Goal: Task Accomplishment & Management: Manage account settings

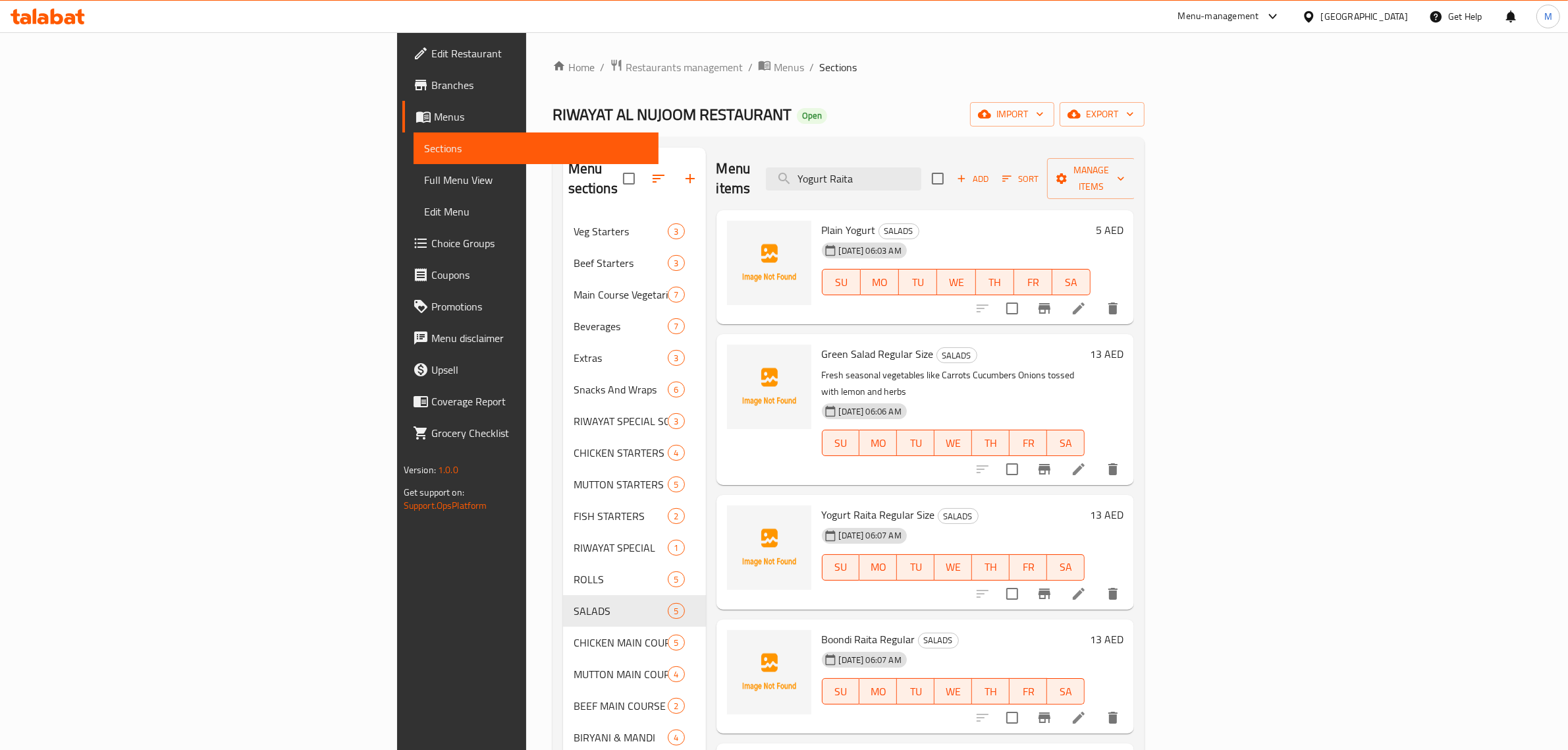
click at [944, 183] on div "Menu items Yogurt Raita Add Sort Manage items" at bounding box center [925, 179] width 418 height 63
click at [921, 169] on input "Yogurt Raita" at bounding box center [843, 179] width 155 height 23
paste input "Kulfi"
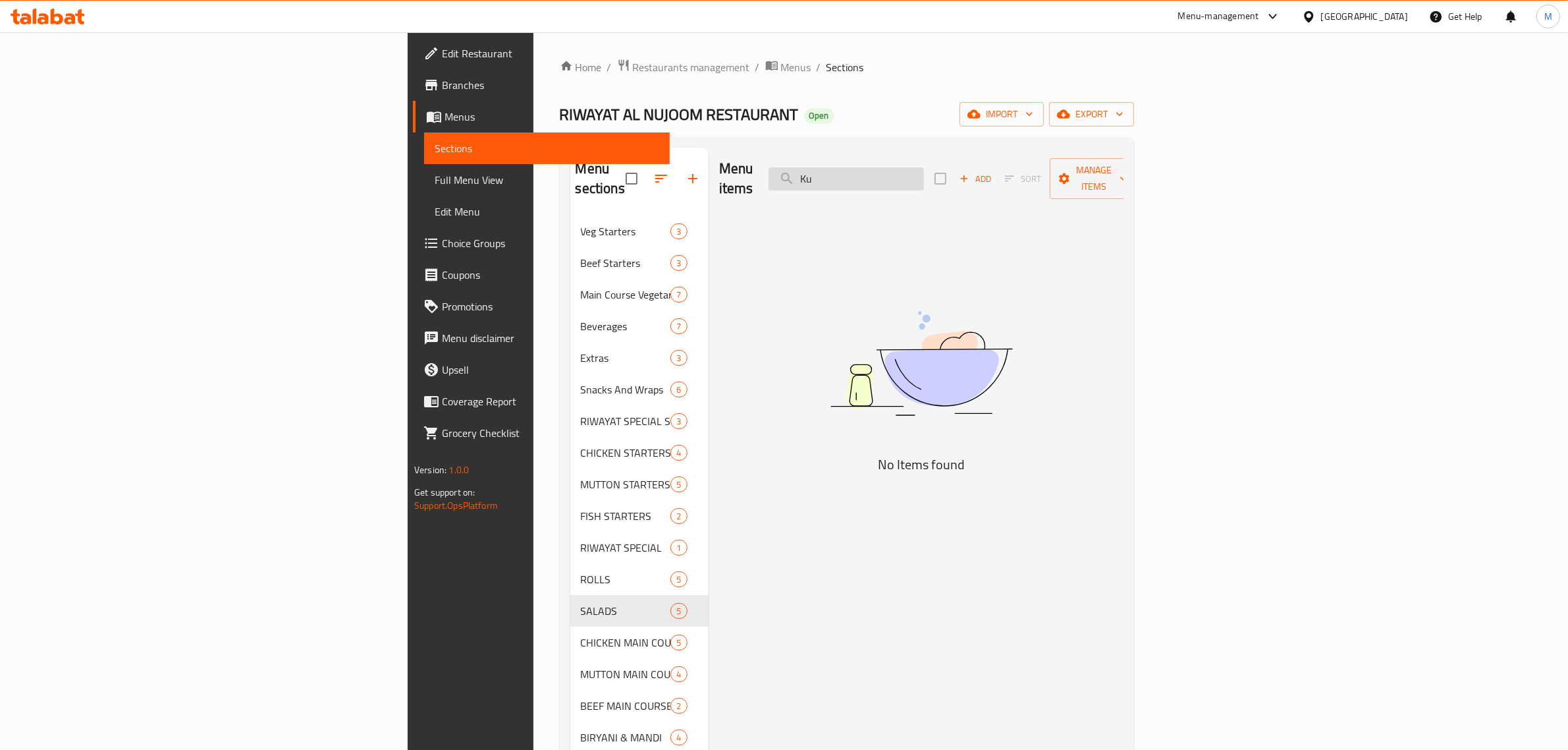
click at [924, 167] on input "Ku" at bounding box center [846, 179] width 155 height 23
paste input "Matka Kulfi"
type input "Matka"
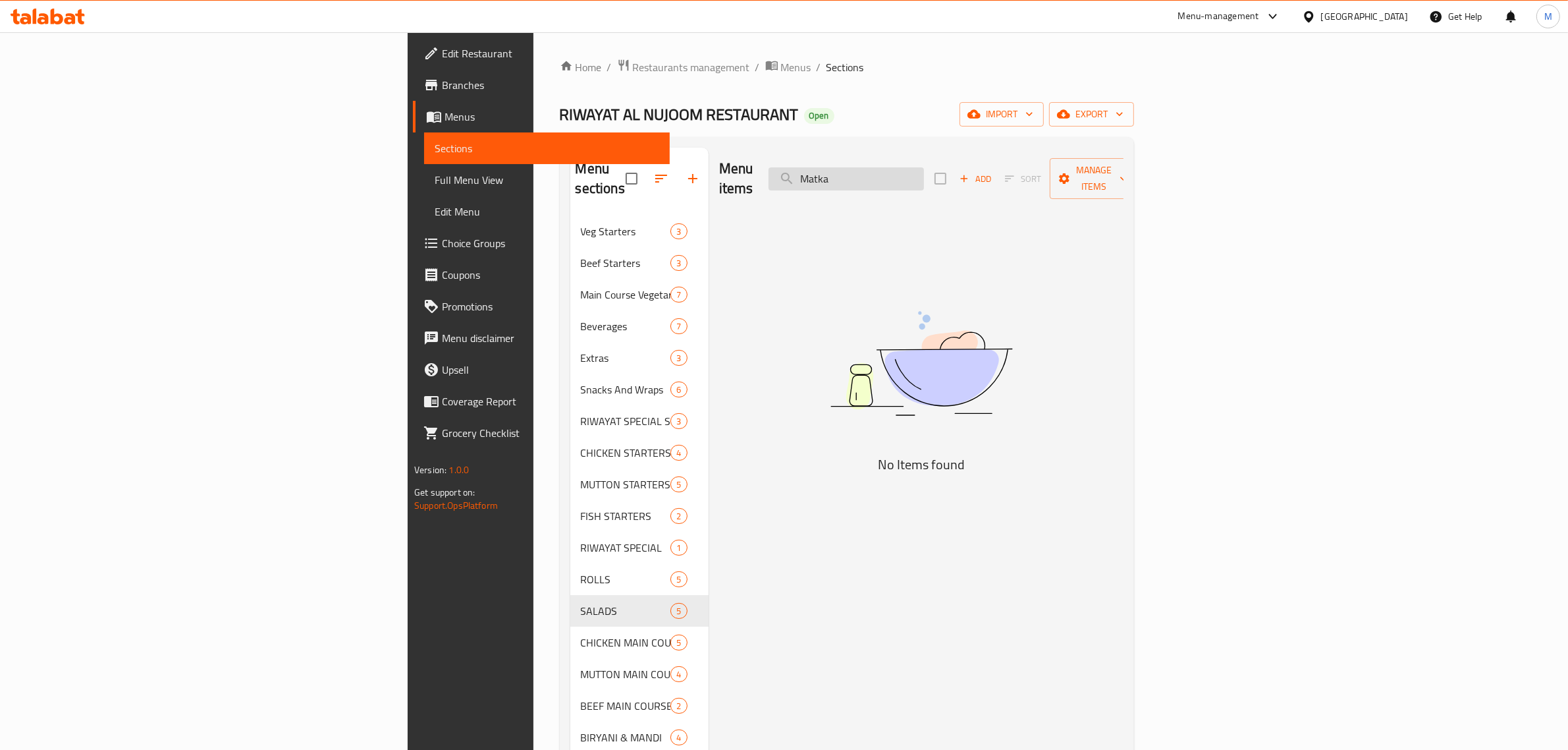
click at [924, 167] on input "Matka" at bounding box center [846, 179] width 155 height 23
click at [891, 124] on div "RIWAYAT AL NUJOOM RESTAURANT Open import export" at bounding box center [847, 114] width 574 height 25
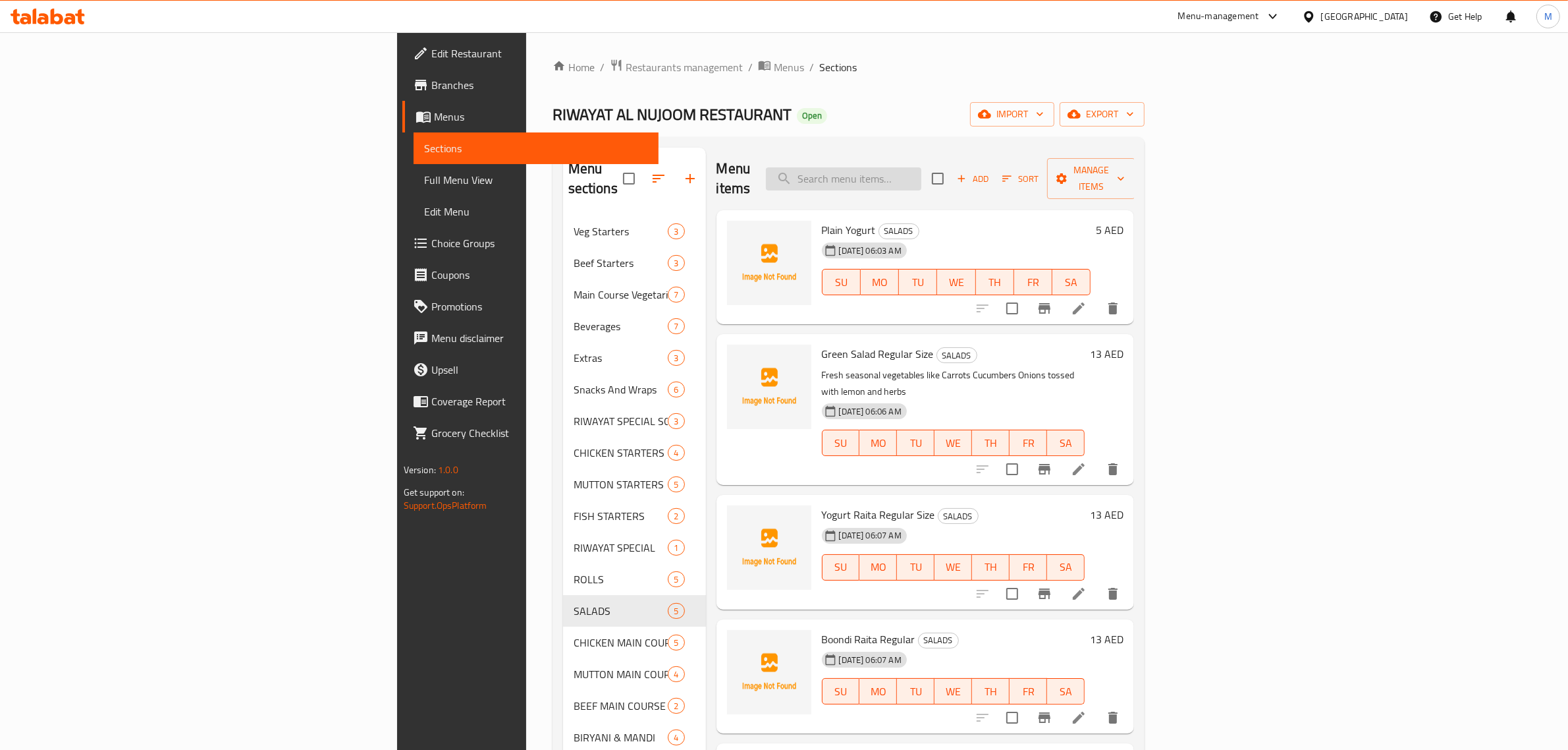
click at [921, 167] on input "search" at bounding box center [843, 179] width 155 height 23
paste input "Matka Kulfi"
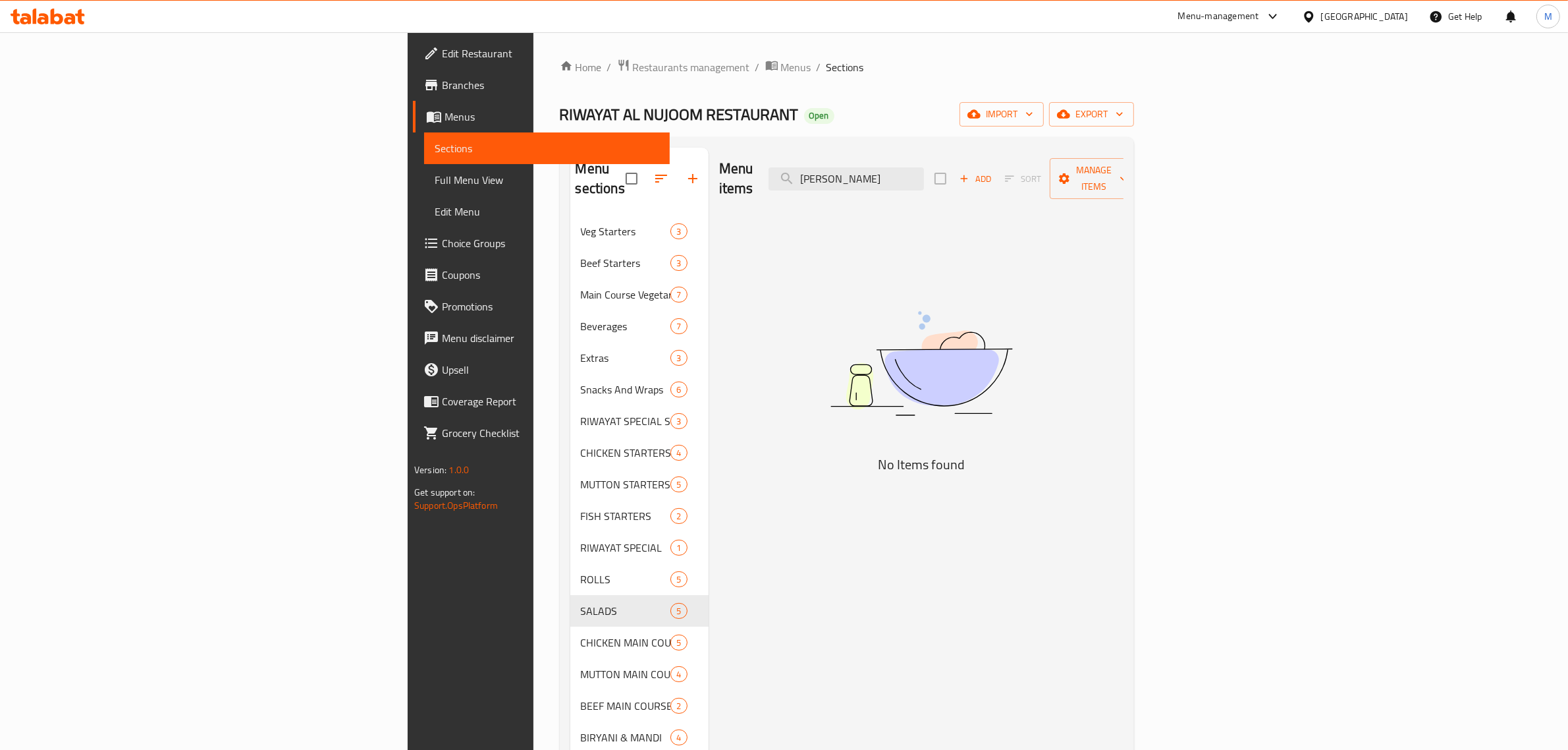
type input "Matka Kulfi"
click at [924, 173] on input "Matka Kulfi" at bounding box center [846, 179] width 155 height 23
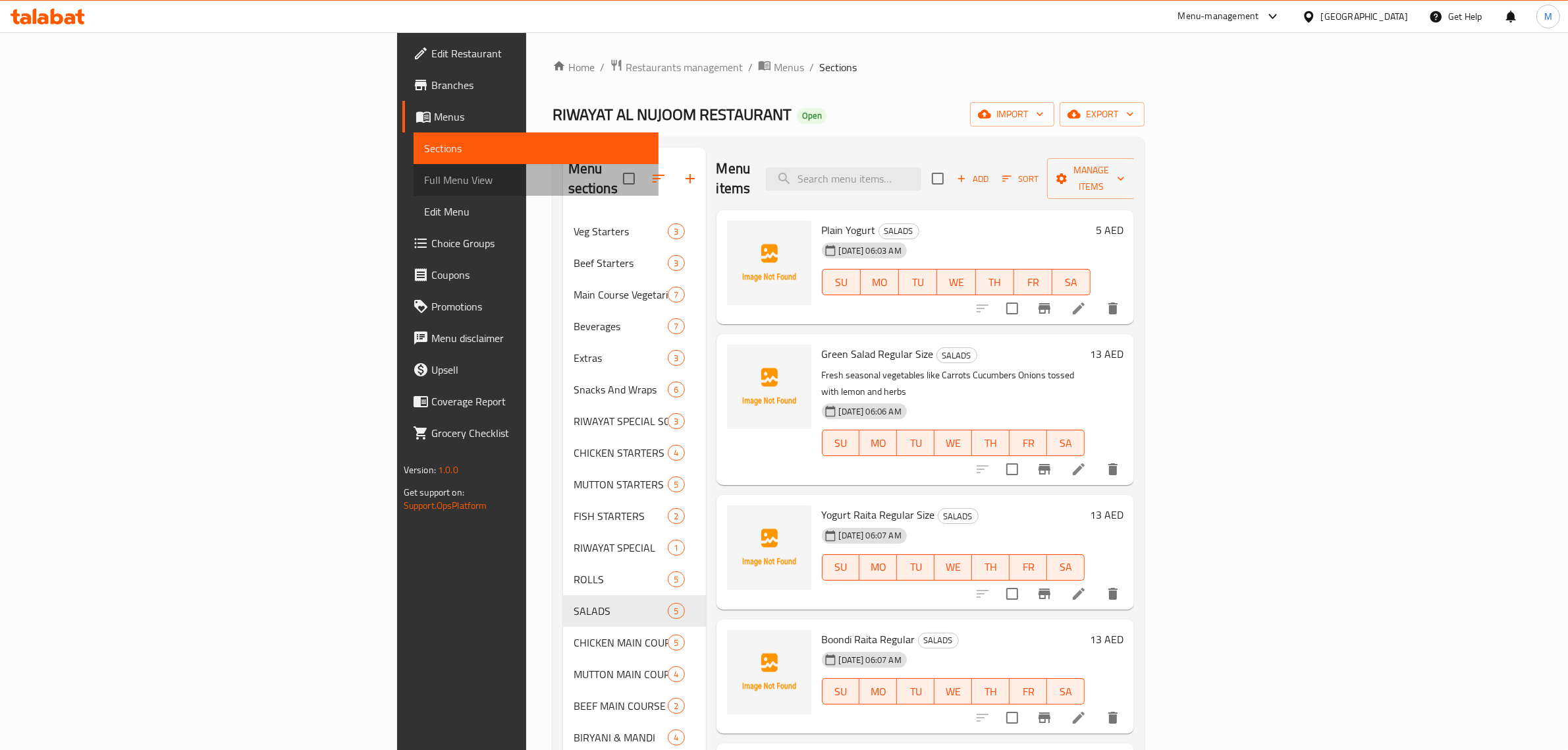
click at [424, 179] on span "Full Menu View" at bounding box center [536, 180] width 225 height 16
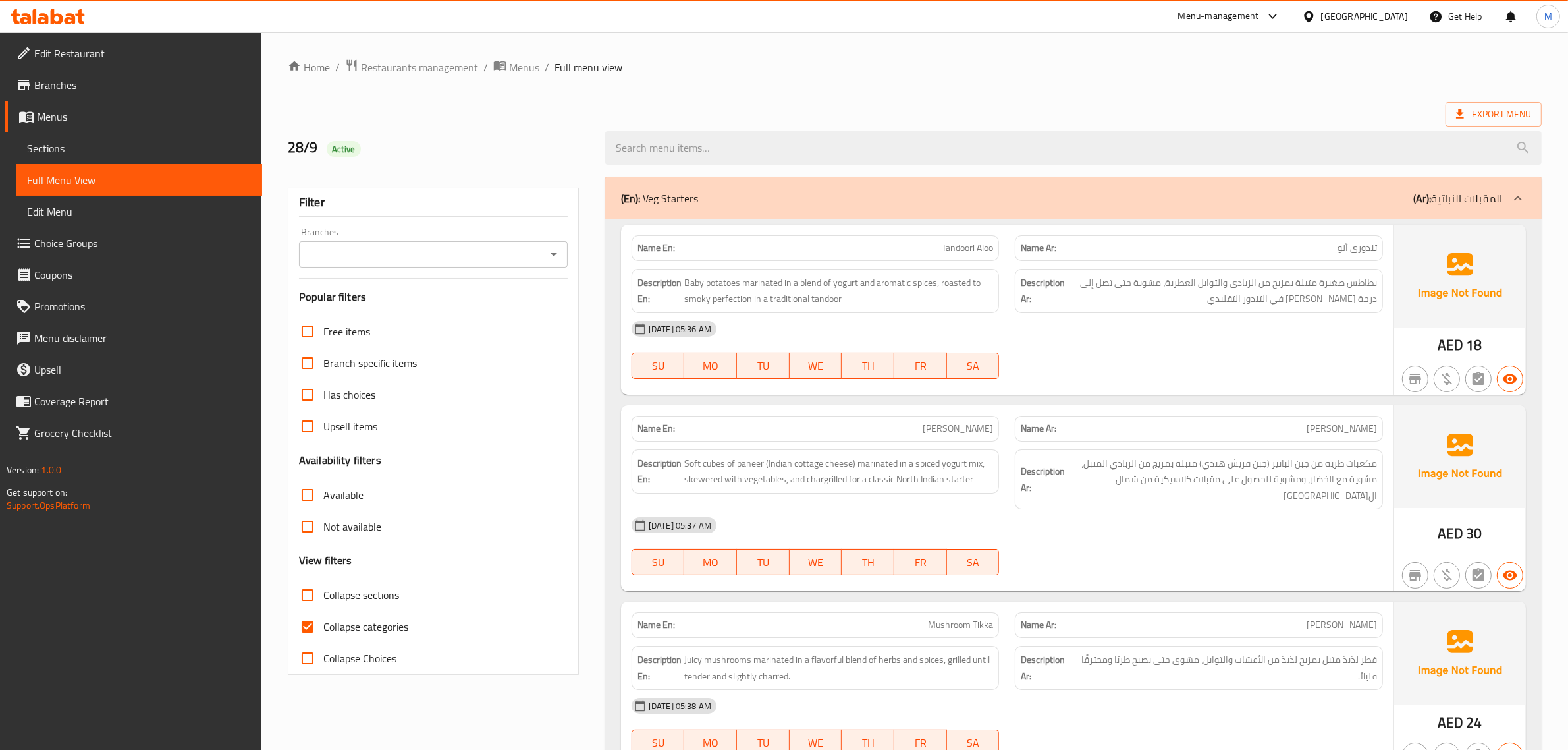
click at [315, 625] on input "Collapse categories" at bounding box center [307, 626] width 31 height 31
checkbox input "false"
click at [1508, 109] on span "Export Menu" at bounding box center [1493, 114] width 75 height 17
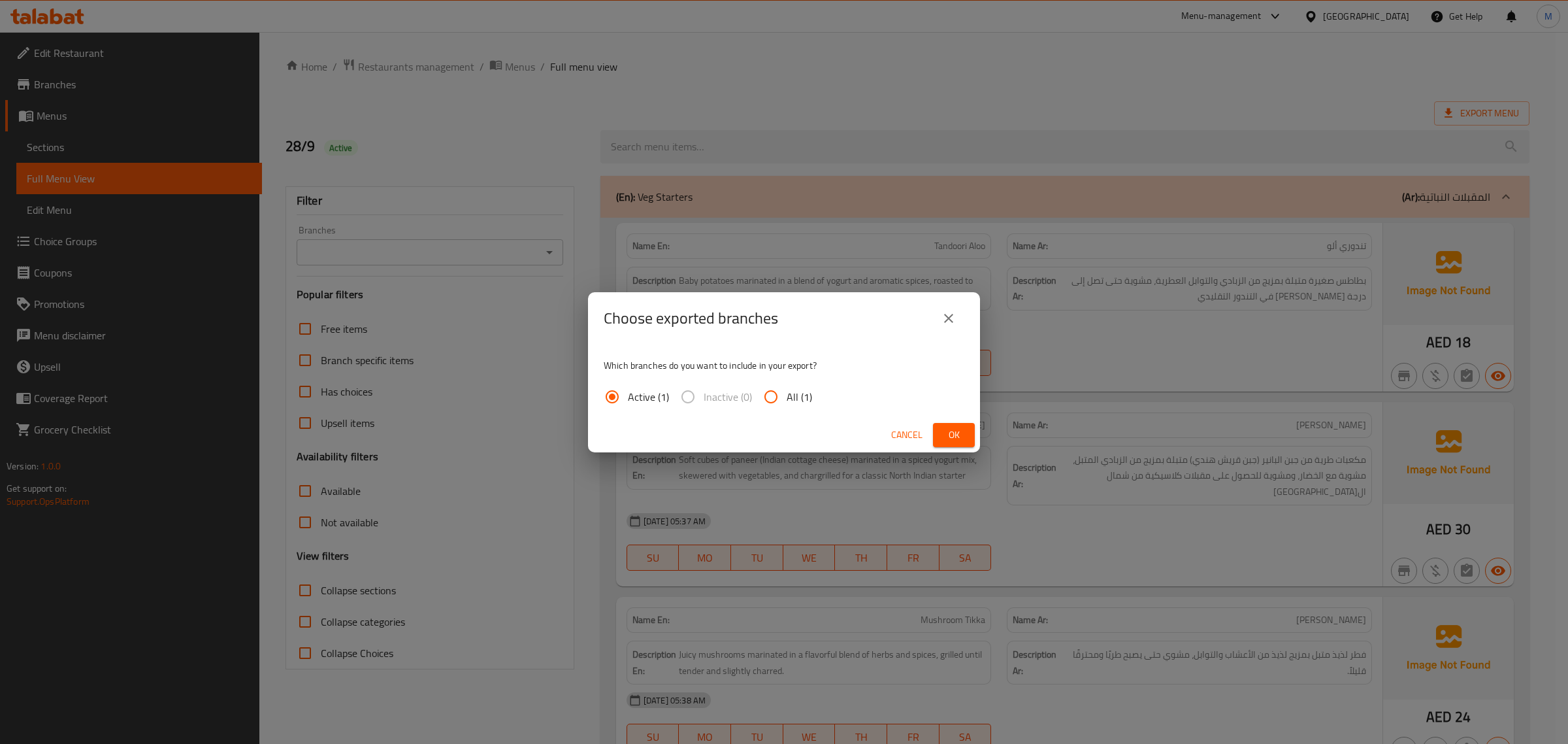
click at [808, 405] on span "All (1)" at bounding box center [799, 397] width 26 height 16
click at [787, 405] on input "All (1)" at bounding box center [770, 396] width 31 height 31
radio input "true"
click at [928, 426] on div "Cancel Ok" at bounding box center [783, 434] width 392 height 34
click at [942, 426] on button "Ok" at bounding box center [953, 434] width 42 height 24
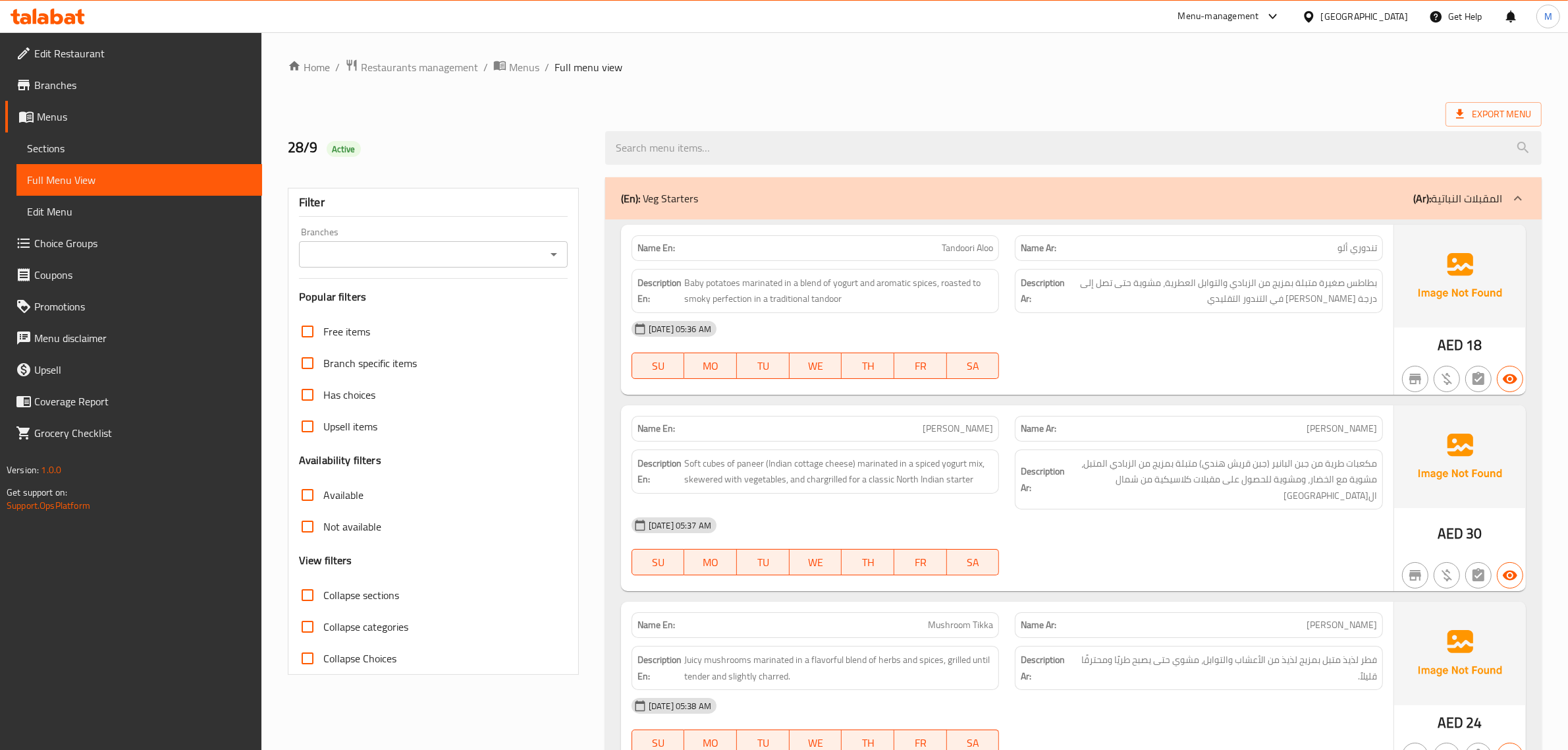
click at [221, 131] on link "Menus" at bounding box center [133, 116] width 257 height 31
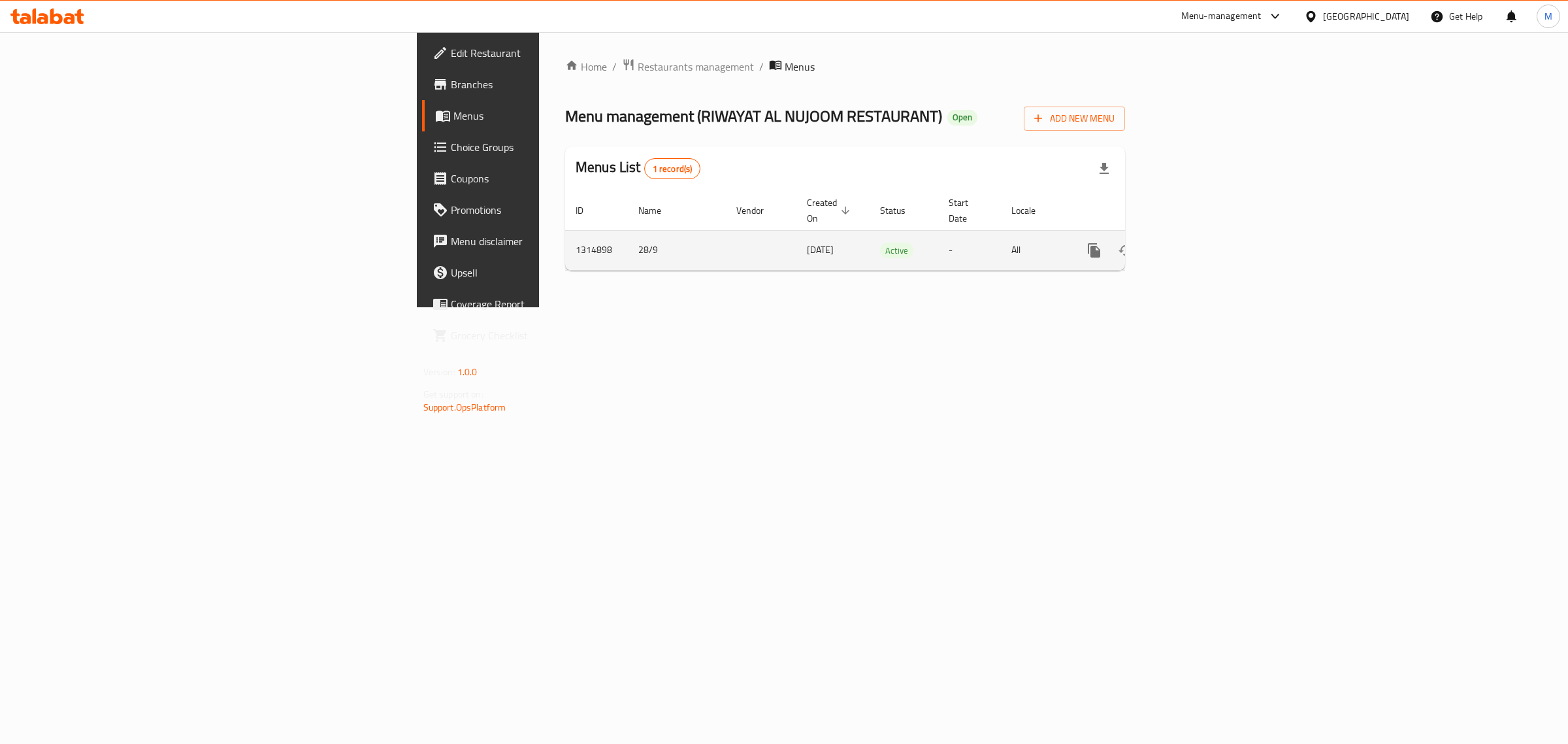
click at [1196, 243] on icon "enhanced table" at bounding box center [1189, 251] width 16 height 16
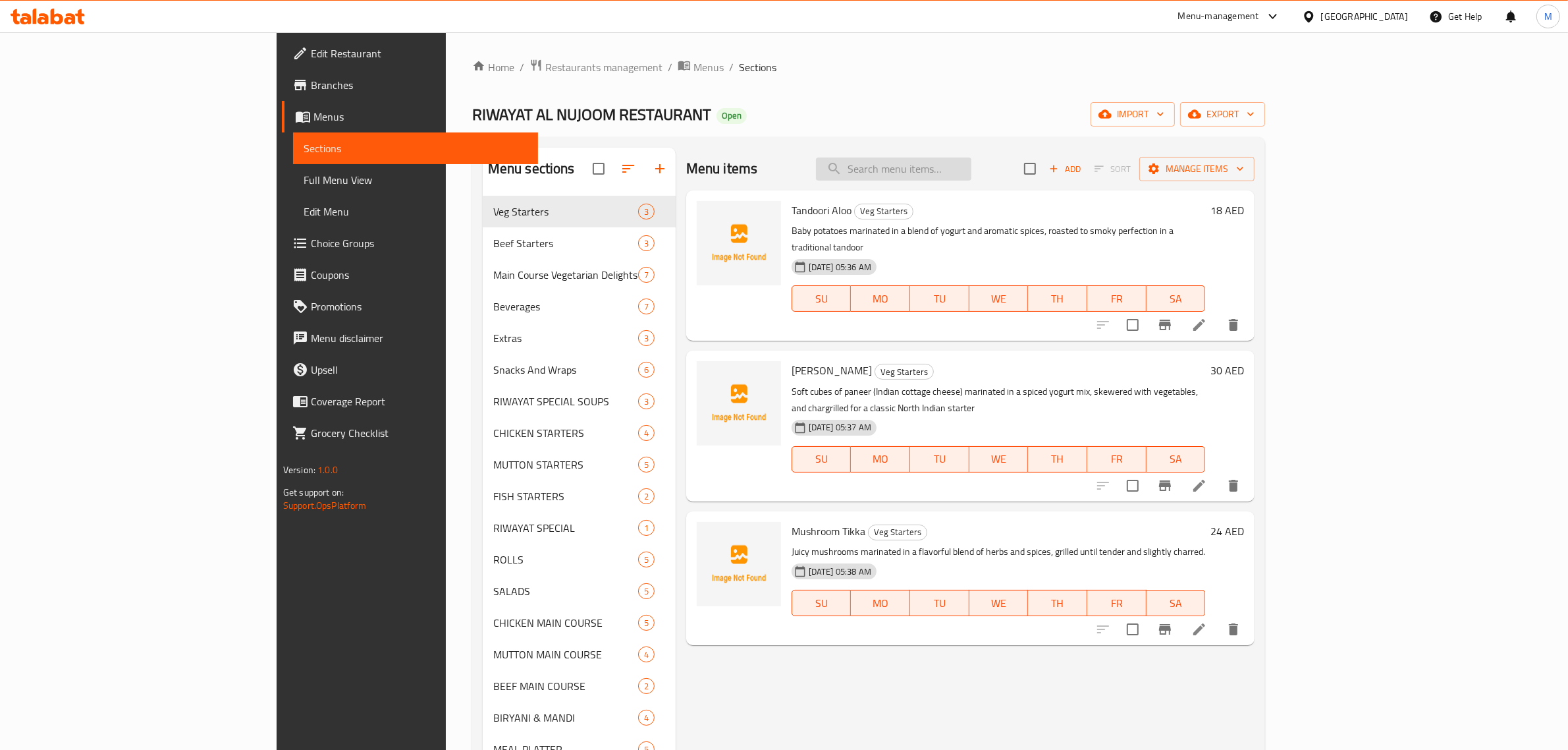
click at [972, 168] on input "search" at bounding box center [893, 169] width 155 height 23
paste input "Yogurt Raita"
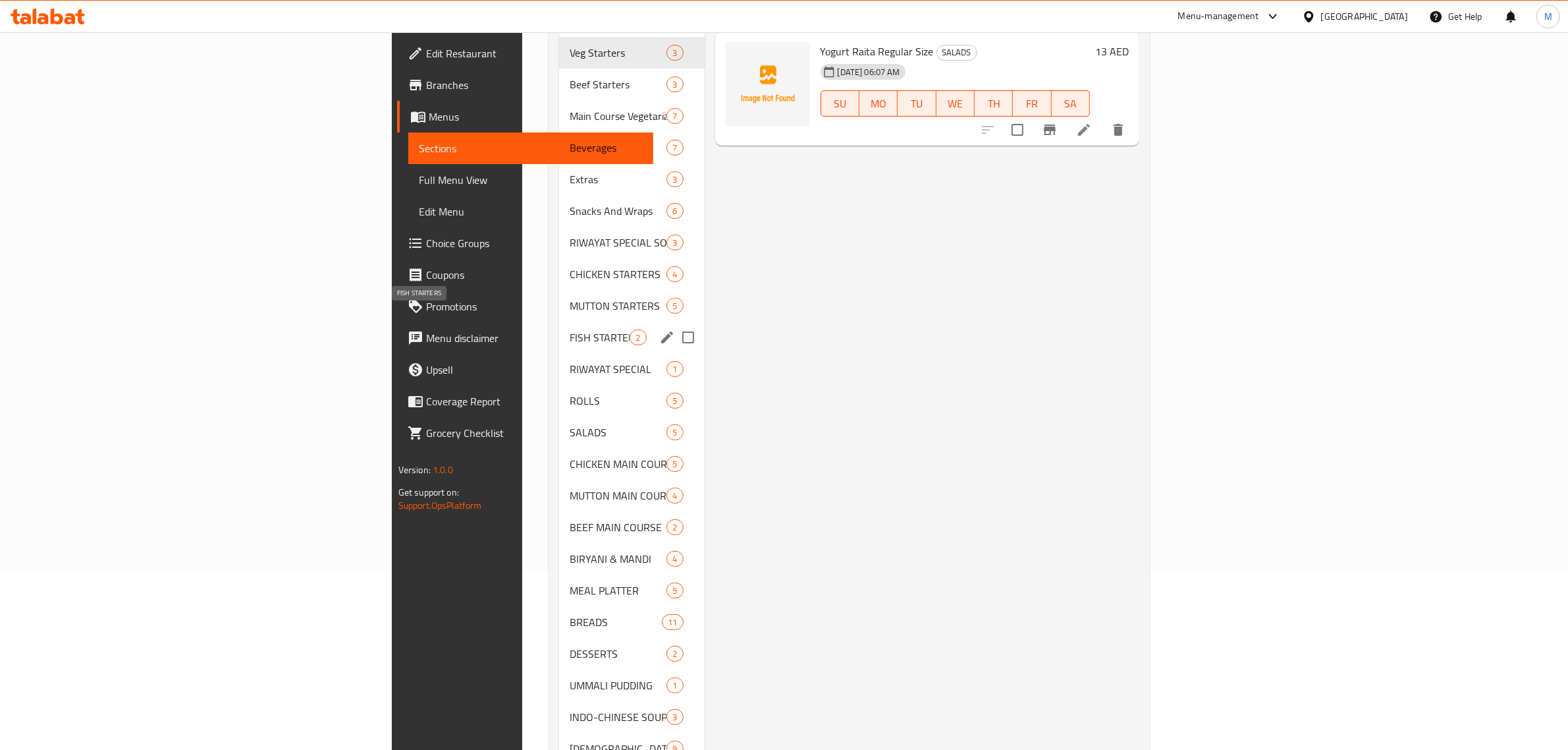
scroll to position [214, 0]
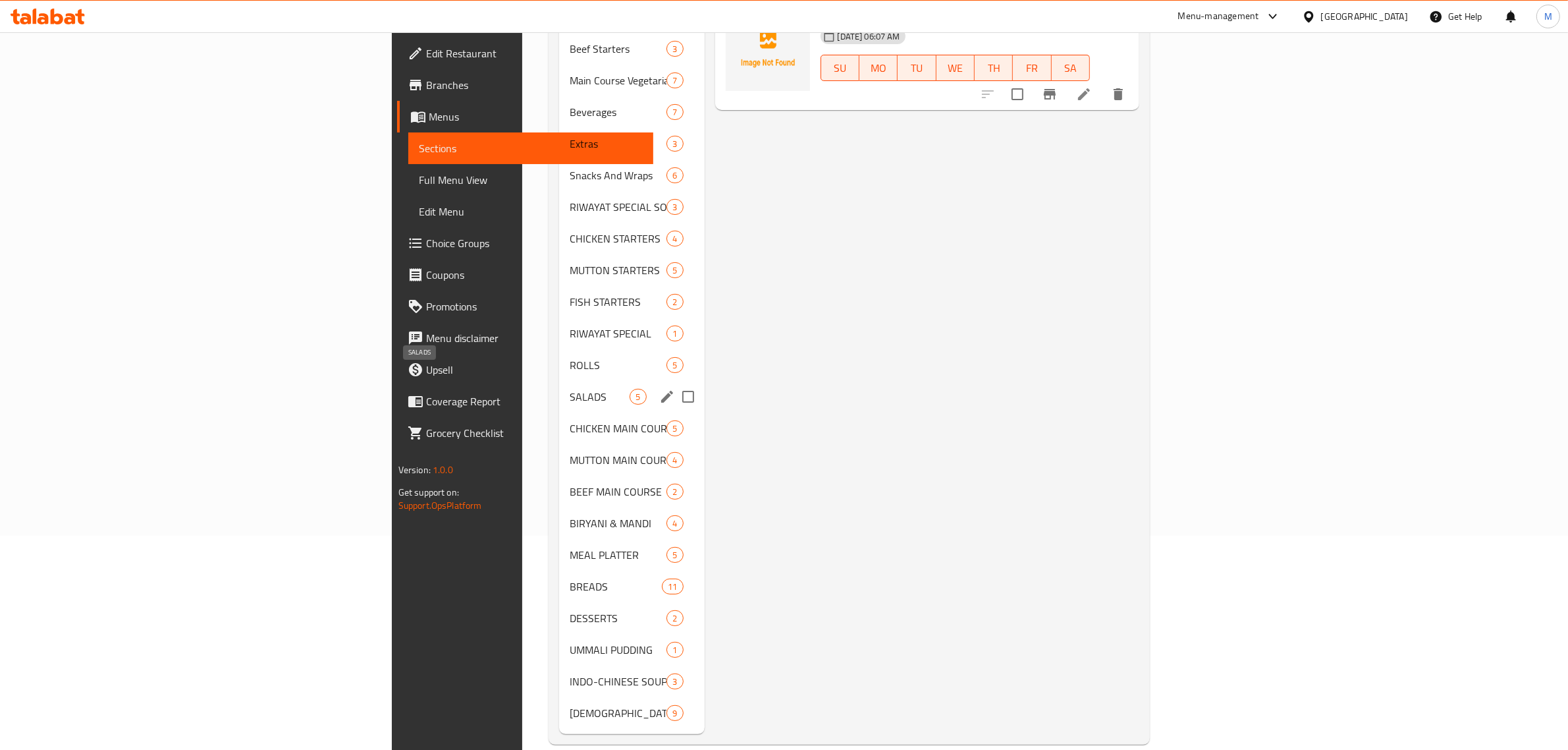
type input "Yogurt Raita"
click at [570, 389] on span "SALADS" at bounding box center [600, 397] width 60 height 16
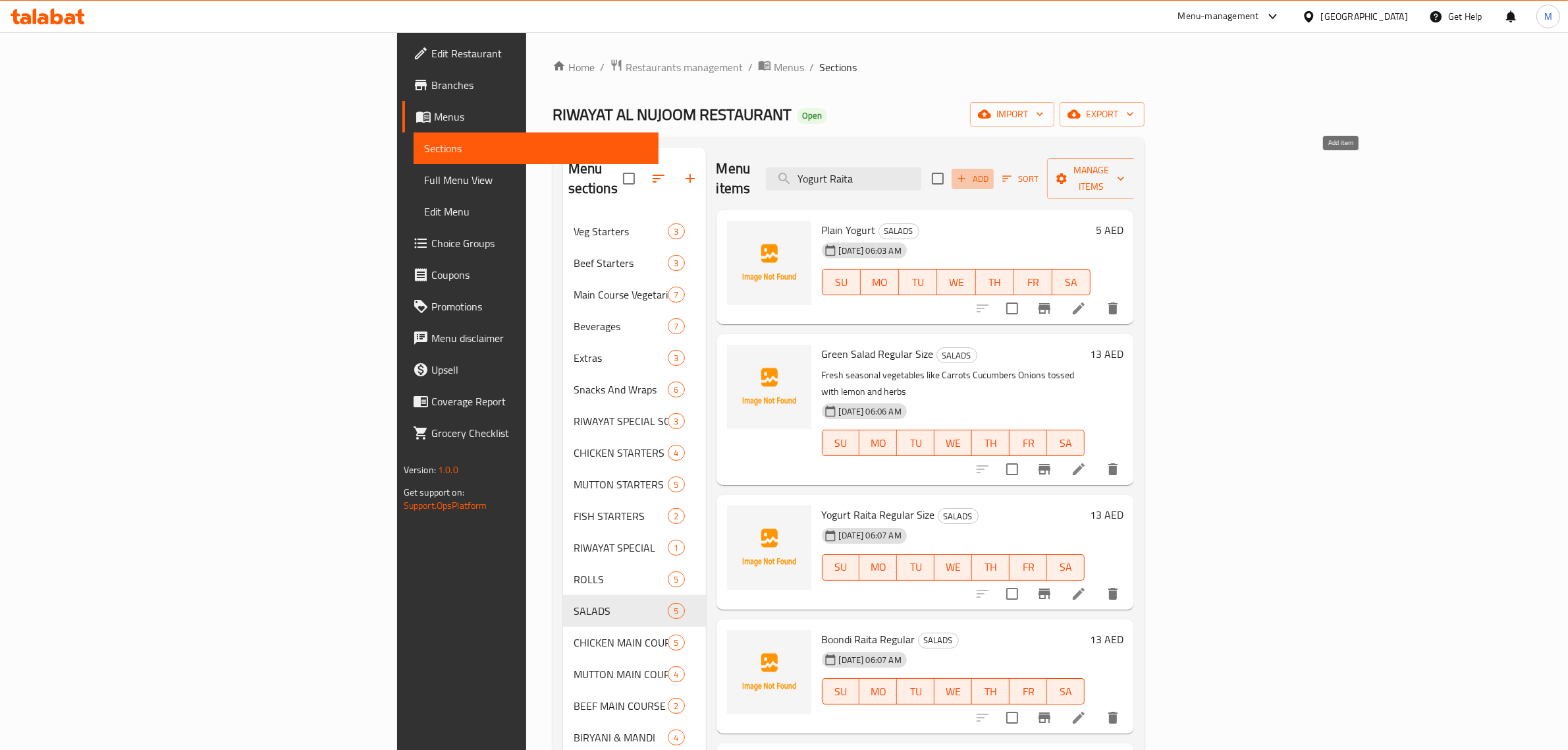
click at [968, 173] on icon "button" at bounding box center [962, 179] width 12 height 12
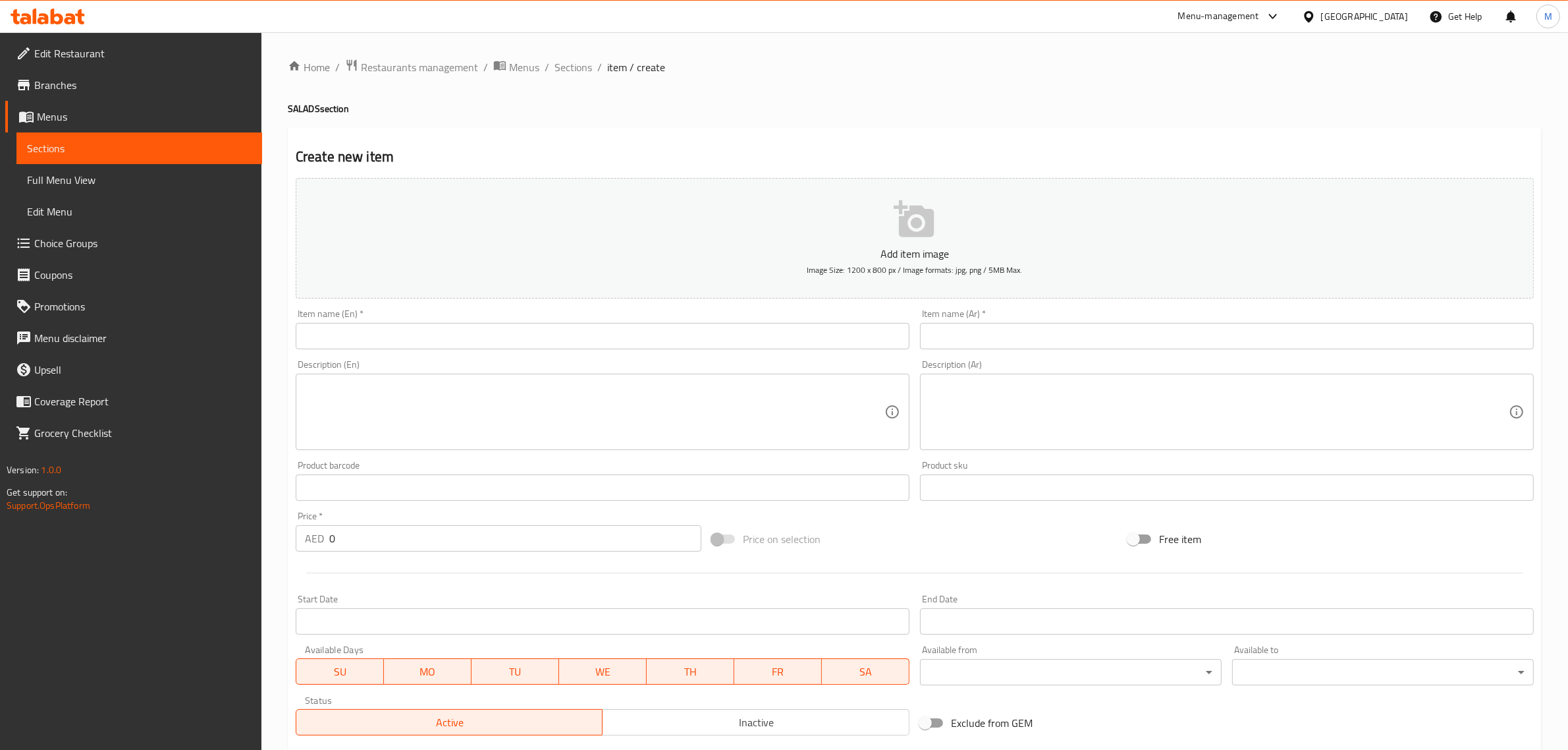
click at [432, 335] on input "text" at bounding box center [602, 336] width 614 height 27
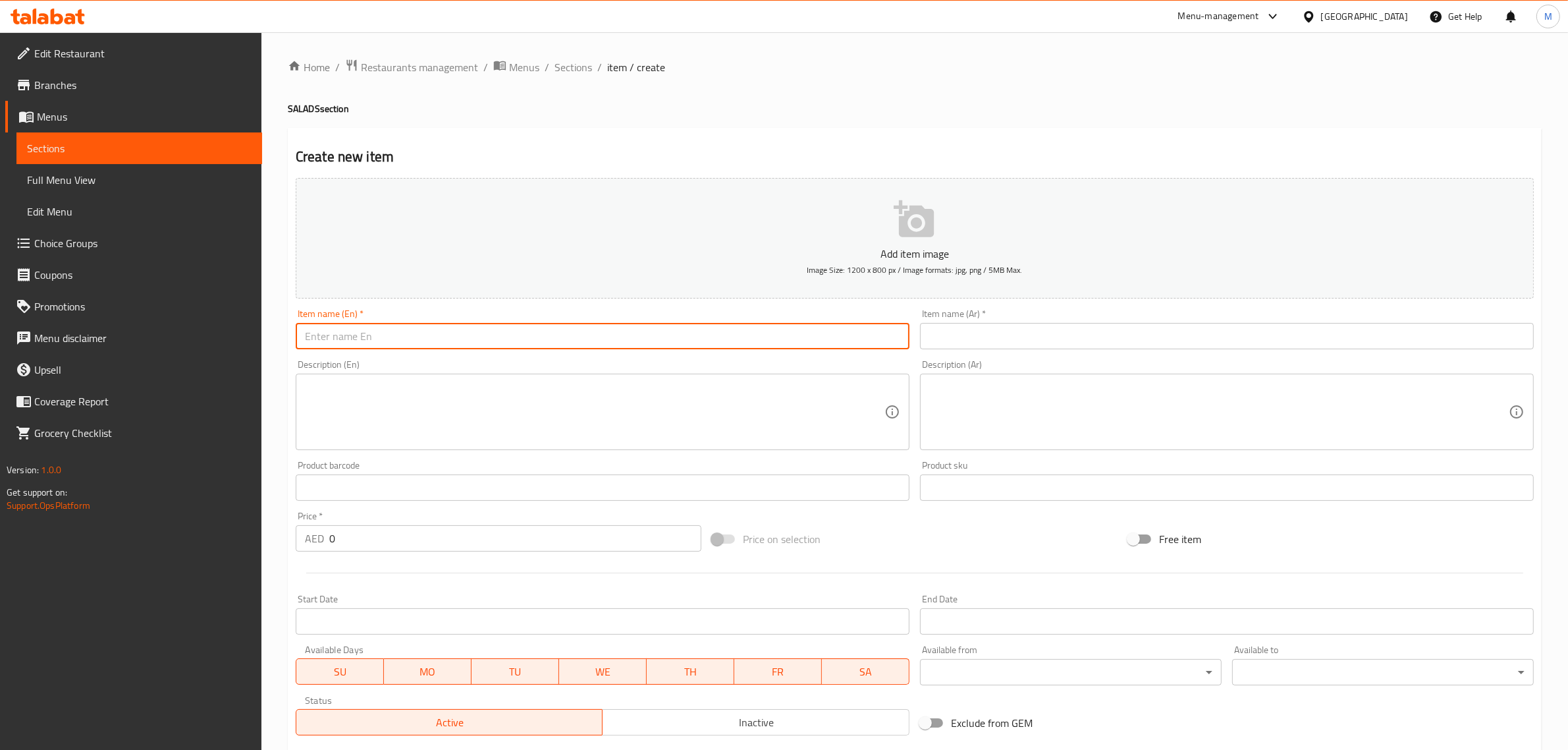
paste input "Yogurt Raita"
type input "Yogurt Raita"
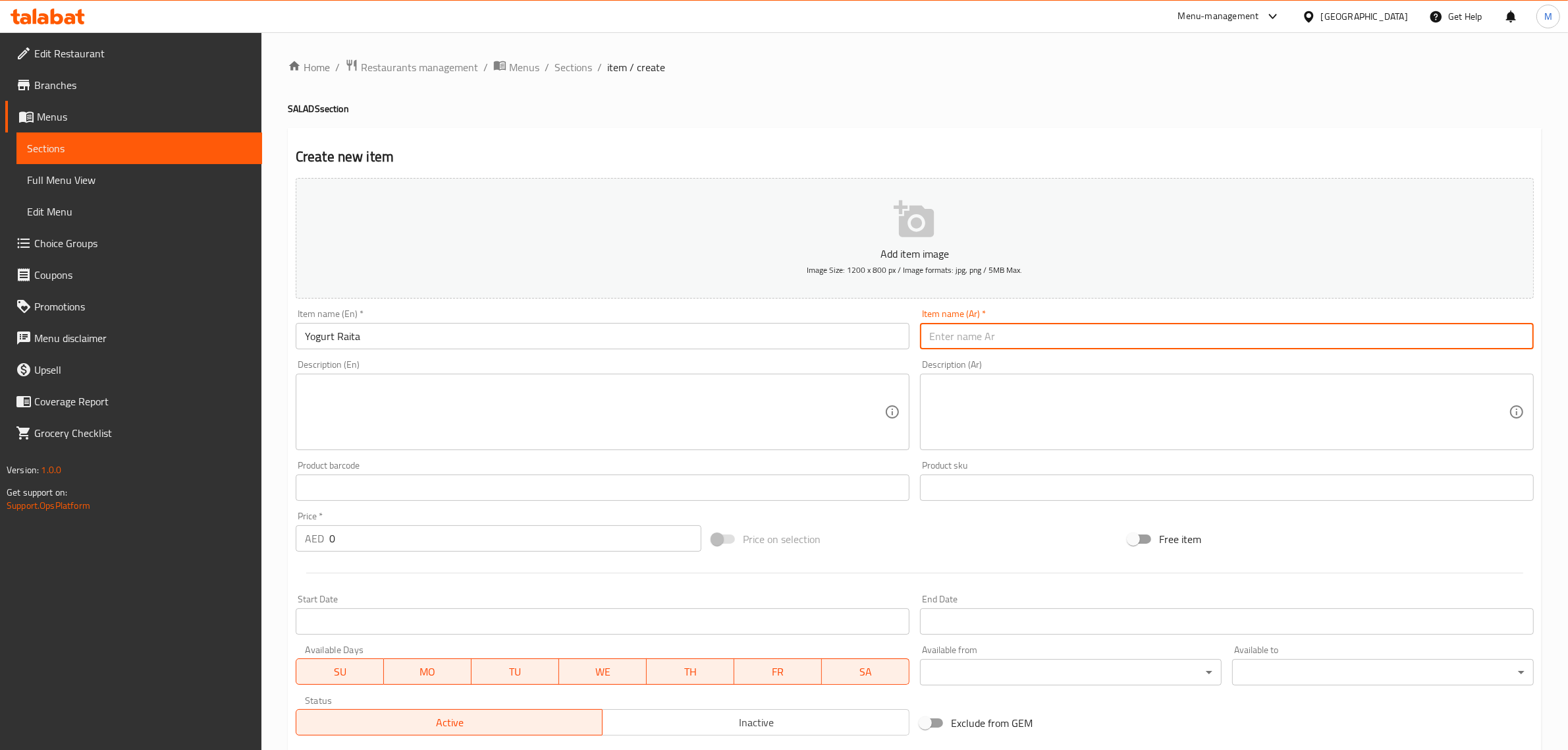
click at [1121, 337] on input "text" at bounding box center [1226, 336] width 614 height 27
type input "زبادي رايتا"
click at [448, 324] on input "Yogurt Raita" at bounding box center [602, 336] width 614 height 27
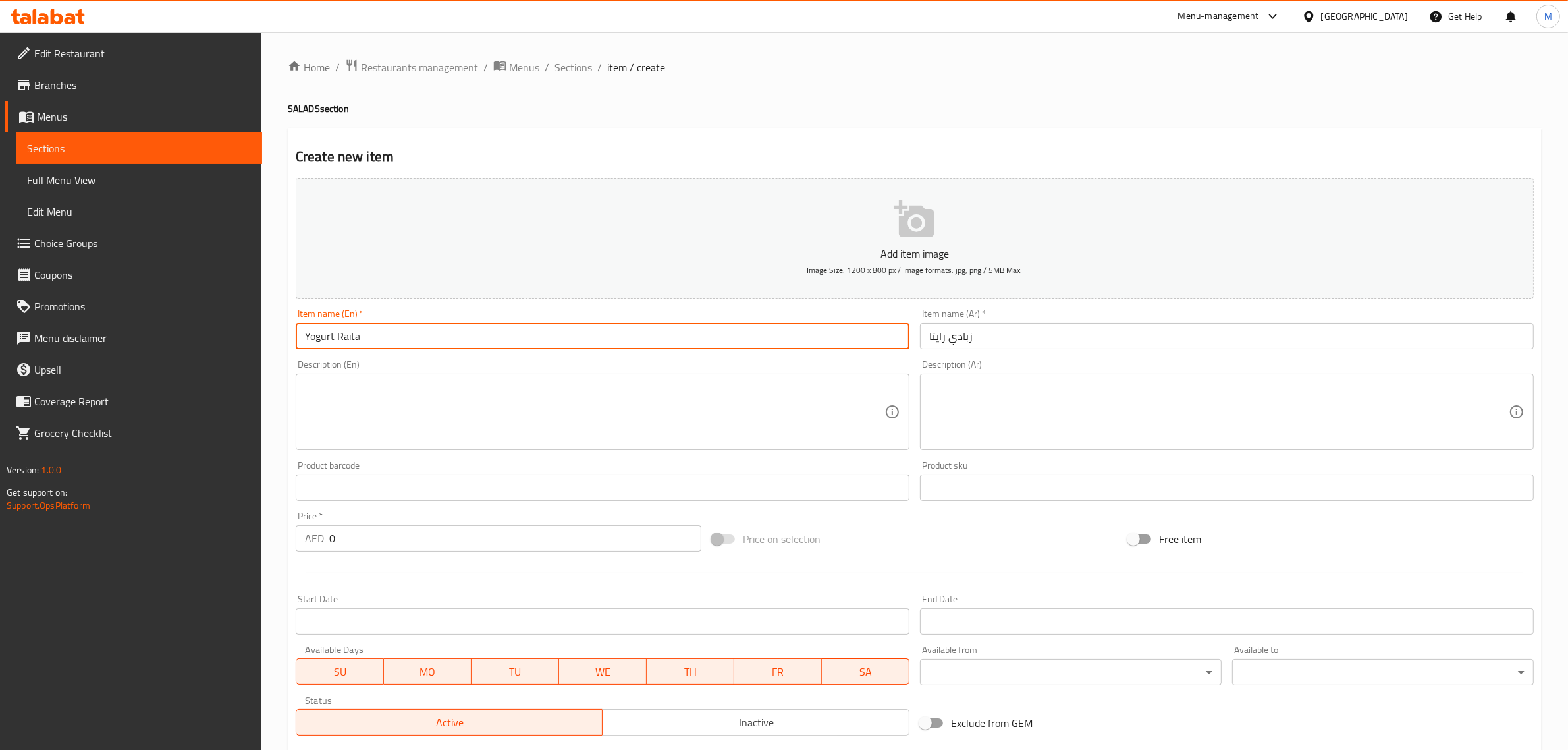
type input "Yogurt Raita"
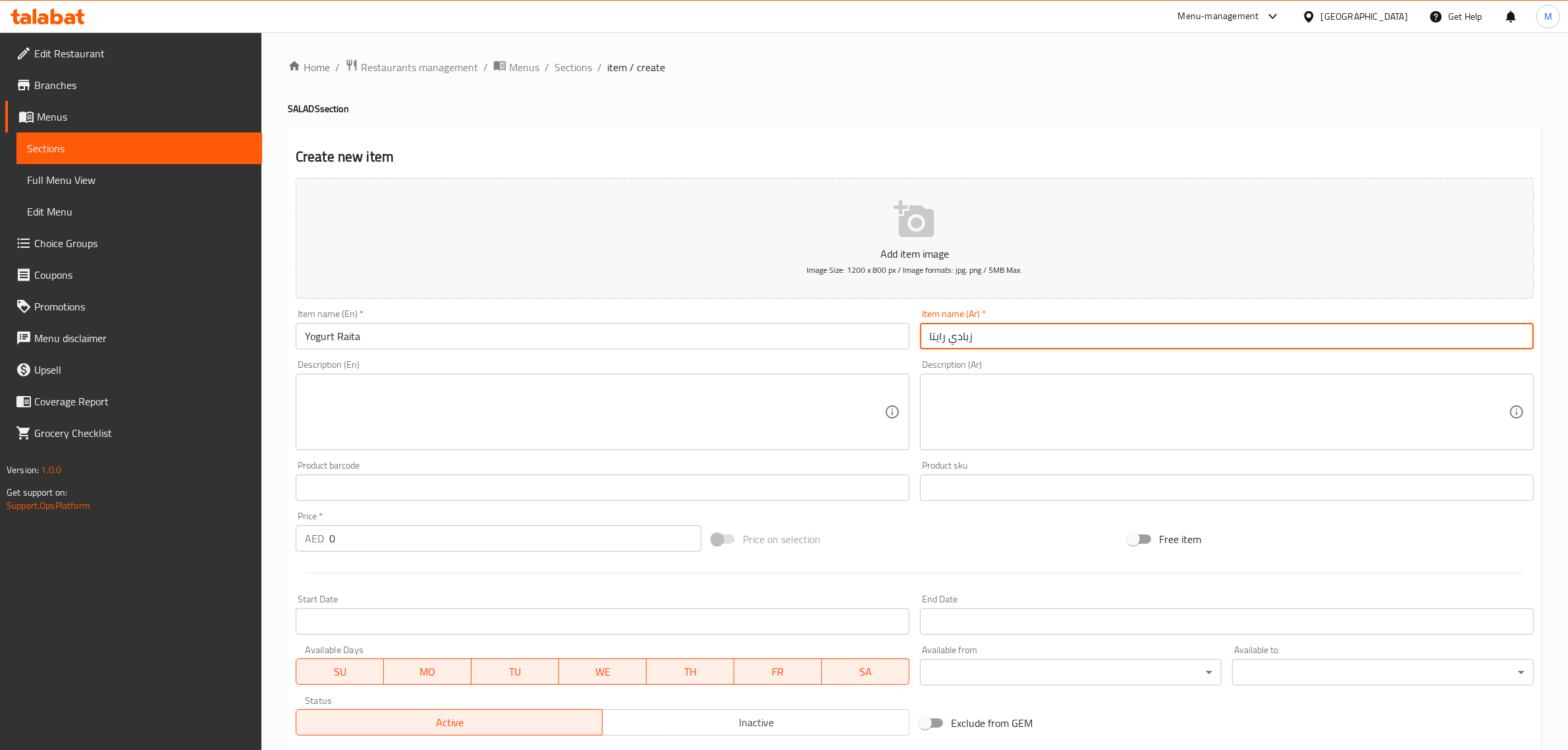
click at [1039, 329] on input "زبادي رايتا" at bounding box center [1226, 336] width 614 height 27
type input "زبادي رايتا صغير"
click at [617, 337] on input "Yogurt Raita" at bounding box center [602, 336] width 614 height 27
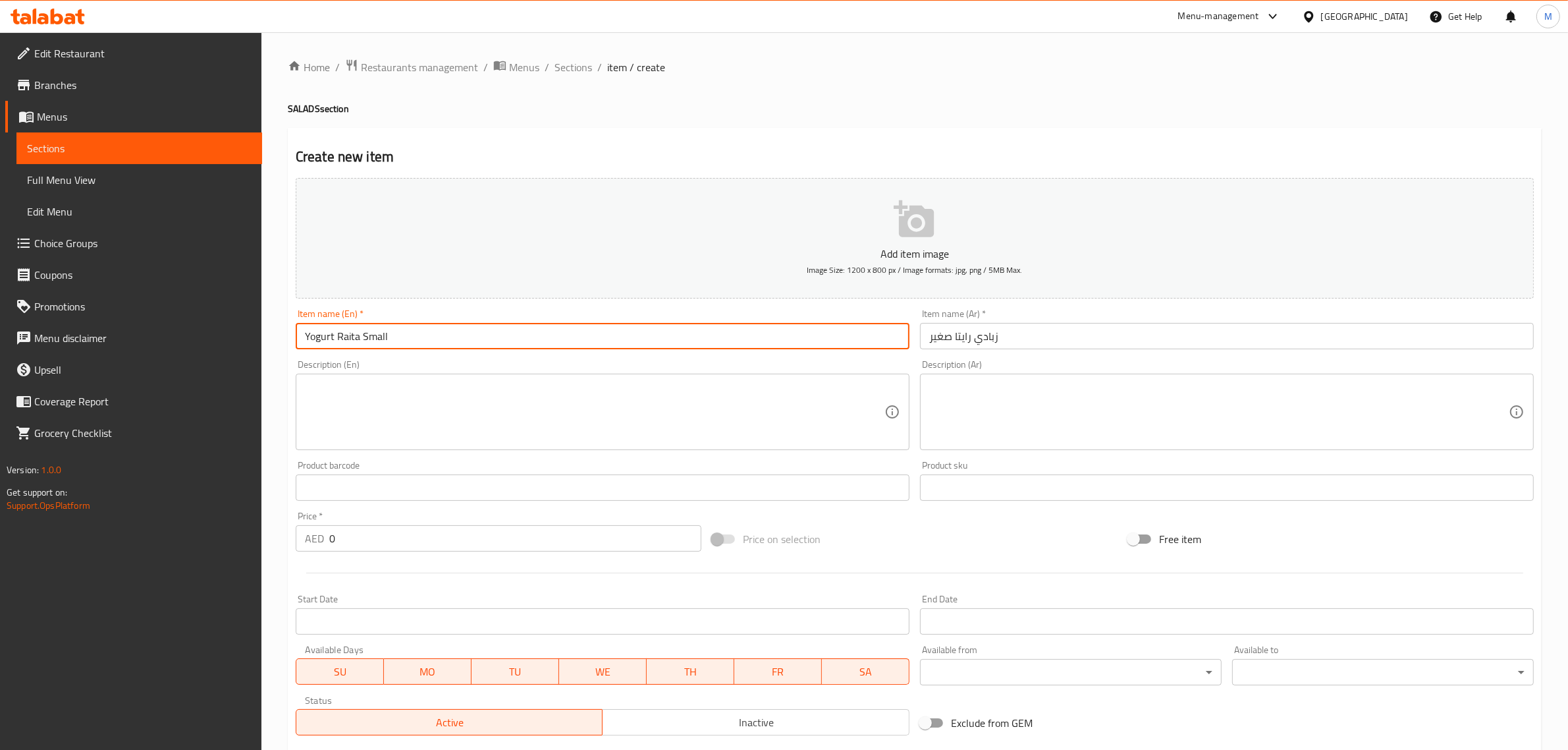
type input "Yogurt Raita Small"
click at [285, 353] on div "Home / Restaurants management / Menus / Sections / item / create SALADS section…" at bounding box center [914, 481] width 1306 height 899
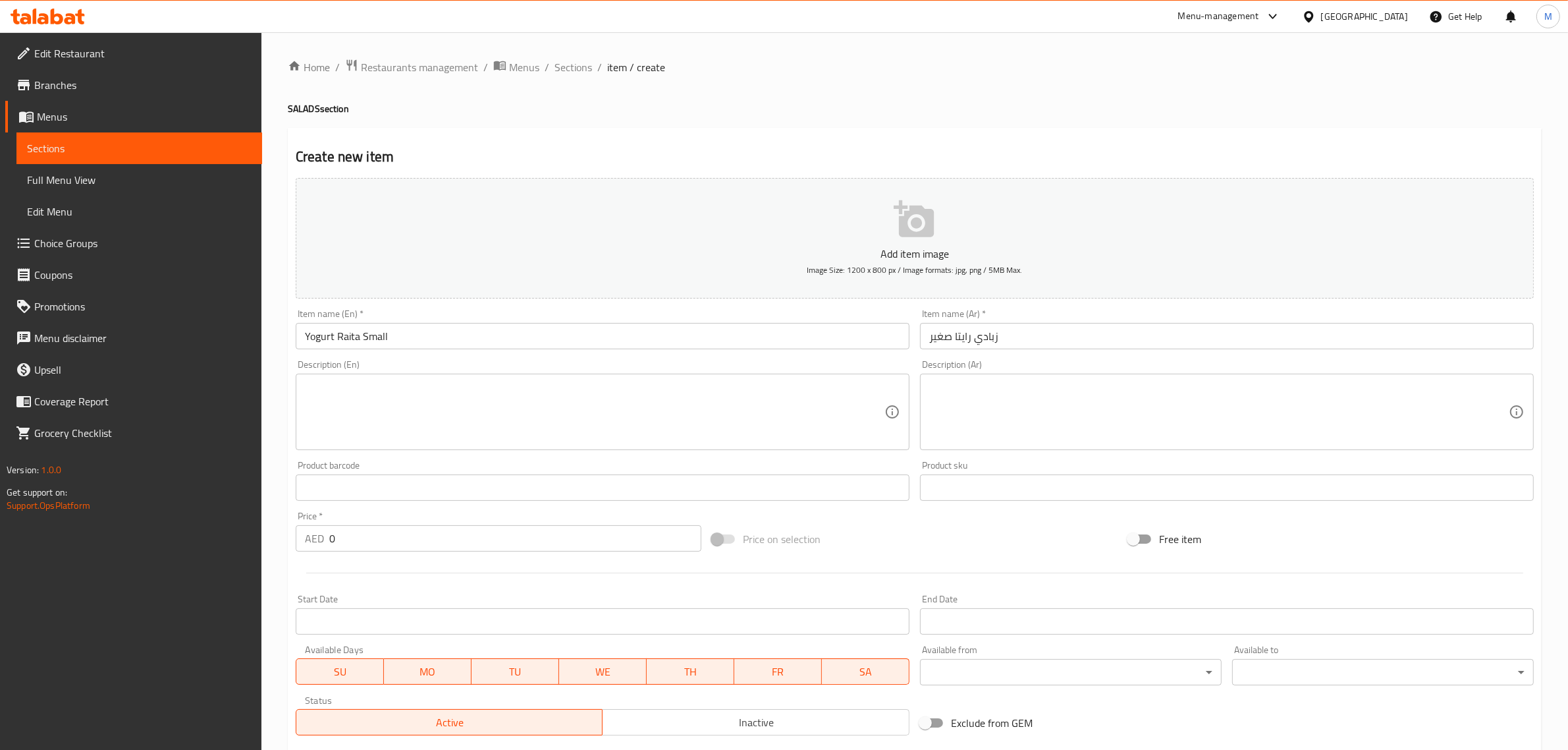
click at [225, 517] on div "Edit Restaurant Branches Menus Sections Full Menu View Edit Menu Choice Groups …" at bounding box center [784, 481] width 1568 height 899
type input "5"
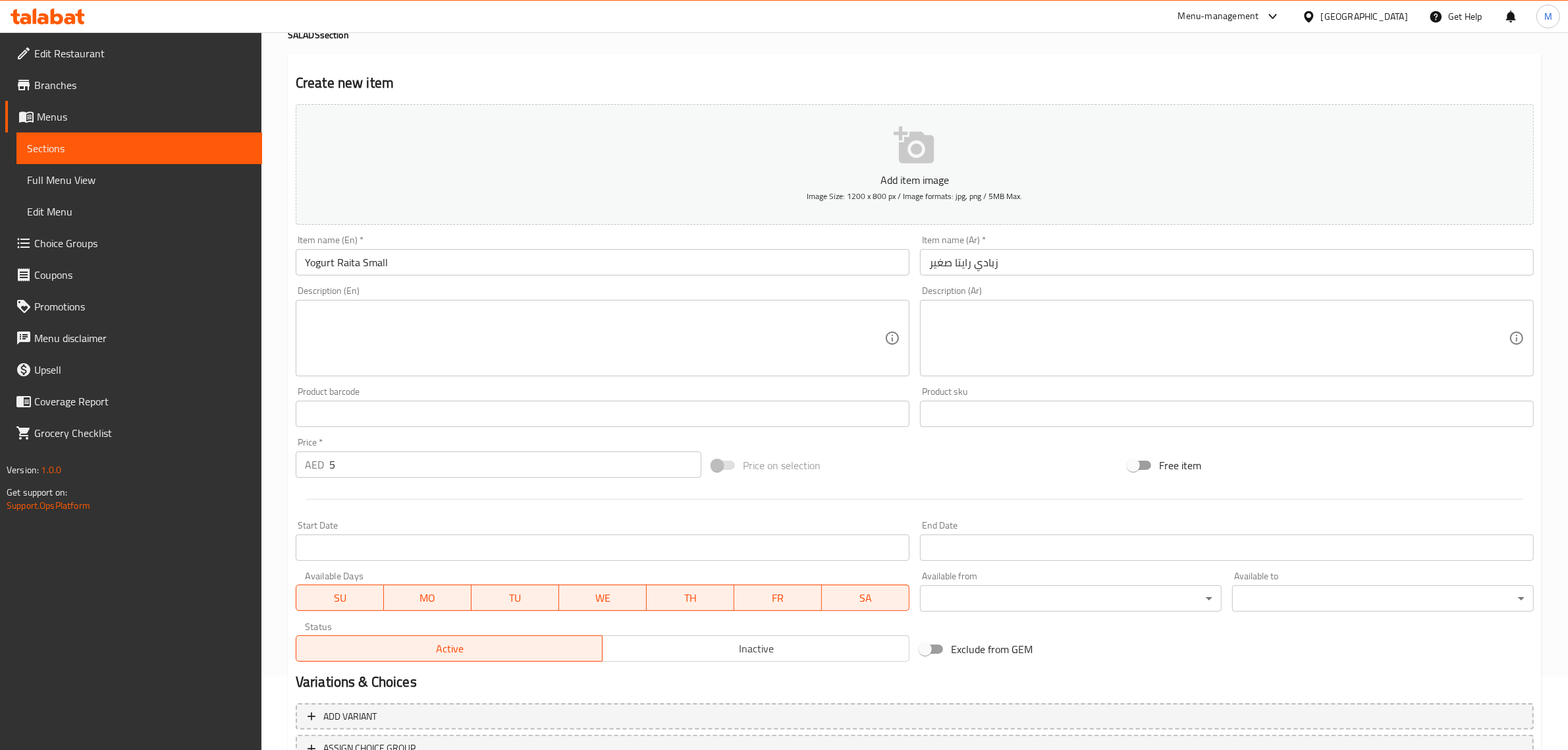
scroll to position [179, 0]
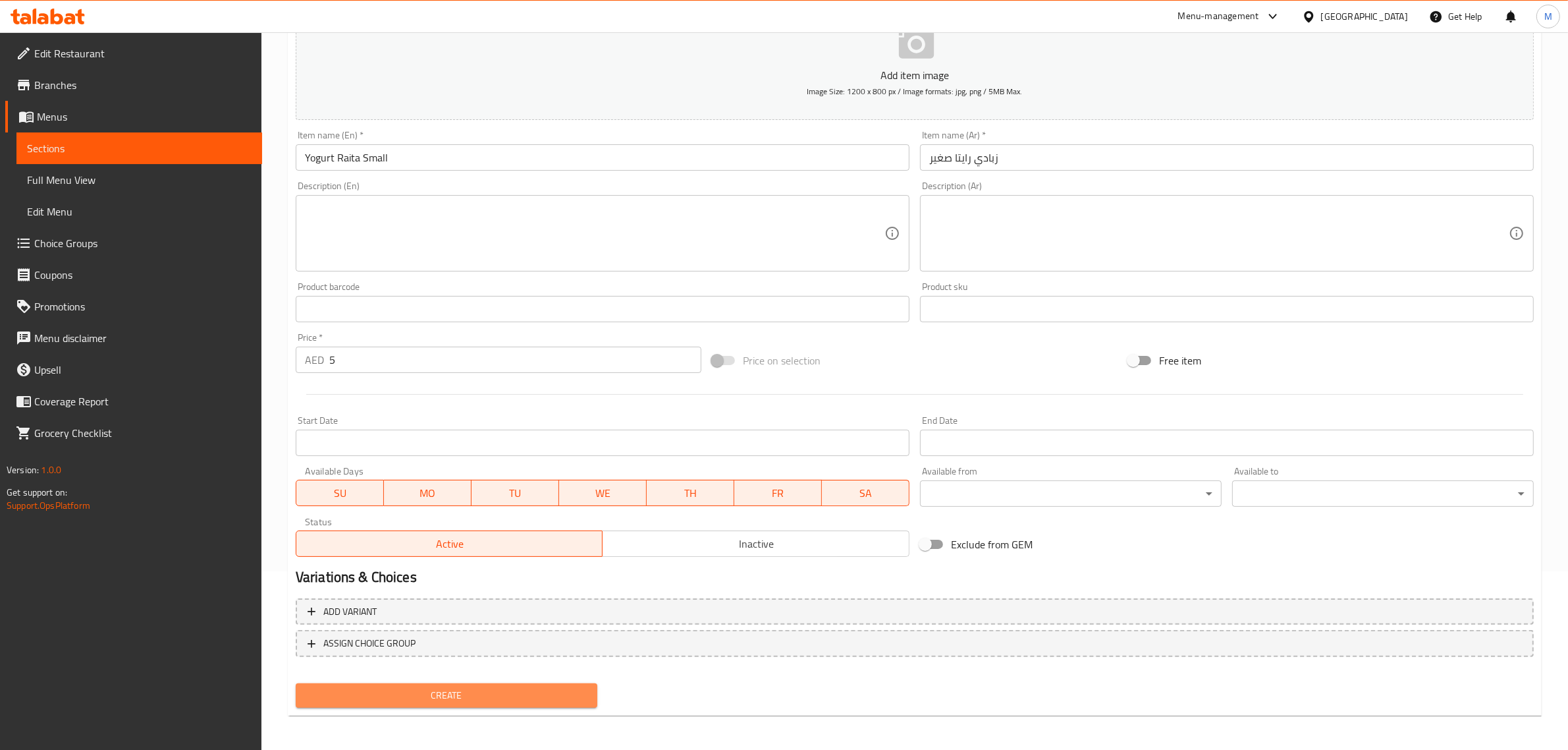
click at [560, 695] on span "Create" at bounding box center [446, 695] width 281 height 17
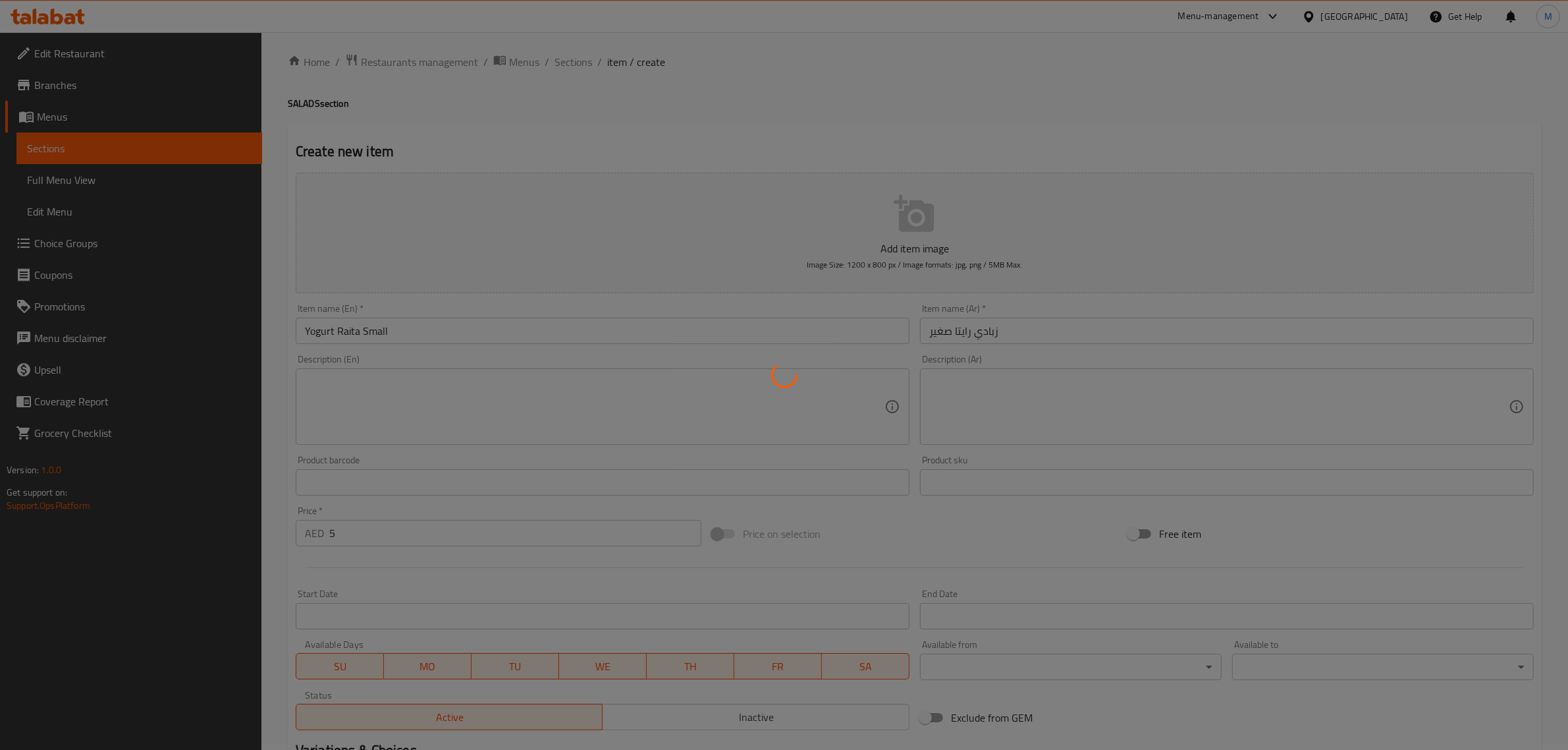
scroll to position [0, 0]
type input "0"
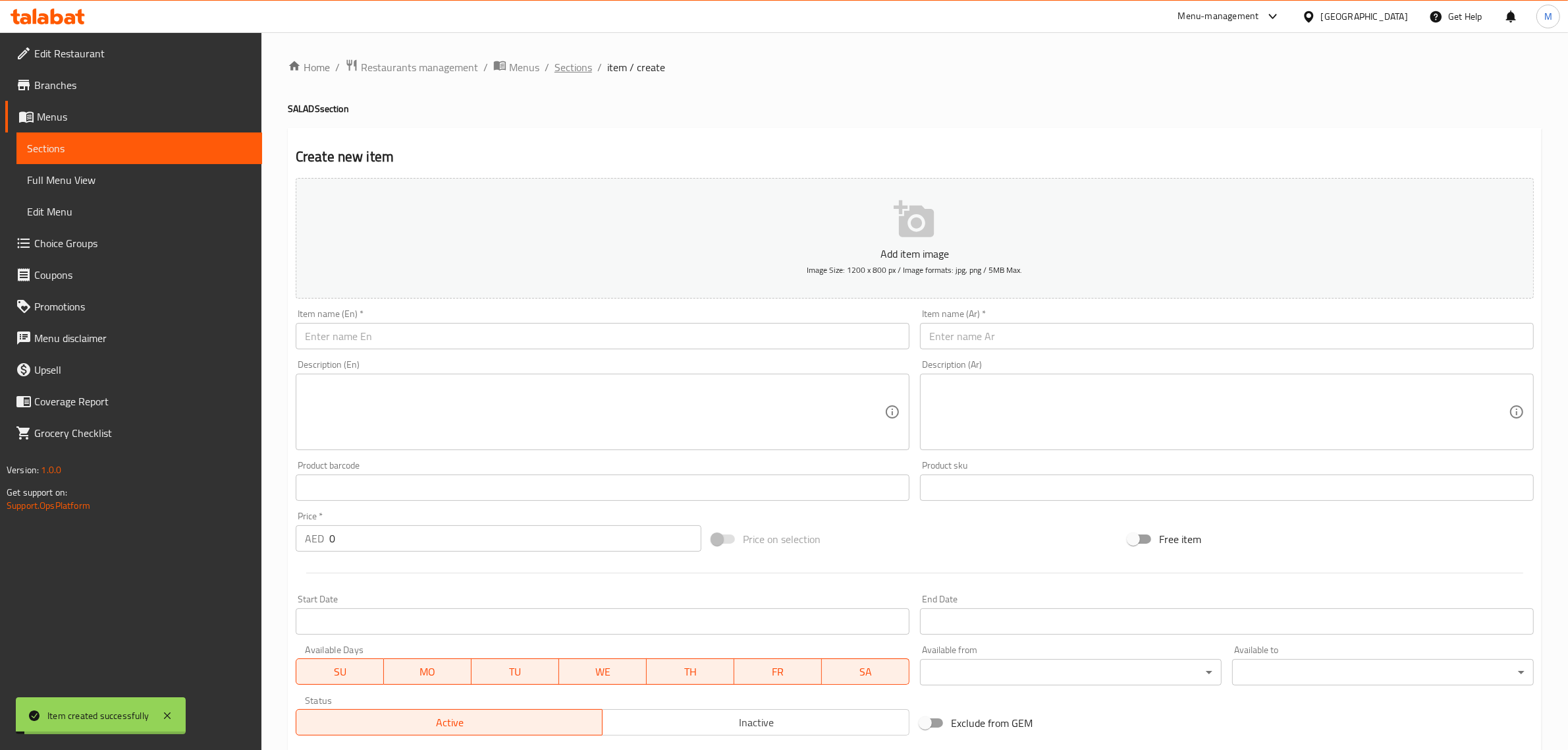
click at [567, 73] on span "Sections" at bounding box center [573, 67] width 37 height 16
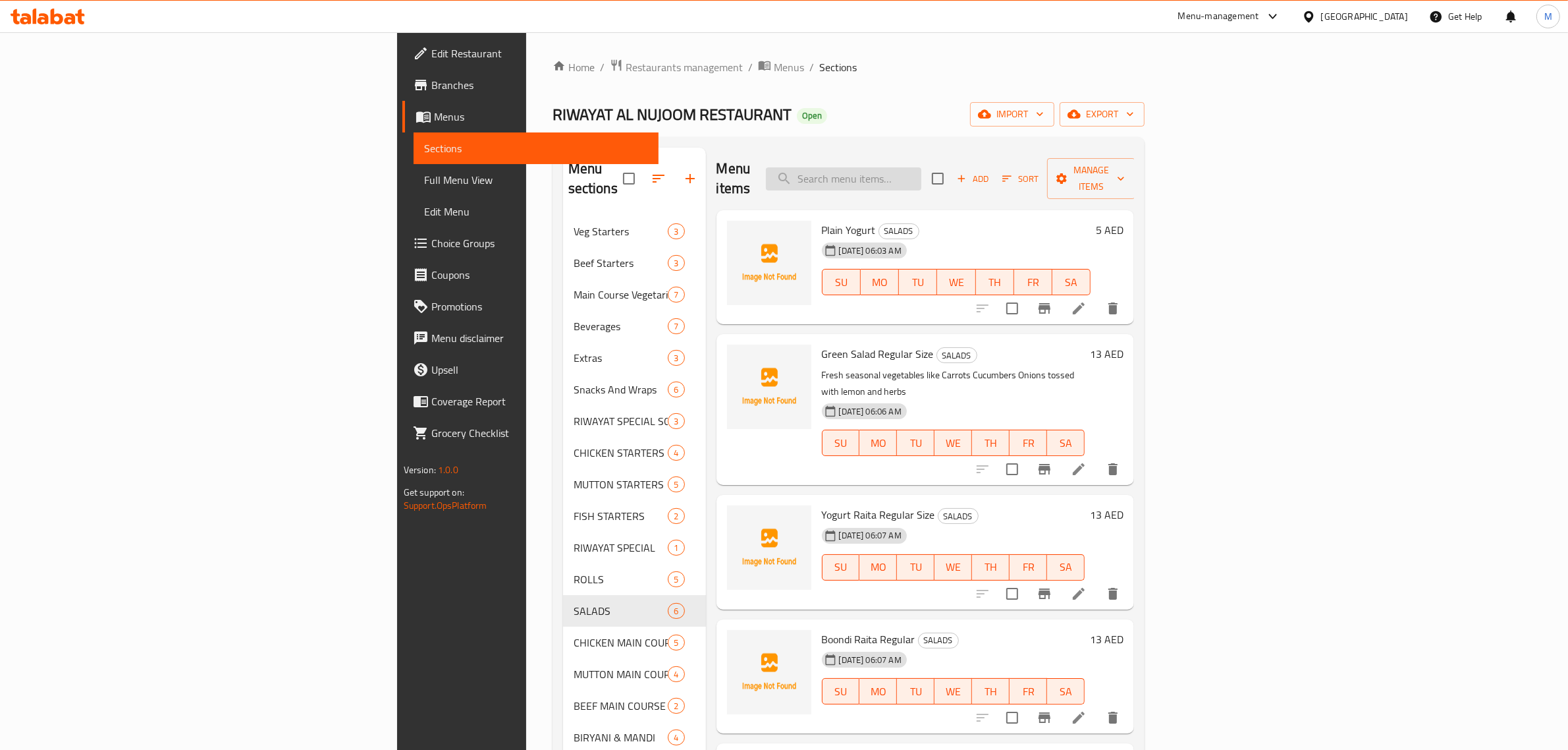
click at [921, 170] on input "search" at bounding box center [843, 179] width 155 height 23
paste input "Sweet Corn Soup"
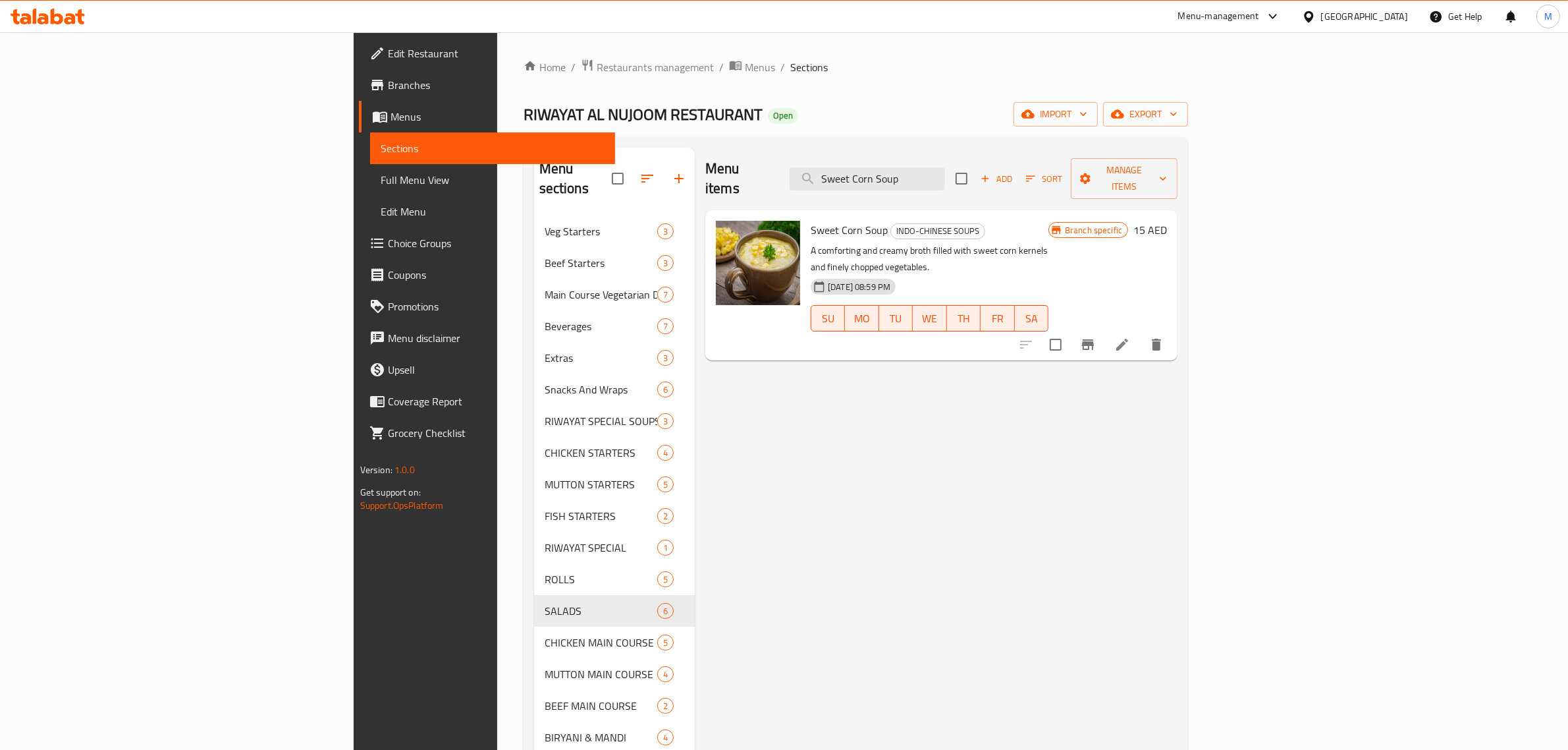
click at [966, 188] on div "Menu items Sweet Corn Soup Add Sort Manage items" at bounding box center [941, 179] width 472 height 63
click at [945, 172] on input "Sweet Corn Soup" at bounding box center [867, 179] width 155 height 23
paste input "Fresh Juices"
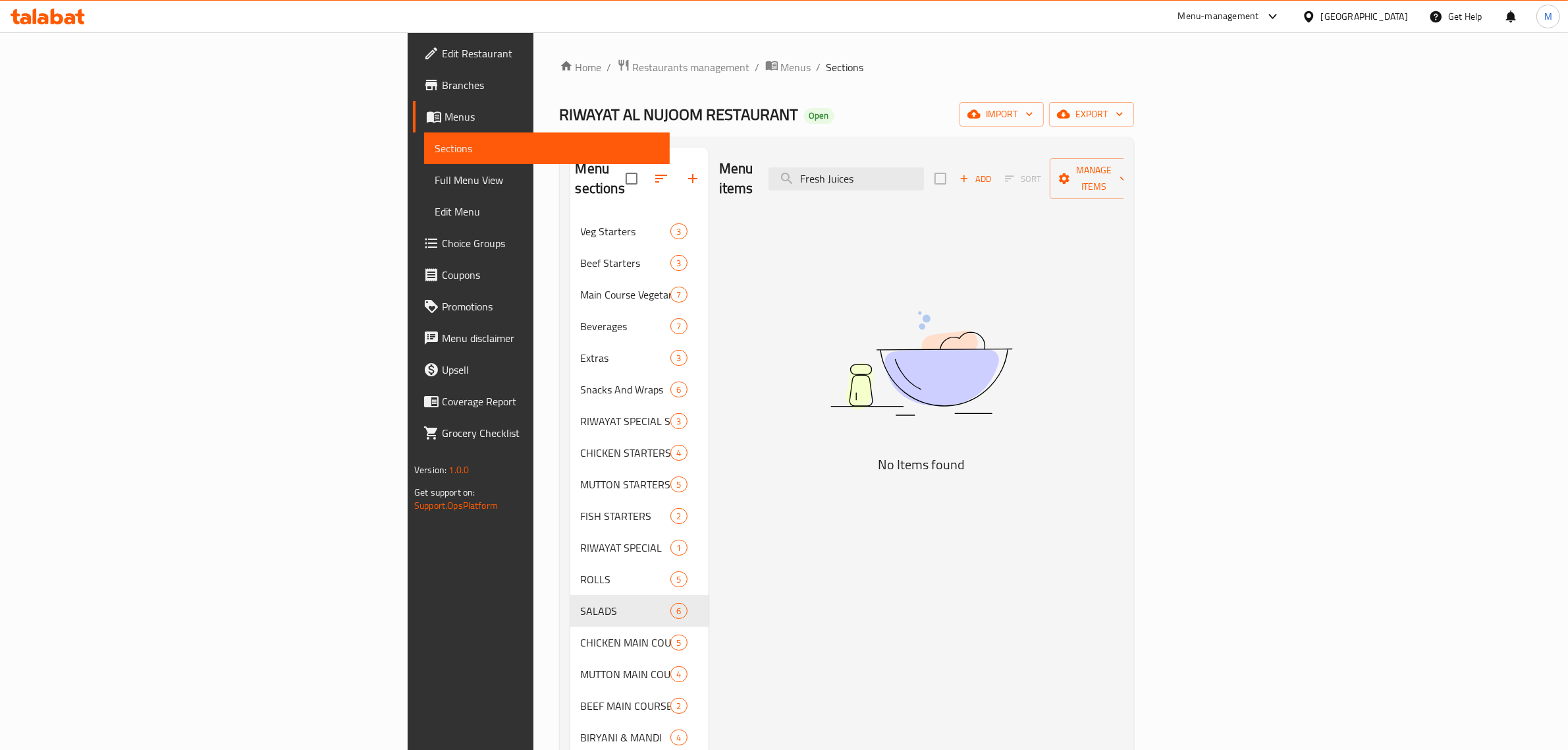
type input "Fresh Juices"
click at [924, 167] on input "Fresh Juices" at bounding box center [846, 179] width 155 height 23
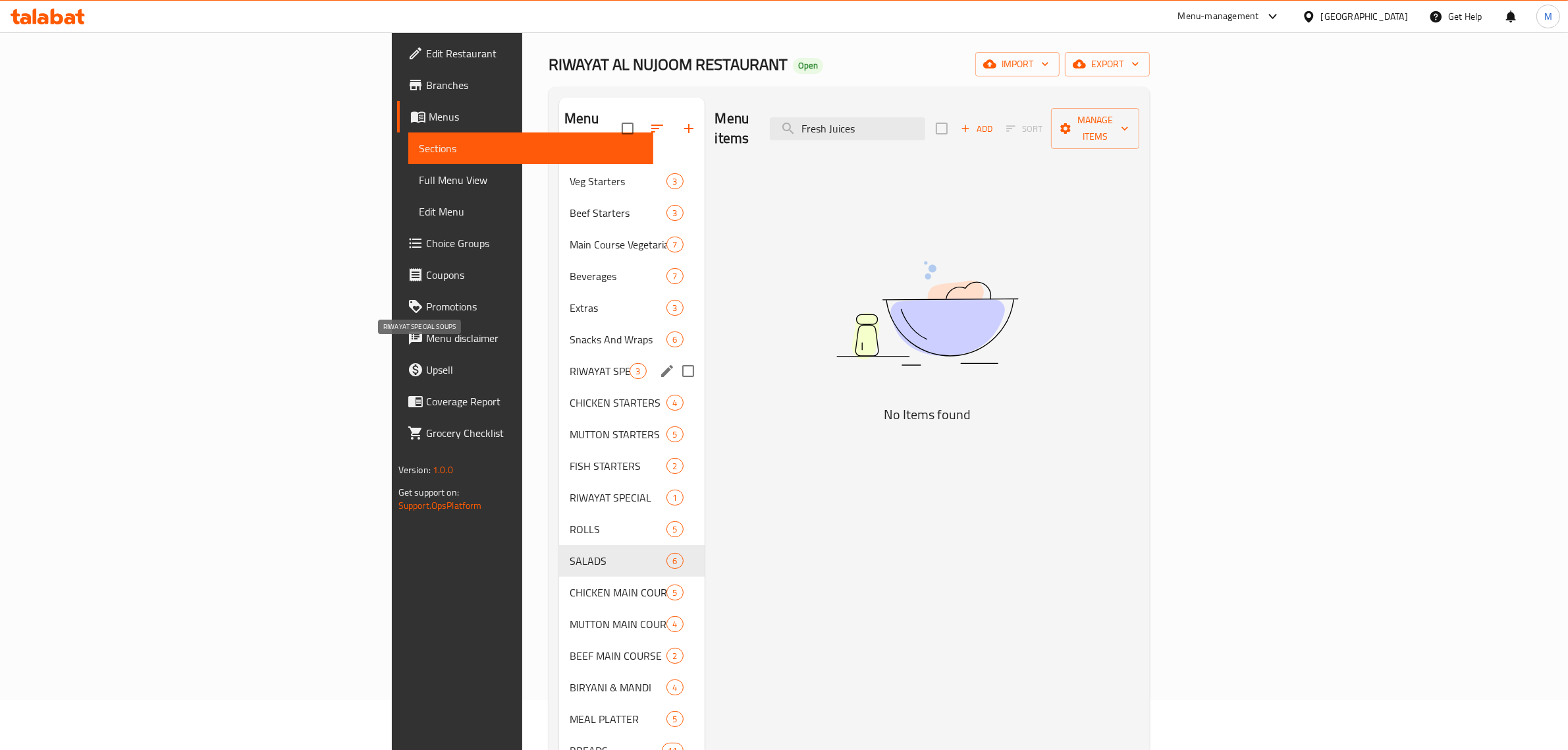
scroll to position [49, 0]
click at [559, 268] on div "Beverages 7" at bounding box center [631, 276] width 145 height 31
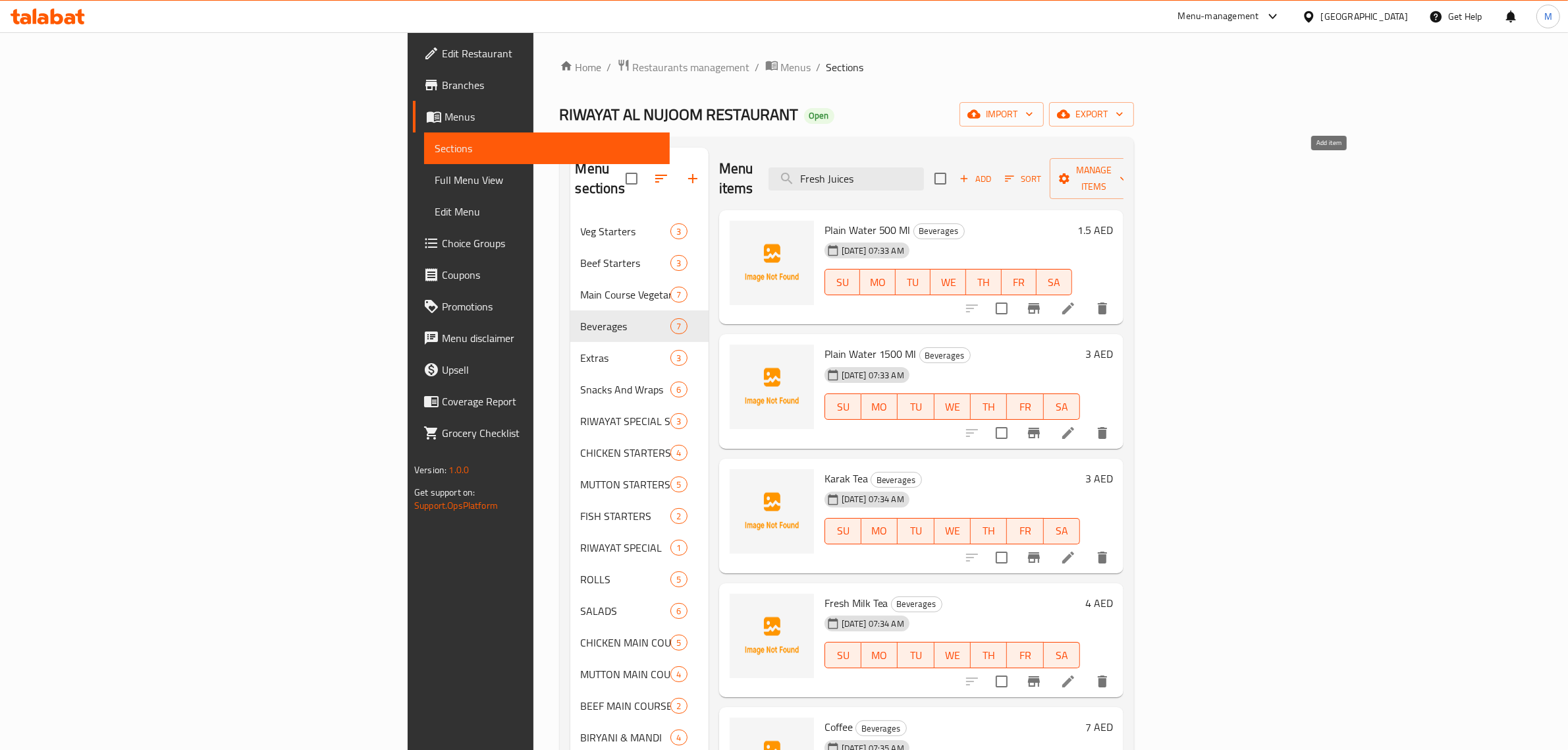
click at [993, 171] on span "Add" at bounding box center [975, 179] width 35 height 15
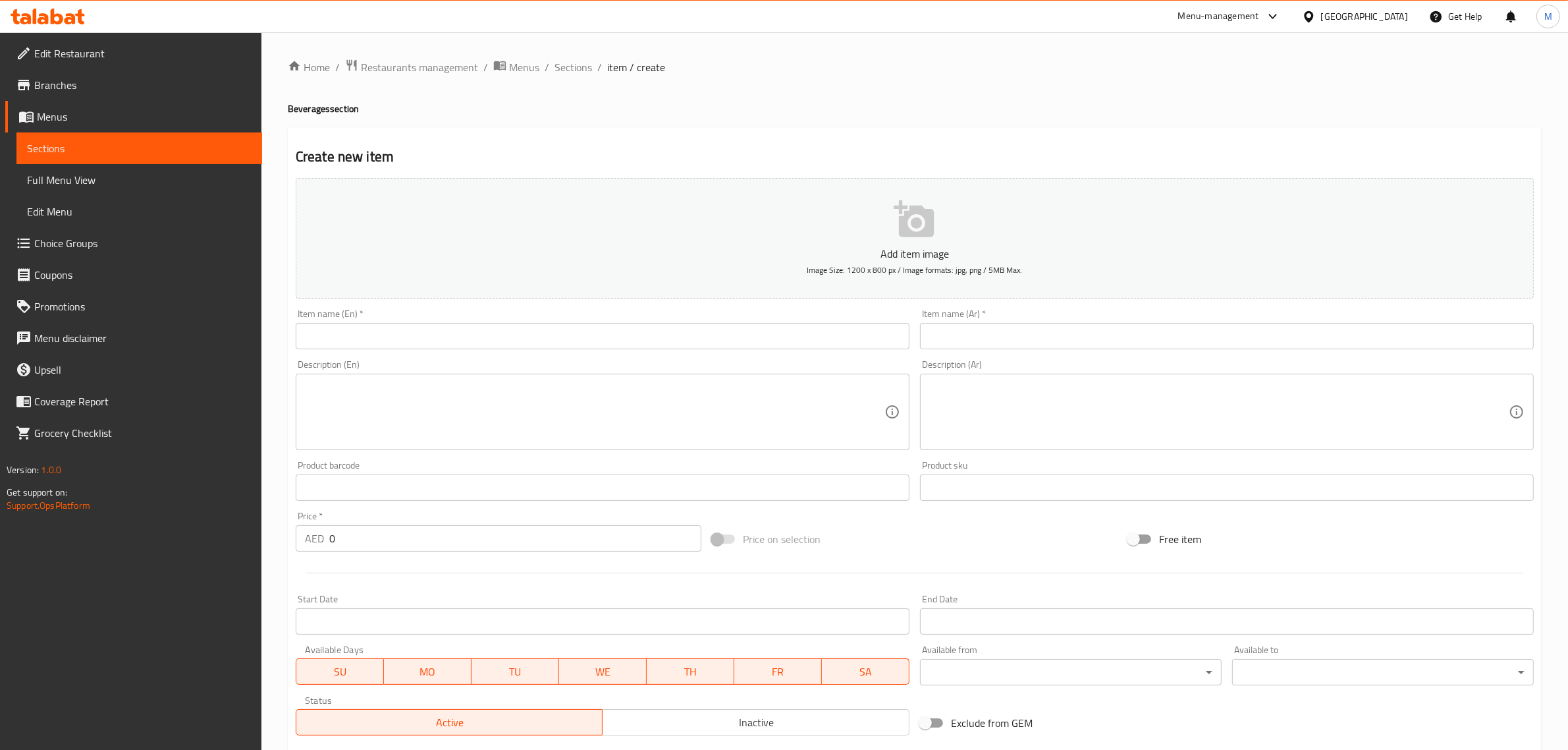
click at [435, 334] on input "text" at bounding box center [602, 336] width 614 height 27
paste input "Fresh Juices"
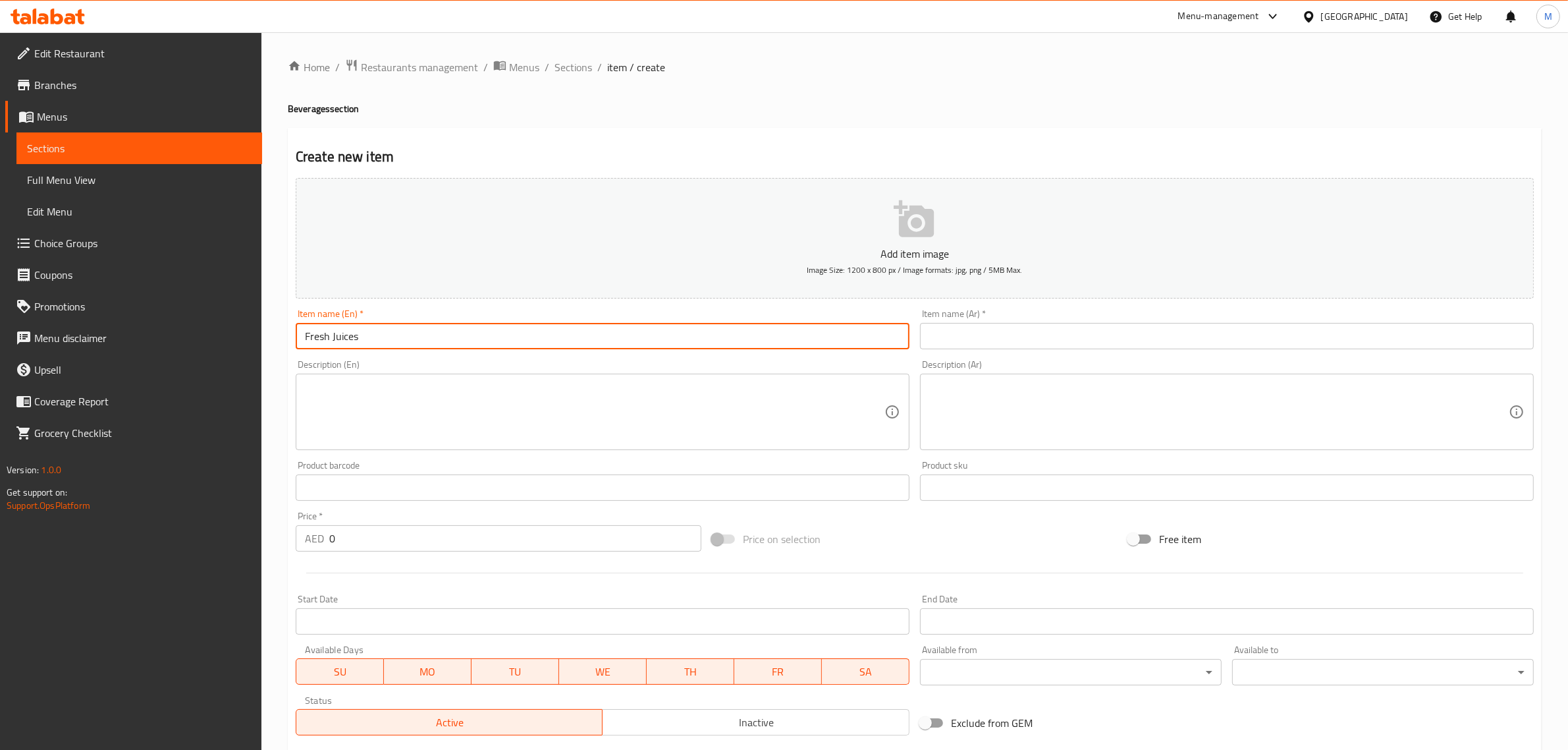
type input "Fresh Juices"
click at [1014, 336] on input "text" at bounding box center [1226, 336] width 614 height 27
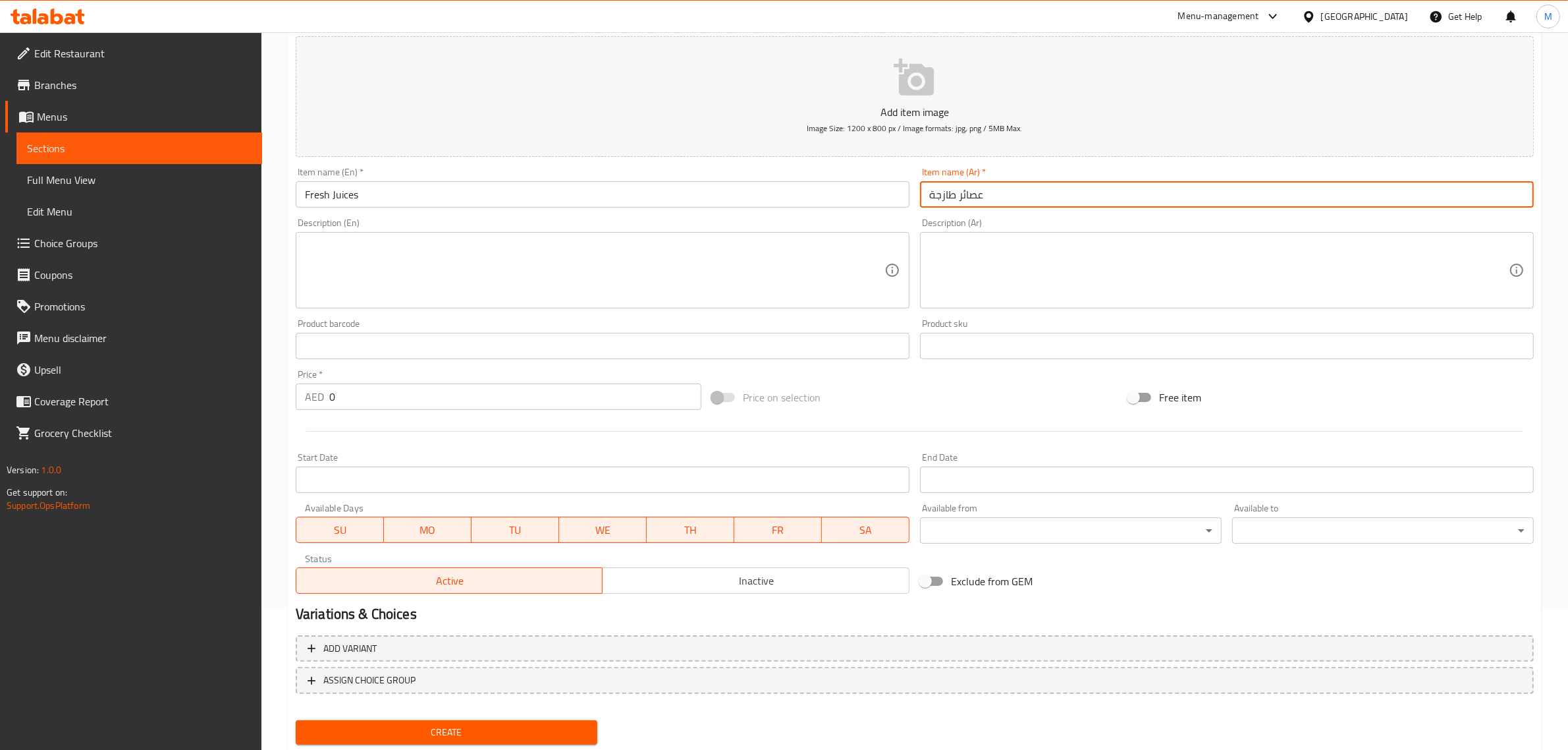
scroll to position [179, 0]
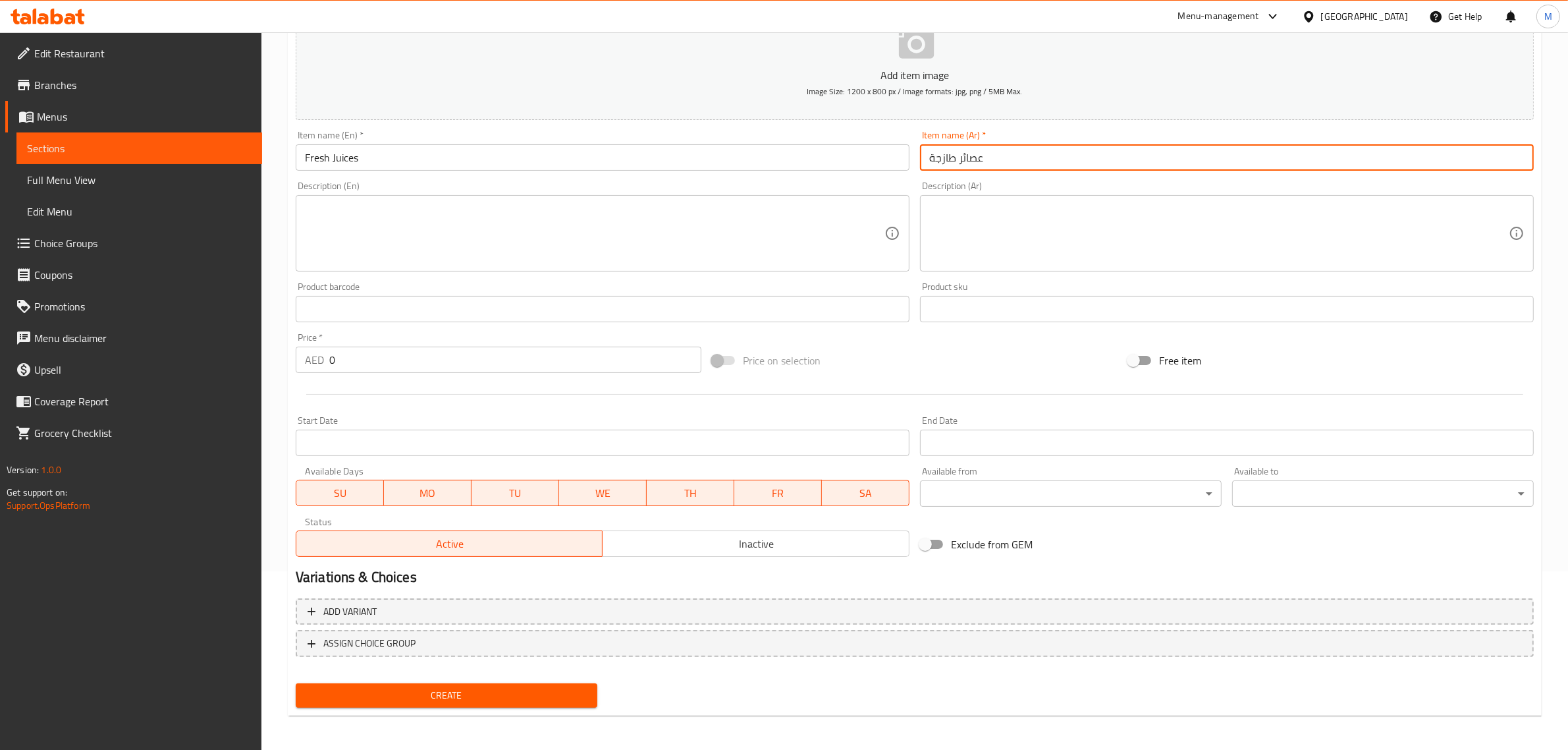
type input "عصائر طازجة"
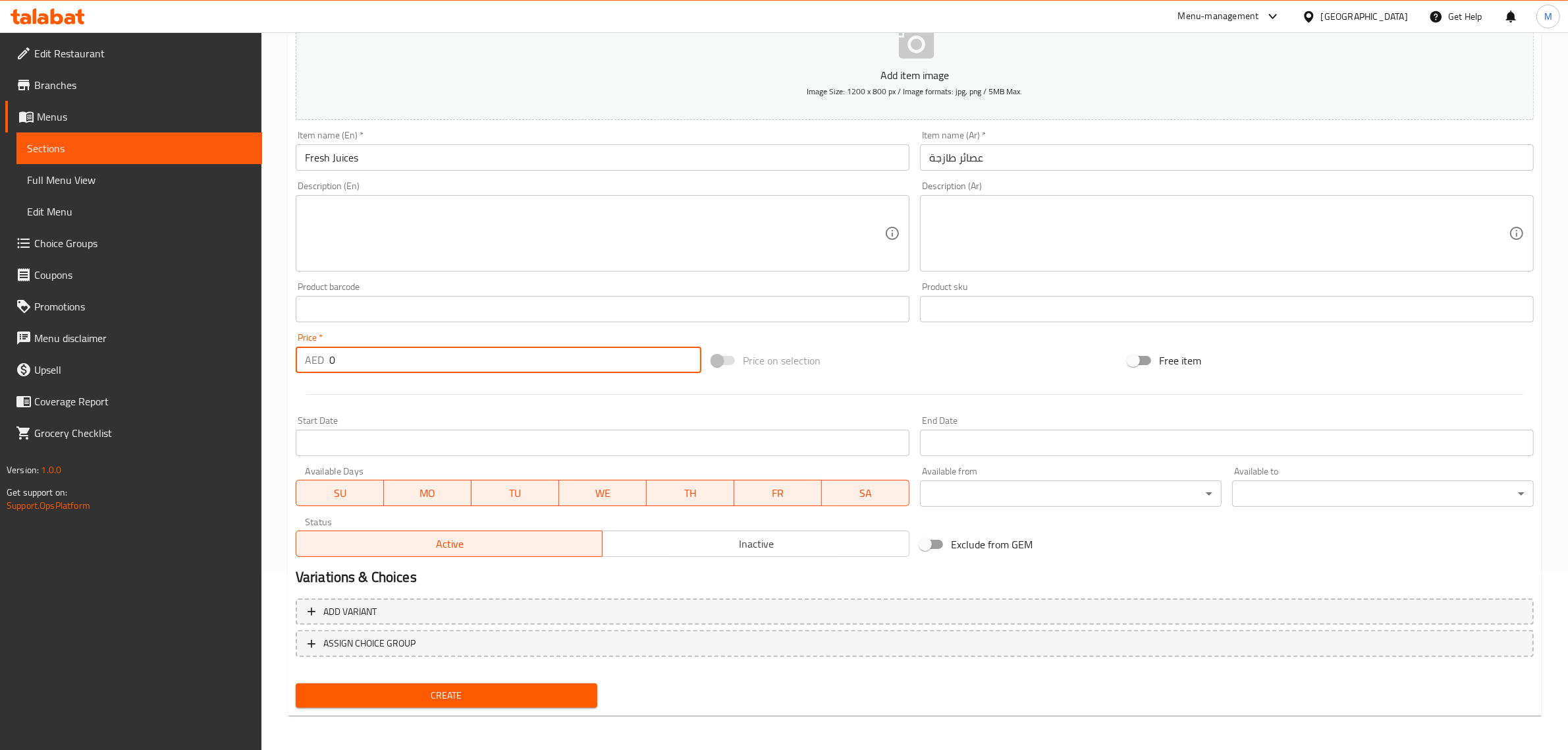
drag, startPoint x: 400, startPoint y: 354, endPoint x: 274, endPoint y: 323, distance: 129.8
click at [274, 323] on div "Home / Restaurants management / Menus / Sections / item / create Beverages sect…" at bounding box center [914, 303] width 1306 height 899
type input "18"
click at [385, 607] on span "Add variant" at bounding box center [914, 611] width 1214 height 17
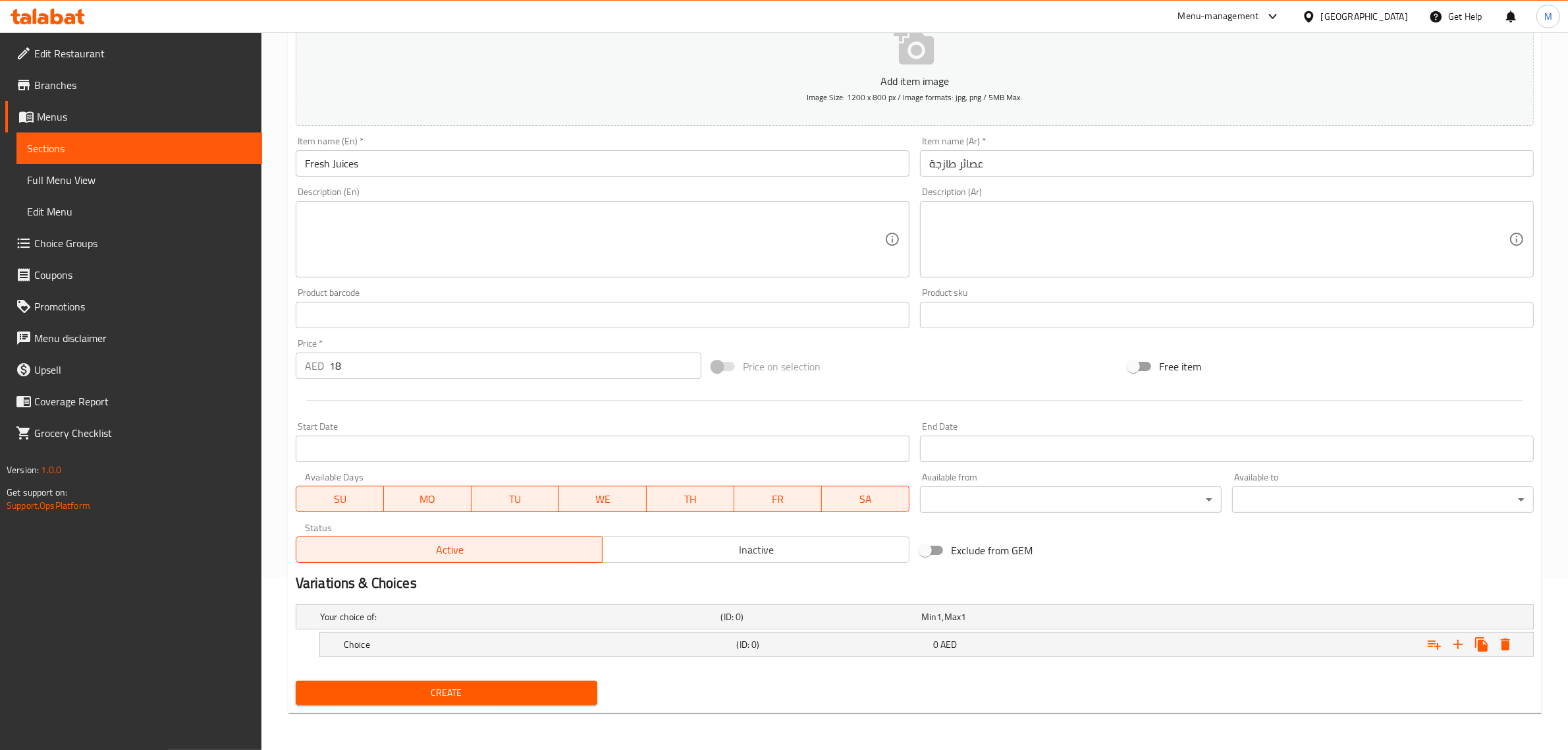
scroll to position [172, 0]
click at [662, 625] on div "Your choice of:" at bounding box center [518, 617] width 401 height 19
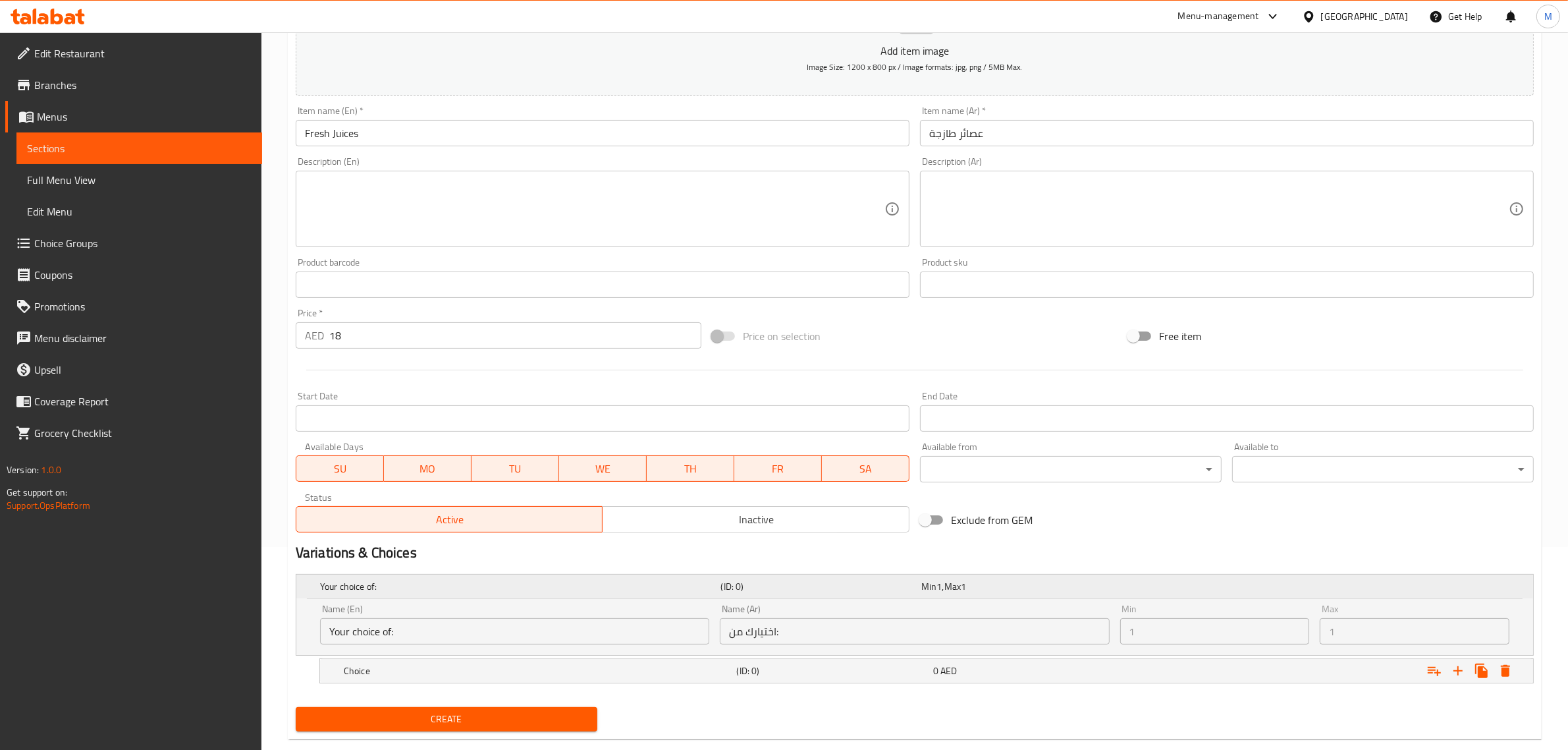
scroll to position [229, 0]
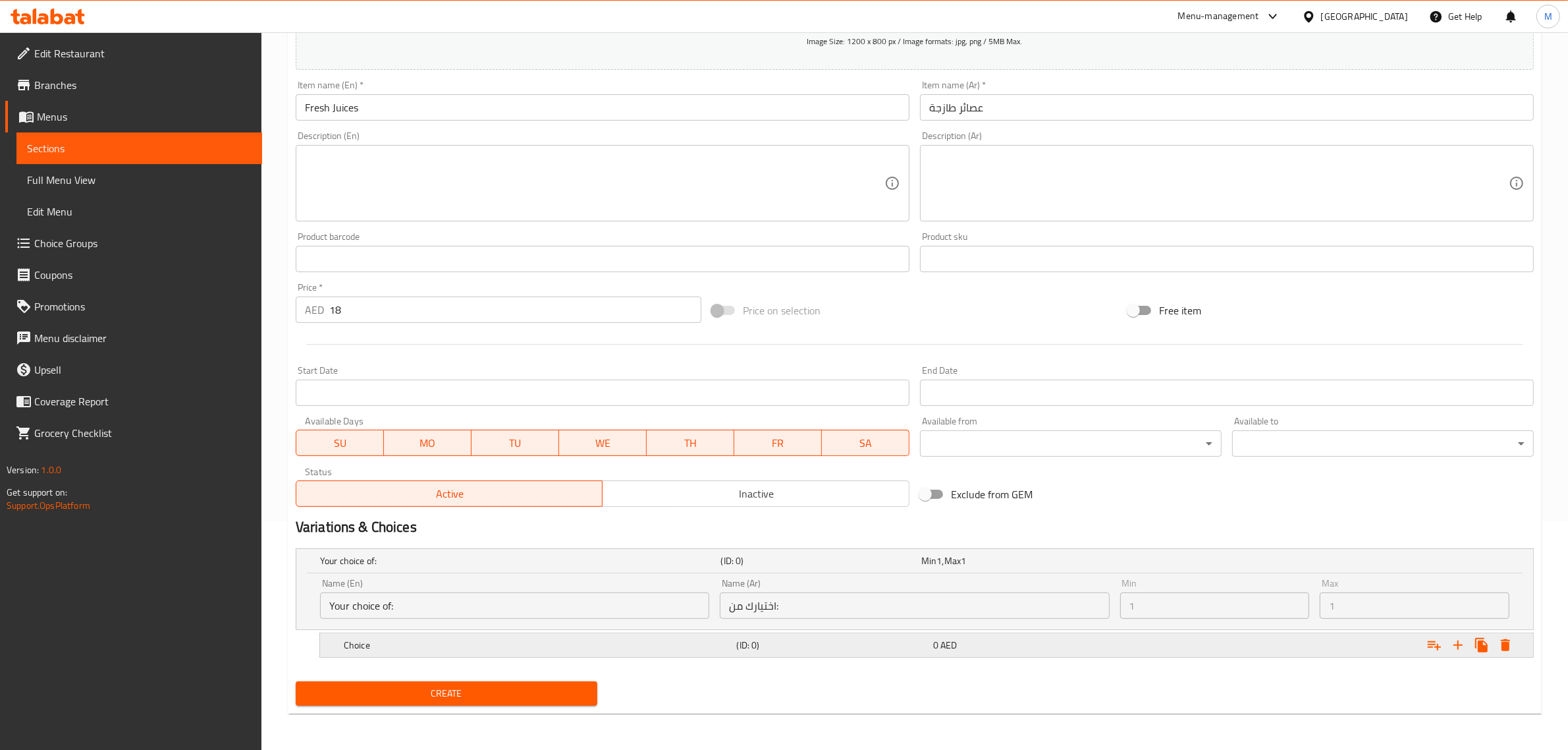
click at [1390, 644] on div "Expand" at bounding box center [1323, 645] width 393 height 29
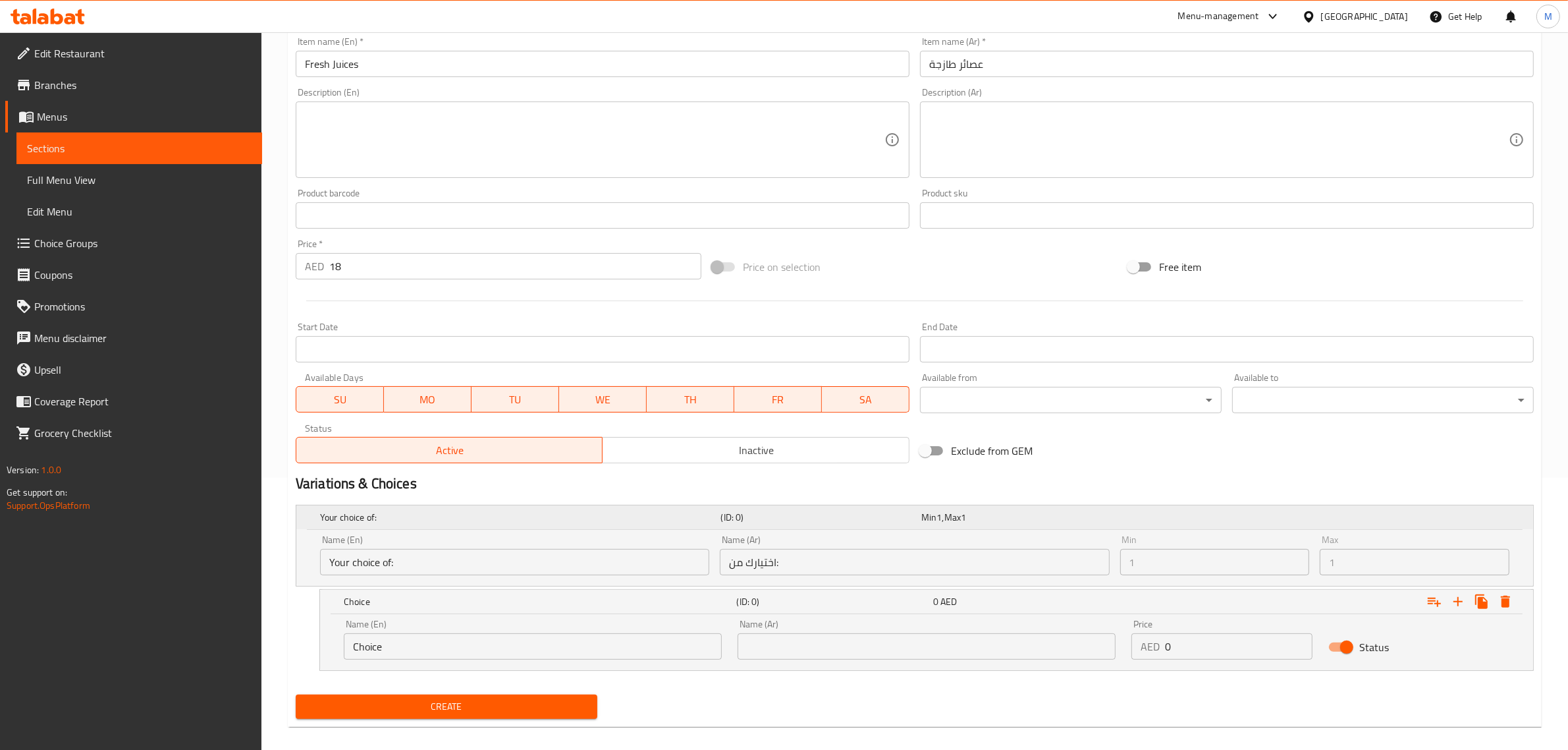
scroll to position [285, 0]
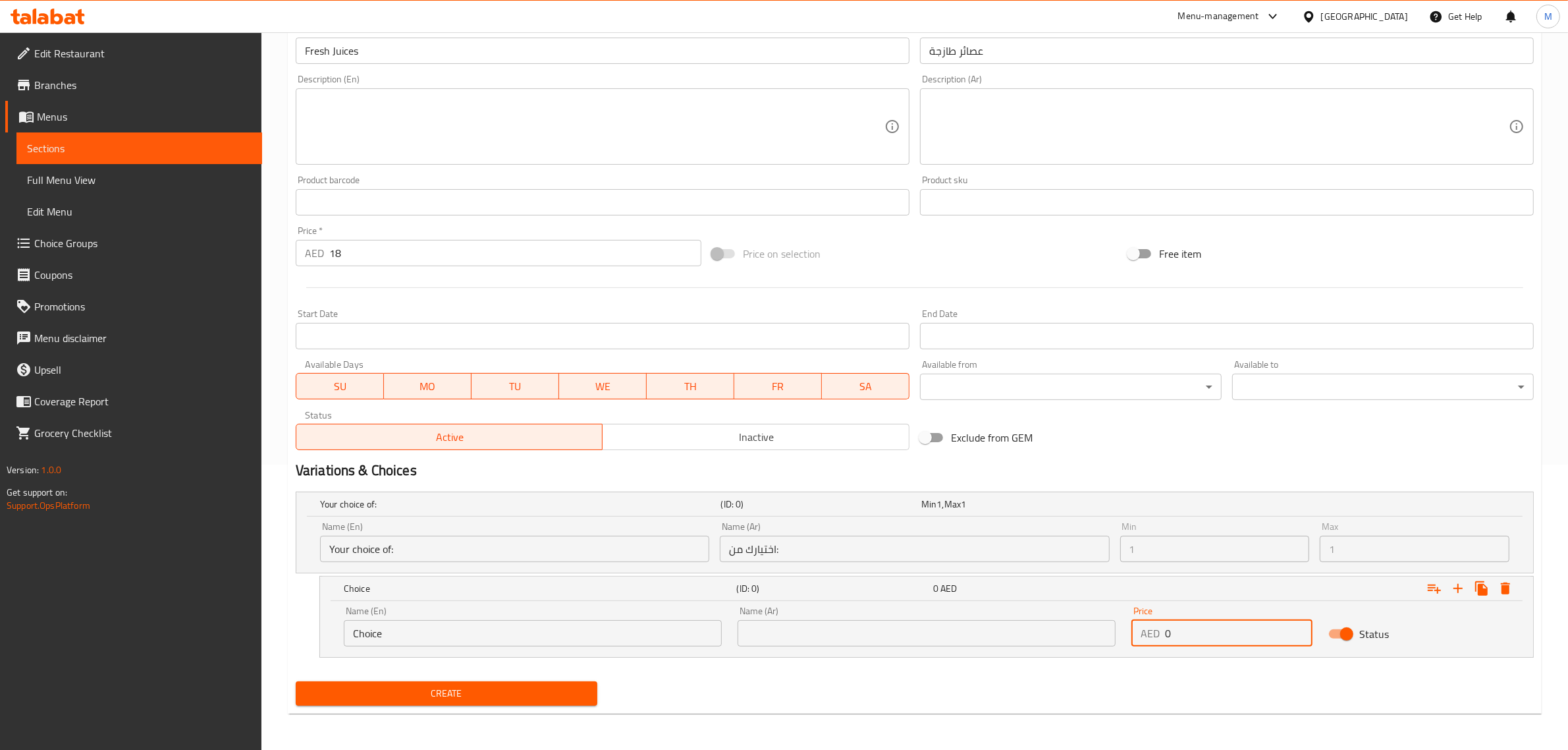
drag, startPoint x: 1187, startPoint y: 636, endPoint x: 1158, endPoint y: 634, distance: 29.1
click at [1158, 634] on div "AED 0 Price" at bounding box center [1222, 633] width 181 height 27
click at [723, 445] on span "Inactive" at bounding box center [756, 437] width 297 height 19
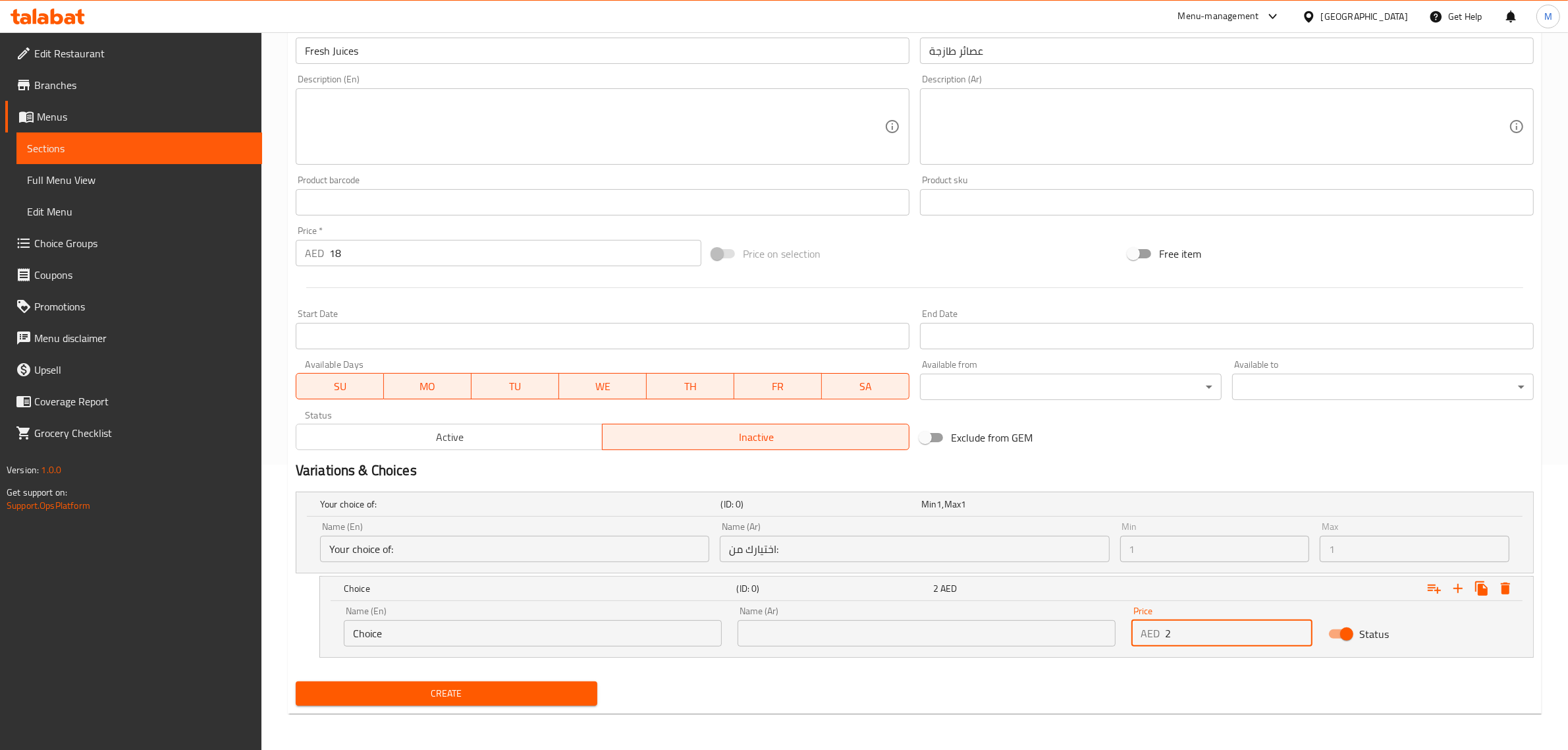
drag, startPoint x: 1203, startPoint y: 638, endPoint x: 1116, endPoint y: 627, distance: 87.7
click at [1118, 628] on div "Name (En) Choice Name (En) Name (Ar) Name (Ar) Price AED 2 Price Status" at bounding box center [926, 626] width 1181 height 56
type input "0"
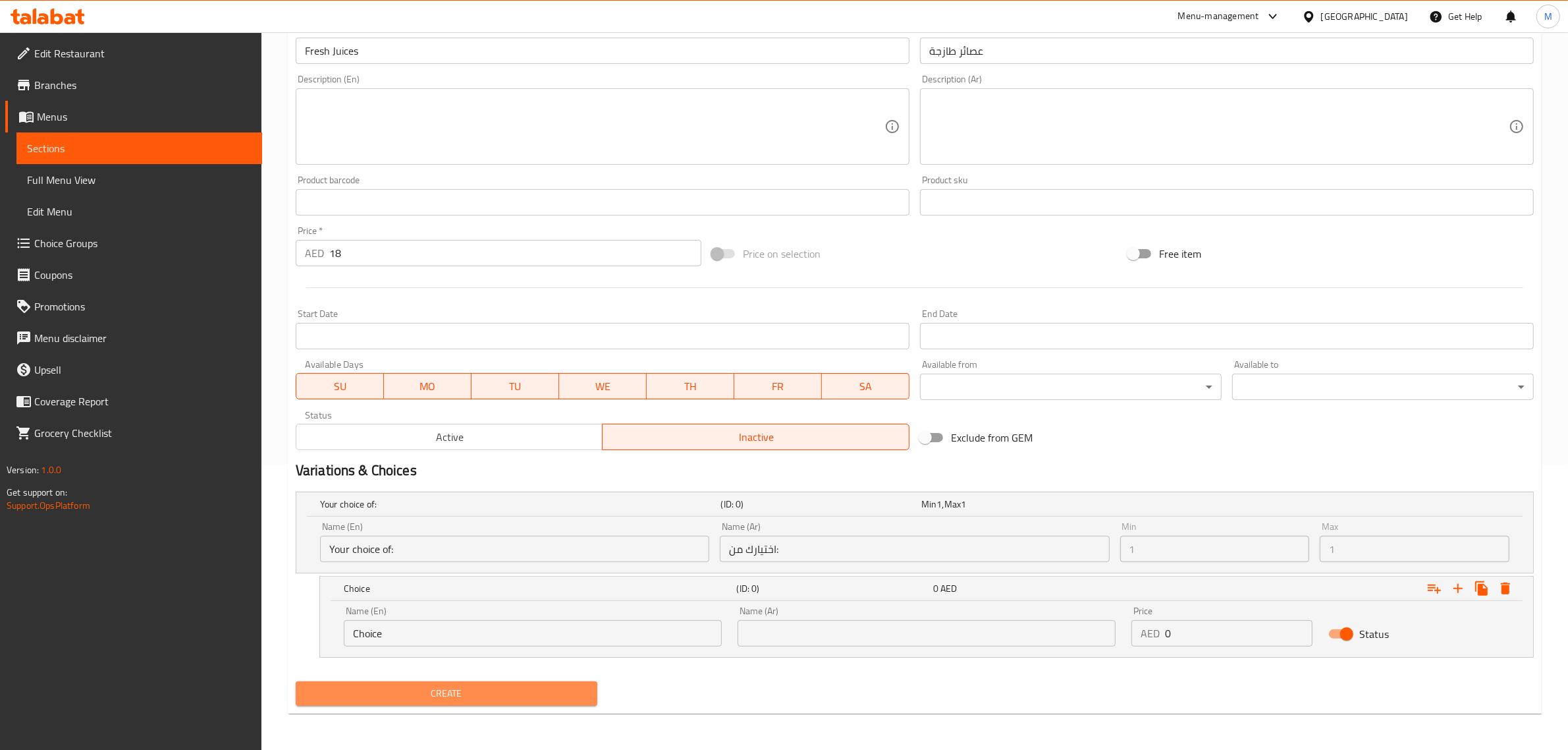
click at [552, 689] on span "Create" at bounding box center [446, 693] width 281 height 17
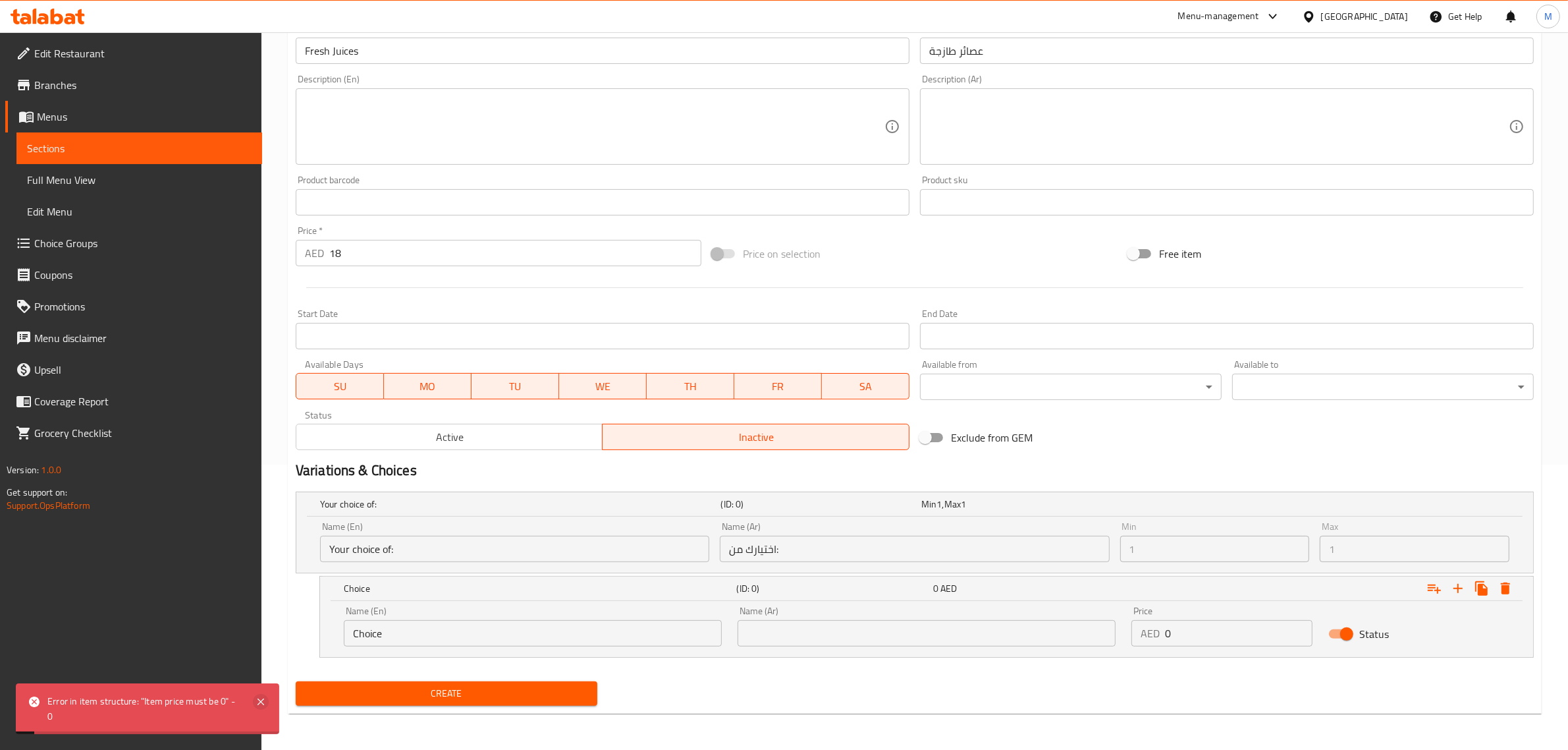
click at [263, 703] on icon at bounding box center [261, 702] width 16 height 16
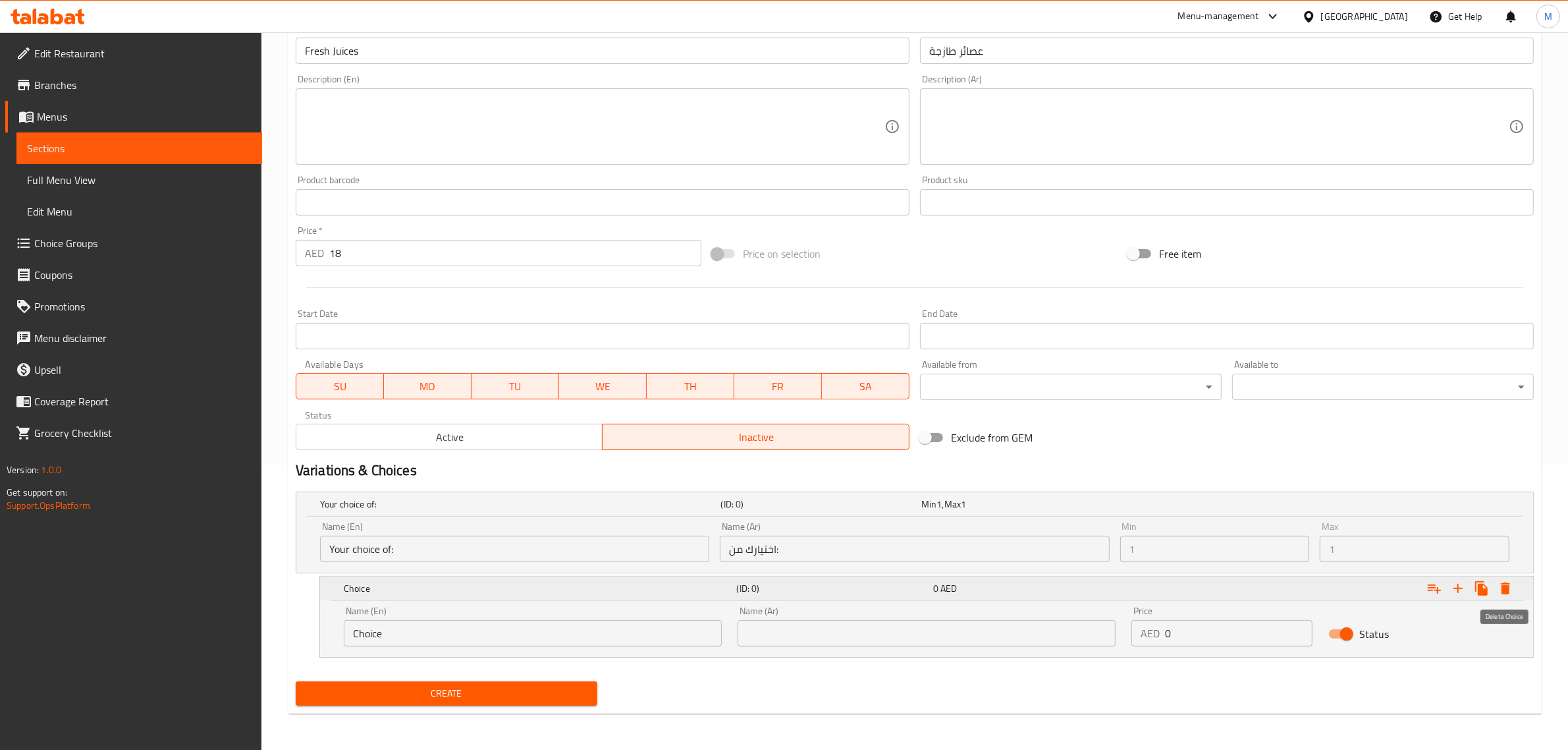
click at [1516, 588] on button "Expand" at bounding box center [1505, 589] width 24 height 24
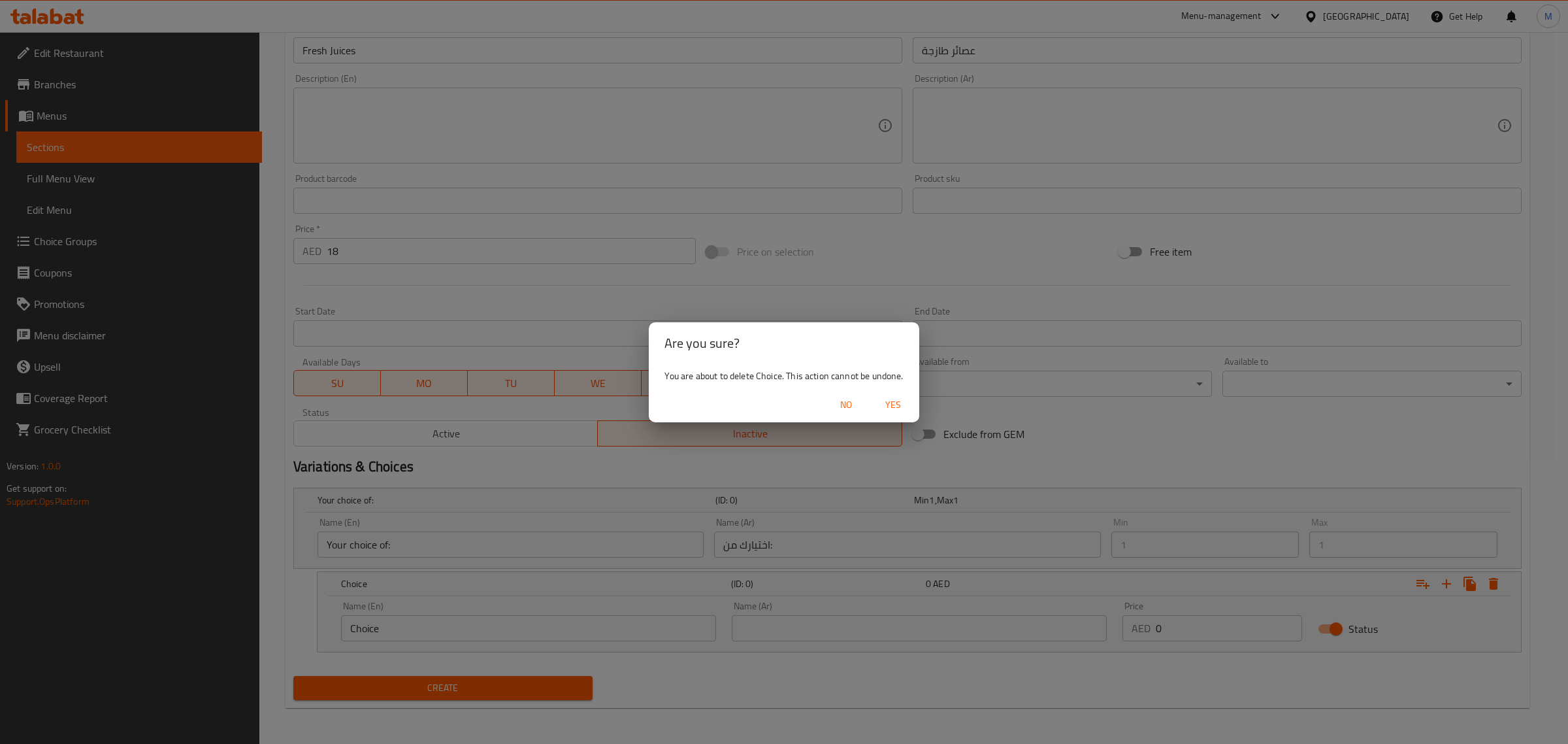
click at [890, 403] on span "Yes" at bounding box center [892, 405] width 31 height 17
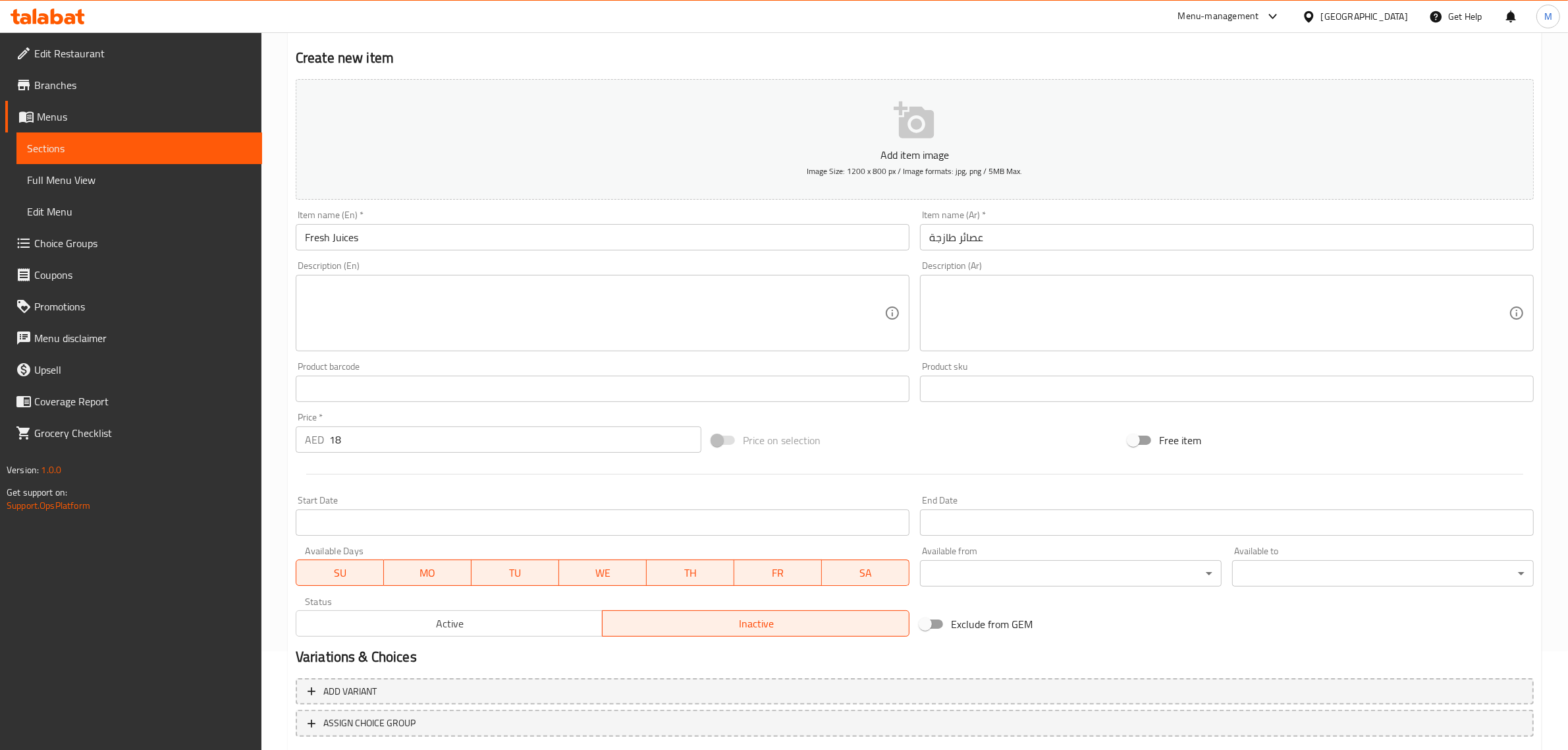
scroll to position [179, 0]
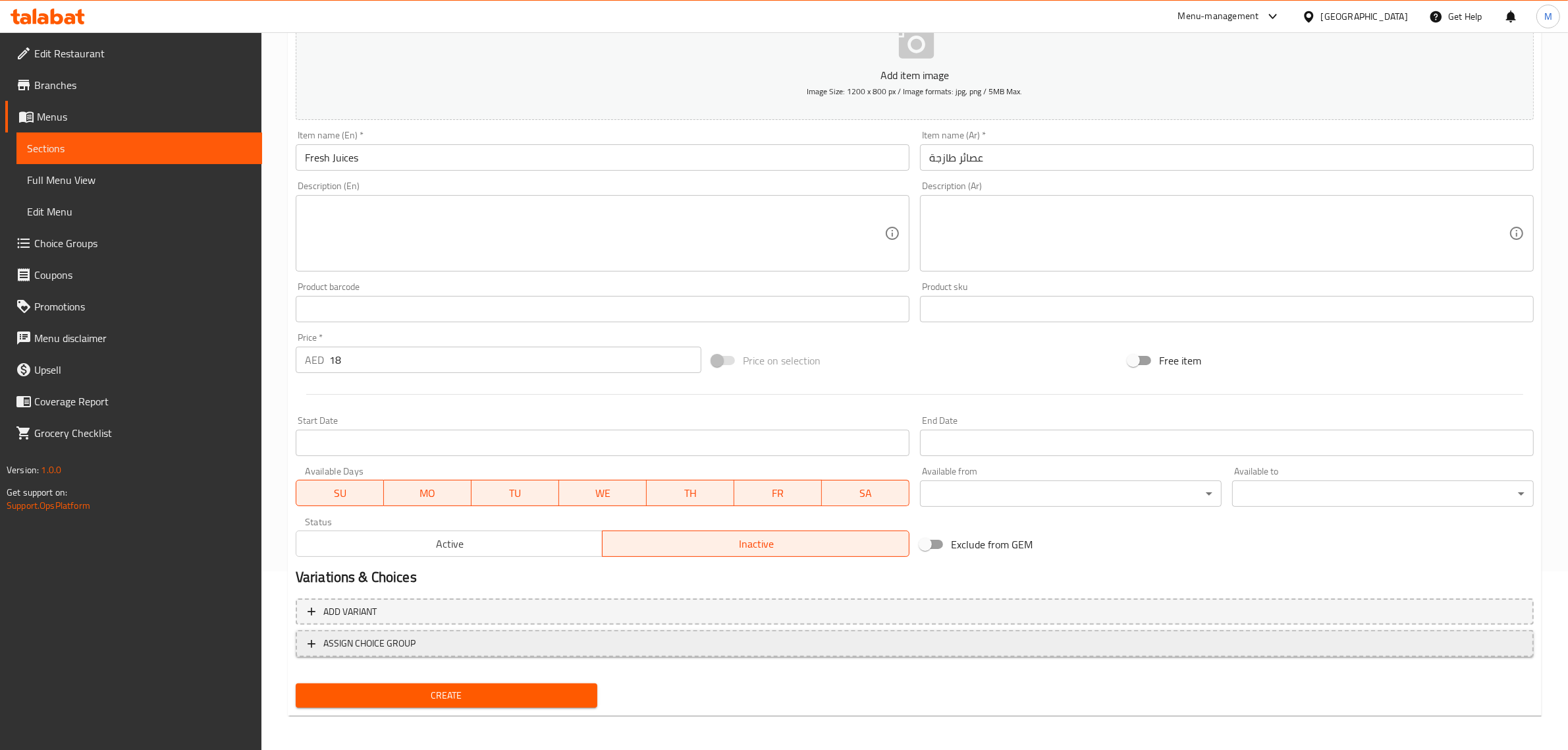
click at [410, 641] on span "ASSIGN CHOICE GROUP" at bounding box center [369, 643] width 92 height 17
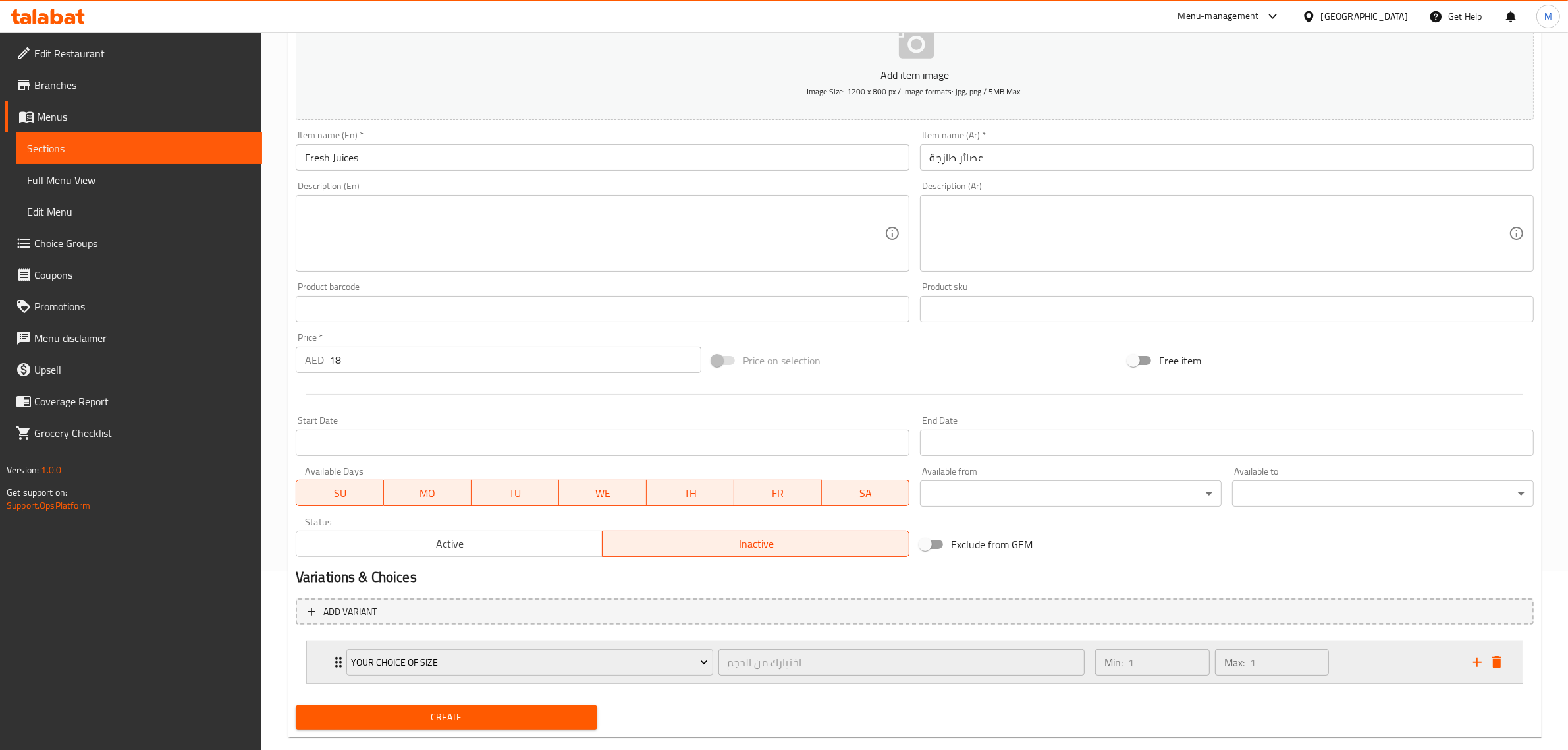
scroll to position [201, 0]
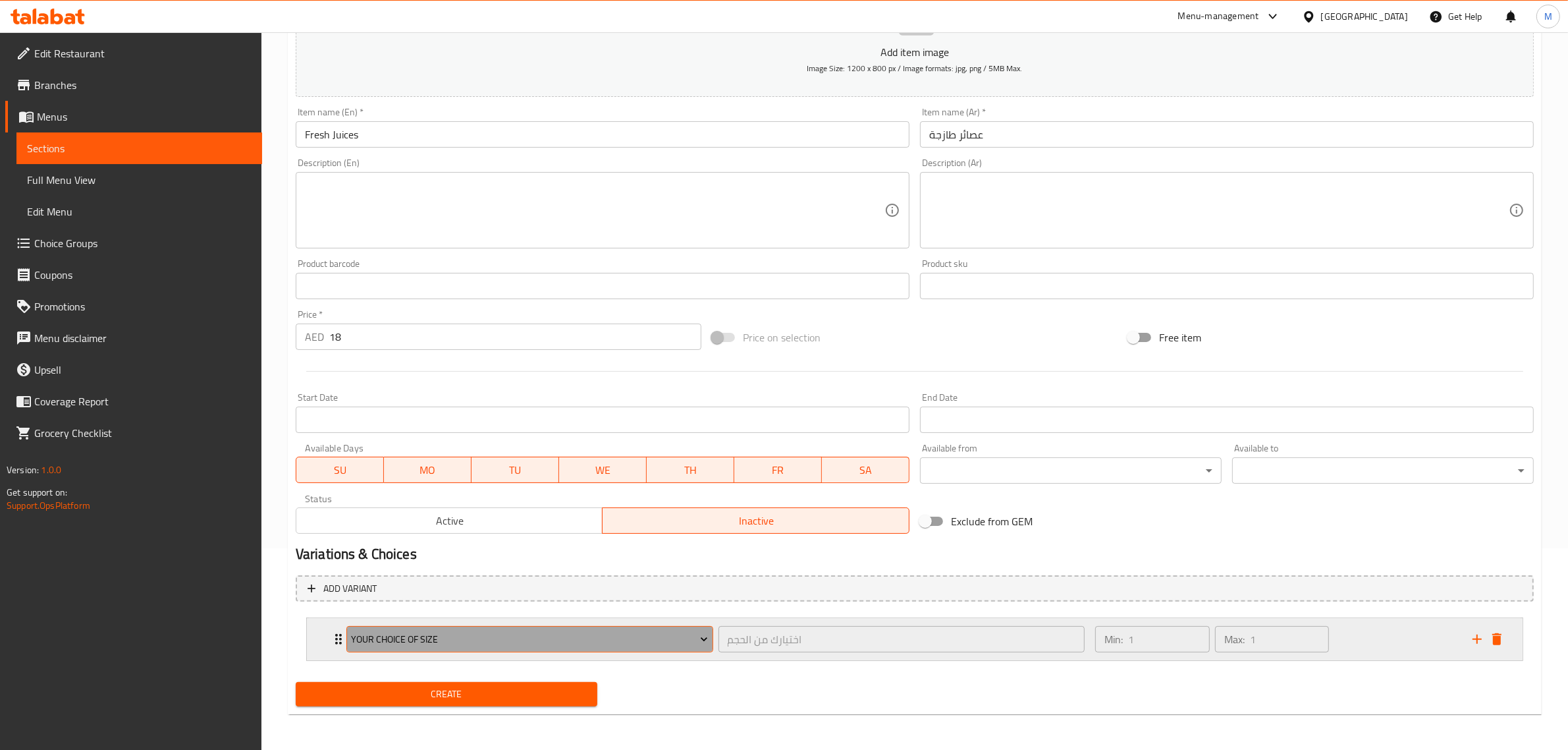
click at [699, 633] on icon "Expand" at bounding box center [704, 639] width 13 height 13
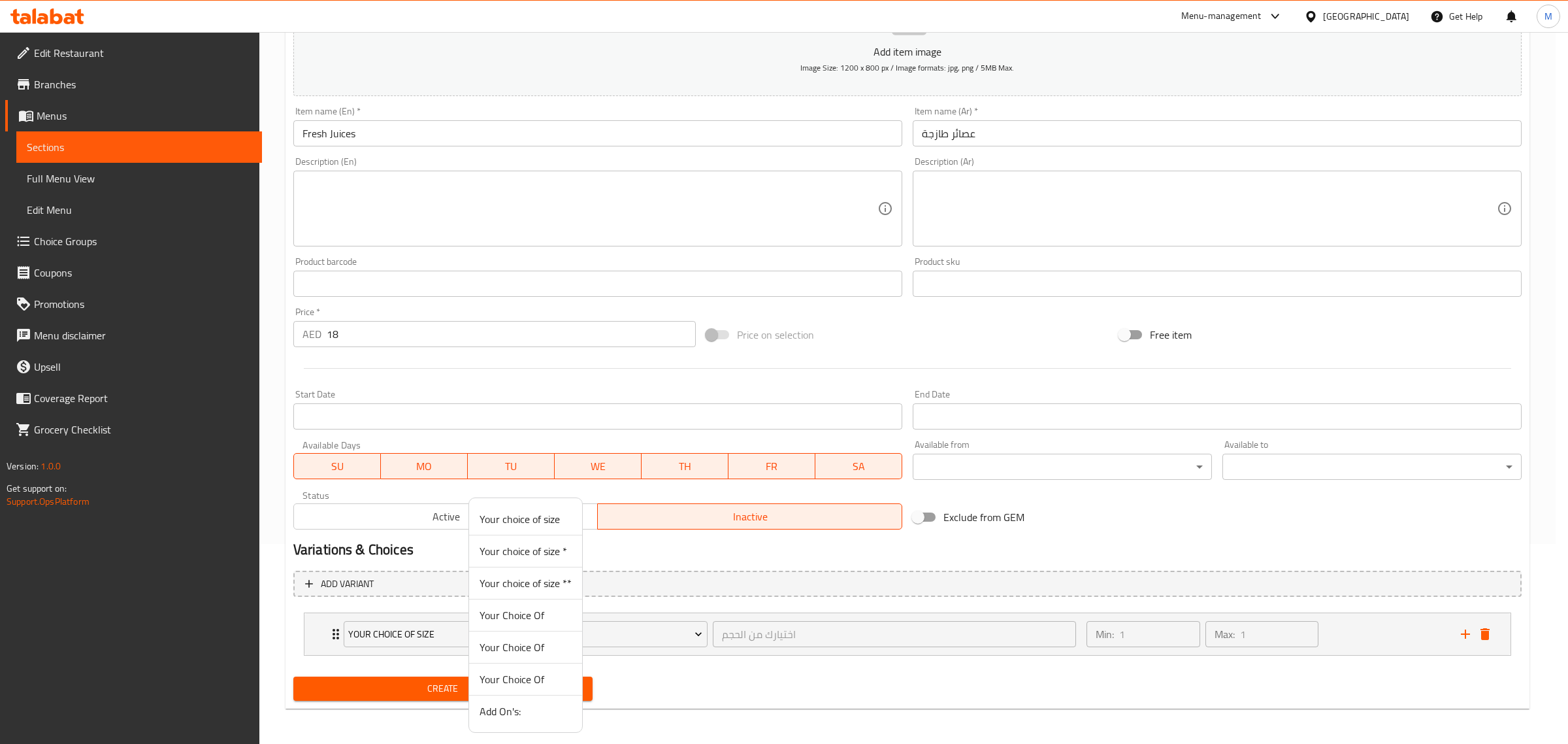
drag, startPoint x: 282, startPoint y: 331, endPoint x: 126, endPoint y: 40, distance: 330.2
click at [282, 330] on div at bounding box center [784, 372] width 1568 height 744
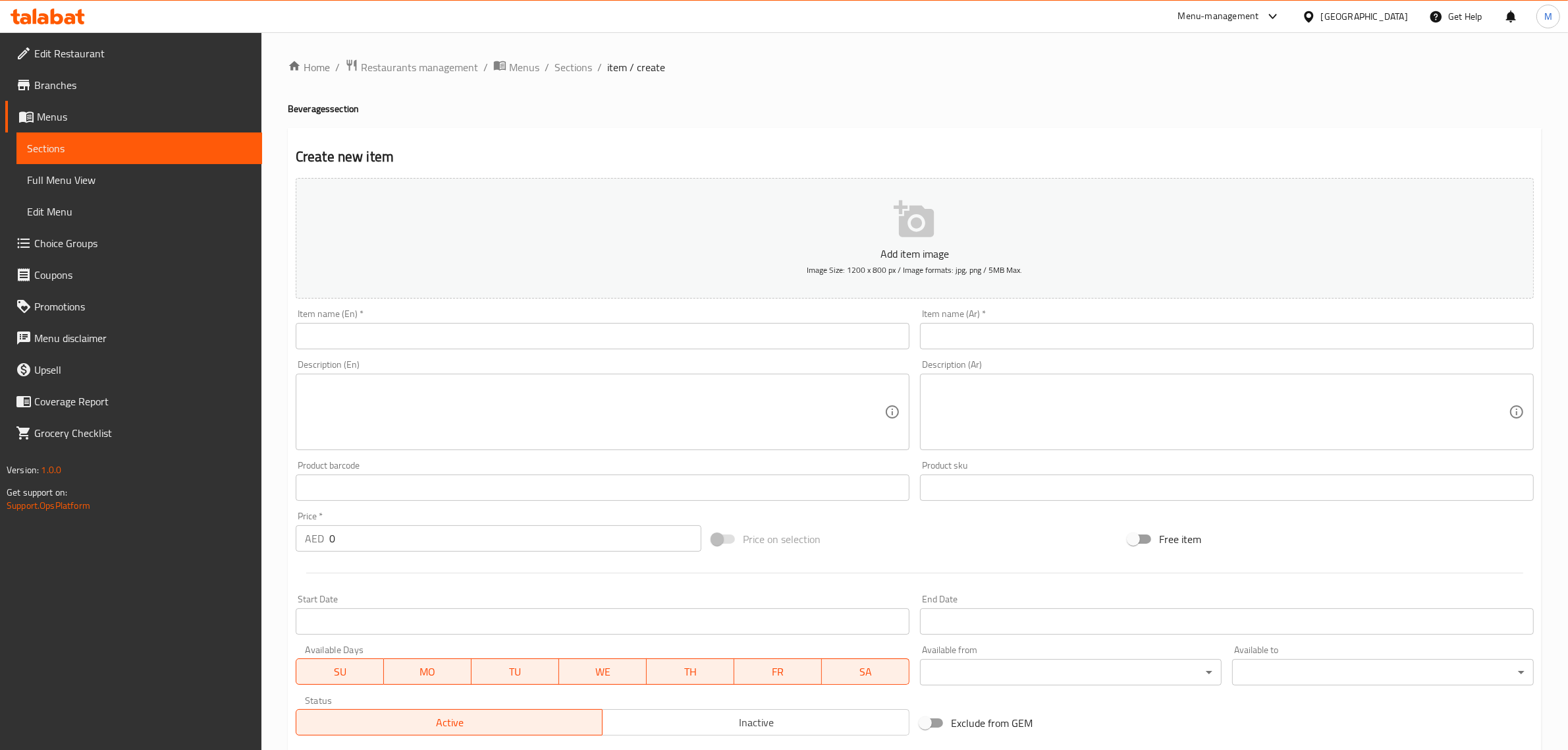
click at [58, 238] on span "Choice Groups" at bounding box center [143, 243] width 217 height 16
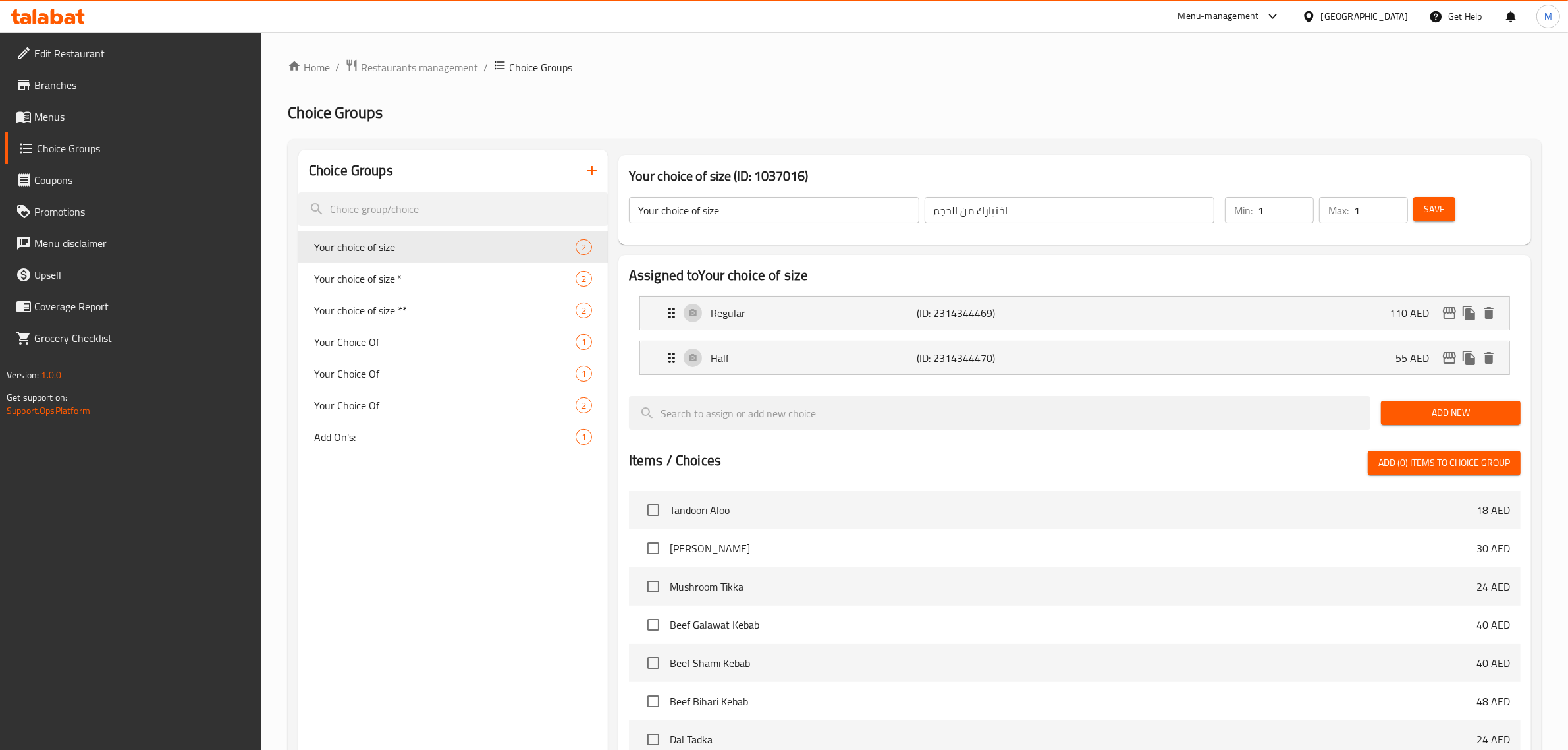
click at [594, 115] on h2 "Choice Groups" at bounding box center [914, 113] width 1253 height 21
click at [594, 173] on icon "button" at bounding box center [592, 171] width 16 height 16
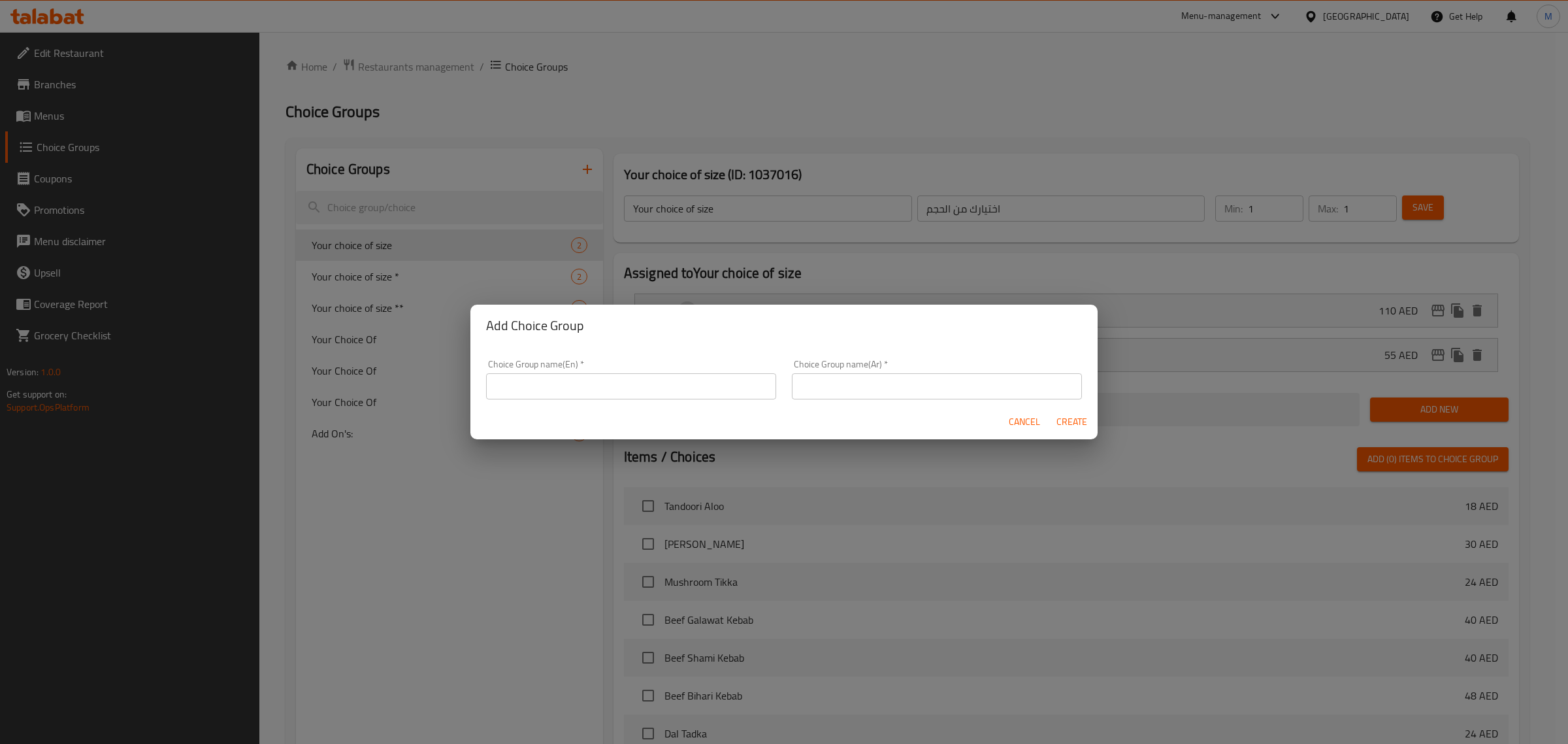
click at [567, 381] on input "text" at bounding box center [631, 386] width 290 height 26
click at [559, 389] on input "Your Choice Of Size :" at bounding box center [631, 386] width 290 height 26
click at [565, 387] on input "Your Choice Of Size :" at bounding box center [631, 386] width 290 height 26
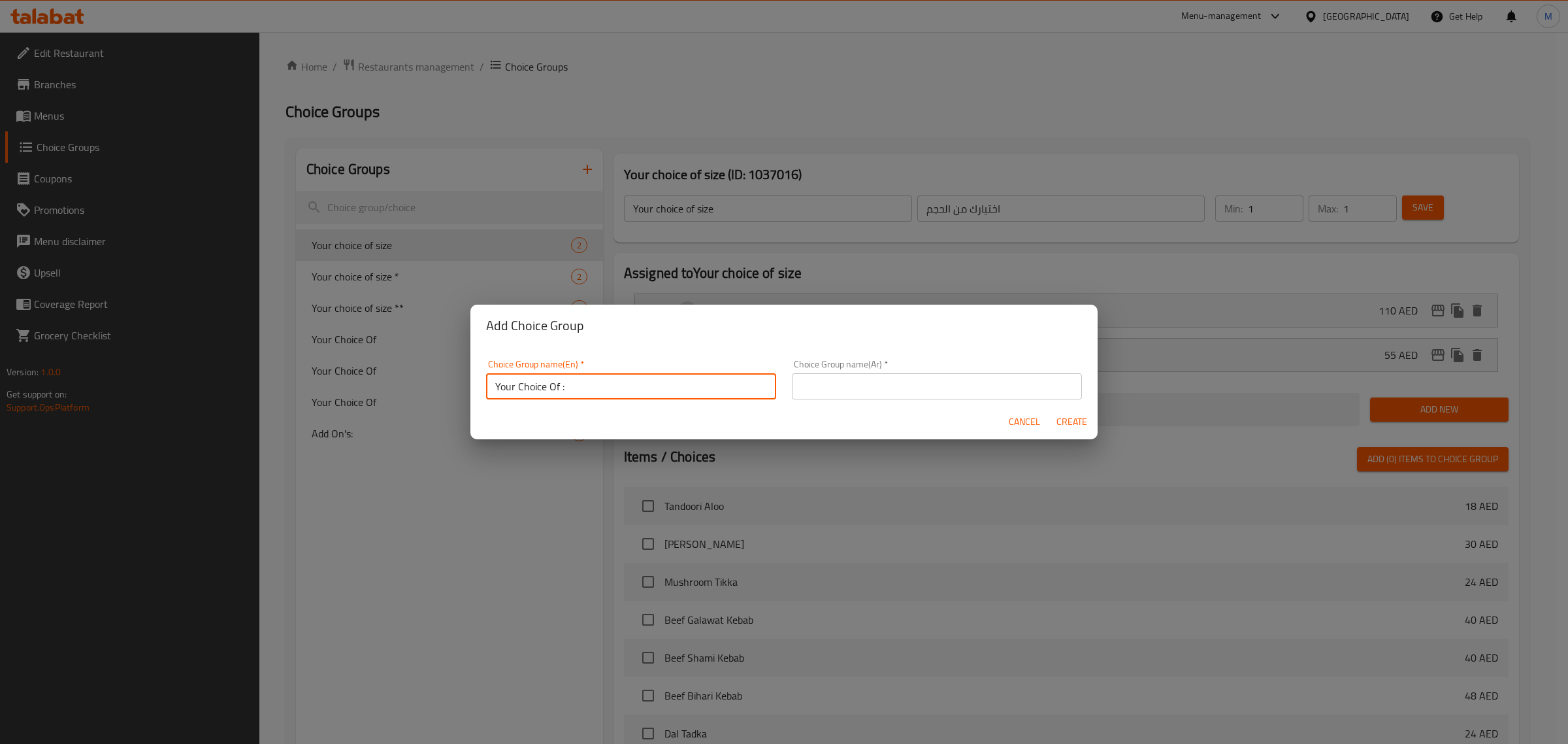
type input "Your Choice Of :"
click at [935, 376] on input "text" at bounding box center [937, 386] width 290 height 26
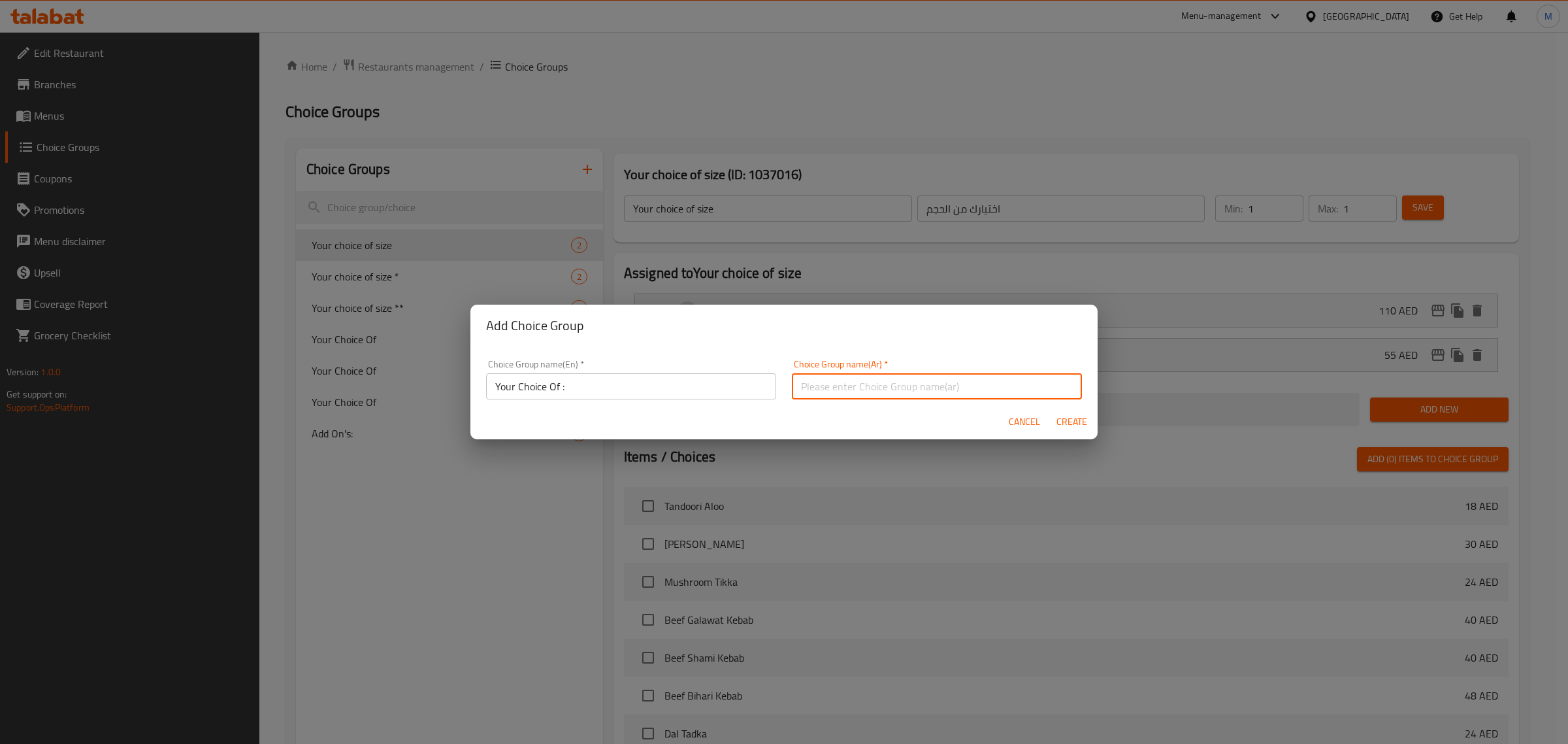
type input "اختيارك من :"
click at [1062, 419] on span "Create" at bounding box center [1071, 422] width 31 height 17
type input "Your Choice Of :"
type input "اختيارك من :"
type input "0"
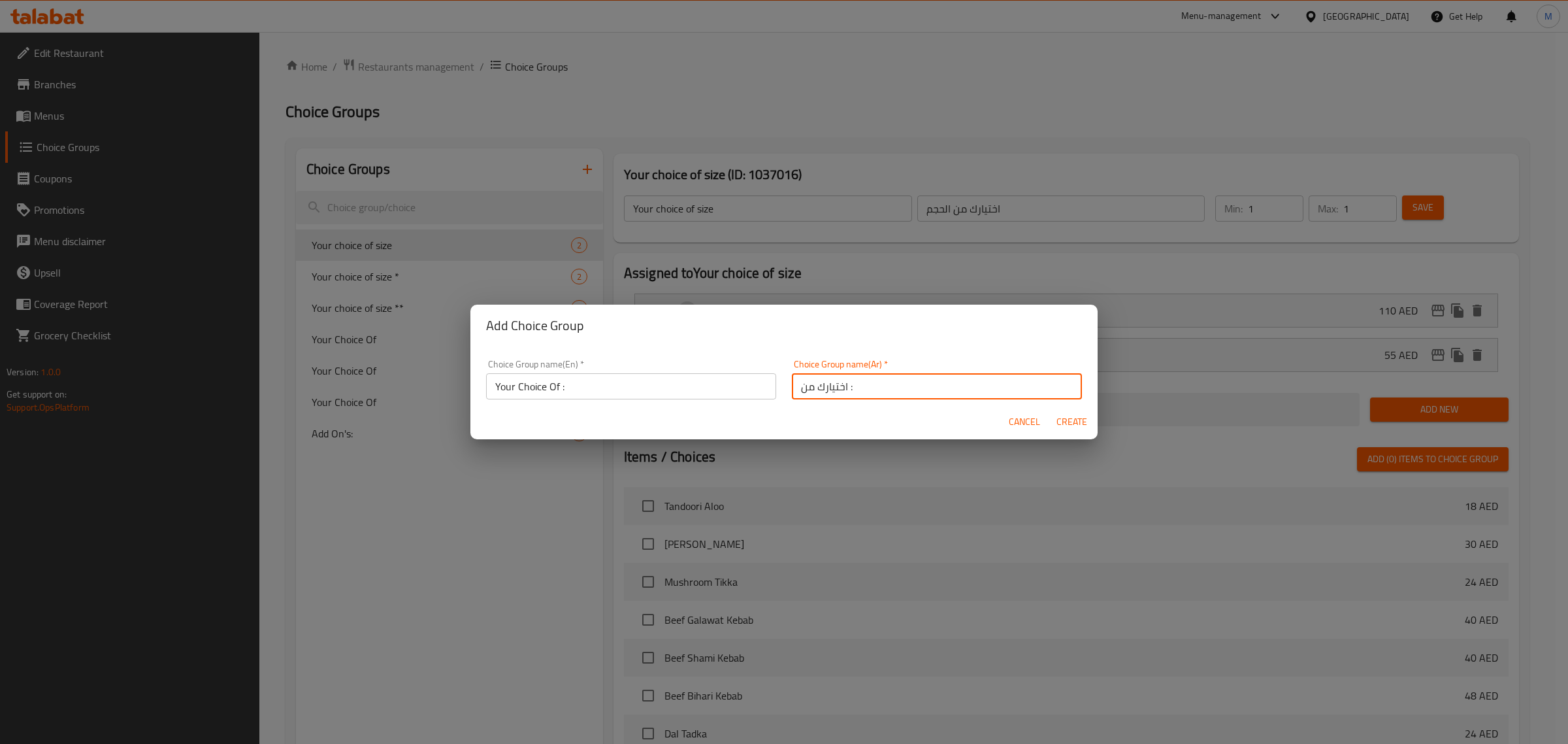
type input "0"
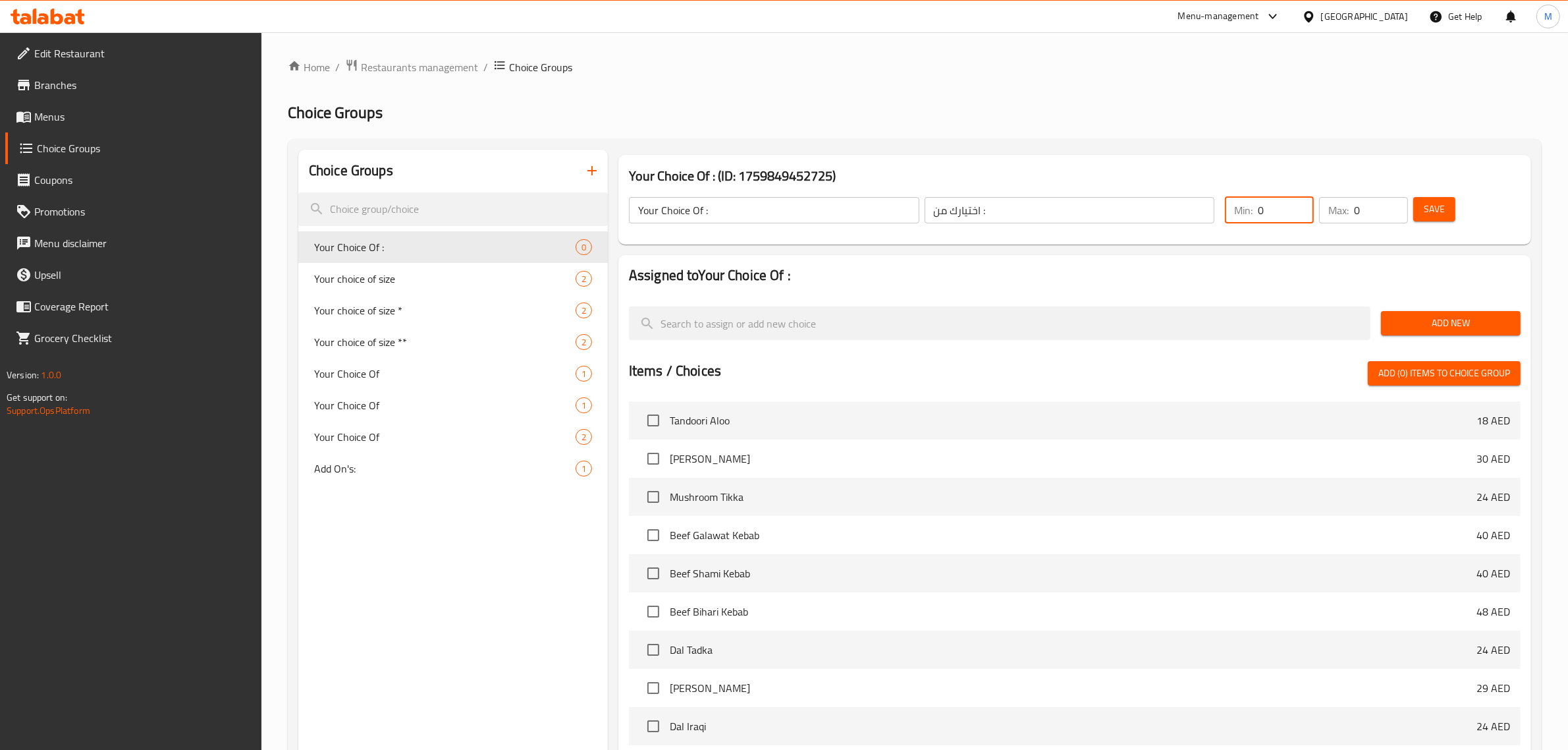
drag, startPoint x: 1276, startPoint y: 212, endPoint x: 1226, endPoint y: 212, distance: 50.0
click at [1231, 212] on div "Min: 0 ​" at bounding box center [1269, 210] width 89 height 27
type input "1"
drag, startPoint x: 1367, startPoint y: 209, endPoint x: 1255, endPoint y: 199, distance: 112.4
click at [1256, 201] on div "Min: 1 ​ Max: 0 ​" at bounding box center [1316, 210] width 194 height 37
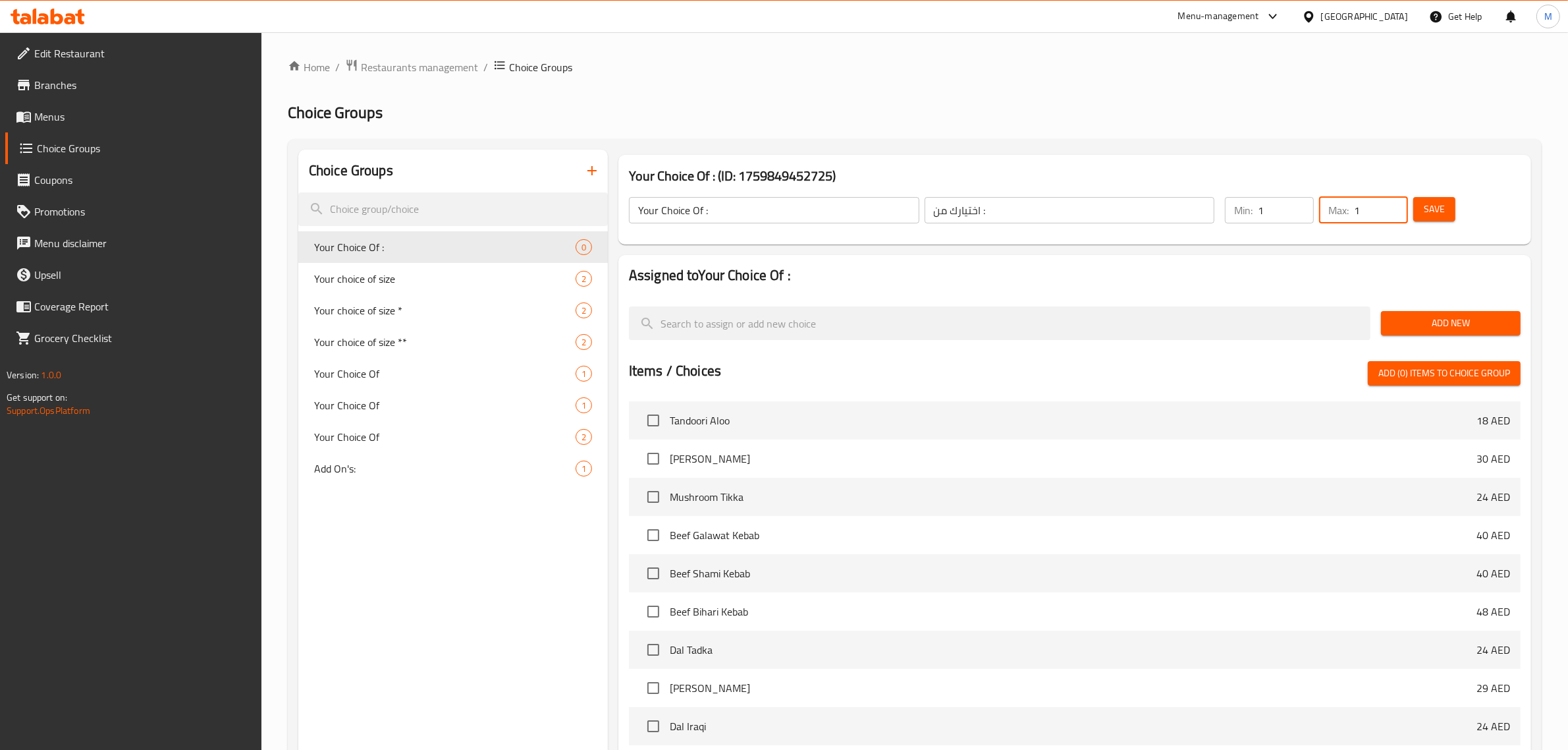
type input "1"
click at [1442, 323] on span "Add New" at bounding box center [1451, 323] width 119 height 17
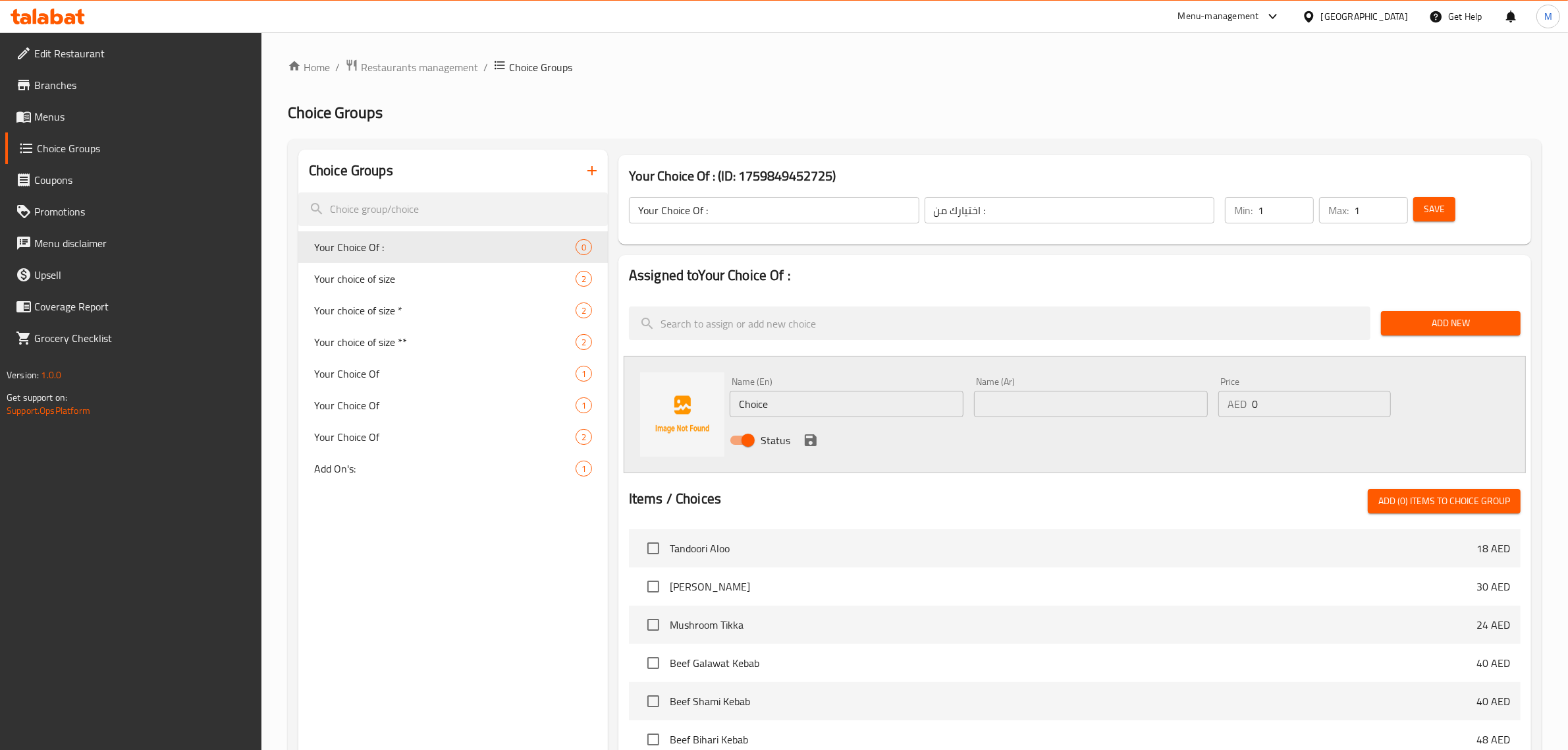
click at [792, 403] on input "Choice" at bounding box center [846, 404] width 234 height 27
click at [752, 393] on input "Choice" at bounding box center [846, 404] width 234 height 27
click at [754, 394] on input "Choice" at bounding box center [846, 404] width 234 height 27
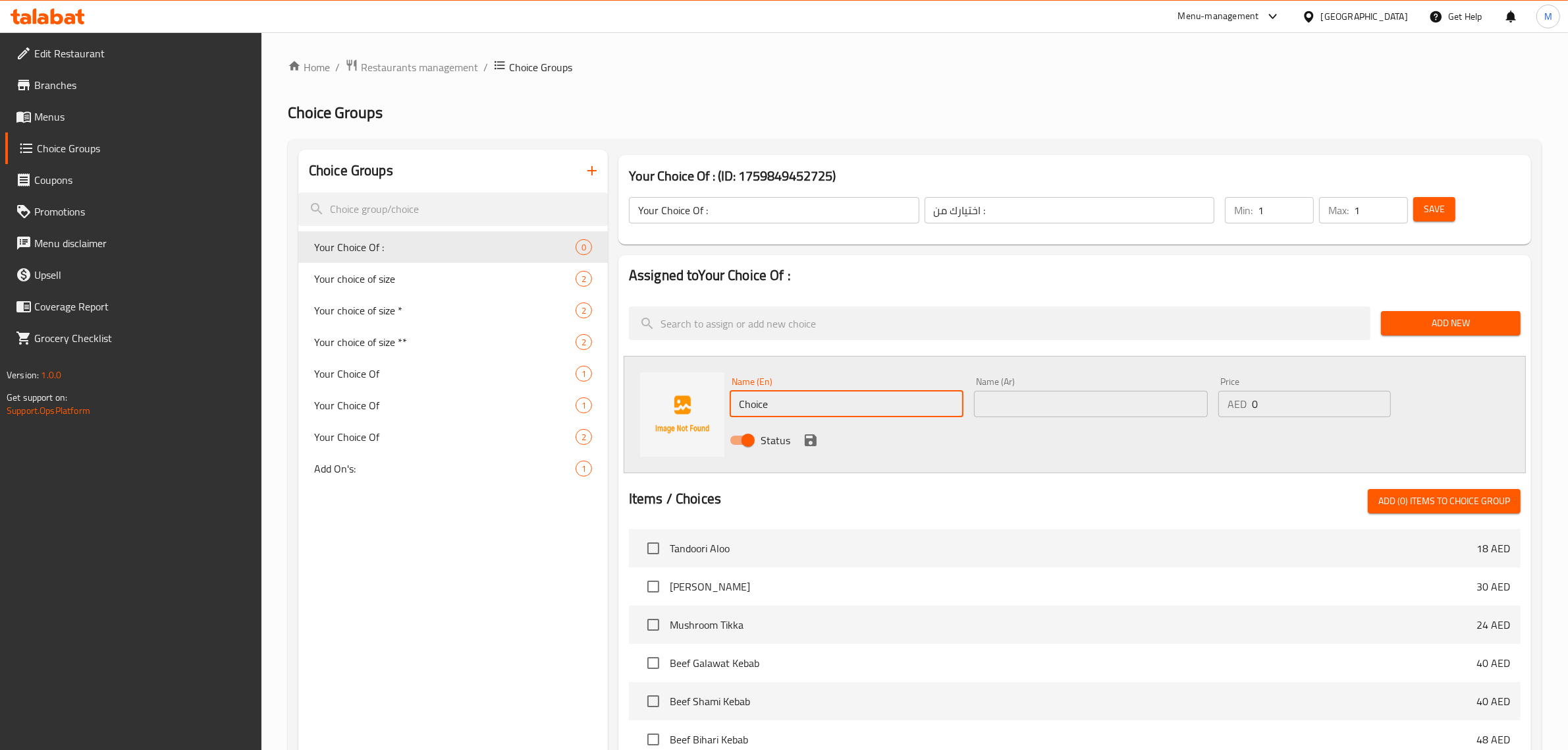
click at [754, 394] on input "Choice" at bounding box center [846, 404] width 234 height 27
paste input "Mixed fruit"
type input "Mixed fruit"
click at [812, 445] on icon "save" at bounding box center [811, 440] width 12 height 12
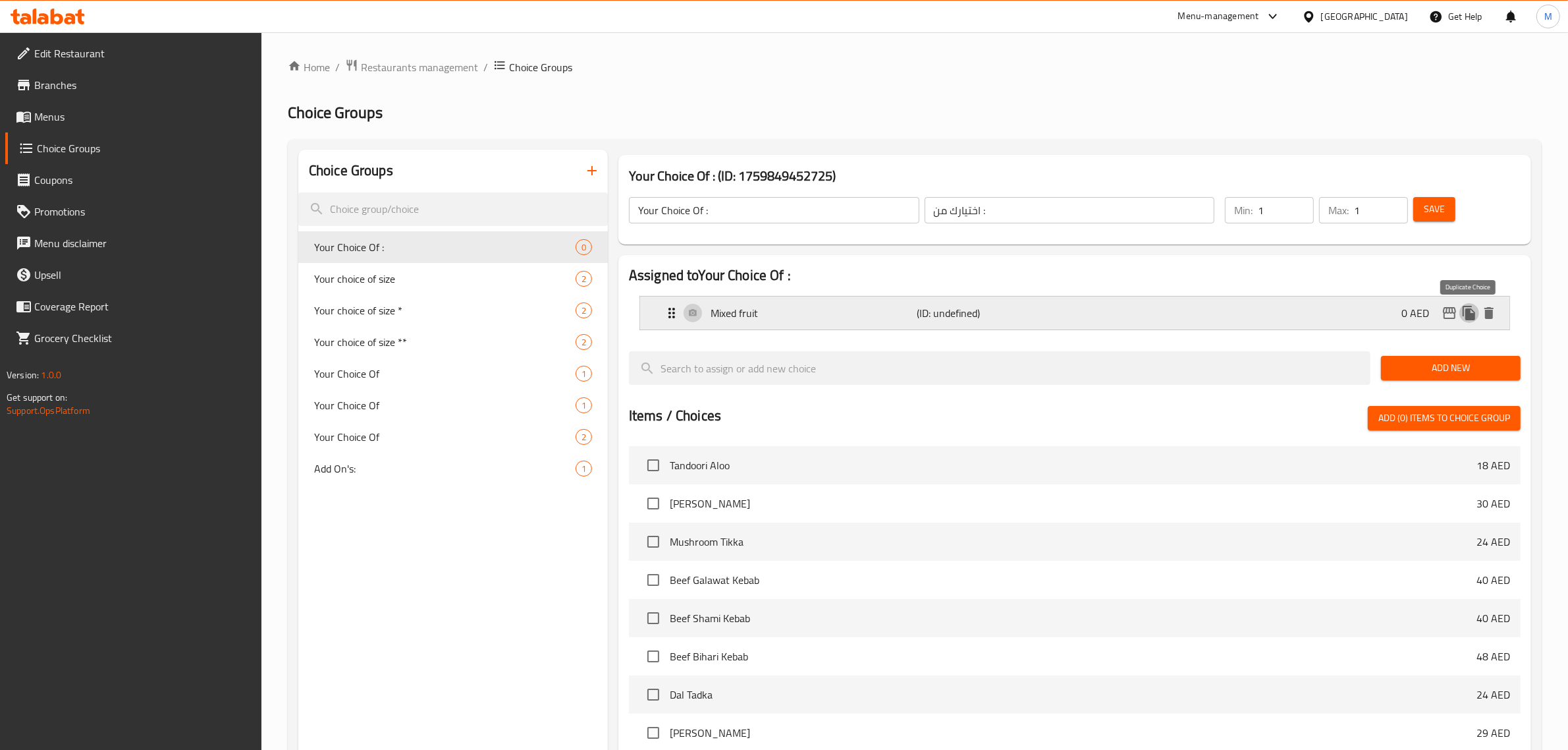
click at [1465, 315] on icon "duplicate" at bounding box center [1469, 313] width 16 height 16
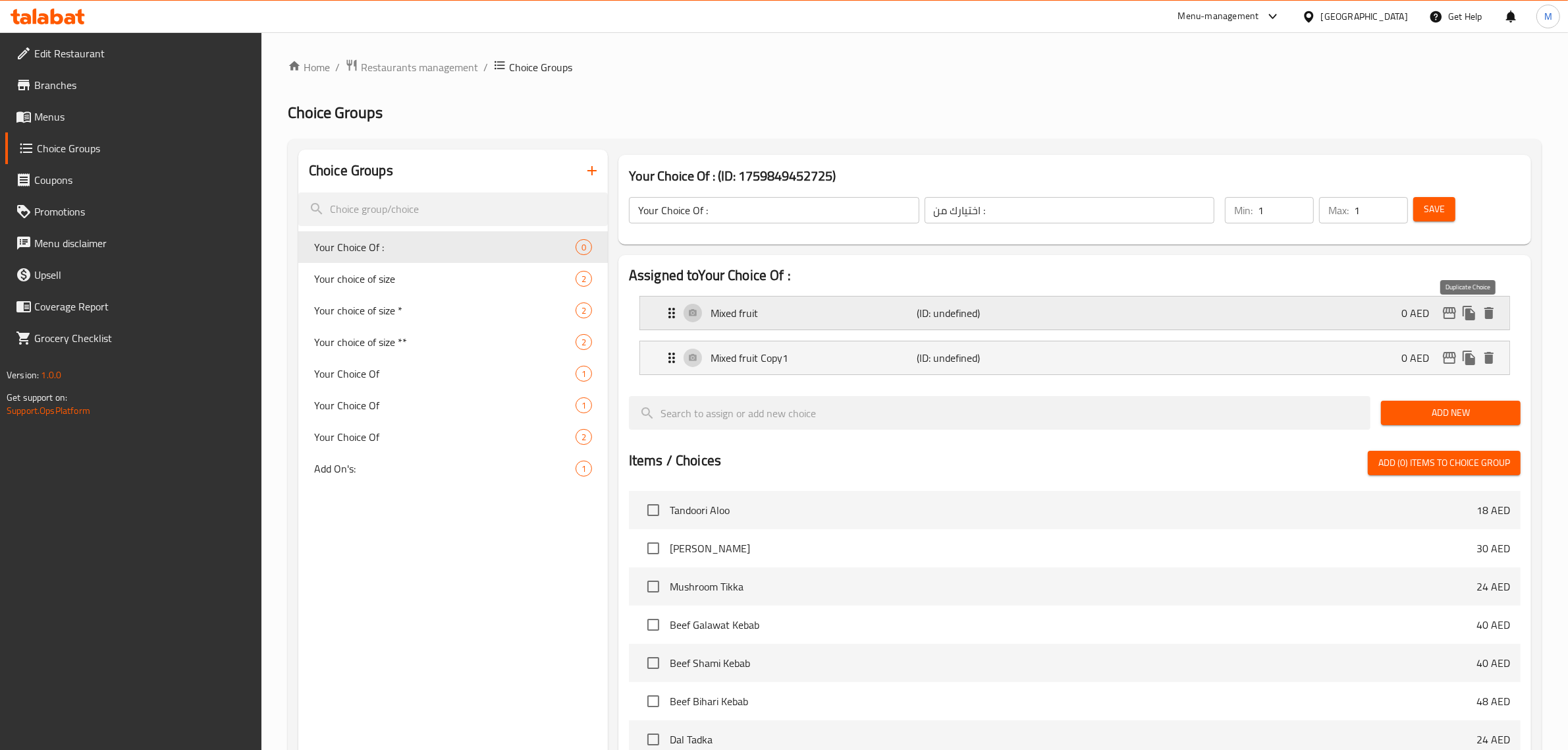
click at [1465, 315] on icon "duplicate" at bounding box center [1469, 313] width 16 height 16
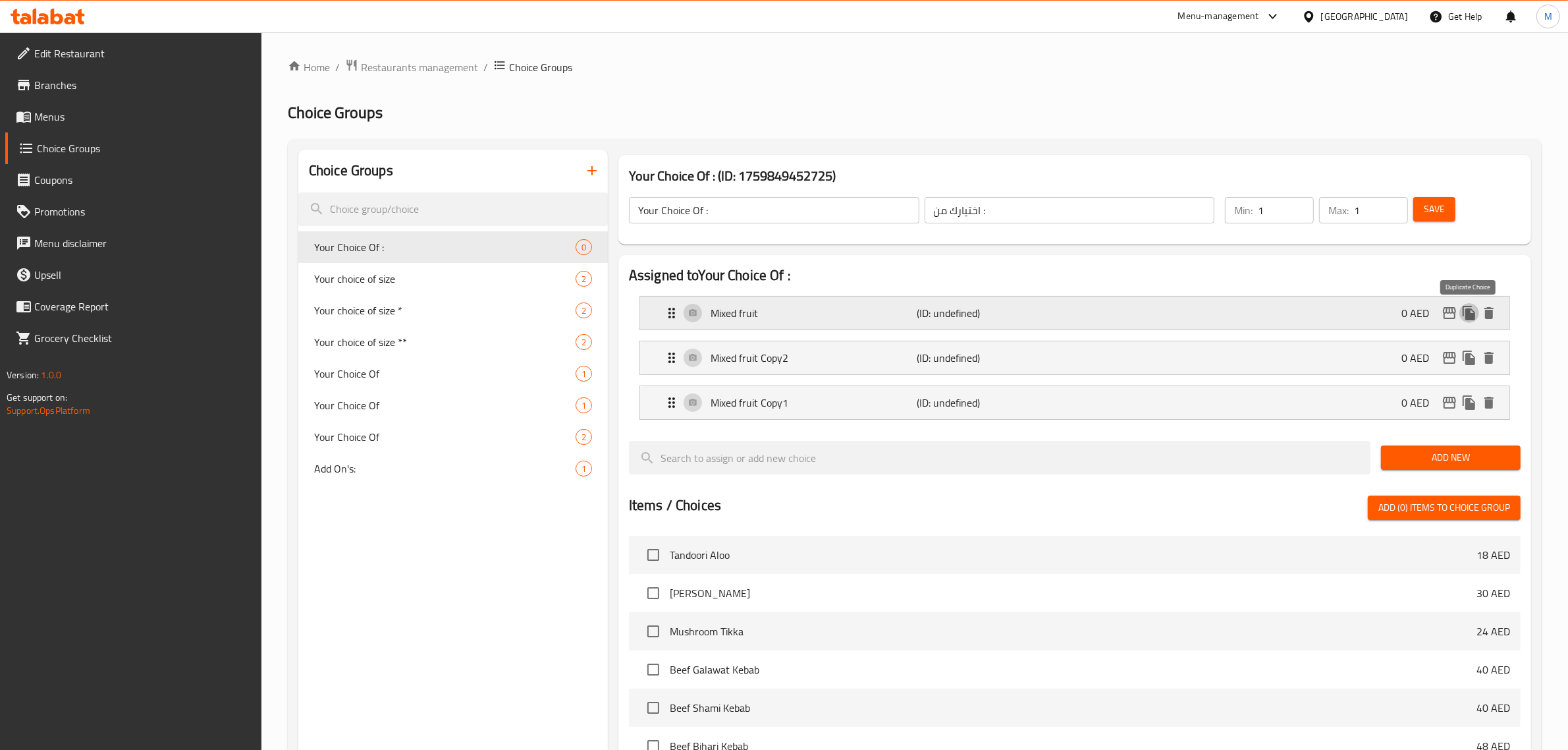
click at [1465, 315] on icon "duplicate" at bounding box center [1469, 313] width 16 height 16
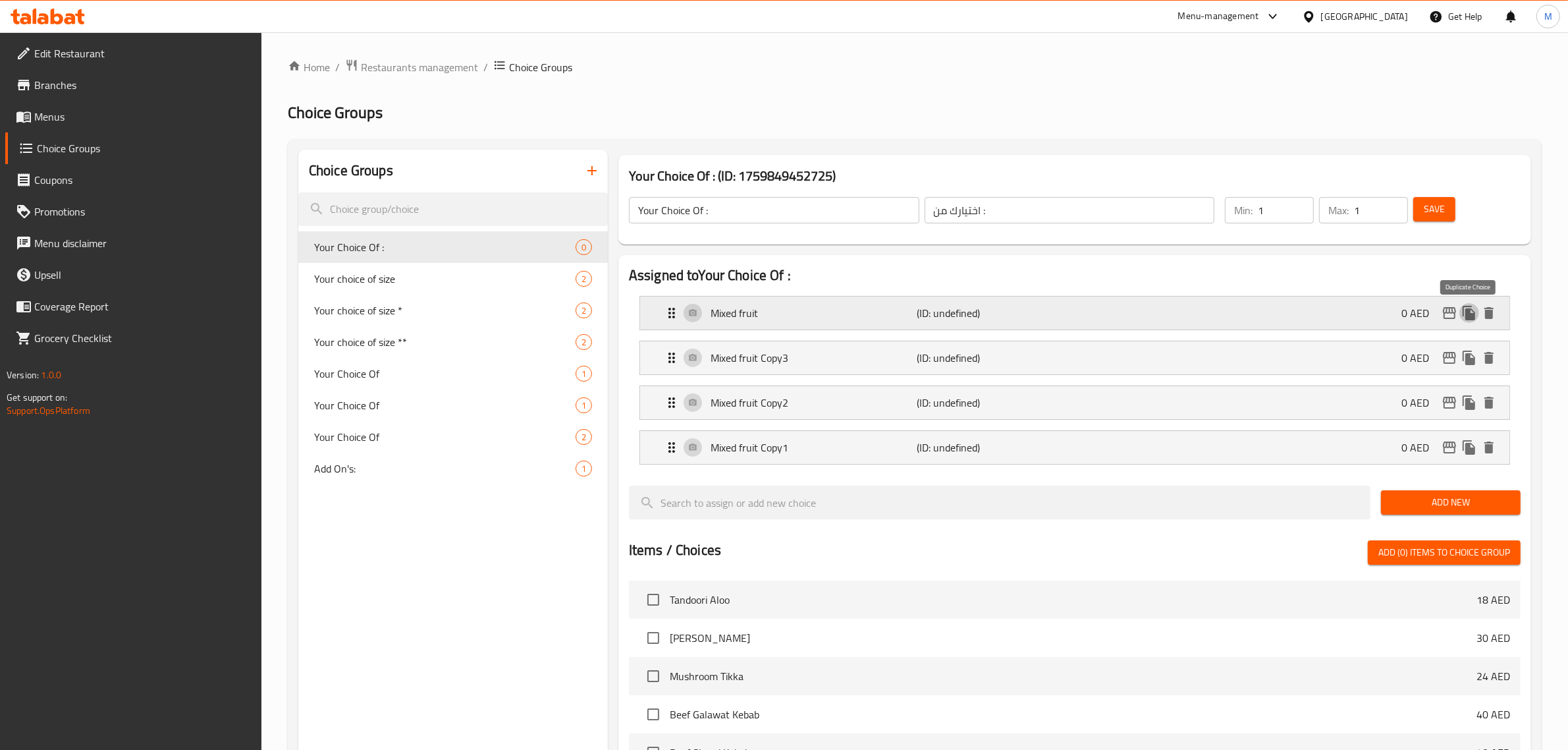
click at [1465, 315] on icon "duplicate" at bounding box center [1469, 313] width 16 height 16
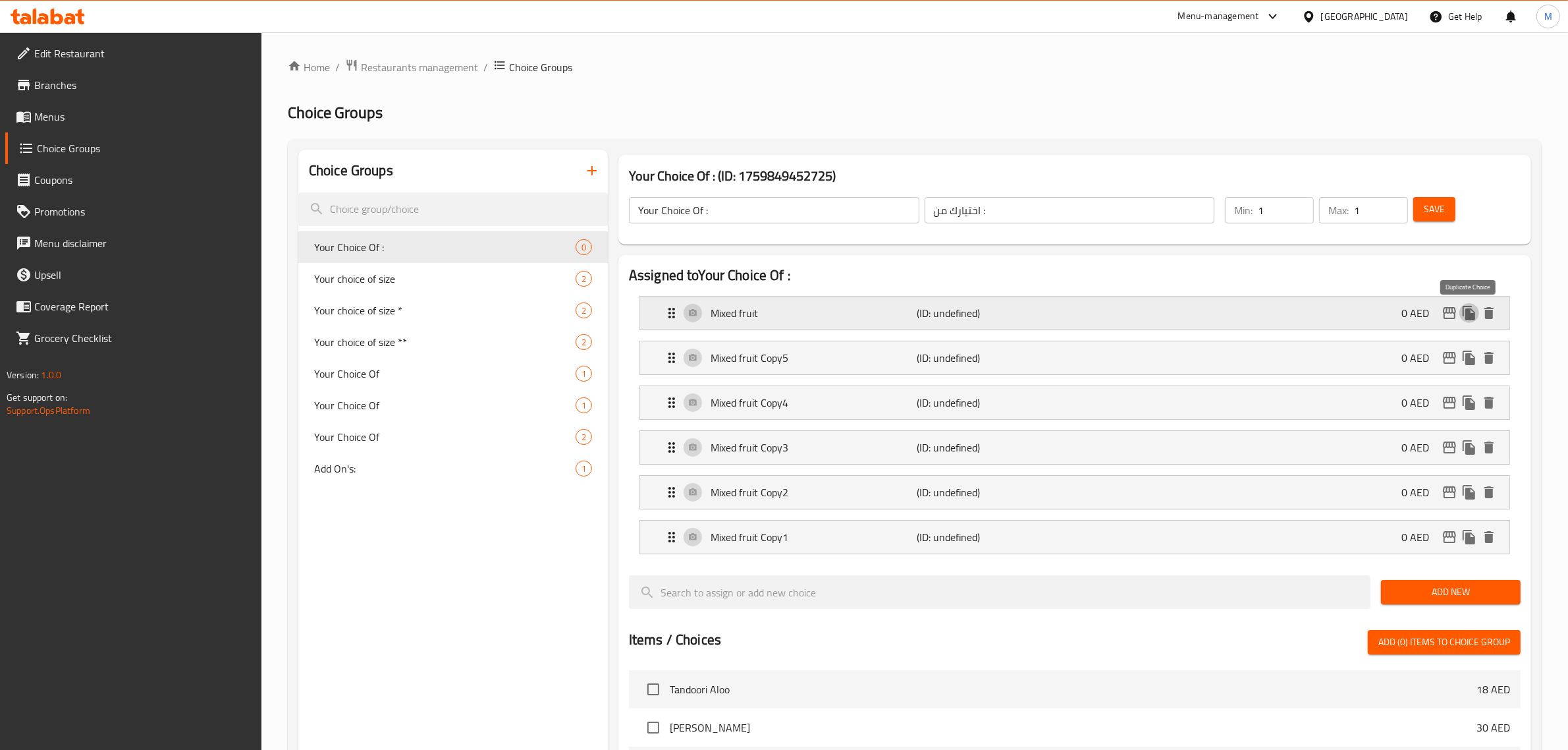
click at [1465, 315] on icon "duplicate" at bounding box center [1469, 313] width 16 height 16
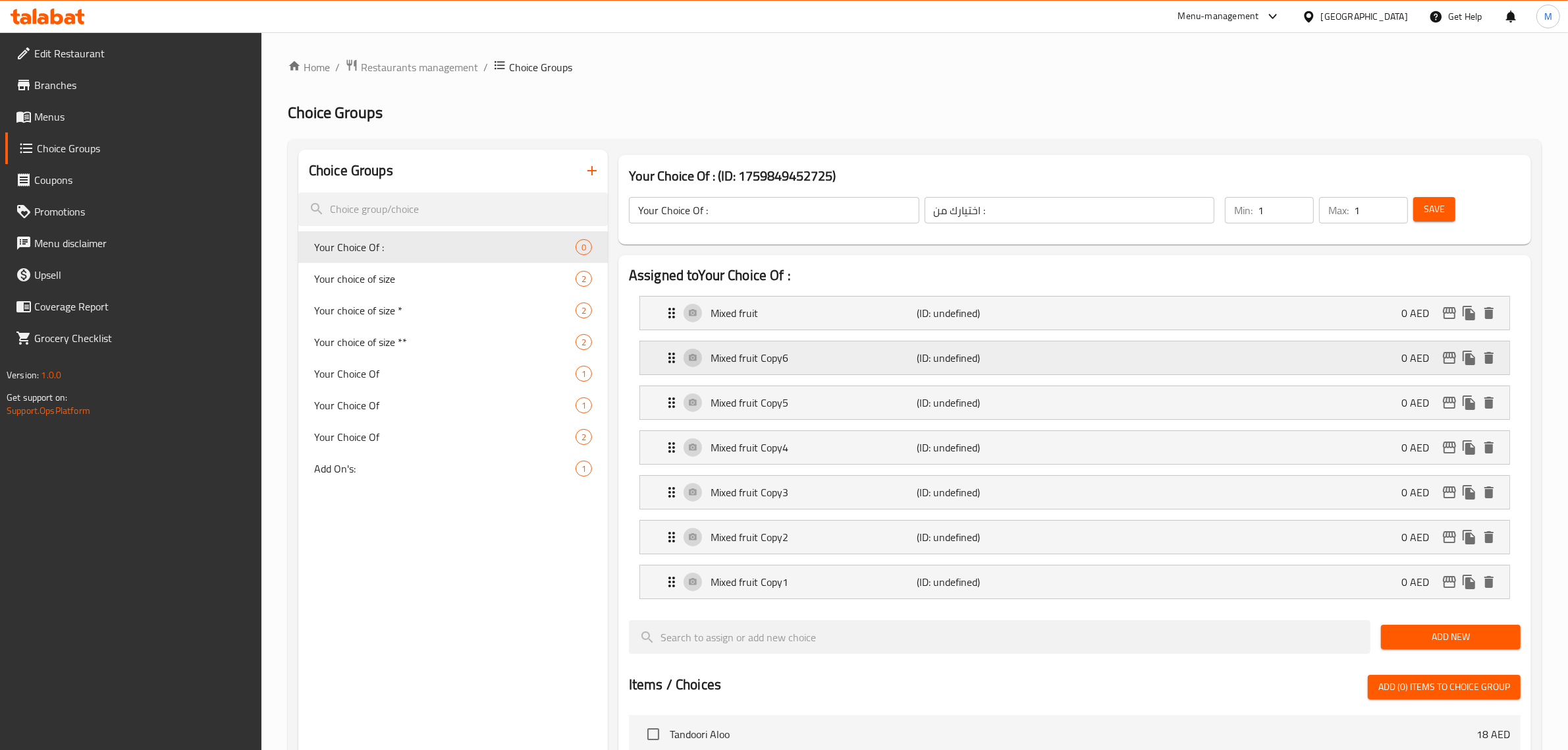
click at [884, 353] on p "Mixed fruit Copy6" at bounding box center [814, 358] width 207 height 16
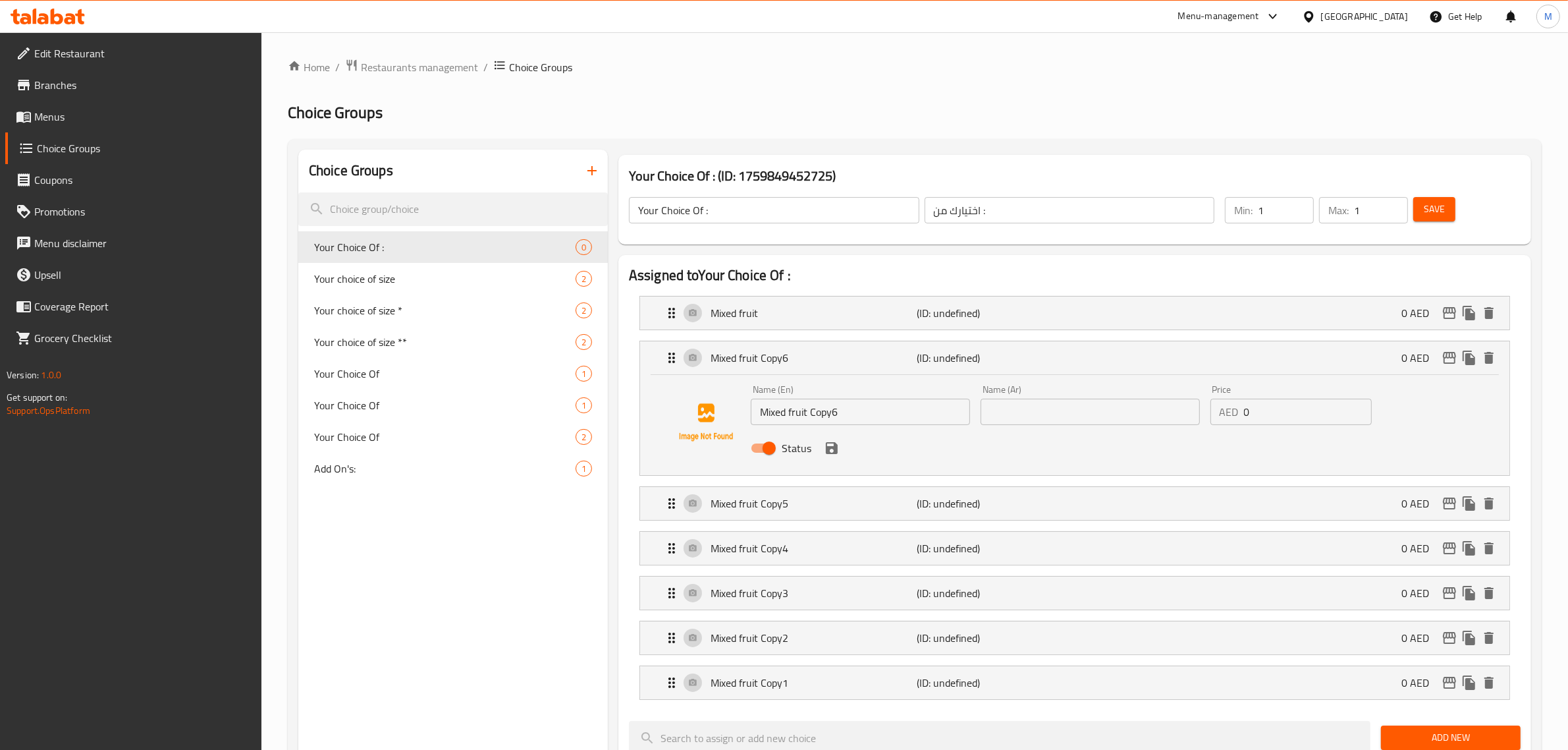
click at [818, 413] on input "Mixed fruit Copy6" at bounding box center [860, 412] width 219 height 27
paste input "ango"
type input "Mango"
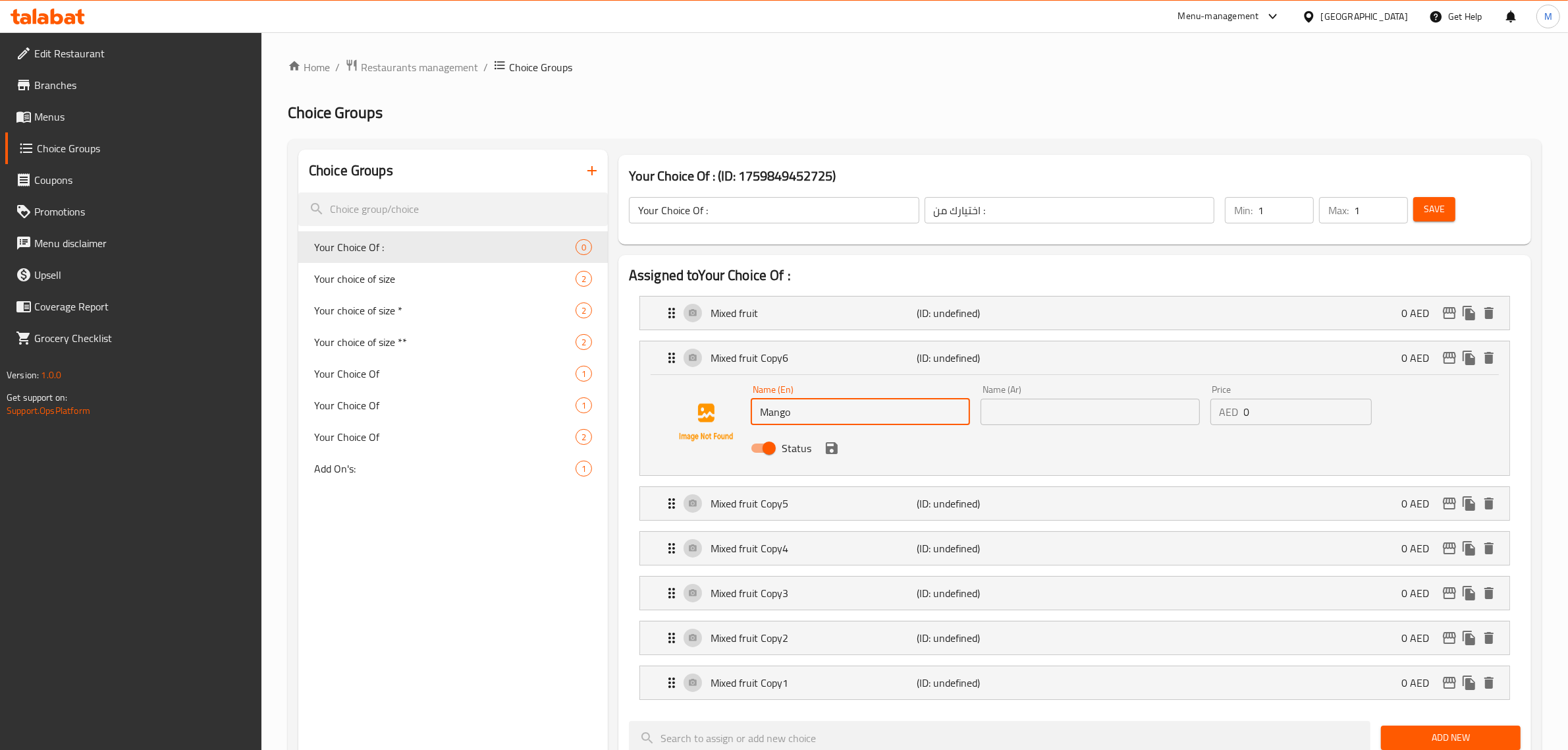
click at [626, 281] on div "Assigned to Your Choice Of : Mixed fruit (ID: undefined) 0 AED Name (En) Mixed …" at bounding box center [1075, 763] width 913 height 1016
click at [769, 504] on p "Mixed fruit Copy5" at bounding box center [814, 503] width 207 height 16
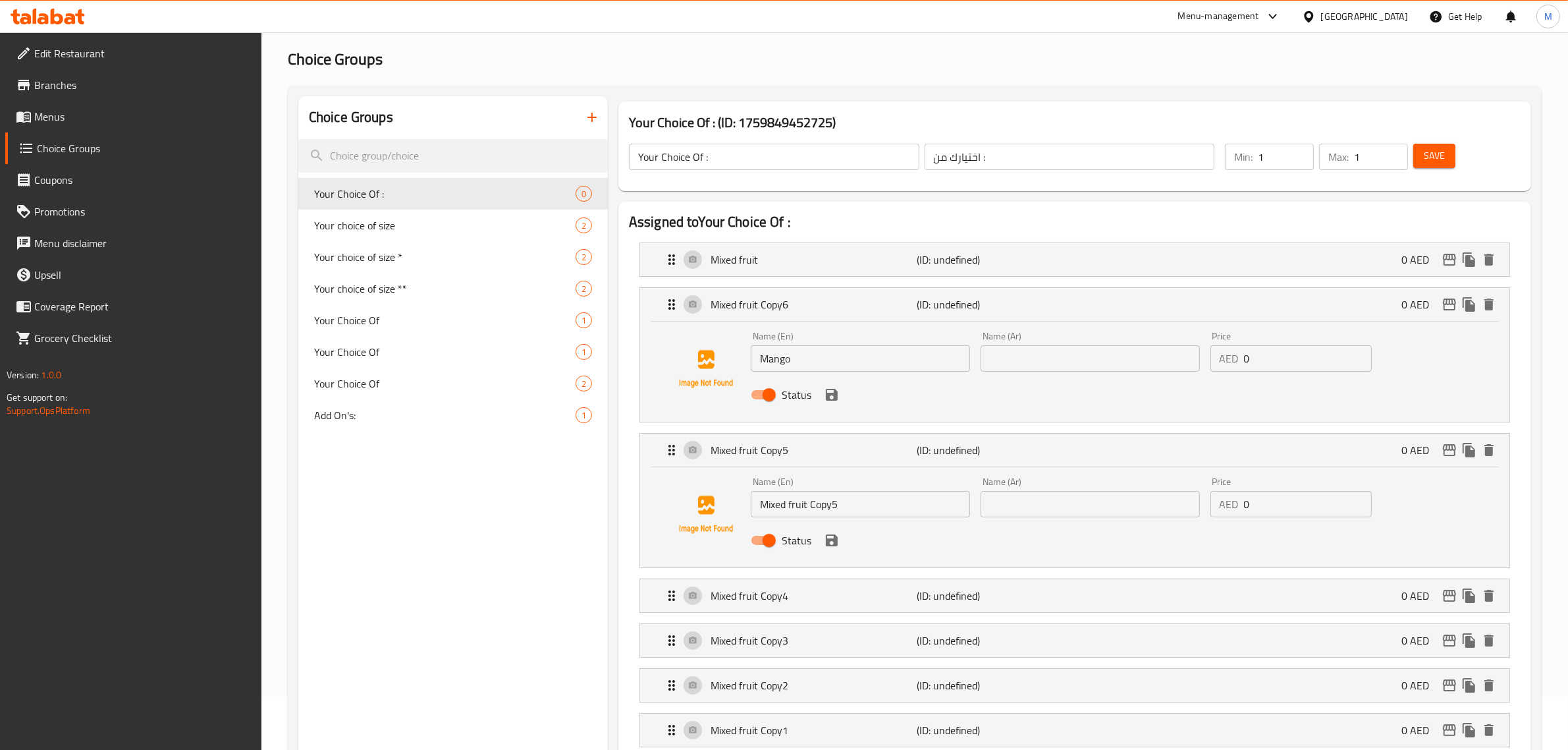
scroll to position [83, 0]
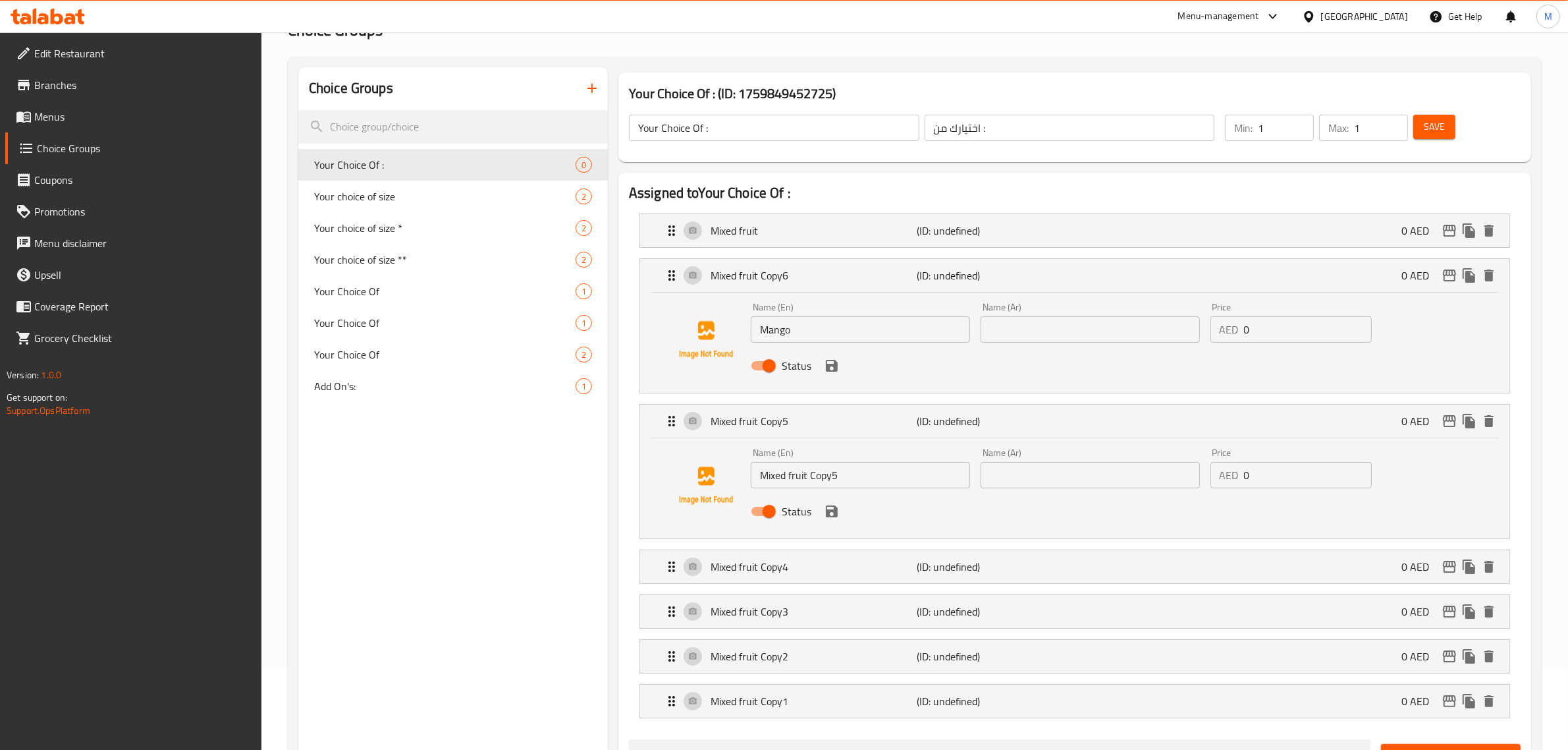
click at [824, 489] on div "Name (En) Mixed fruit Copy5 Name (En)" at bounding box center [860, 468] width 230 height 51
click at [825, 481] on input "Mixed fruit Copy5" at bounding box center [860, 475] width 219 height 27
paste input "Apple"
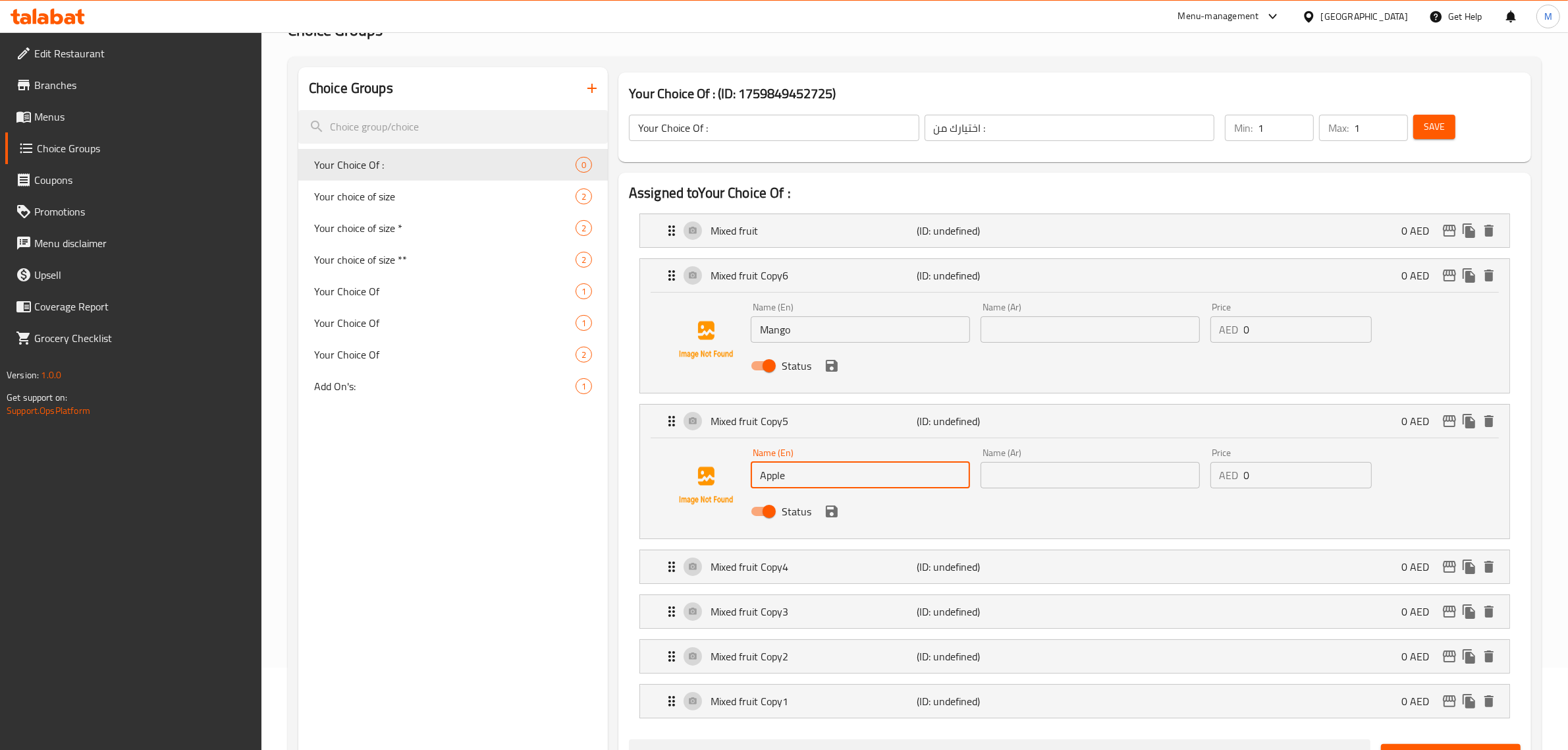
type input "Apple"
click at [787, 573] on p "Mixed fruit Copy4" at bounding box center [814, 567] width 207 height 16
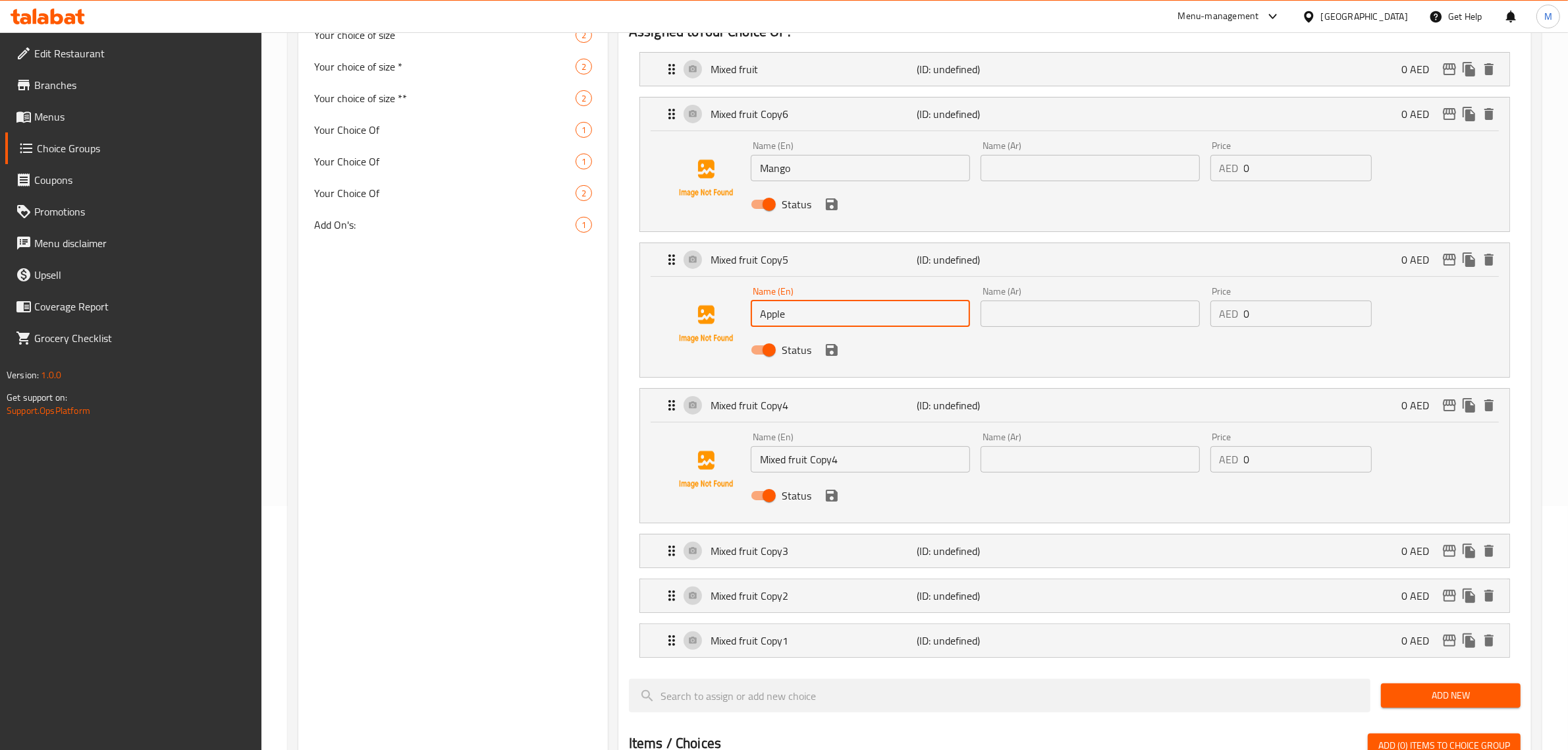
scroll to position [247, 0]
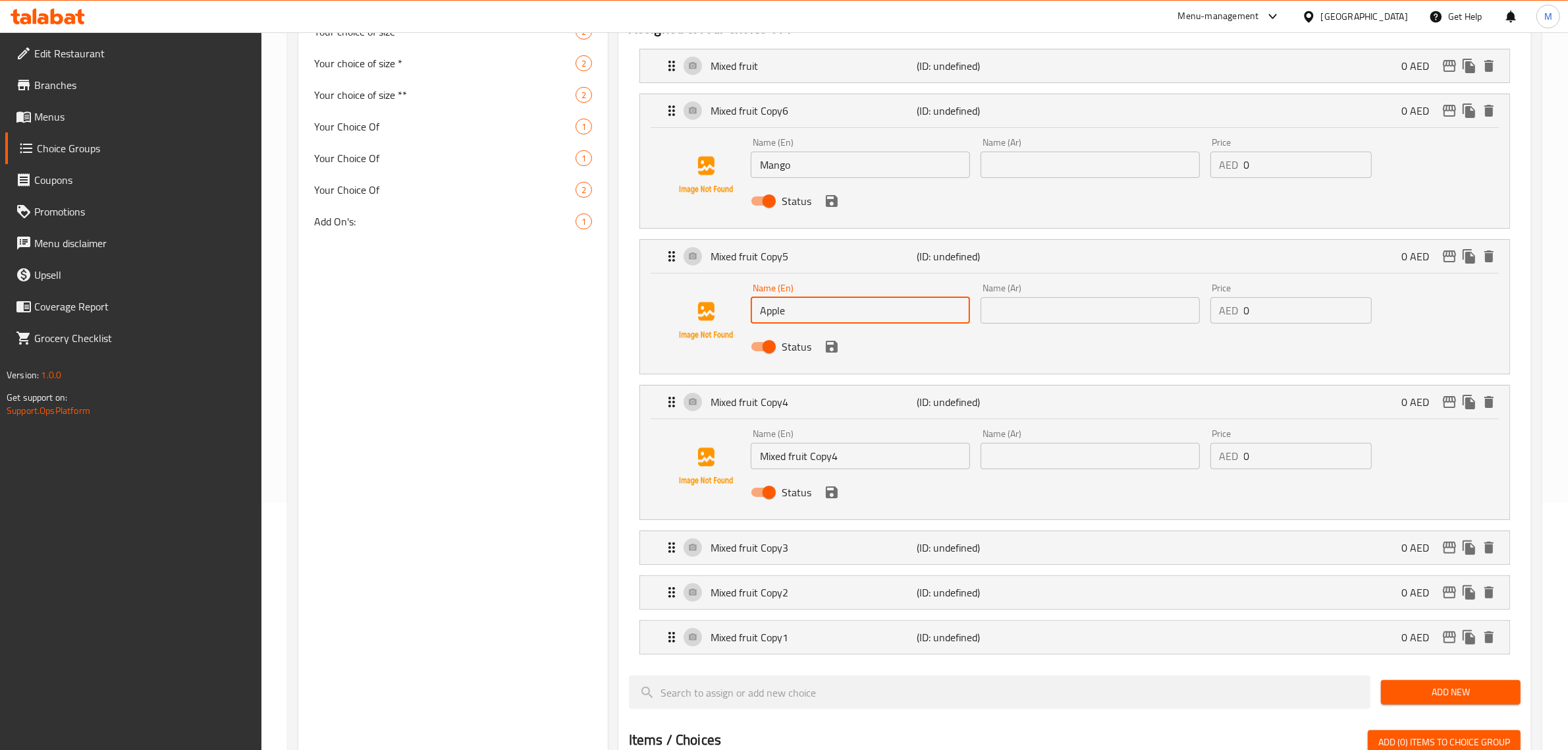
click at [815, 463] on input "Mixed fruit Copy4" at bounding box center [860, 456] width 219 height 27
paste input "Grapes"
type input "Grapes"
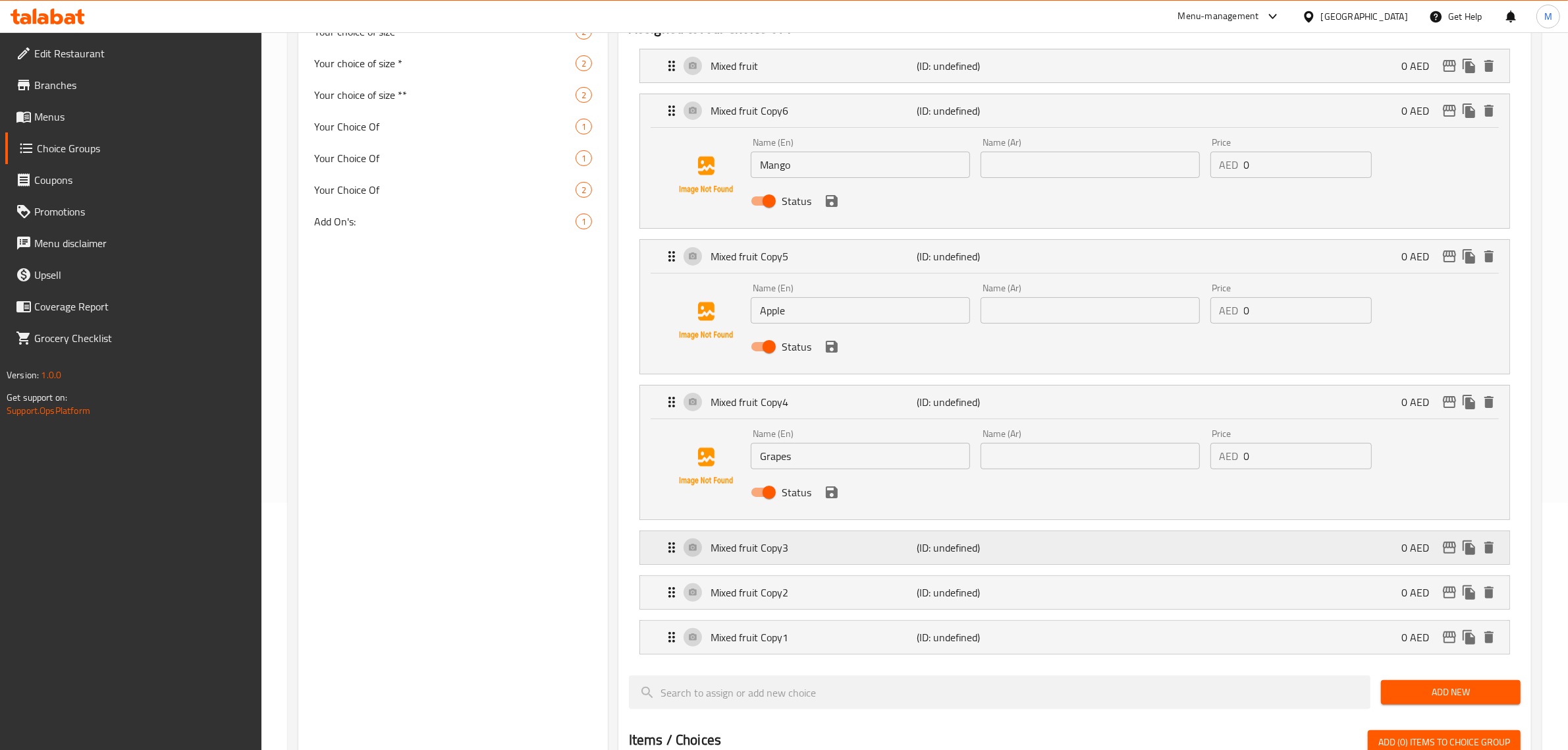
click at [778, 547] on p "Mixed fruit Copy3" at bounding box center [814, 547] width 207 height 16
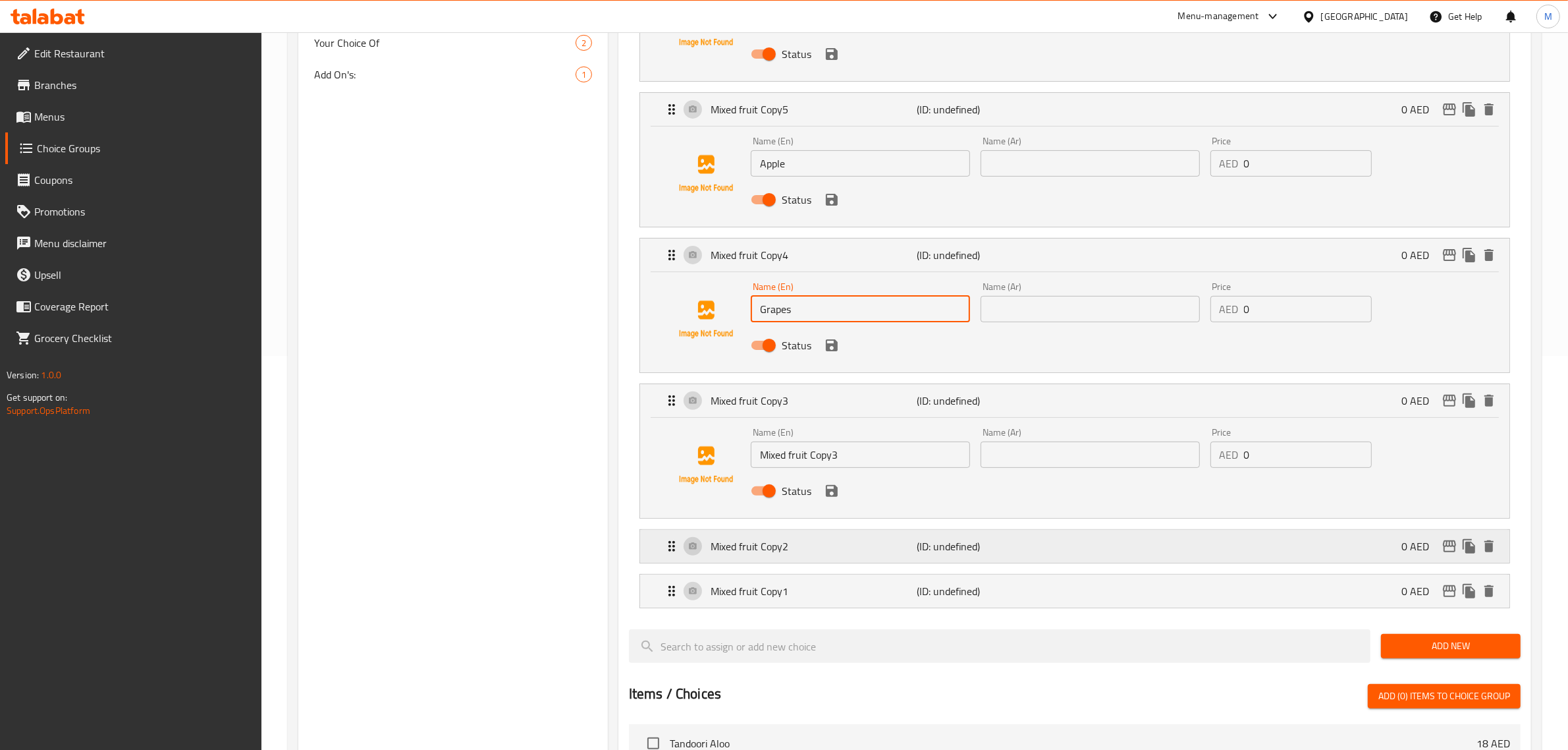
scroll to position [412, 0]
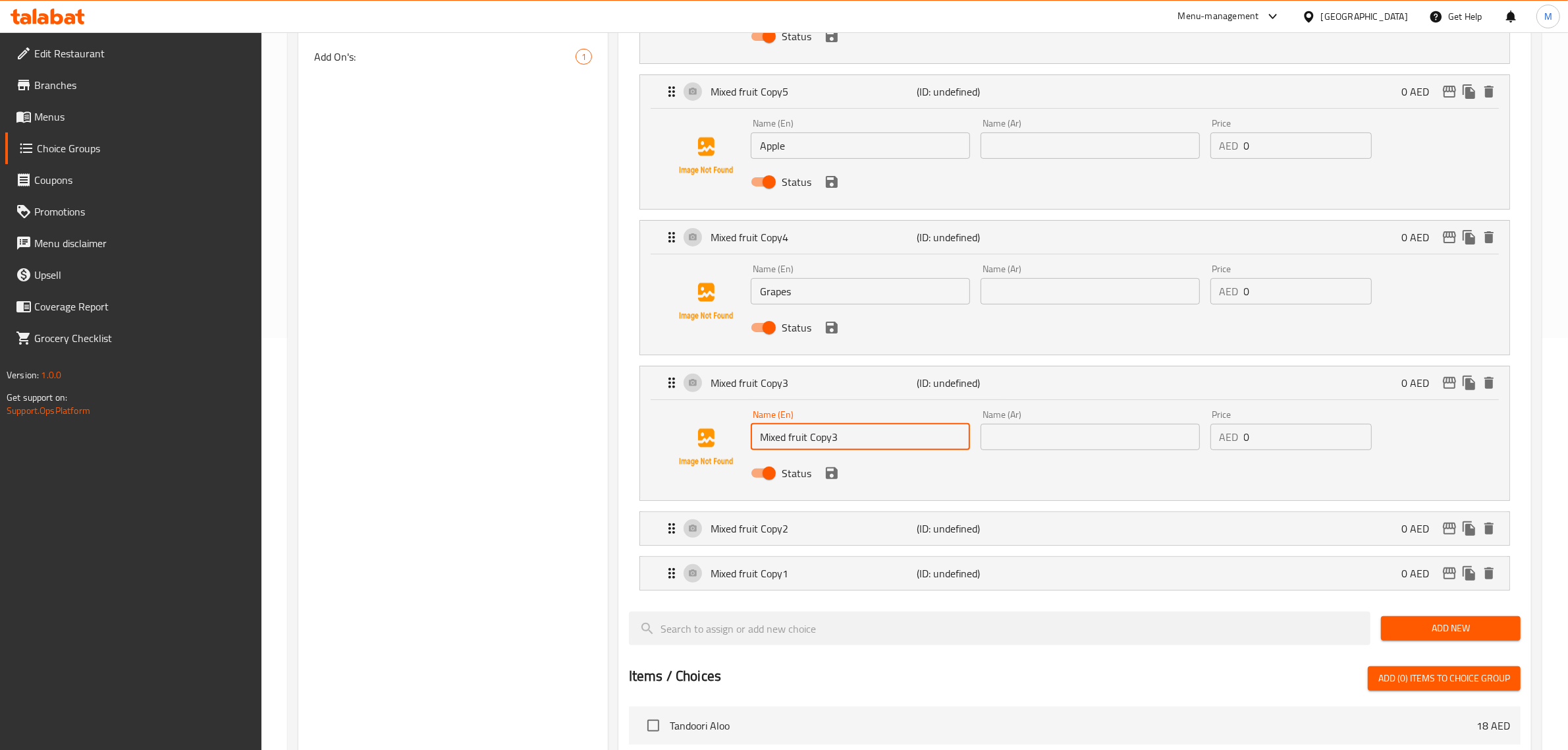
click at [824, 445] on input "Mixed fruit Copy3" at bounding box center [860, 437] width 219 height 27
paste input "watermelon"
type input "watermelon"
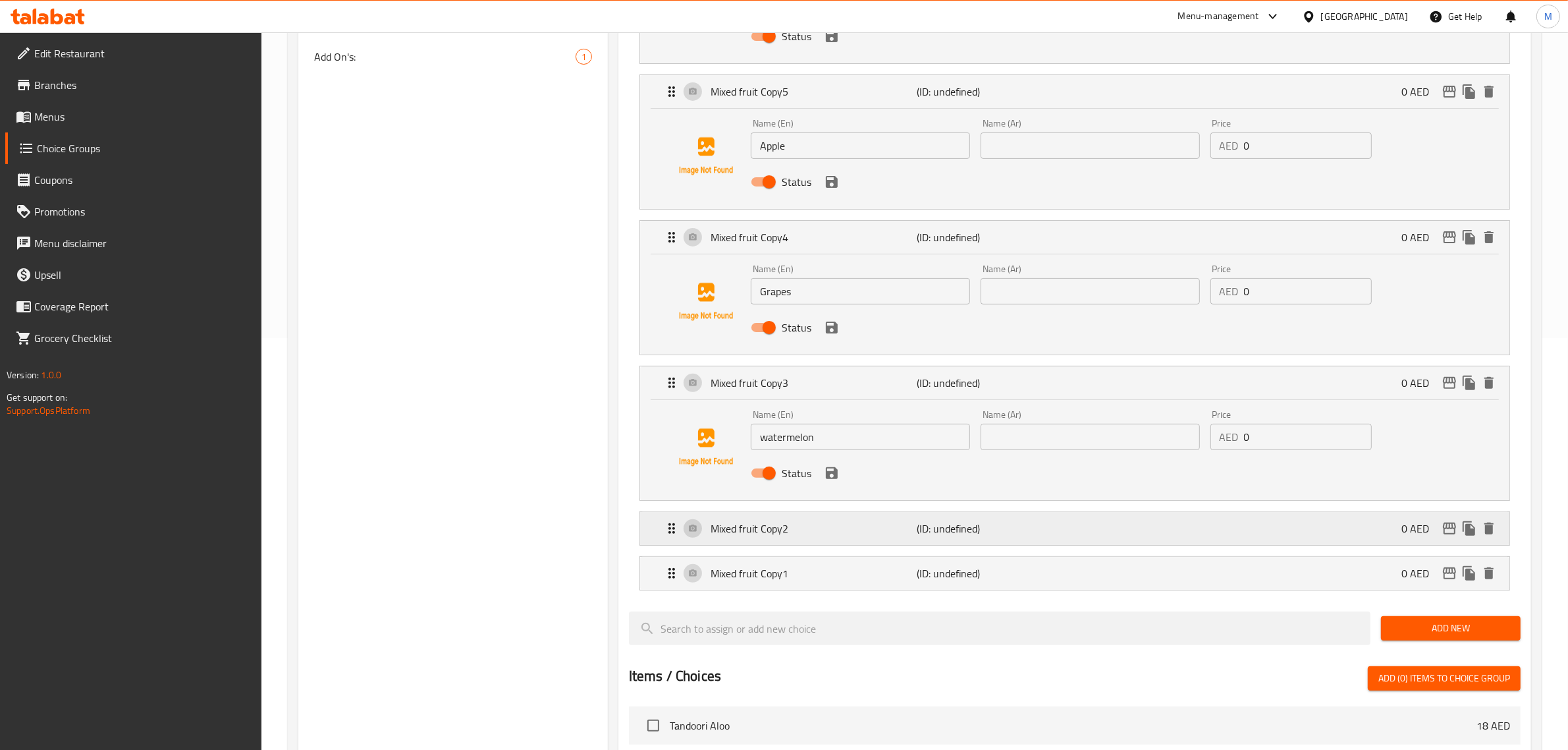
click at [798, 530] on p "Mixed fruit Copy2" at bounding box center [814, 529] width 207 height 16
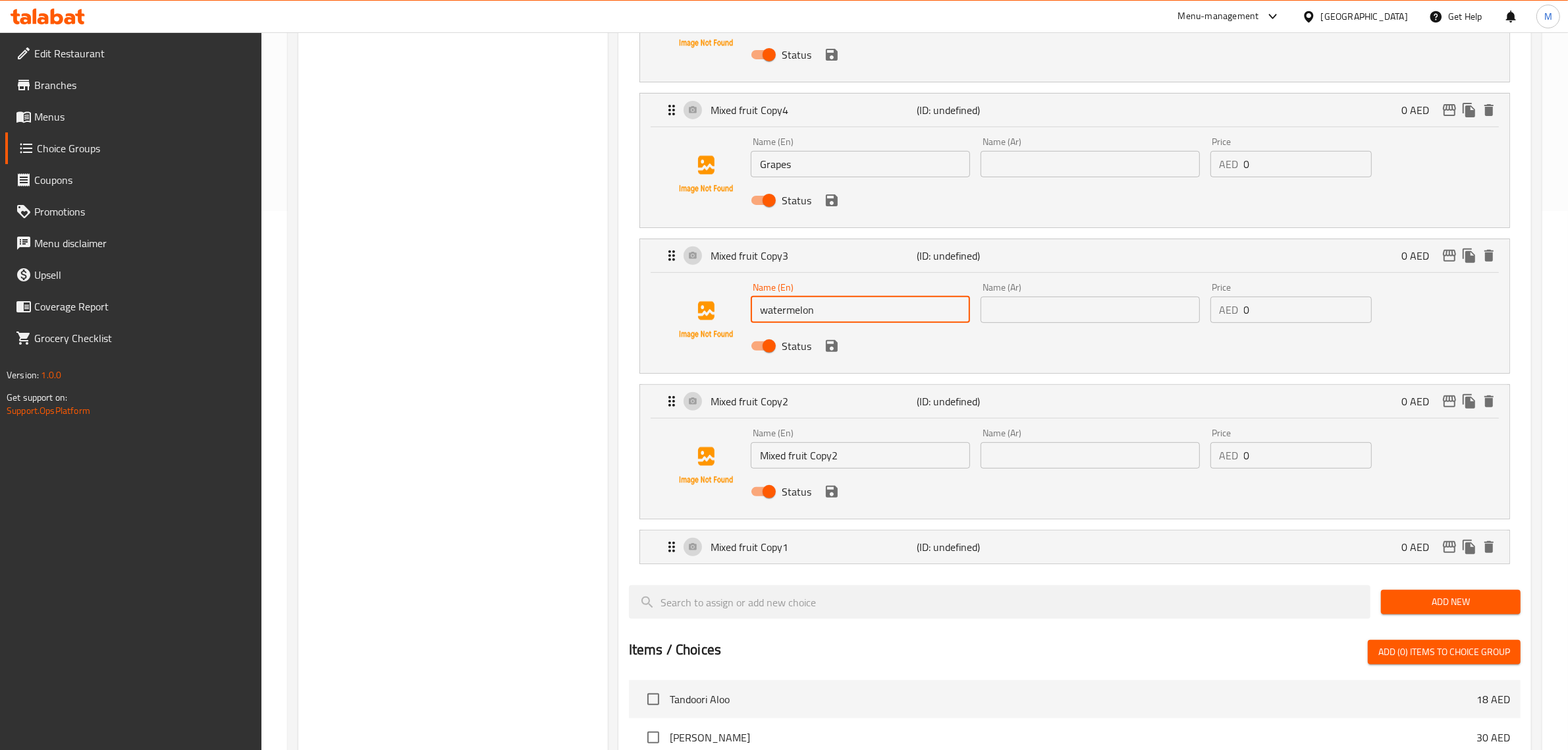
scroll to position [659, 0]
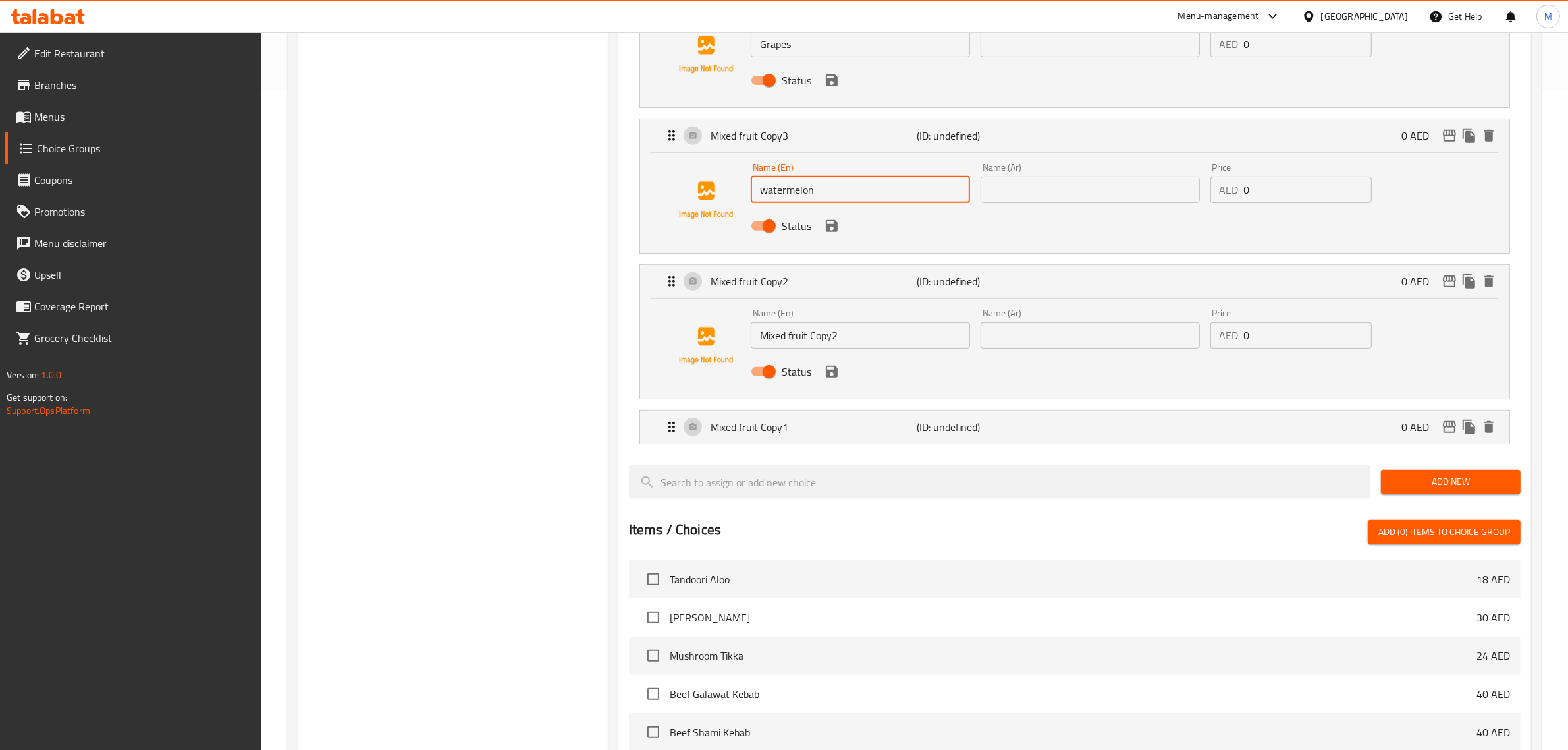
click at [786, 335] on input "Mixed fruit Copy2" at bounding box center [860, 335] width 219 height 27
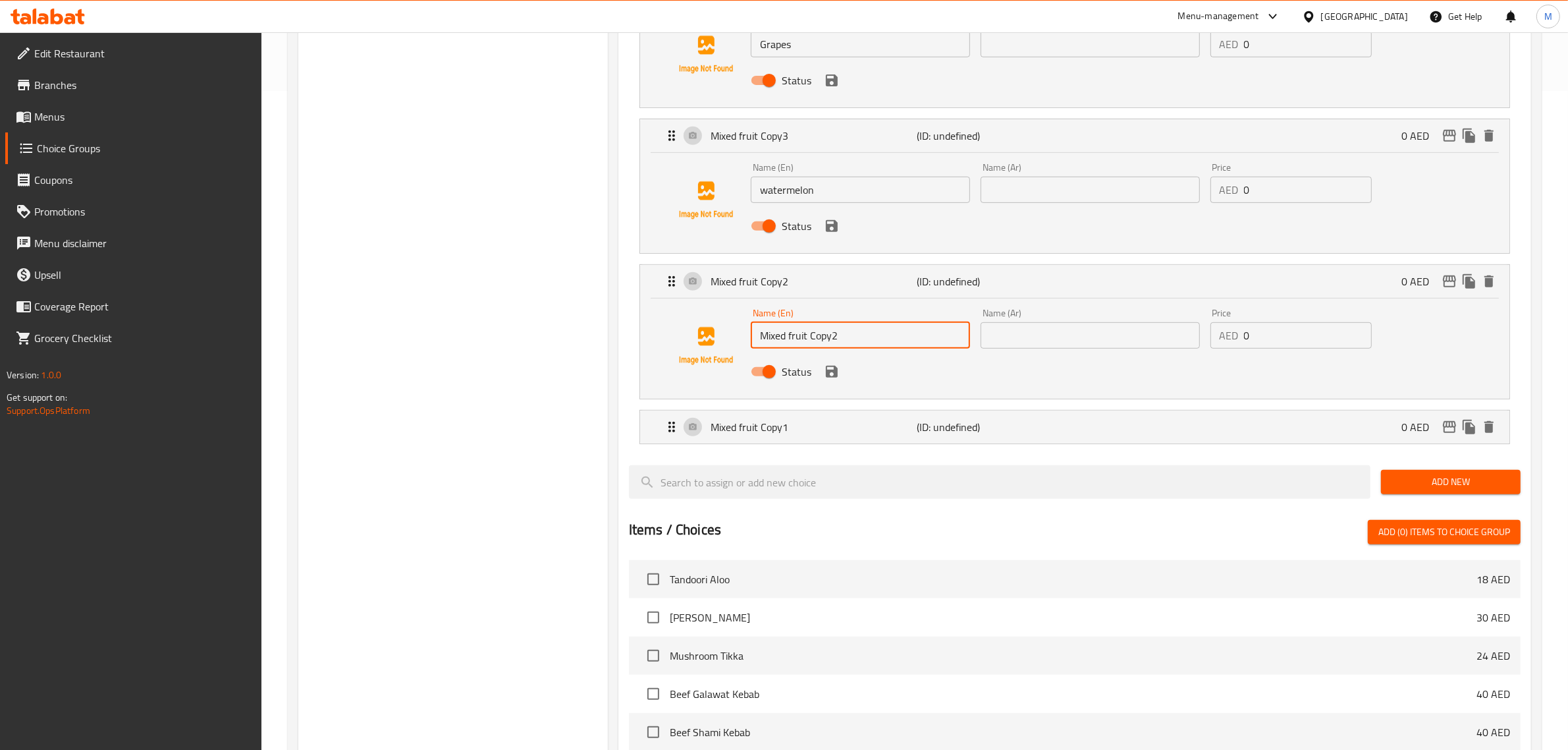
click at [786, 335] on input "Mixed fruit Copy2" at bounding box center [860, 335] width 219 height 27
paste input "Lemon-Mint"
type input "Lemon-Mint"
click at [1465, 428] on icon "duplicate" at bounding box center [1469, 427] width 16 height 16
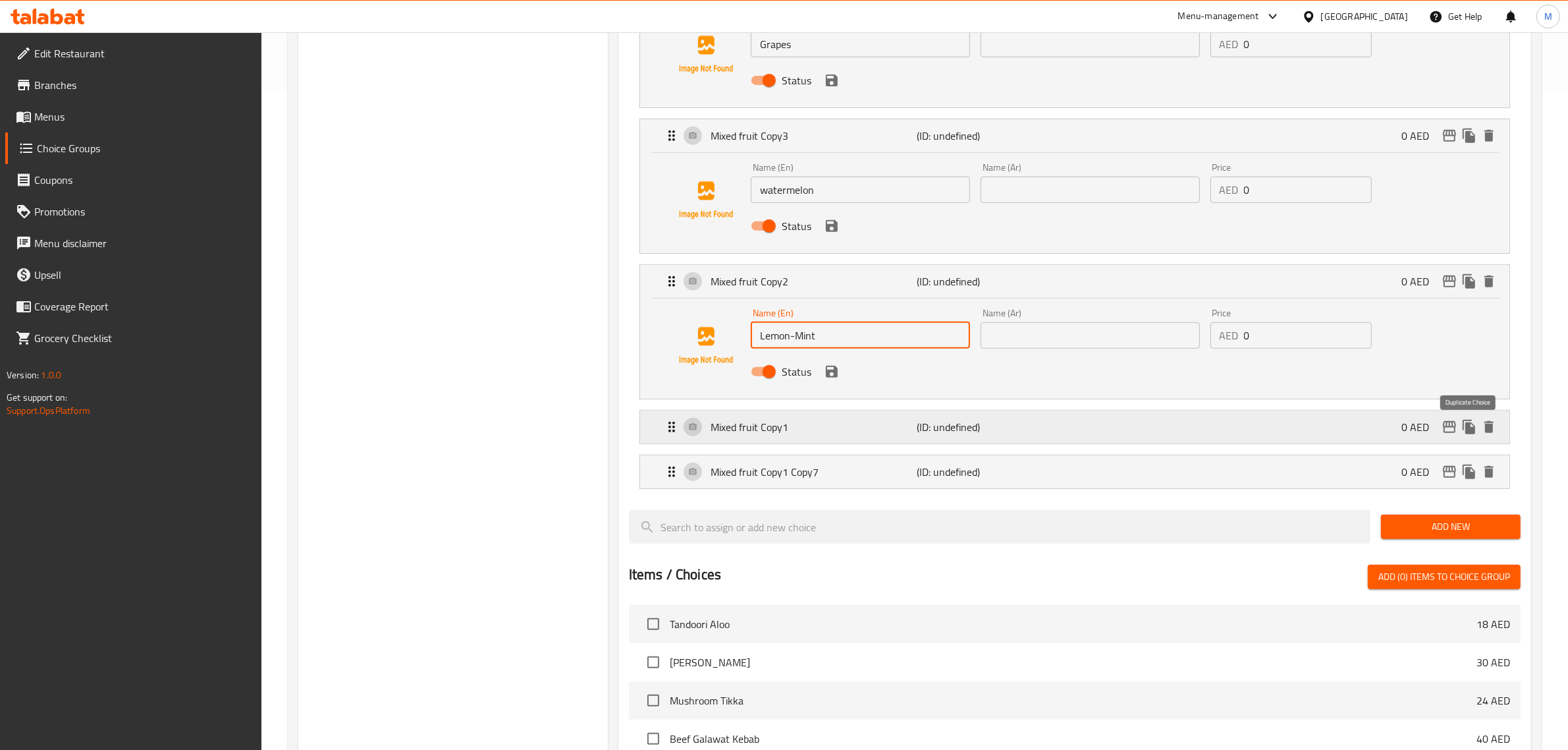
click at [1465, 428] on icon "duplicate" at bounding box center [1469, 427] width 16 height 16
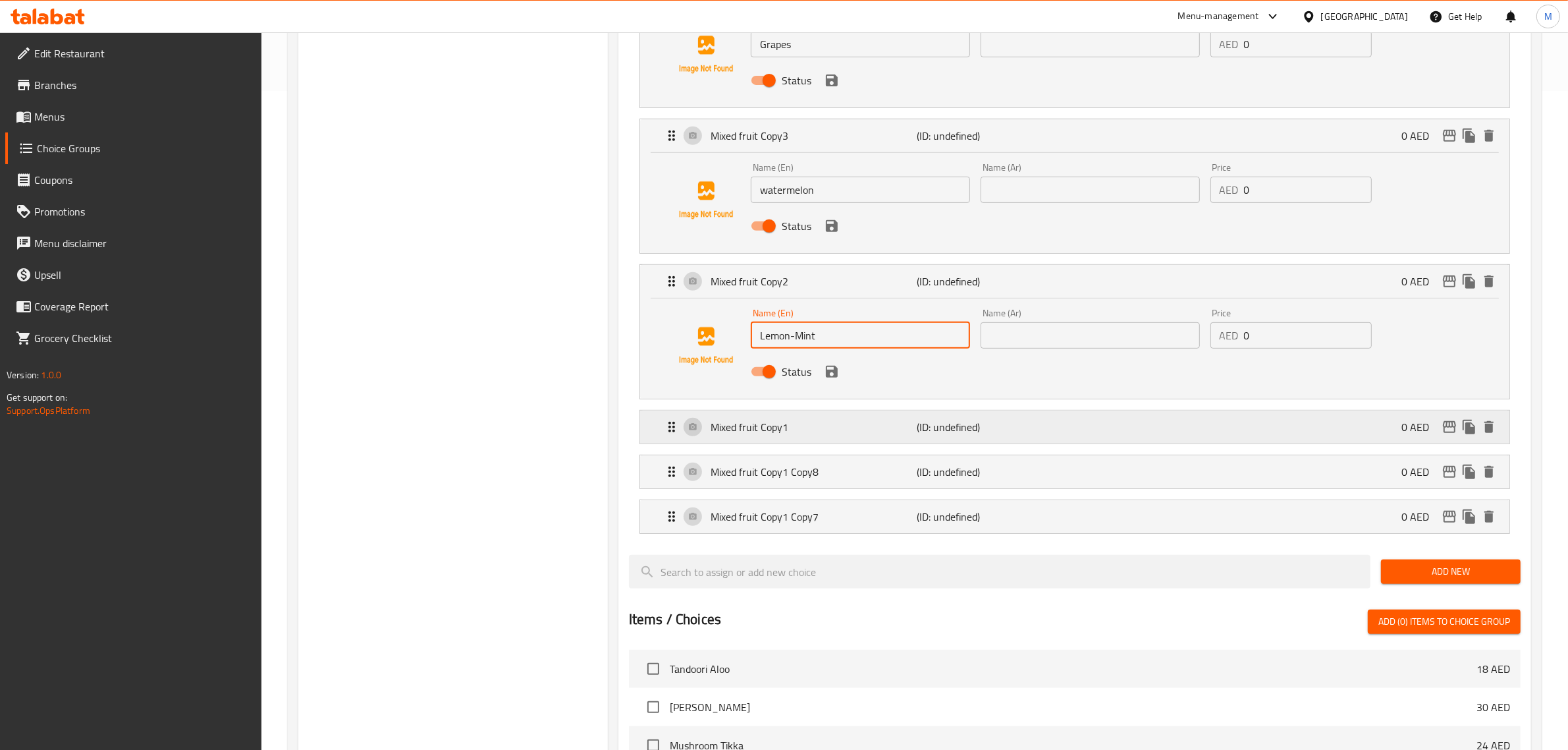
click at [857, 433] on p "Mixed fruit Copy1" at bounding box center [814, 427] width 207 height 16
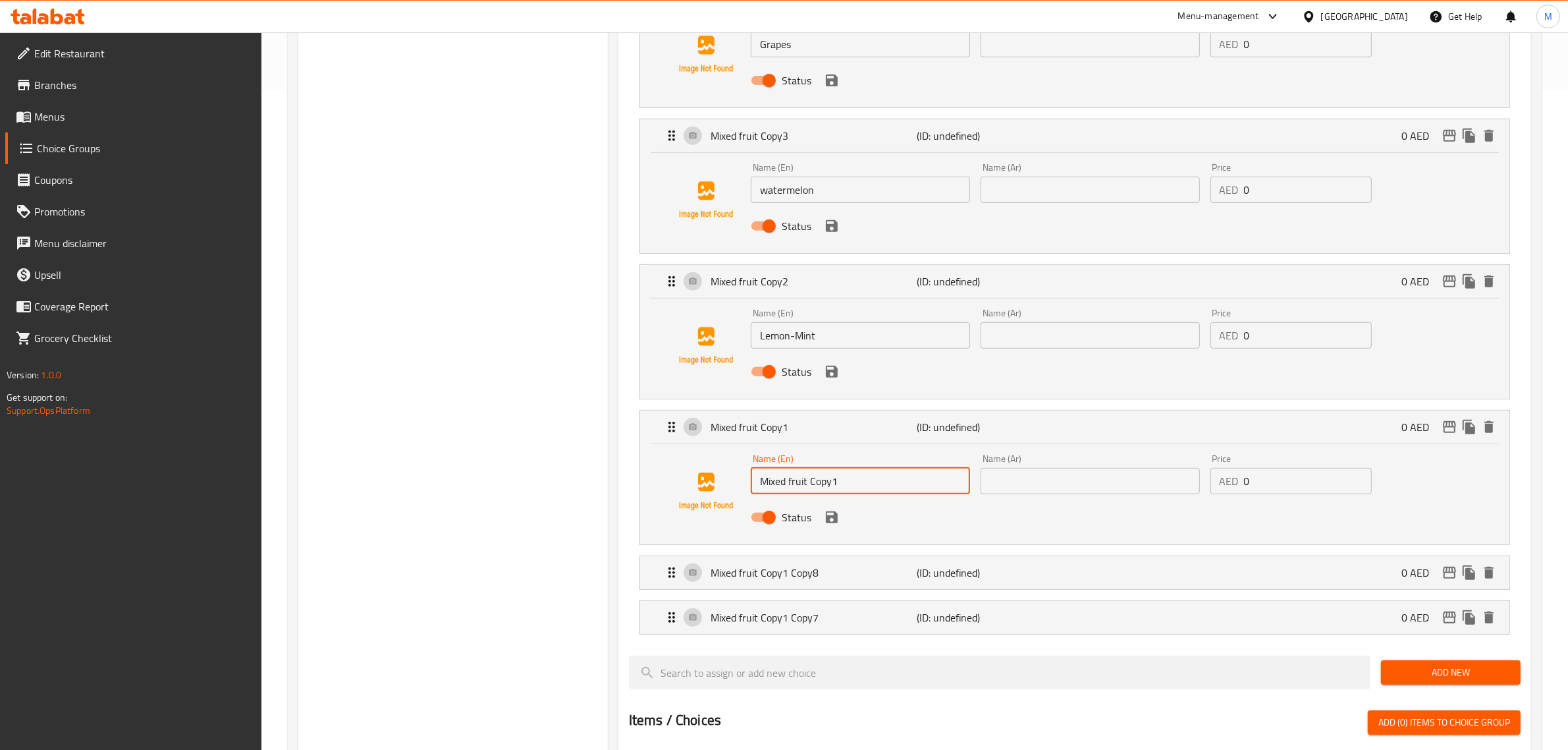
click at [810, 481] on input "Mixed fruit Copy1" at bounding box center [860, 481] width 219 height 27
paste input "Strawberry"
type input "Strawberry"
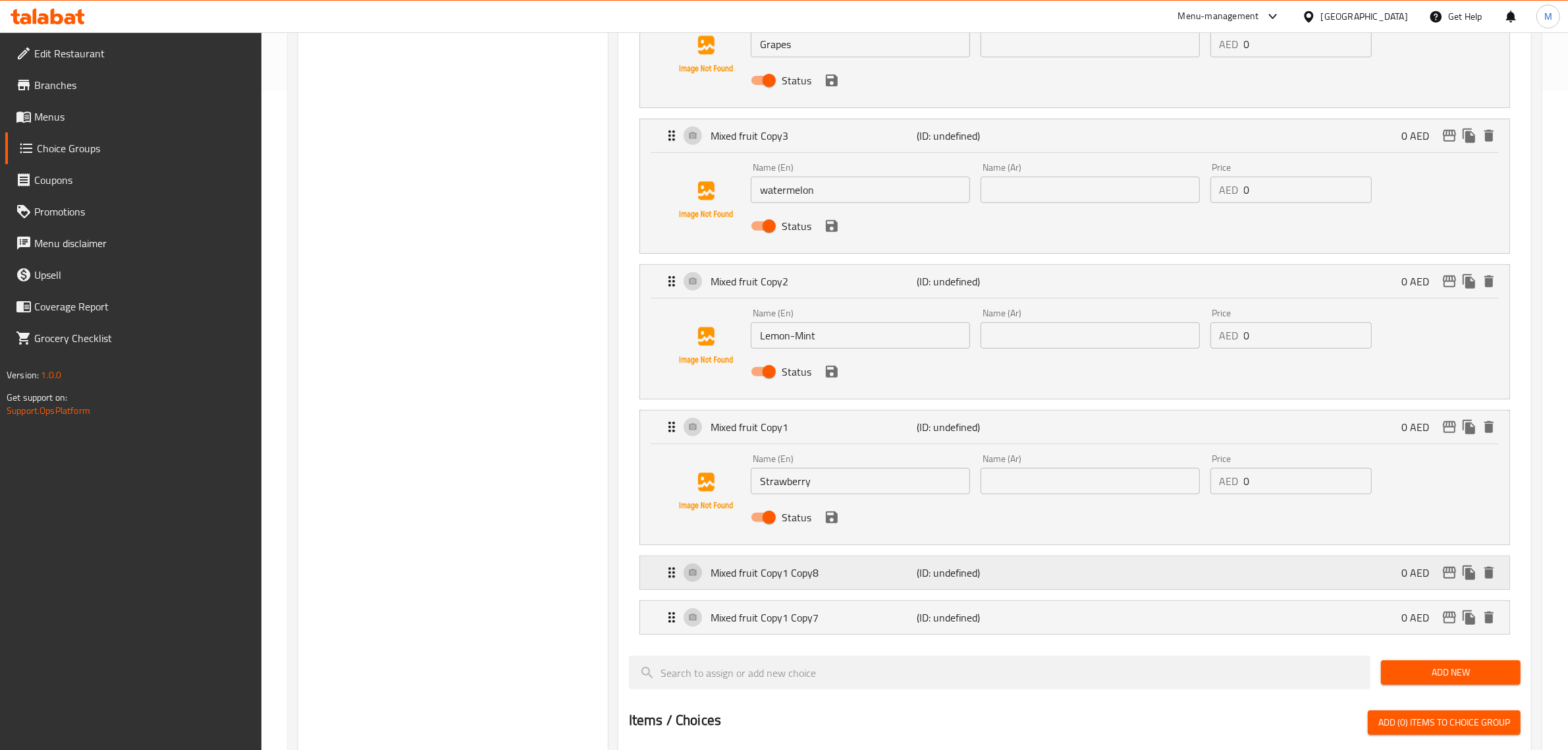
drag, startPoint x: 817, startPoint y: 569, endPoint x: 823, endPoint y: 565, distance: 7.2
click at [817, 569] on p "Mixed fruit Copy1 Copy8" at bounding box center [814, 573] width 207 height 16
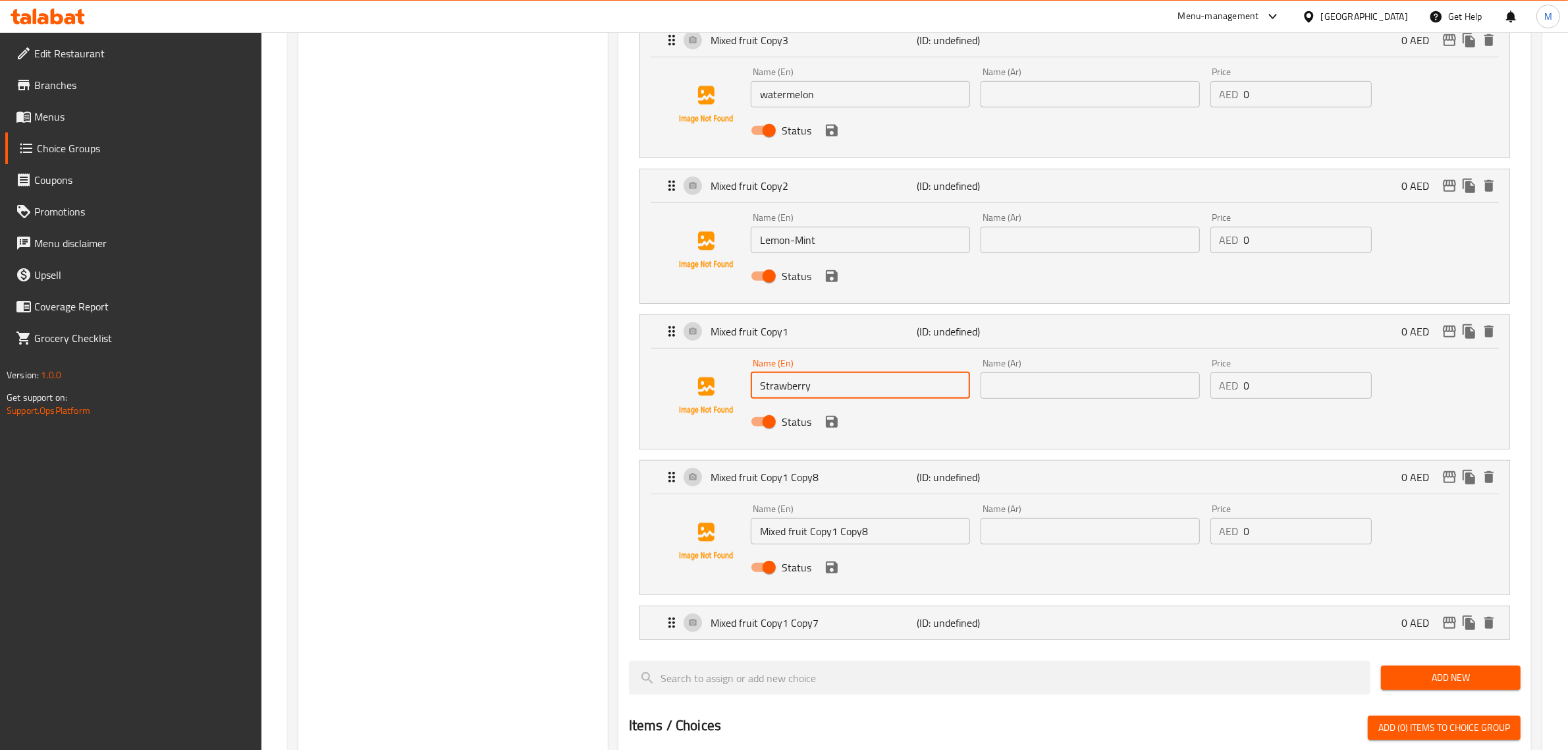
scroll to position [823, 0]
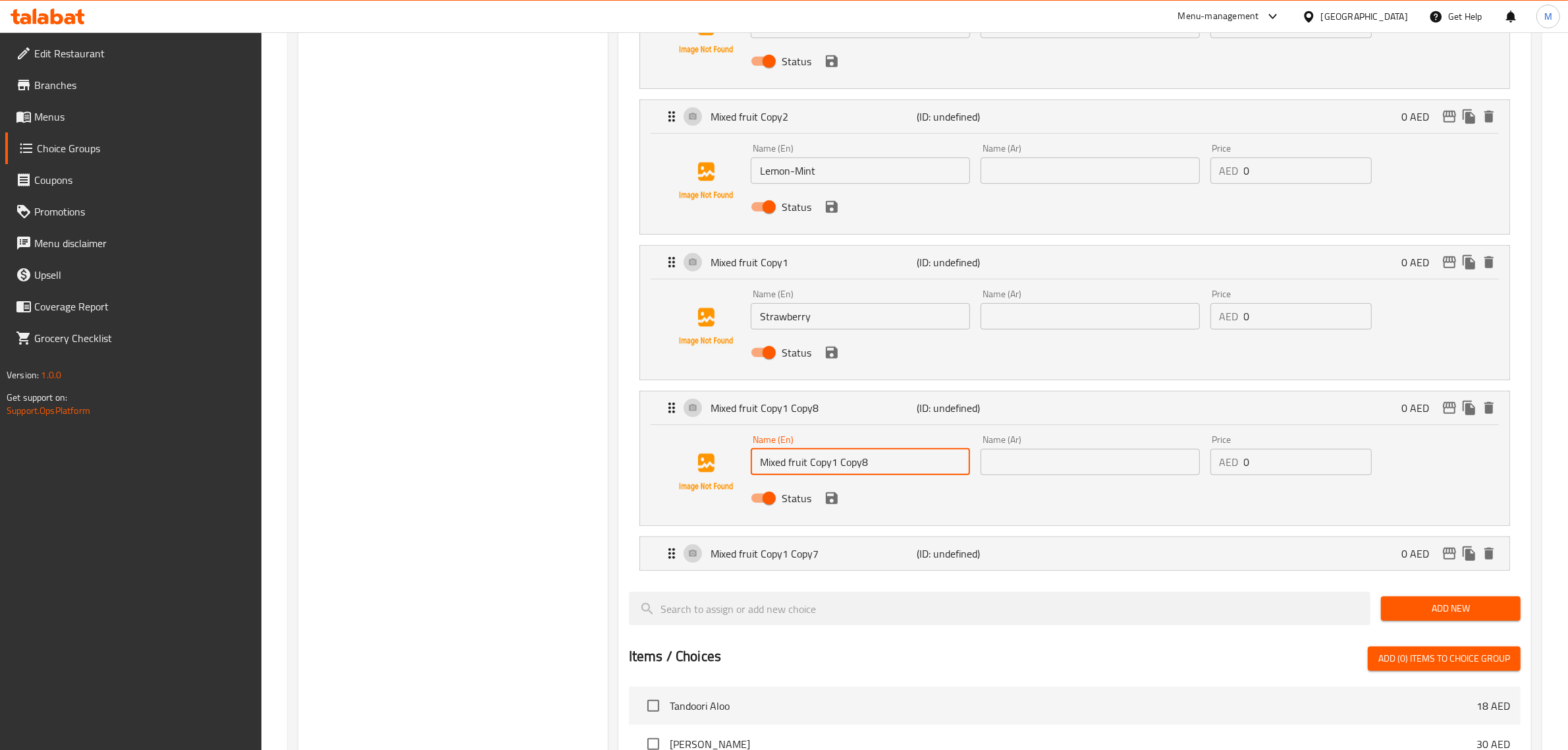
click at [860, 459] on input "Mixed fruit Copy1 Copy8" at bounding box center [860, 462] width 219 height 27
paste input "Pomegranate"
type input "Pomegranate"
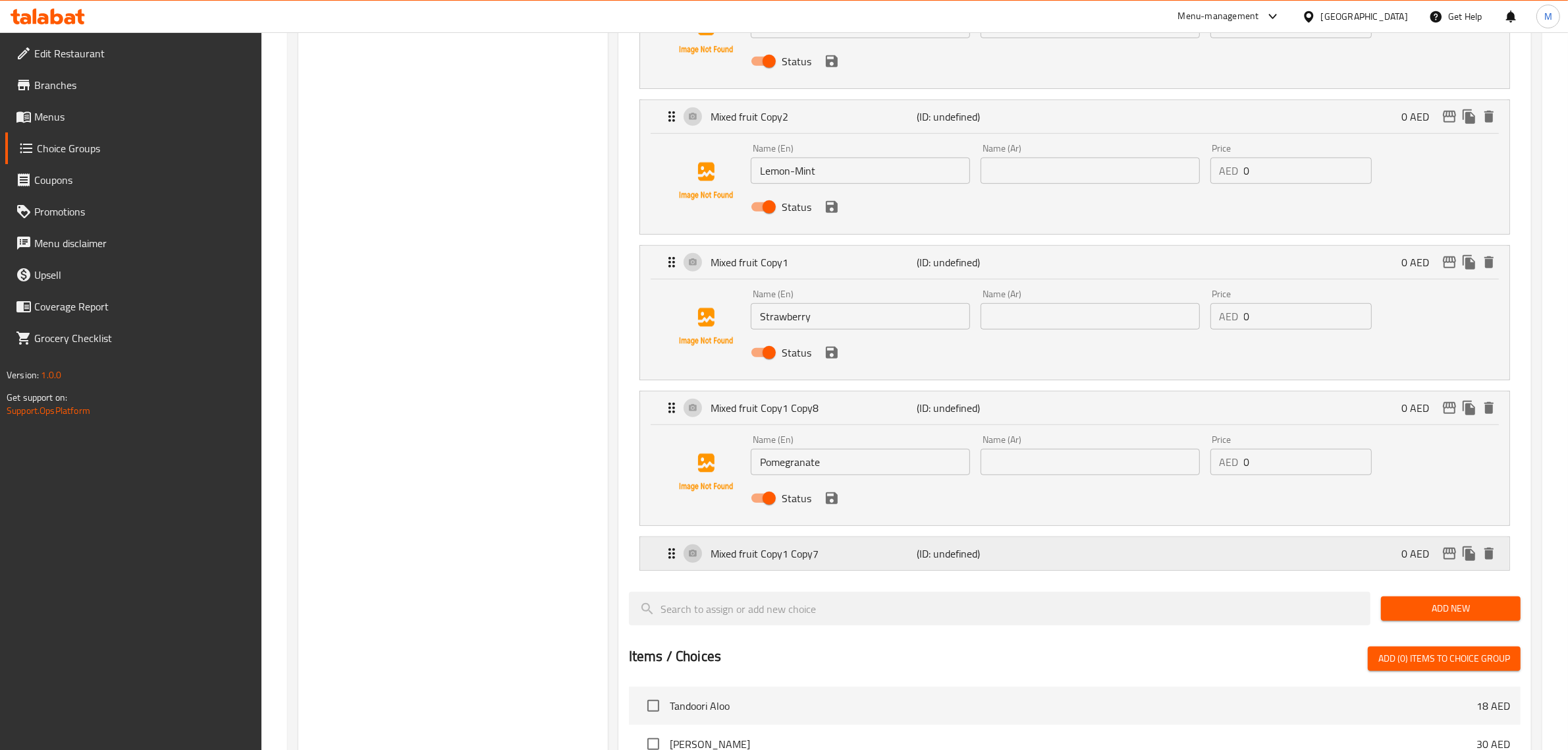
click at [814, 542] on div "Mixed fruit Copy1 Copy7 (ID: undefined) 0 AED" at bounding box center [1078, 553] width 830 height 33
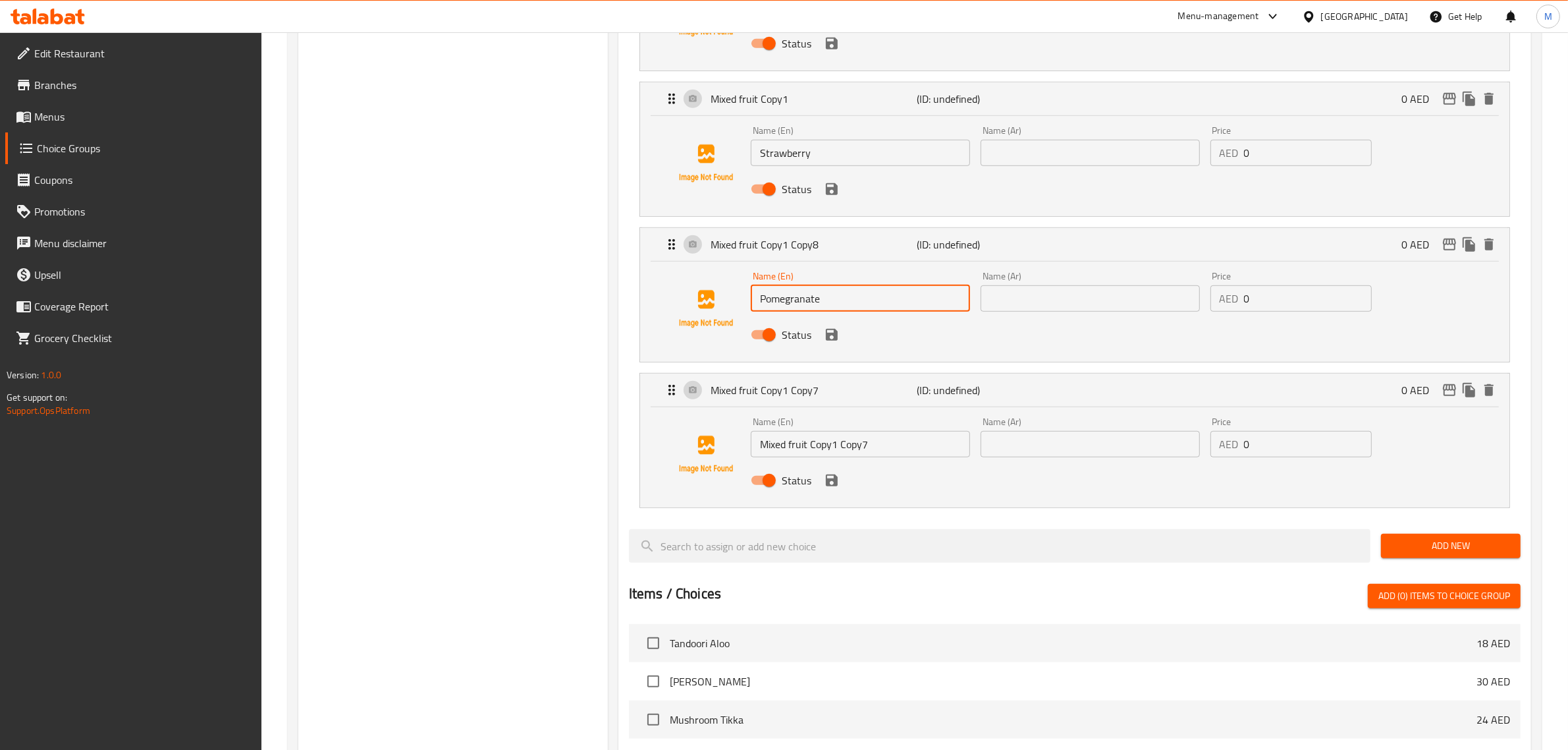
scroll to position [988, 0]
click at [852, 453] on input "Mixed fruit Copy1 Copy7" at bounding box center [860, 443] width 219 height 27
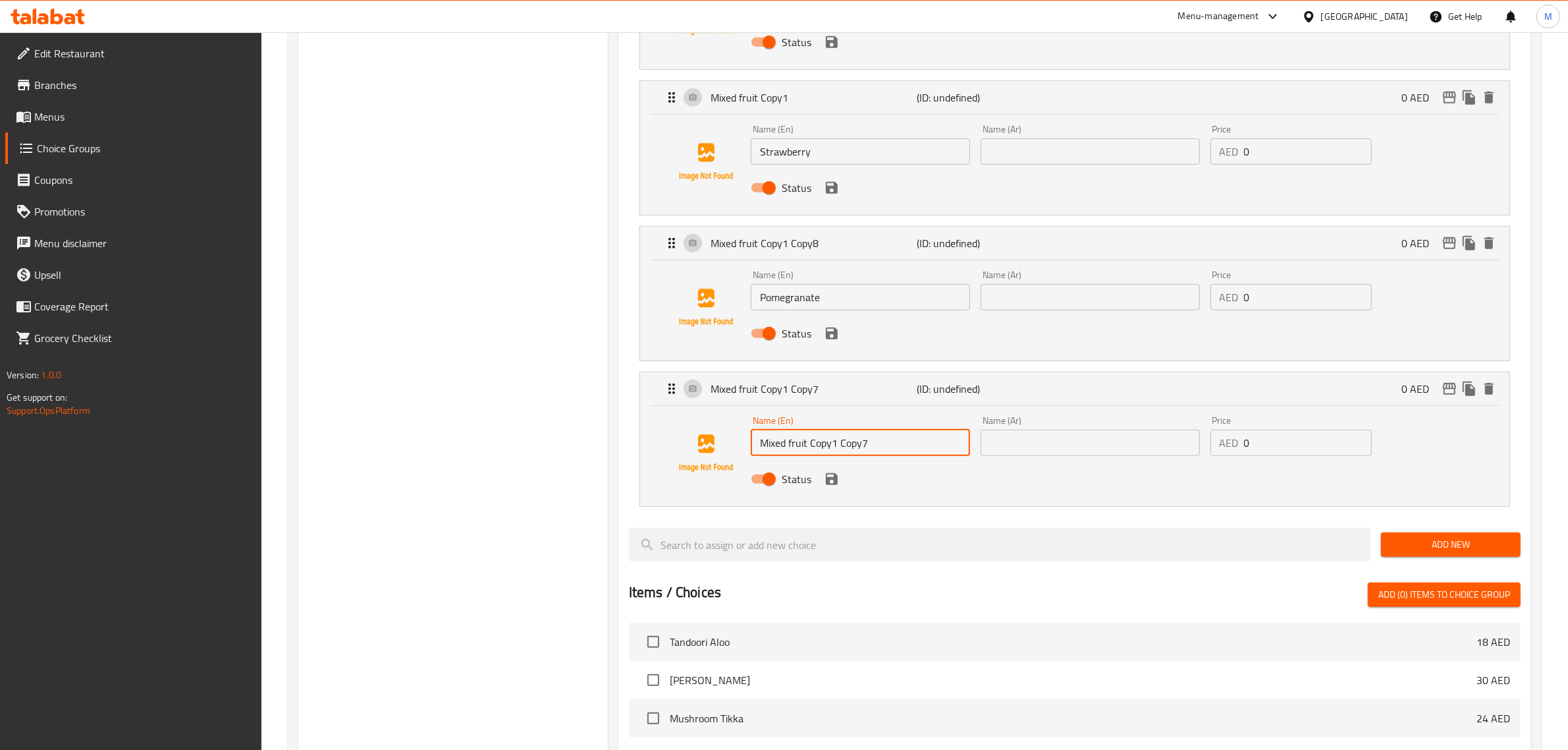
click at [852, 453] on input "Mixed fruit Copy1 Copy7" at bounding box center [860, 443] width 219 height 27
paste input "Kiwi"
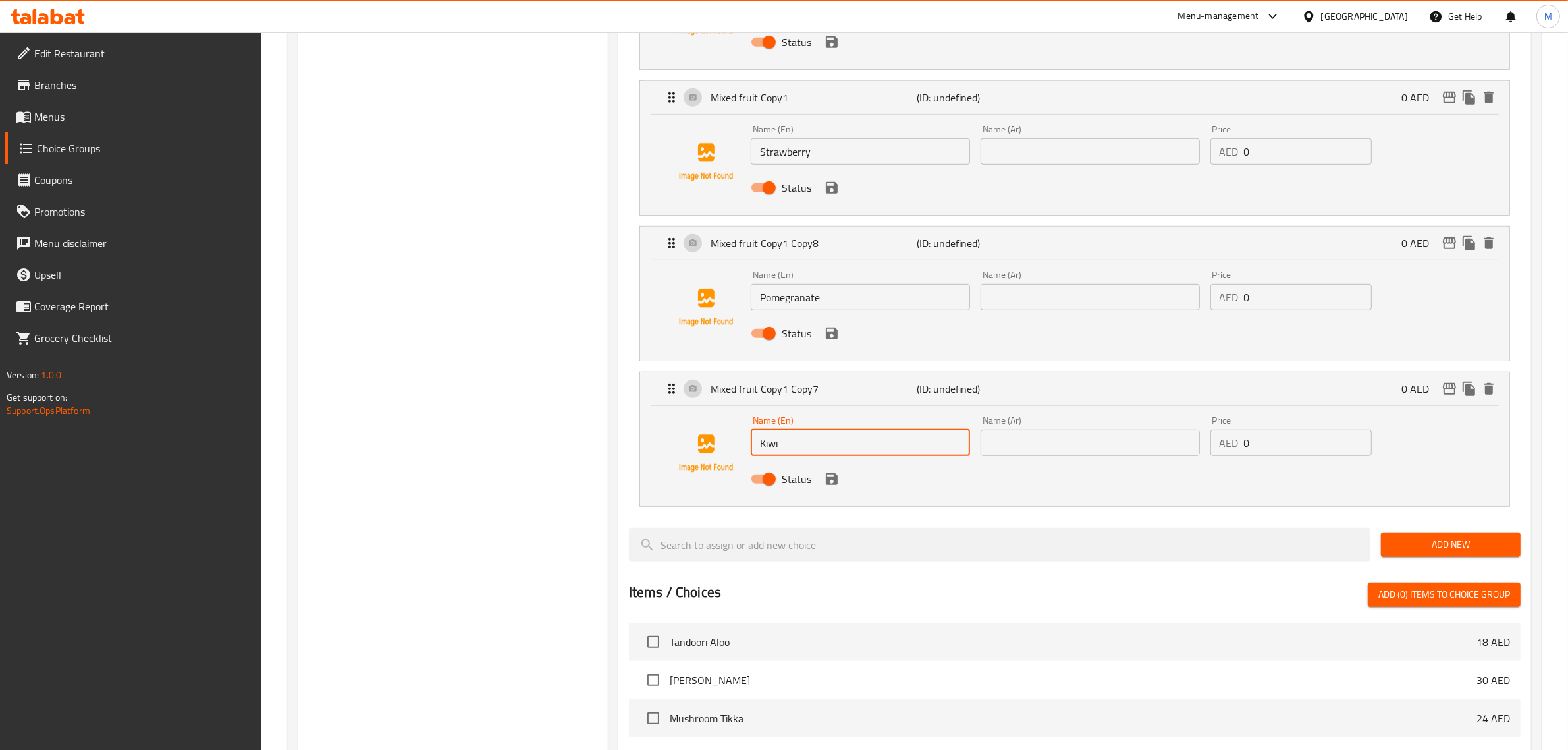
click at [632, 420] on li "Mixed fruit Copy1 Copy7 (ID: undefined) 0 AED Name (En) Kiwi Name (En) Name (Ar…" at bounding box center [1075, 439] width 892 height 145
type input "Kiwi"
click at [614, 393] on div "Assigned to Your Choice Of : Mixed fruit (ID: undefined) 0 AED Name (En) Mixed …" at bounding box center [1074, 172] width 923 height 1821
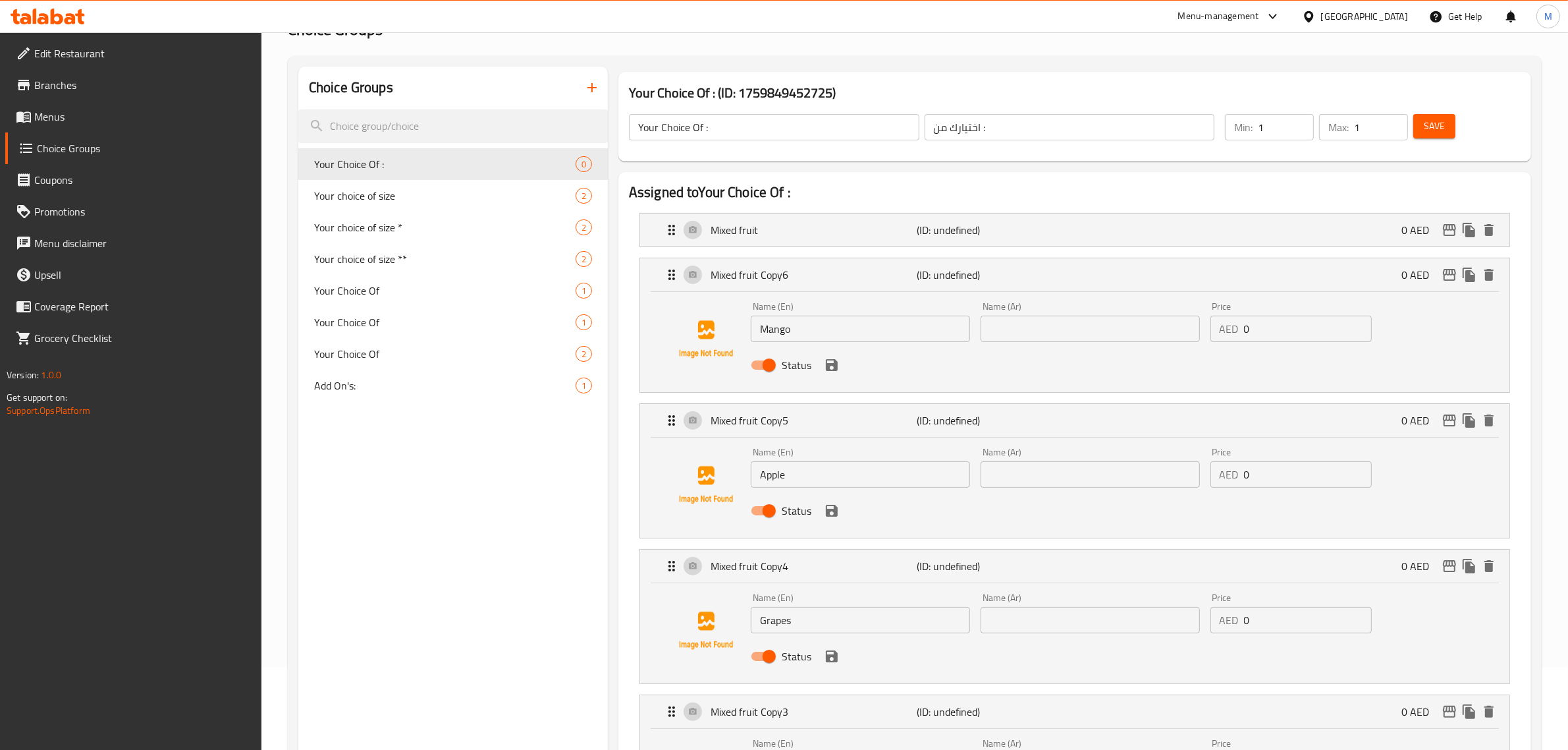
scroll to position [83, 0]
click at [832, 246] on div "Mixed fruit (ID: undefined) 0 AED" at bounding box center [1078, 230] width 830 height 33
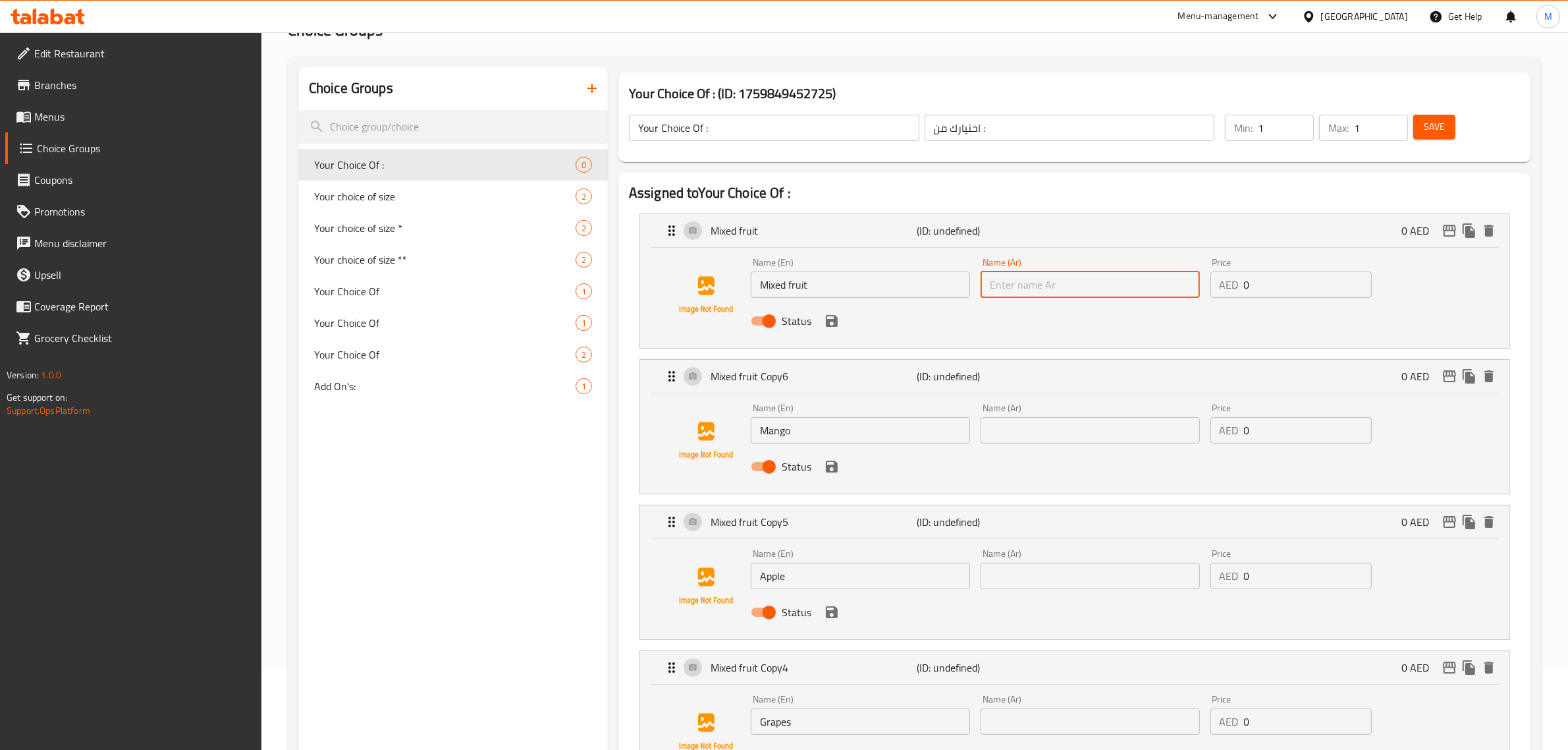
click at [1061, 291] on input "text" at bounding box center [1090, 285] width 219 height 27
type input "t"
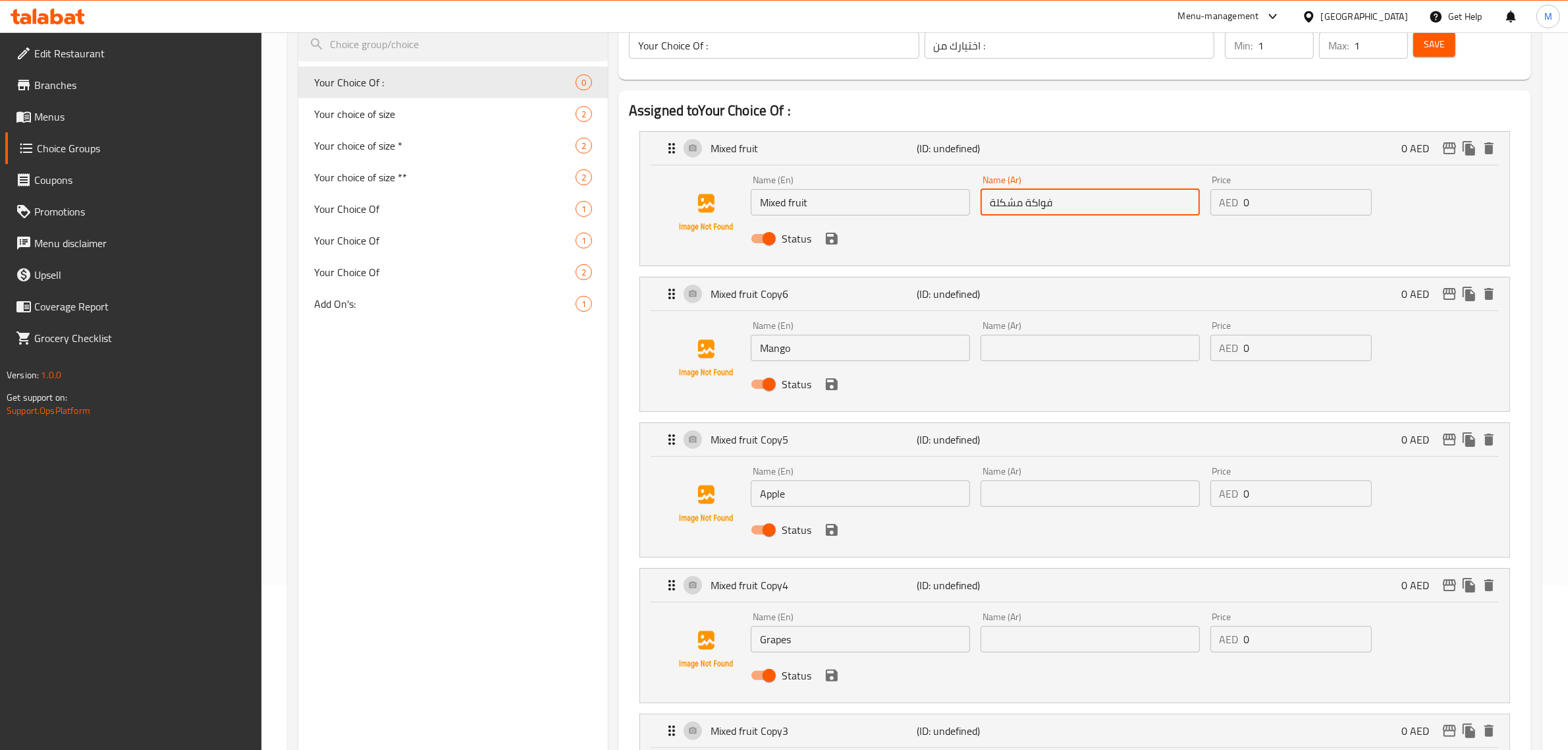
type input "فواكة مشكلة"
click at [1014, 344] on input "text" at bounding box center [1090, 348] width 219 height 27
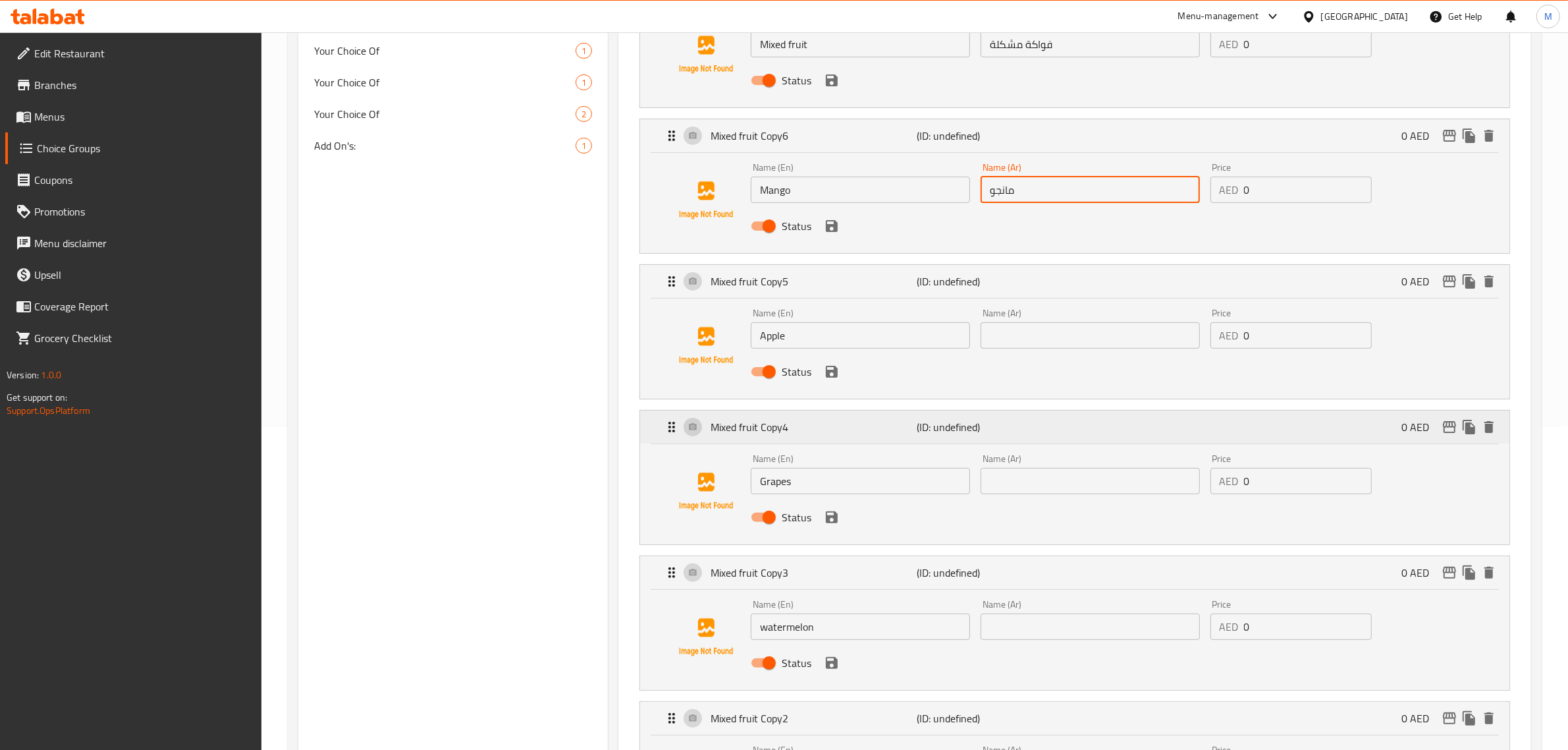
scroll to position [329, 0]
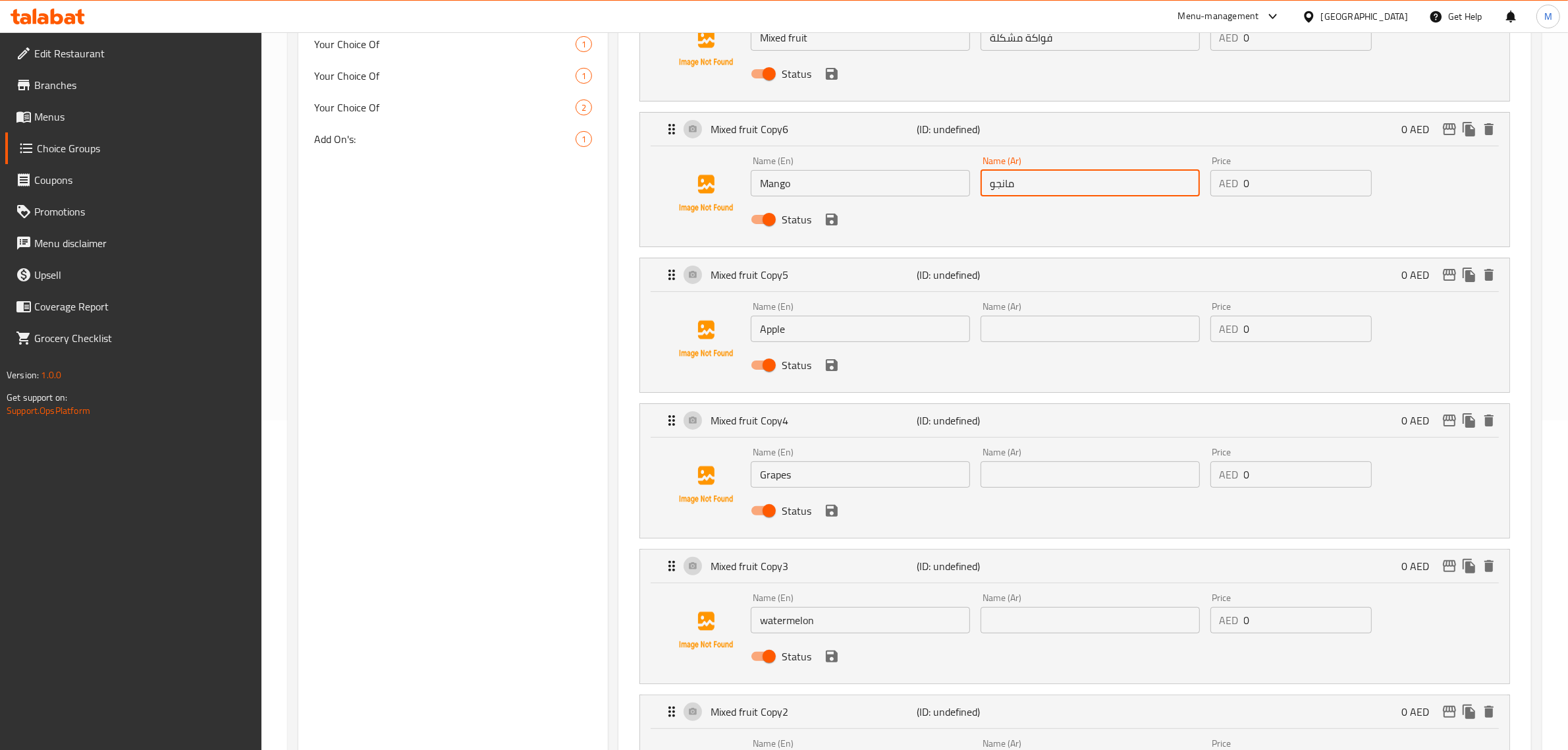
type input "مانجو"
click at [1064, 338] on input "text" at bounding box center [1090, 329] width 219 height 27
type input "تفاح"
click at [1094, 470] on input "text" at bounding box center [1090, 475] width 219 height 27
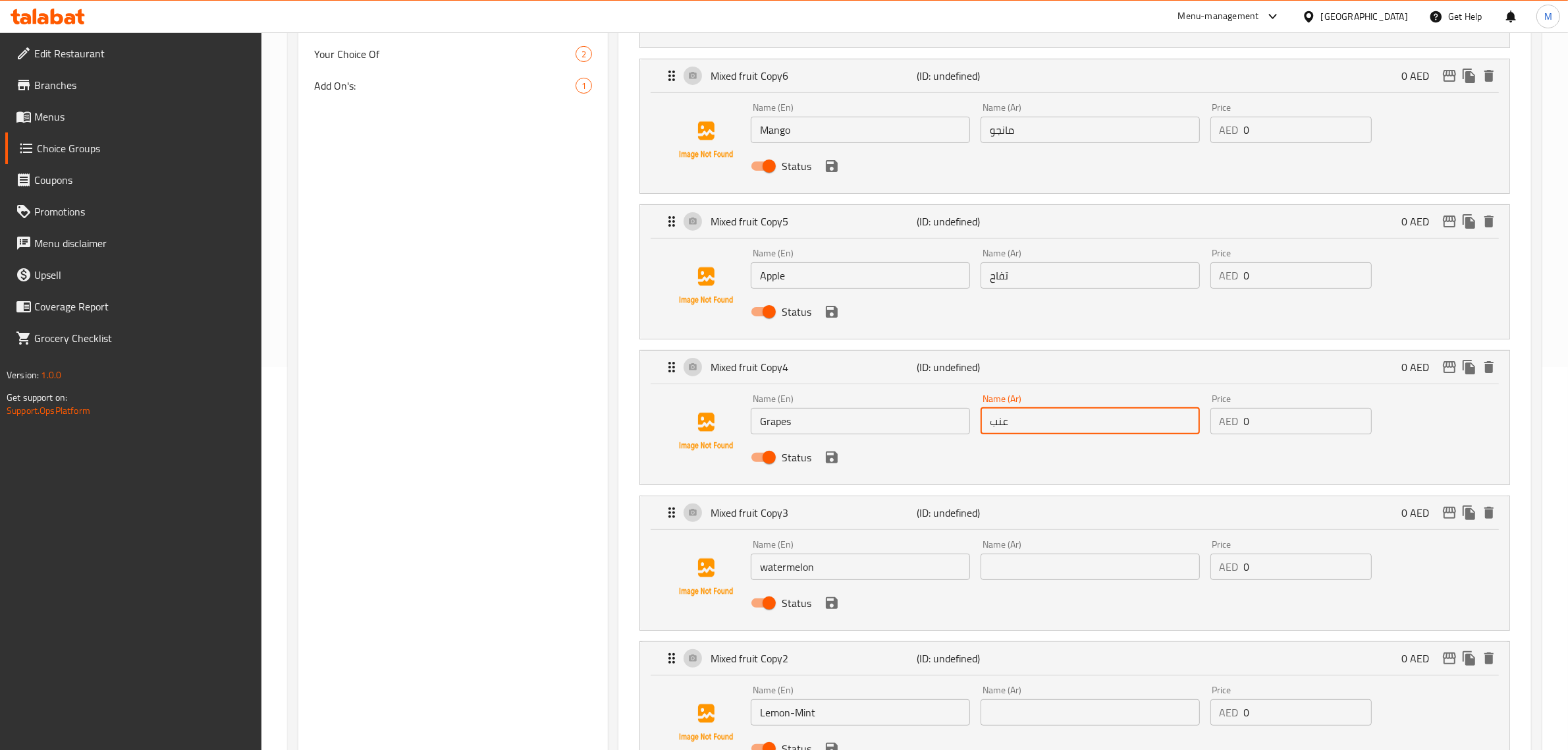
scroll to position [412, 0]
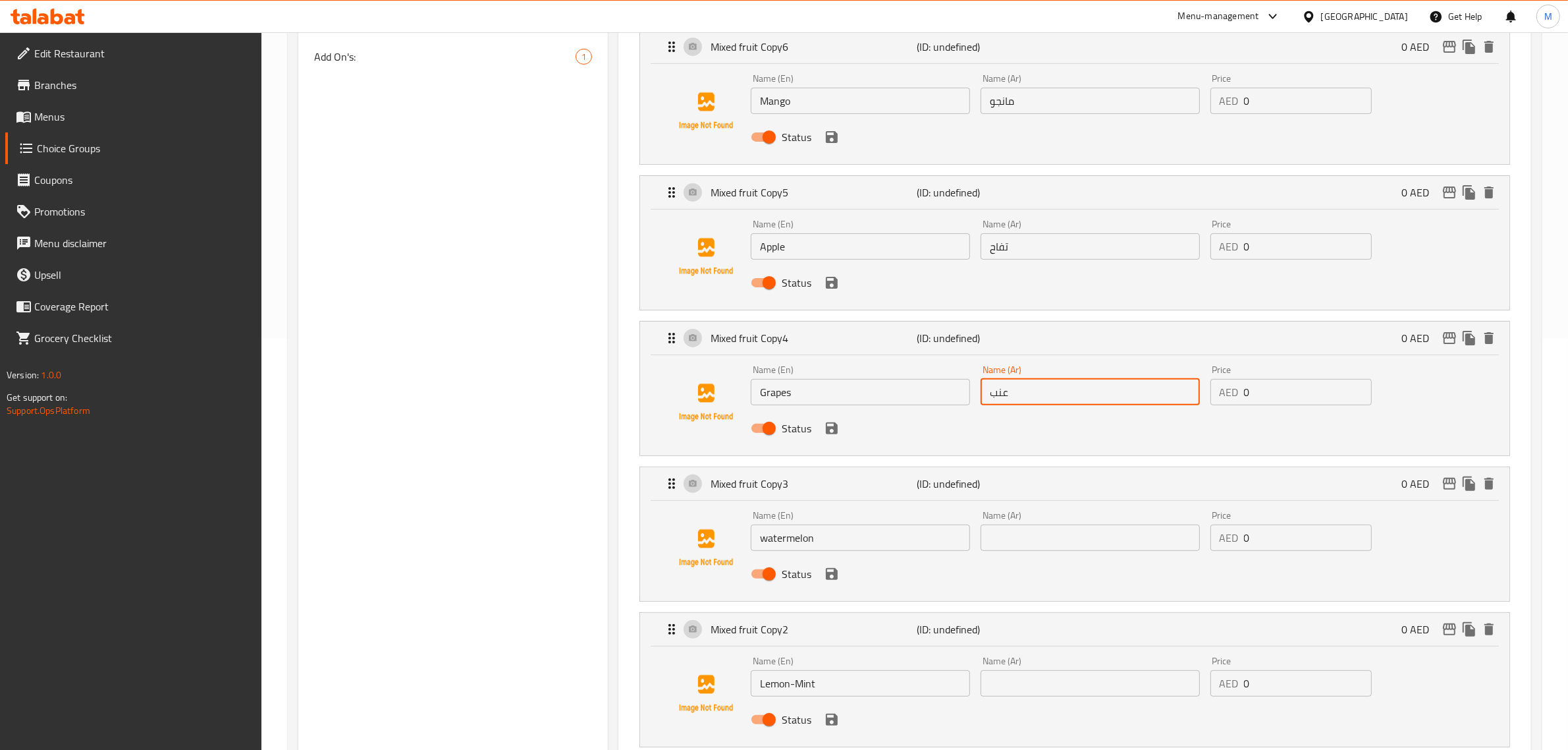
type input "عنب"
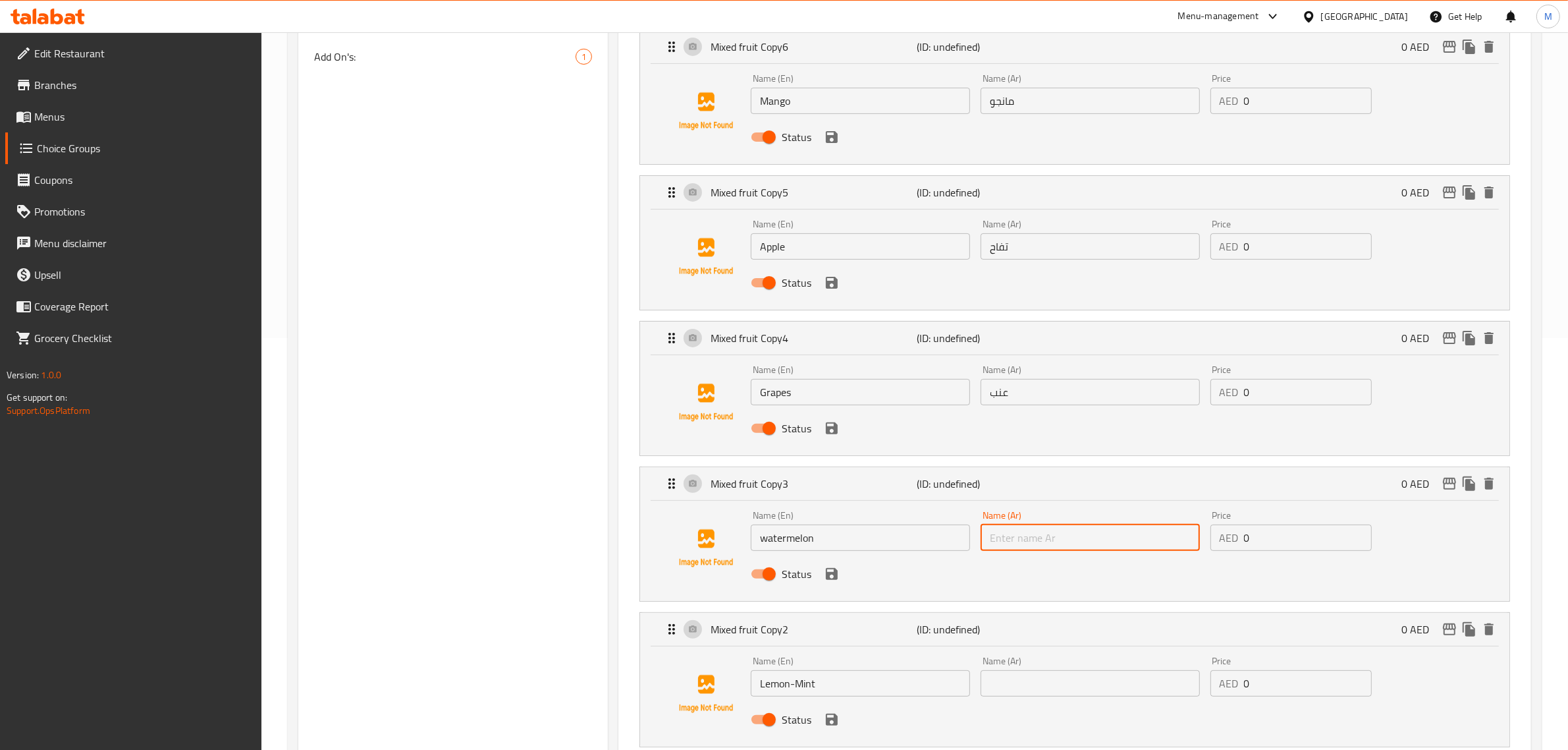
click at [1064, 541] on input "text" at bounding box center [1090, 538] width 219 height 27
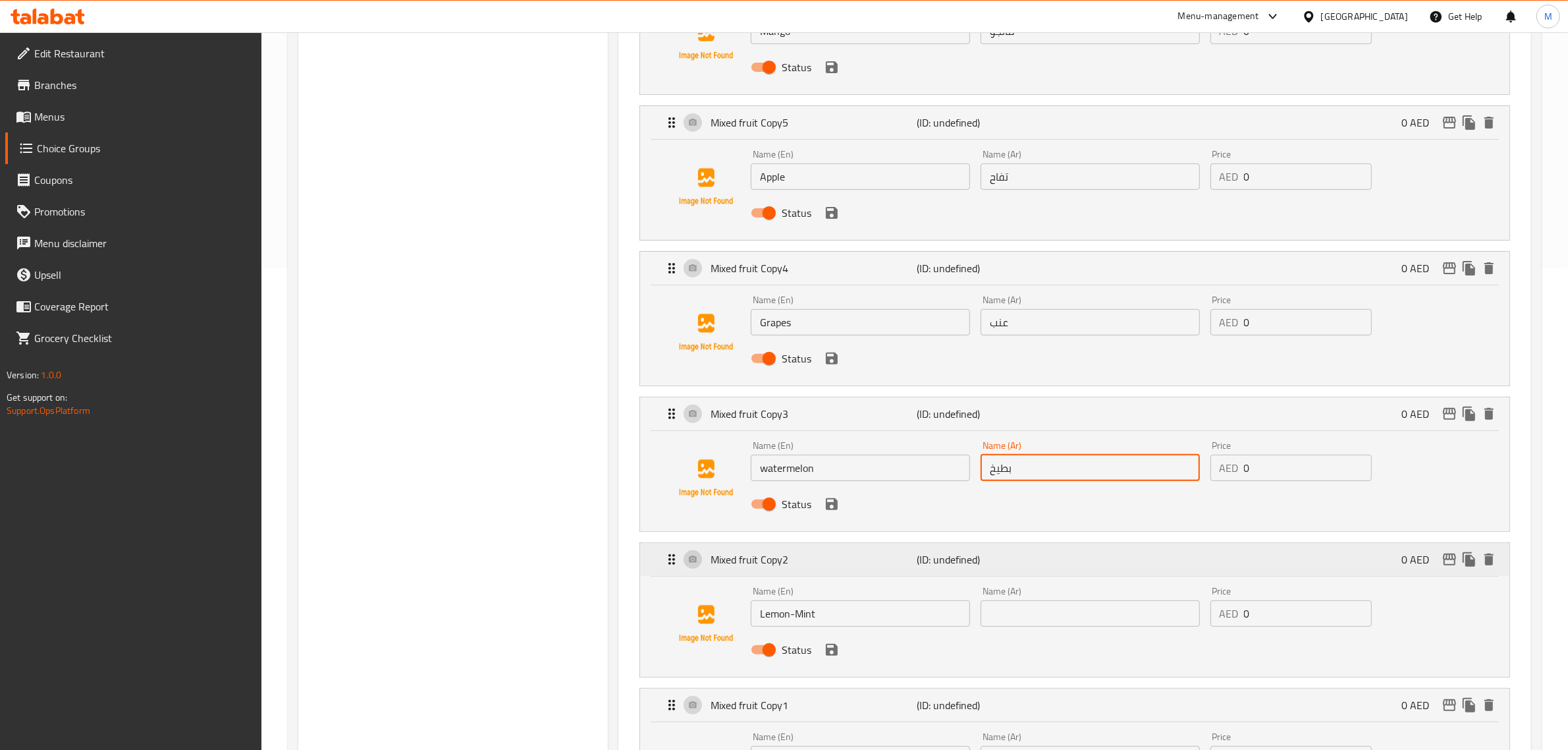
scroll to position [577, 0]
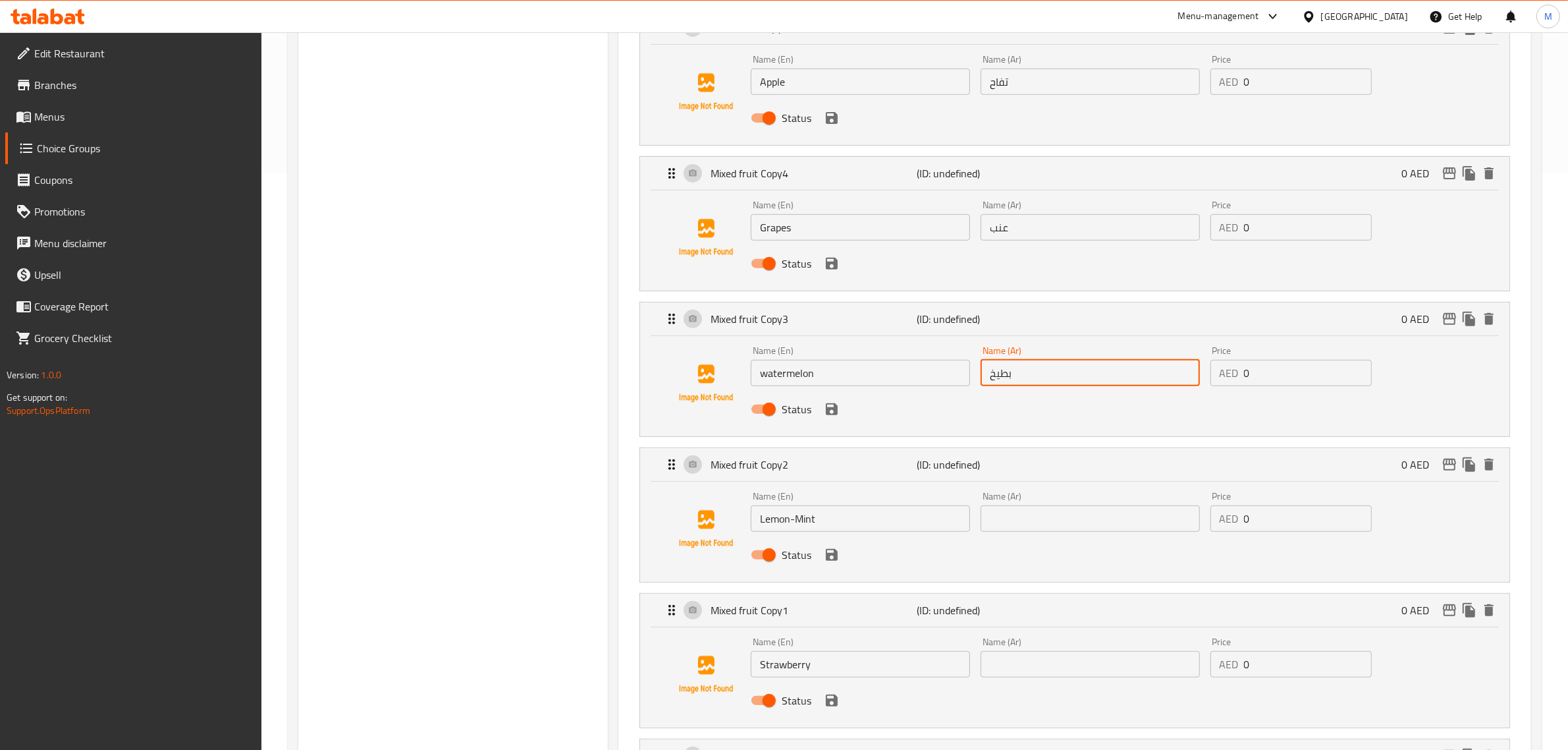
type input "بطيخ"
click at [1085, 526] on input "text" at bounding box center [1090, 519] width 219 height 27
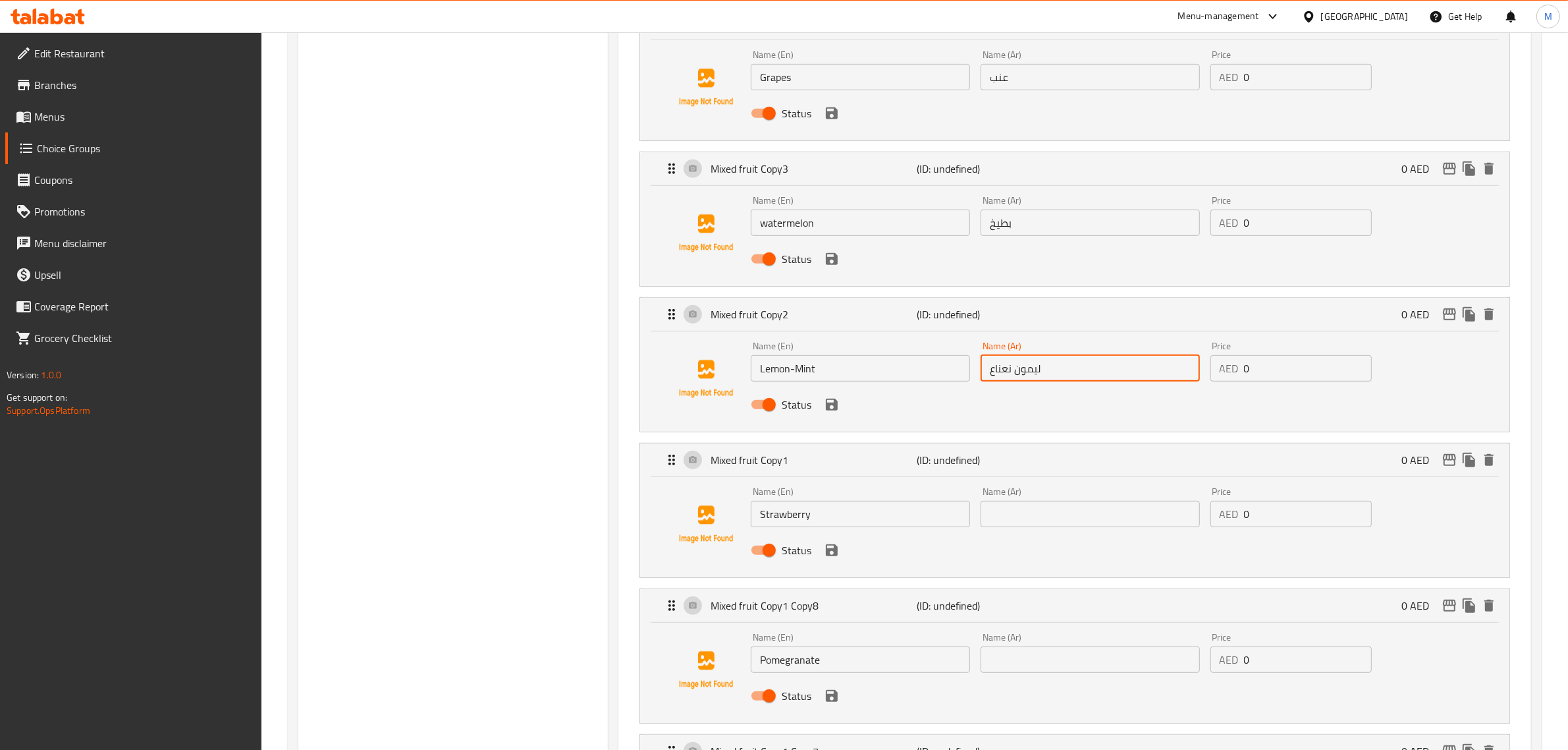
scroll to position [741, 0]
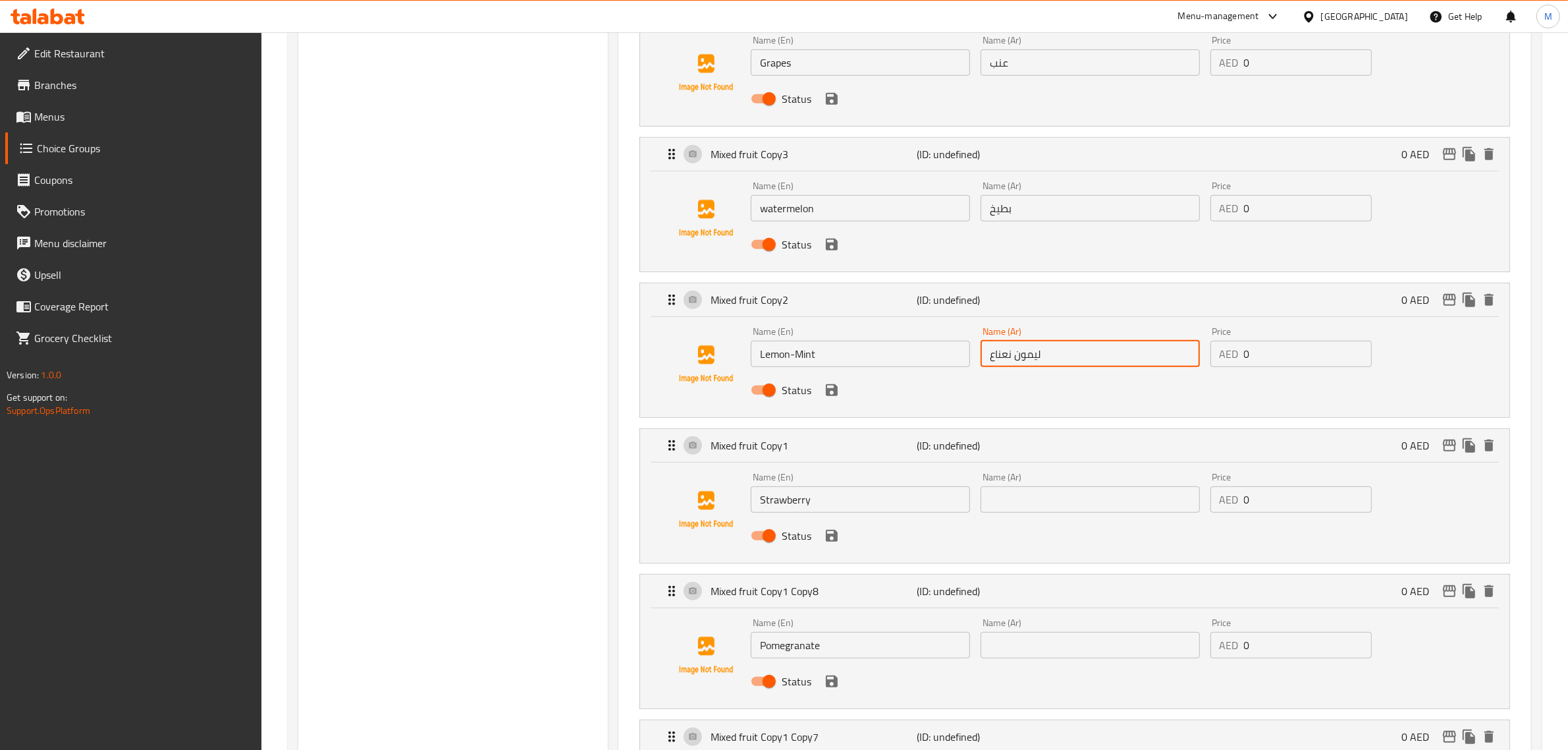
type input "ليمون نعناع"
click at [1037, 499] on input "text" at bounding box center [1090, 499] width 219 height 27
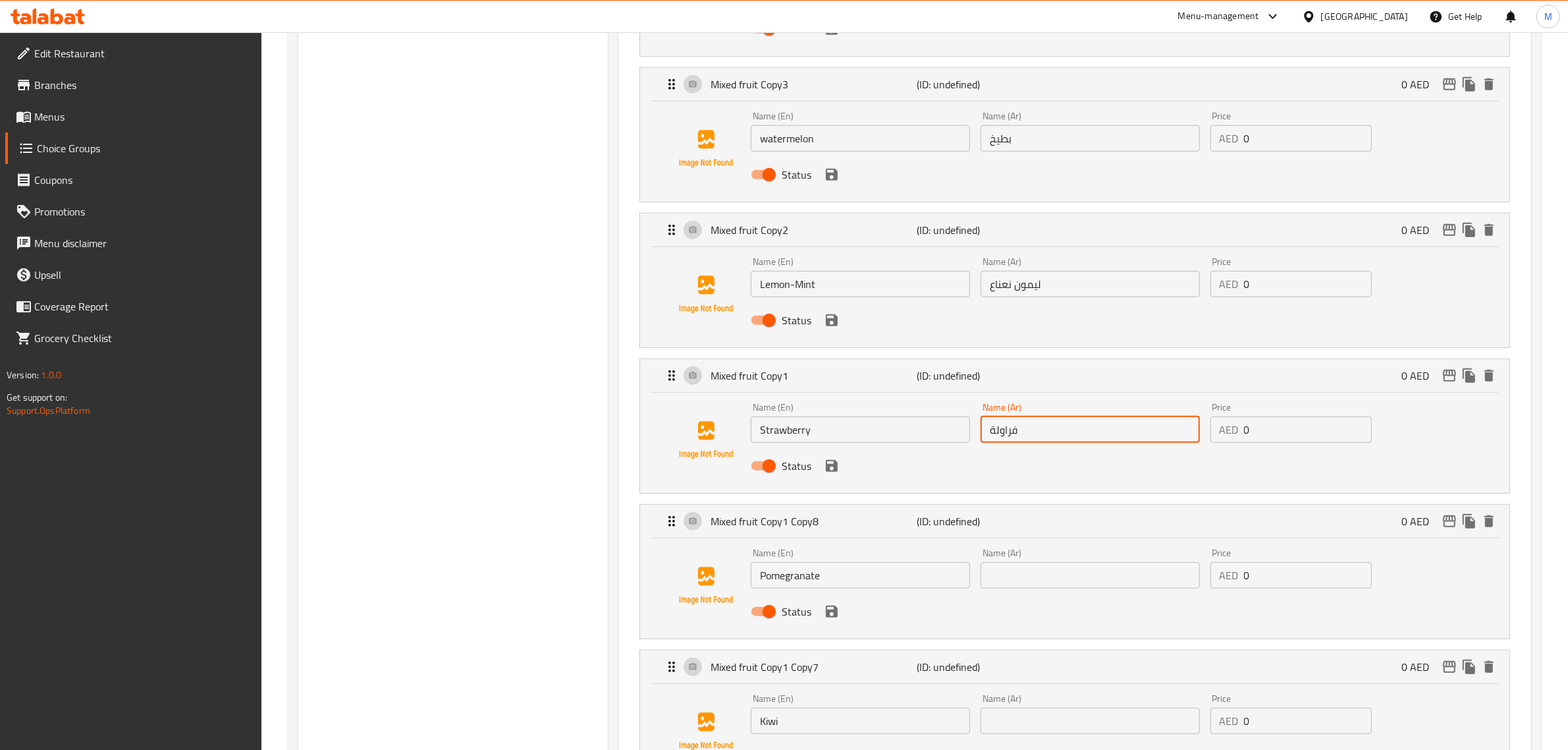
scroll to position [906, 0]
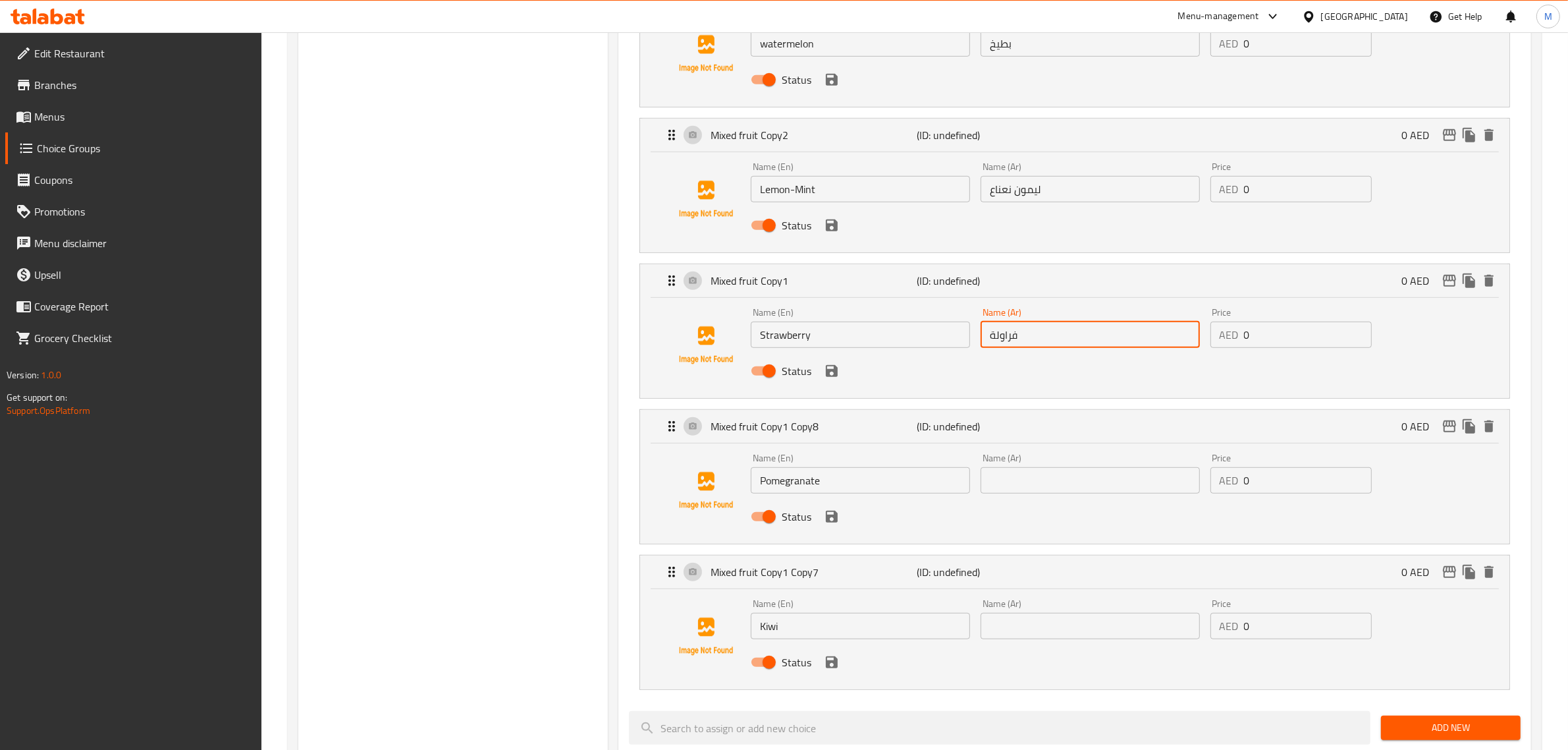
type input "فراولة"
click at [1049, 491] on input "text" at bounding box center [1090, 481] width 219 height 27
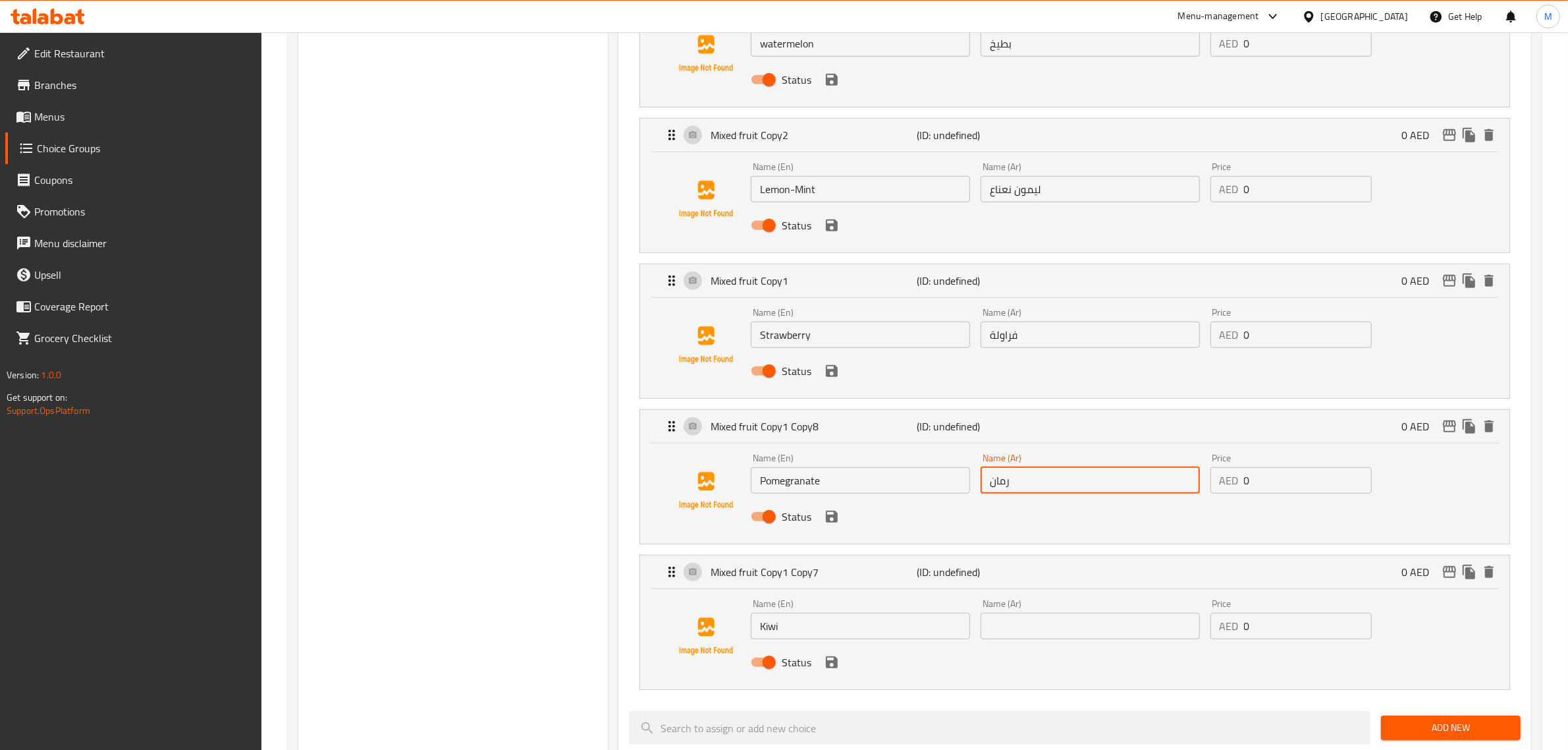
scroll to position [988, 0]
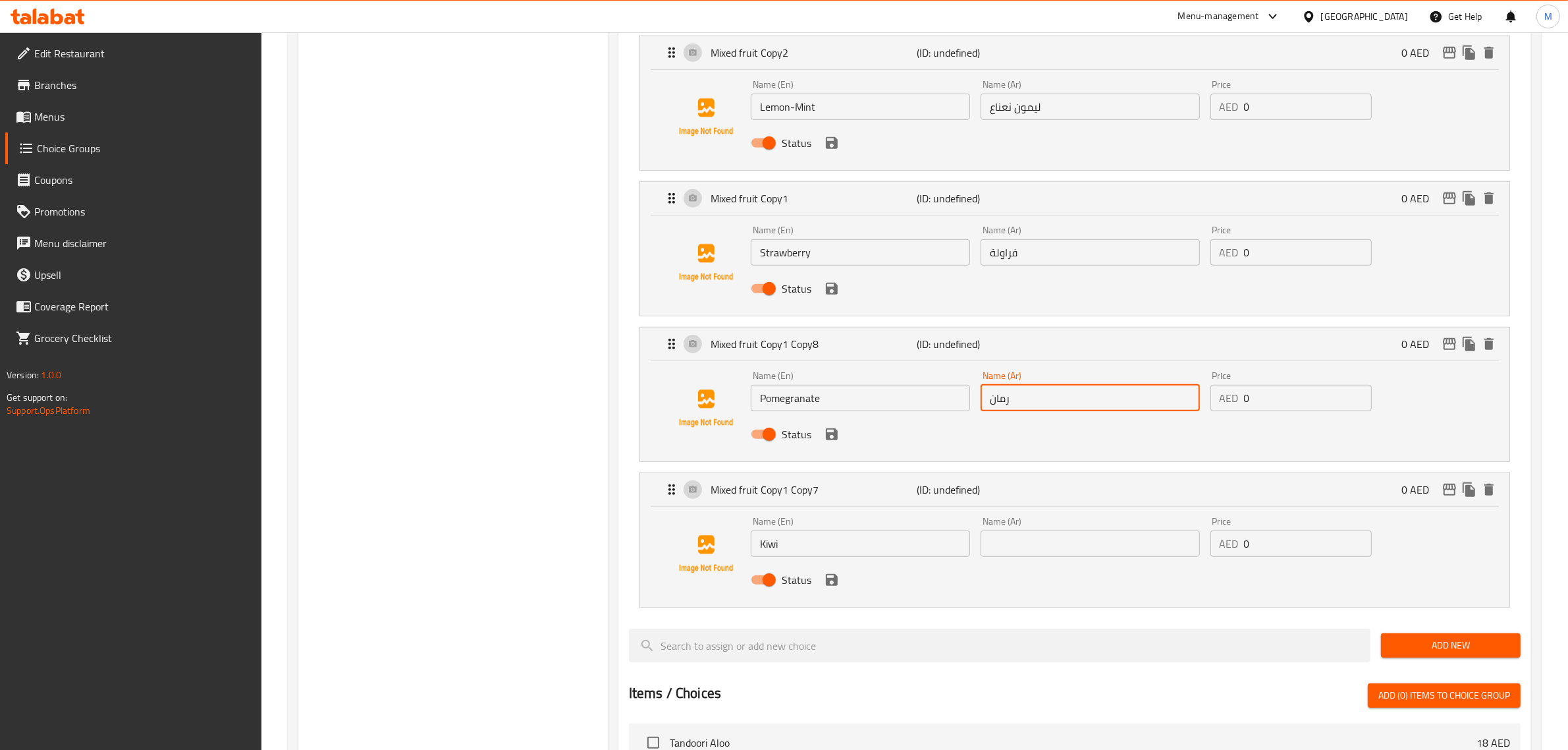
type input "رمان"
click at [1044, 532] on input "text" at bounding box center [1090, 543] width 219 height 27
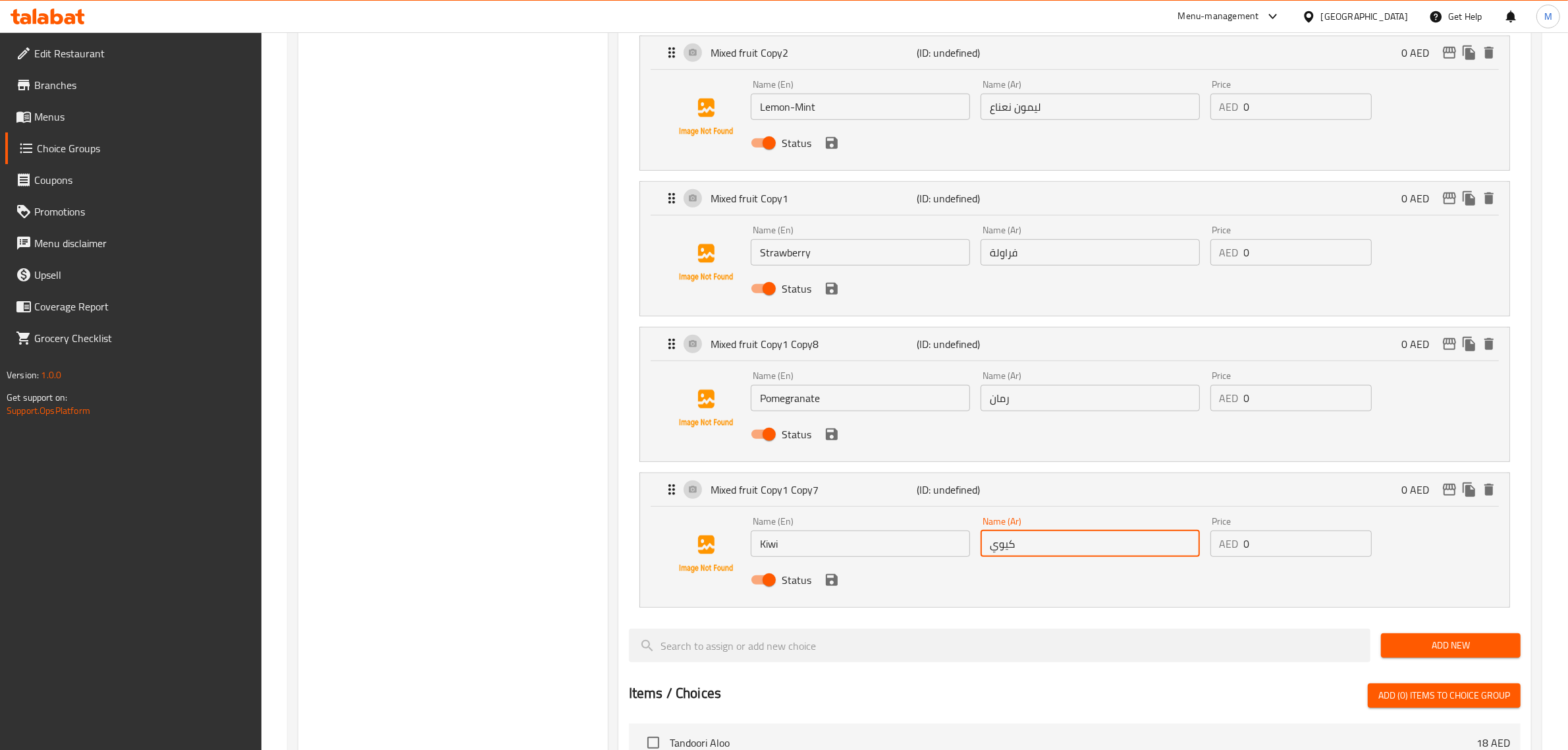
click at [998, 586] on div "Status" at bounding box center [1090, 579] width 690 height 35
click at [1443, 562] on div "Name (En) Kiwi Name (En) Name (Ar) كيوي Name (Ar) Price AED 0 Price Status" at bounding box center [1074, 554] width 827 height 89
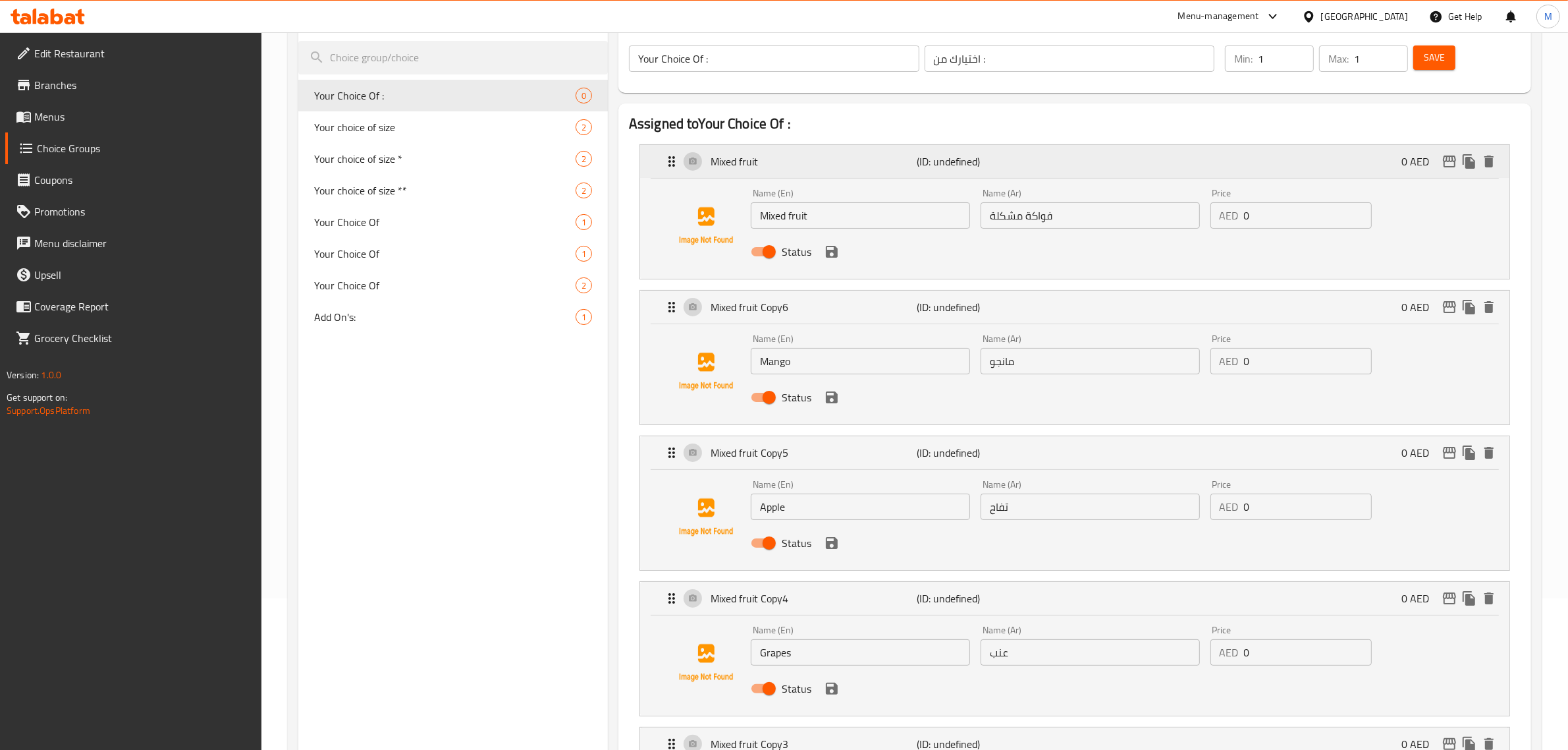
scroll to position [0, 0]
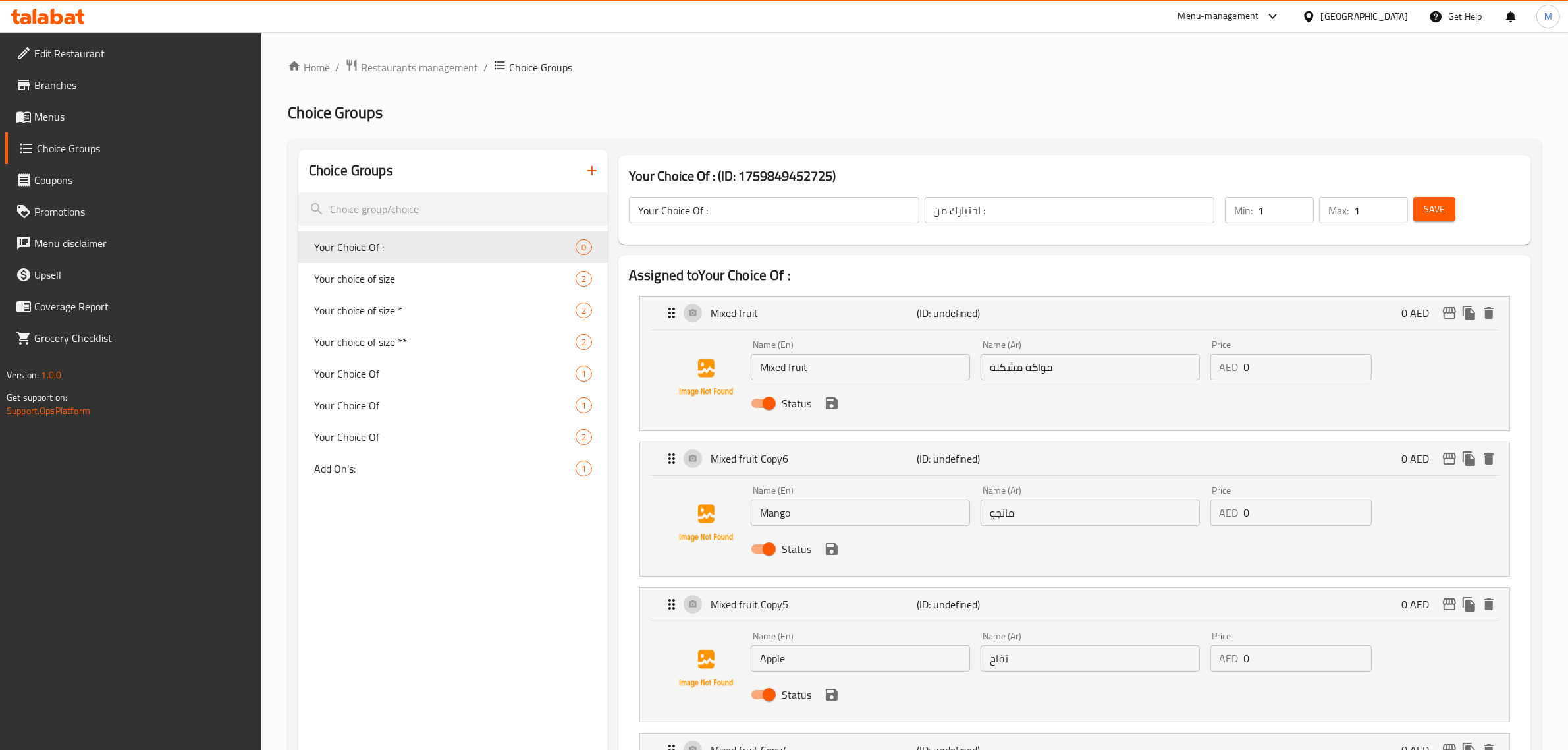
click at [833, 400] on icon "save" at bounding box center [832, 403] width 12 height 12
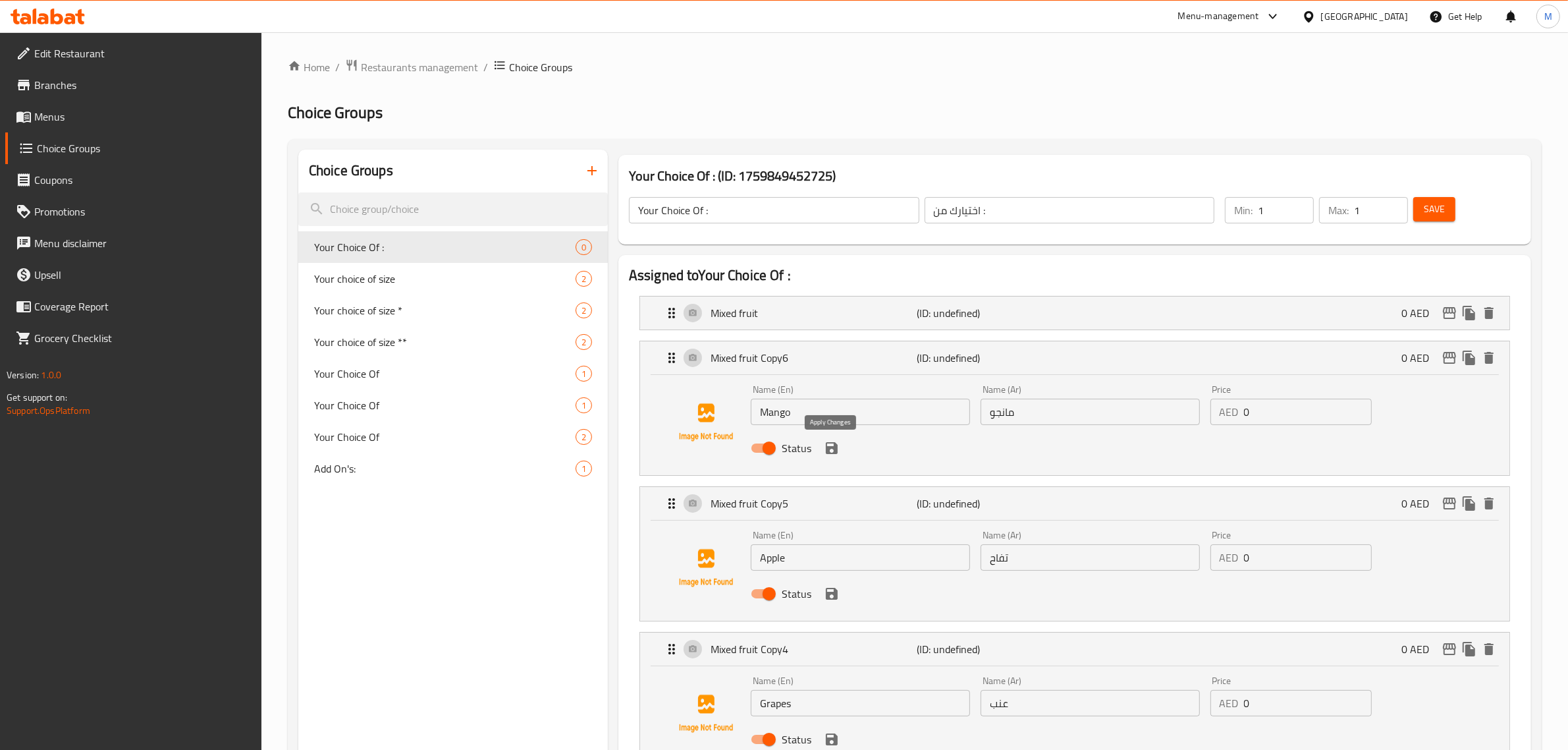
click at [828, 445] on icon "save" at bounding box center [832, 448] width 16 height 16
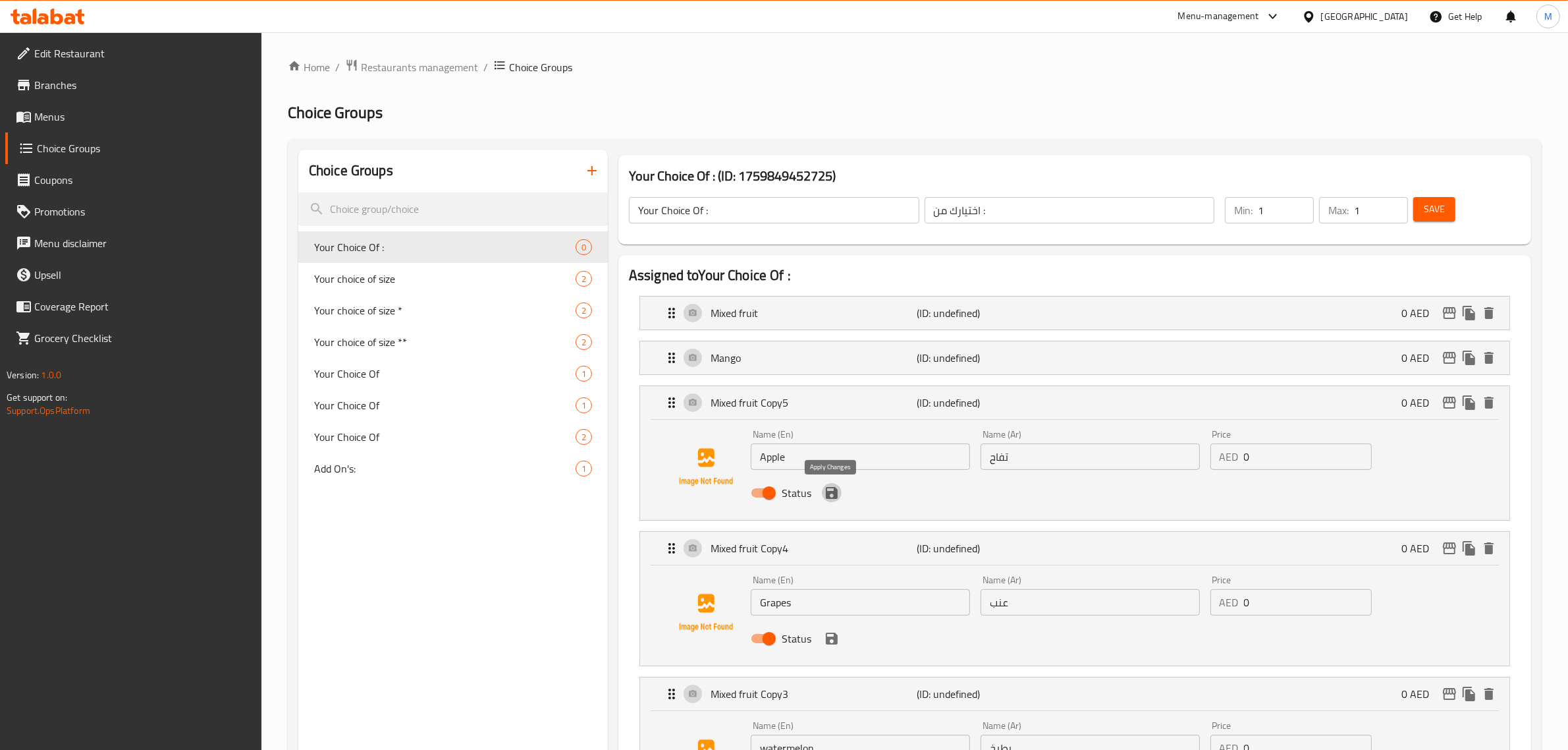
click at [830, 496] on icon "save" at bounding box center [832, 493] width 16 height 16
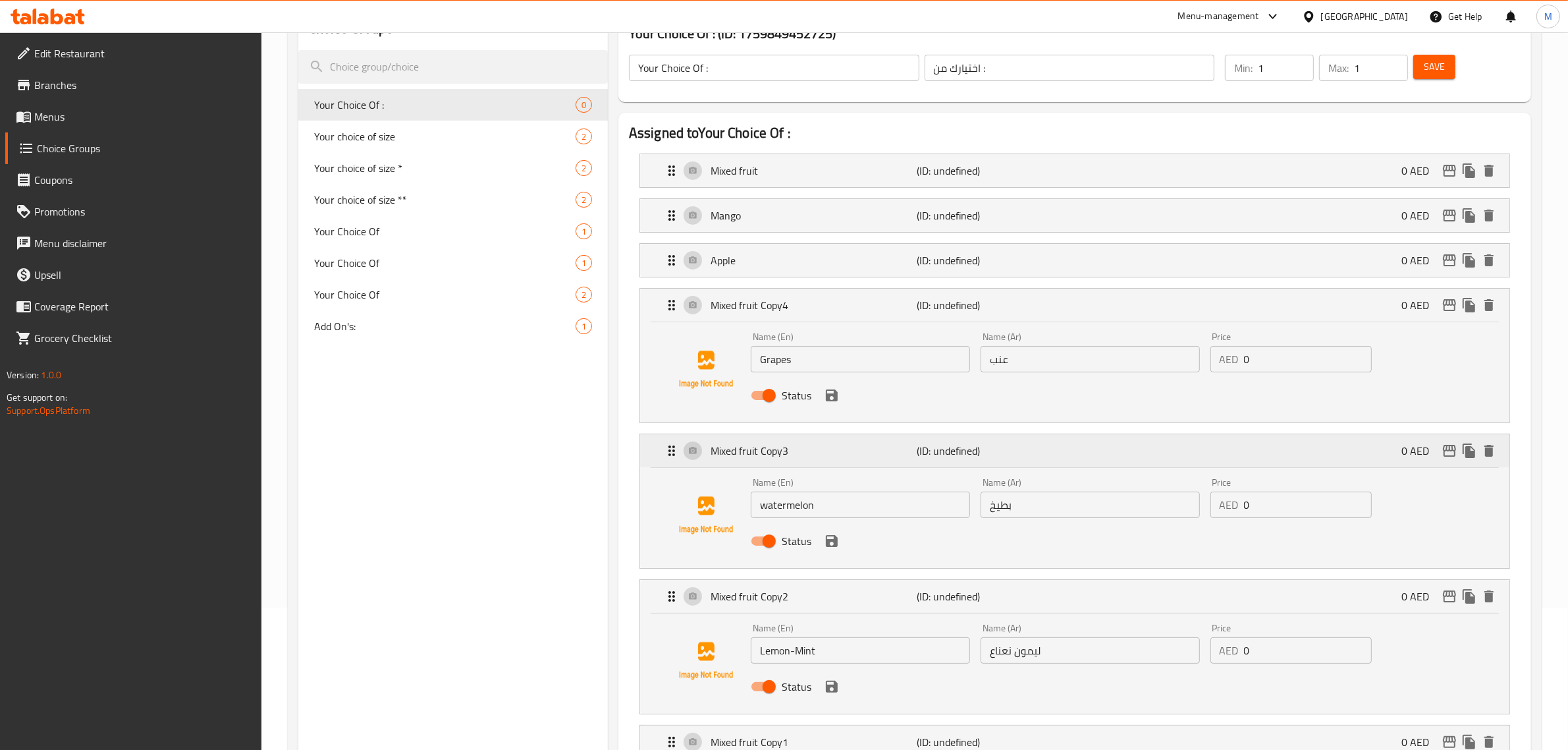
scroll to position [165, 0]
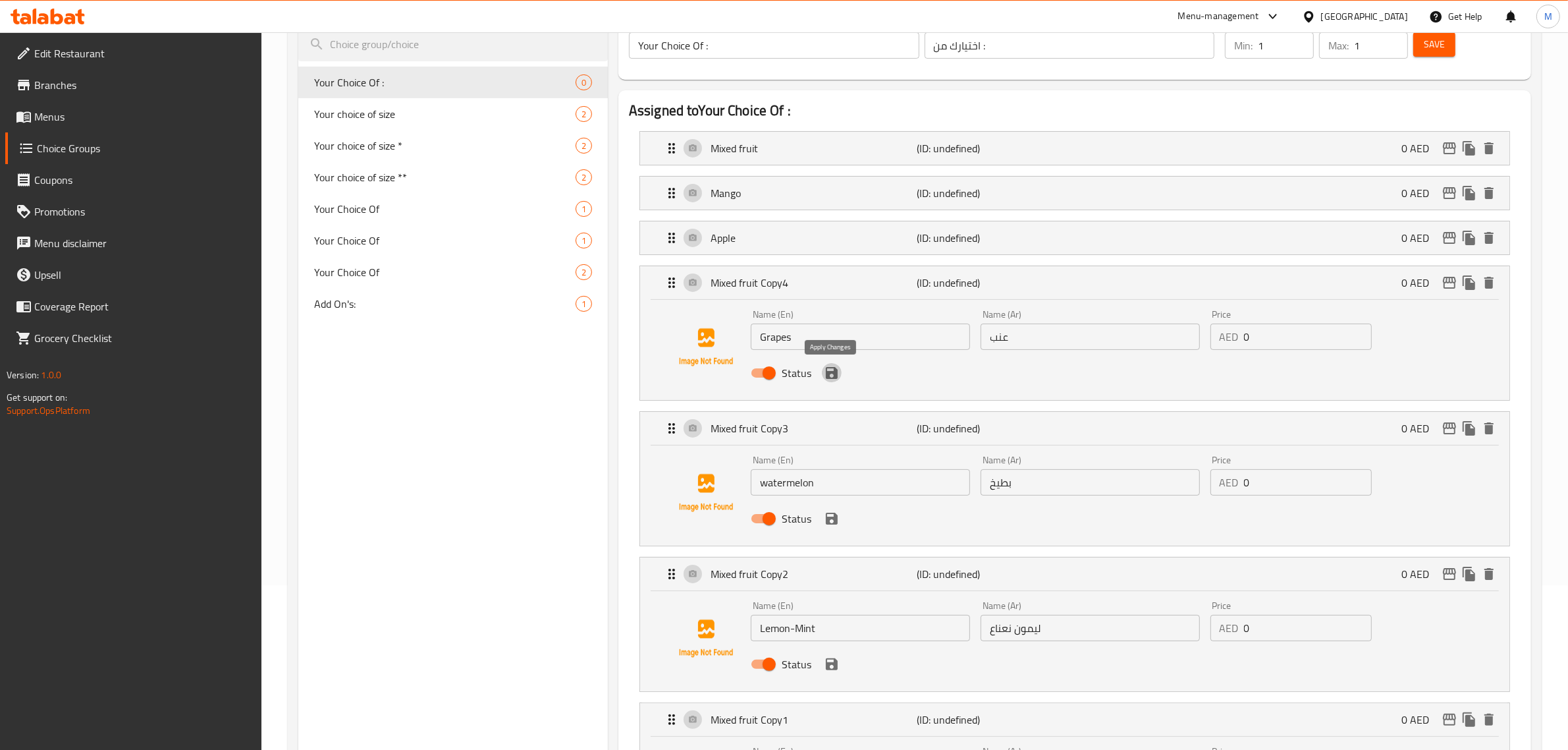
click at [835, 379] on icon "save" at bounding box center [832, 373] width 12 height 12
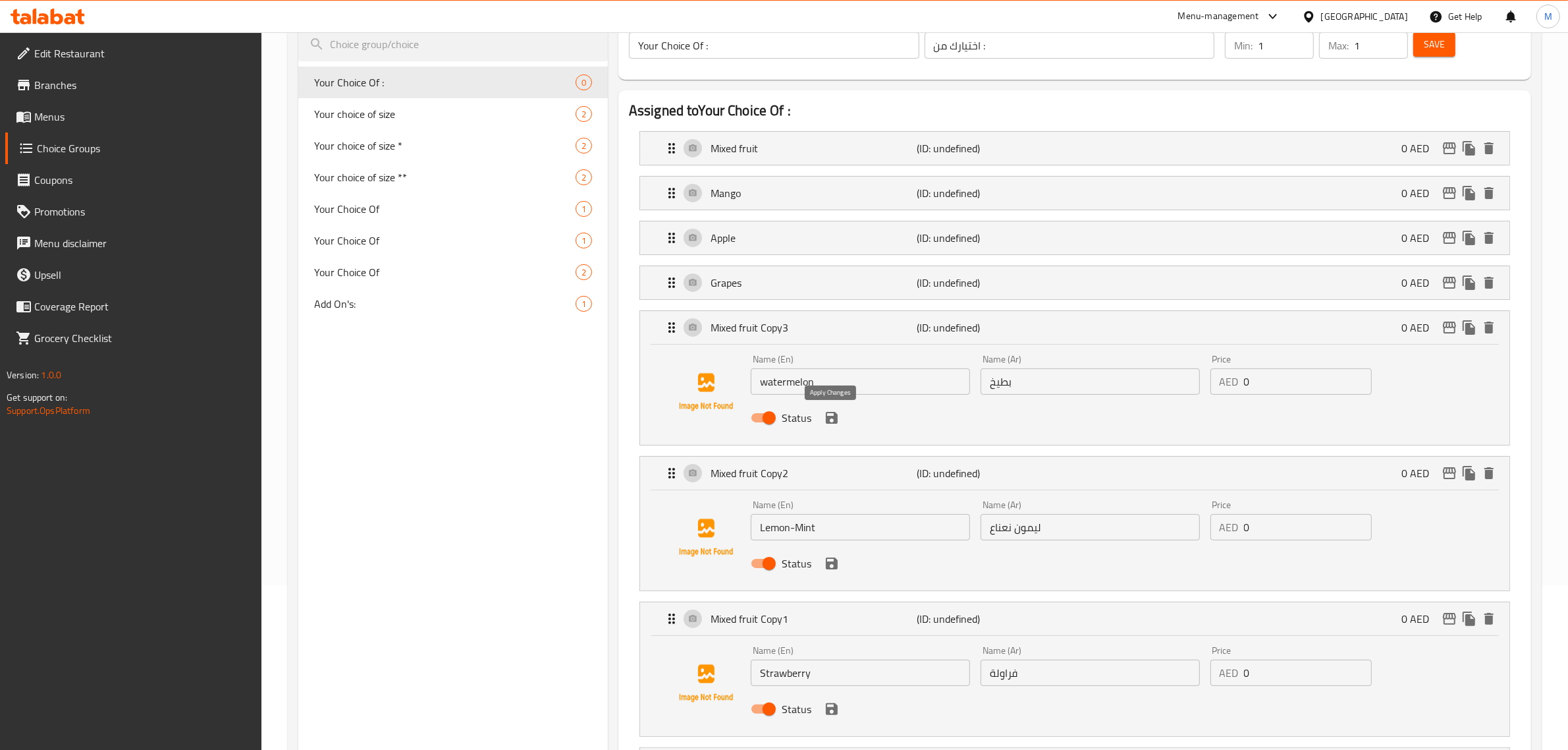
click at [832, 420] on icon "save" at bounding box center [832, 418] width 16 height 16
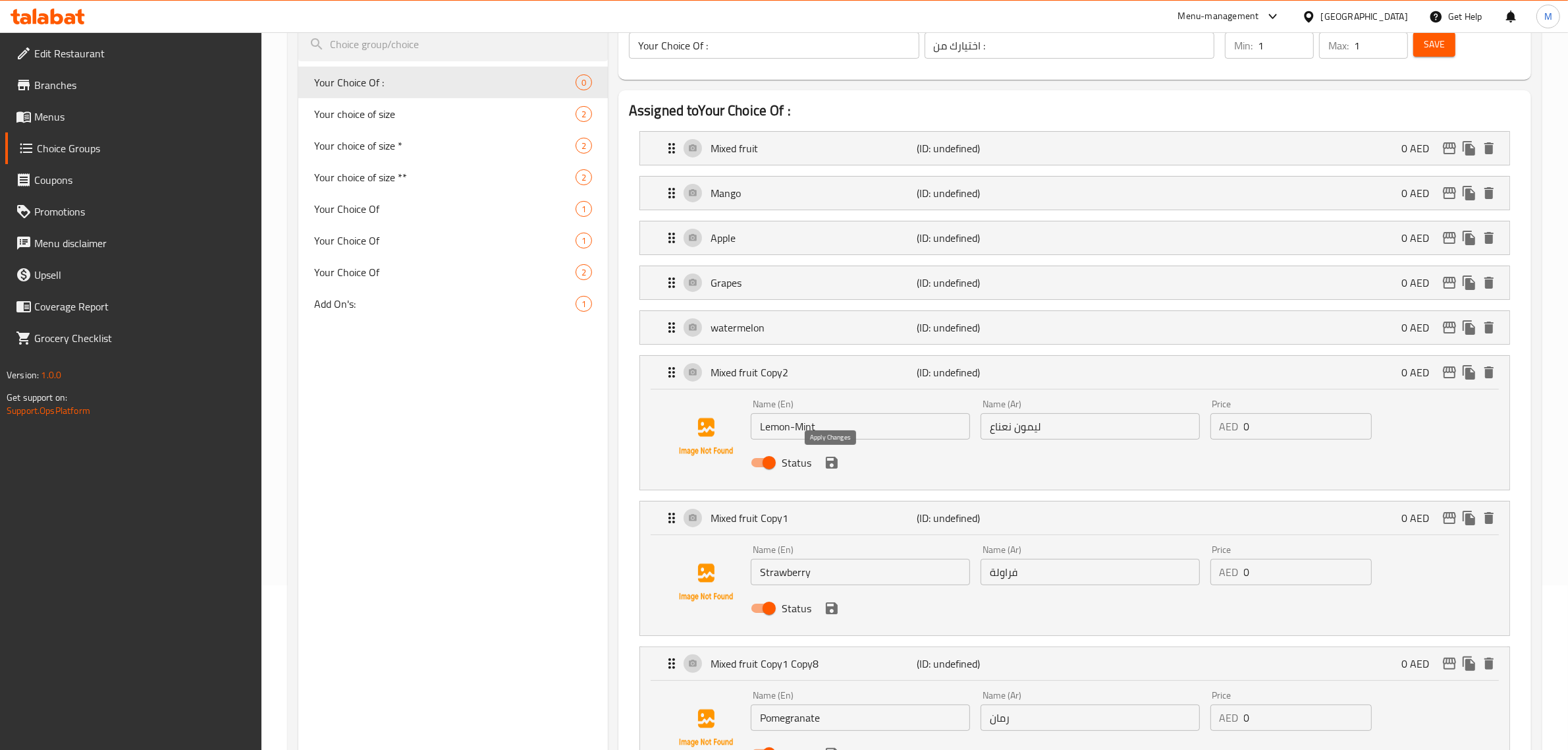
click at [833, 463] on icon "save" at bounding box center [832, 463] width 12 height 12
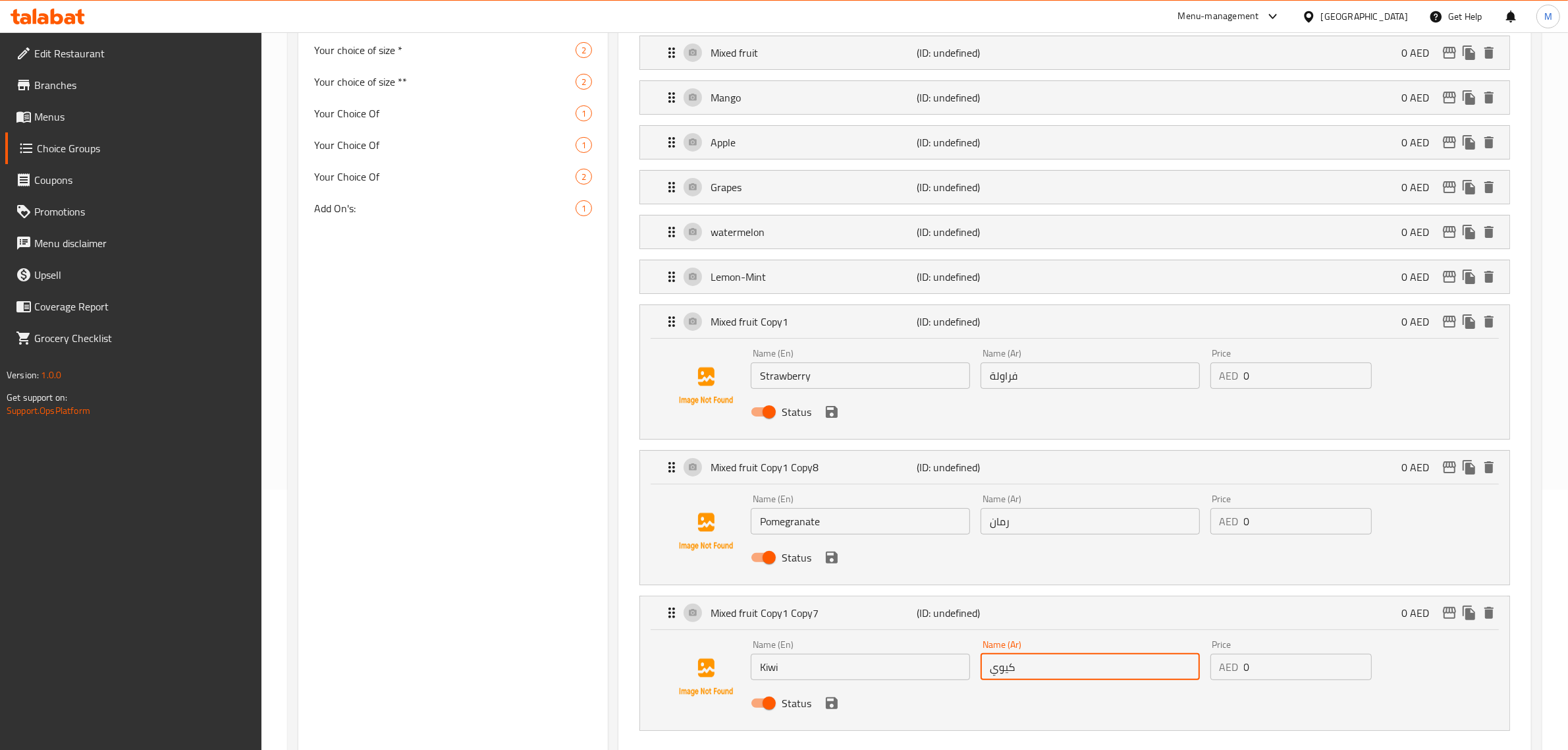
scroll to position [329, 0]
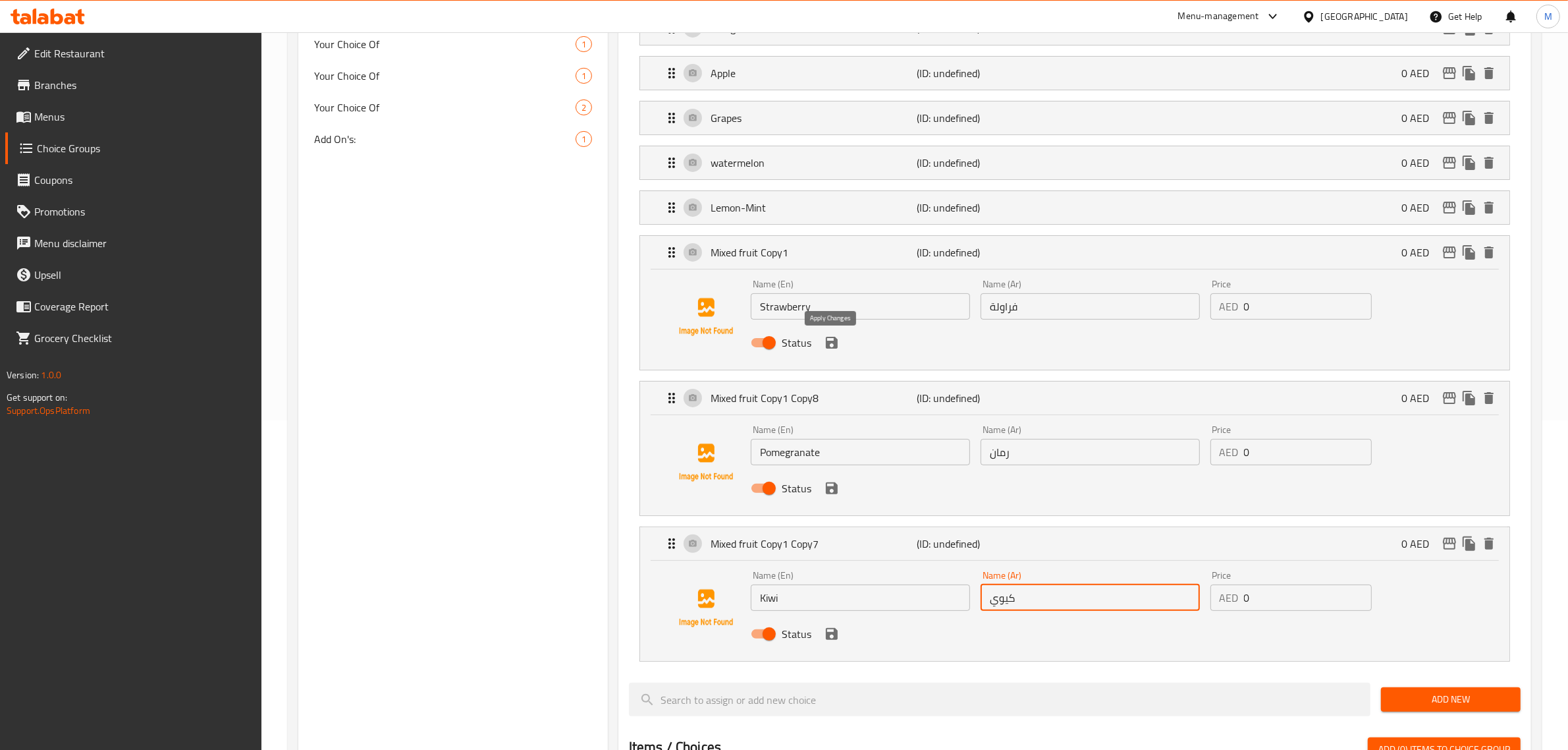
click at [826, 341] on icon "save" at bounding box center [832, 343] width 12 height 12
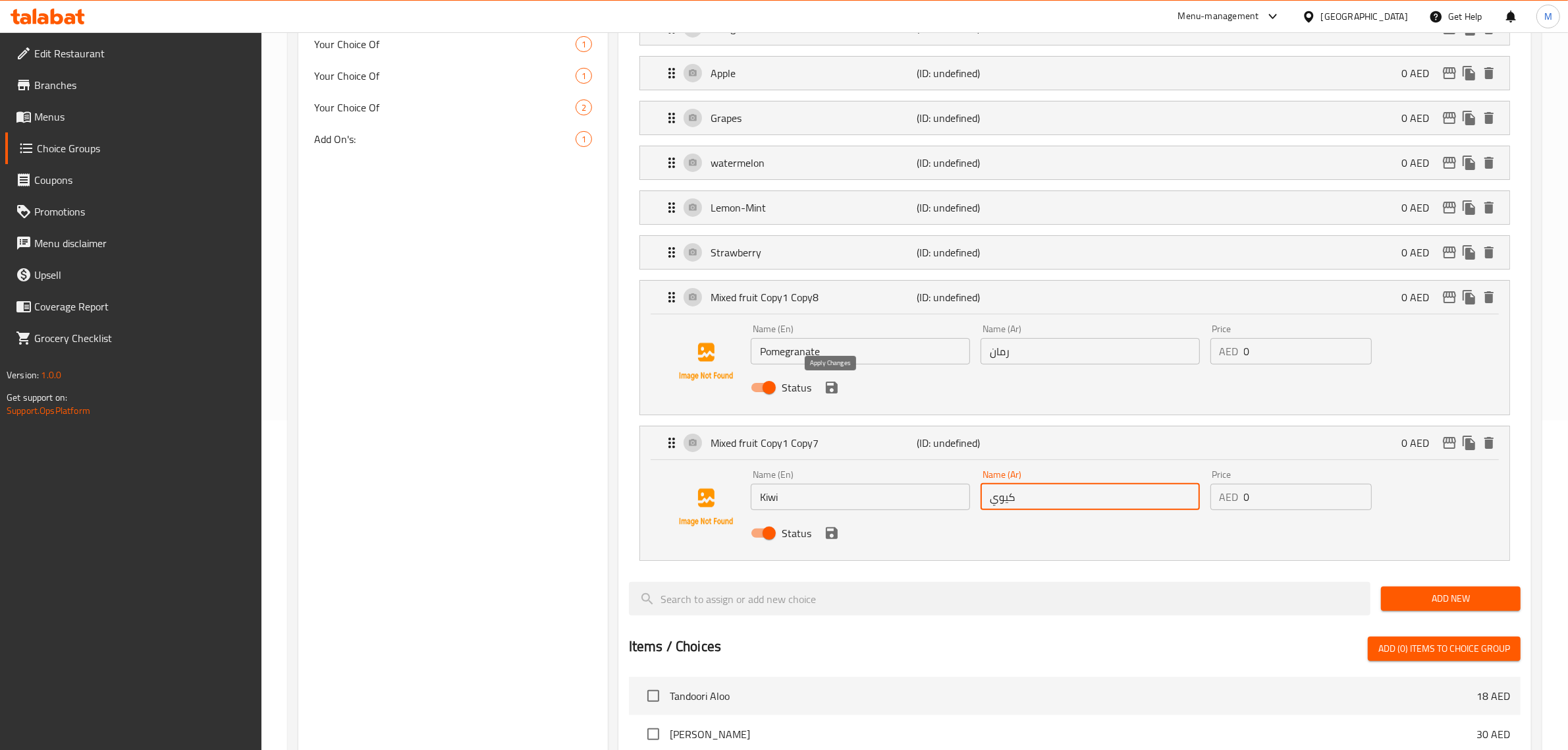
click at [832, 385] on icon "save" at bounding box center [832, 387] width 16 height 16
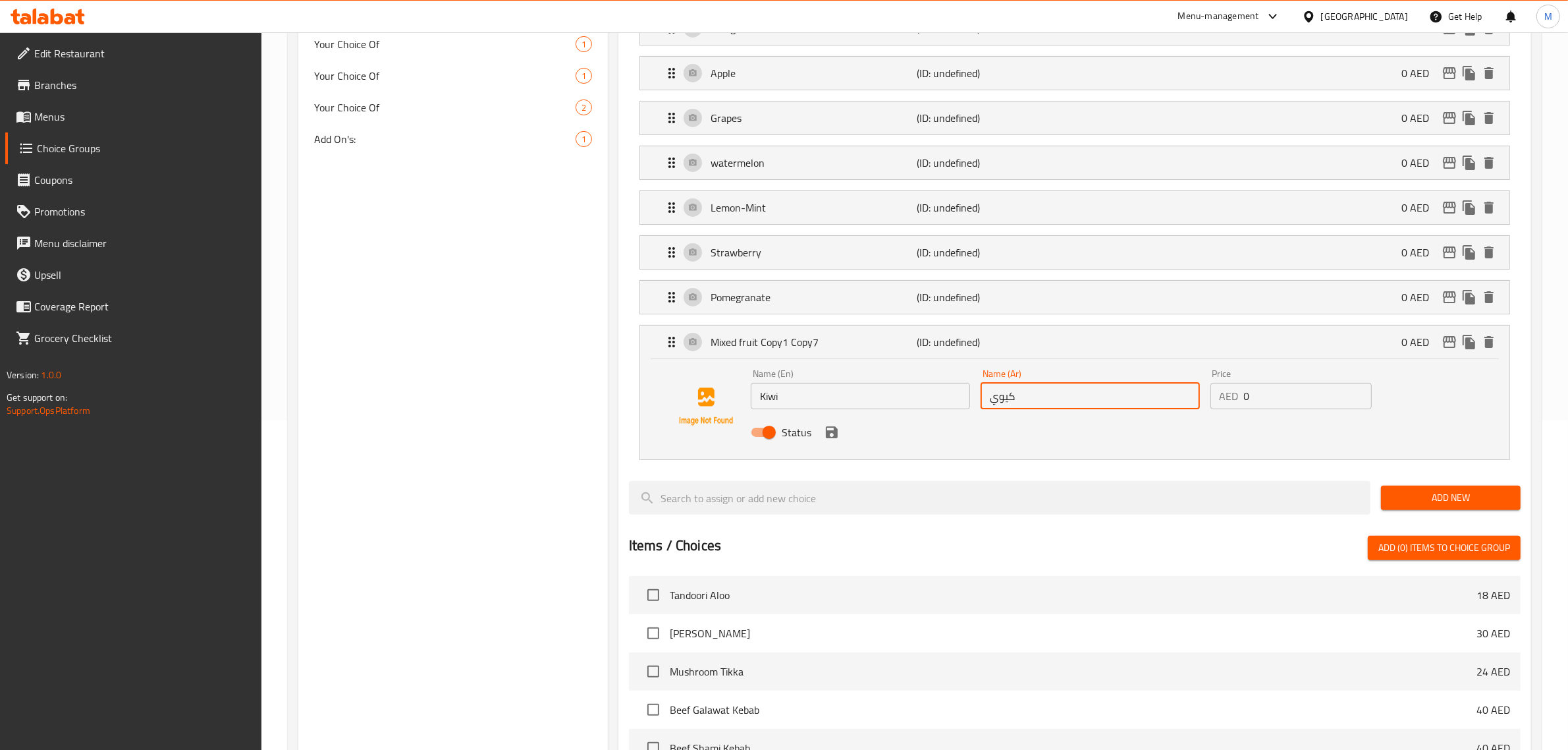
click at [841, 436] on div "Status" at bounding box center [1090, 432] width 690 height 35
click at [831, 437] on icon "save" at bounding box center [832, 432] width 16 height 16
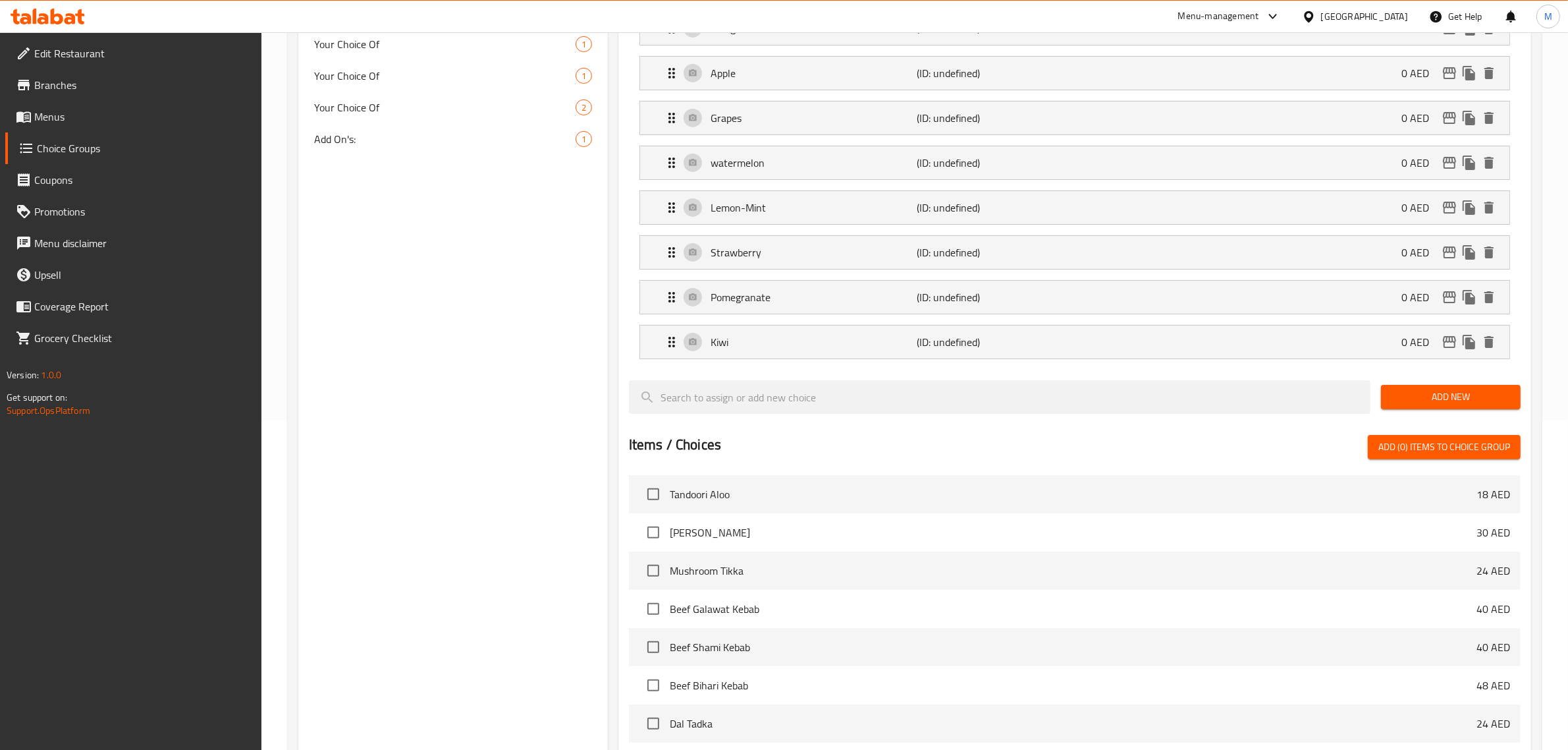
type input "كيوي"
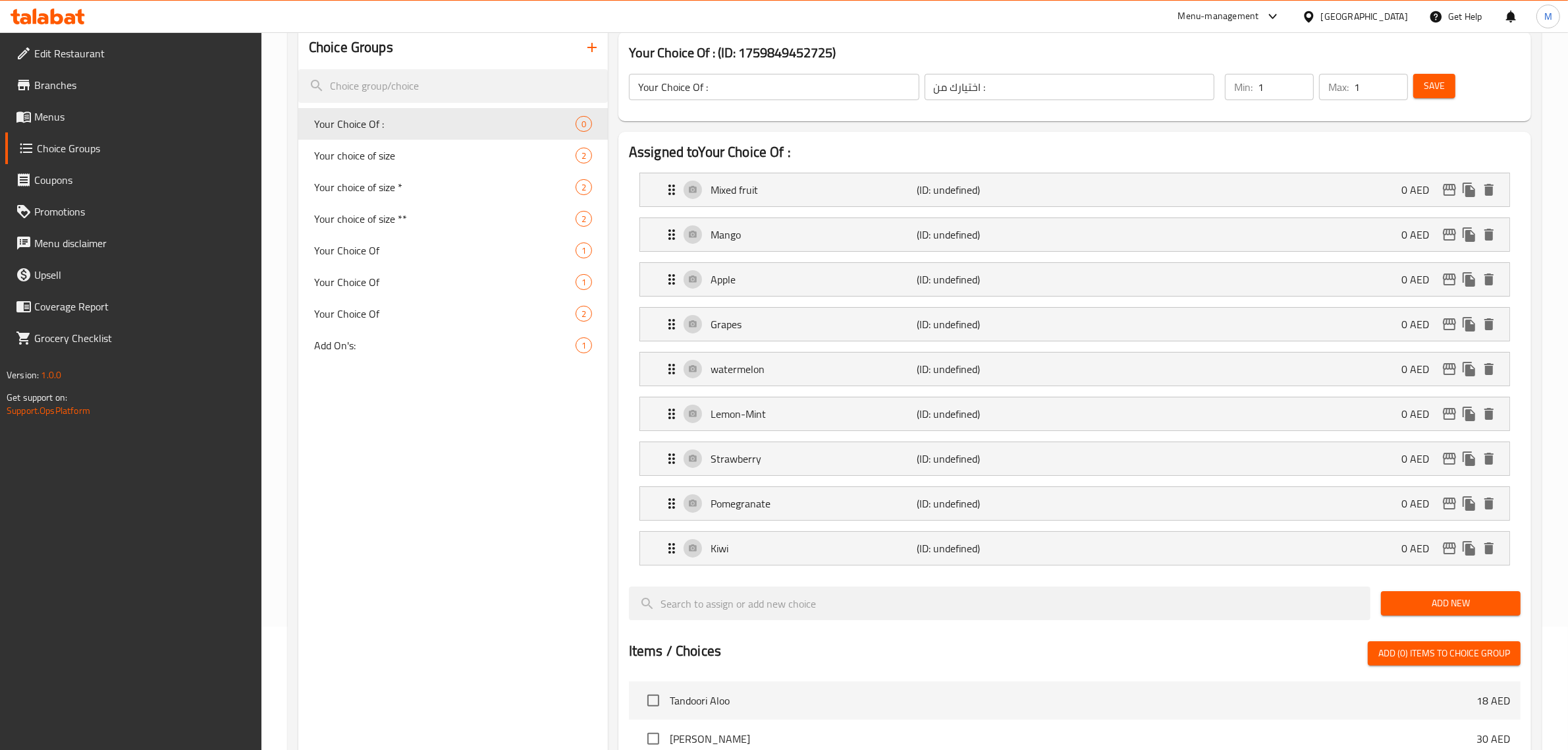
scroll to position [0, 0]
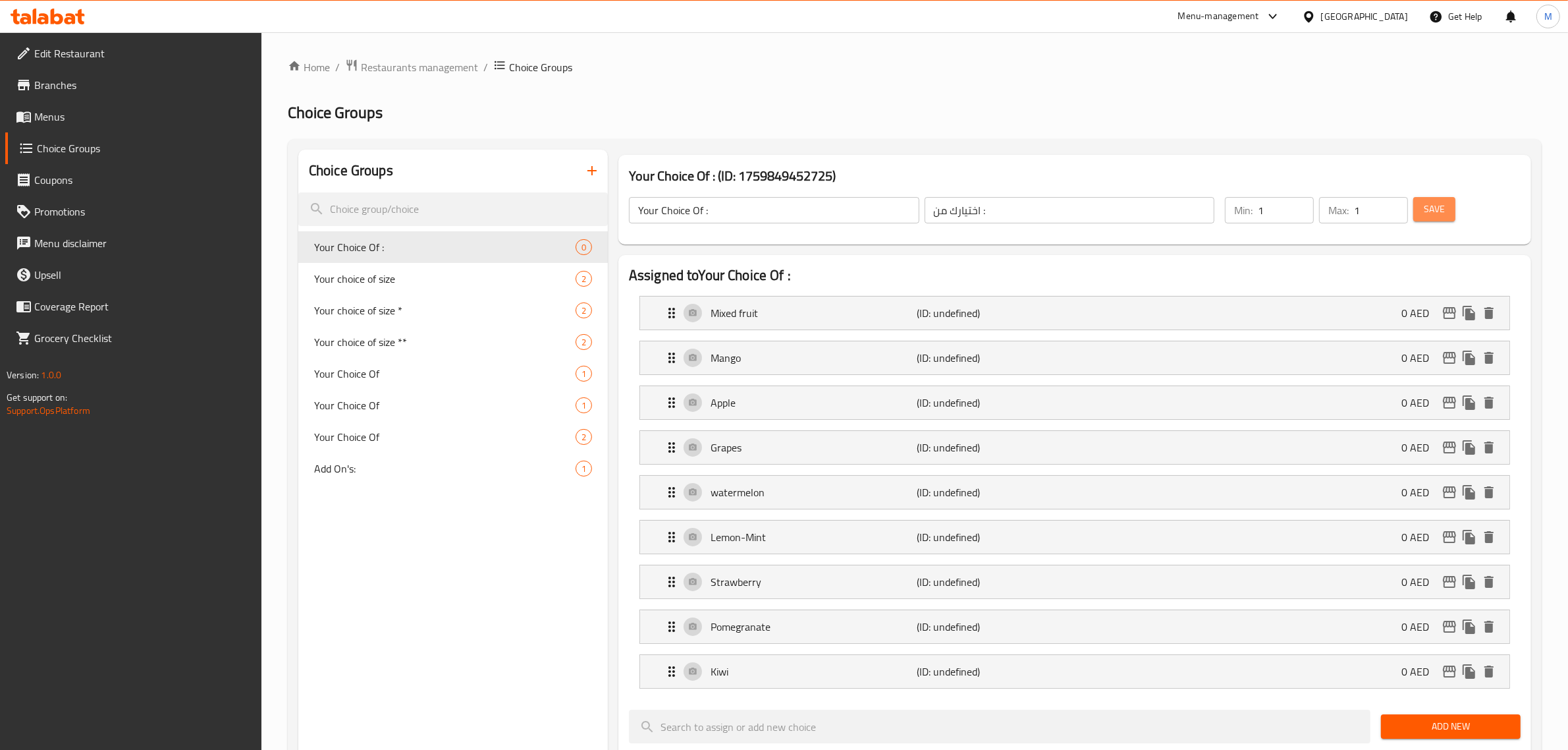
click at [1447, 204] on button "Save" at bounding box center [1434, 209] width 42 height 25
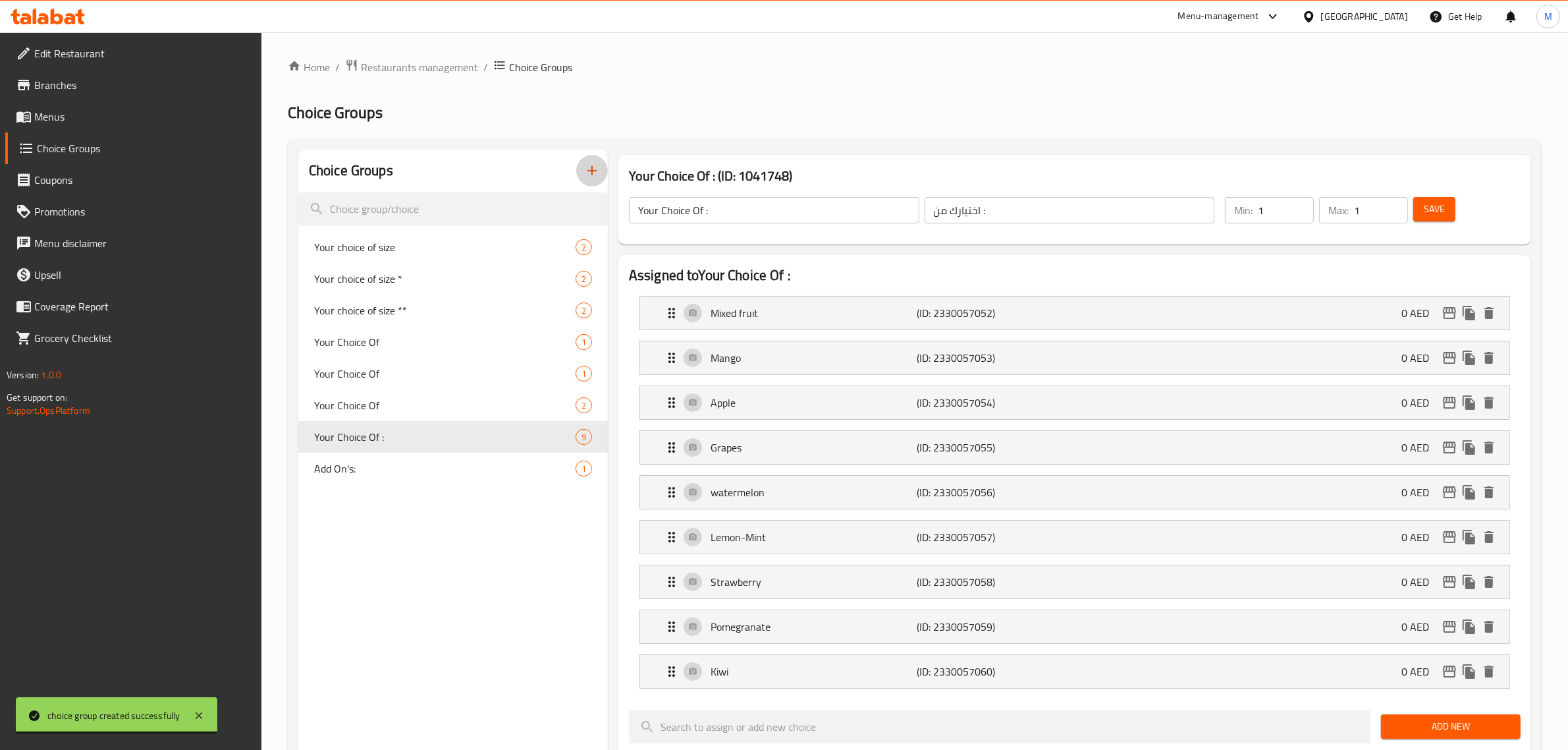
click at [600, 169] on button "button" at bounding box center [592, 170] width 31 height 31
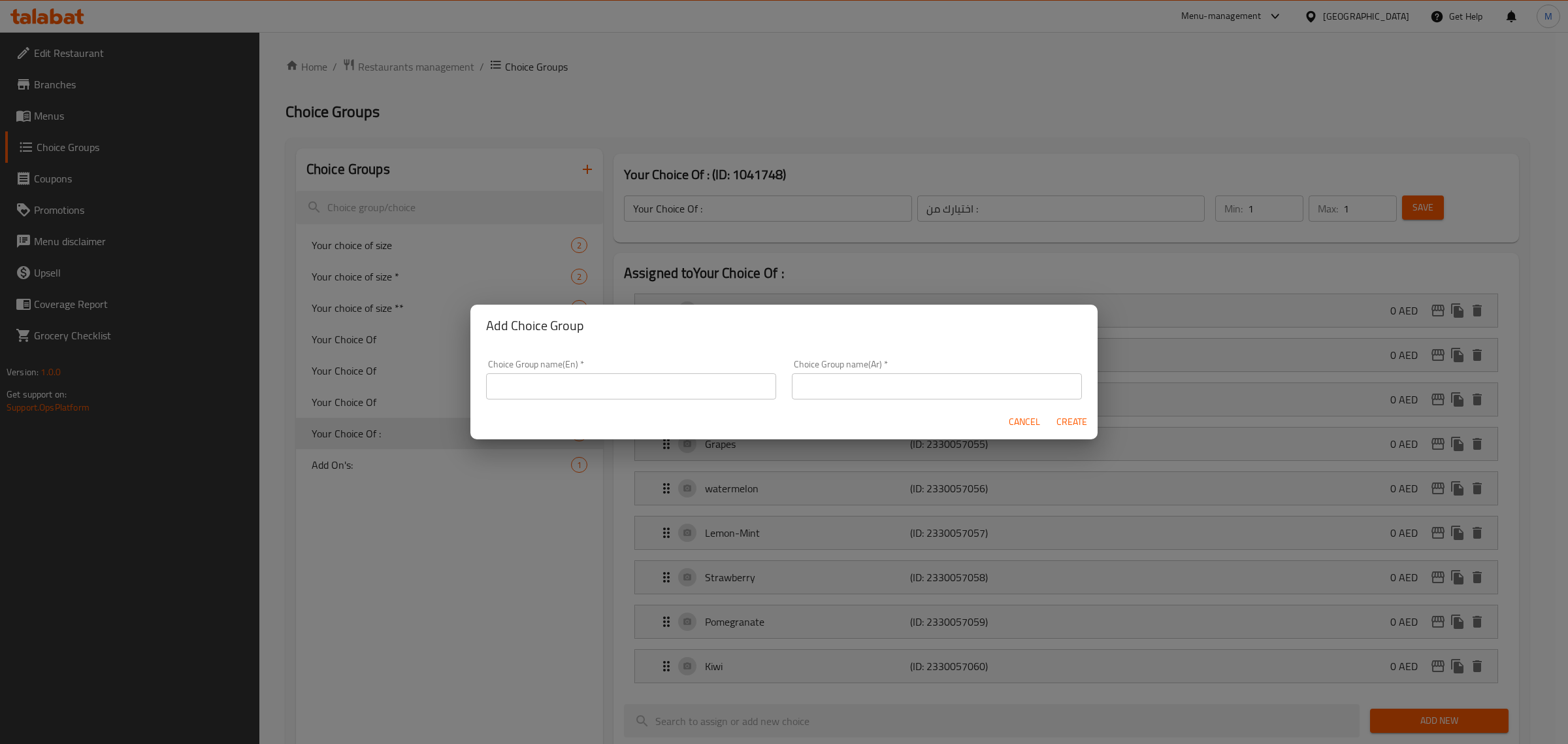
click at [573, 376] on input "text" at bounding box center [631, 386] width 290 height 26
click at [562, 388] on input "Your Choice Of :" at bounding box center [631, 386] width 290 height 26
type input "Your Choice Of:"
click at [865, 384] on input "text" at bounding box center [937, 386] width 290 height 26
type input "اختيارك من:"
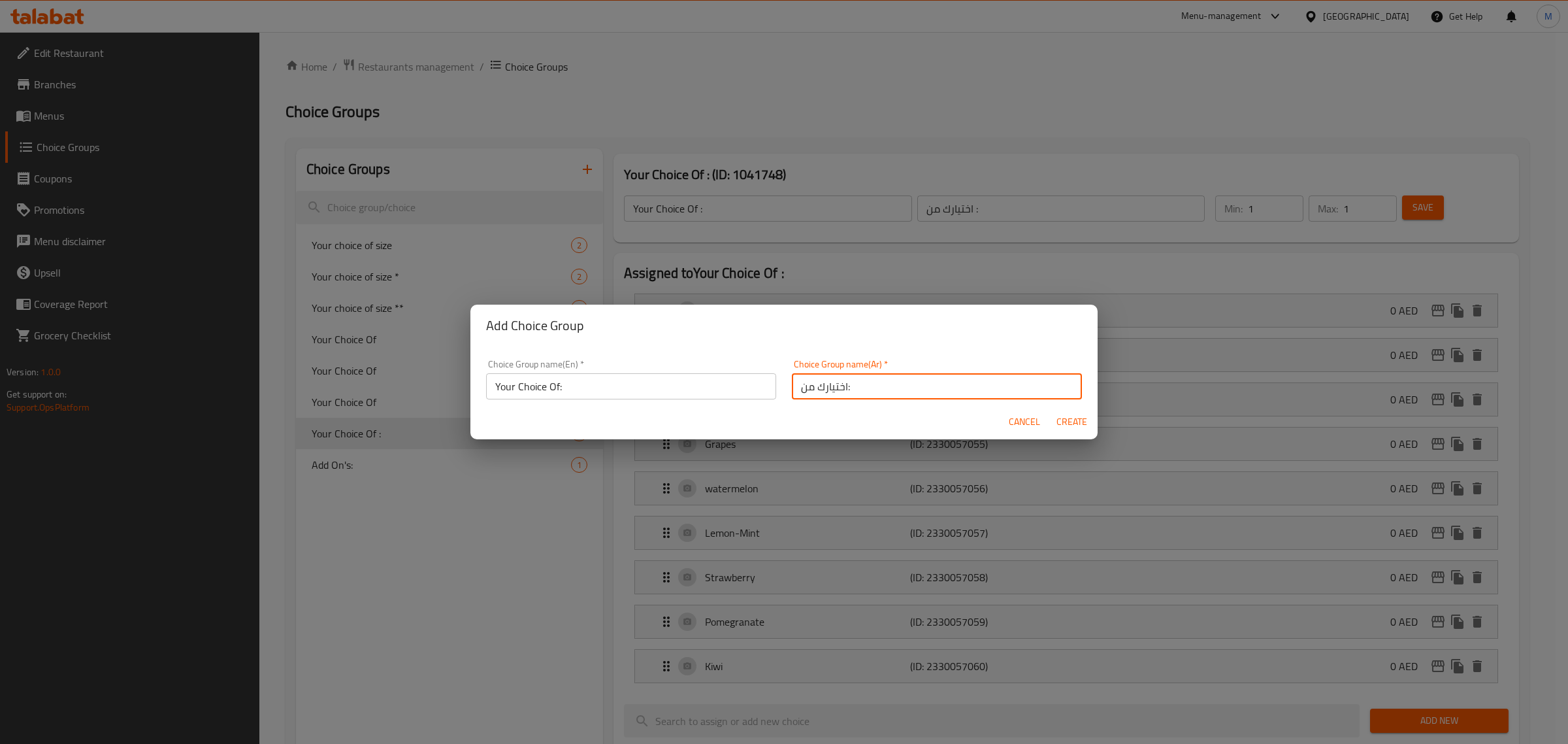
click at [1072, 425] on span "Create" at bounding box center [1071, 422] width 31 height 17
type input "Your Choice Of:"
type input "اختيارك من:"
type input "0"
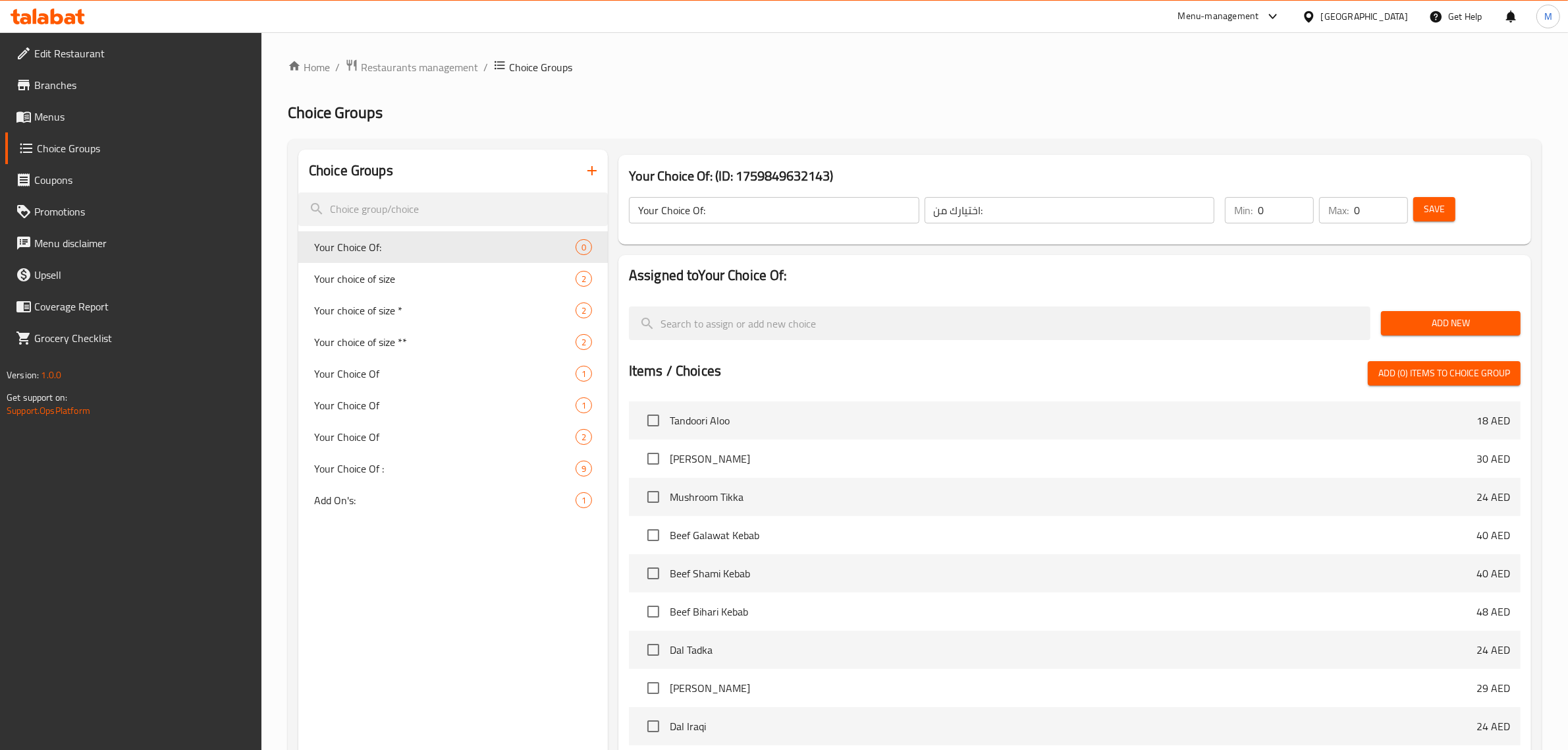
drag, startPoint x: 1271, startPoint y: 217, endPoint x: 1222, endPoint y: 216, distance: 49.0
click at [1222, 216] on div "Min: 0 ​" at bounding box center [1269, 210] width 94 height 31
type input "1"
drag, startPoint x: 1375, startPoint y: 205, endPoint x: 1140, endPoint y: 155, distance: 240.3
click at [1154, 162] on div "Your Choice Of: (ID: 1759849632143) Your Choice Of: ​ اختيارك من: ​ Min: 1 ​ Ma…" at bounding box center [1075, 199] width 913 height 89
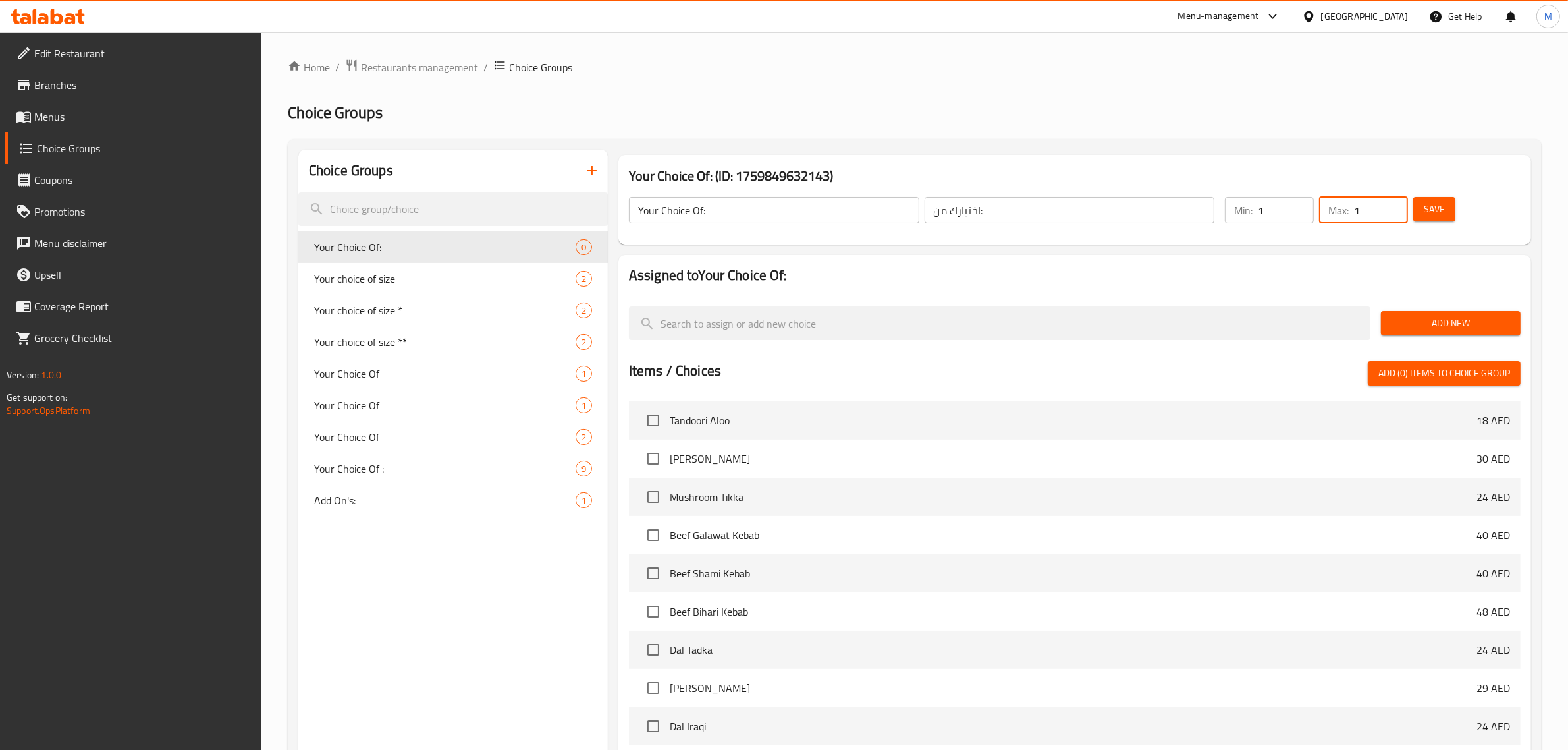
type input "1"
click at [1456, 311] on button "Add New" at bounding box center [1450, 323] width 139 height 25
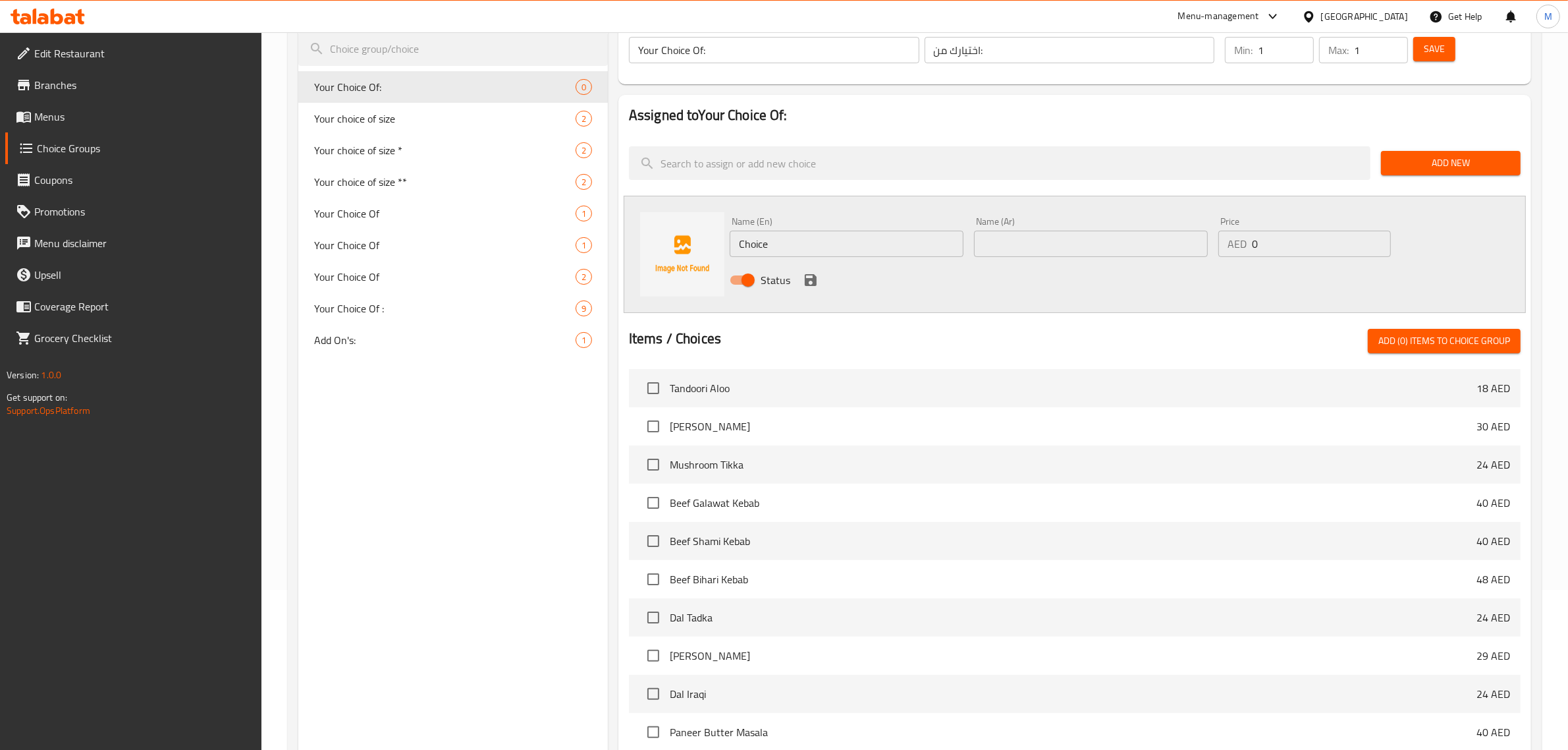
scroll to position [165, 0]
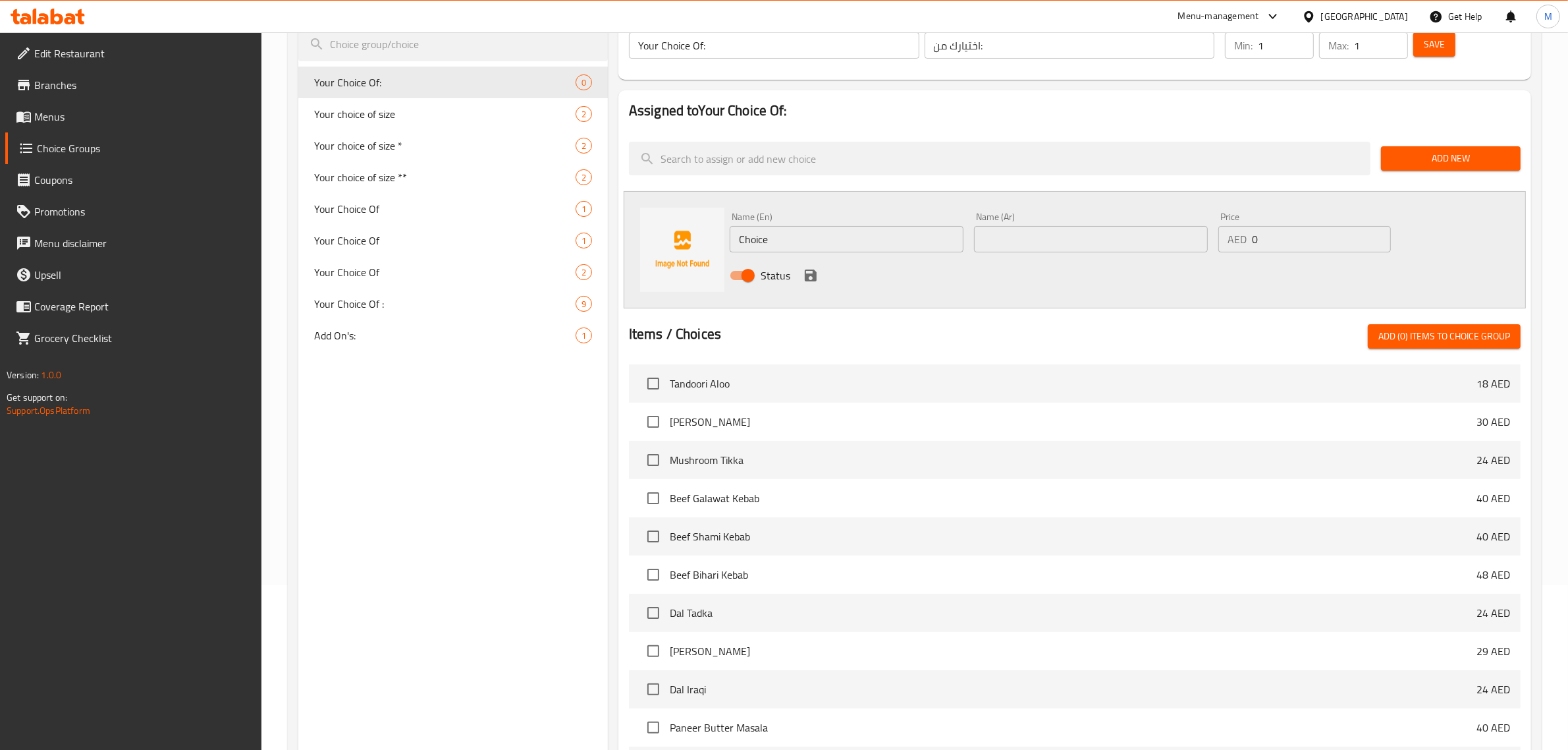
click at [1417, 169] on button "Add New" at bounding box center [1450, 158] width 139 height 25
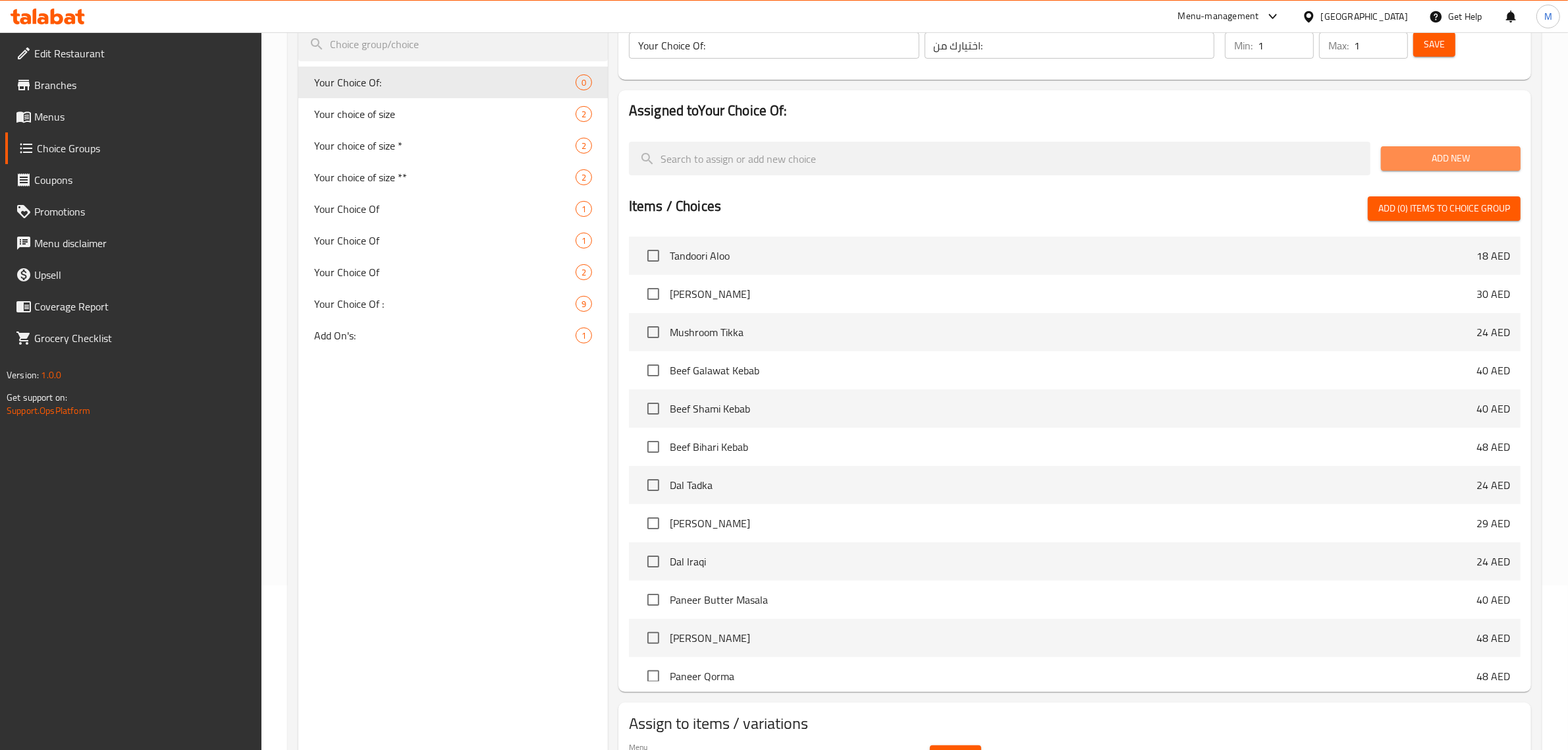
click at [1403, 156] on span "Add New" at bounding box center [1451, 158] width 119 height 17
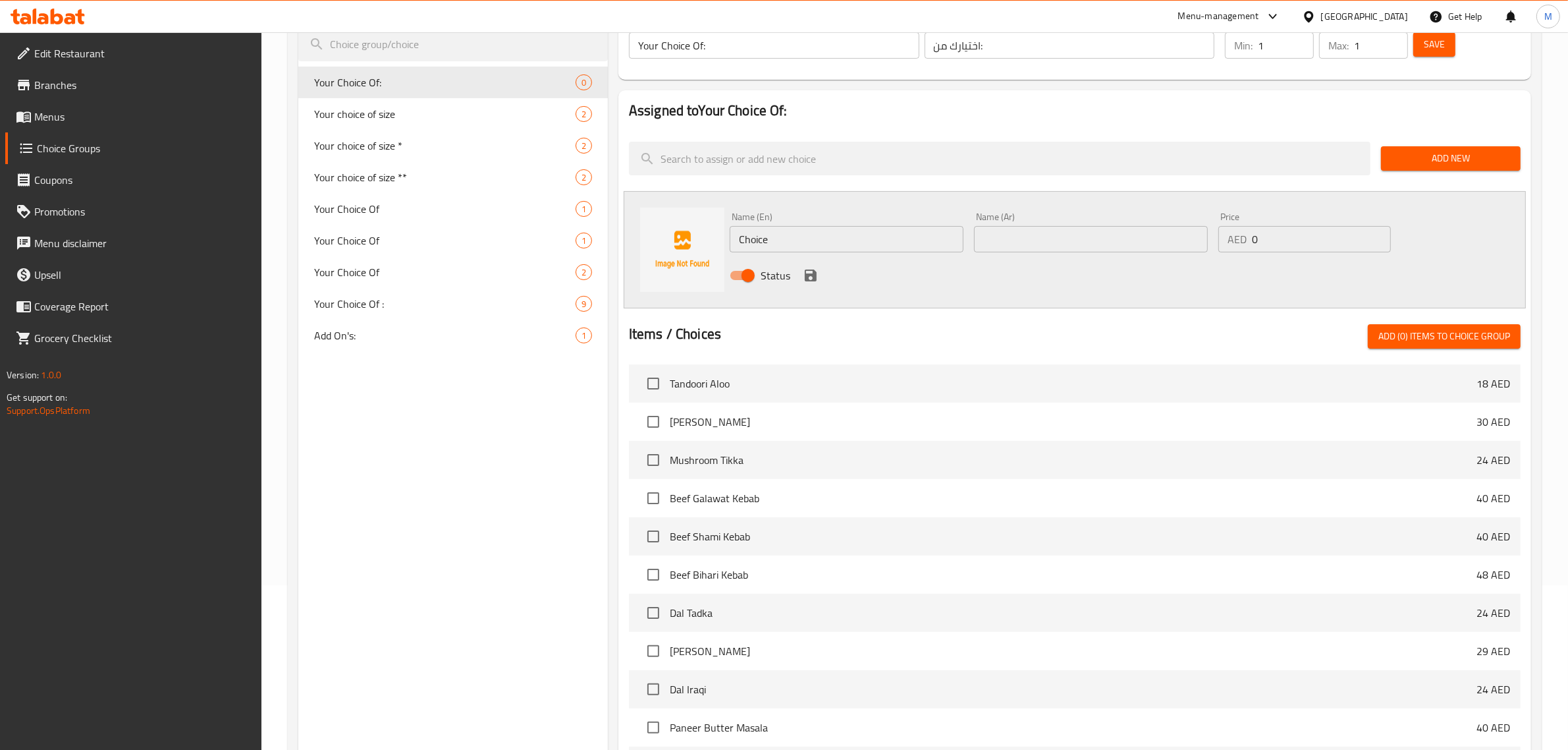
click at [782, 241] on input "Choice" at bounding box center [846, 239] width 234 height 27
paste input "Oreo shak"
type input "Oreo shake"
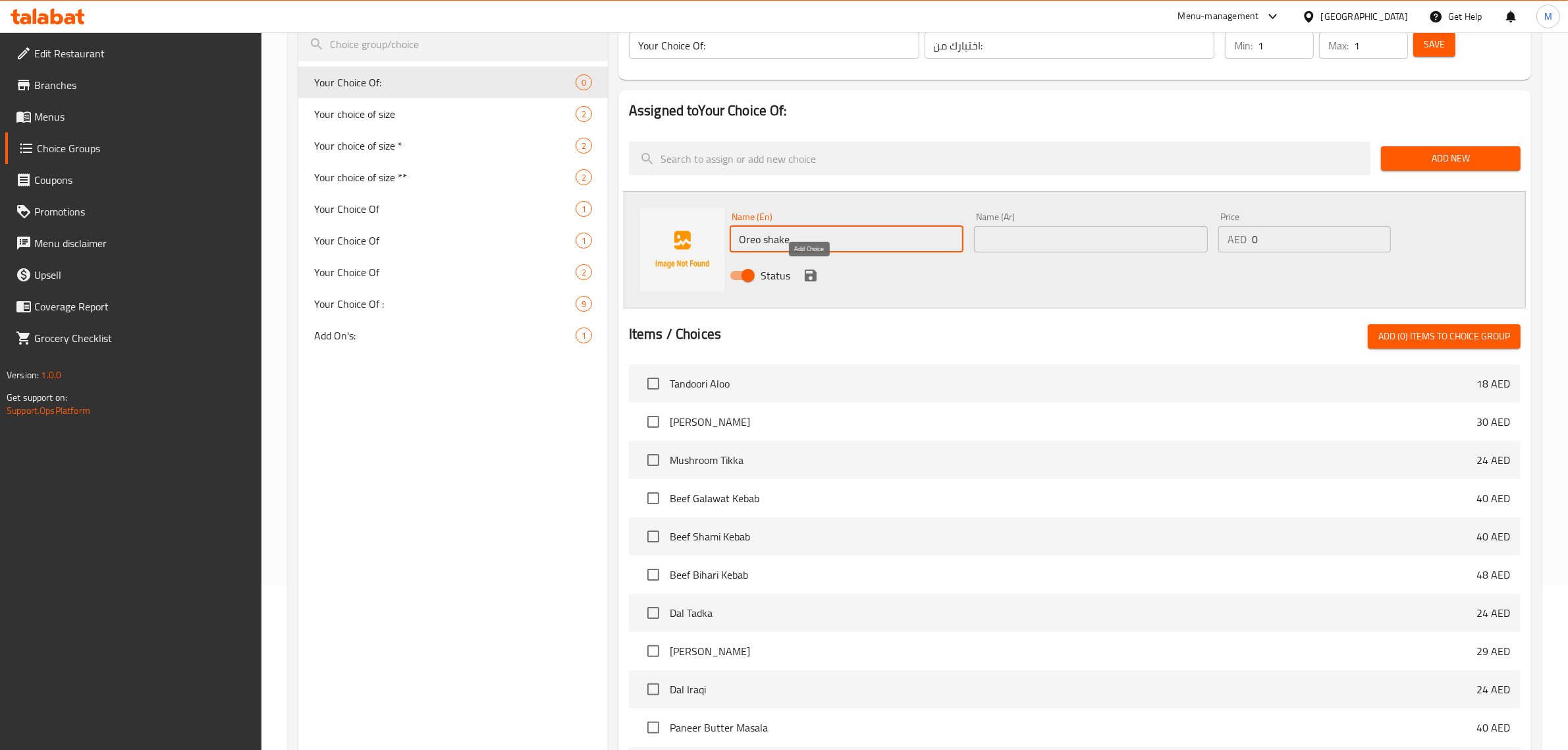
click at [815, 269] on icon "save" at bounding box center [811, 275] width 16 height 16
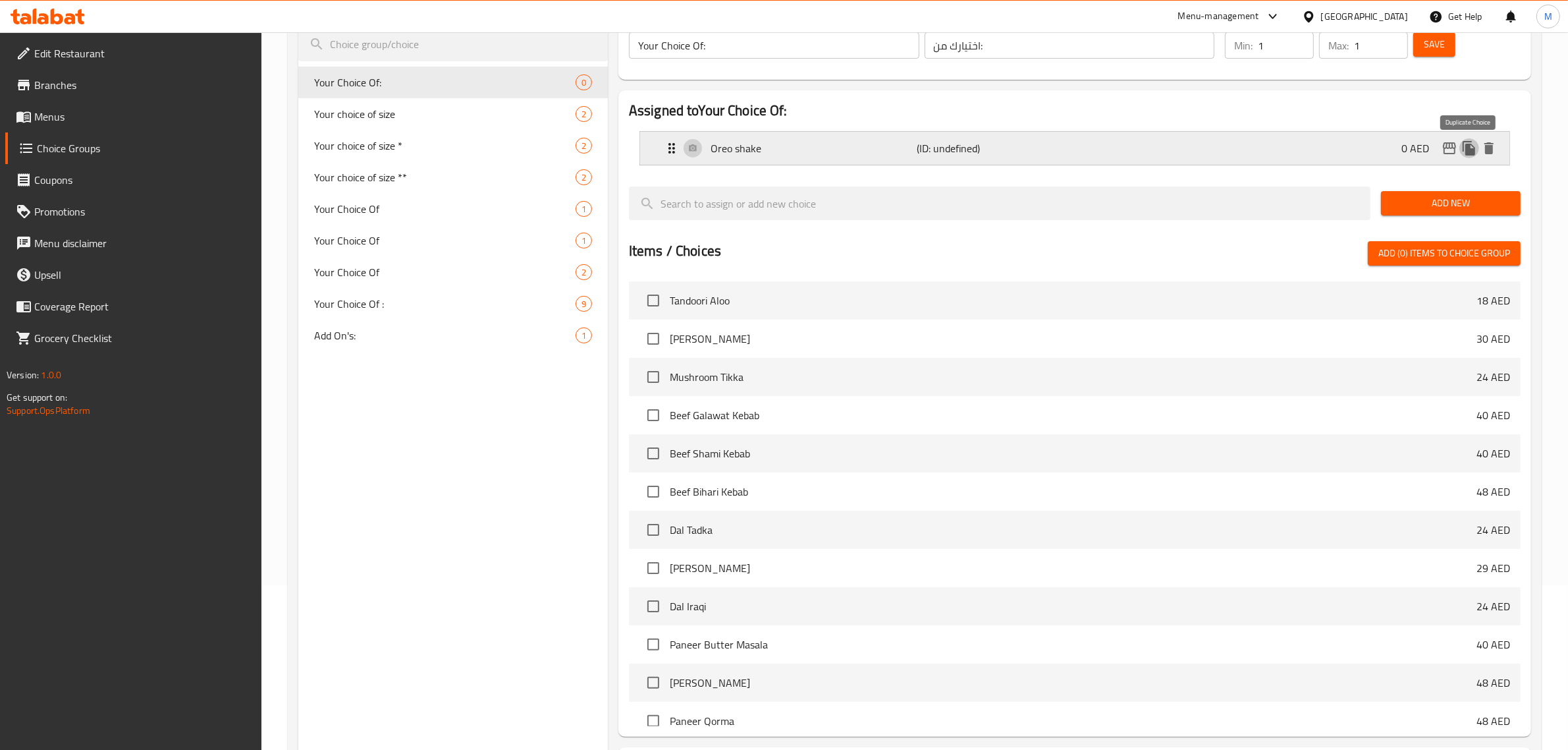
click at [1469, 141] on icon "duplicate" at bounding box center [1469, 148] width 13 height 15
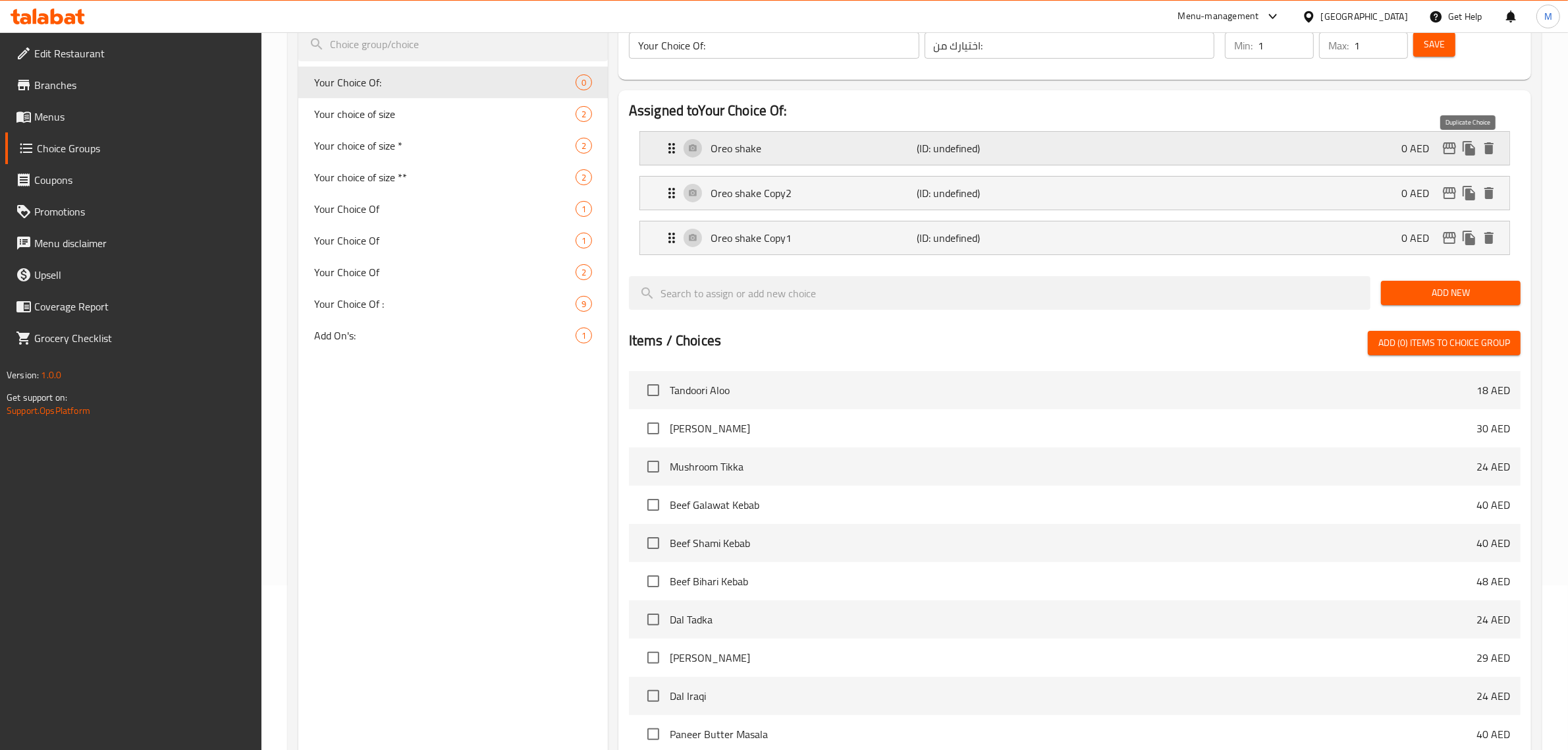
click at [1469, 141] on icon "duplicate" at bounding box center [1469, 148] width 13 height 15
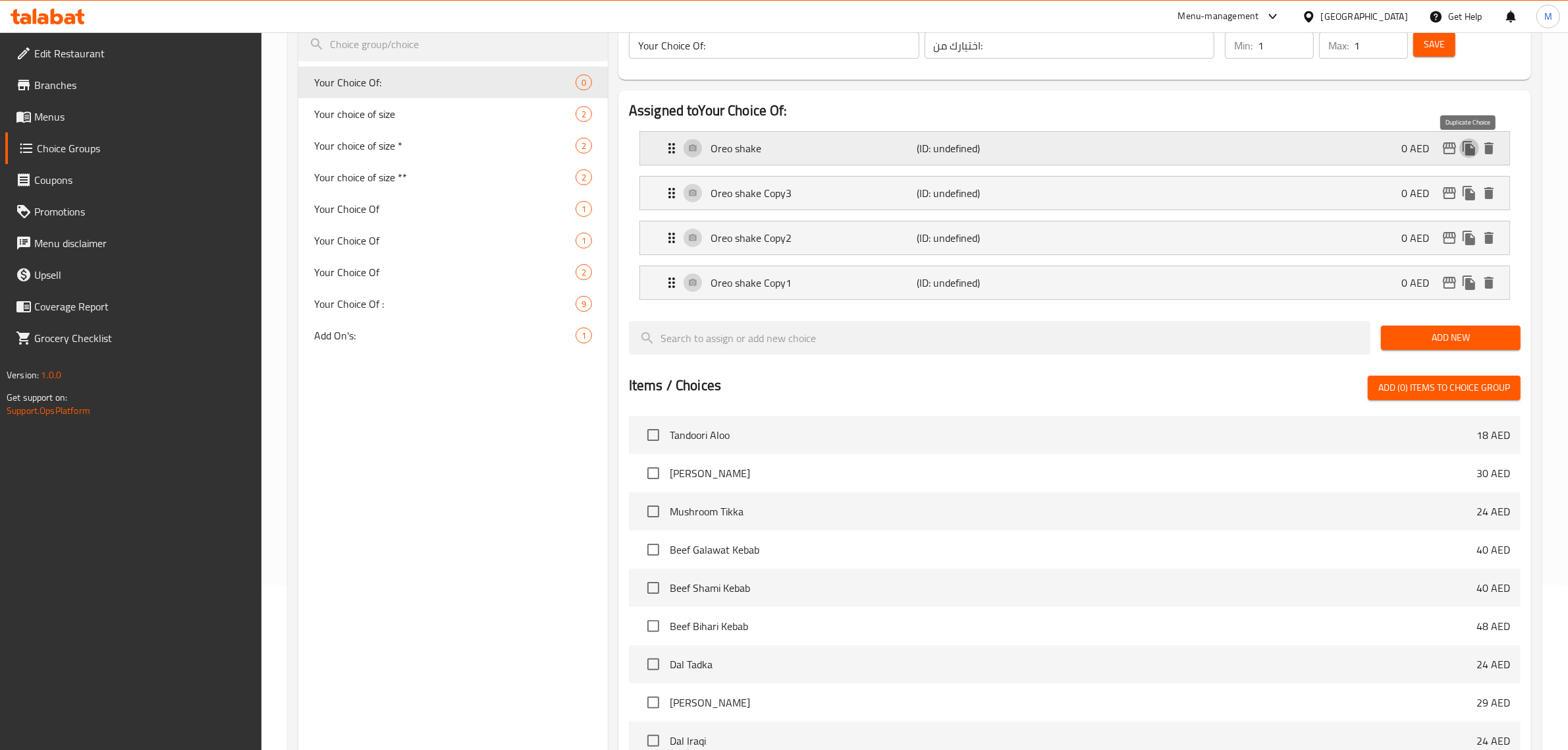
click at [1469, 141] on icon "duplicate" at bounding box center [1469, 148] width 13 height 15
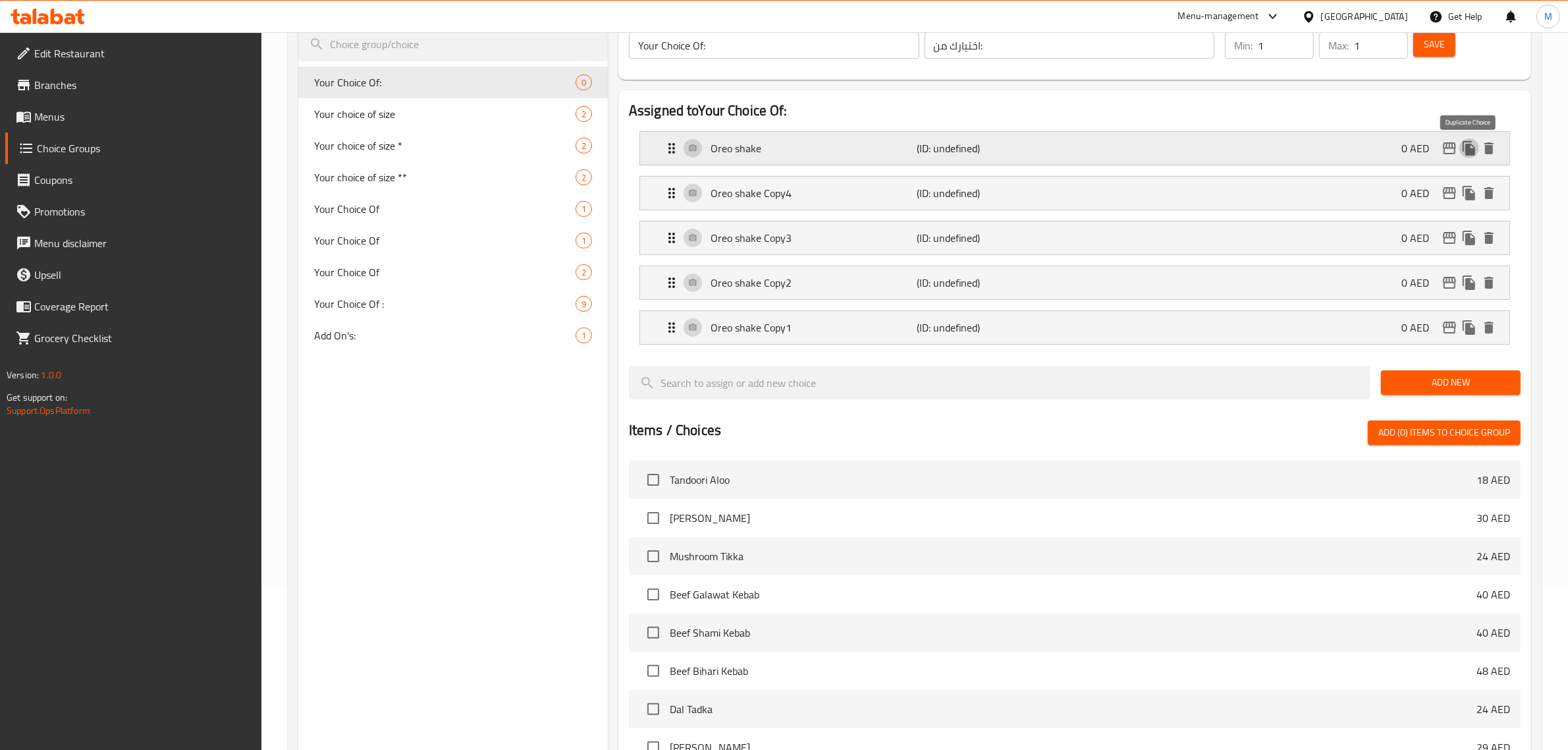
click at [1469, 141] on icon "duplicate" at bounding box center [1469, 148] width 13 height 15
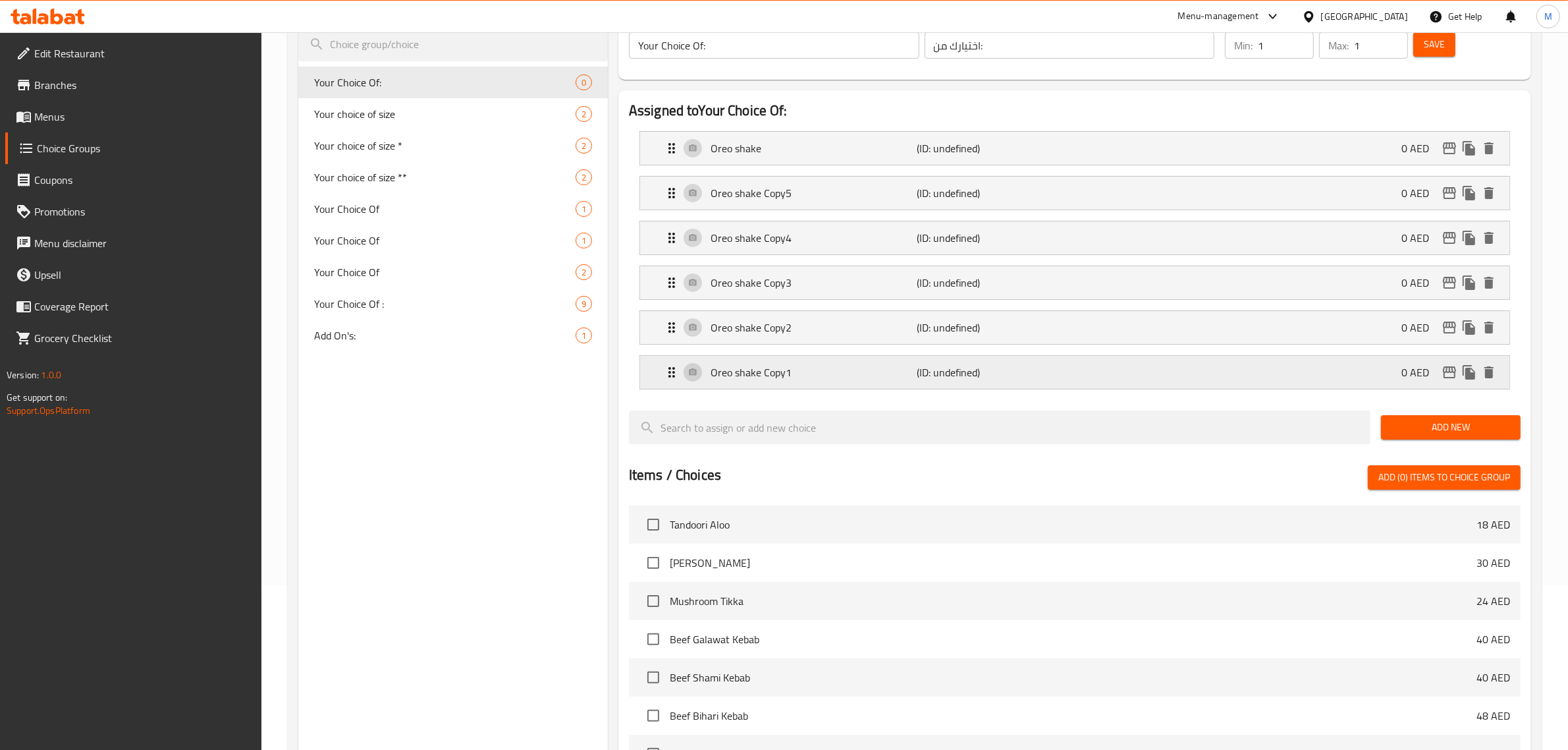
click at [802, 371] on p "Oreo shake Copy1" at bounding box center [814, 372] width 207 height 16
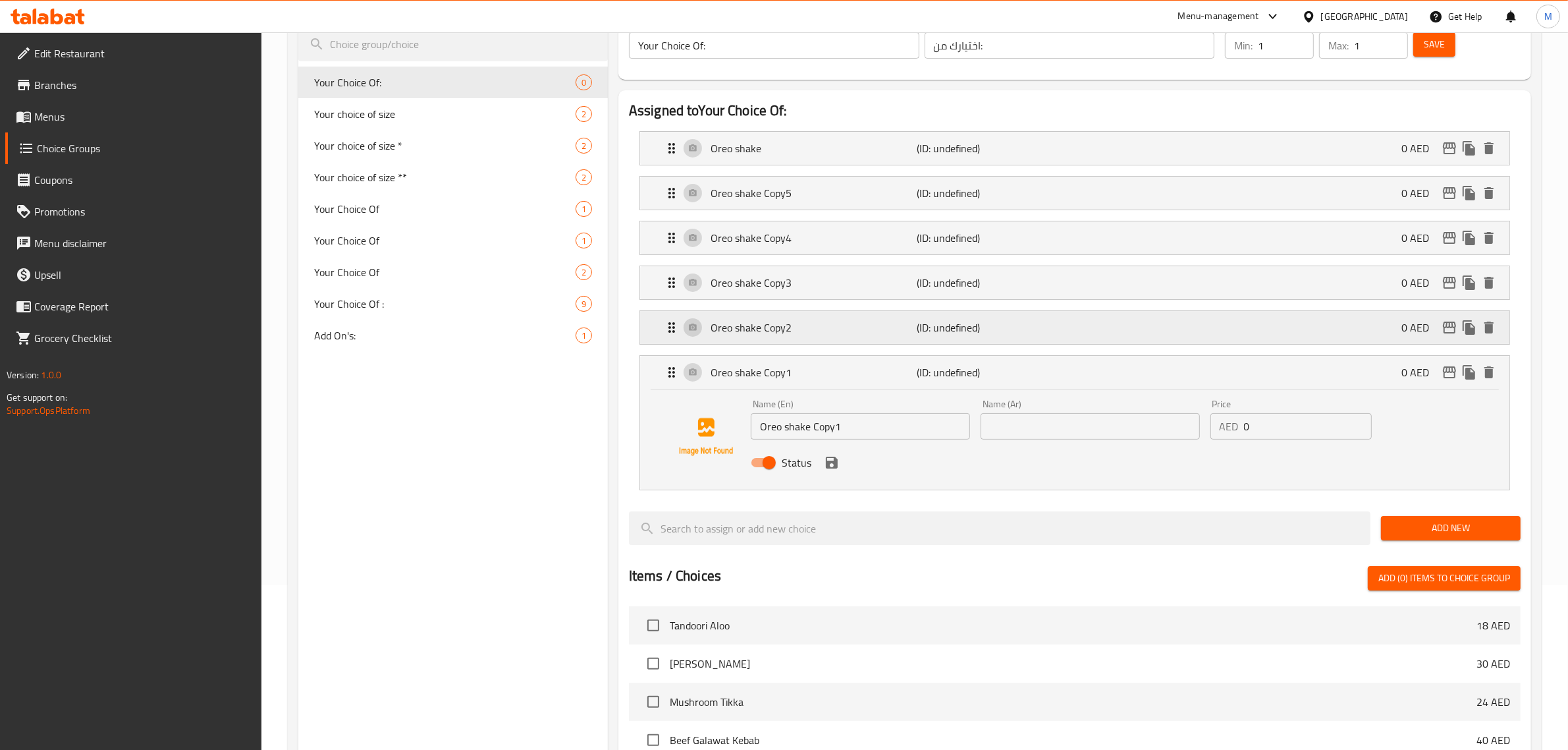
click at [808, 341] on div "Oreo shake Copy2 (ID: undefined) 0 AED" at bounding box center [1078, 327] width 830 height 33
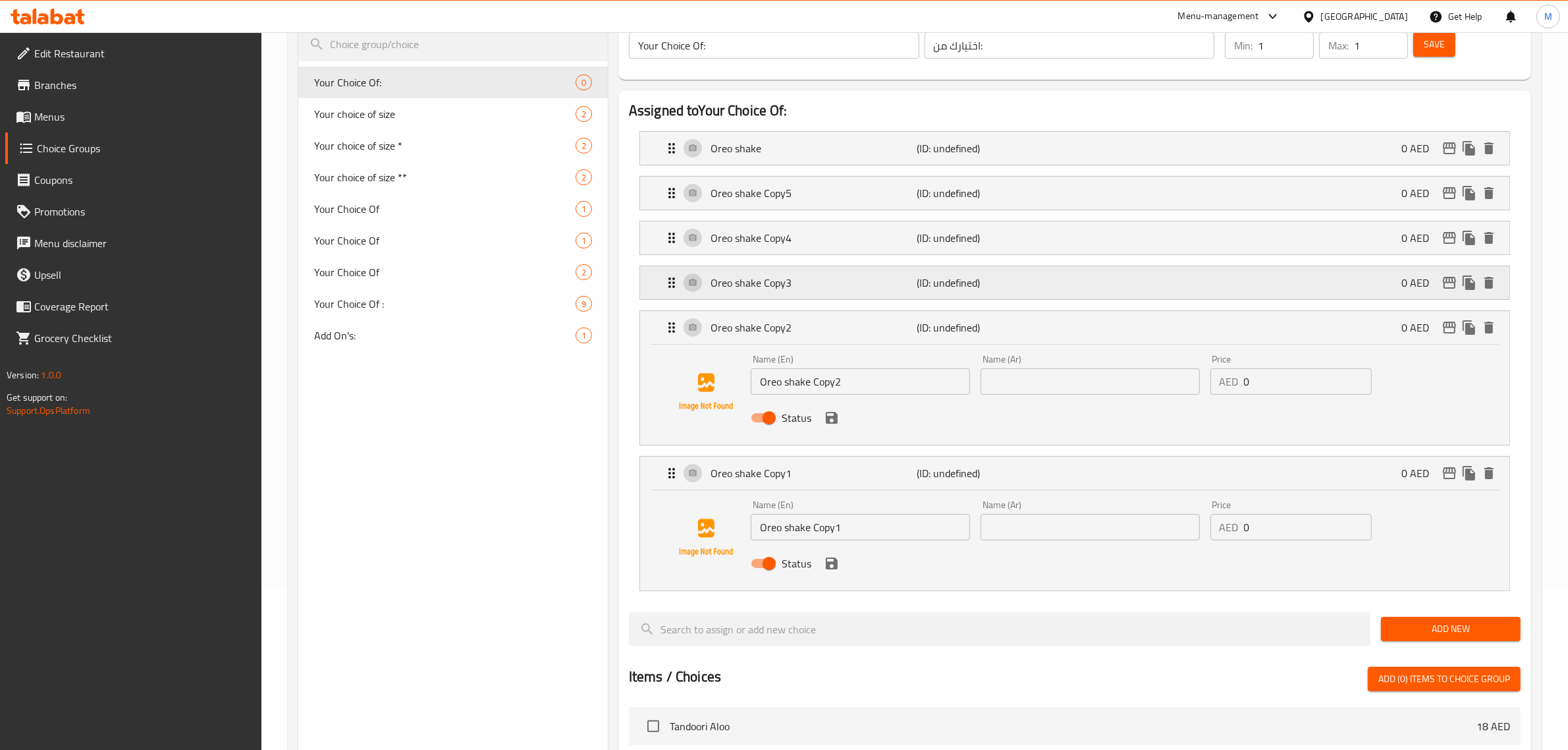
click at [820, 277] on p "Oreo shake Copy3" at bounding box center [814, 283] width 207 height 16
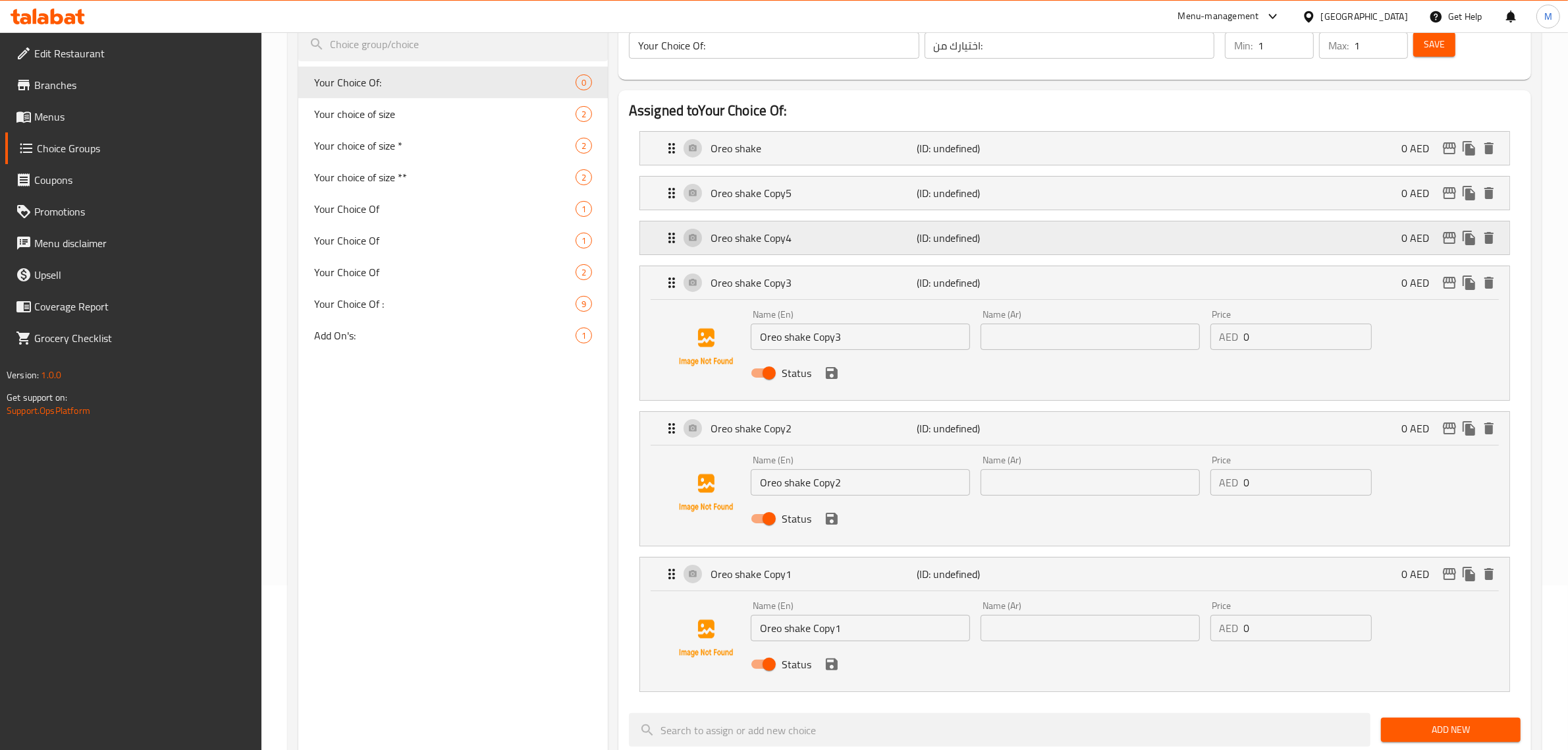
click at [818, 245] on p "Oreo shake Copy4" at bounding box center [814, 238] width 207 height 16
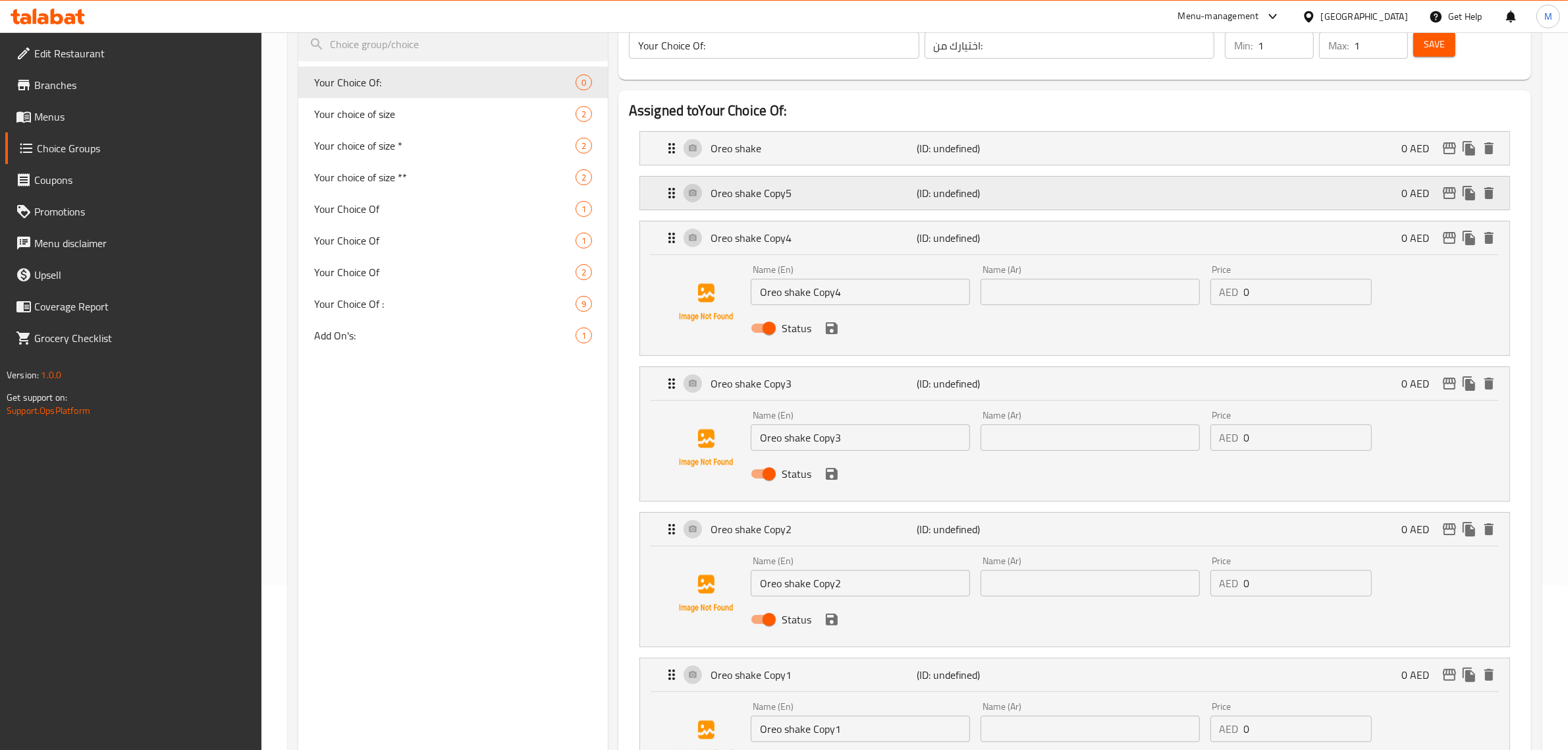
click at [825, 205] on div "Oreo shake Copy5 (ID: undefined) 0 AED" at bounding box center [1078, 193] width 830 height 33
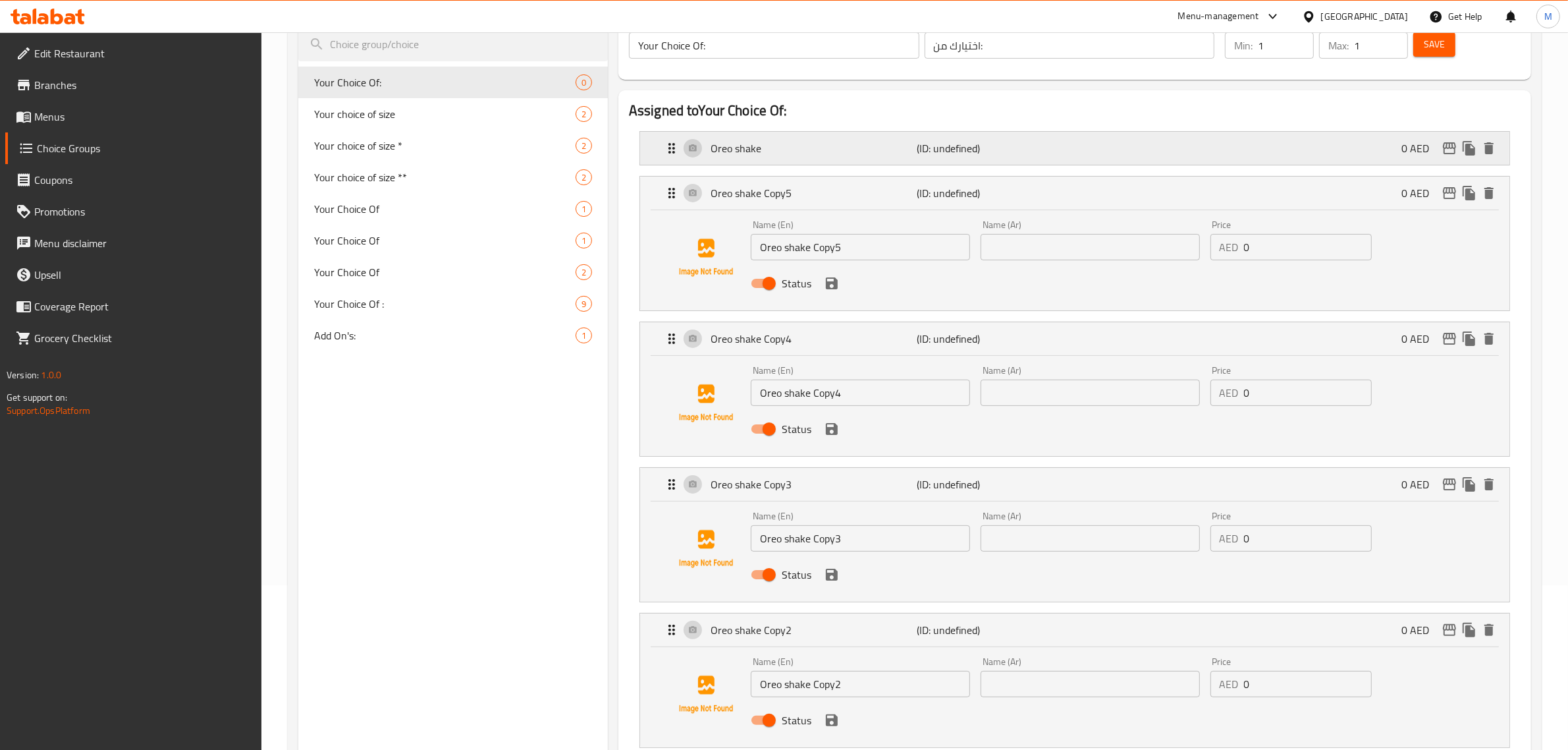
click at [818, 153] on p "Oreo shake" at bounding box center [814, 148] width 207 height 16
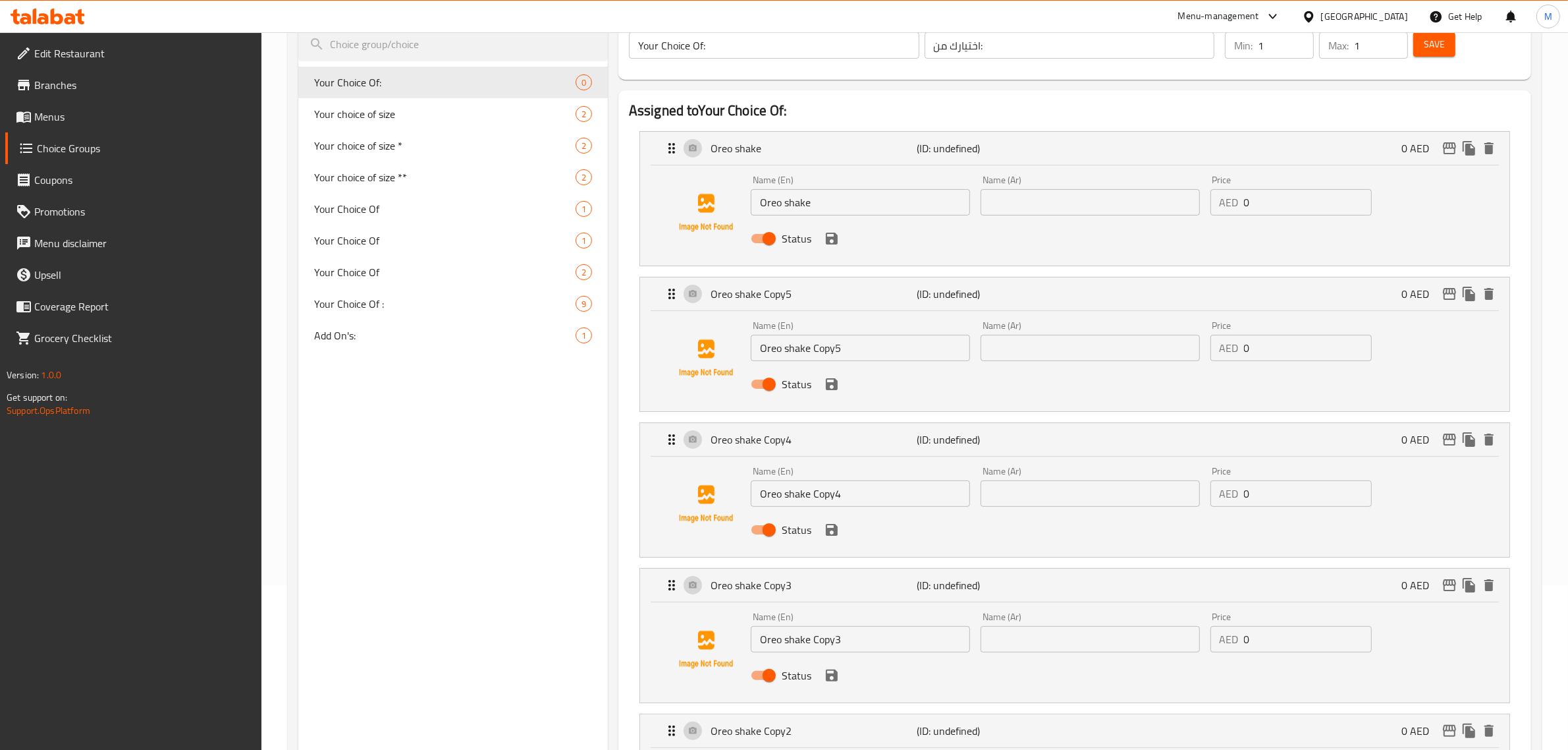
click at [800, 347] on input "Oreo shake Copy5" at bounding box center [860, 348] width 219 height 27
paste input "Kitkat"
type input "Kitkat"
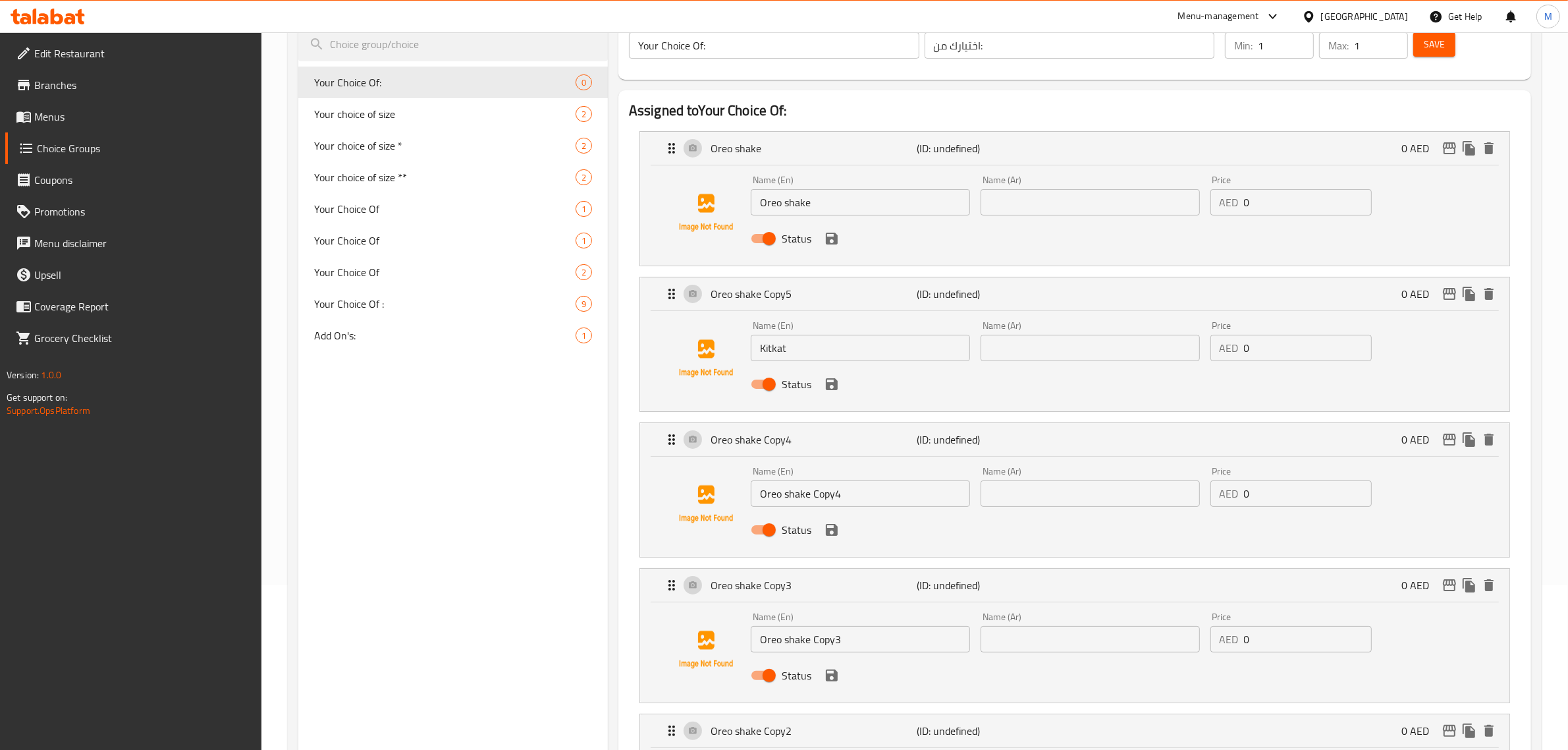
click at [787, 488] on input "Oreo shake Copy4" at bounding box center [860, 493] width 219 height 27
paste input "badam"
type input "badam"
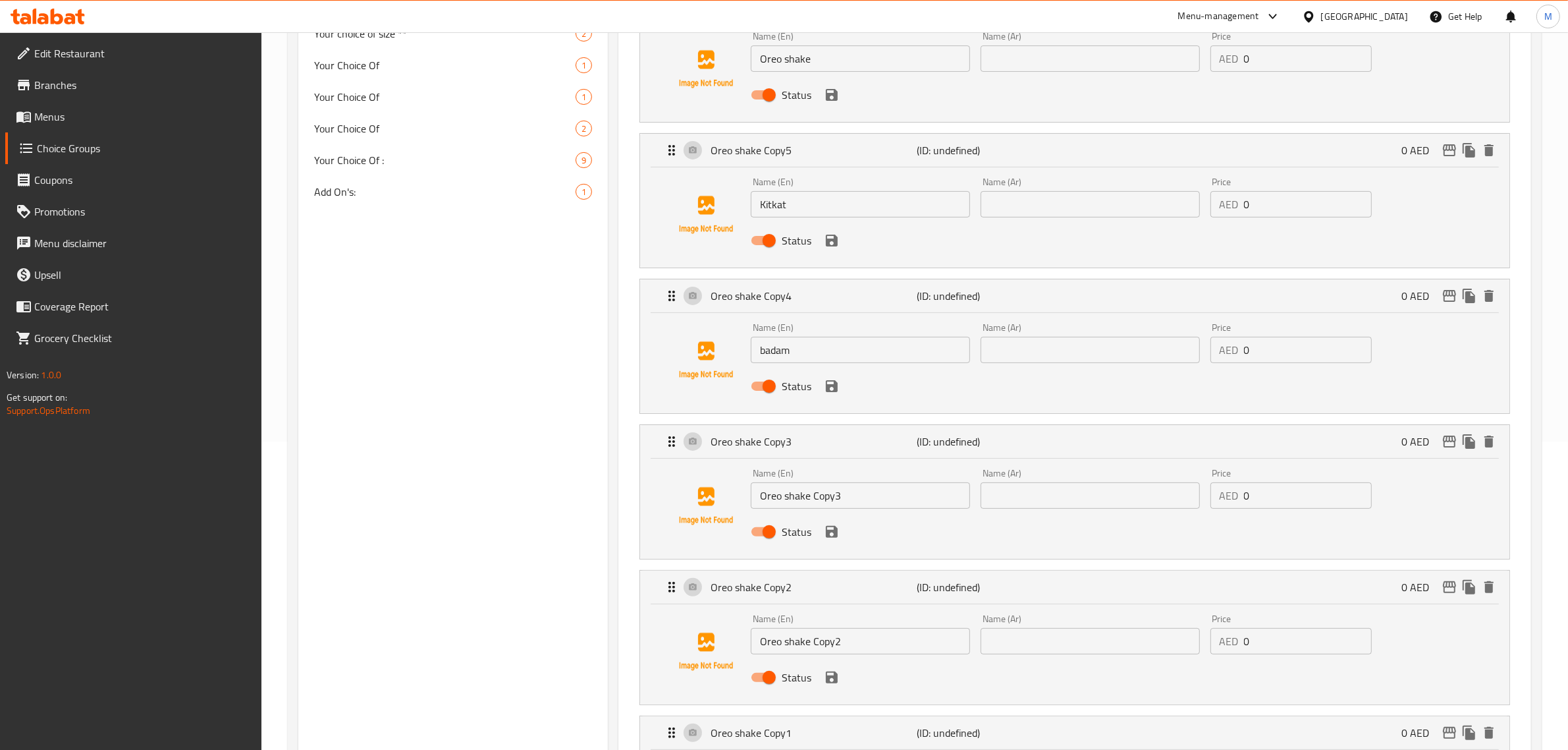
scroll to position [412, 0]
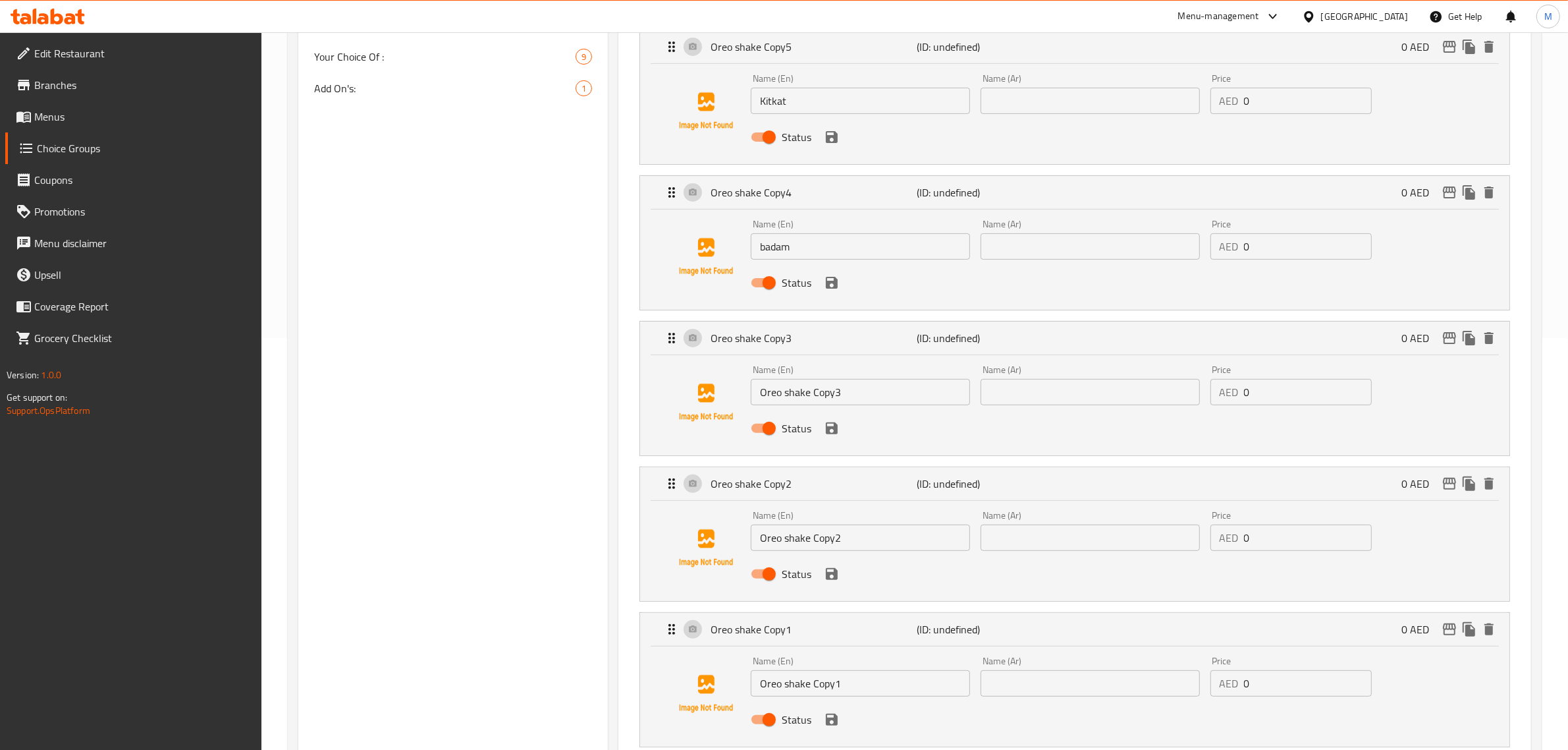
click at [792, 392] on input "Oreo shake Copy3" at bounding box center [860, 392] width 219 height 27
paste input "Vanilla ice cream"
type input "Vanilla ice cream"
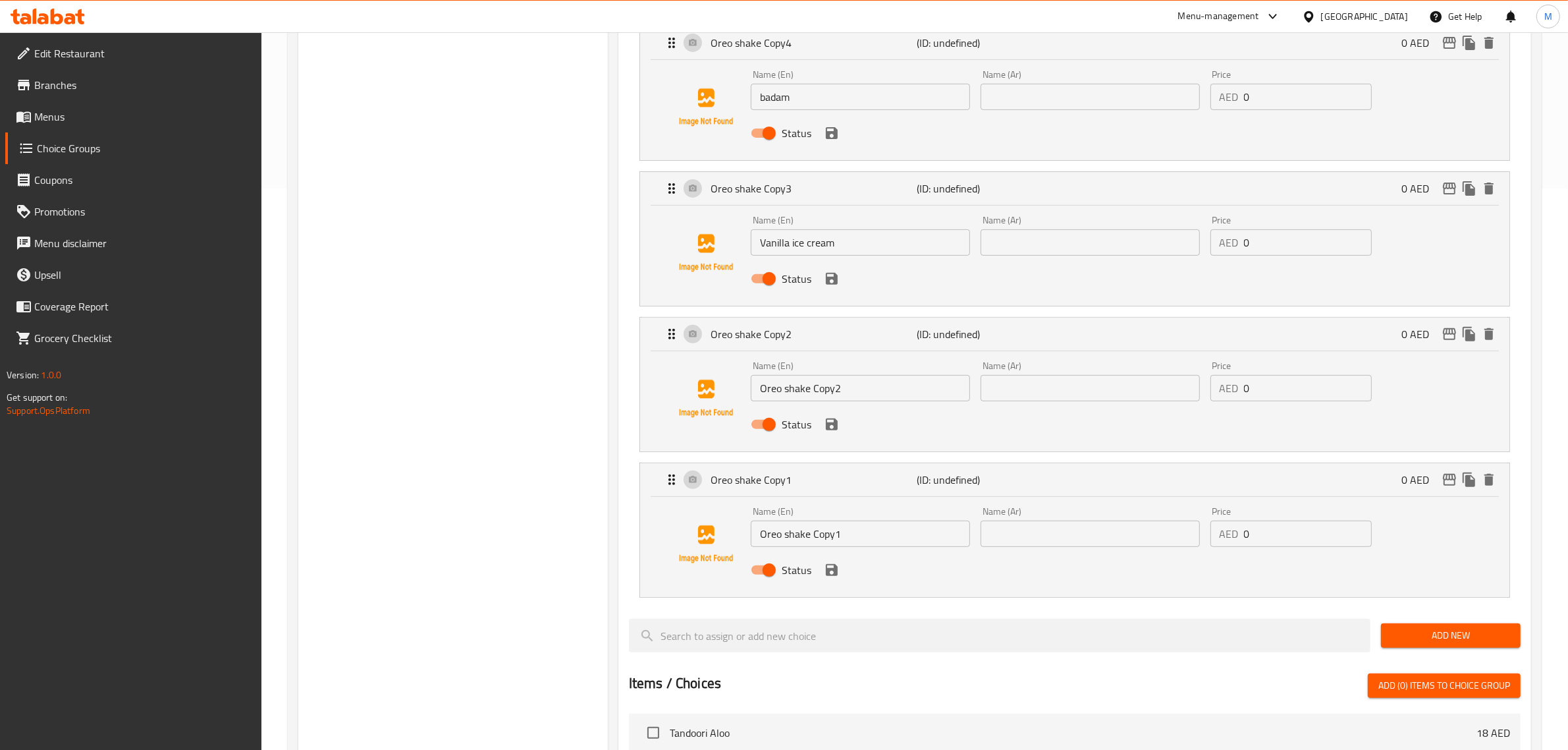
scroll to position [577, 0]
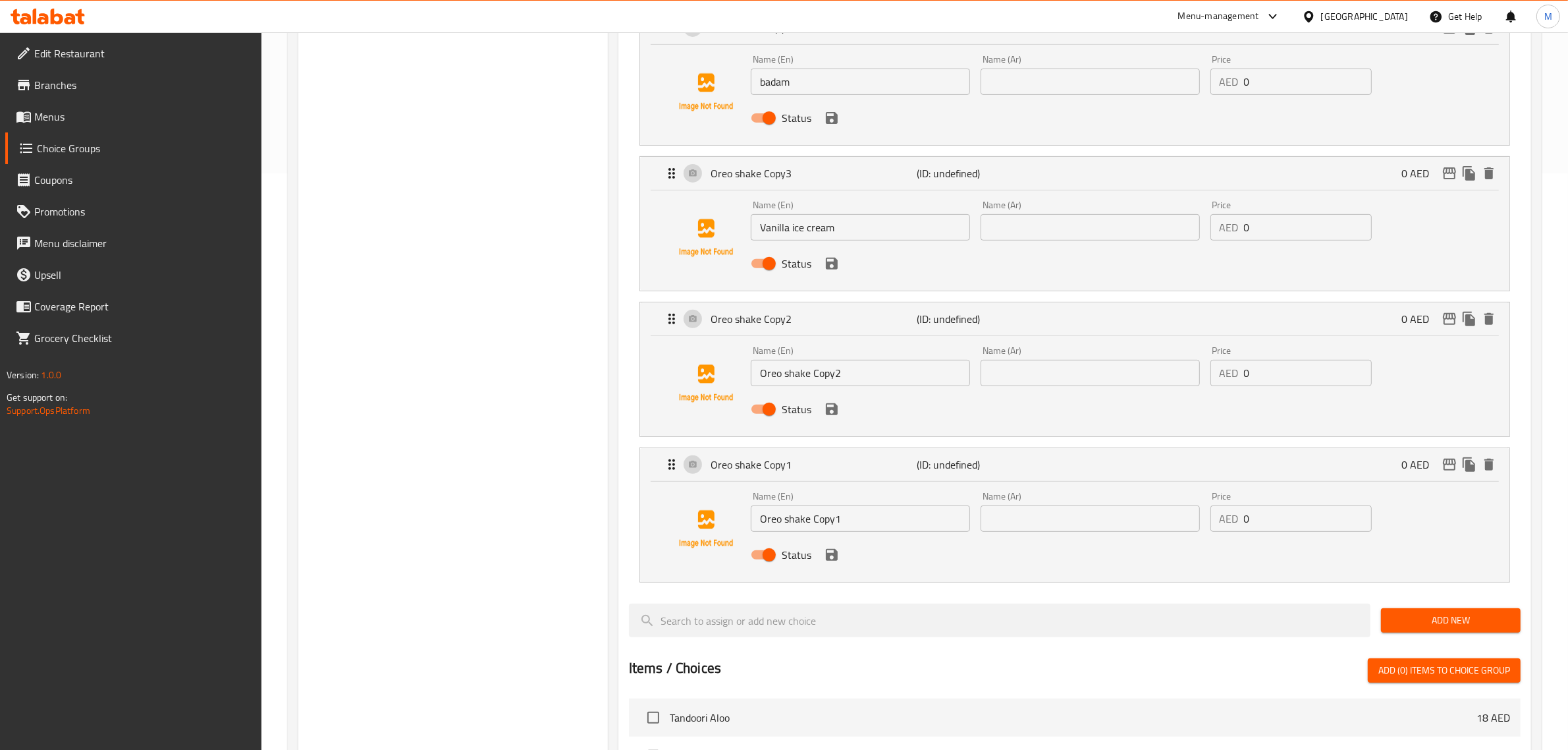
click at [817, 379] on input "Oreo shake Copy2" at bounding box center [860, 373] width 219 height 27
paste input "Mango"
type input "Mango"
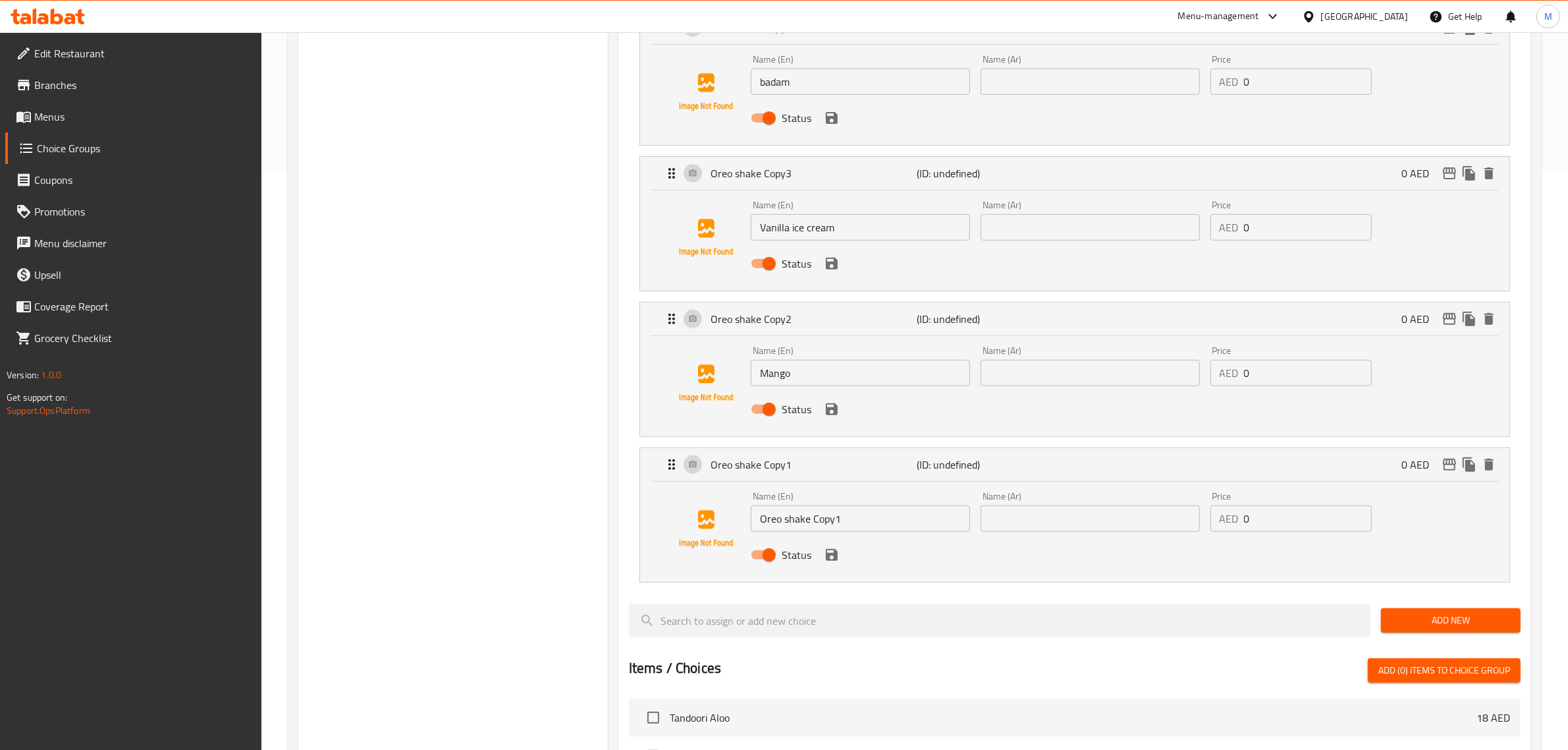
click at [789, 517] on input "Oreo shake Copy1" at bounding box center [860, 519] width 219 height 27
paste input "Strawberry"
click at [843, 522] on input "Oreo StrawberryCopy1" at bounding box center [860, 519] width 219 height 27
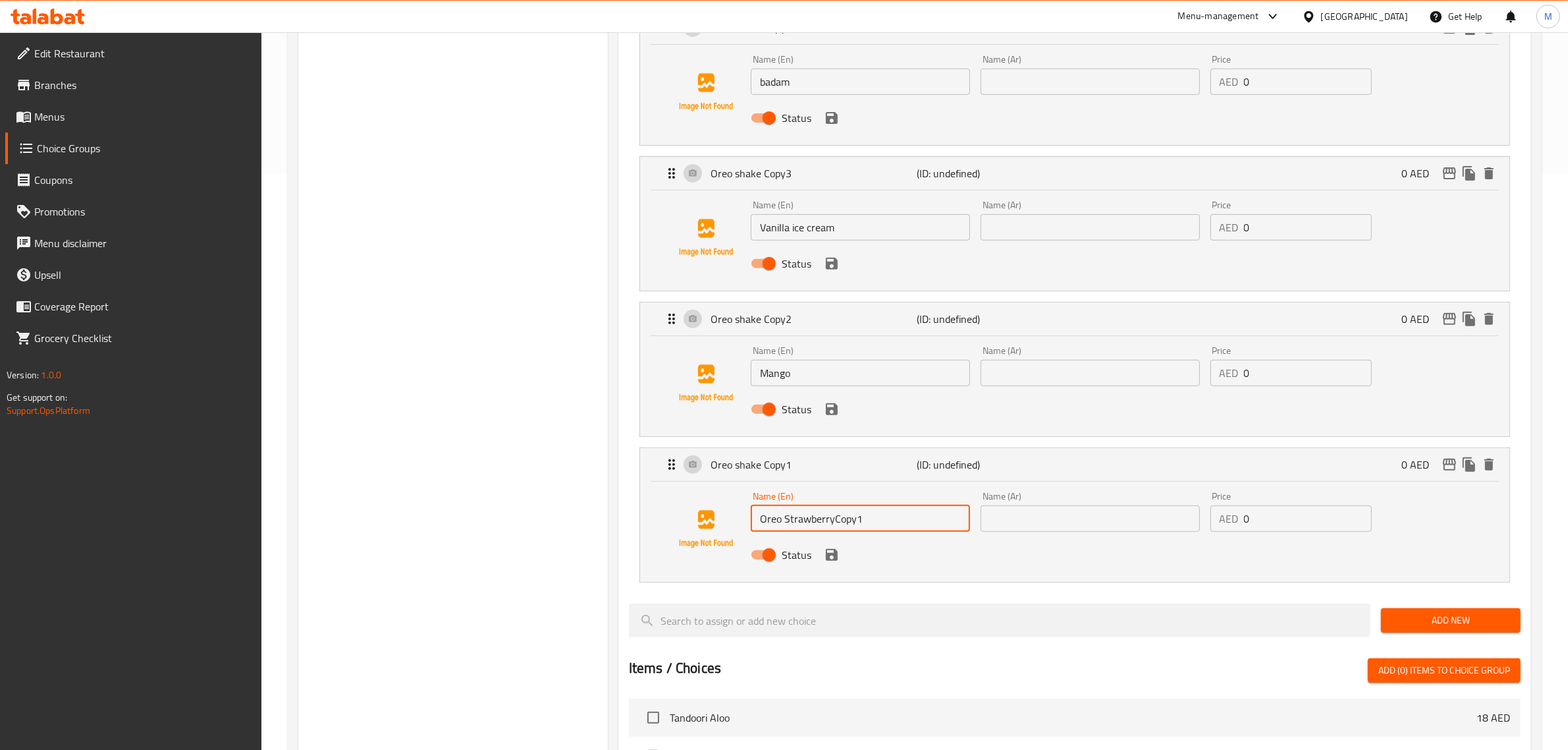
click at [843, 522] on input "Oreo StrawberryCopy1" at bounding box center [860, 519] width 219 height 27
paste input "Strawberry"
type input "Strawberry"
click at [627, 511] on div "Assigned to Your Choice Of: Oreo shake (ID: undefined) 0 AED Name (En) Oreo sha…" at bounding box center [1075, 416] width 913 height 1475
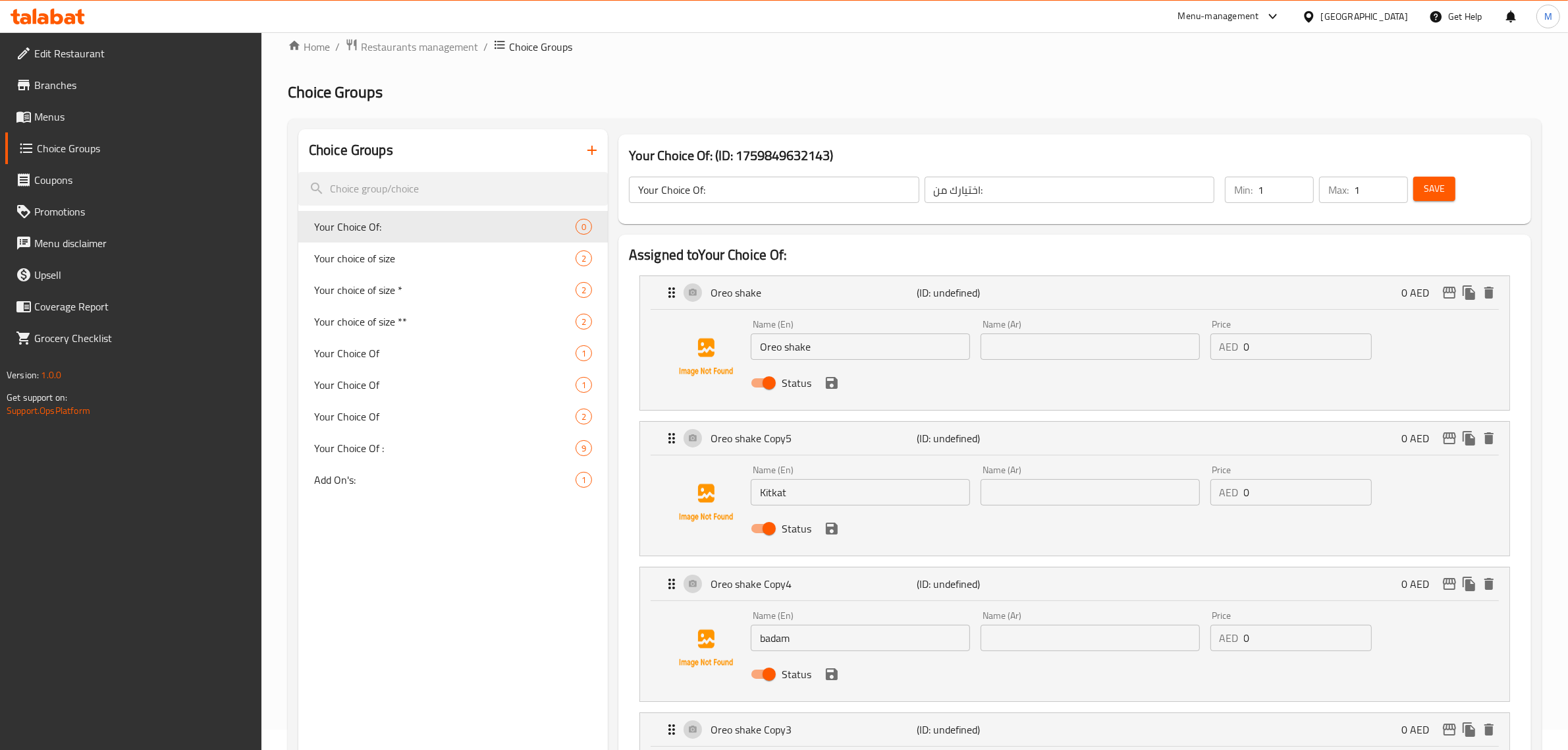
scroll to position [0, 0]
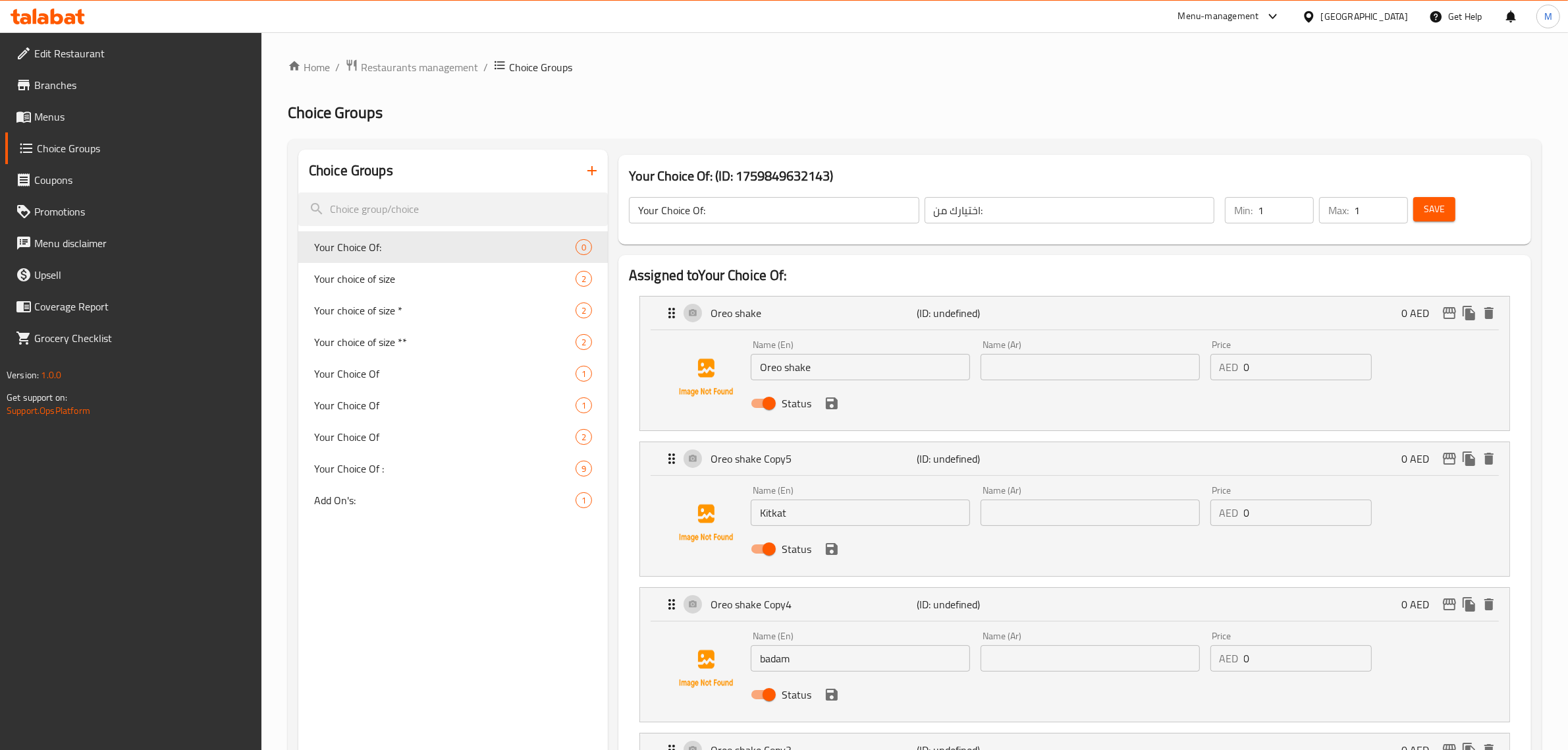
click at [1032, 363] on input "text" at bounding box center [1090, 367] width 219 height 27
type input "a"
type input "س"
type input "[PERSON_NAME]"
click at [1084, 514] on input "text" at bounding box center [1090, 513] width 219 height 27
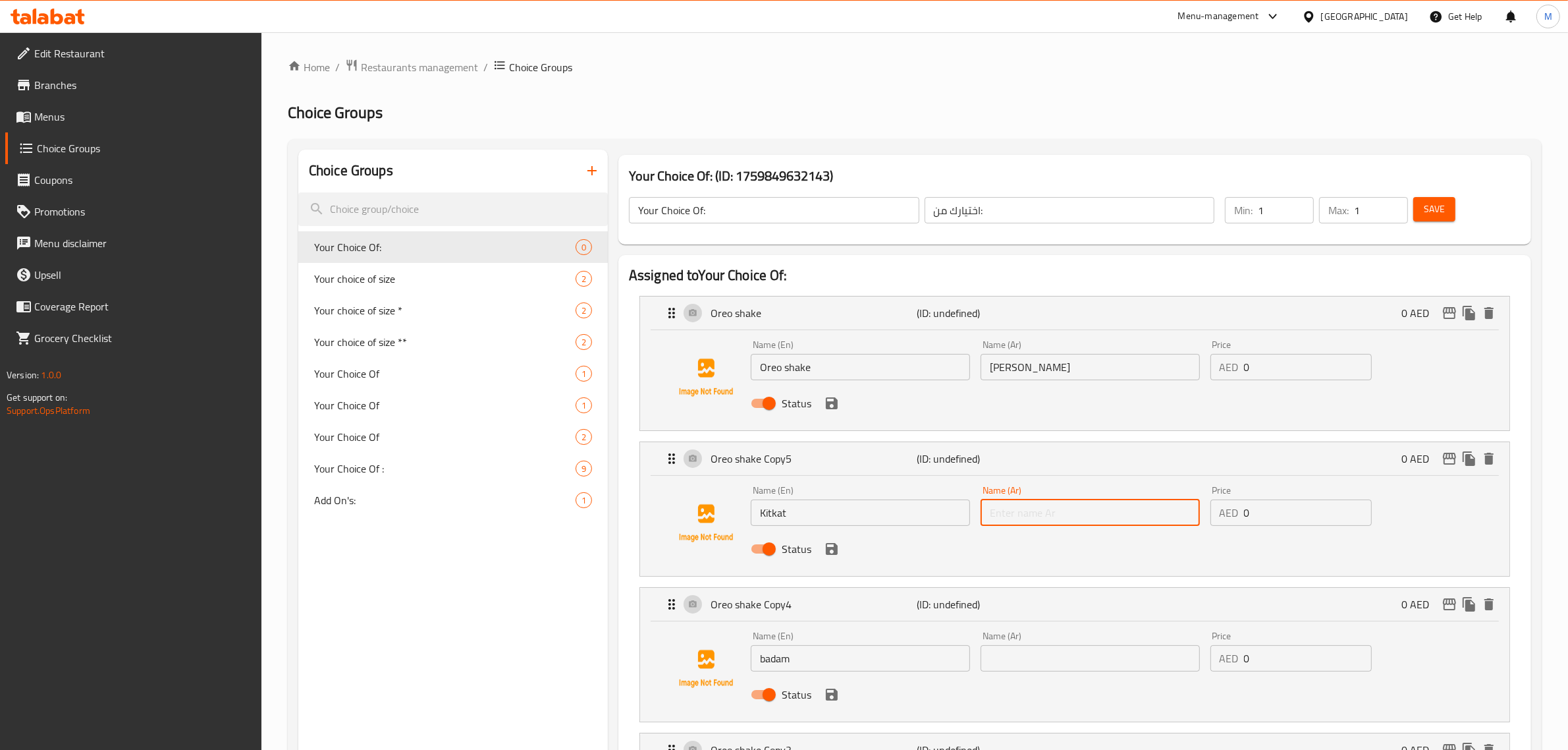
click at [1084, 515] on input "text" at bounding box center [1090, 513] width 219 height 27
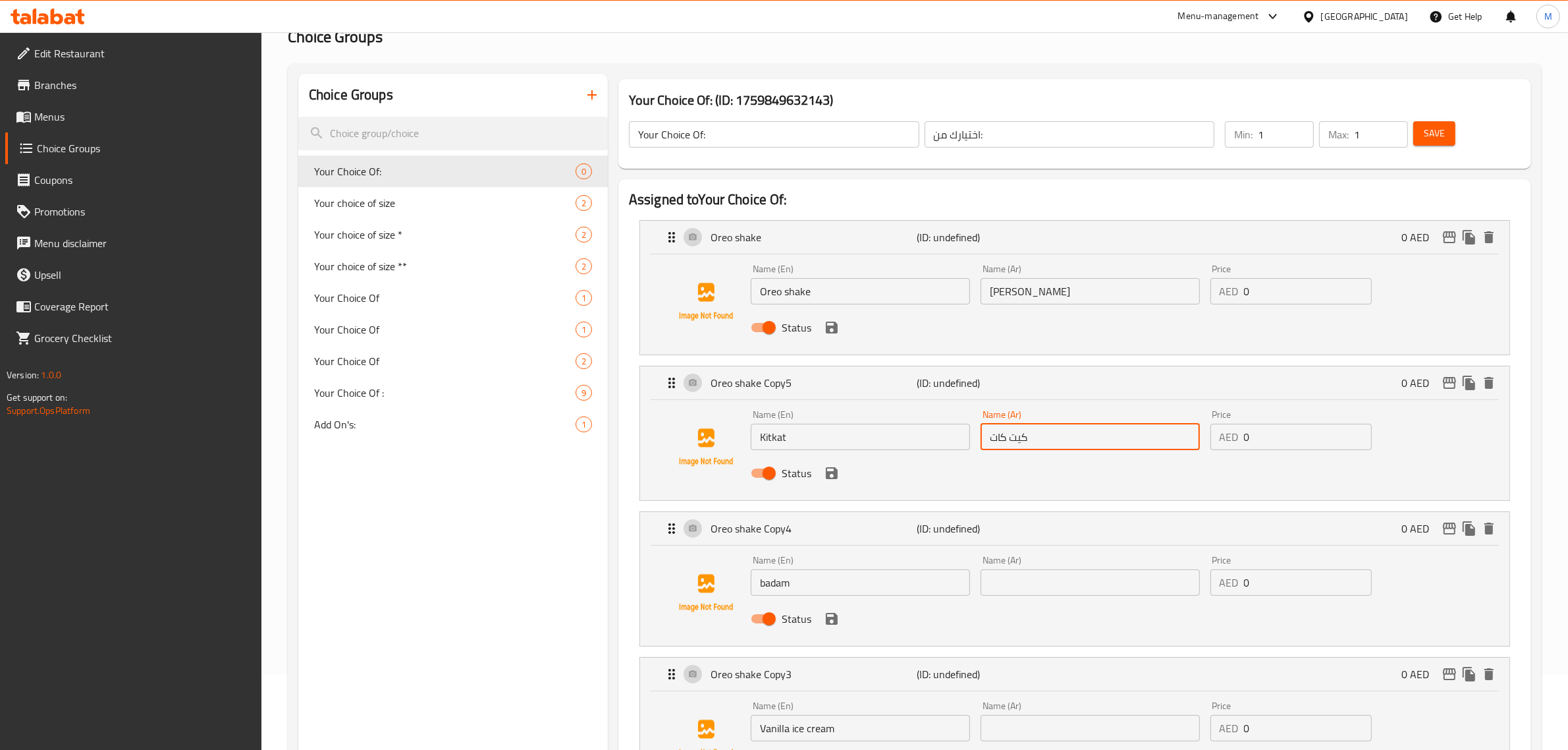
scroll to position [165, 0]
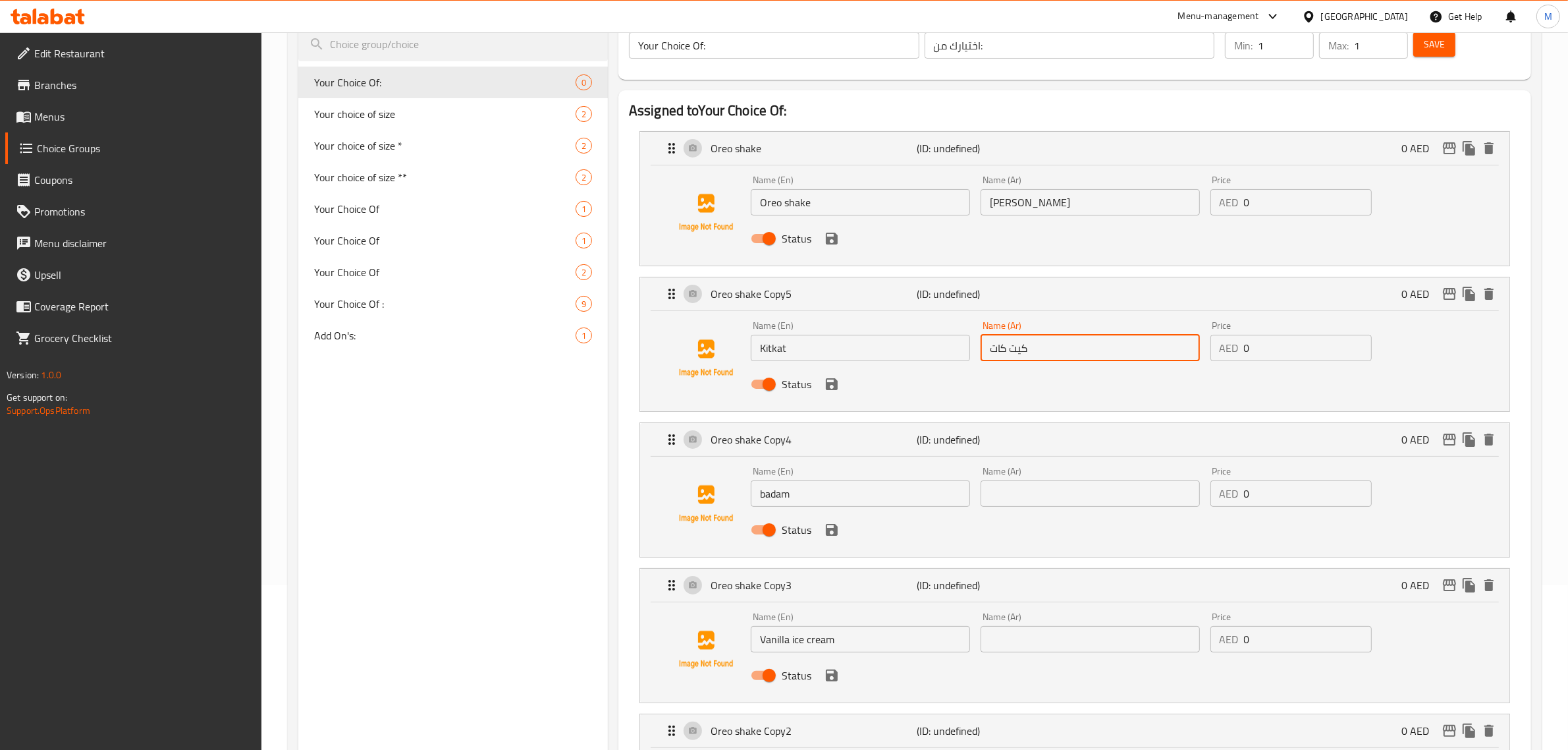
type input "كيت كات"
click at [1005, 489] on input "text" at bounding box center [1090, 493] width 219 height 27
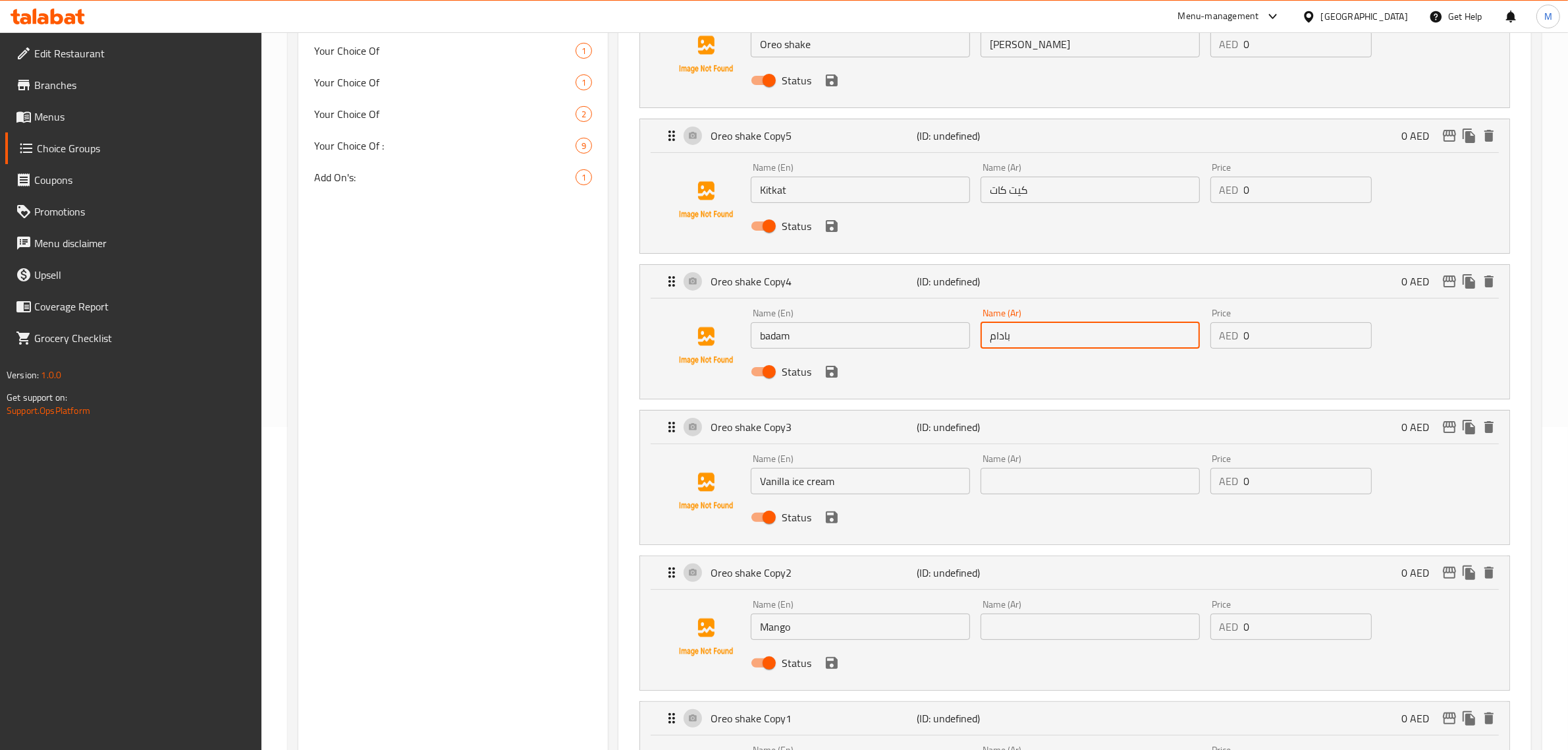
scroll to position [329, 0]
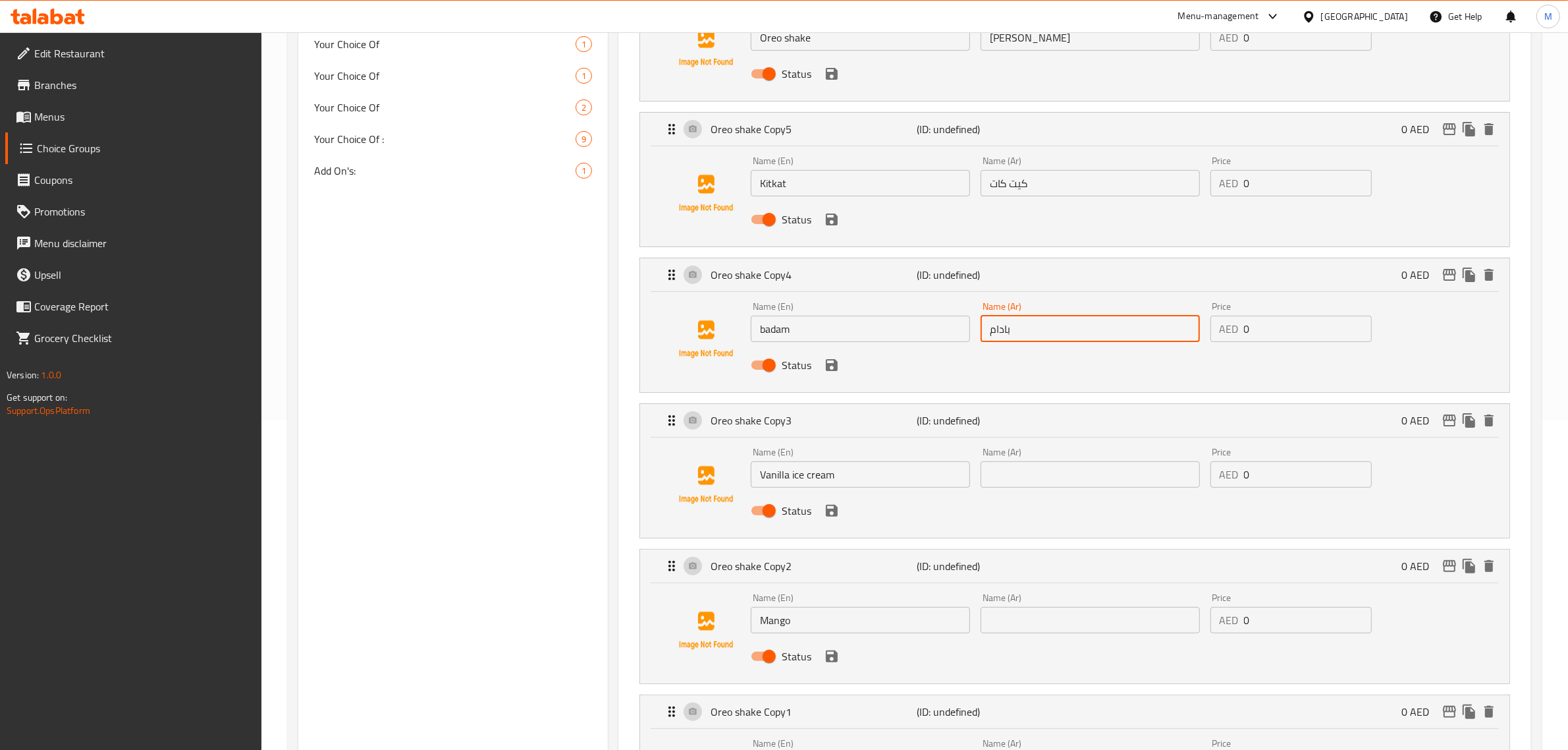
click at [1050, 491] on div "Name (Ar) Name (Ar)" at bounding box center [1090, 467] width 230 height 51
type input "بادام"
click at [1056, 483] on input "text" at bounding box center [1090, 475] width 219 height 27
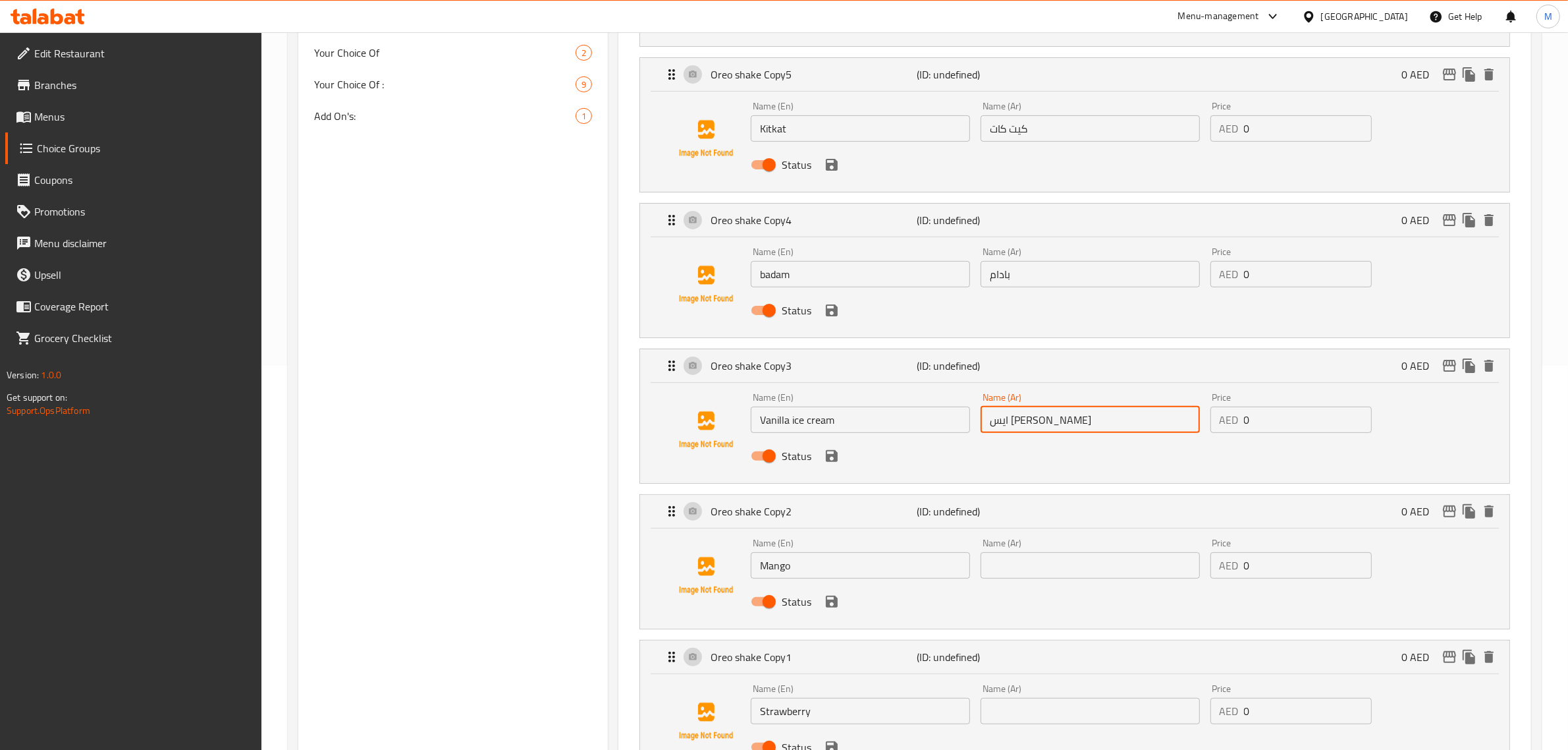
scroll to position [412, 0]
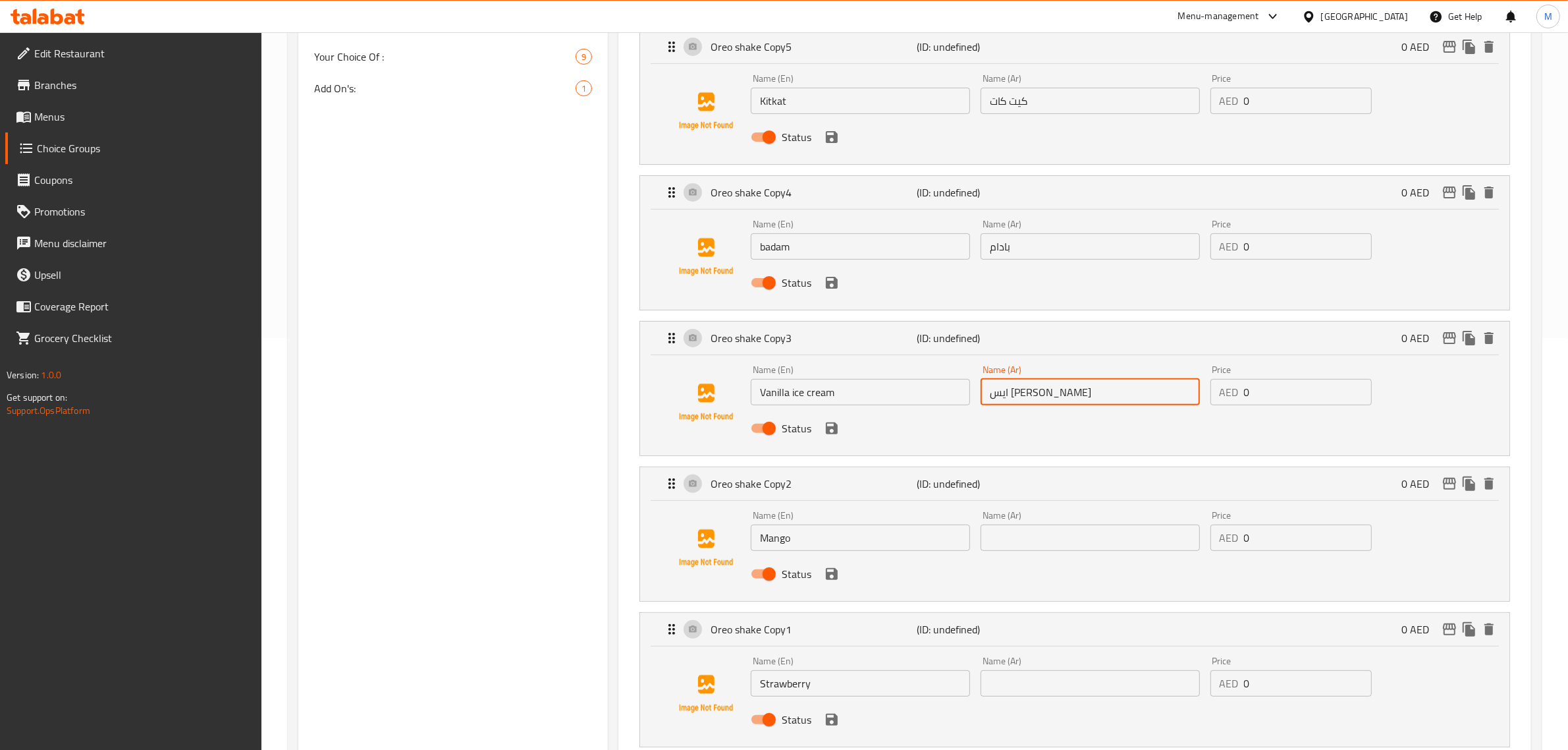
type input "ايس [PERSON_NAME]"
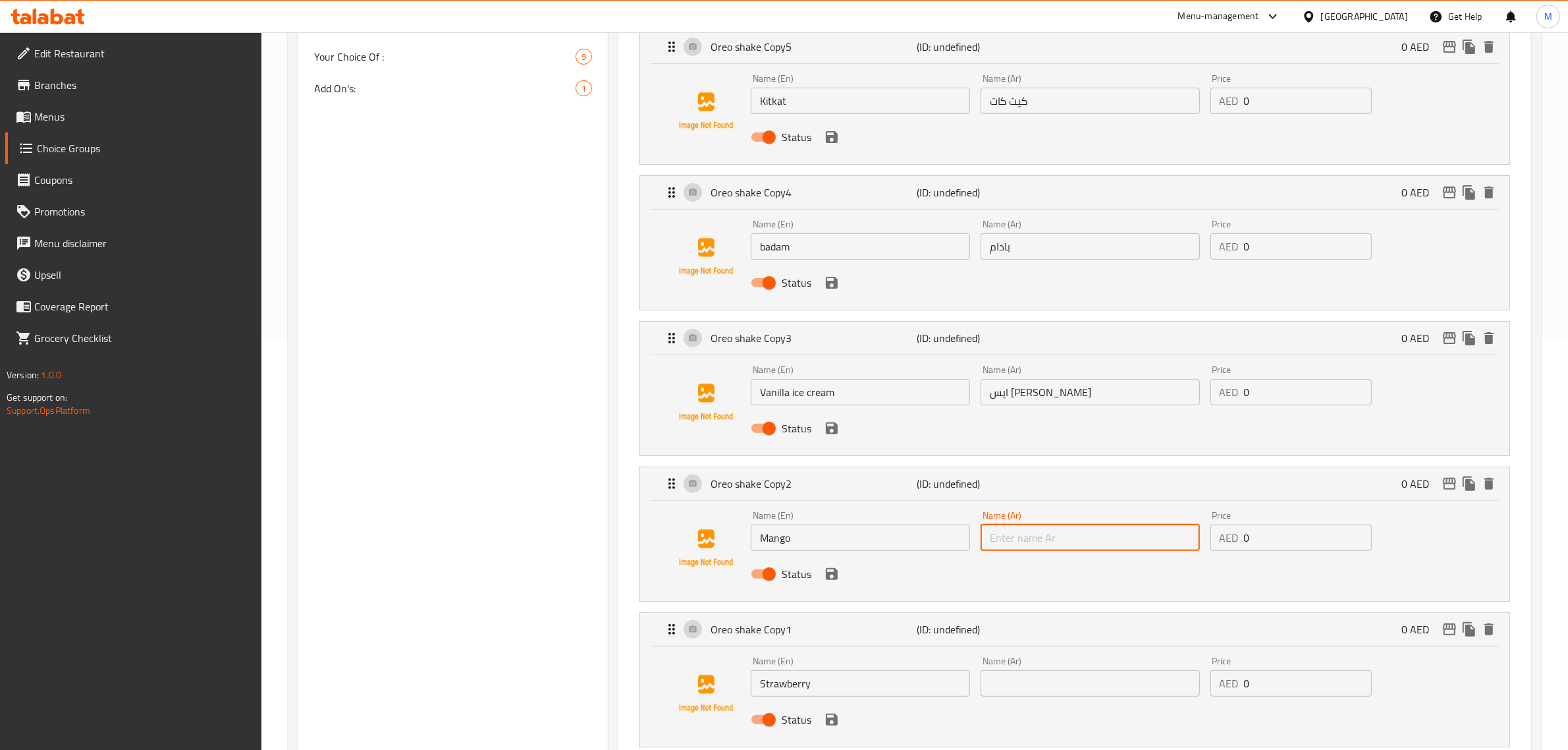
click at [1037, 538] on input "text" at bounding box center [1090, 538] width 219 height 27
type input "مانجو"
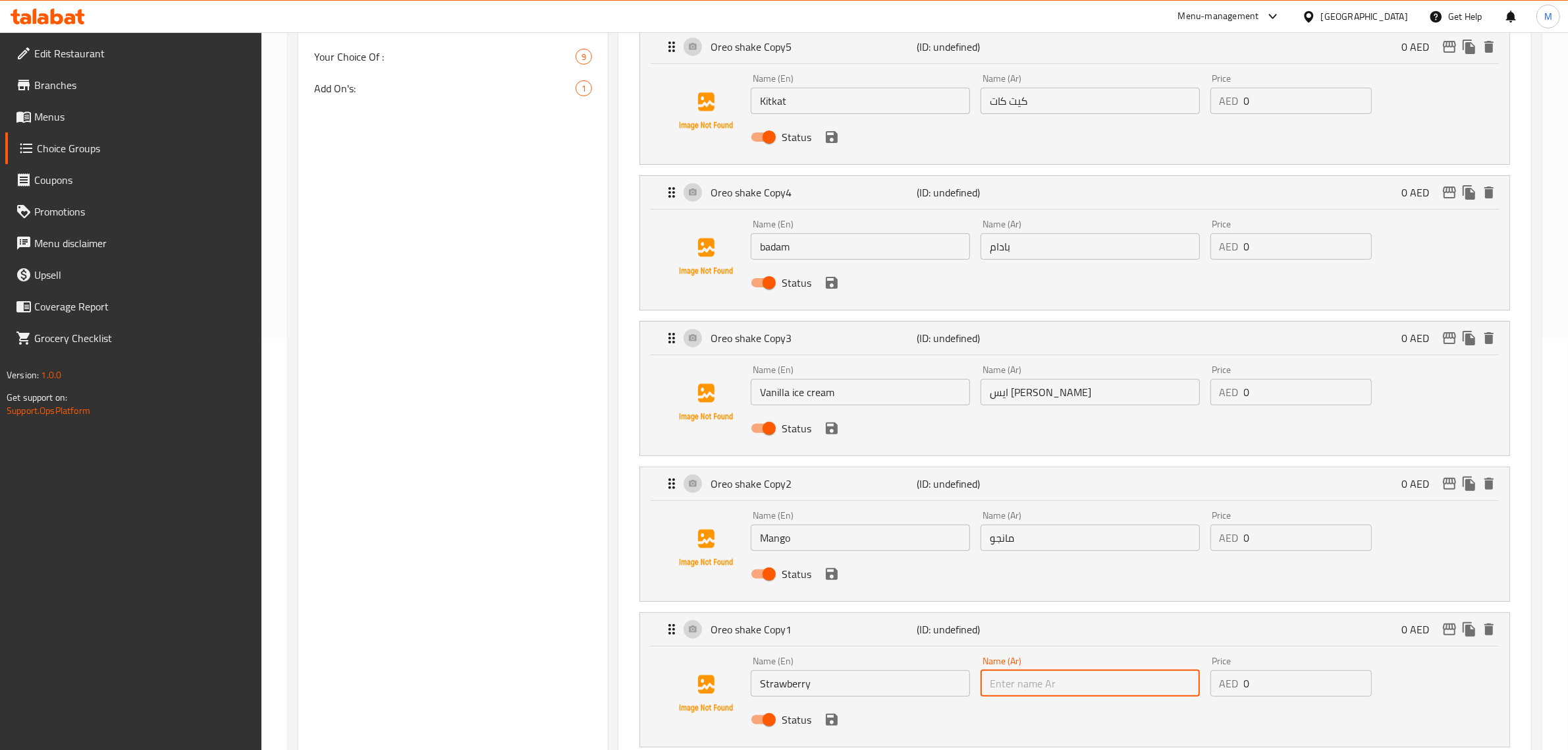
click at [1012, 681] on input "text" at bounding box center [1090, 683] width 219 height 27
type input "فراولة"
click at [627, 603] on div "Assigned to Your Choice Of: Oreo shake (ID: undefined) 0 AED Name (En) Oreo sha…" at bounding box center [1075, 581] width 913 height 1475
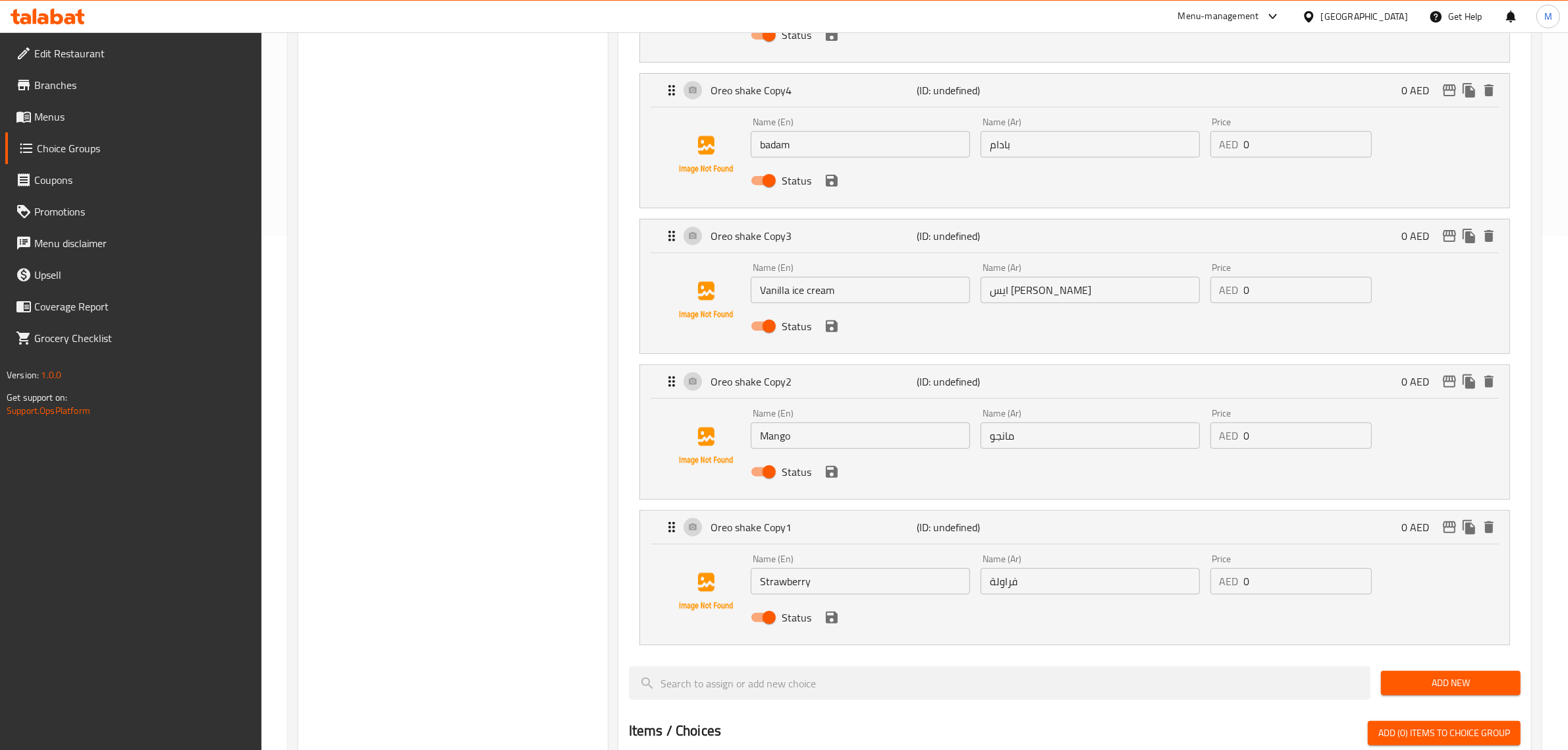
scroll to position [659, 0]
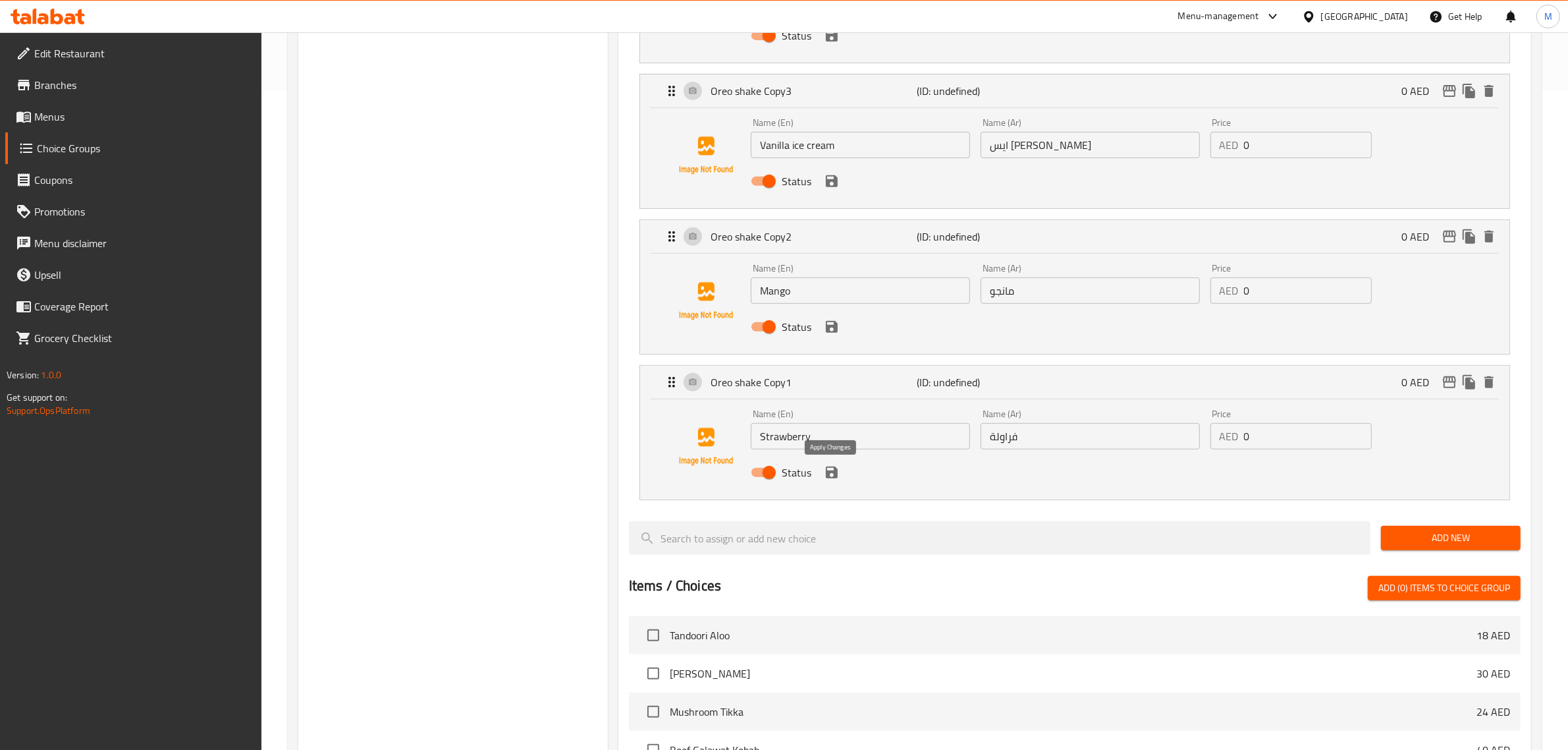
click at [828, 479] on icon "save" at bounding box center [832, 473] width 16 height 16
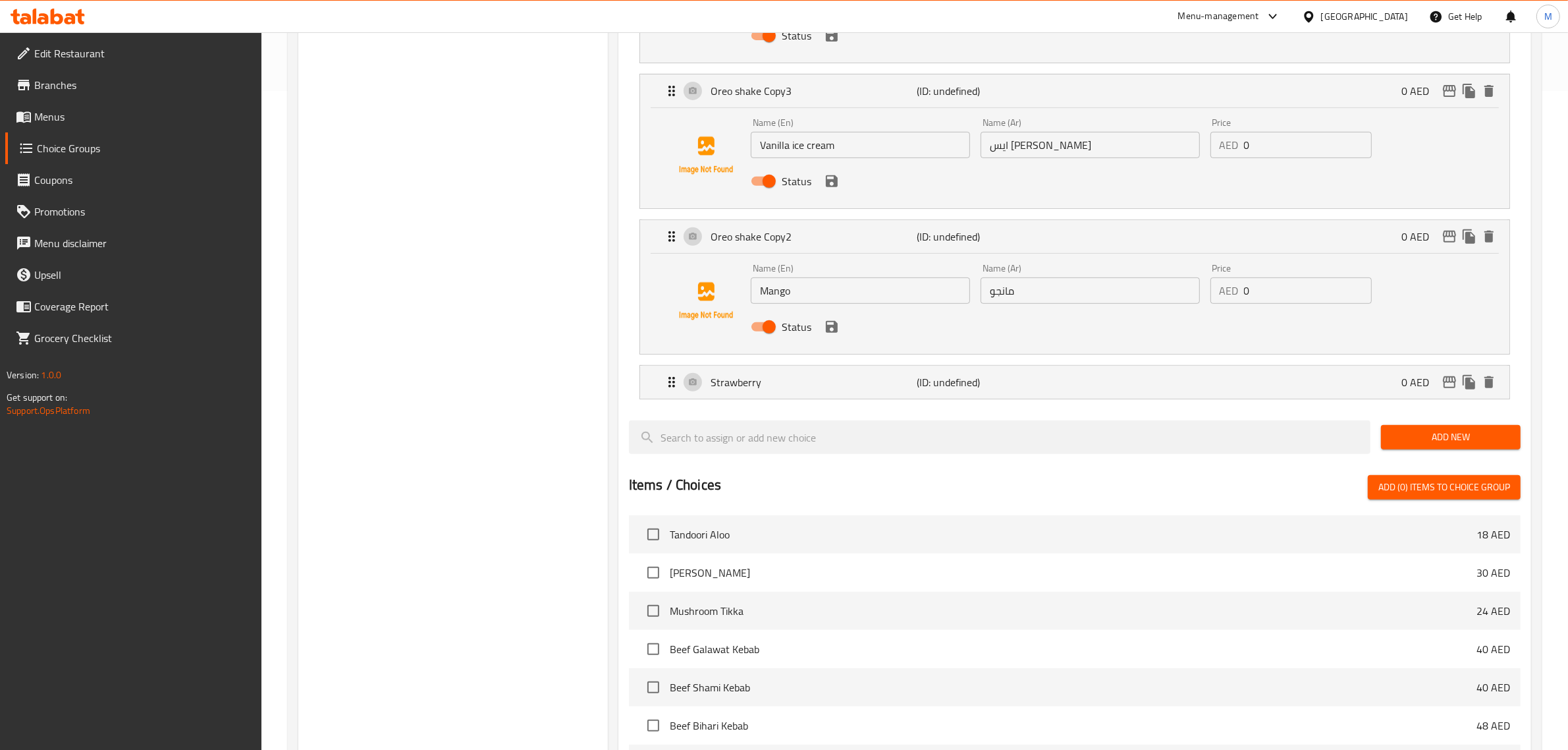
click at [828, 337] on div "Status" at bounding box center [1090, 326] width 690 height 35
click at [833, 327] on icon "save" at bounding box center [832, 327] width 12 height 12
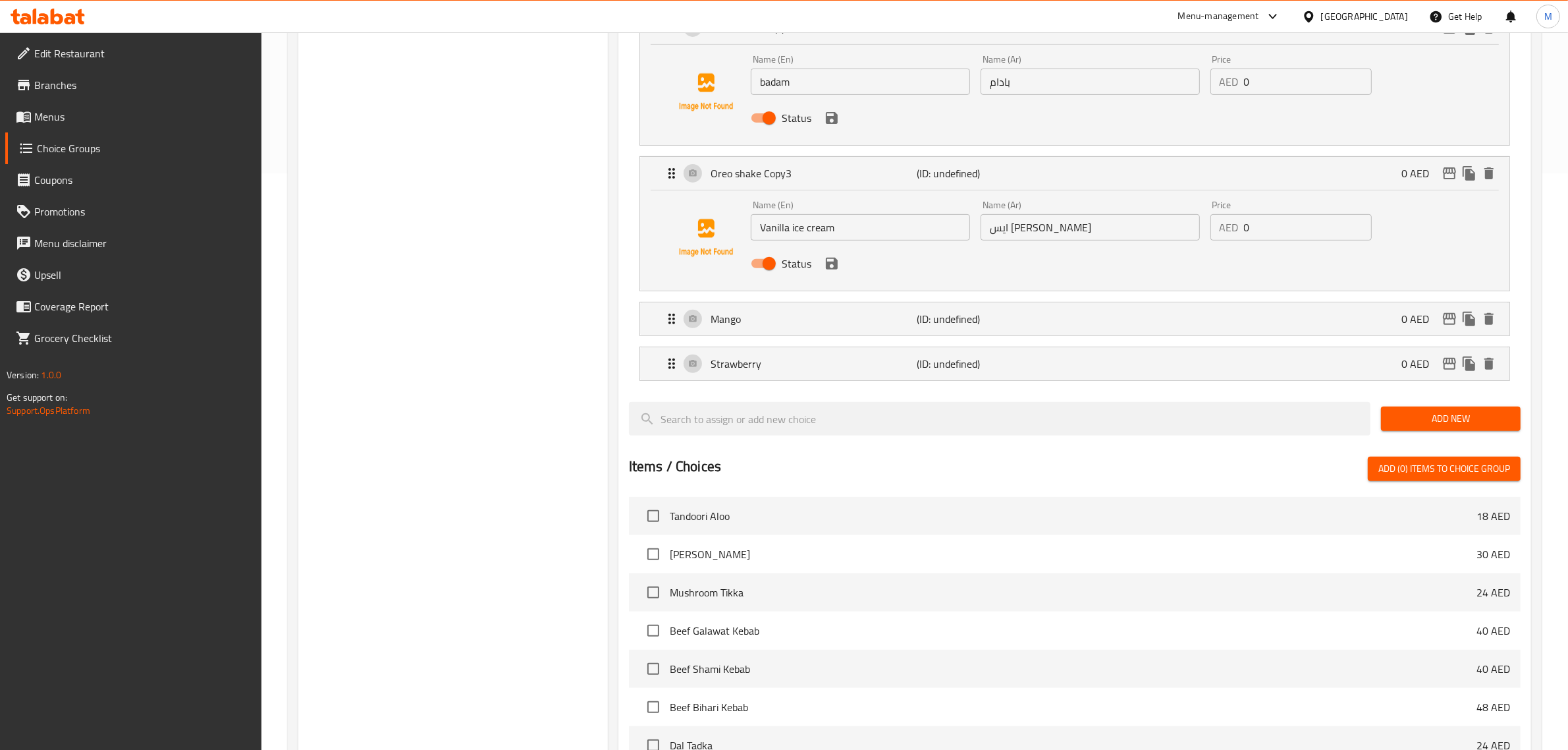
click at [834, 265] on icon "save" at bounding box center [832, 263] width 12 height 12
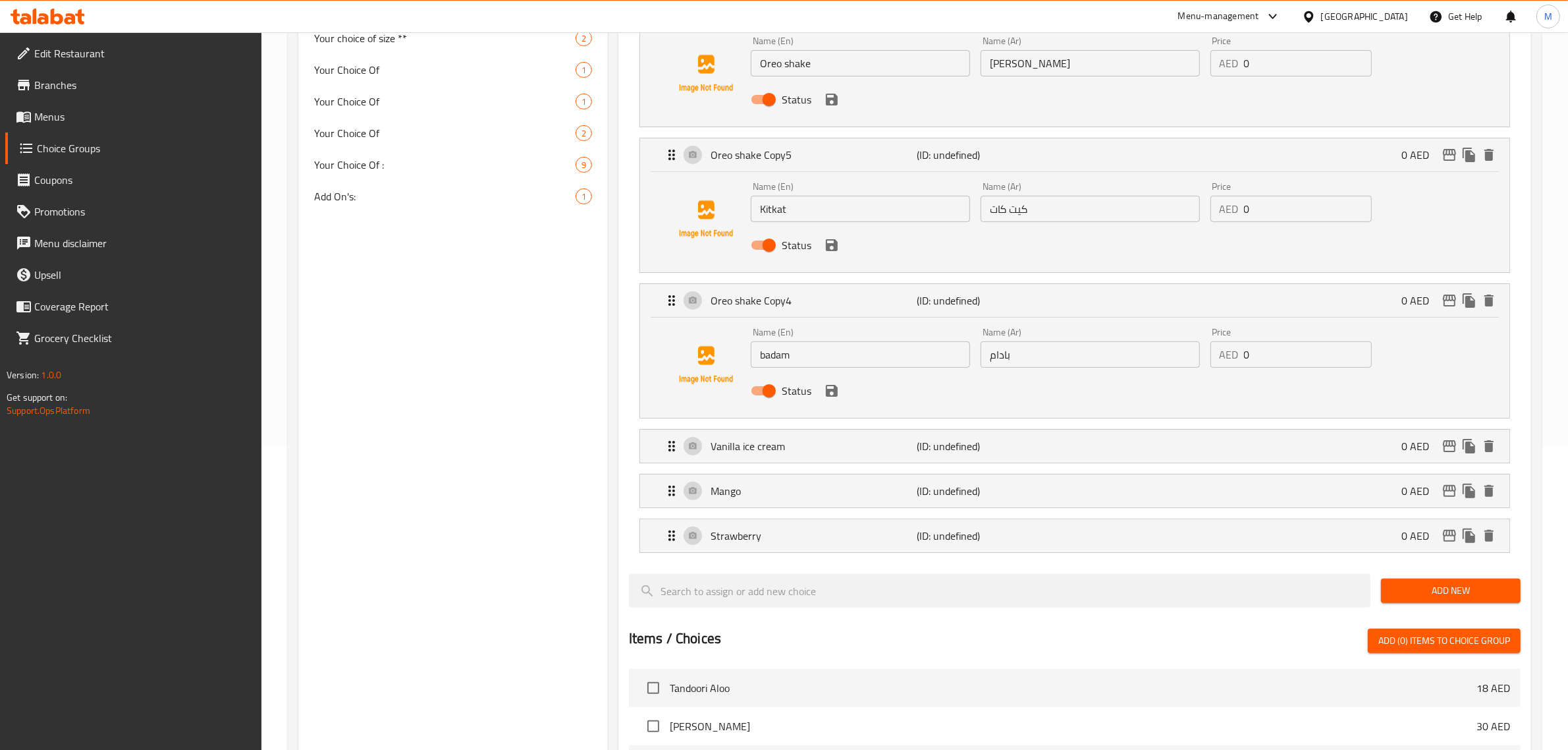
scroll to position [247, 0]
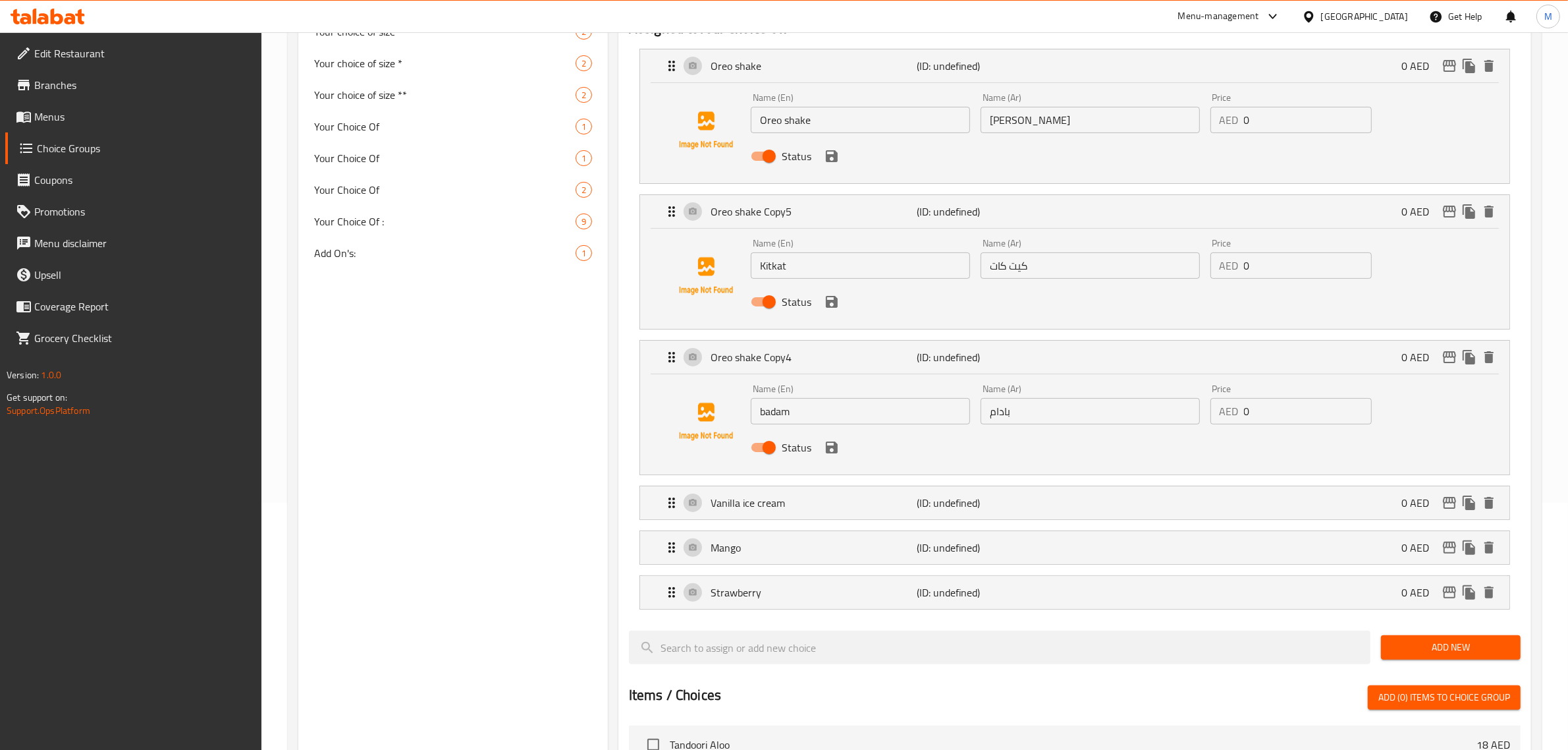
click at [833, 446] on icon "save" at bounding box center [832, 447] width 12 height 12
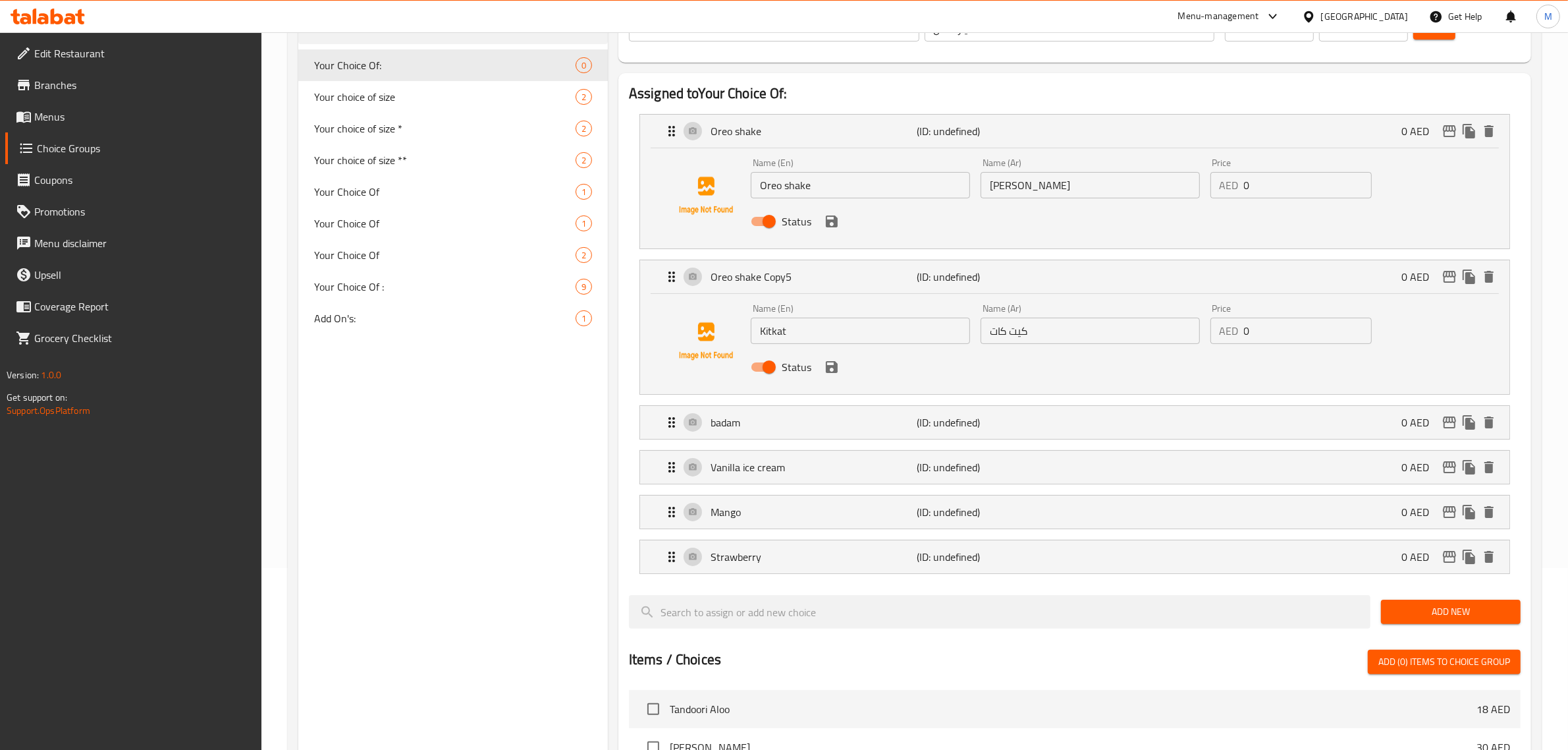
scroll to position [83, 0]
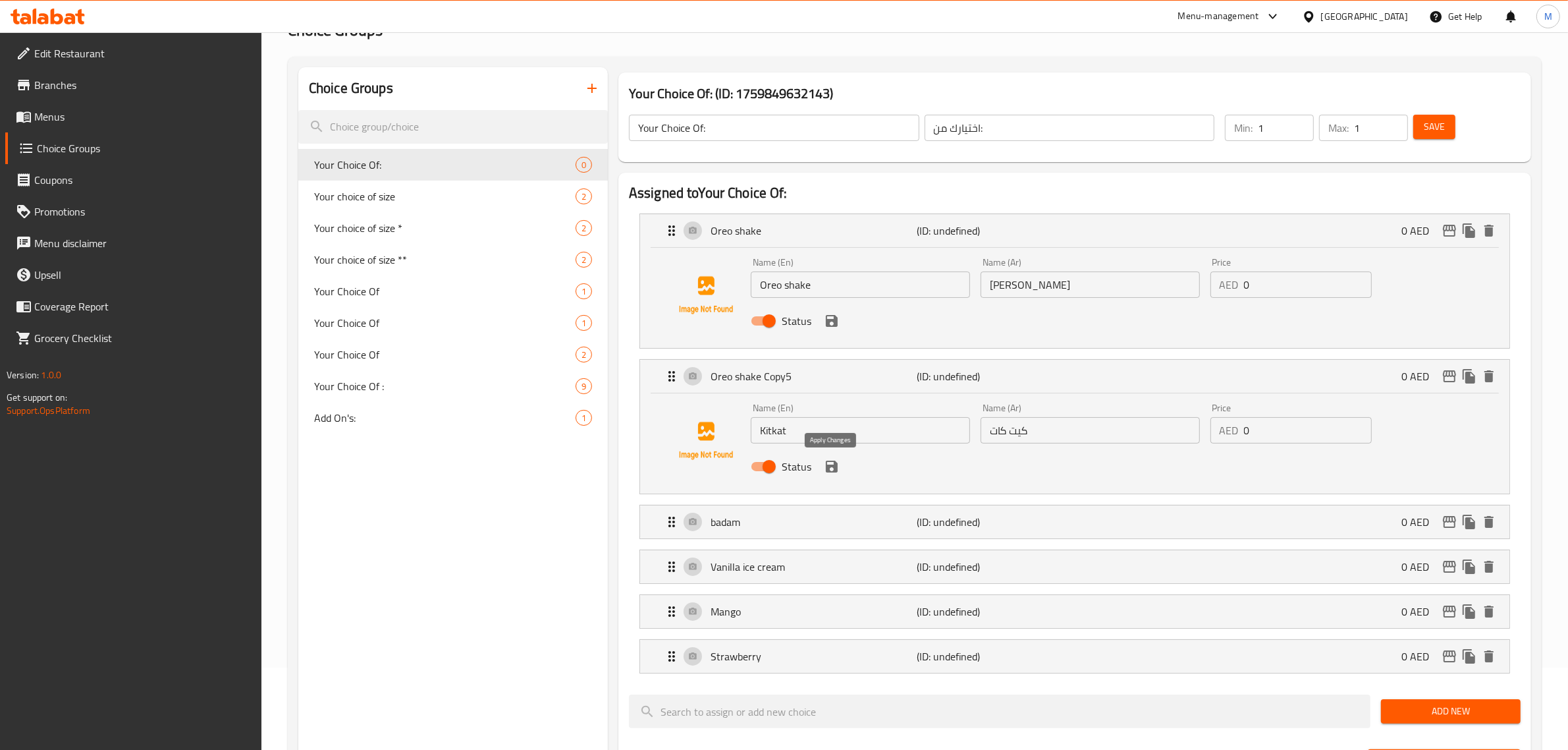
click at [830, 467] on icon "save" at bounding box center [832, 467] width 12 height 12
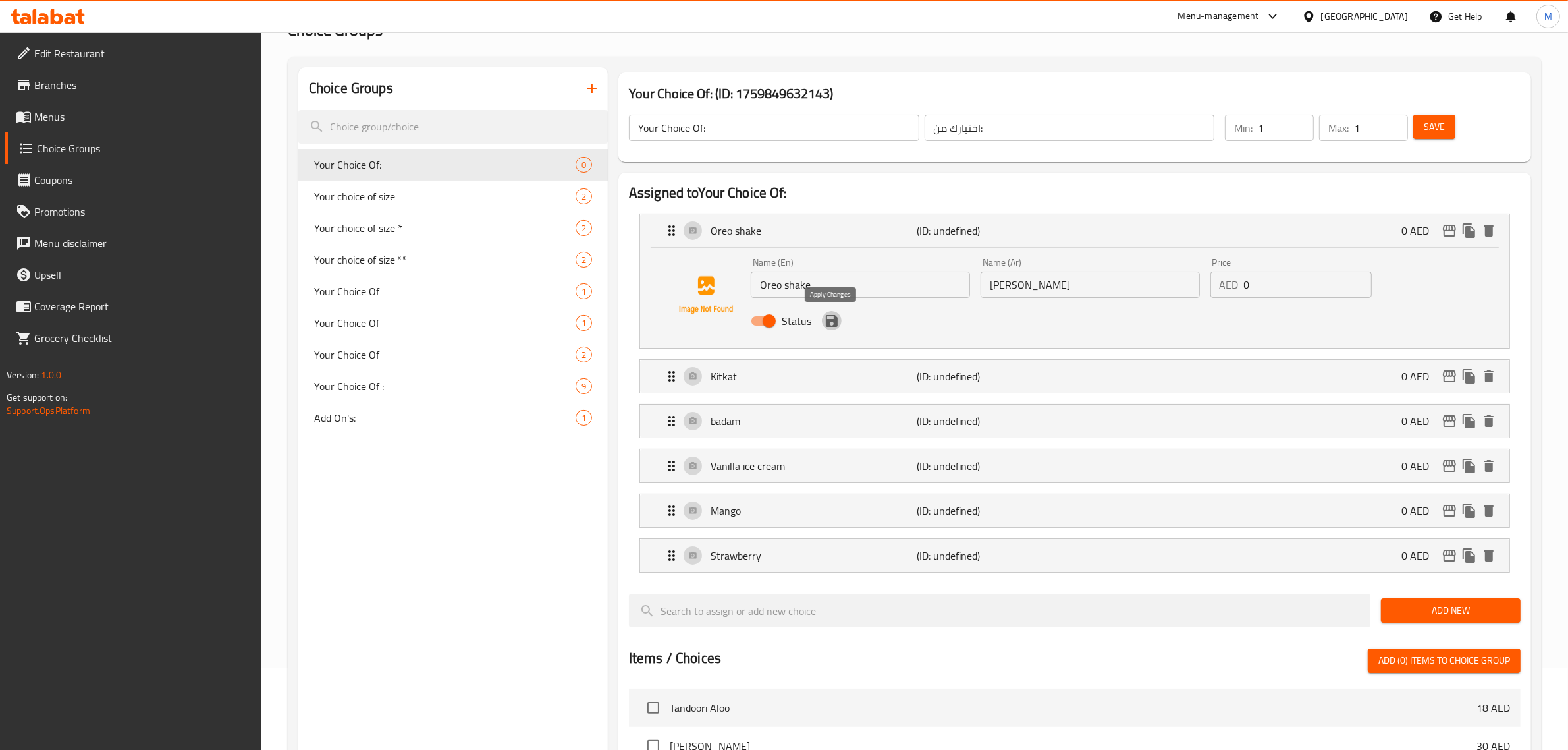
click at [833, 328] on icon "save" at bounding box center [832, 321] width 16 height 16
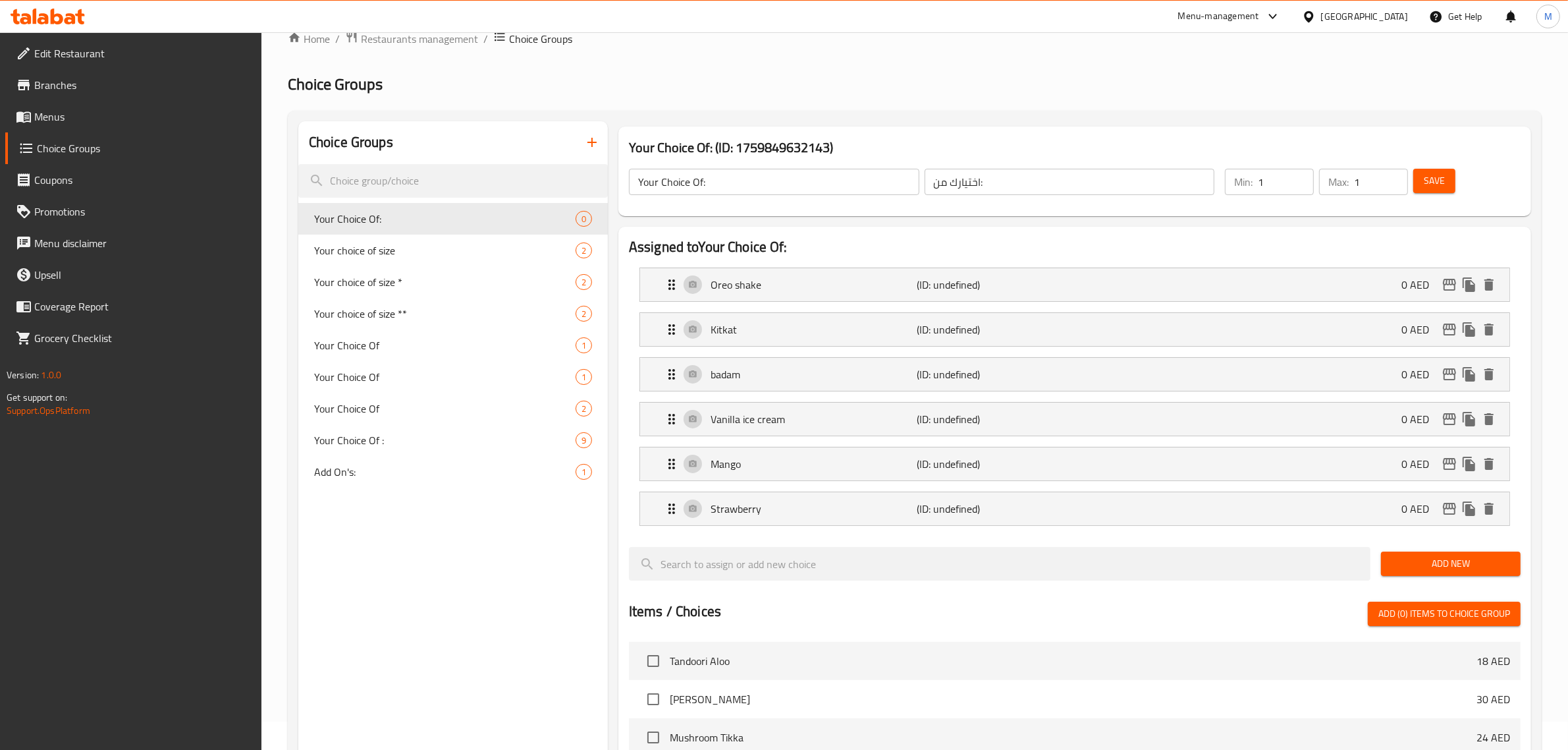
scroll to position [0, 0]
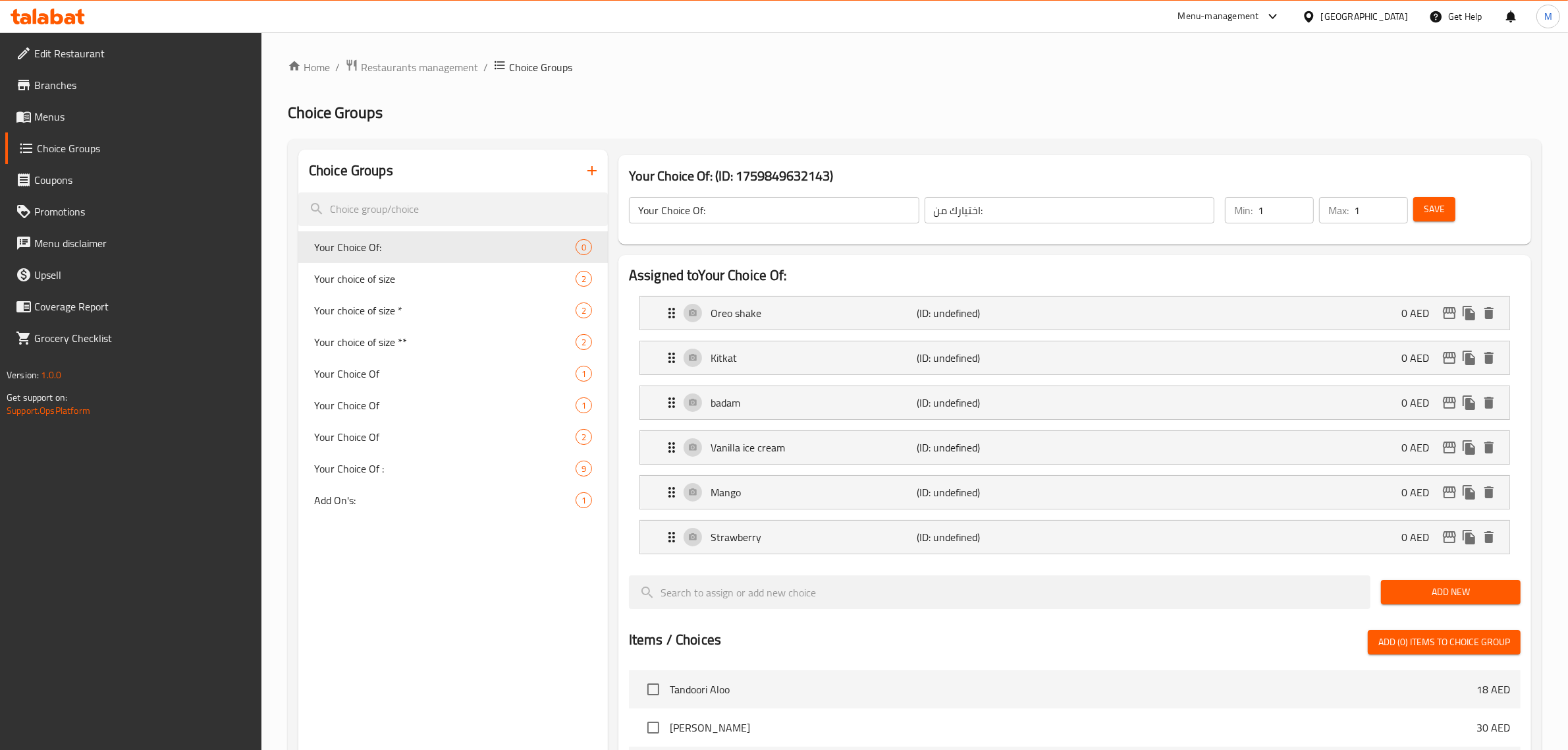
click at [1433, 207] on span "Save" at bounding box center [1434, 209] width 21 height 17
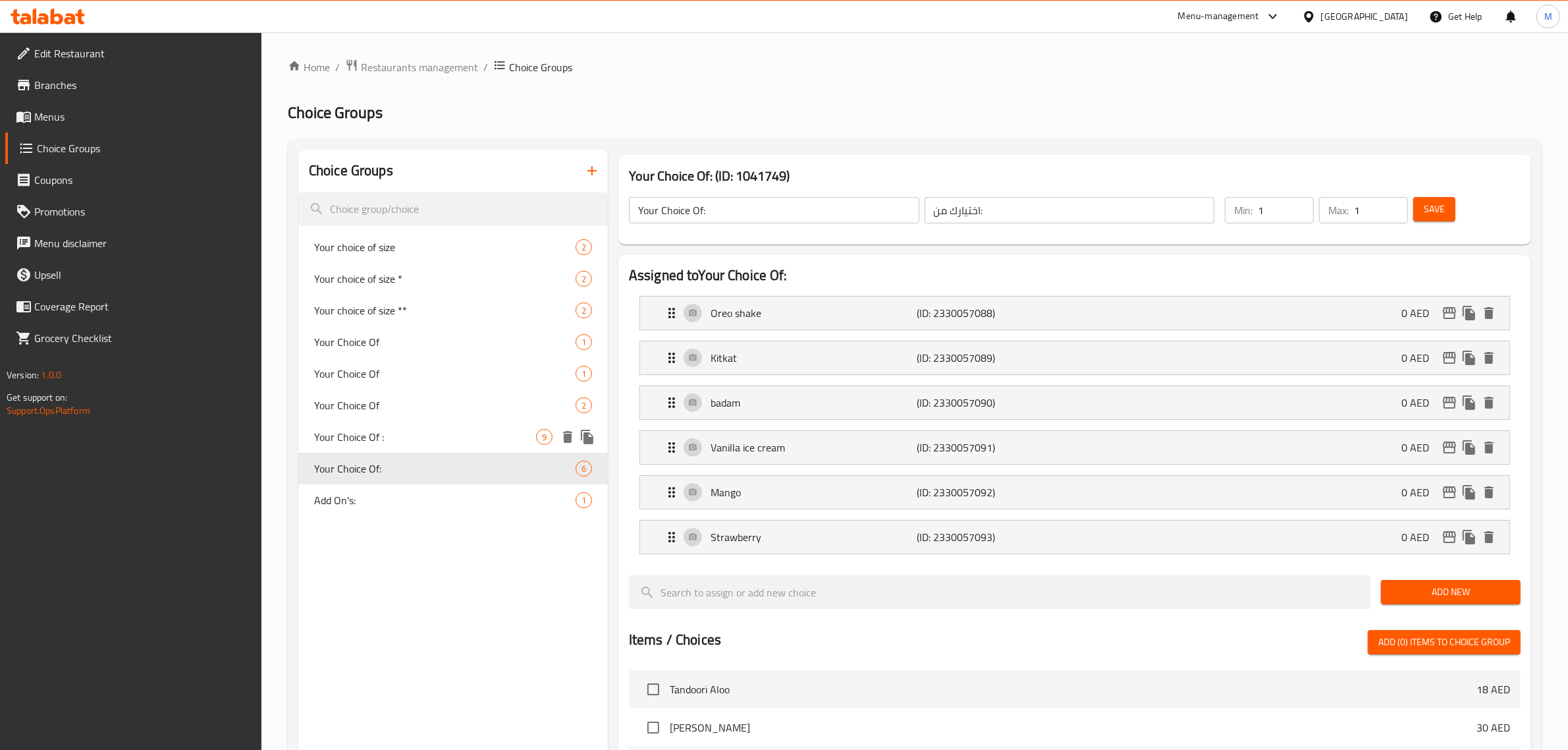
click at [448, 439] on span "Your Choice Of :" at bounding box center [424, 437] width 222 height 16
type input "Your Choice Of :"
type input "اختيارك من :"
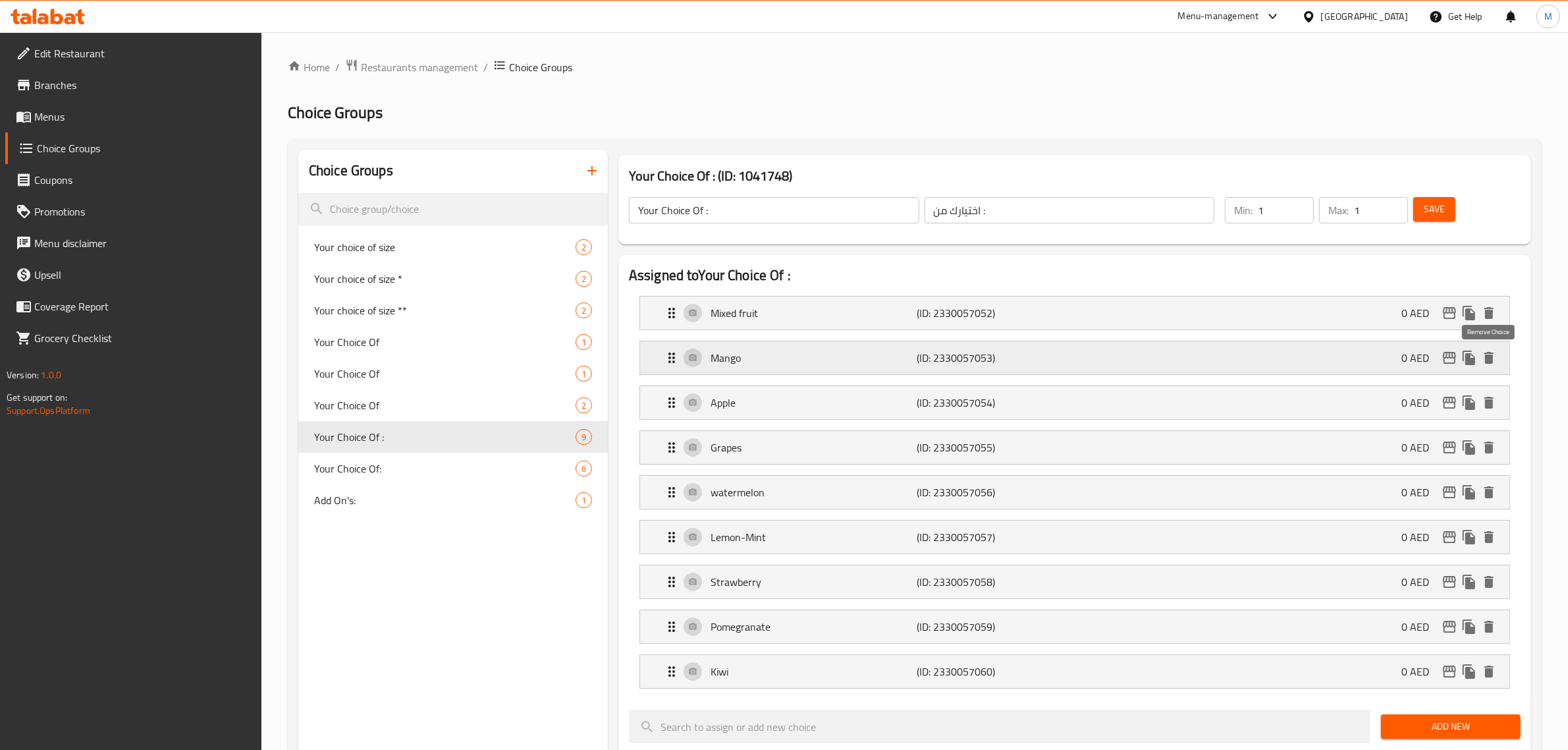
click at [1493, 360] on icon "delete" at bounding box center [1489, 358] width 16 height 16
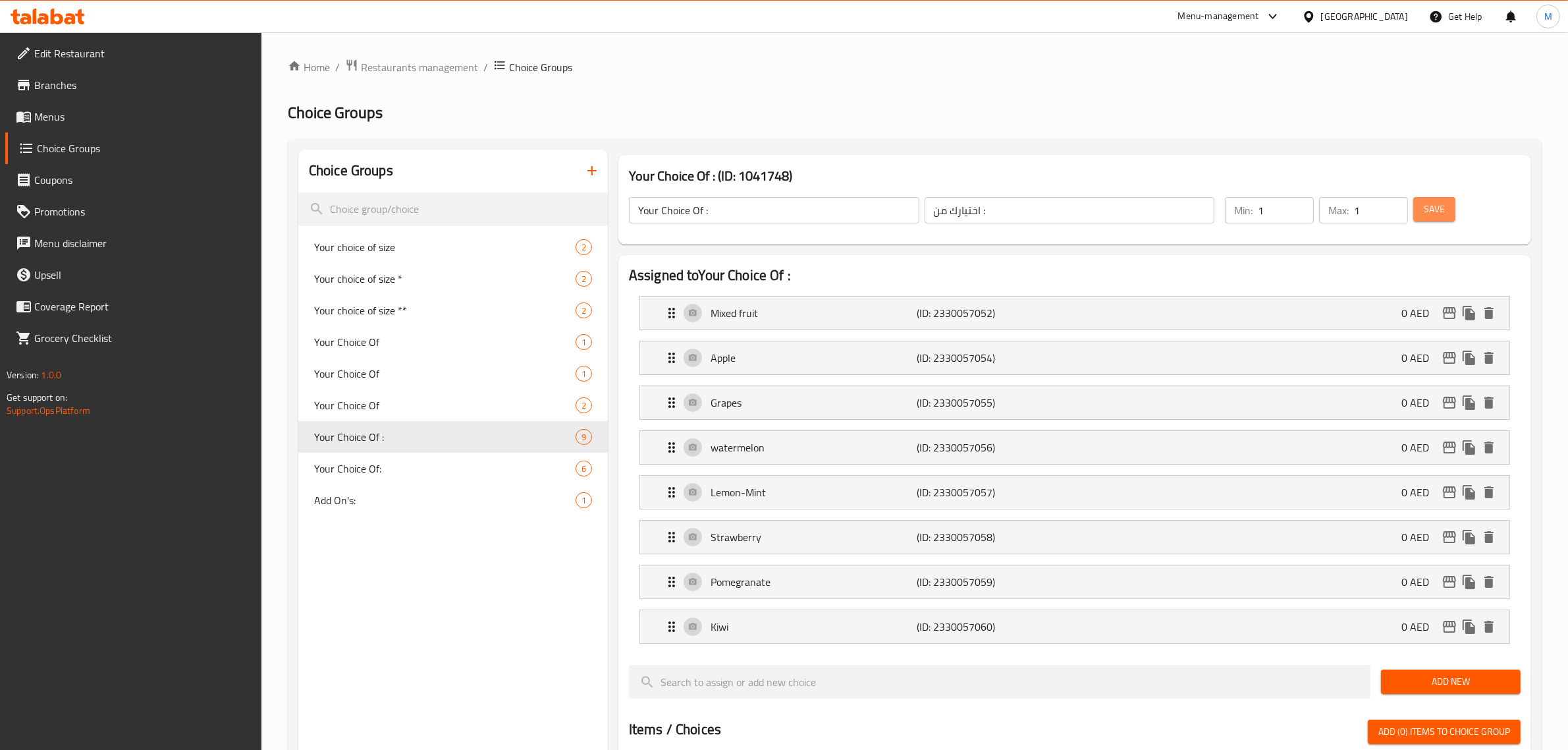
click at [1432, 202] on span "Save" at bounding box center [1434, 209] width 21 height 17
click at [584, 163] on icon "button" at bounding box center [592, 171] width 16 height 16
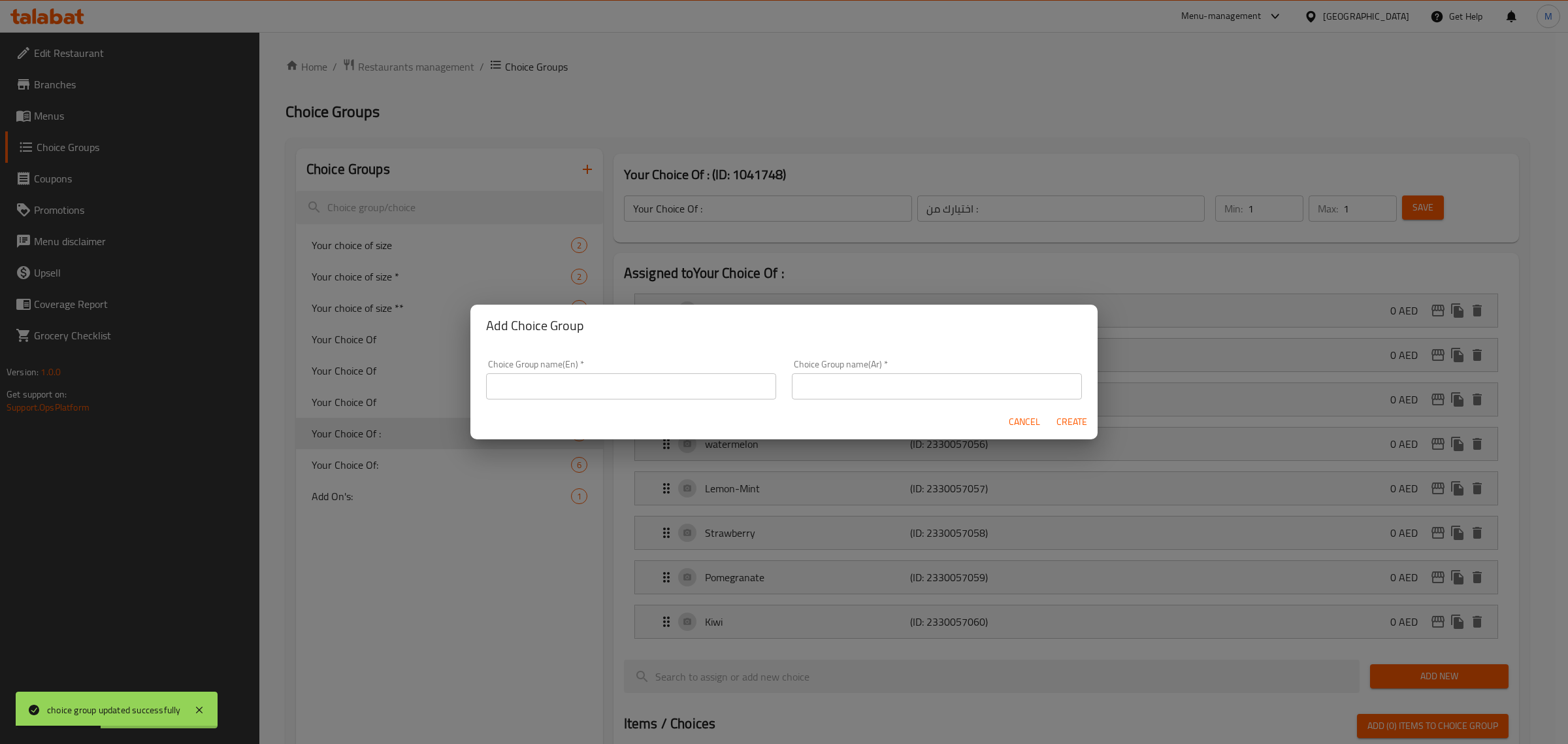
click at [606, 384] on input "text" at bounding box center [631, 386] width 290 height 26
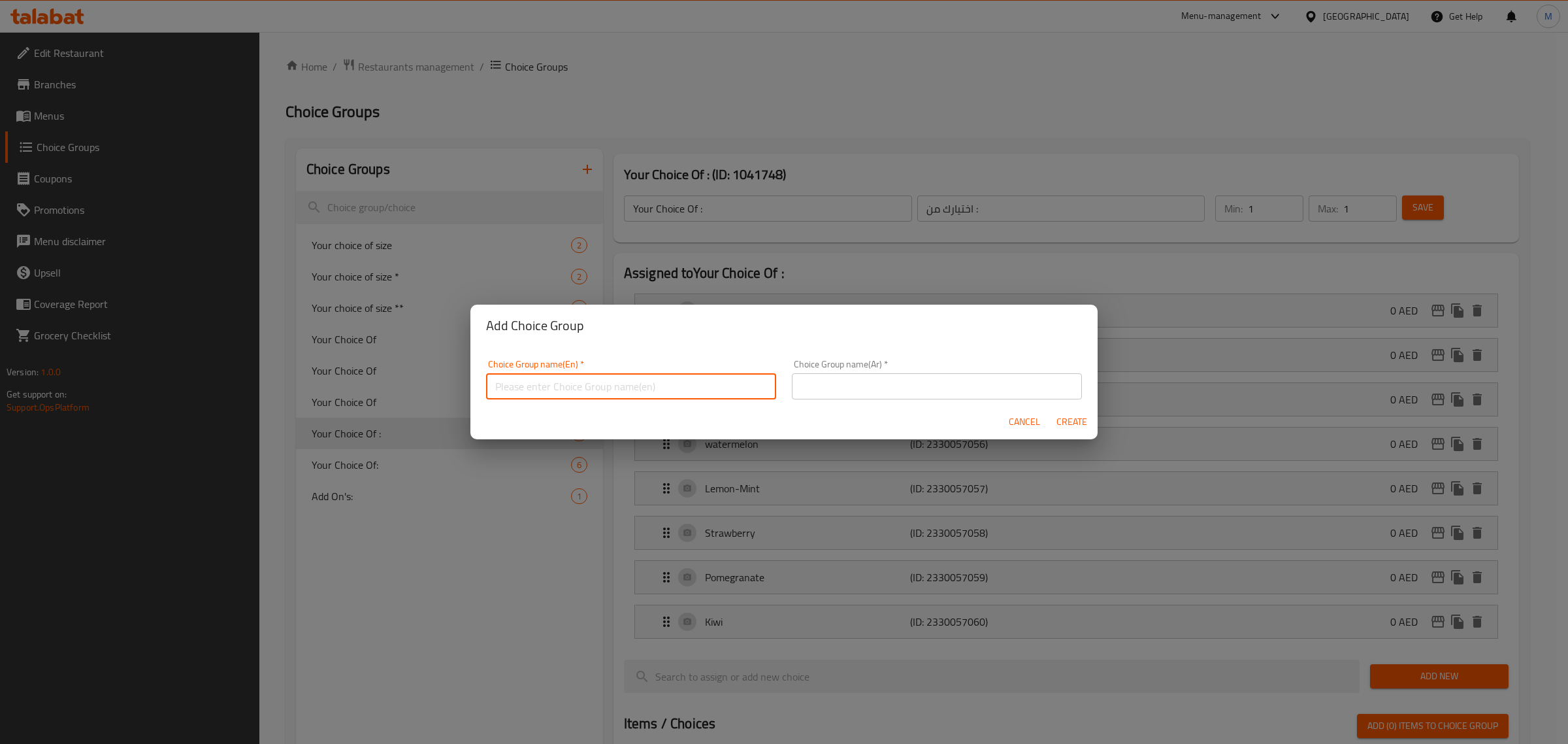
type input "Your Choice Of :"
click at [890, 380] on input "text" at bounding box center [937, 386] width 290 height 26
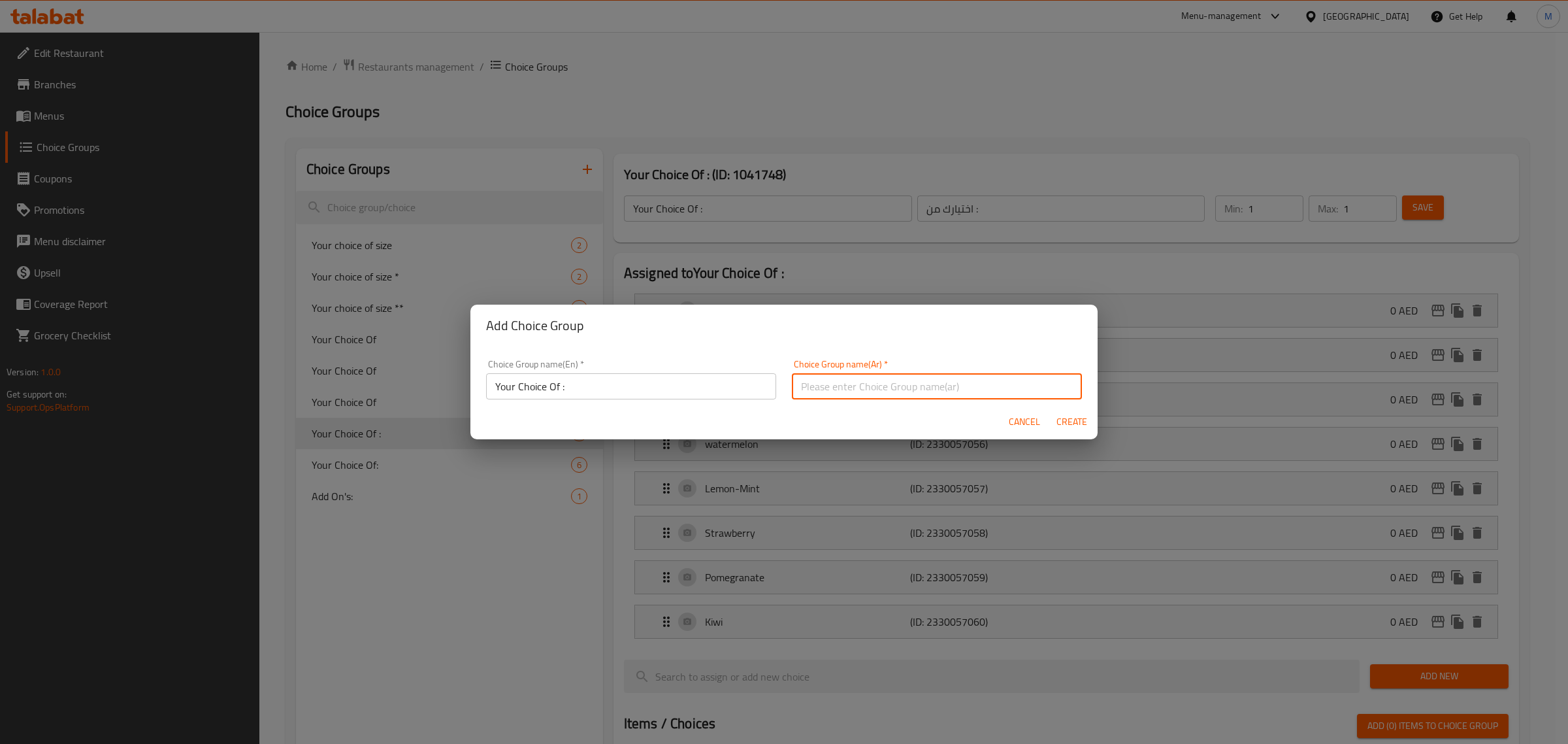
type input "اختيارك من :"
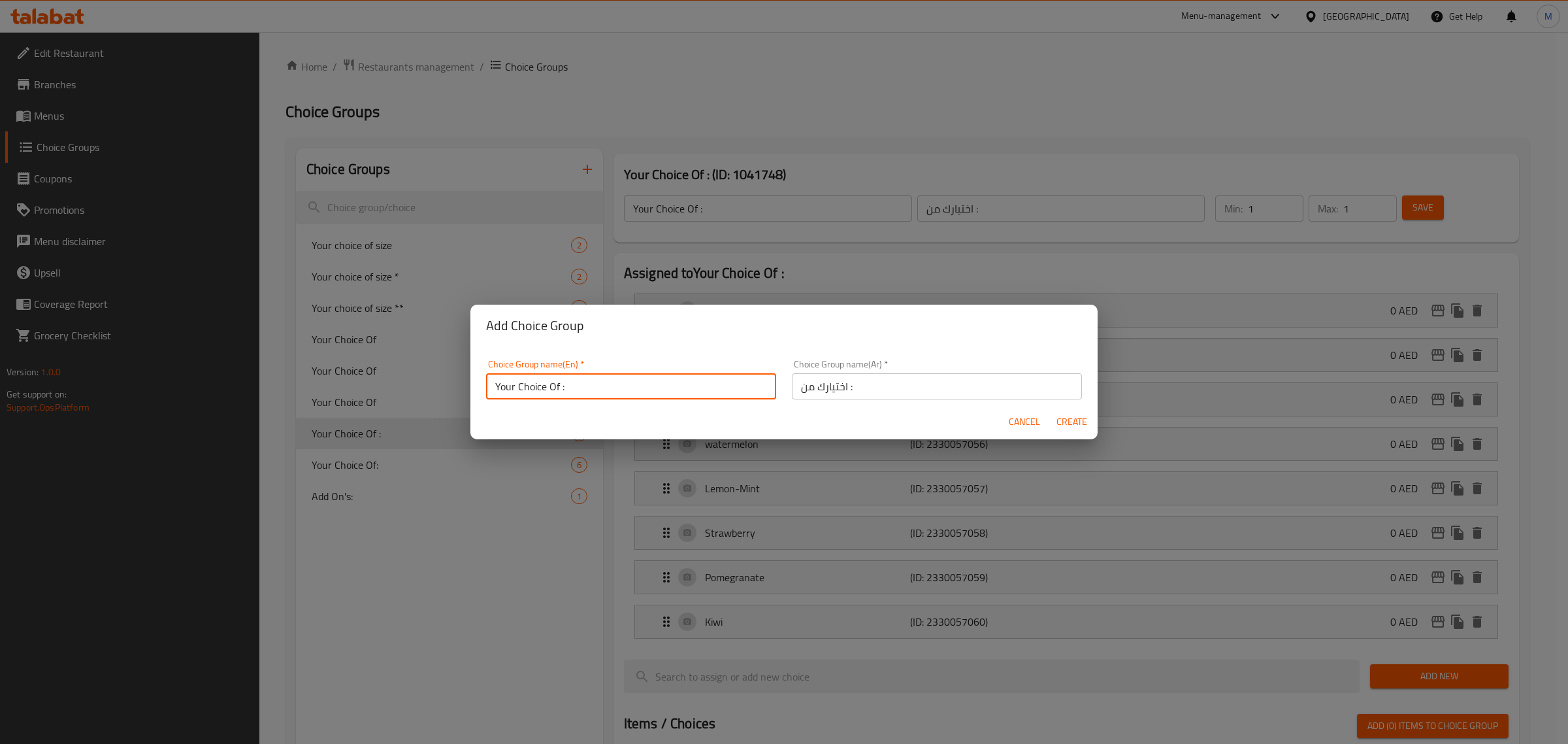
click at [563, 386] on input "Your Choice Of :" at bounding box center [631, 386] width 290 height 26
click at [560, 386] on input "Your Choice Of :" at bounding box center [631, 386] width 290 height 26
type input "Your Choice Of soft drinks:"
click at [862, 386] on input "اختيارك من :" at bounding box center [937, 386] width 290 height 26
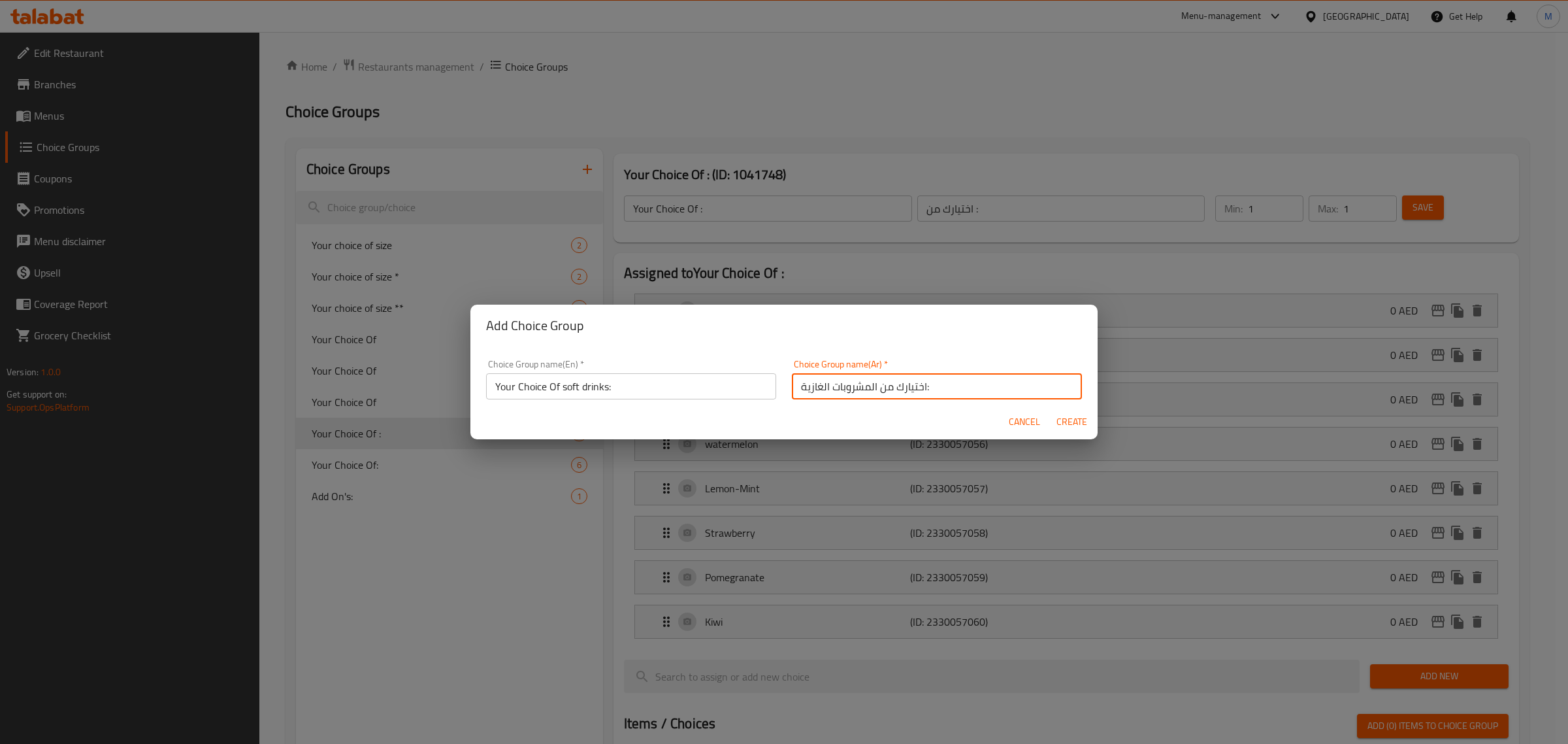
type input "اختيارك من المشروبات الغازية:"
click at [1068, 414] on span "Create" at bounding box center [1071, 422] width 31 height 17
type input "Your Choice Of soft drinks:"
type input "اختيارك من المشروبات الغازية:"
type input "0"
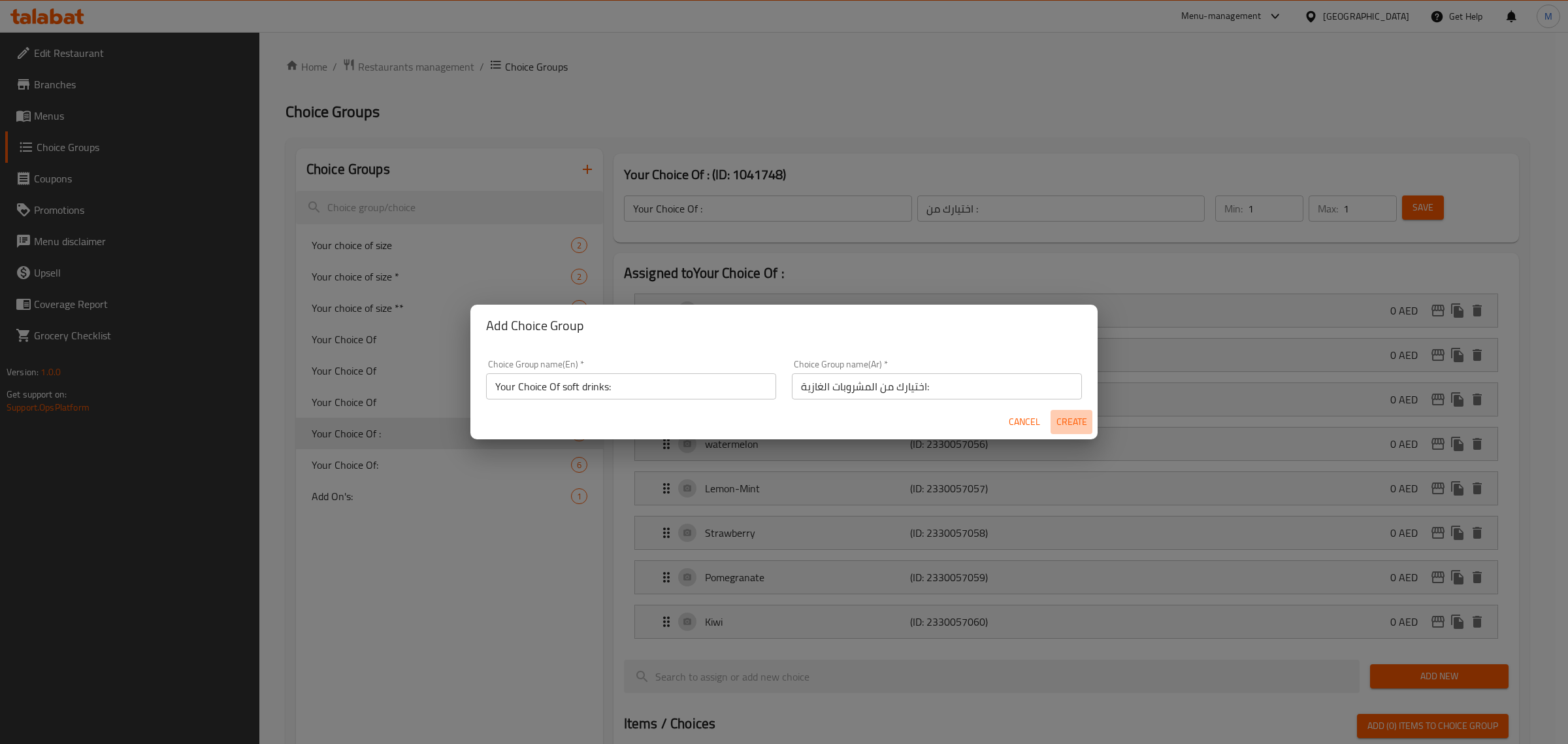
type input "0"
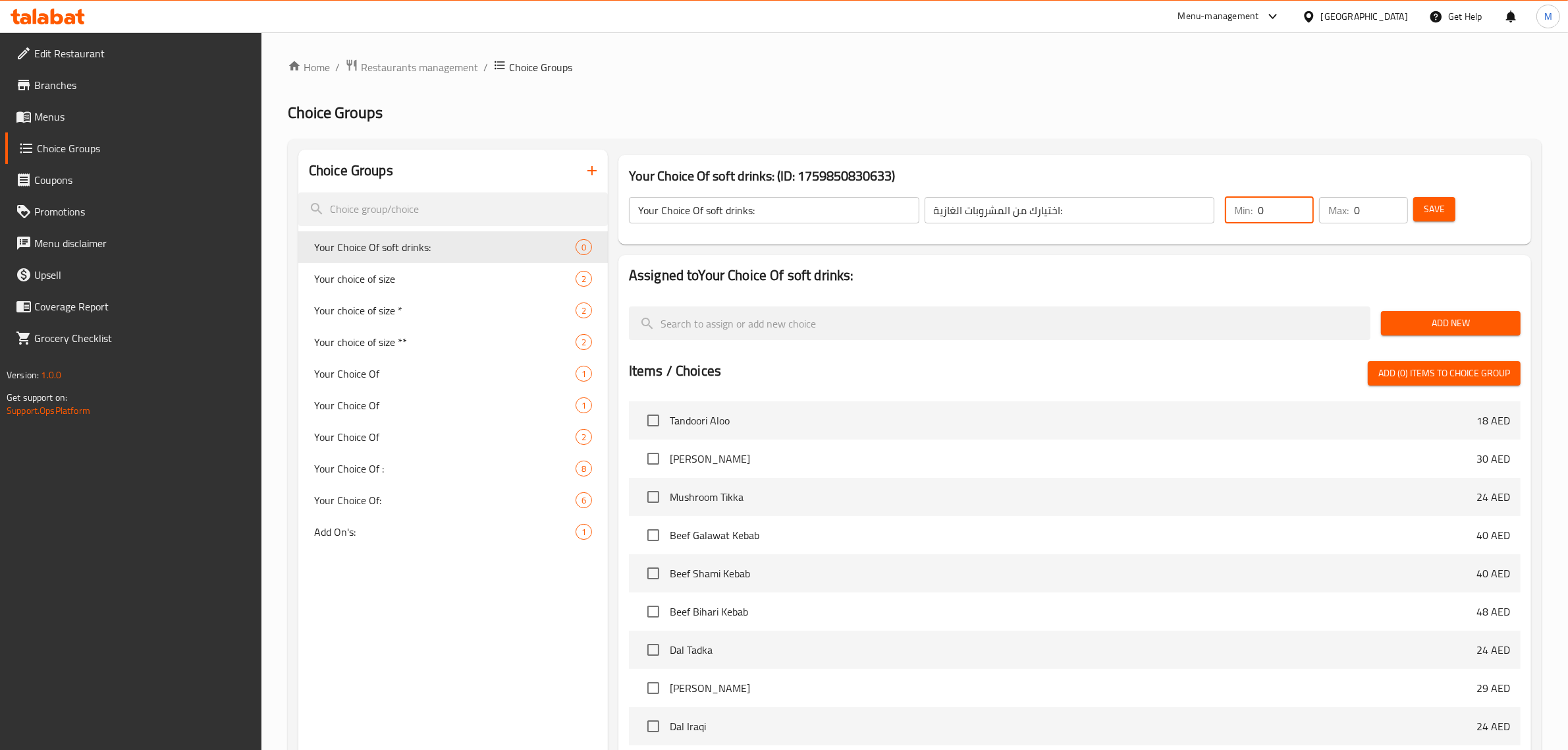
drag, startPoint x: 1276, startPoint y: 216, endPoint x: 1174, endPoint y: 205, distance: 102.6
click at [1181, 212] on div "Your Choice Of soft drinks: ​ اختيارك من المشروبات الغازية: ​ Min: 0 ​ Max: 0 ​…" at bounding box center [1075, 210] width 902 height 58
type input "1"
drag, startPoint x: 1374, startPoint y: 211, endPoint x: 1277, endPoint y: 208, distance: 97.0
click at [1277, 208] on div "Min: 1 ​ Max: 0 ​" at bounding box center [1316, 210] width 194 height 37
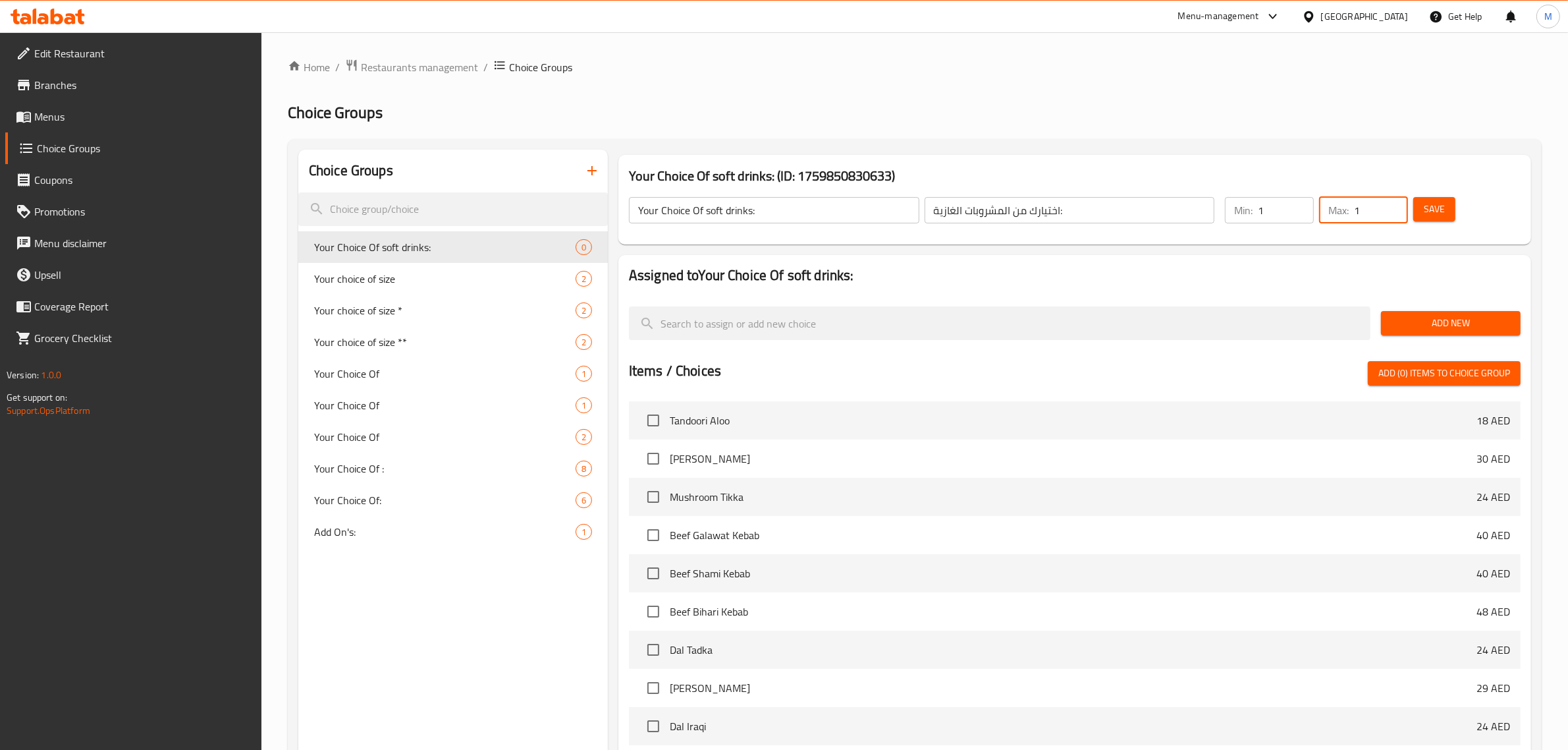
type input "1"
click at [1295, 271] on h2 "Assigned to Your Choice Of soft drinks:" at bounding box center [1075, 275] width 892 height 20
click at [1416, 313] on button "Add New" at bounding box center [1450, 323] width 139 height 25
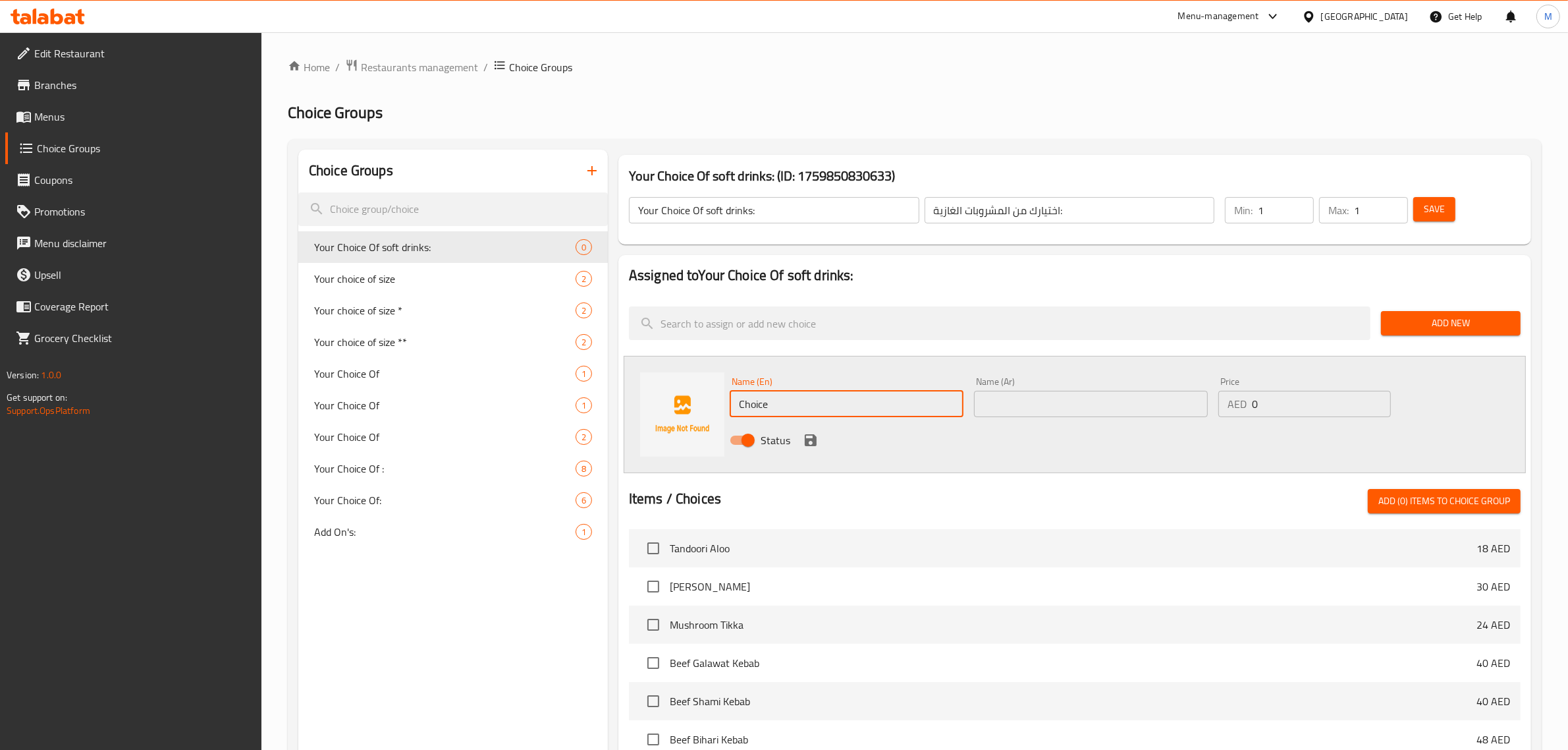
click at [832, 407] on input "Choice" at bounding box center [846, 404] width 234 height 27
paste input "Kinza Cola"
type input "Kinza Cola"
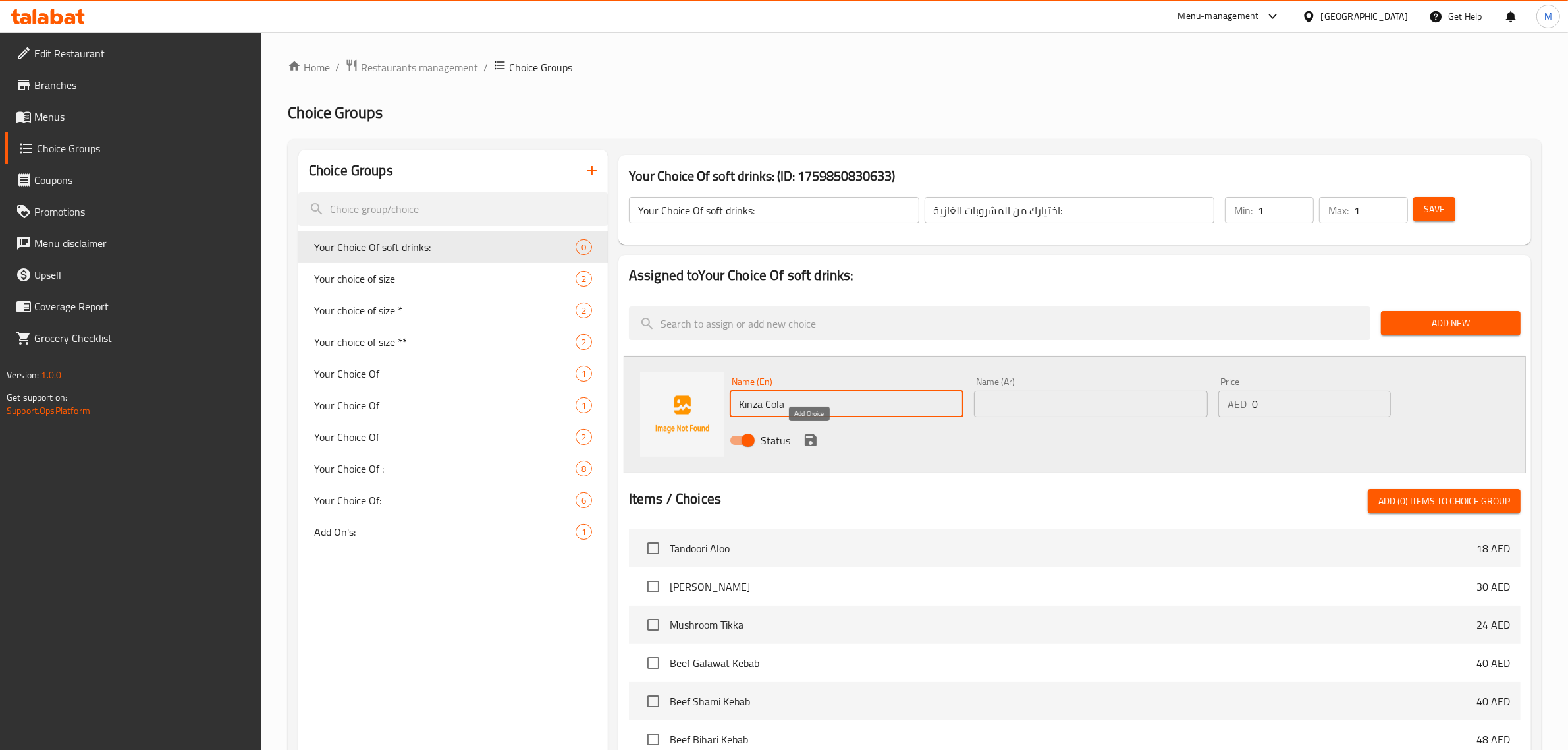
click at [805, 437] on icon "save" at bounding box center [811, 440] width 12 height 12
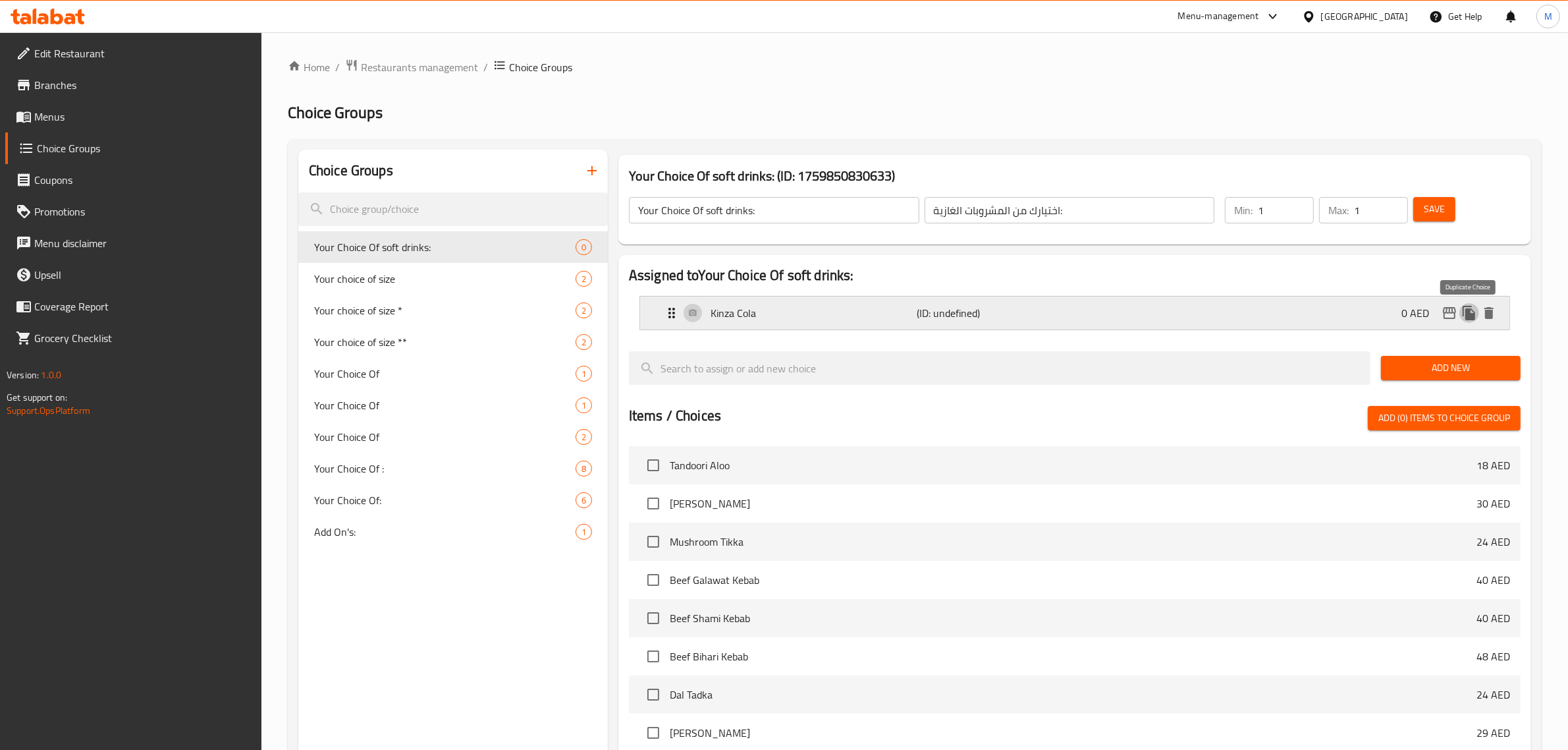
click at [1465, 308] on icon "duplicate" at bounding box center [1469, 313] width 16 height 16
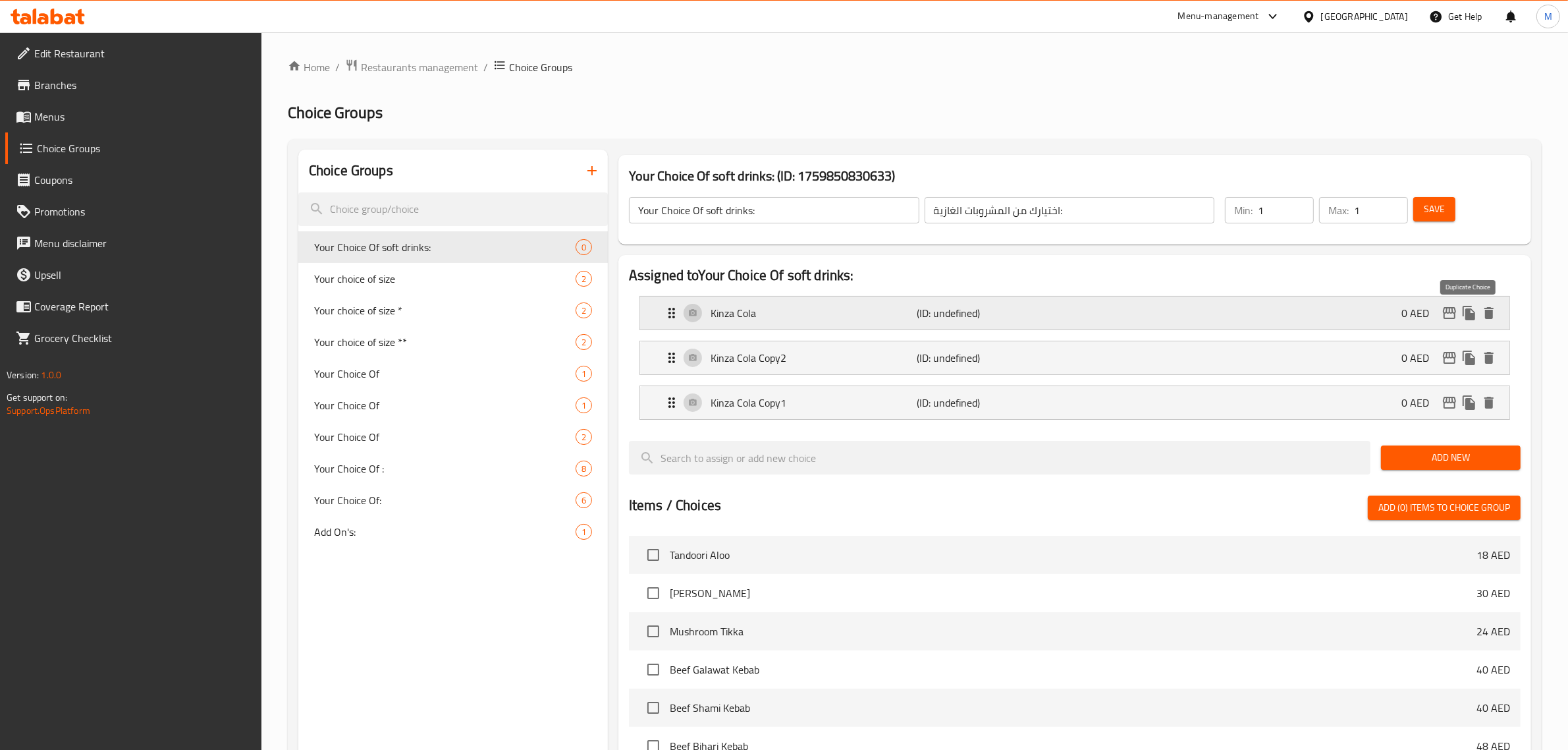
click at [1465, 308] on icon "duplicate" at bounding box center [1469, 313] width 16 height 16
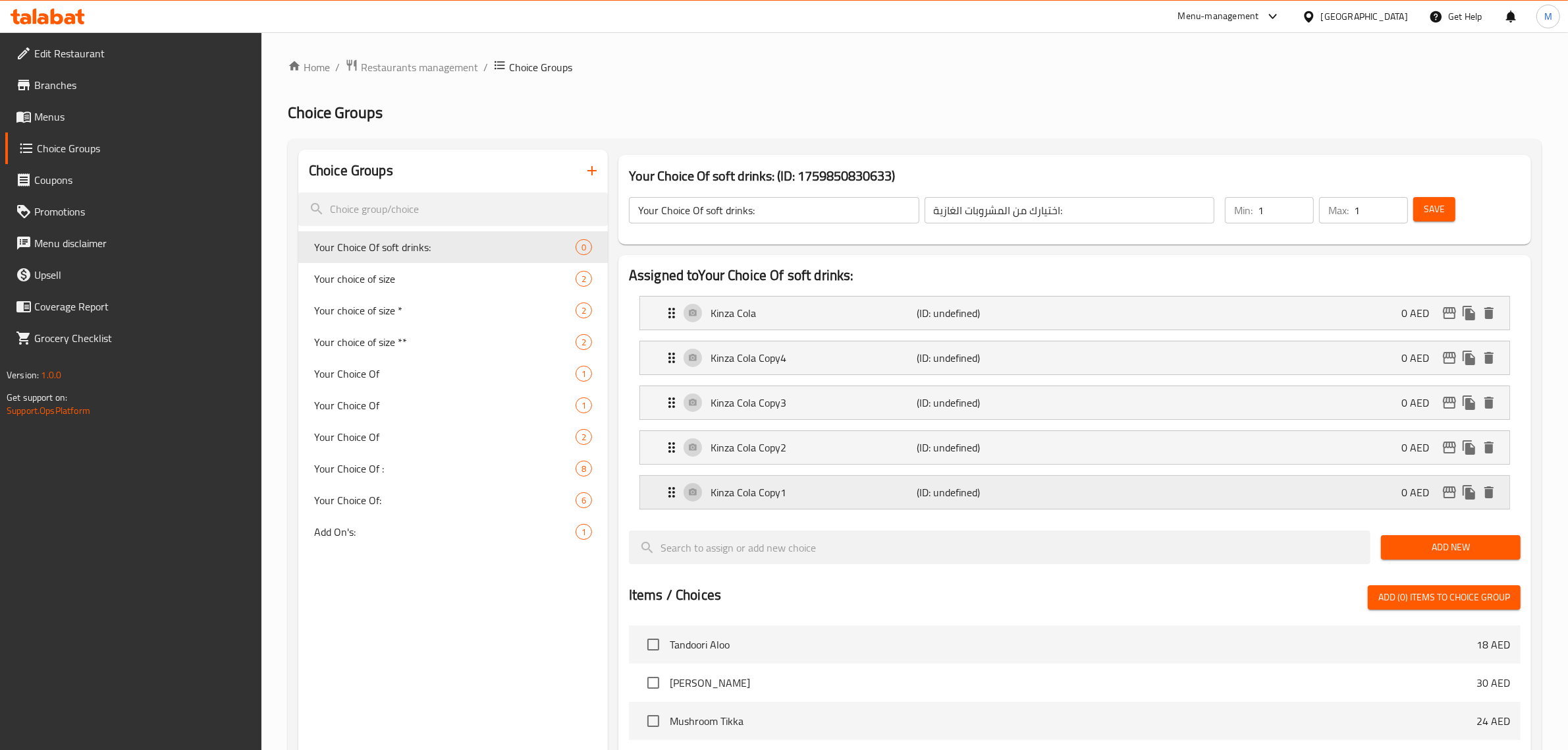
click at [1092, 481] on div "Kinza Cola Copy1 (ID: undefined) 0 AED" at bounding box center [1078, 491] width 830 height 33
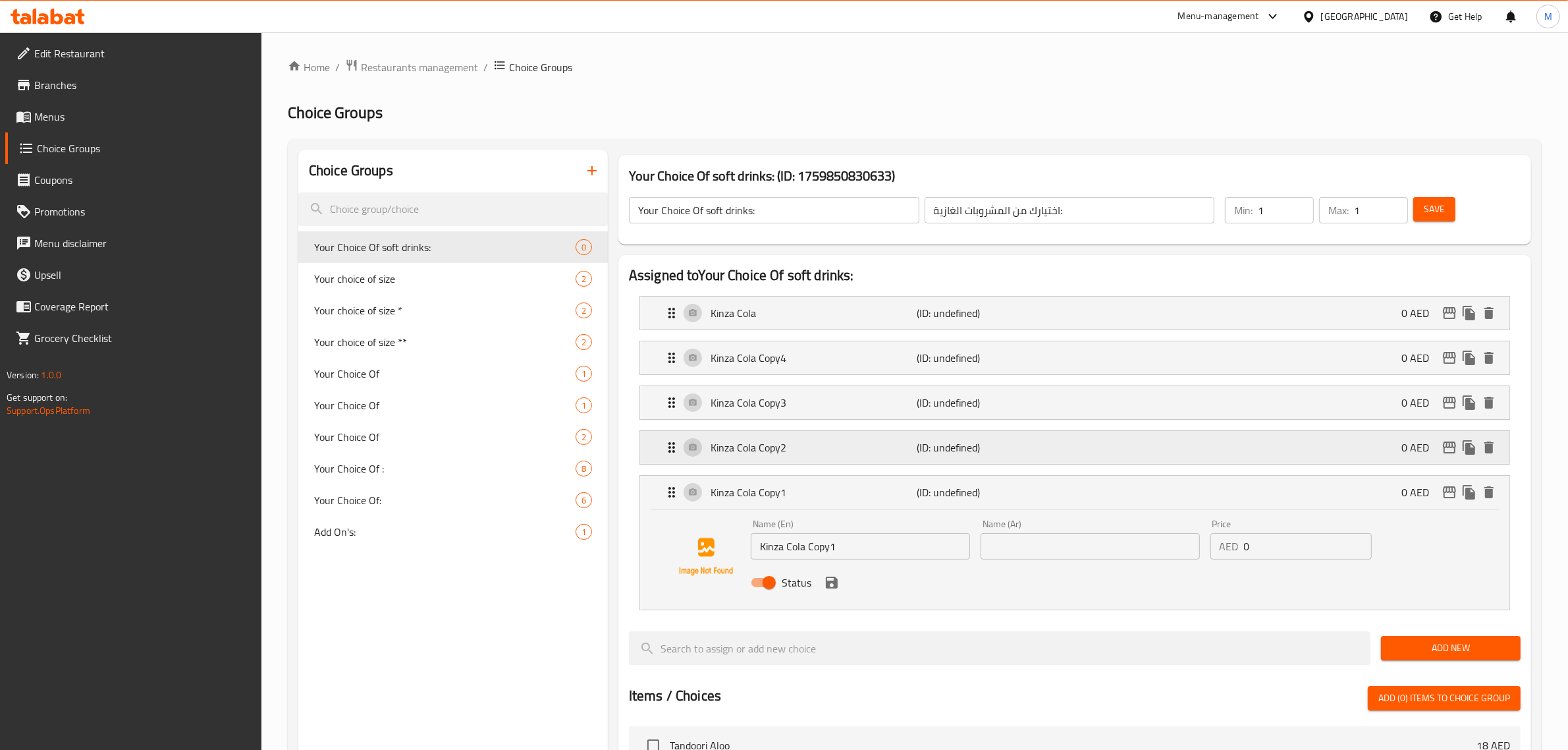
click at [1090, 457] on div "Kinza Cola Copy2 (ID: undefined) 0 AED" at bounding box center [1078, 447] width 830 height 33
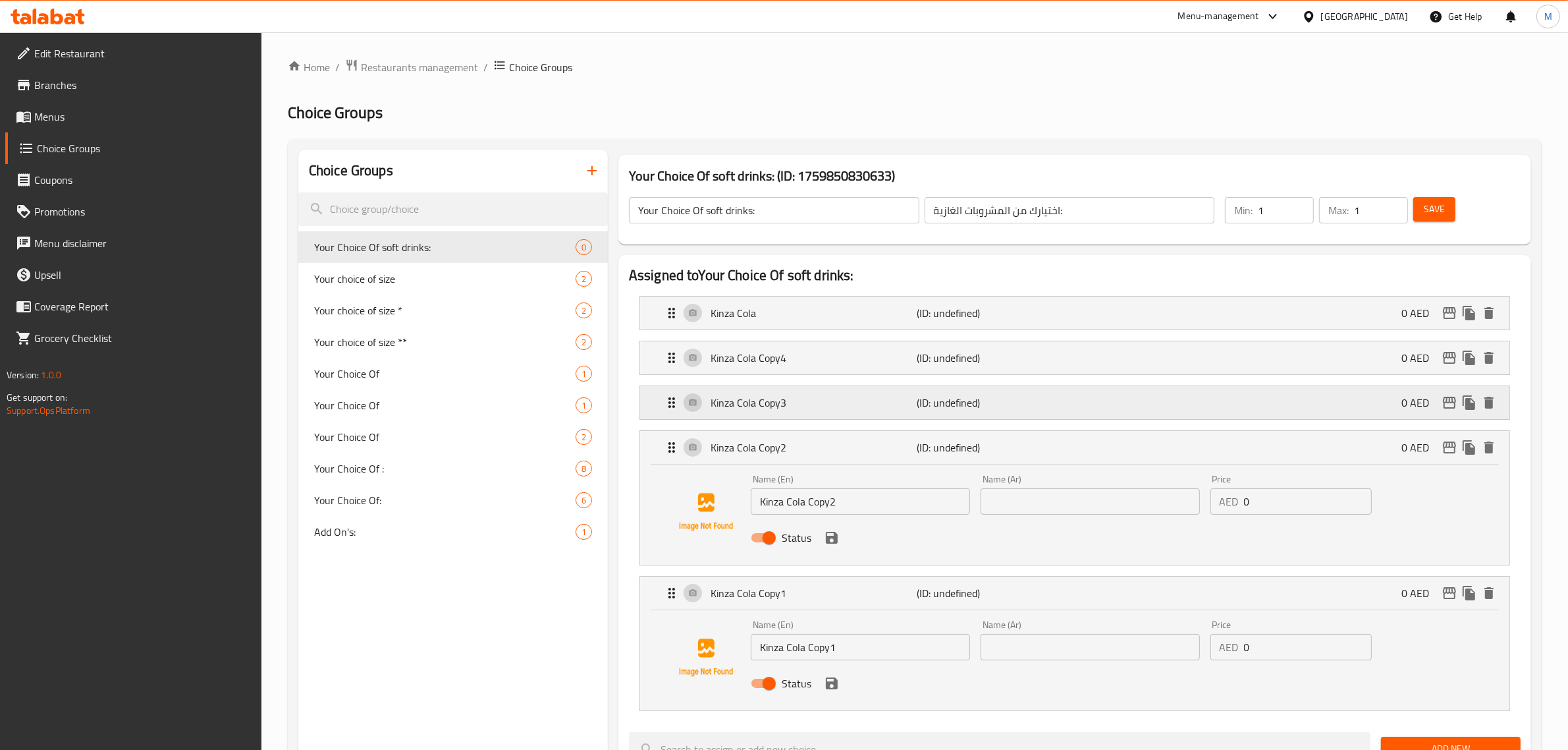
click at [1072, 413] on div "Kinza Cola Copy3 (ID: undefined) 0 AED" at bounding box center [1078, 402] width 830 height 33
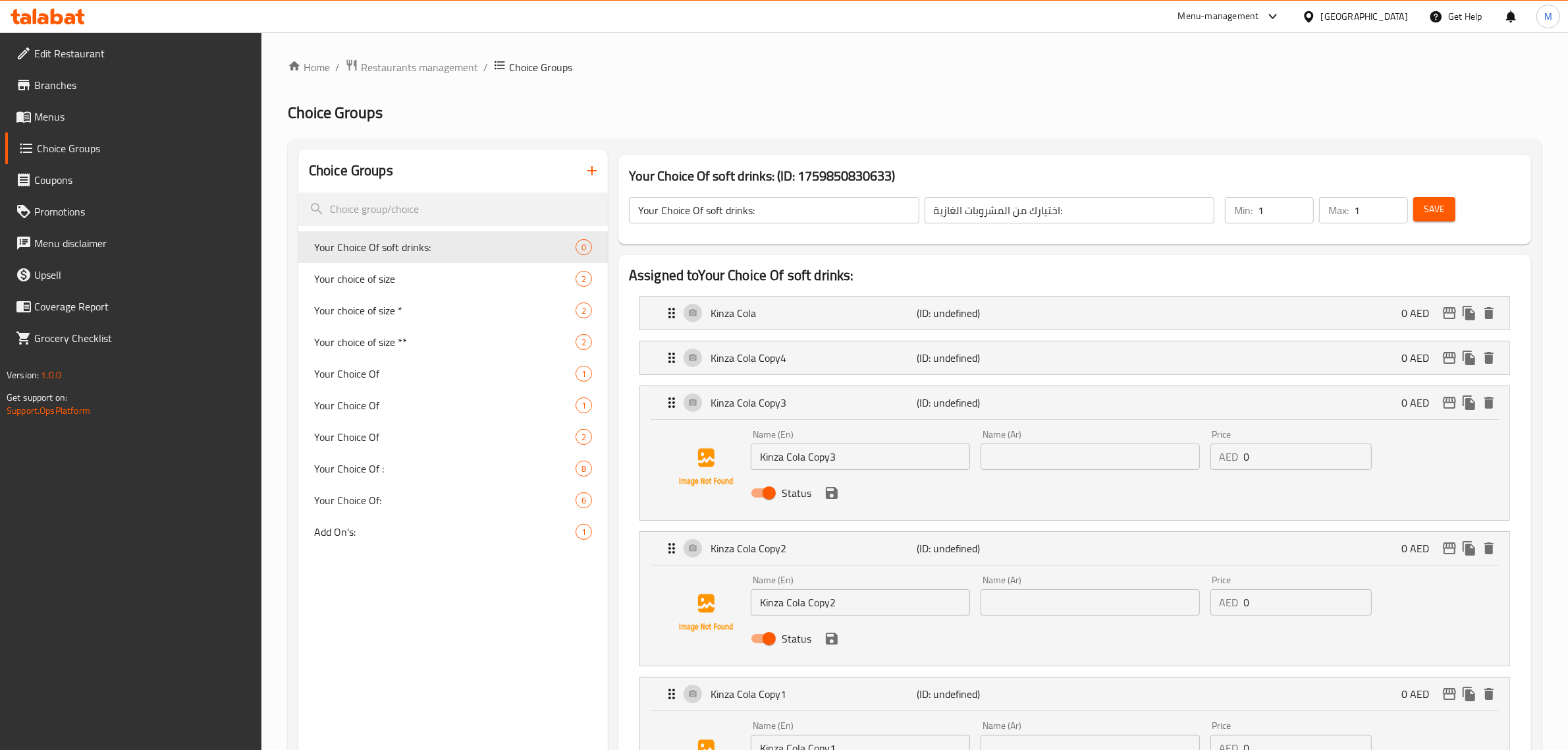
click at [1064, 379] on li "Kinza Cola Copy4 (ID: undefined) 0 AED Name (En) Kinza Cola Copy4 Name (En) Nam…" at bounding box center [1075, 357] width 892 height 45
click at [854, 363] on p "Kinza Cola Copy4" at bounding box center [814, 358] width 207 height 16
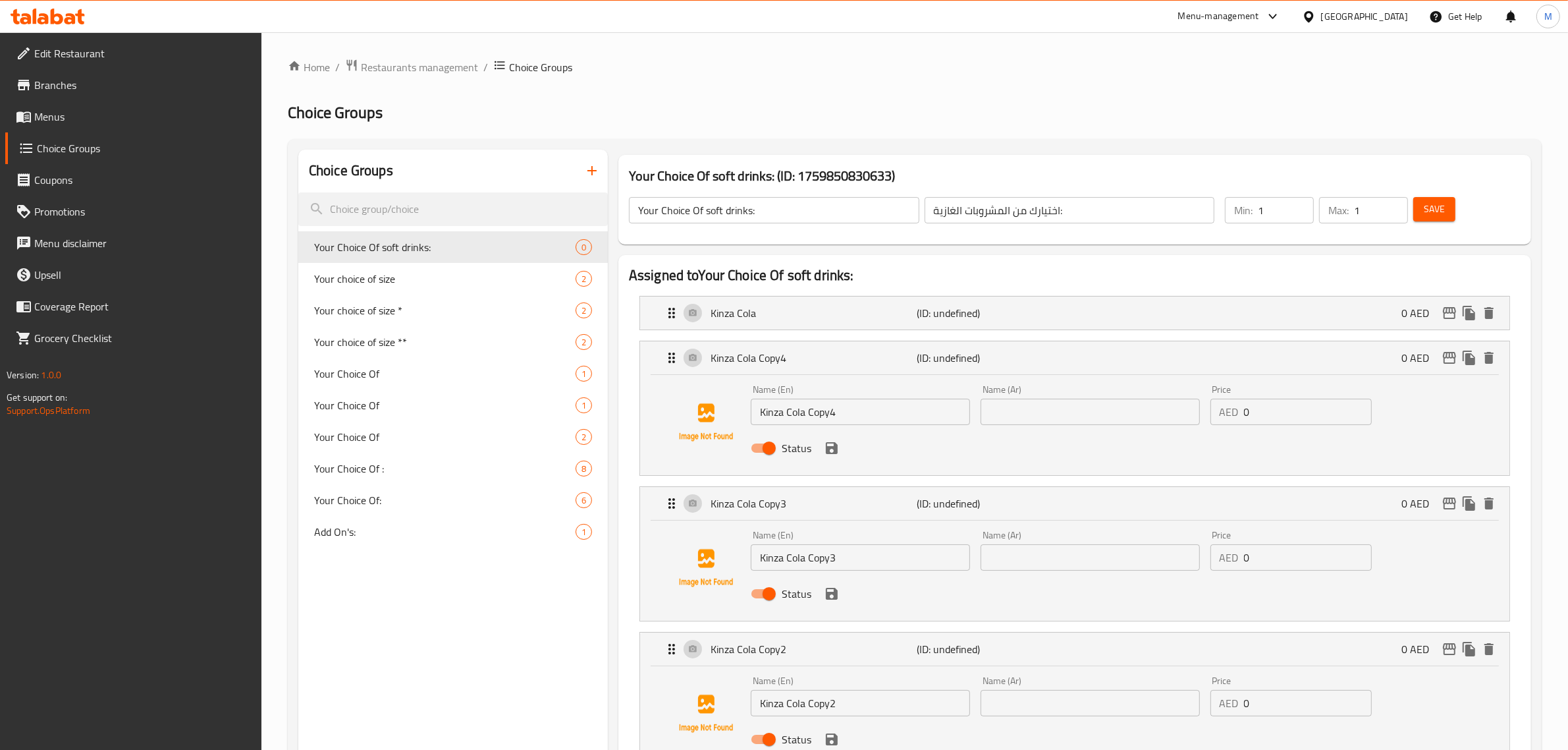
click at [820, 419] on input "Kinza Cola Copy4" at bounding box center [860, 412] width 219 height 27
paste input "Lemon"
click at [842, 316] on p "Kinza Cola" at bounding box center [814, 313] width 207 height 16
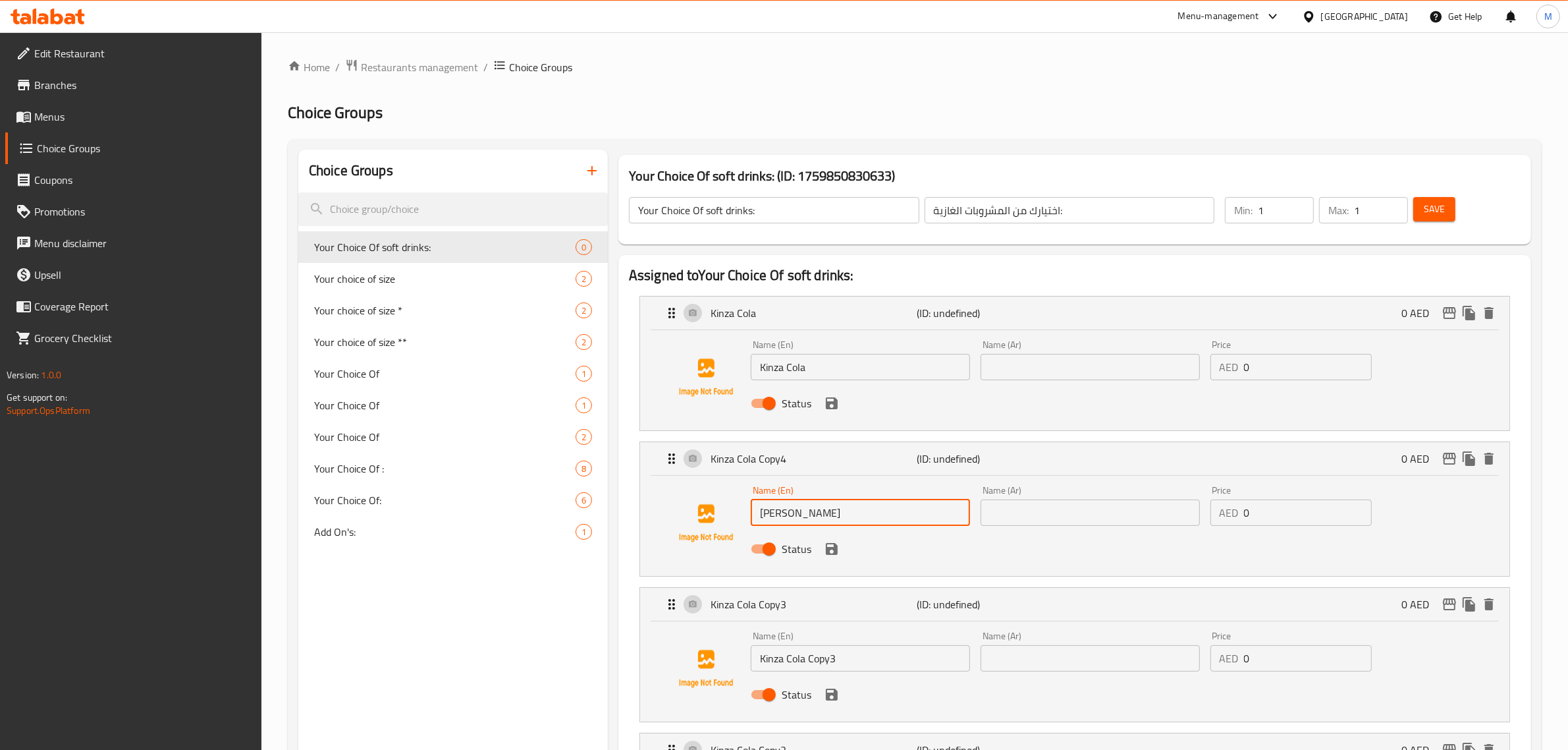
type input "[PERSON_NAME]"
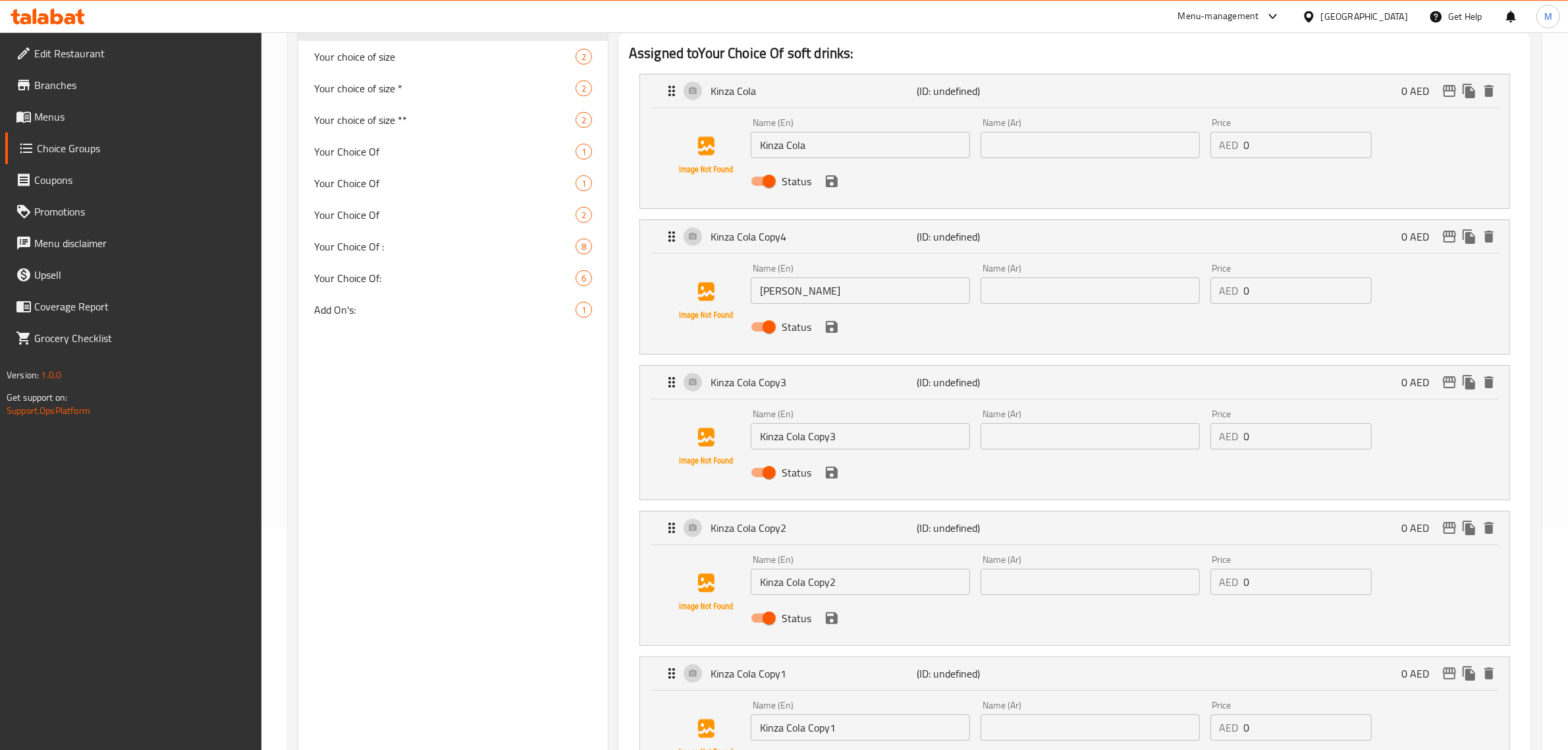
scroll to position [247, 0]
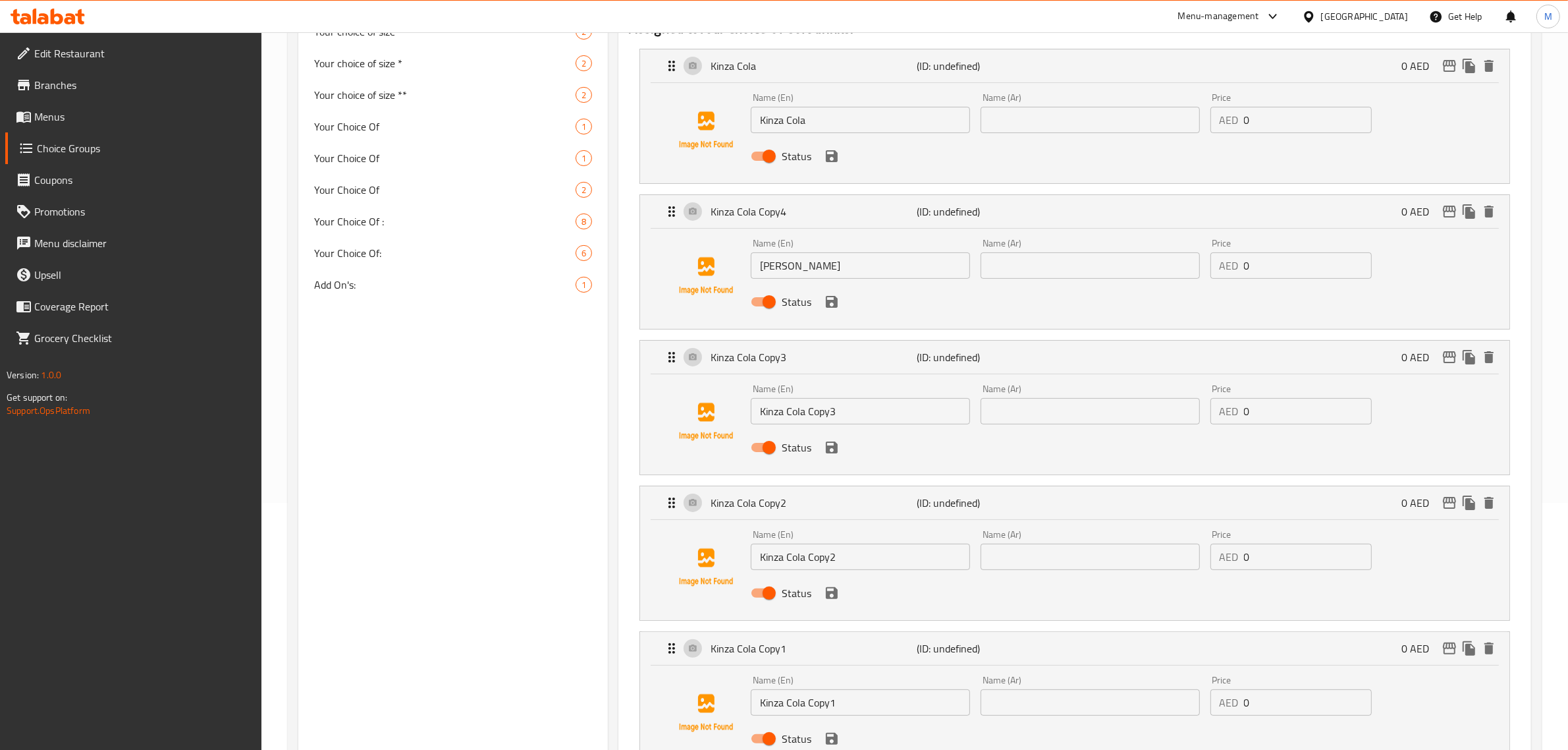
click at [820, 417] on input "Kinza Cola Copy3" at bounding box center [860, 411] width 219 height 27
paste input "Orange"
type input "Kinza Orange"
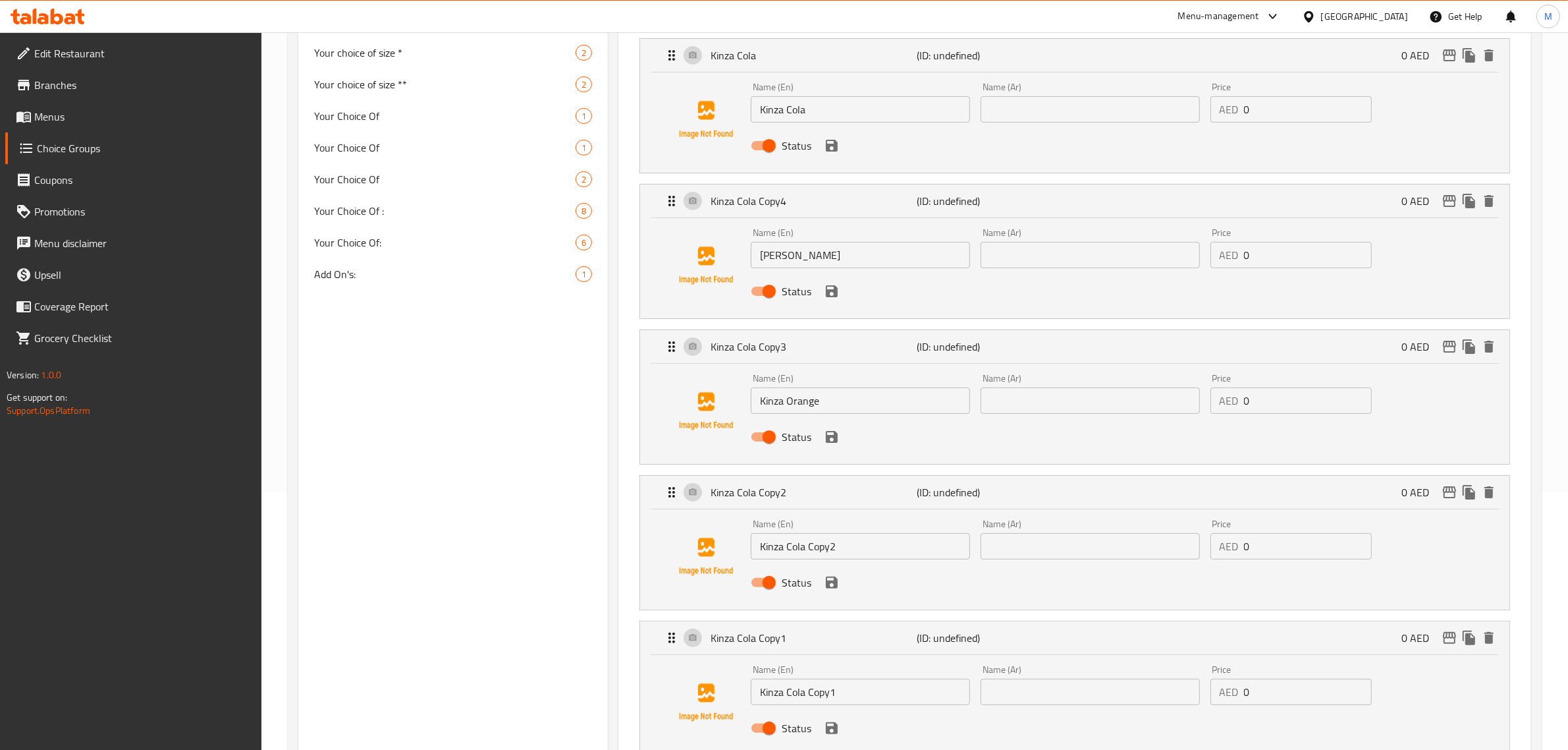
scroll to position [329, 0]
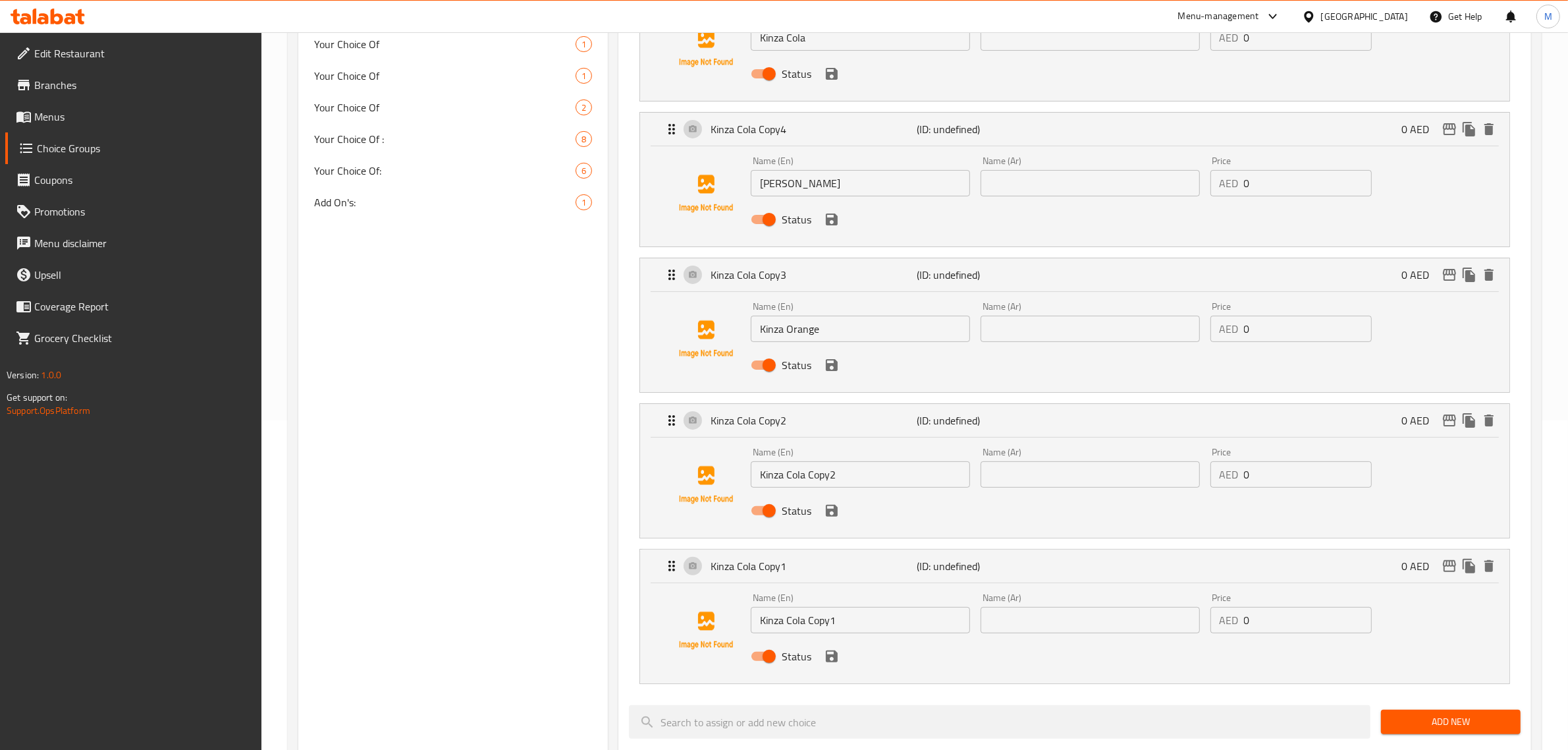
click at [810, 473] on input "Kinza Cola Copy2" at bounding box center [860, 475] width 219 height 27
paste input "Blue"
click at [840, 469] on input "Kinza Blue" at bounding box center [860, 475] width 219 height 27
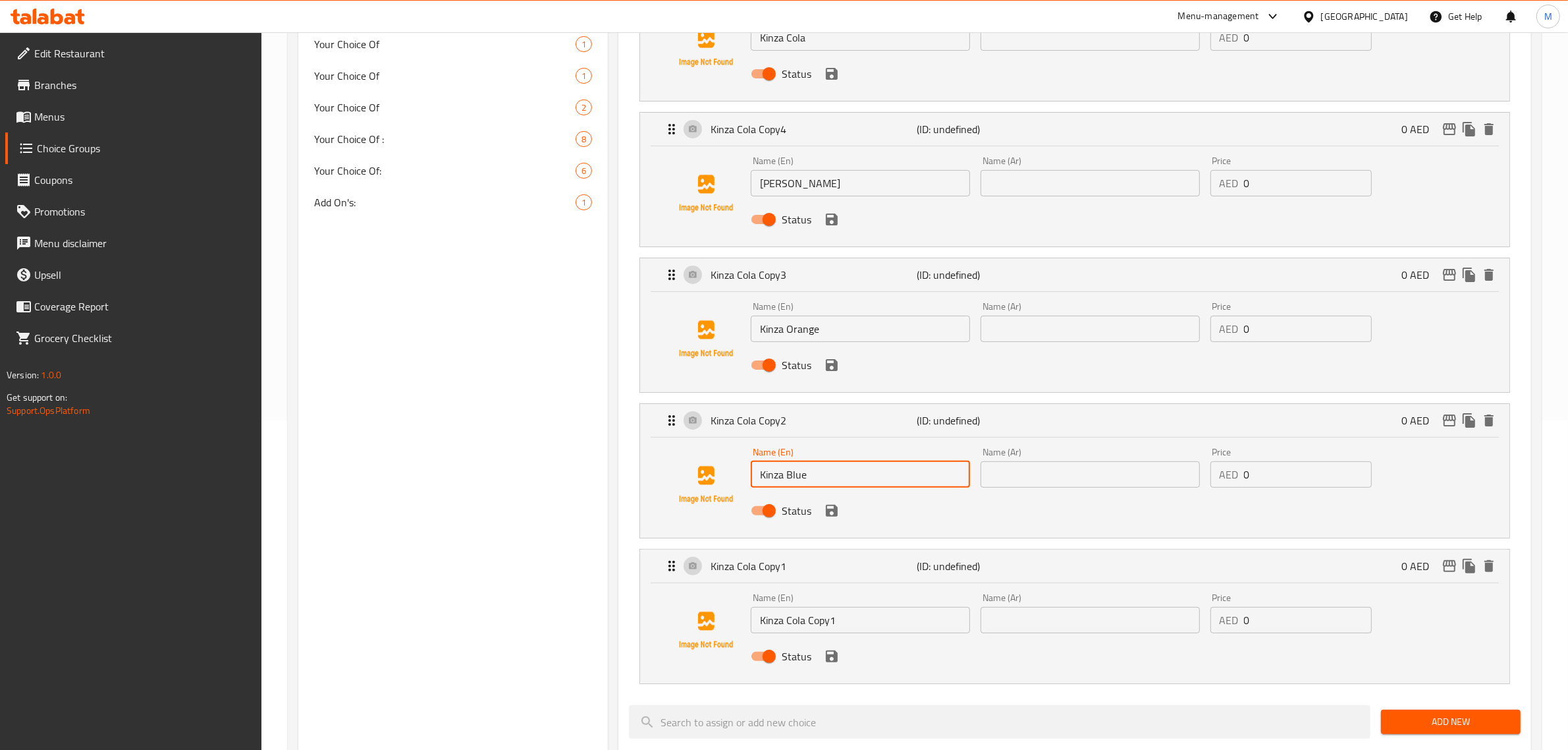
paste input "berries"
type input "Kinza Blue berries"
click at [825, 640] on div "Status" at bounding box center [1090, 656] width 690 height 35
click at [832, 628] on input "Kinza Cola Copy1" at bounding box center [860, 620] width 219 height 27
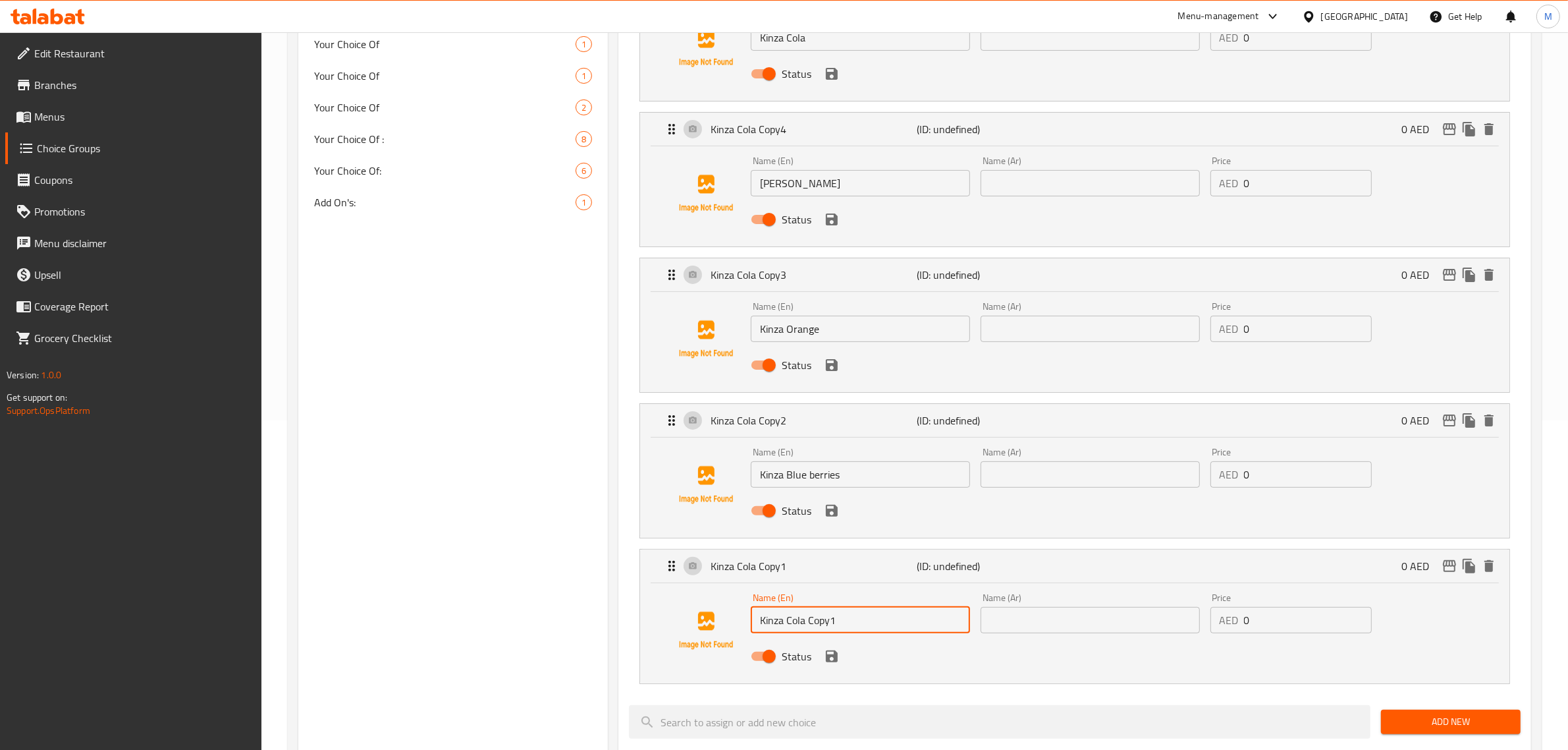
click at [832, 628] on input "Kinza Cola Copy1" at bounding box center [860, 620] width 219 height 27
paste input "Lemon-Zero Sugar"
type input "Kinza Lemon-Zero Sugar"
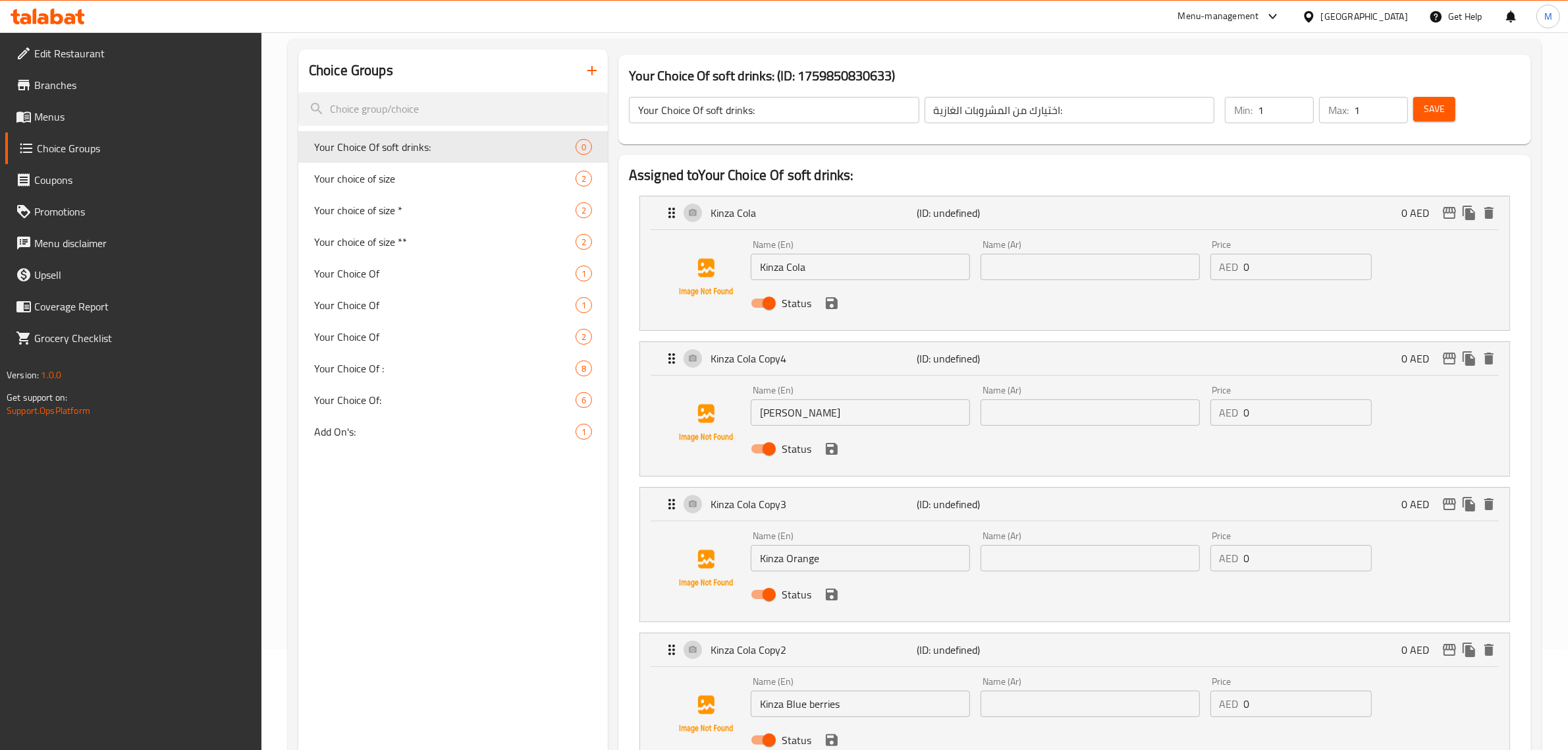
scroll to position [83, 0]
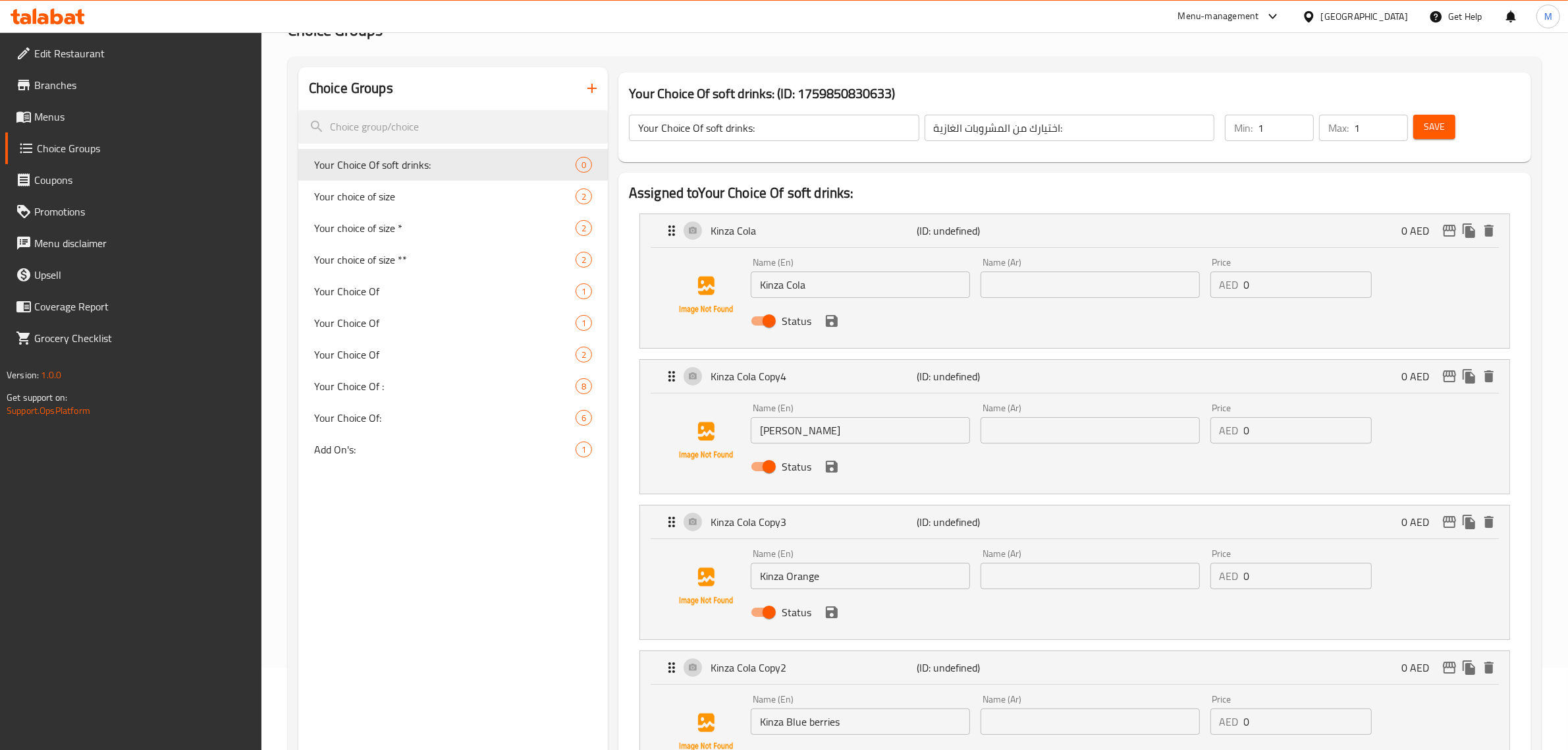
drag, startPoint x: 1057, startPoint y: 287, endPoint x: 1048, endPoint y: 285, distance: 9.2
click at [1057, 287] on input "text" at bounding box center [1090, 285] width 219 height 27
paste input "[PERSON_NAME]"
type input "[PERSON_NAME]"
click at [1044, 428] on input "text" at bounding box center [1090, 431] width 219 height 27
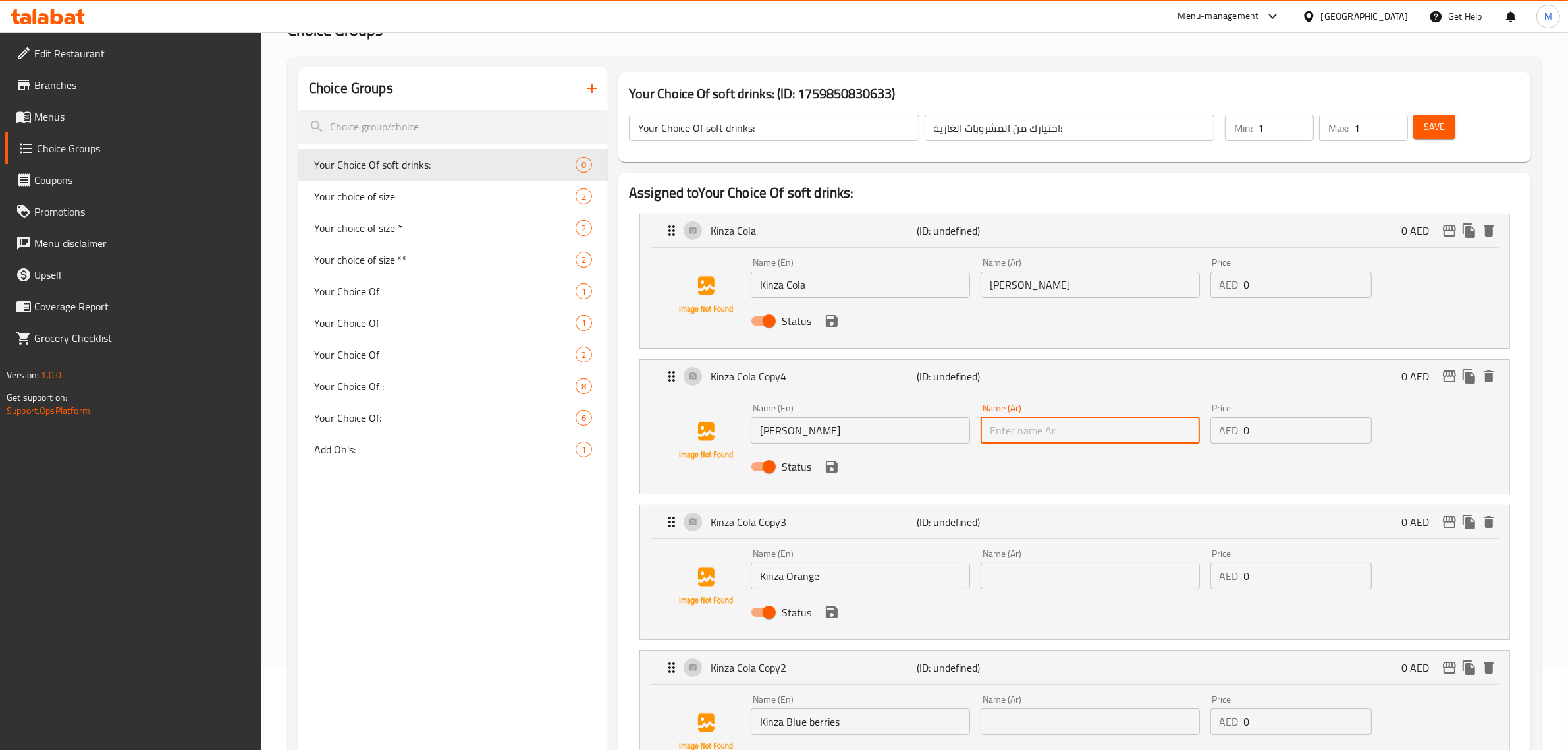
paste input "كينزا ليمون"
type input "كينزا ليمون"
click at [1071, 426] on input "كينزا ليمون" at bounding box center [1090, 431] width 219 height 27
click at [1039, 575] on input "text" at bounding box center [1090, 576] width 219 height 27
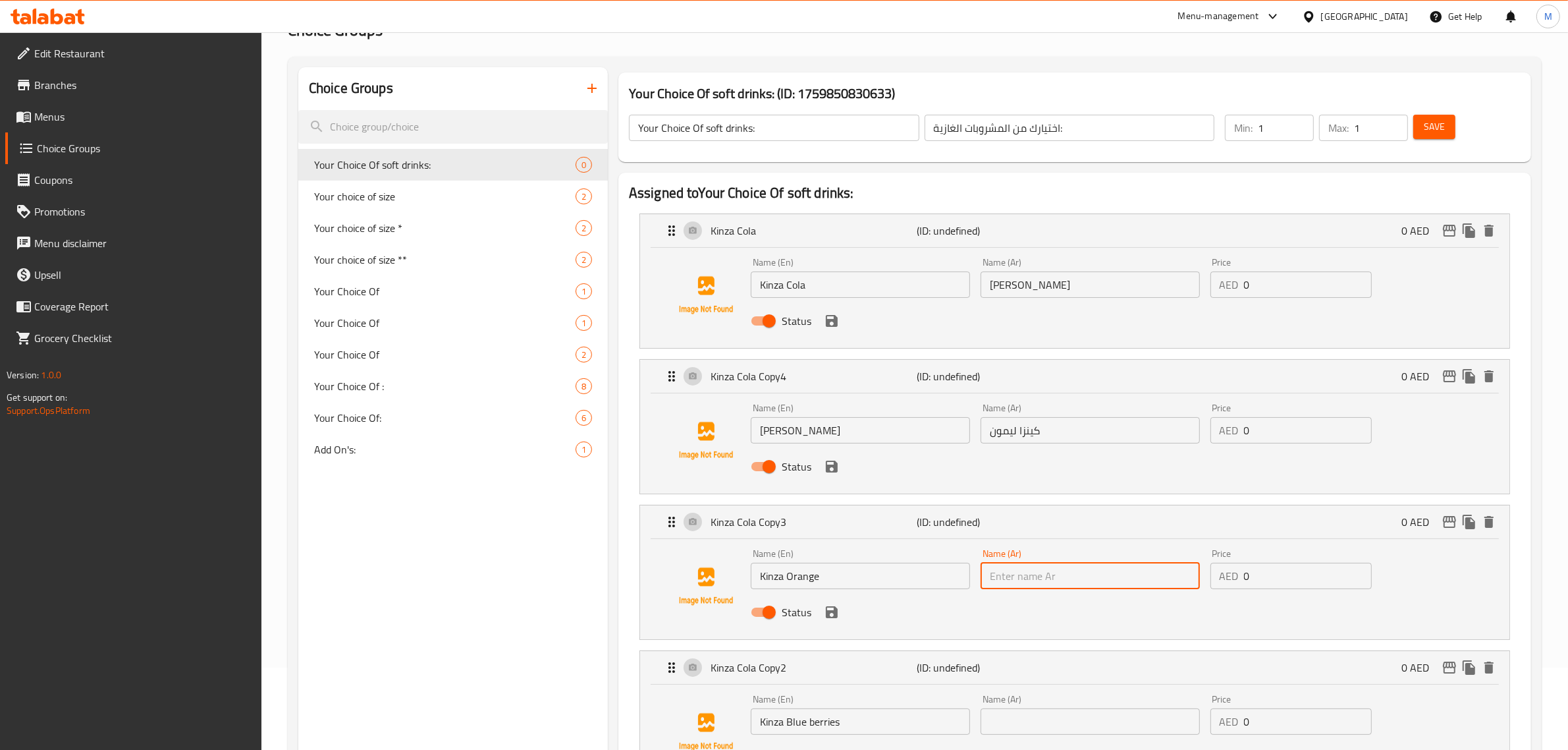
click at [1040, 575] on input "text" at bounding box center [1090, 576] width 219 height 27
paste input "كينزا برتقالي"
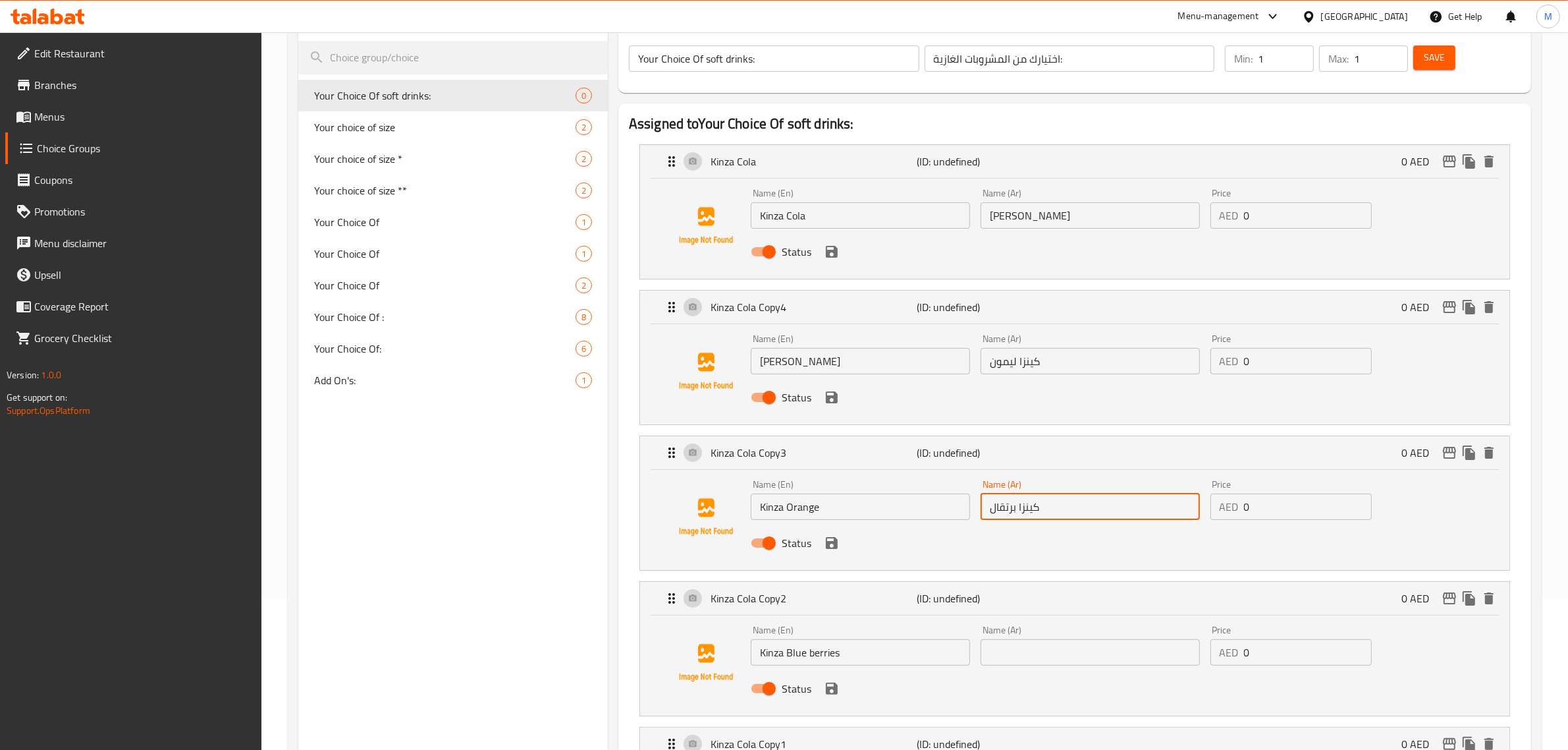
scroll to position [247, 0]
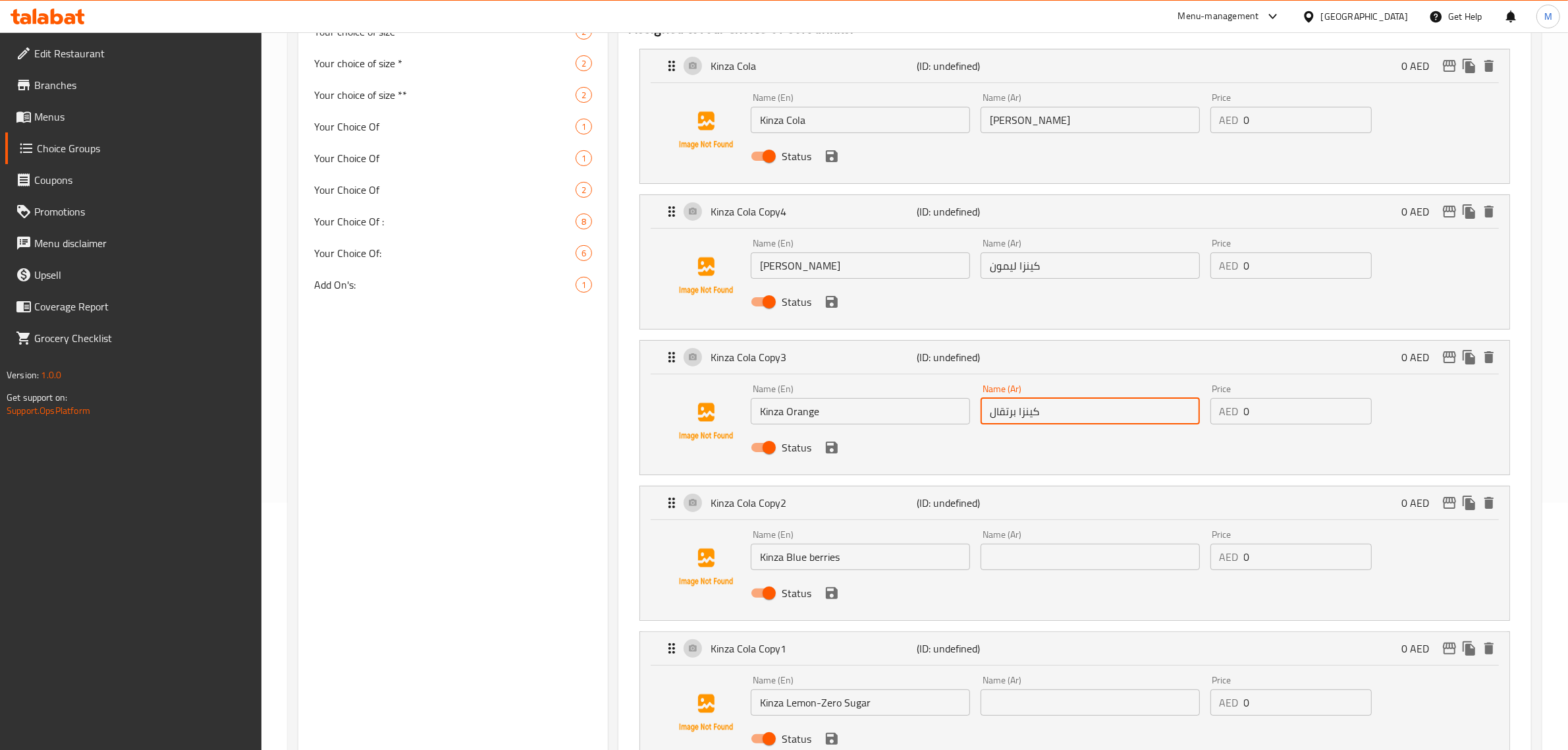
type input "كينزا برتقال"
click at [1012, 560] on input "text" at bounding box center [1090, 557] width 219 height 27
paste input "كينزا التوت الأزرق"
type input "كينزا التوت الأزرق"
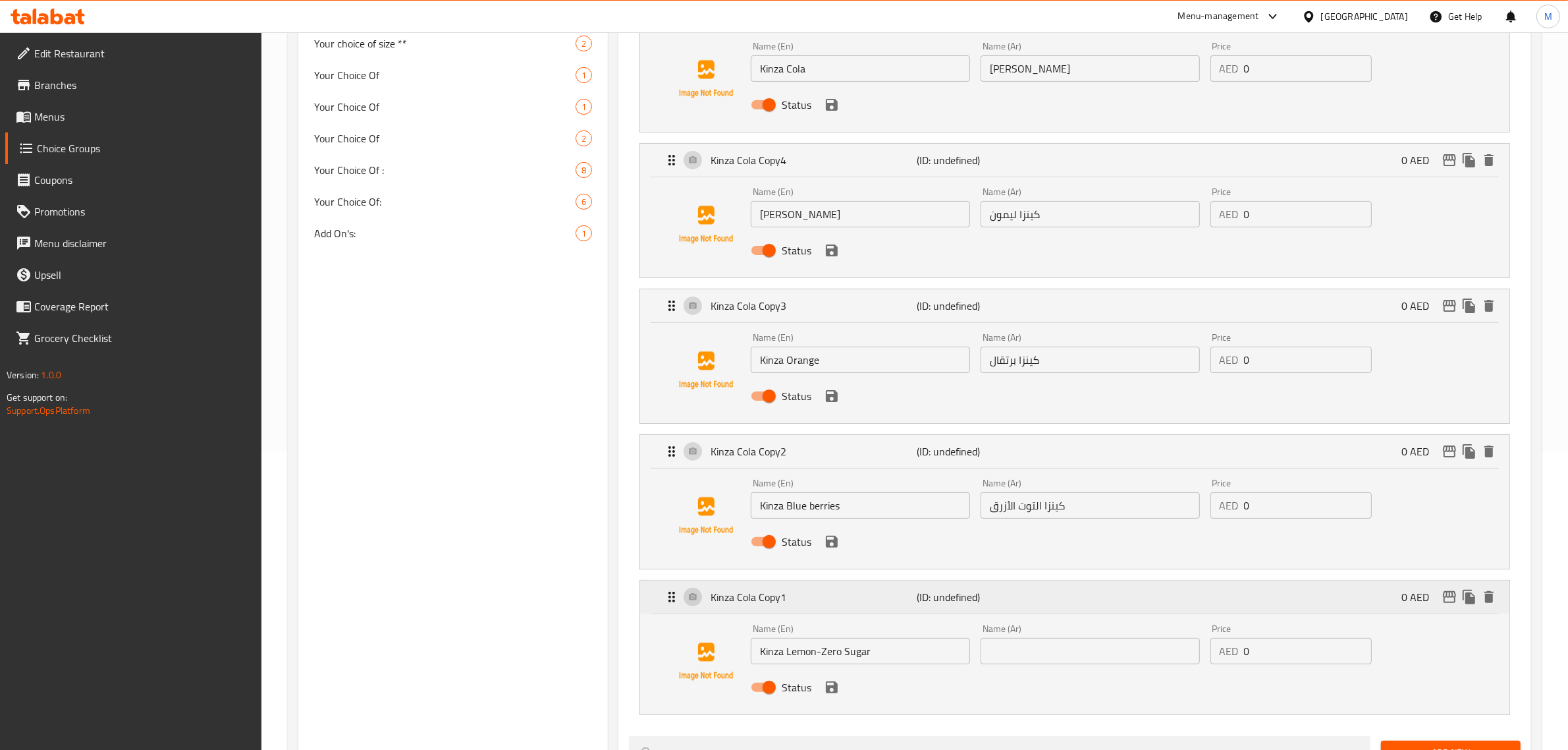
scroll to position [412, 0]
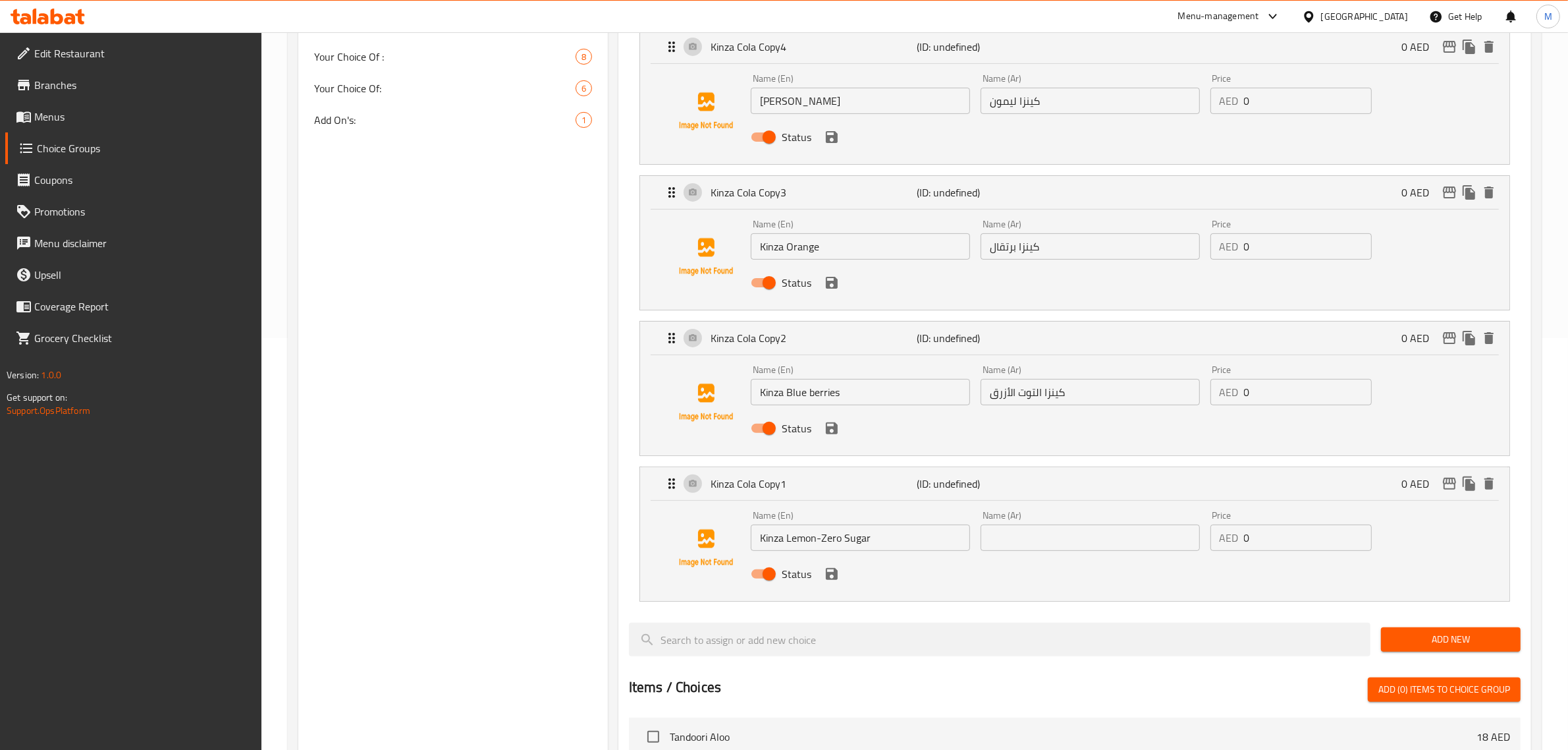
click at [1028, 537] on input "text" at bounding box center [1090, 538] width 219 height 27
paste input "كينزا ليمون-صفر سكر"
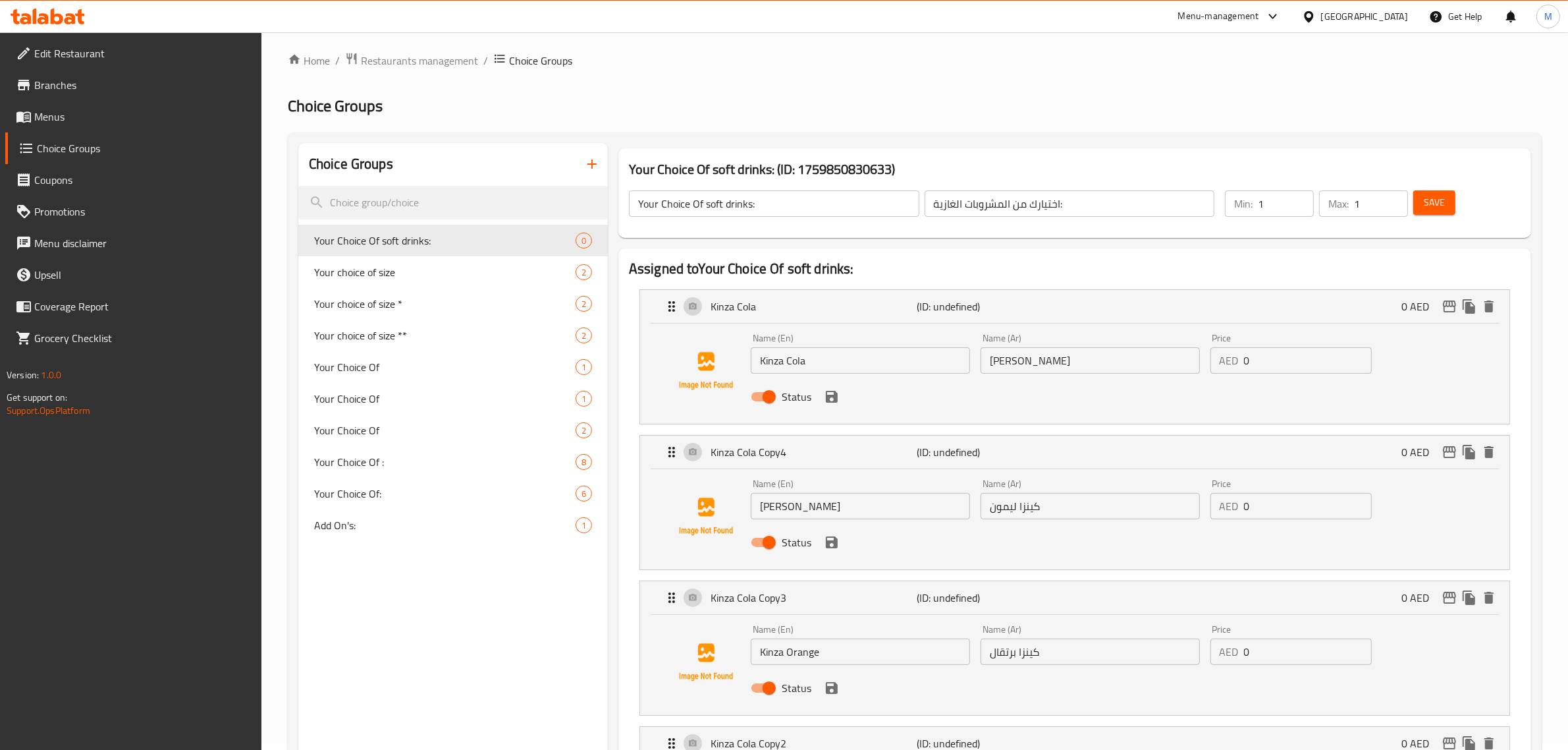
scroll to position [0, 0]
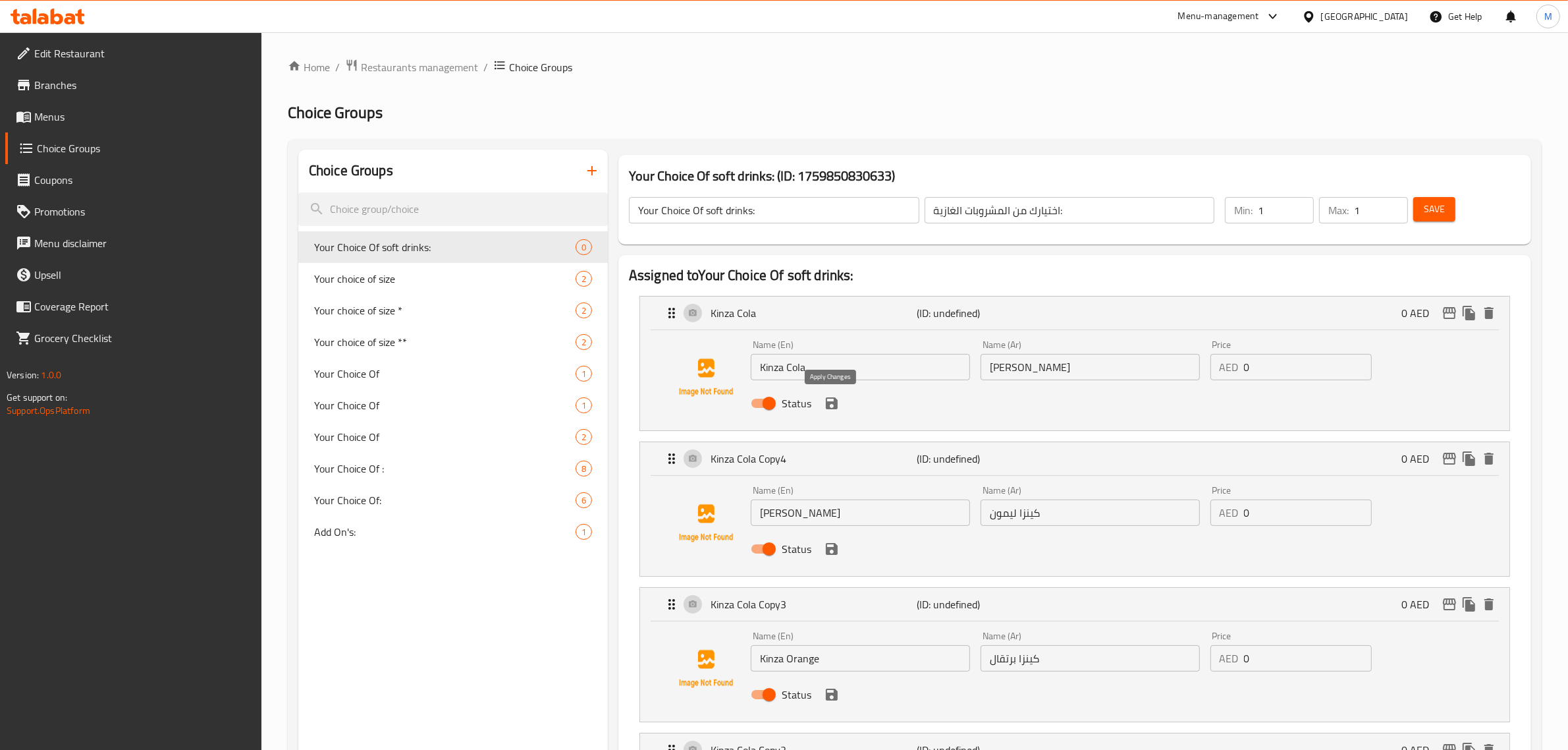
click at [830, 406] on icon "save" at bounding box center [832, 403] width 16 height 16
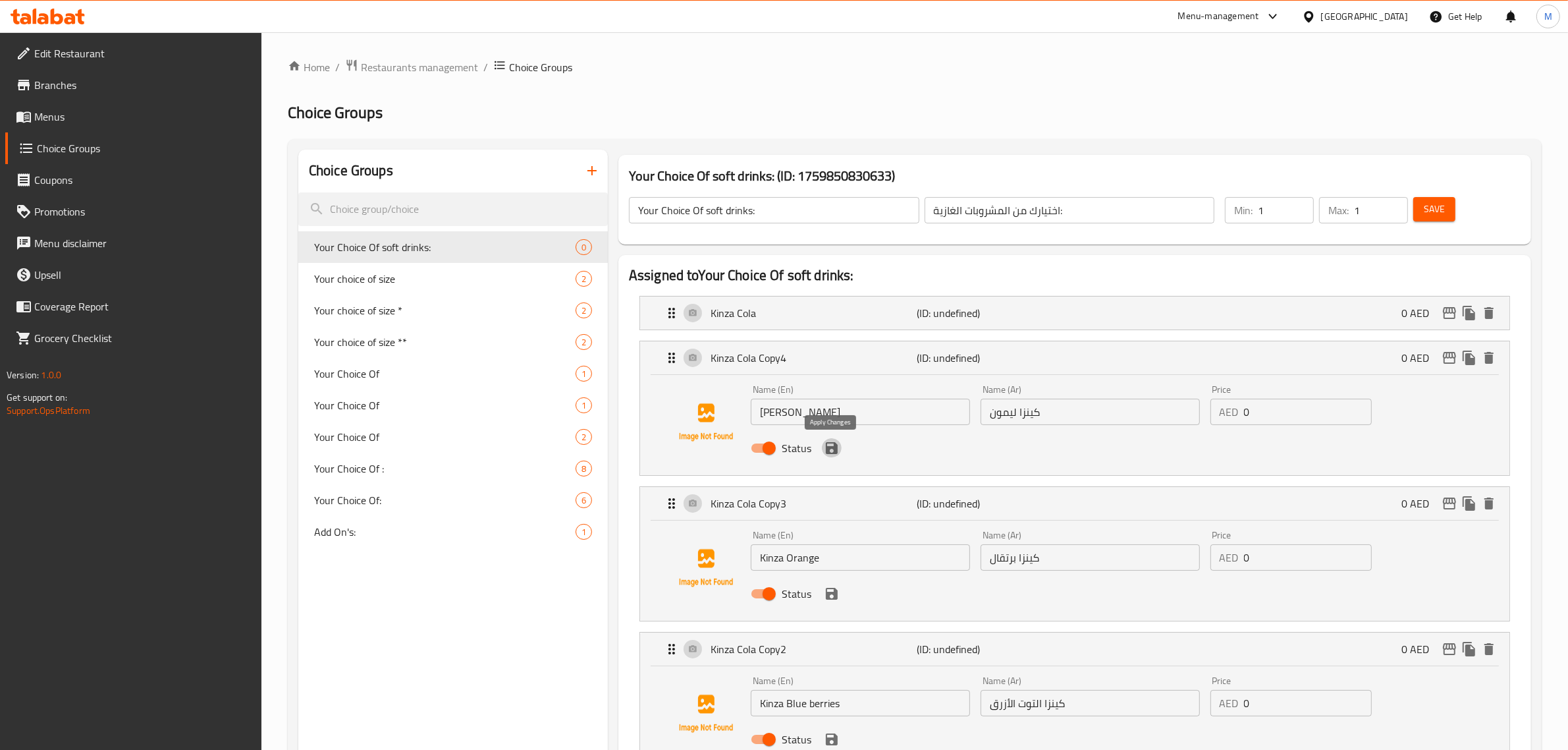
click at [834, 453] on icon "save" at bounding box center [832, 448] width 12 height 12
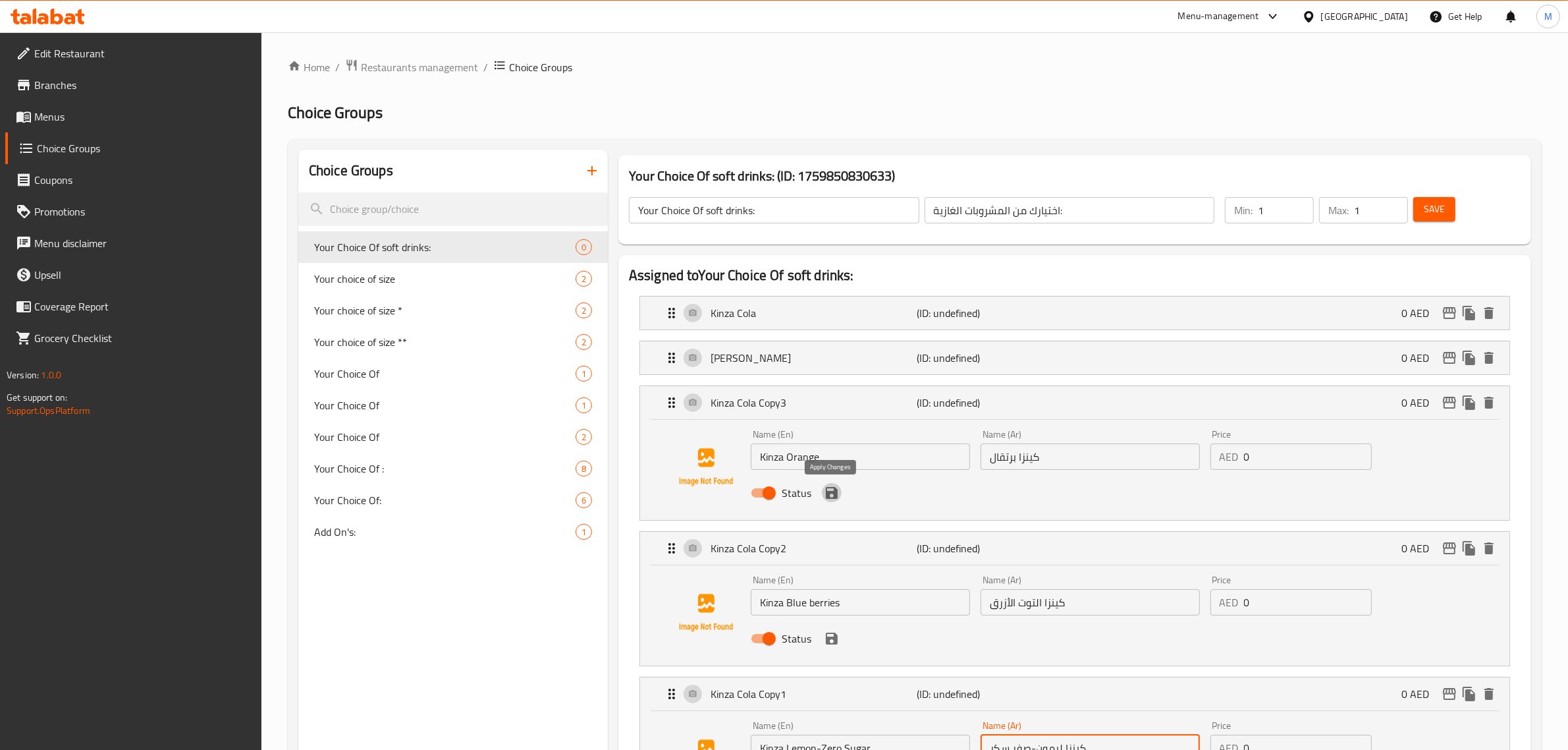
click at [828, 492] on icon "save" at bounding box center [832, 493] width 12 height 12
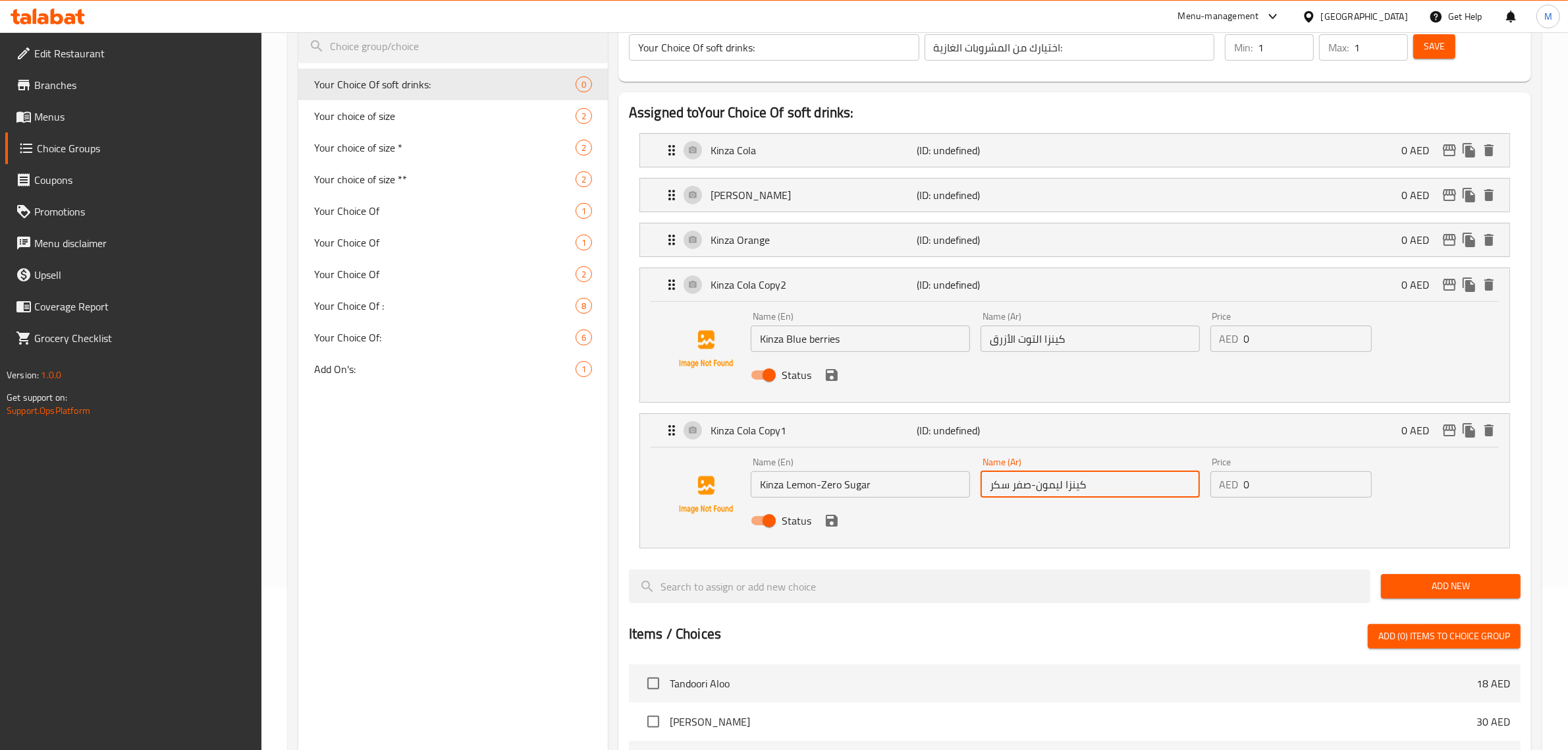
scroll to position [165, 0]
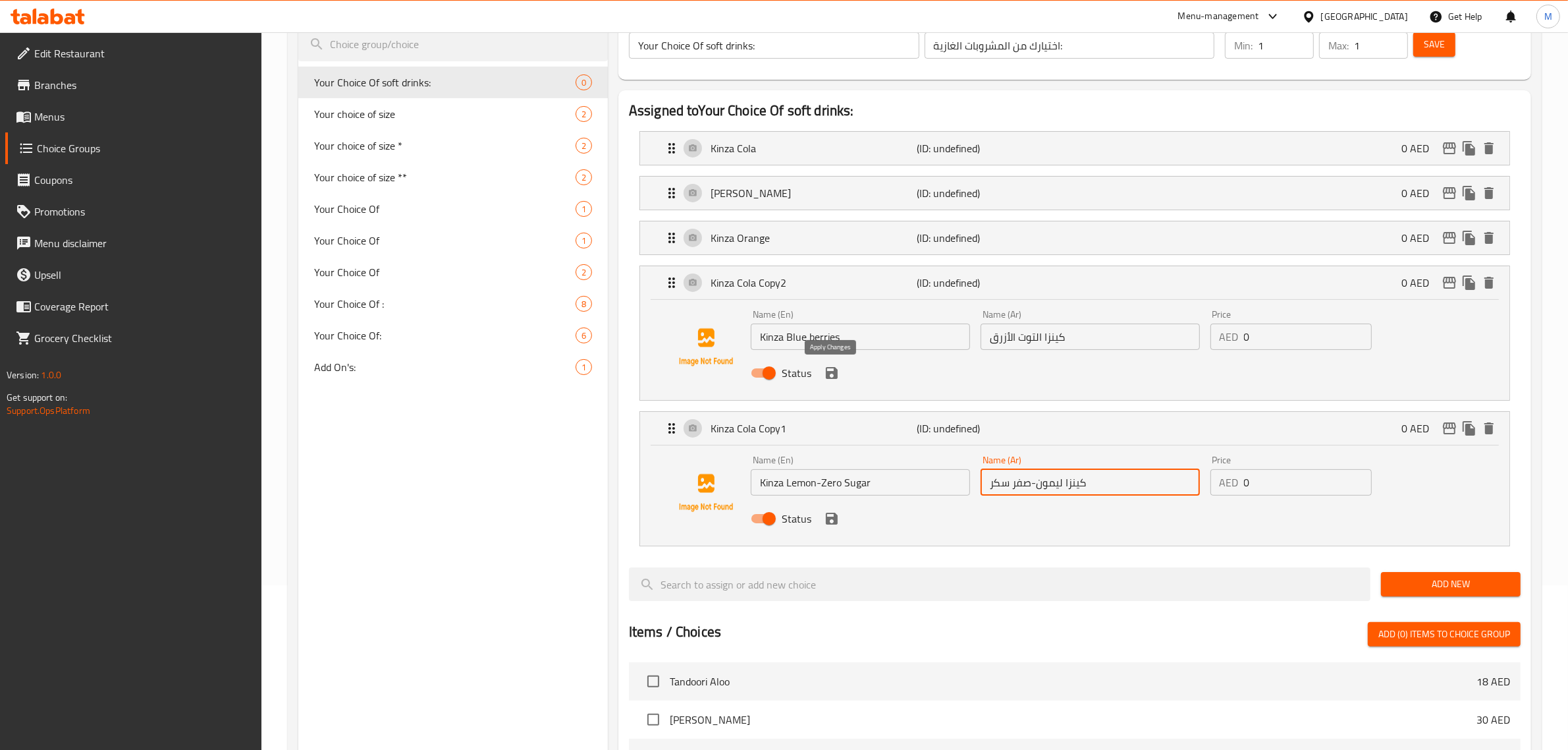
click at [833, 380] on icon "save" at bounding box center [832, 373] width 16 height 16
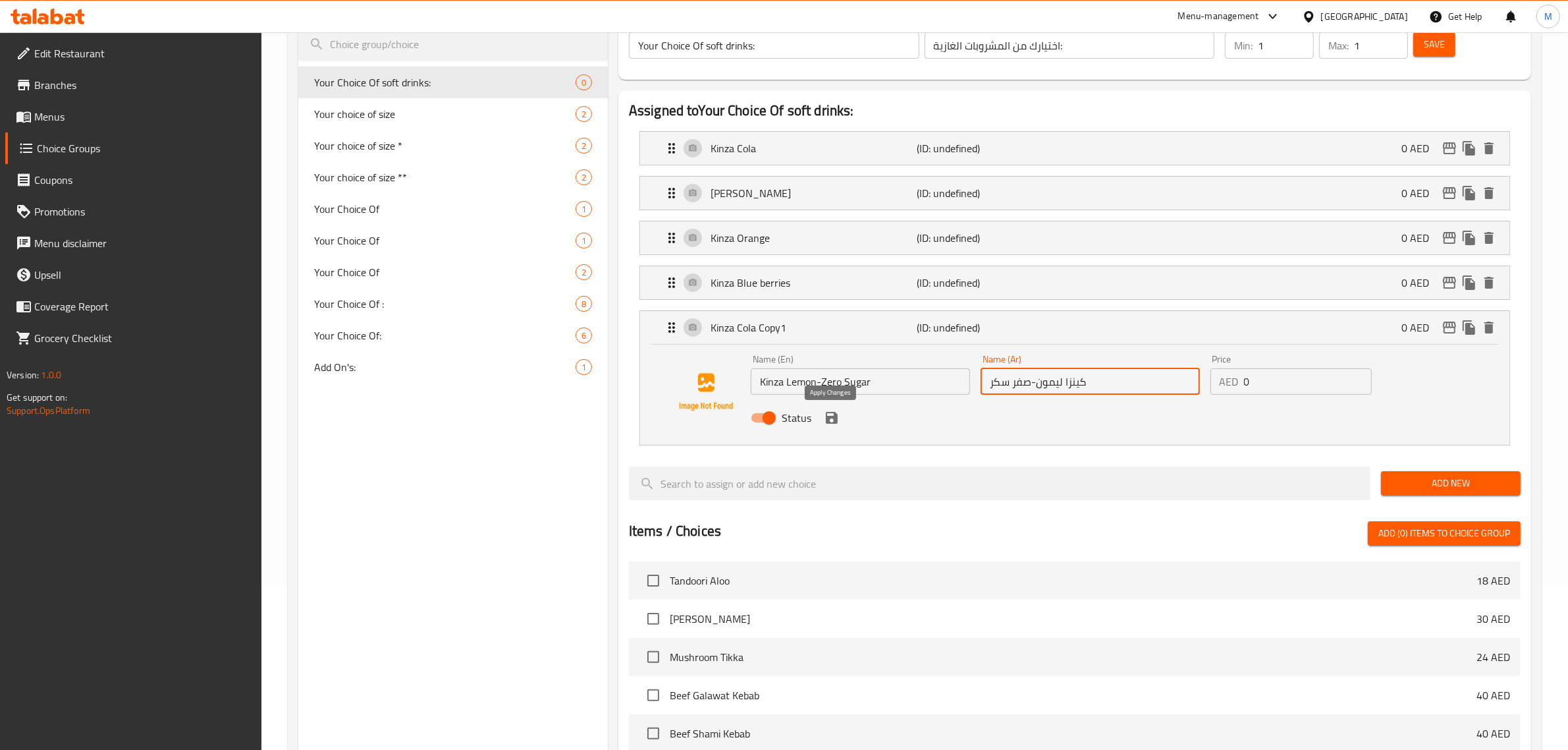
click at [834, 421] on icon "save" at bounding box center [832, 418] width 12 height 12
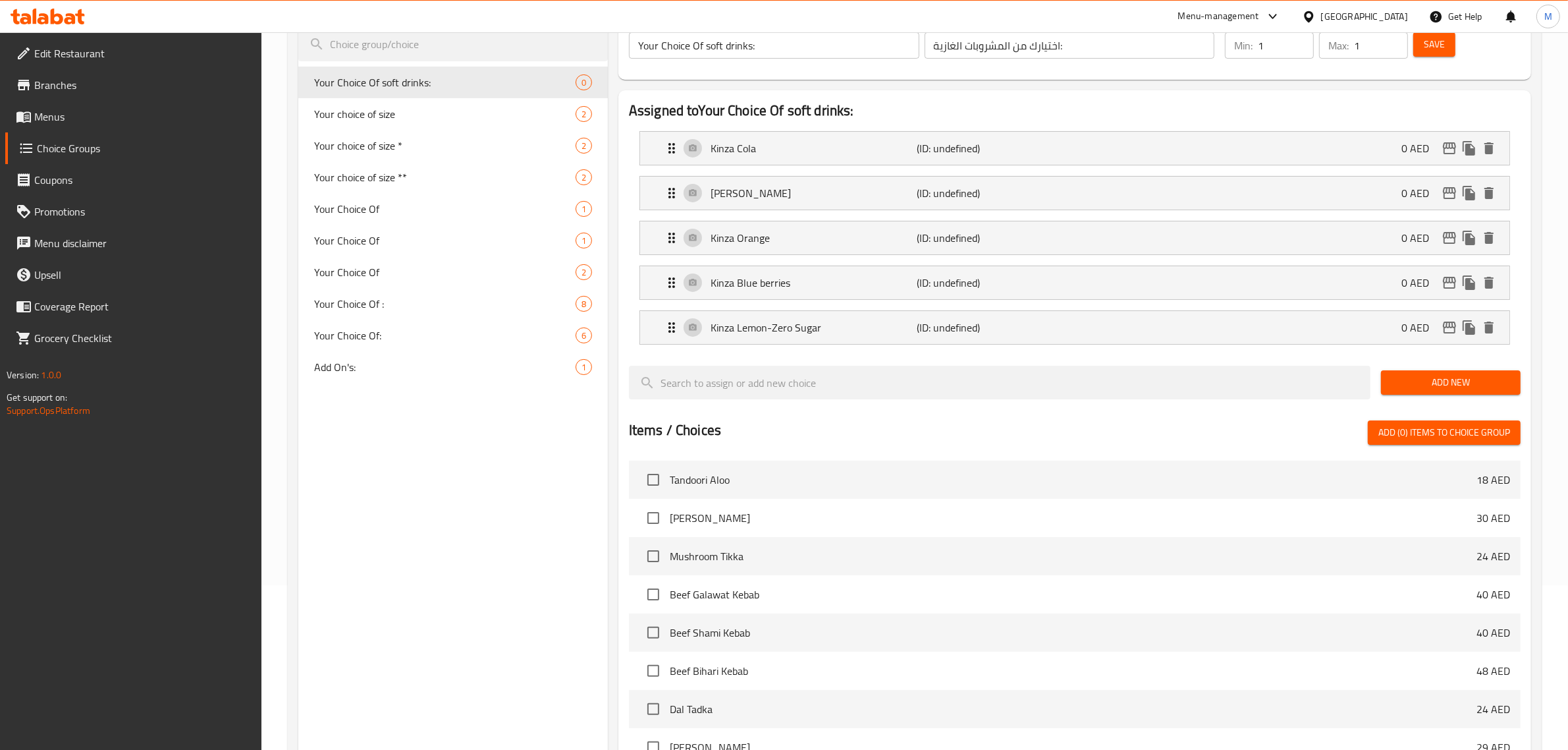
type input "كينزا ليمون-صفر سكر"
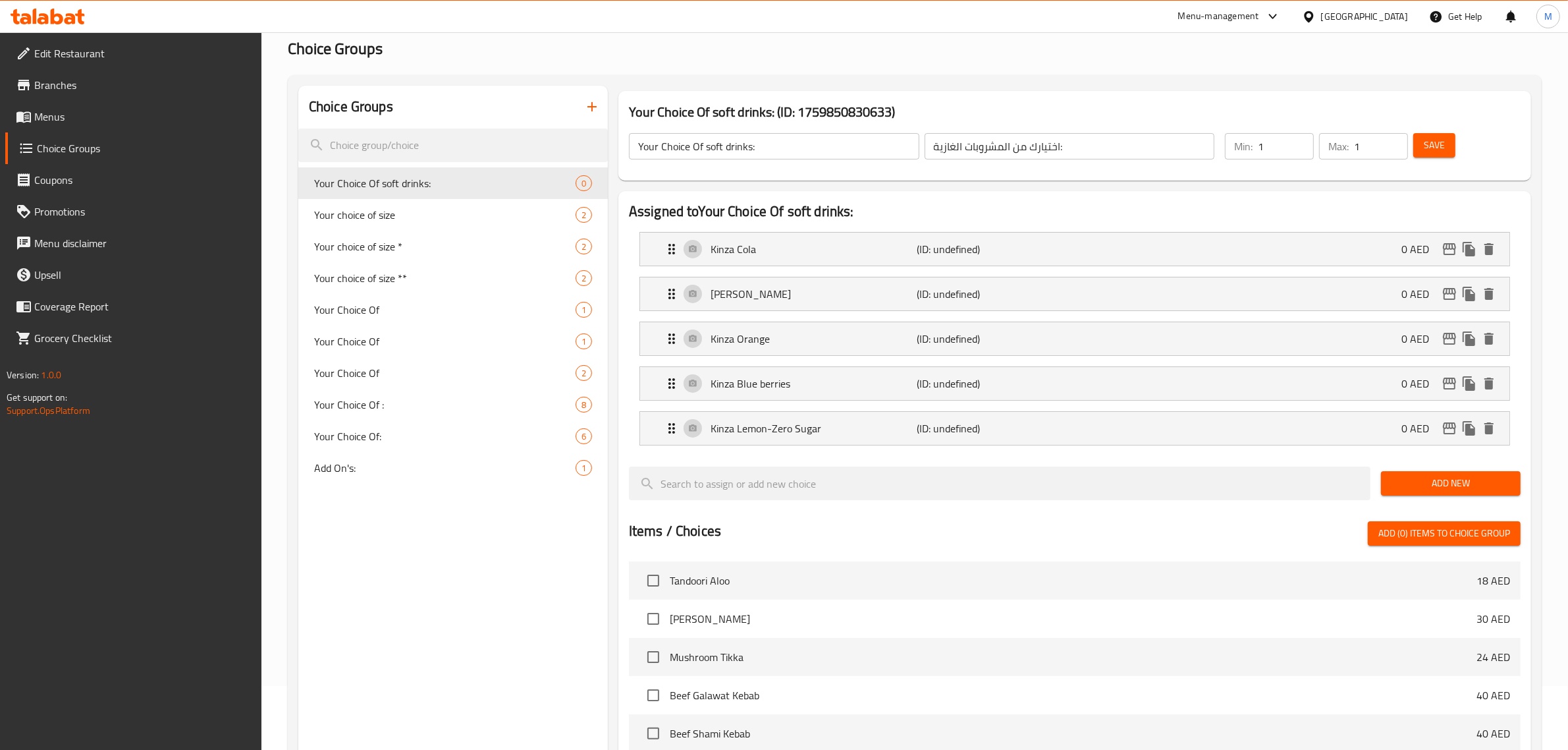
scroll to position [0, 0]
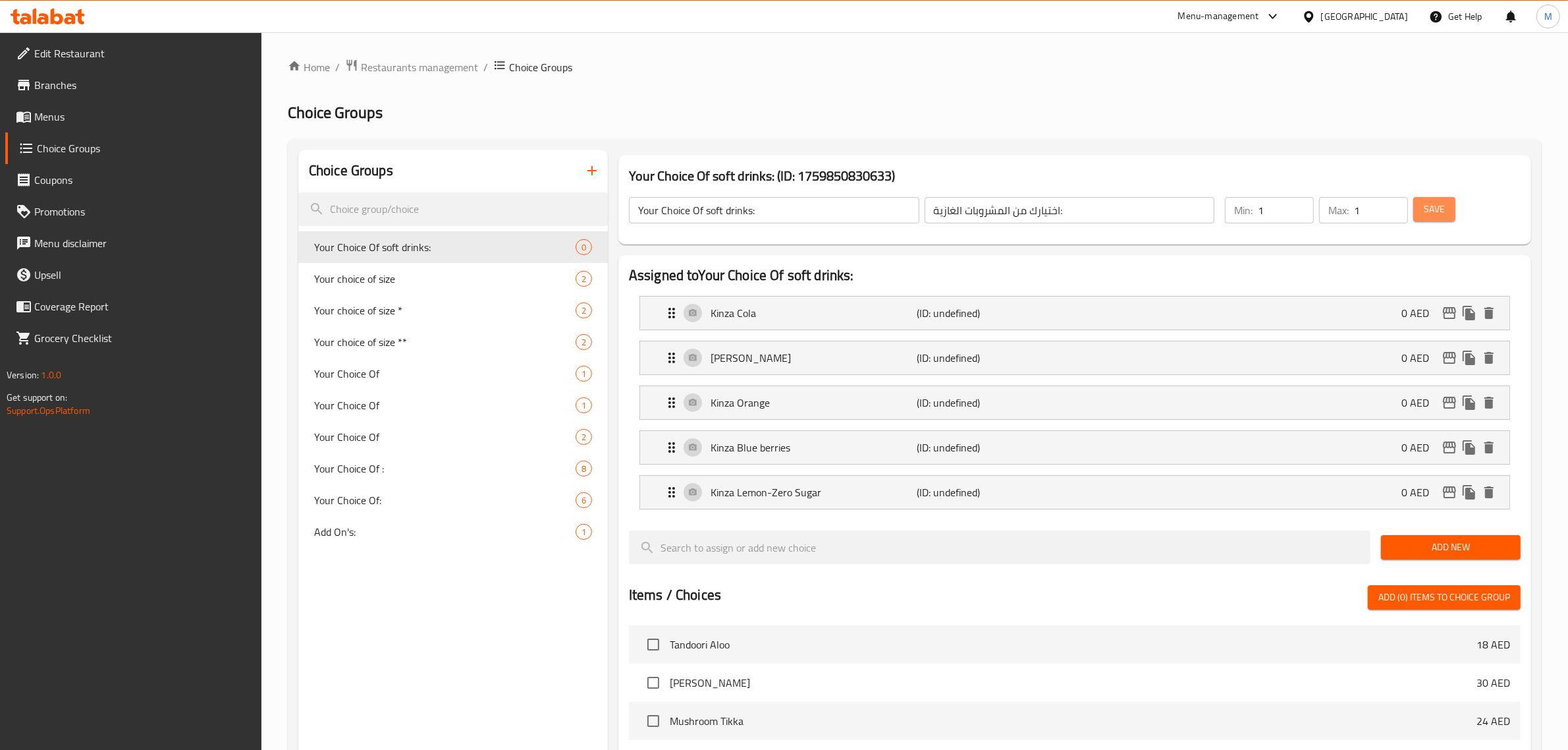
click at [1433, 219] on button "Save" at bounding box center [1434, 209] width 42 height 25
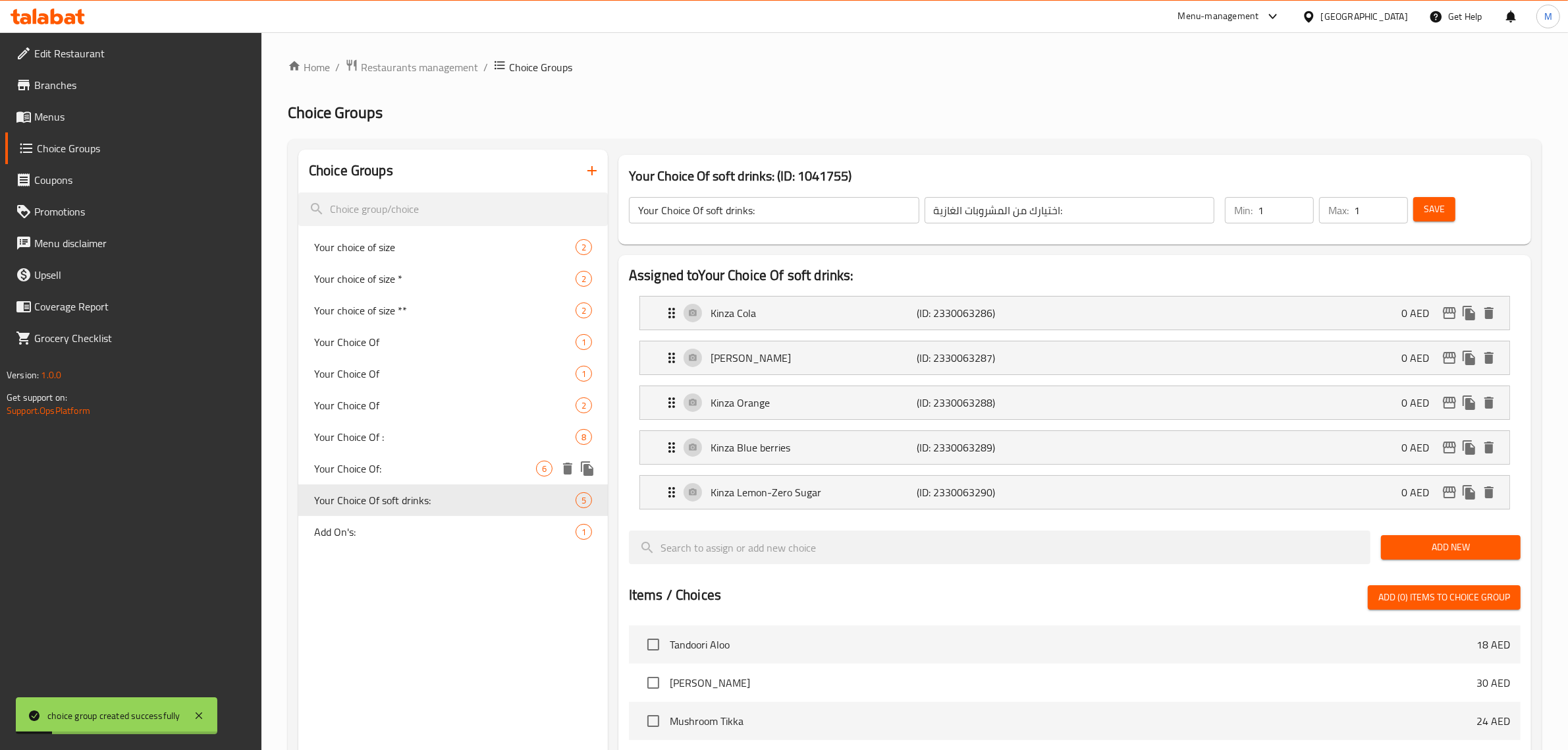
click at [356, 461] on span "Your Choice Of:" at bounding box center [424, 469] width 222 height 16
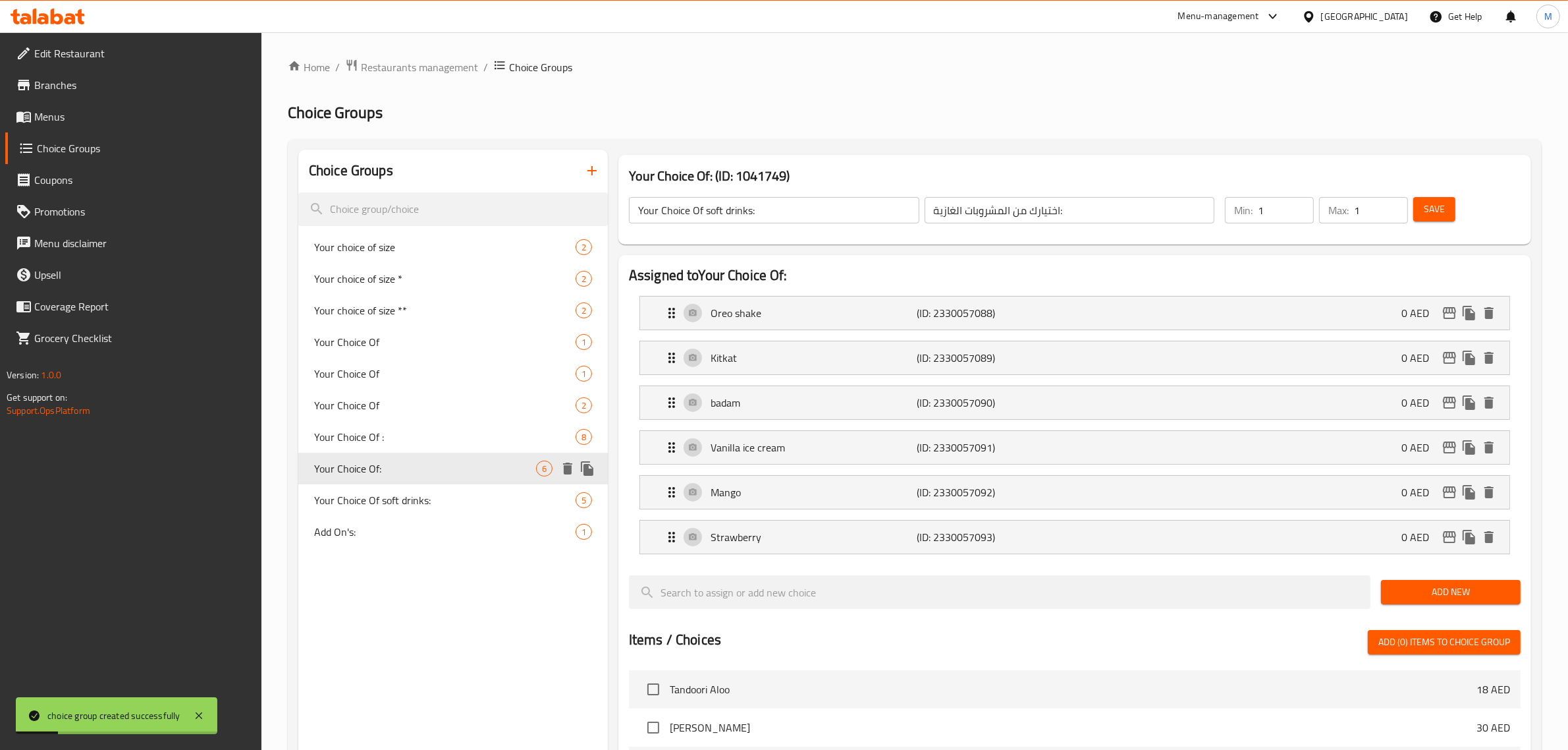
type input "Your Choice Of:"
type input "اختيارك من:"
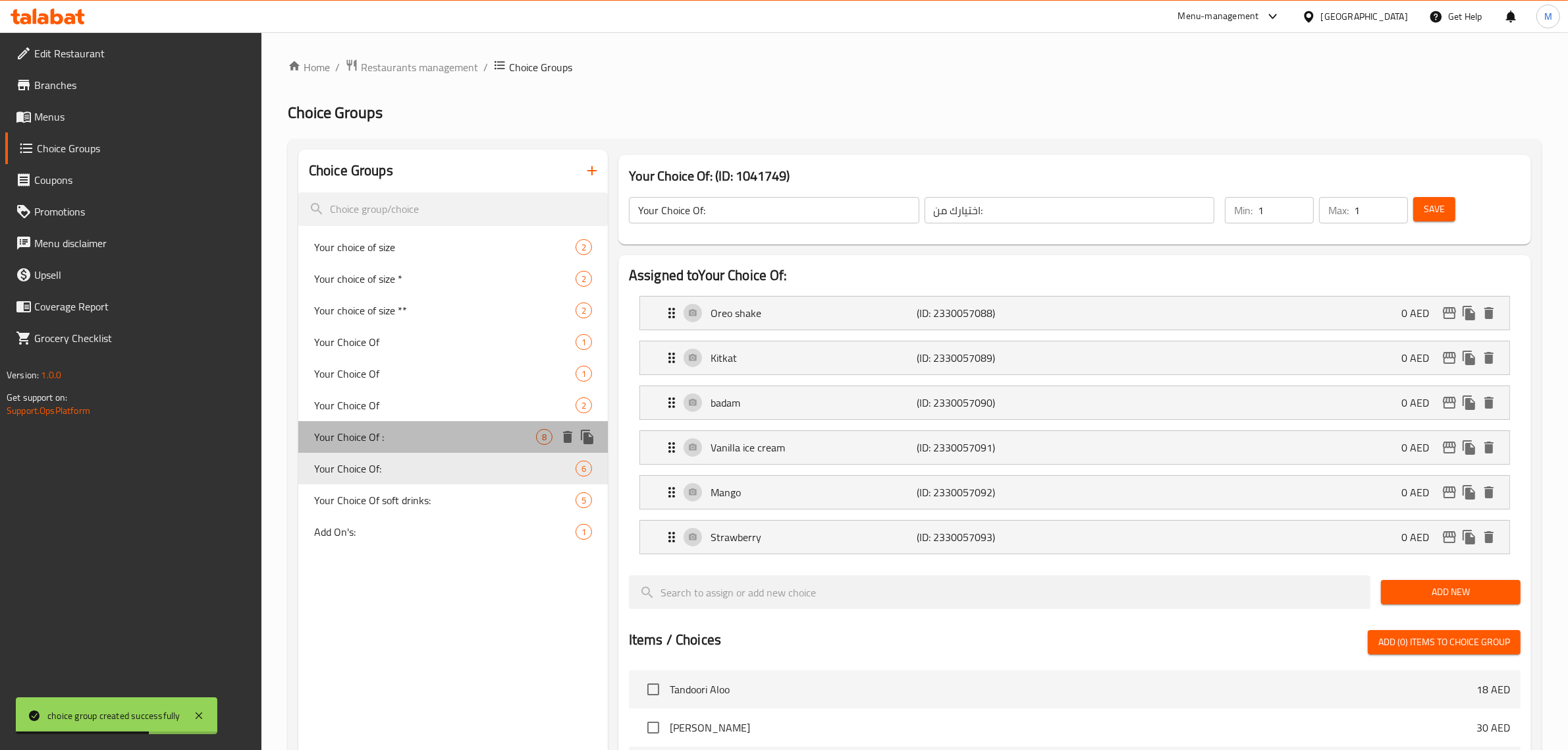
click at [377, 429] on span "Your Choice Of :" at bounding box center [424, 437] width 222 height 16
type input "Your Choice Of :"
type input "اختيارك من :"
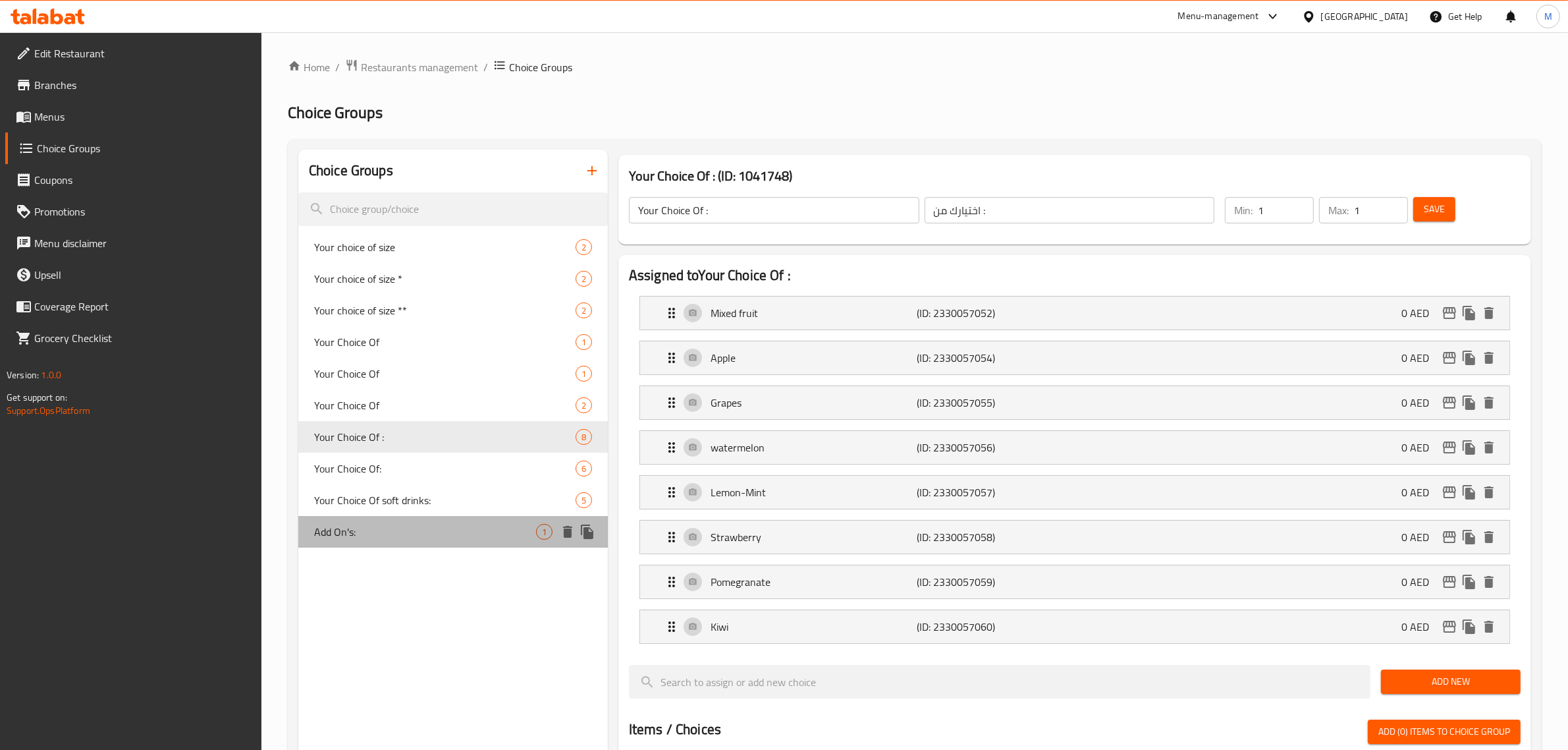
click at [351, 527] on span "Add On's:" at bounding box center [424, 532] width 222 height 16
type input "Add On's:"
type input "الإضافات:"
type input "0"
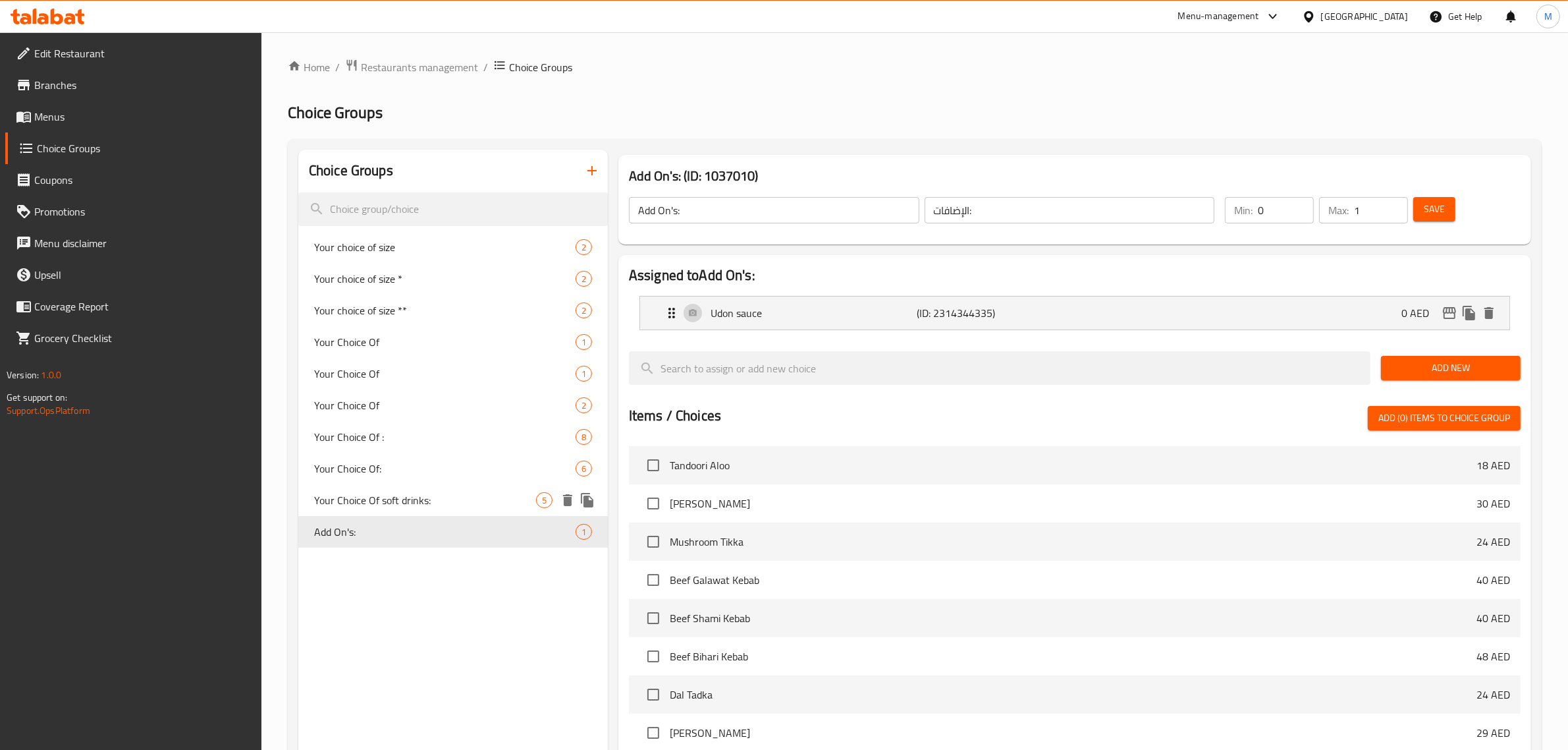
click at [376, 504] on span "Your Choice Of soft drinks:" at bounding box center [424, 500] width 222 height 16
type input "Your Choice Of soft drinks:"
type input "اختيارك من المشروبات الغازية:"
type input "1"
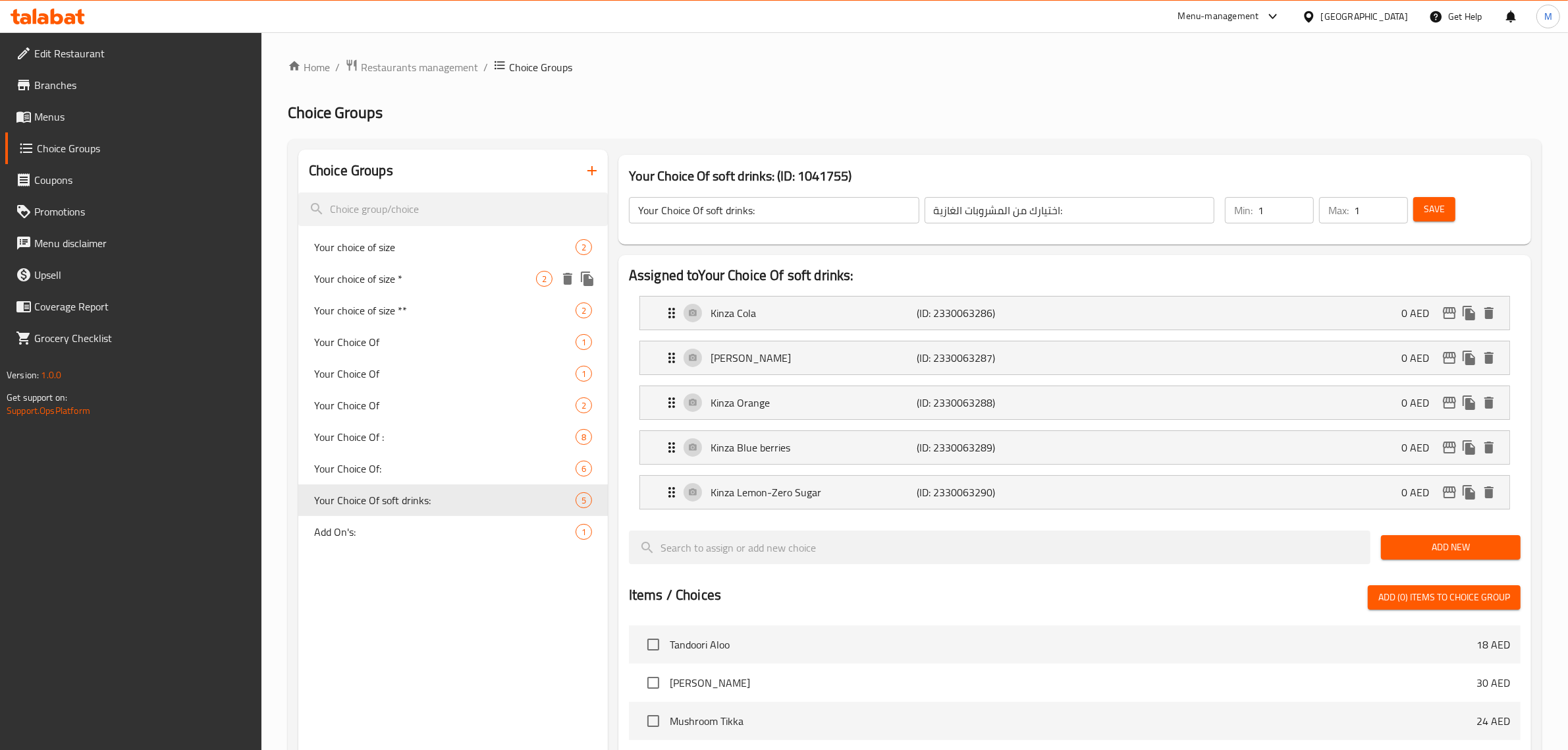
click at [415, 277] on span "Your choice of size *" at bounding box center [424, 279] width 222 height 16
type input "Your choice of size *"
type input "اختيارك من الحجم *"
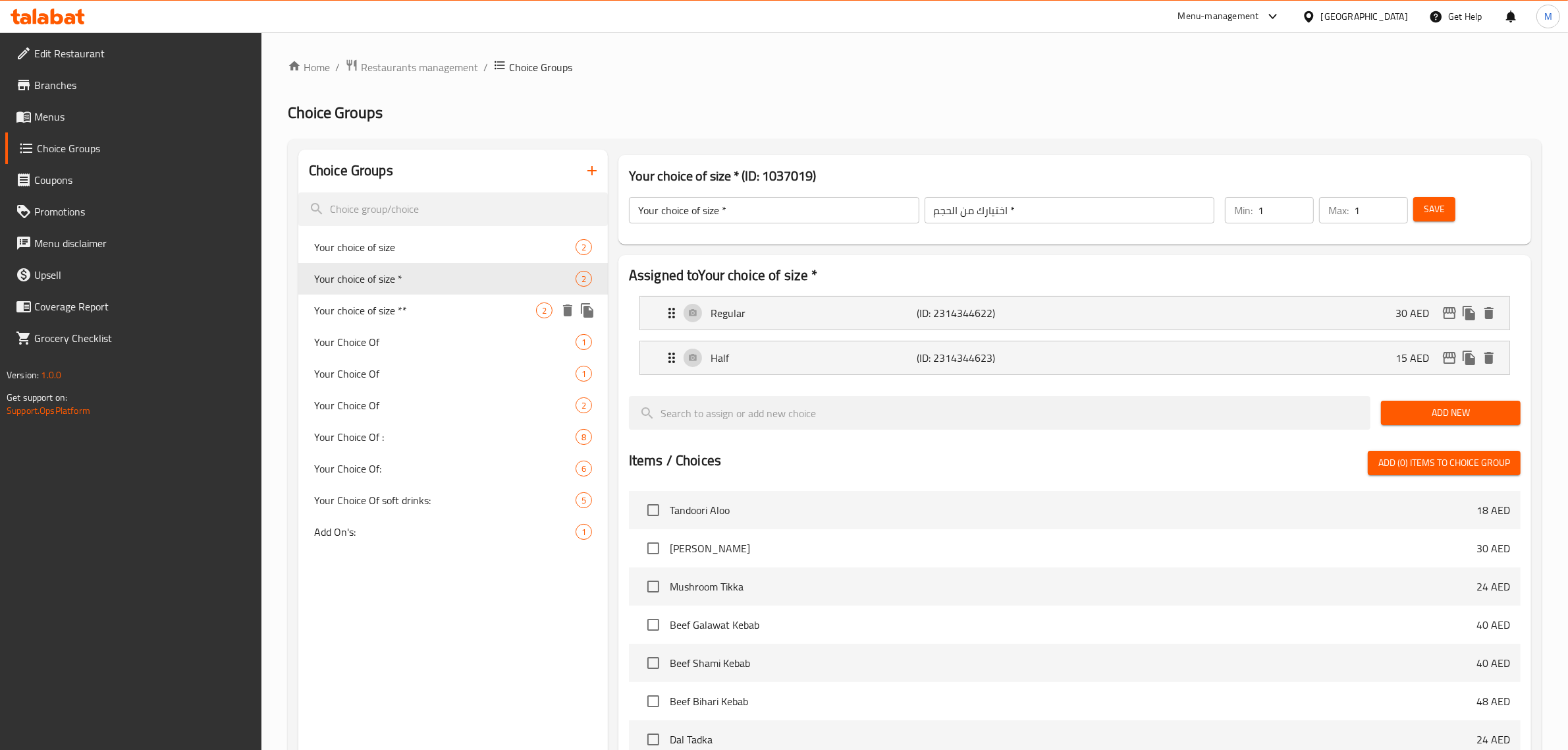
click at [412, 305] on span "Your choice of size **" at bounding box center [424, 311] width 222 height 16
type input "Your choice of size **"
type input "اختيارك من الحجم **"
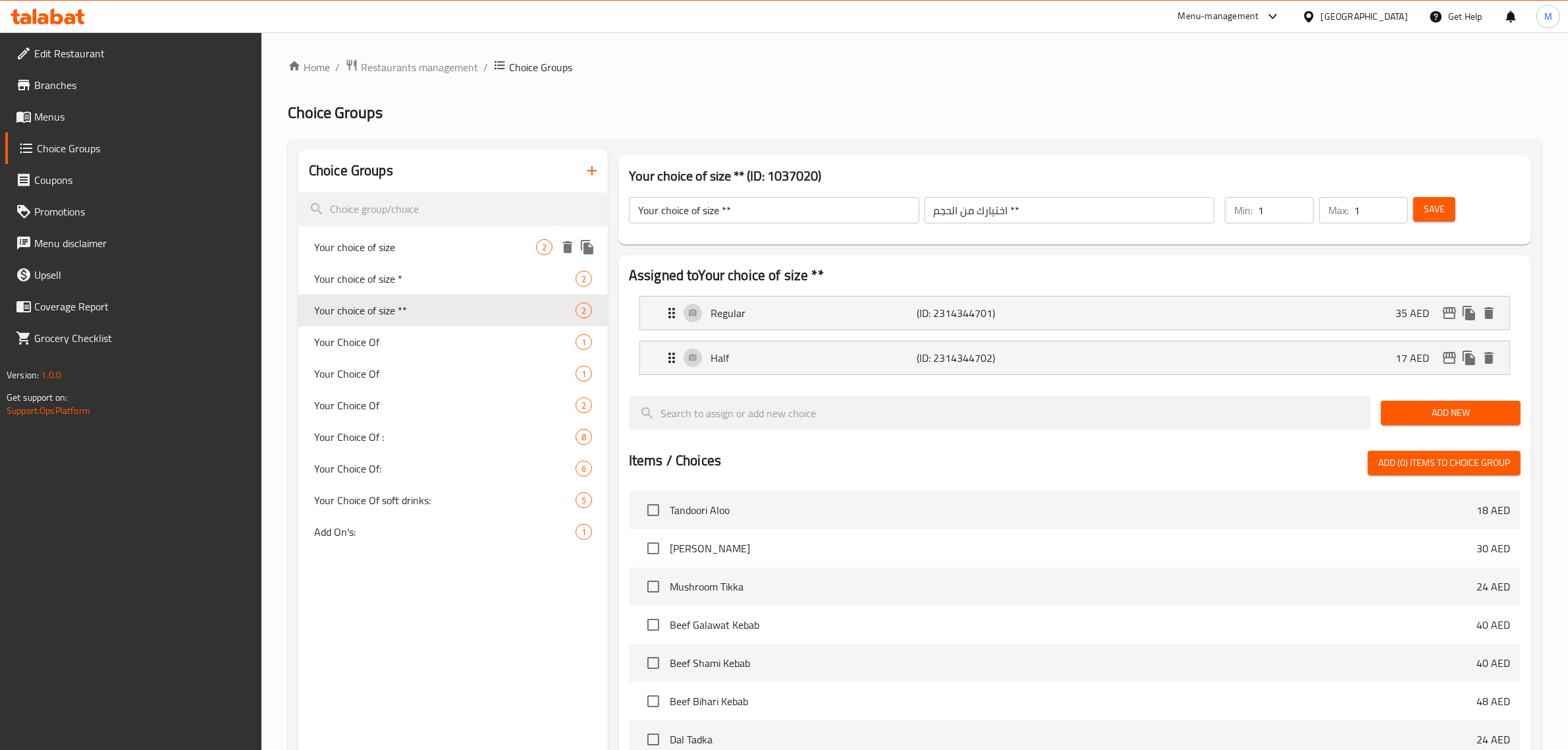
click at [420, 255] on div "Your choice of size 2" at bounding box center [453, 247] width 309 height 31
type input "Your choice of size"
type input "اختيارك من الحجم"
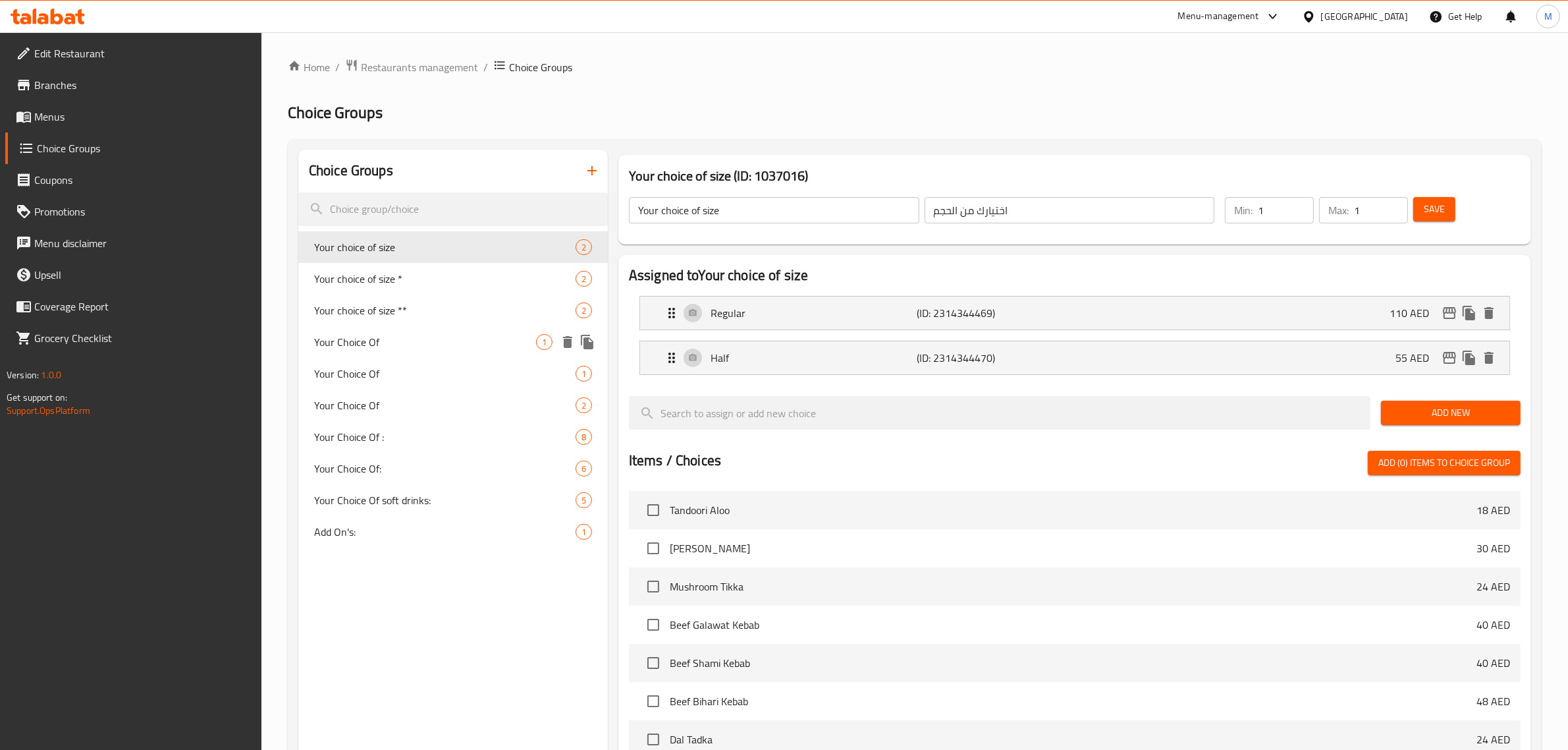
click at [436, 343] on span "Your Choice Of" at bounding box center [424, 342] width 222 height 16
type input "Your Choice Of"
type input "إختيارك من"
type input "0"
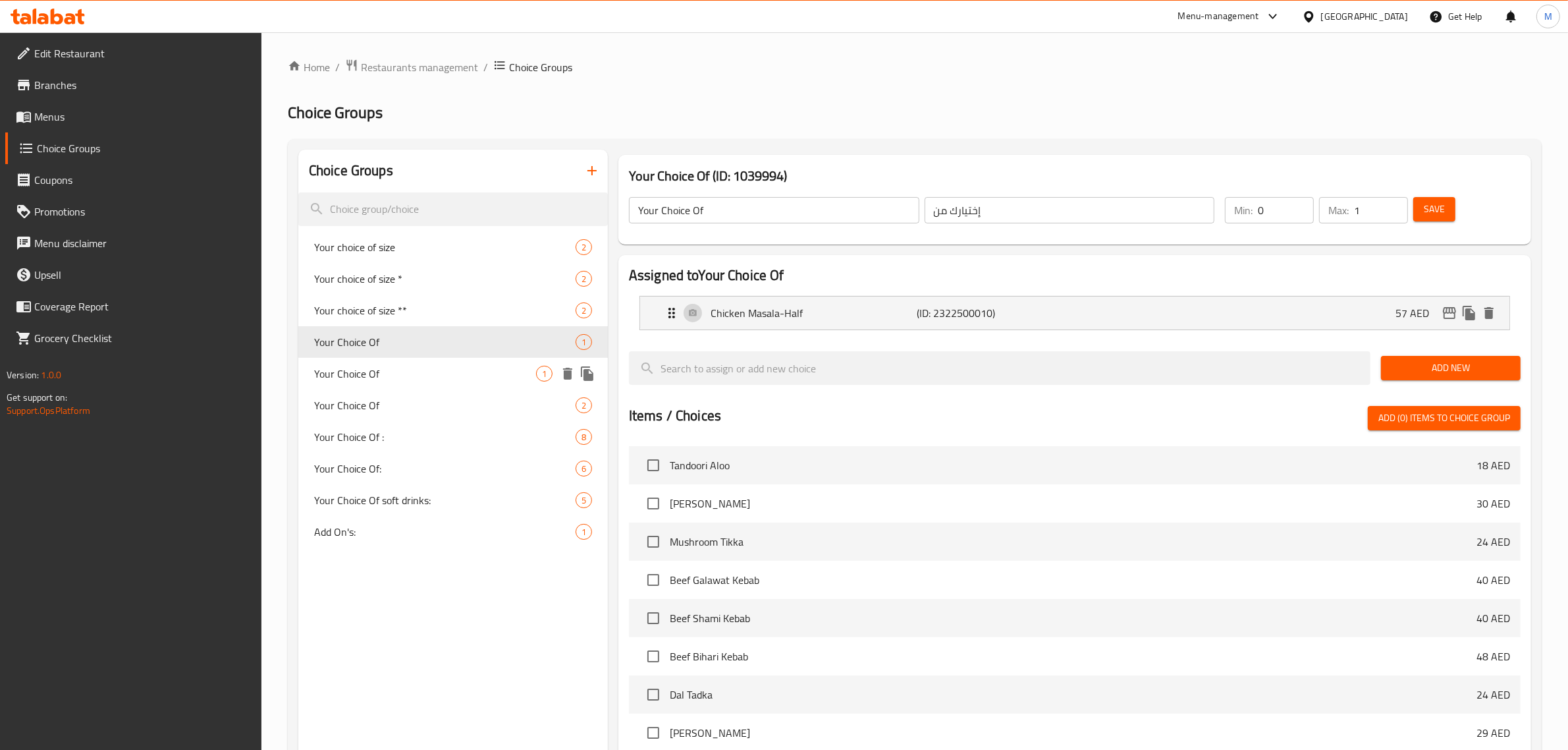
click at [432, 369] on span "Your Choice Of" at bounding box center [424, 373] width 222 height 16
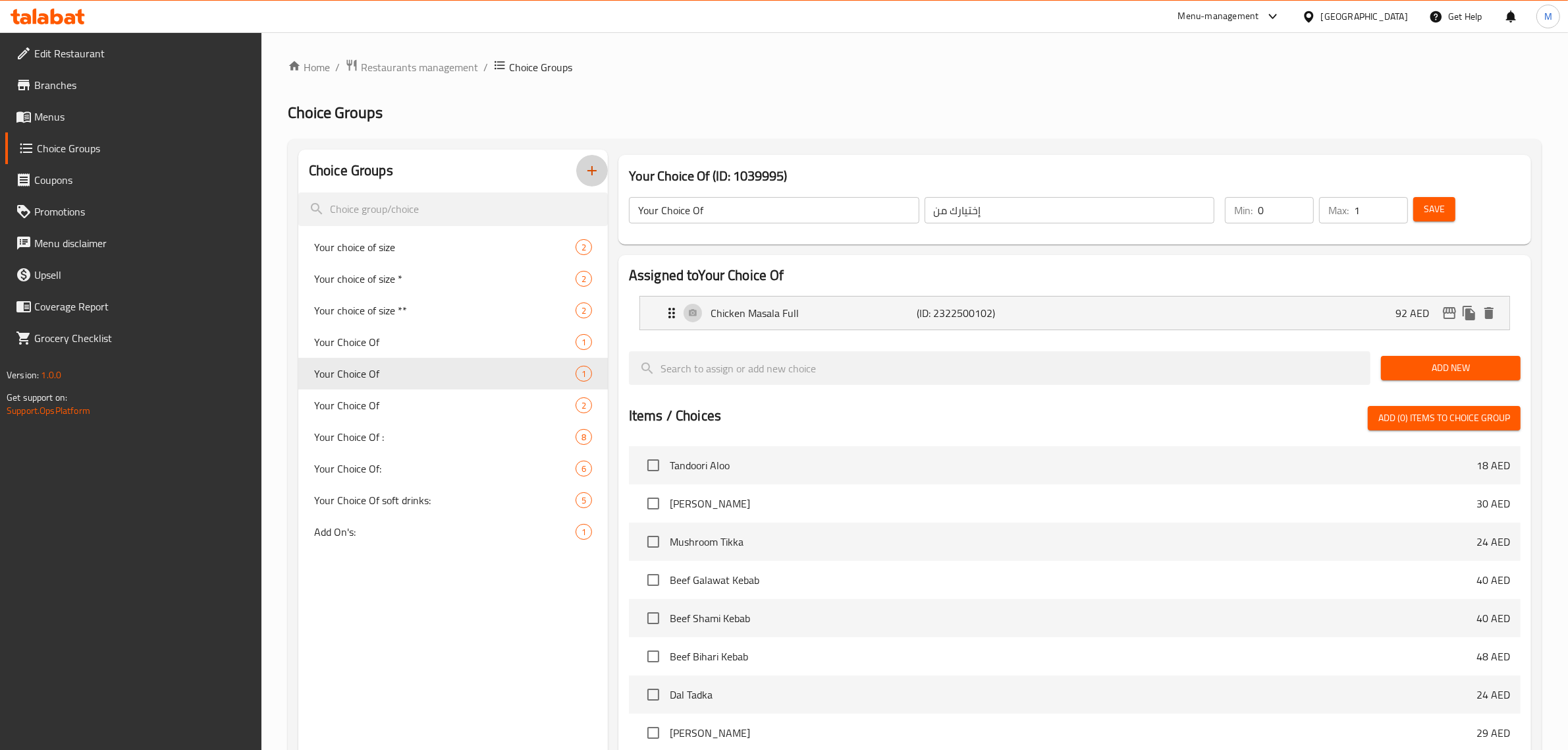
click at [588, 178] on icon "button" at bounding box center [592, 171] width 16 height 16
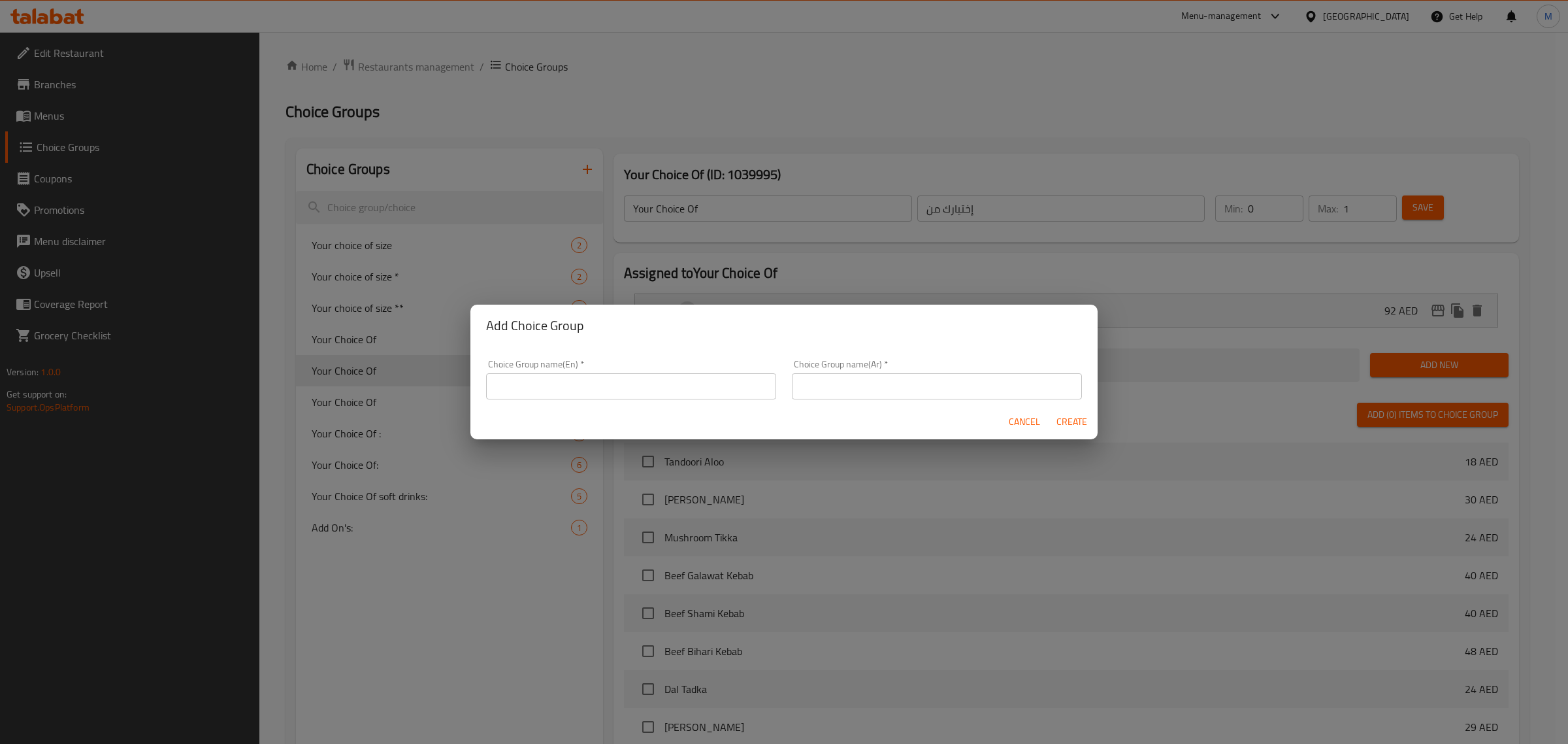
click at [576, 397] on input "text" at bounding box center [631, 386] width 290 height 26
type input "Your Choice Of:-"
click at [828, 393] on input "text" at bounding box center [937, 386] width 290 height 26
type input "اختيارك من:-"
click at [1085, 425] on span "Create" at bounding box center [1071, 422] width 31 height 17
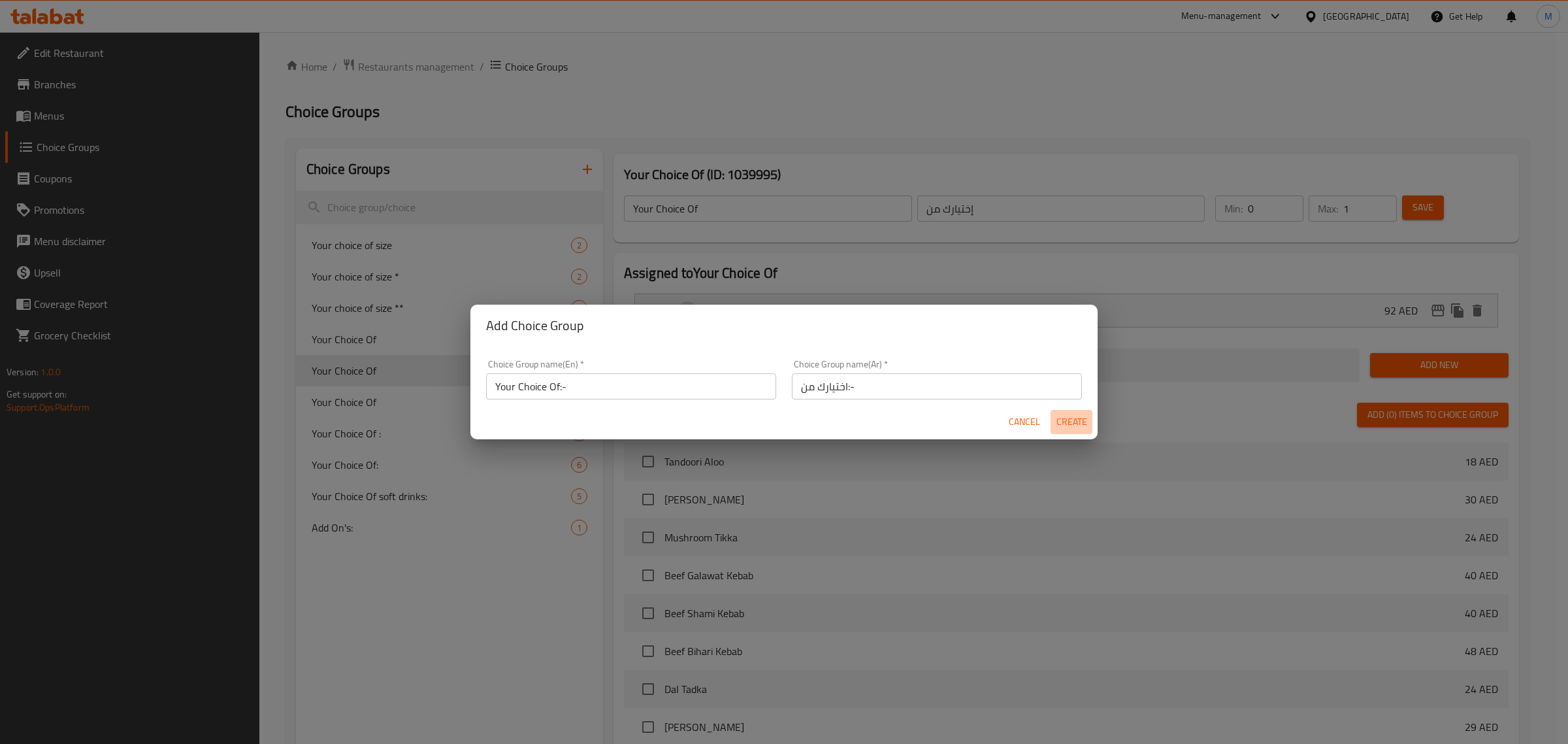
type input "Your Choice Of:-"
type input "اختيارك من:-"
type input "0"
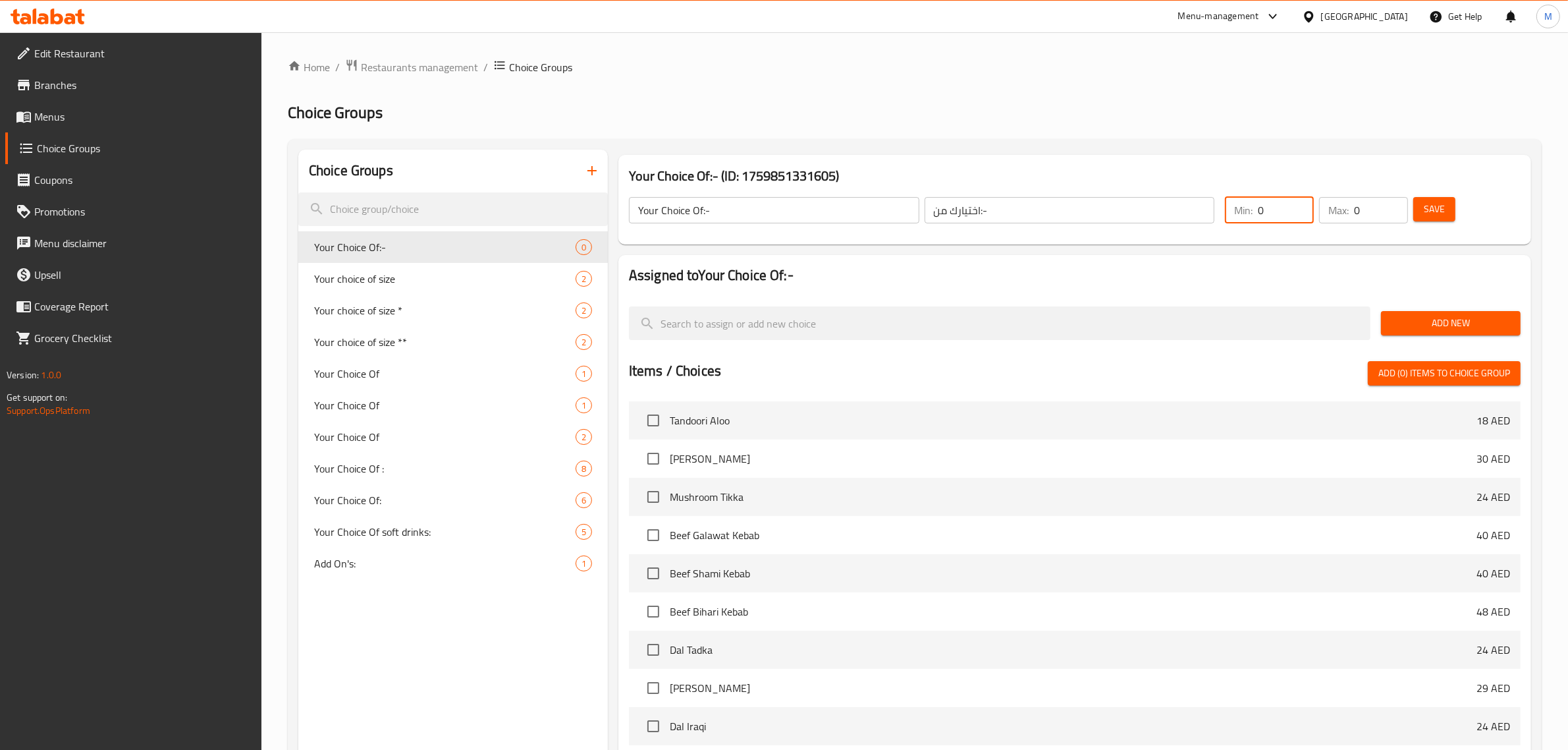
drag, startPoint x: 1261, startPoint y: 204, endPoint x: 1183, endPoint y: 199, distance: 78.2
click at [1195, 199] on div "Your Choice Of:- ​ اختيارك من:- ​ Min: 0 ​ Max: 0 ​ Save" at bounding box center [1075, 210] width 902 height 58
type input "1"
drag, startPoint x: 1362, startPoint y: 208, endPoint x: 1335, endPoint y: 208, distance: 27.0
click at [1340, 209] on div "Max: 0 ​" at bounding box center [1363, 210] width 89 height 27
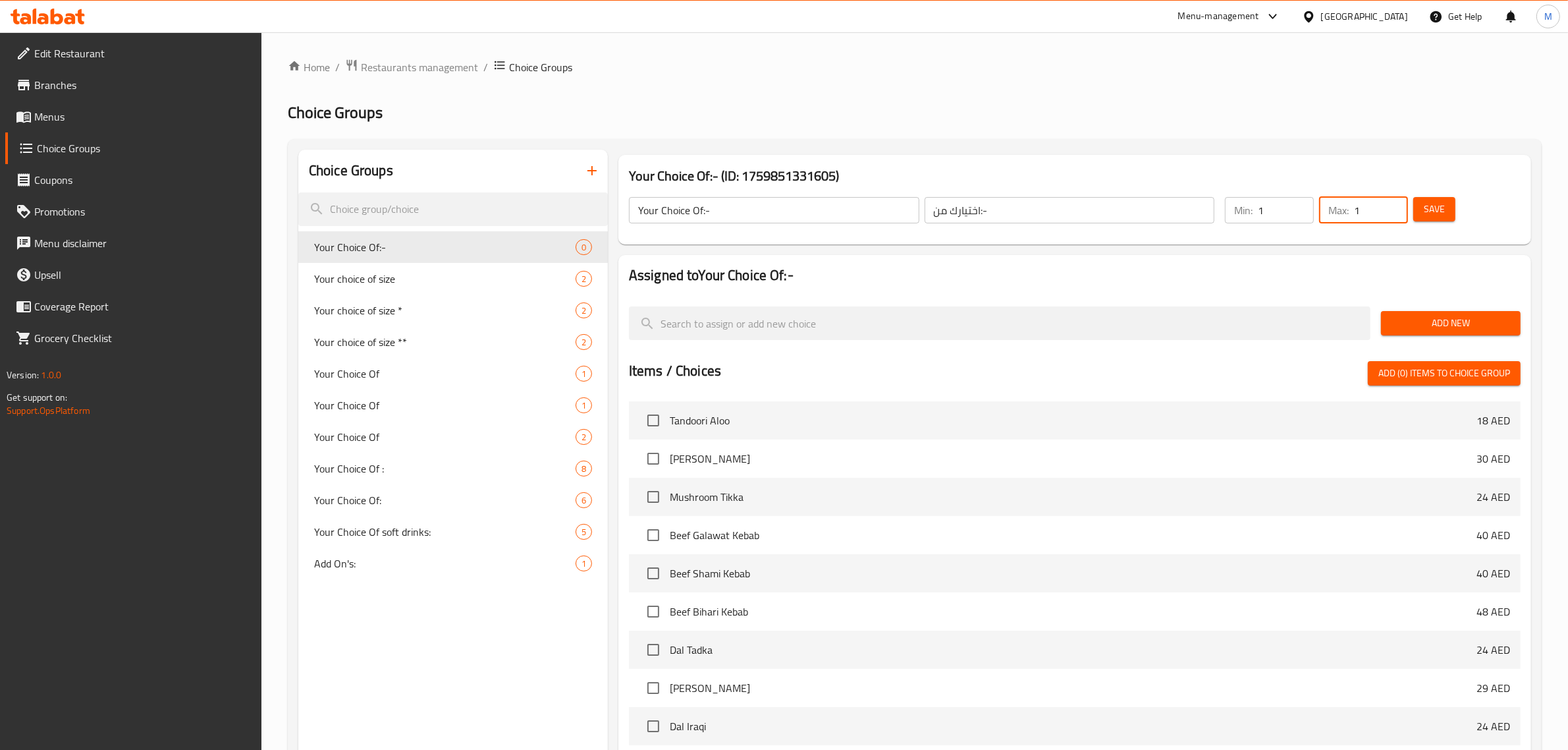
type input "1"
click at [1460, 316] on span "Add New" at bounding box center [1451, 323] width 119 height 17
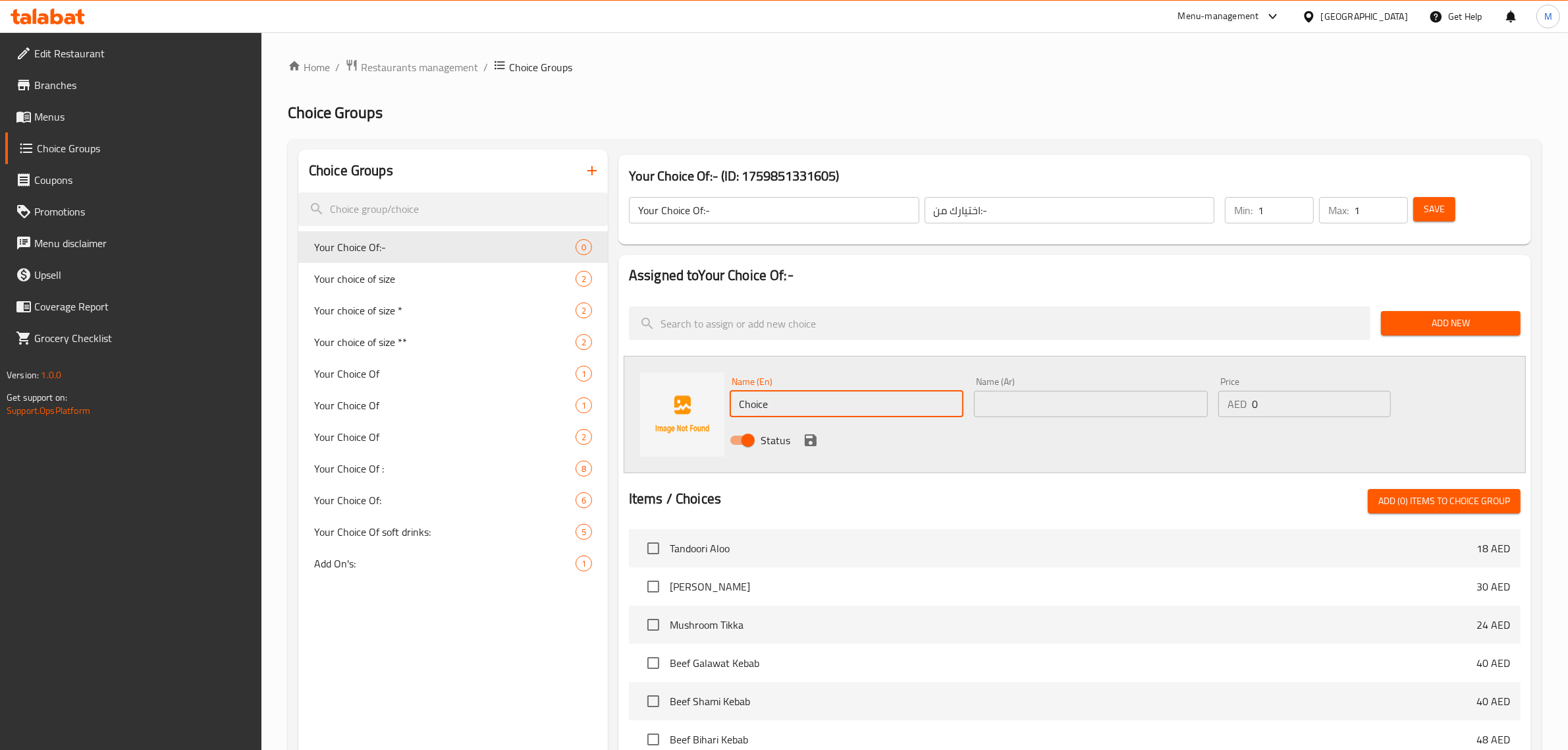
click at [830, 415] on input "Choice" at bounding box center [846, 404] width 234 height 27
click at [830, 414] on input "Choice" at bounding box center [846, 404] width 234 height 27
type input "{"
type input "Veg"
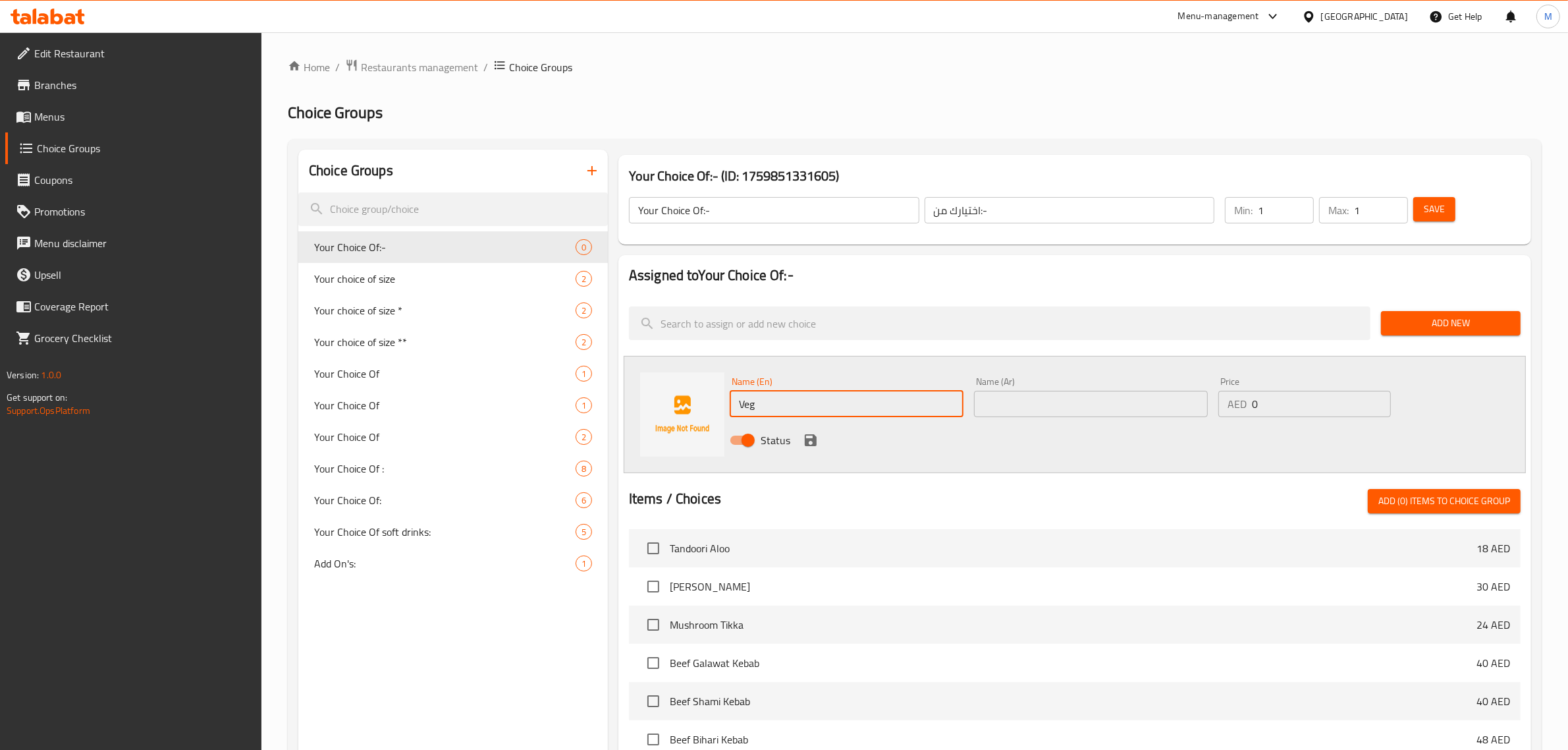
click at [806, 441] on icon "save" at bounding box center [811, 440] width 12 height 12
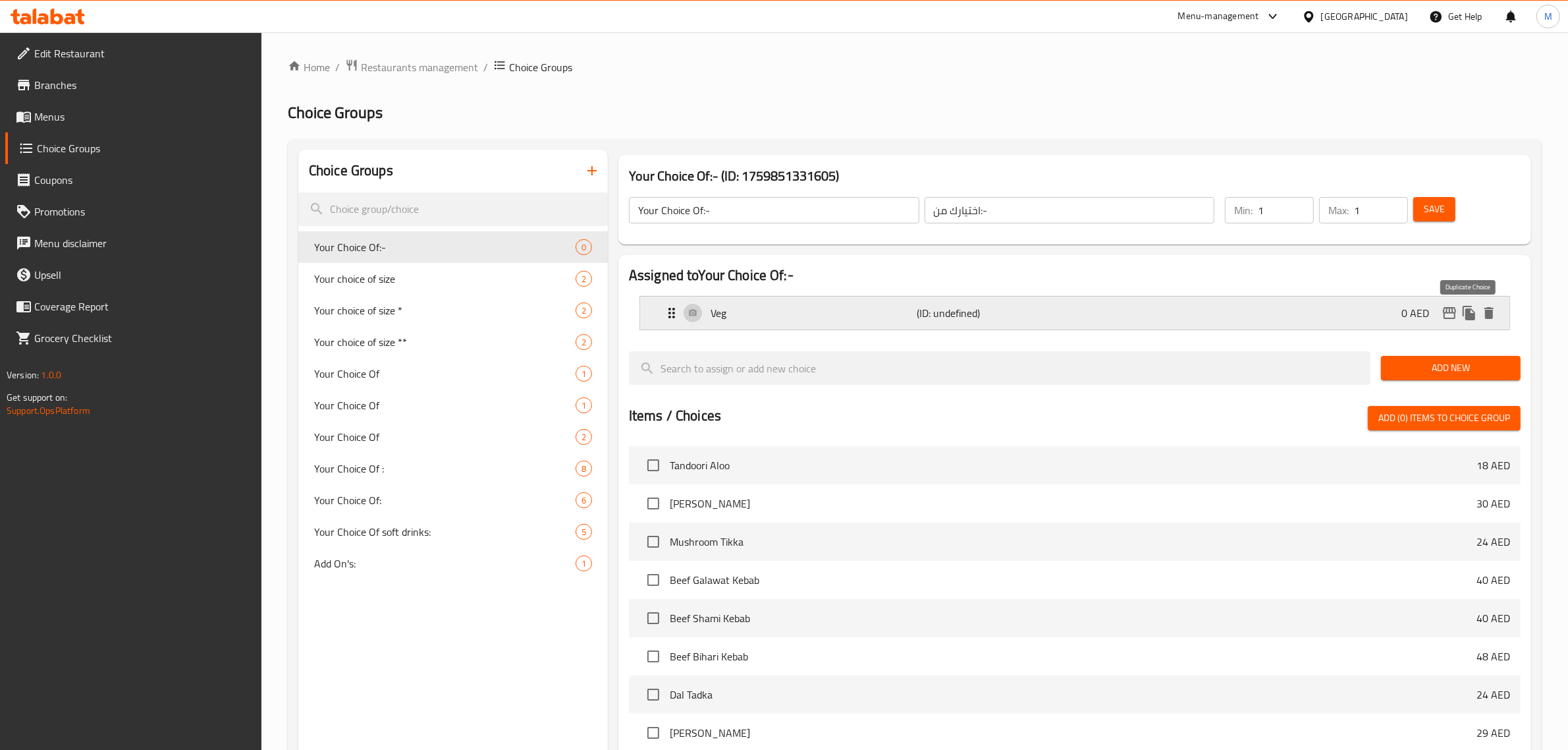
click at [1473, 313] on icon "duplicate" at bounding box center [1469, 313] width 16 height 16
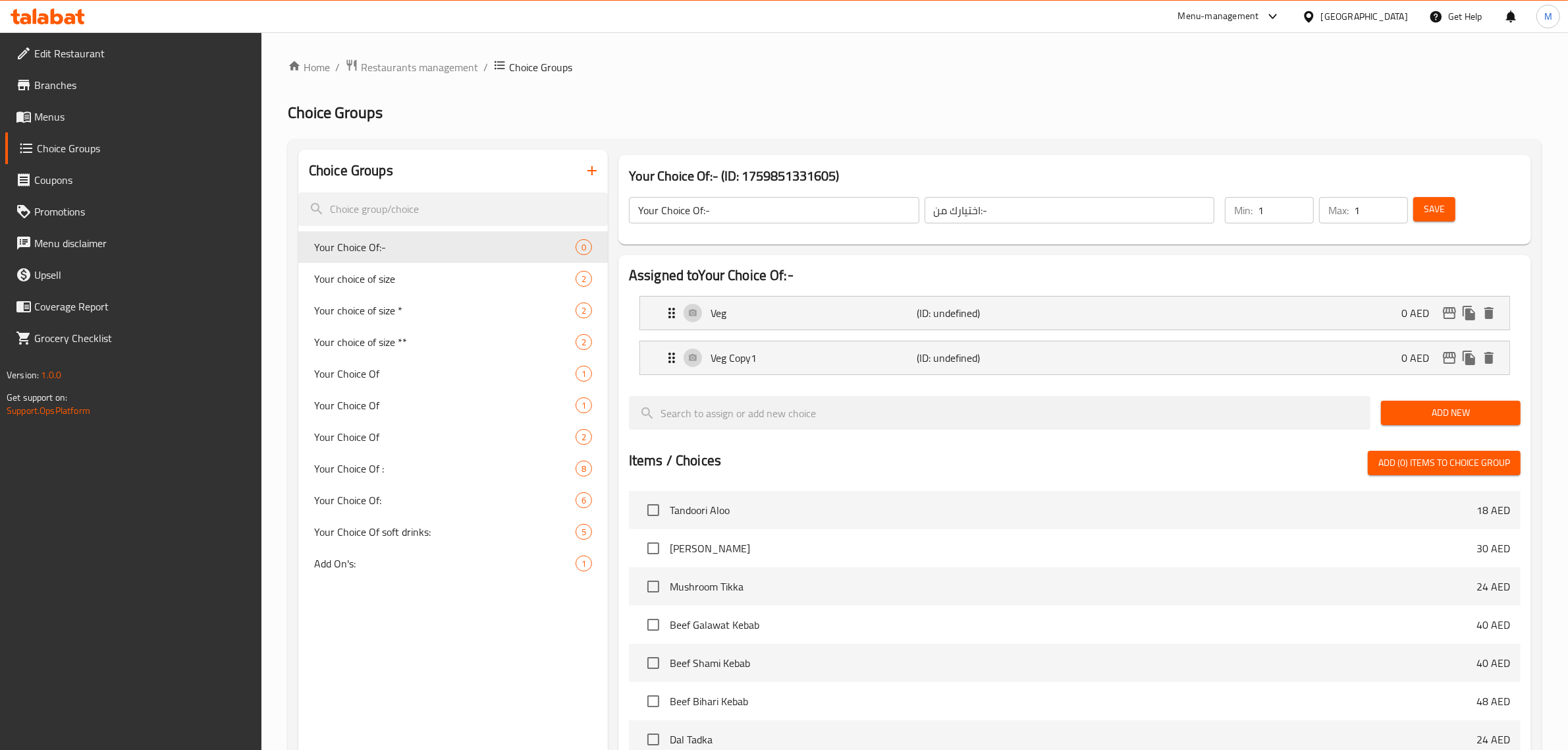
click at [1150, 291] on li "Veg (ID: undefined) 0 AED Name (En) Veg Name (En) Name (Ar) Name (Ar) Price AED…" at bounding box center [1075, 313] width 892 height 45
click at [1065, 327] on div "Veg (ID: undefined) 0 AED" at bounding box center [1078, 313] width 830 height 33
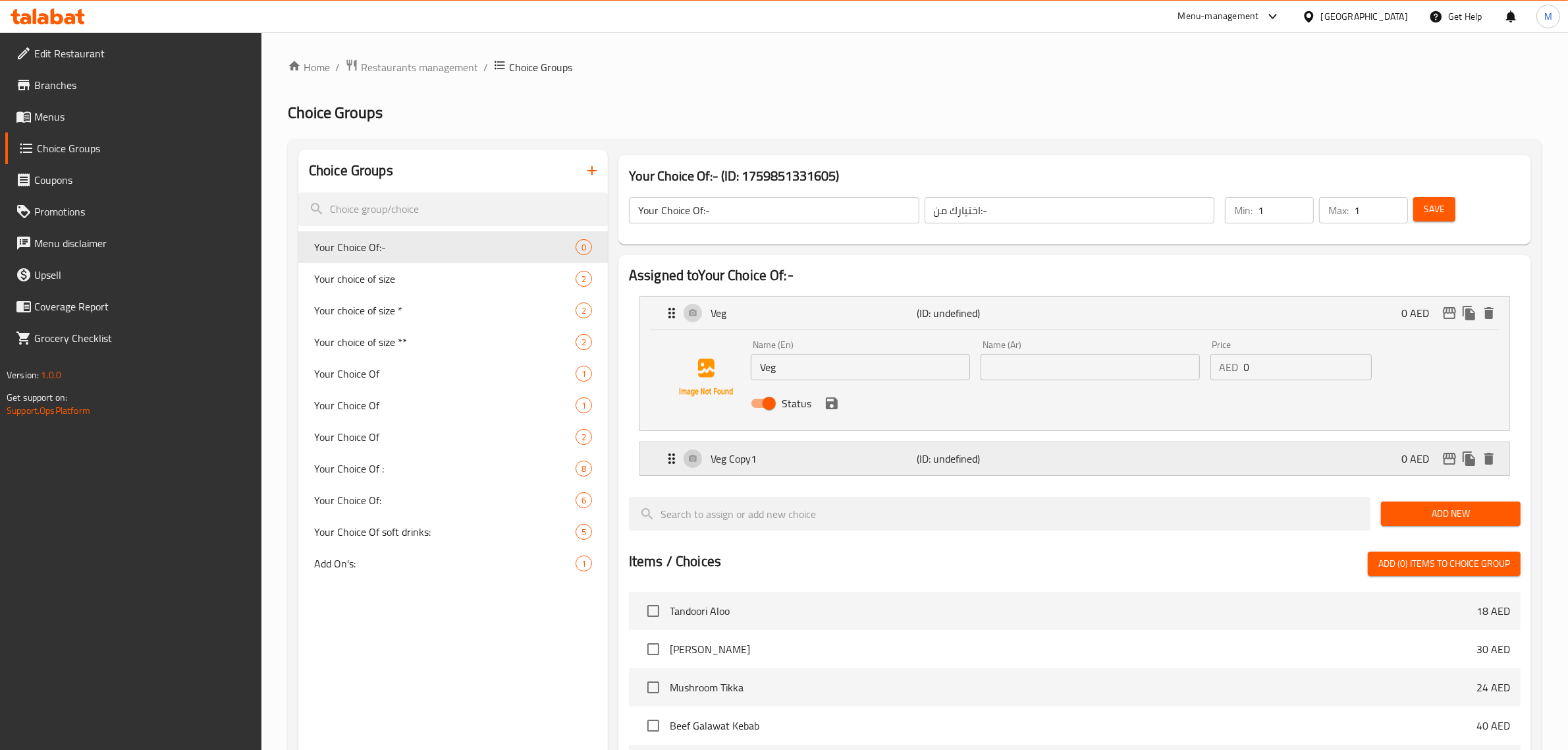
click at [946, 455] on p "(ID: undefined)" at bounding box center [986, 459] width 138 height 16
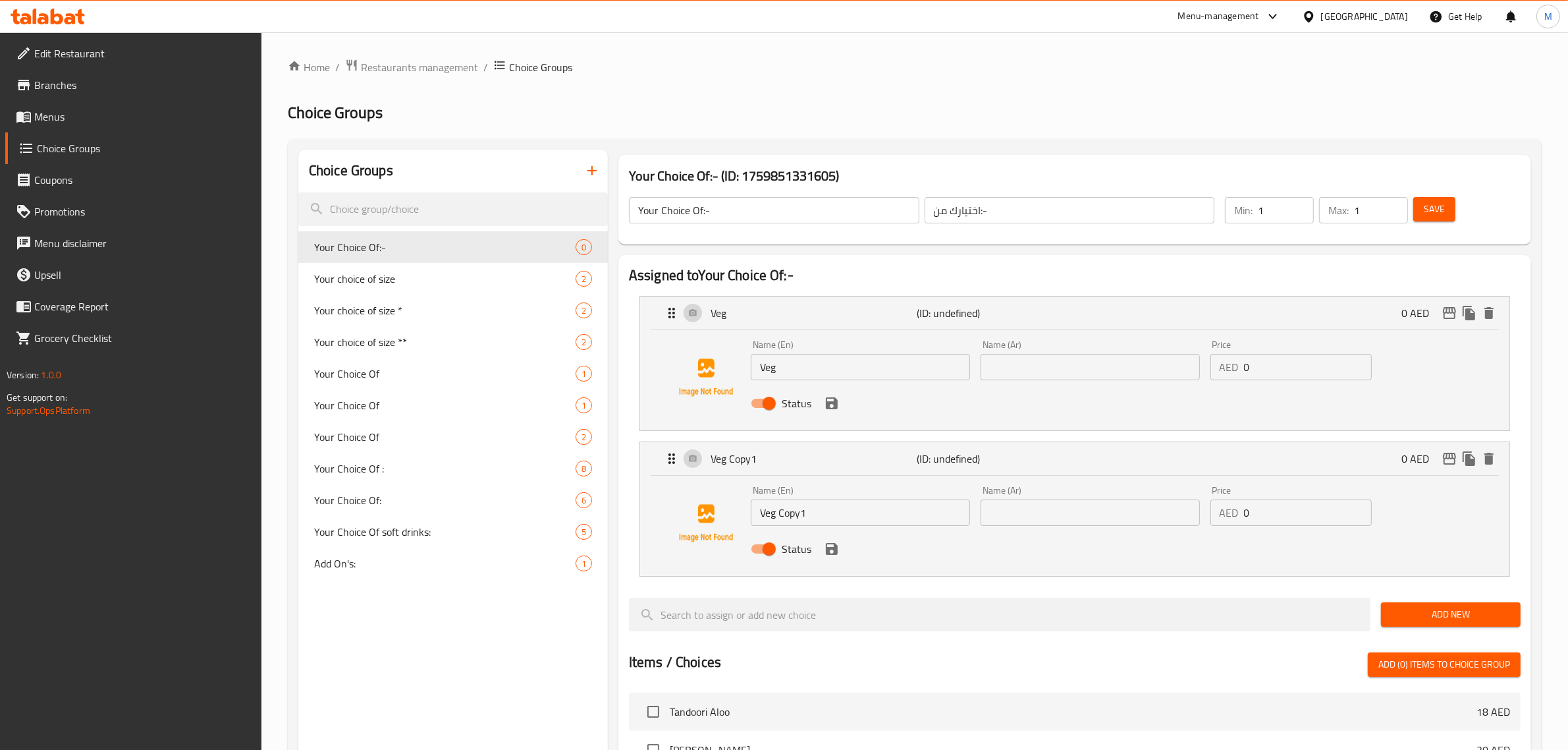
click at [802, 515] on input "Veg Copy1" at bounding box center [860, 513] width 219 height 27
click at [759, 515] on input "Veg" at bounding box center [860, 513] width 219 height 27
type input "non-Veg"
click at [1006, 365] on input "text" at bounding box center [1090, 367] width 219 height 27
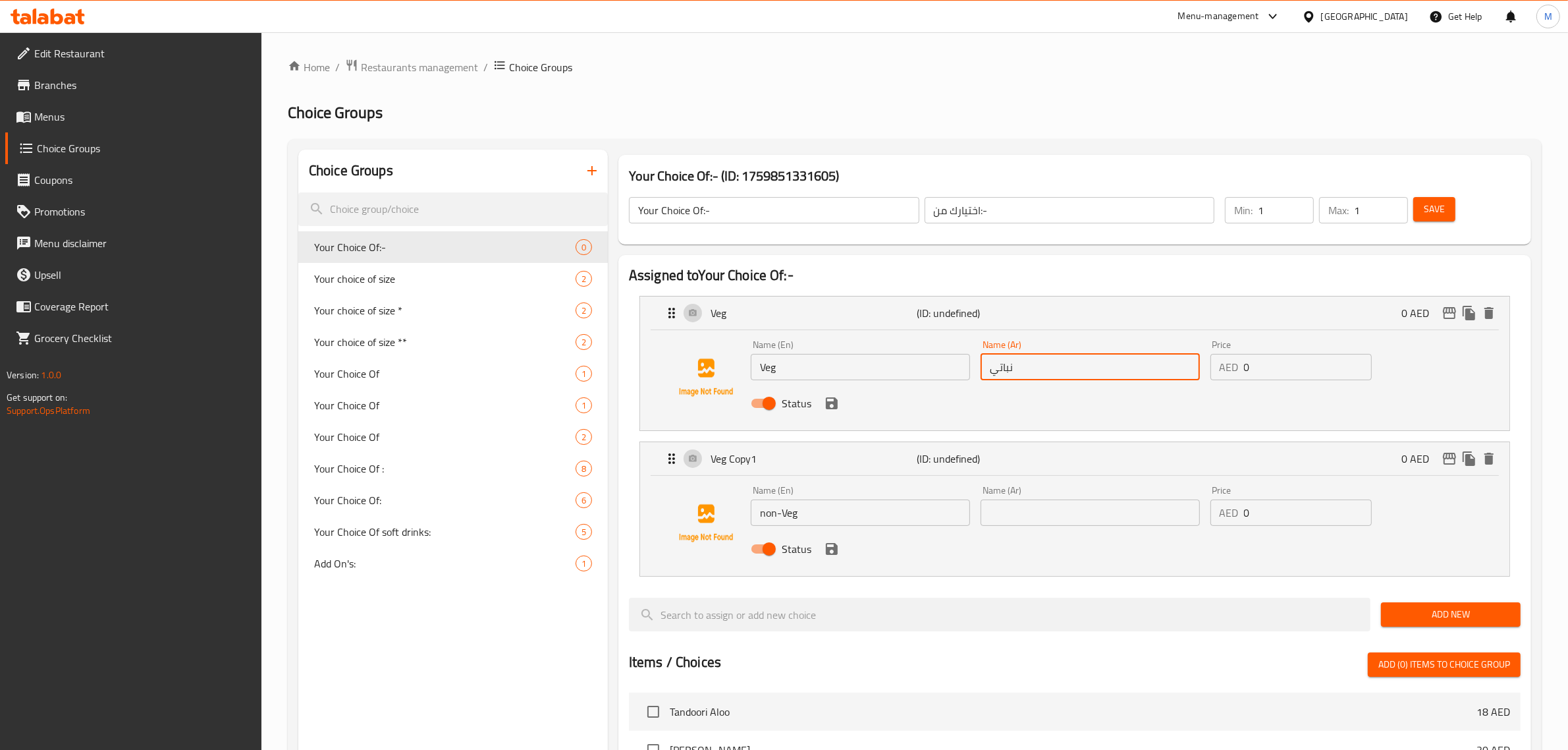
type input "نباتي"
click at [1080, 511] on input "text" at bounding box center [1090, 513] width 219 height 27
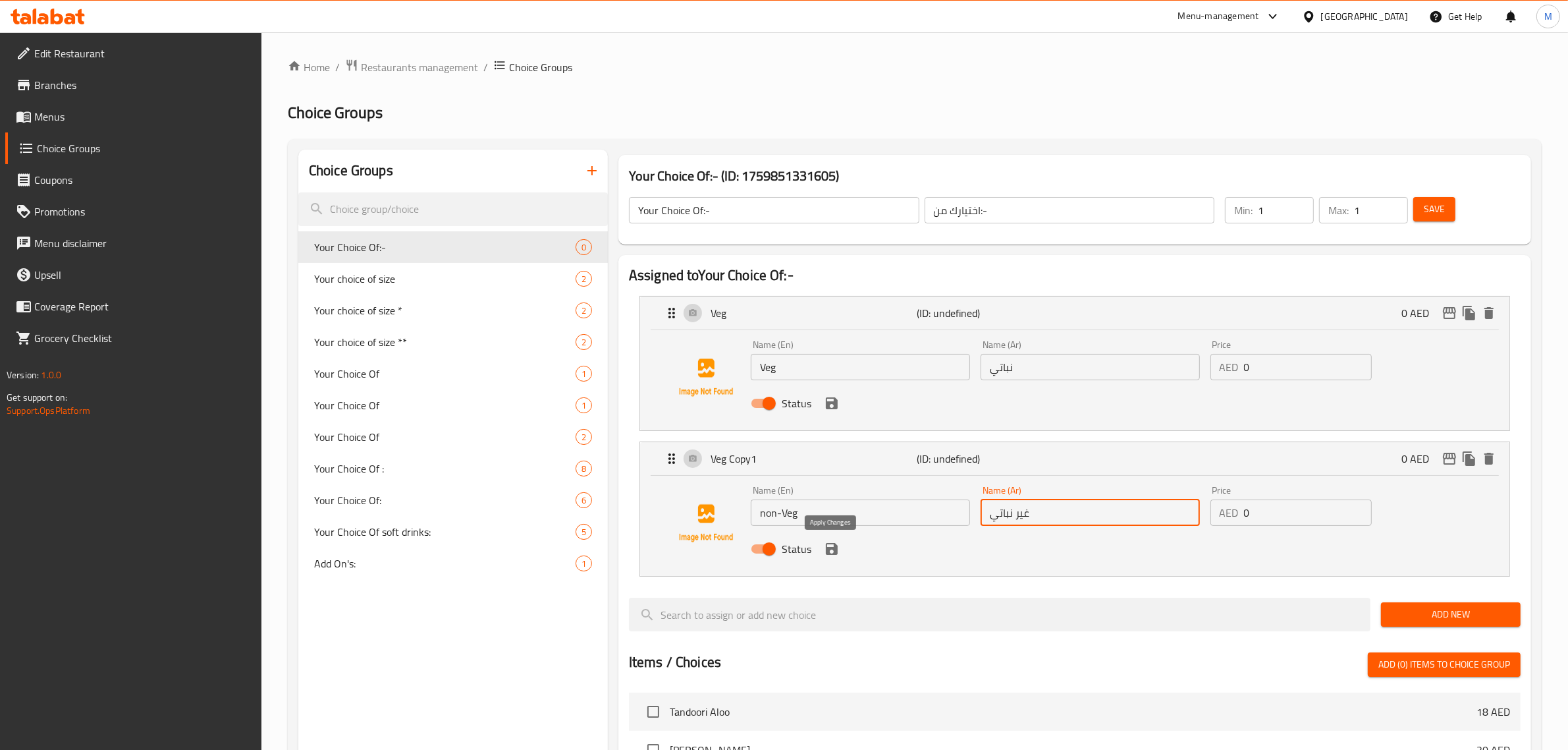
click at [834, 551] on icon "save" at bounding box center [832, 549] width 12 height 12
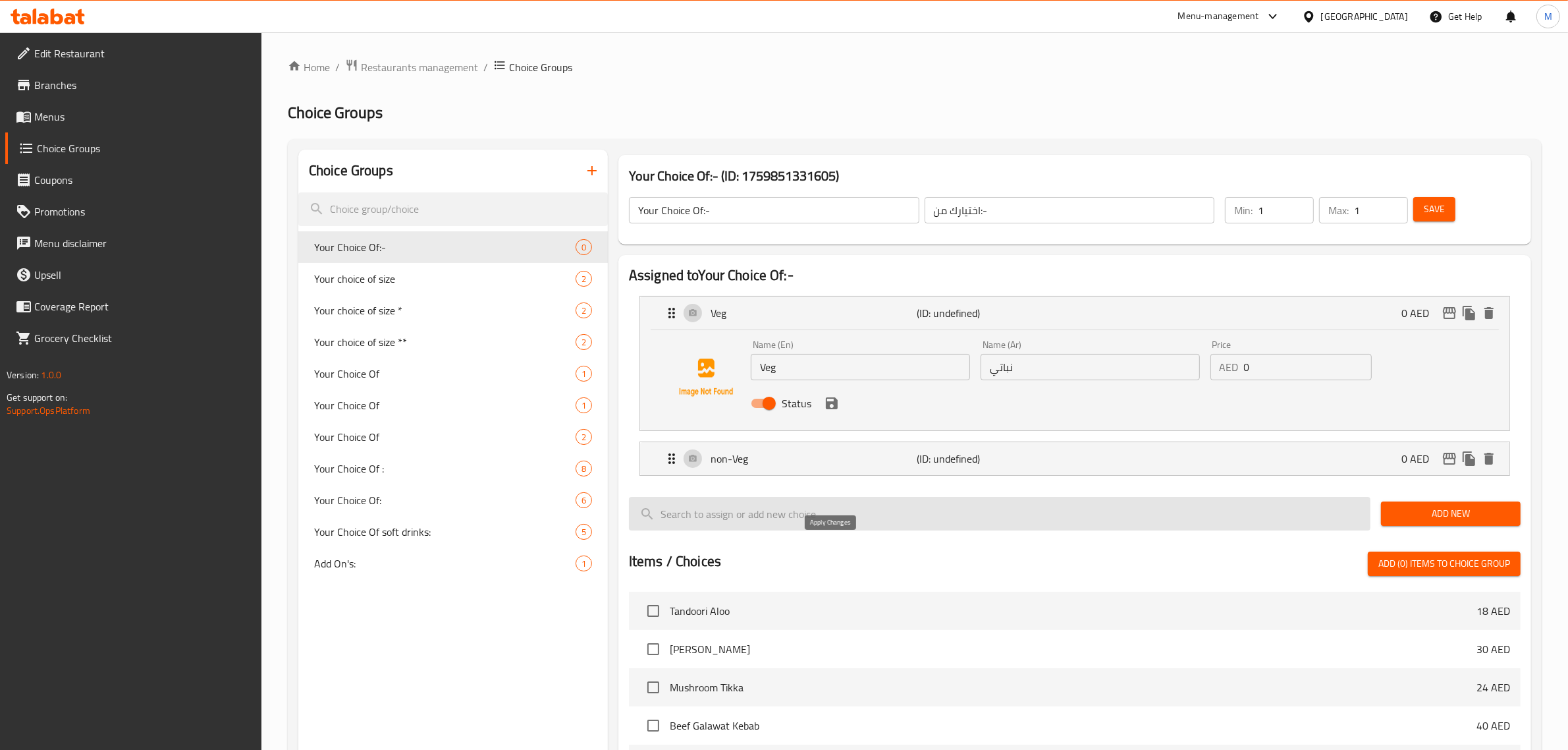
type input "غير نباتي"
click at [832, 407] on icon "save" at bounding box center [832, 403] width 12 height 12
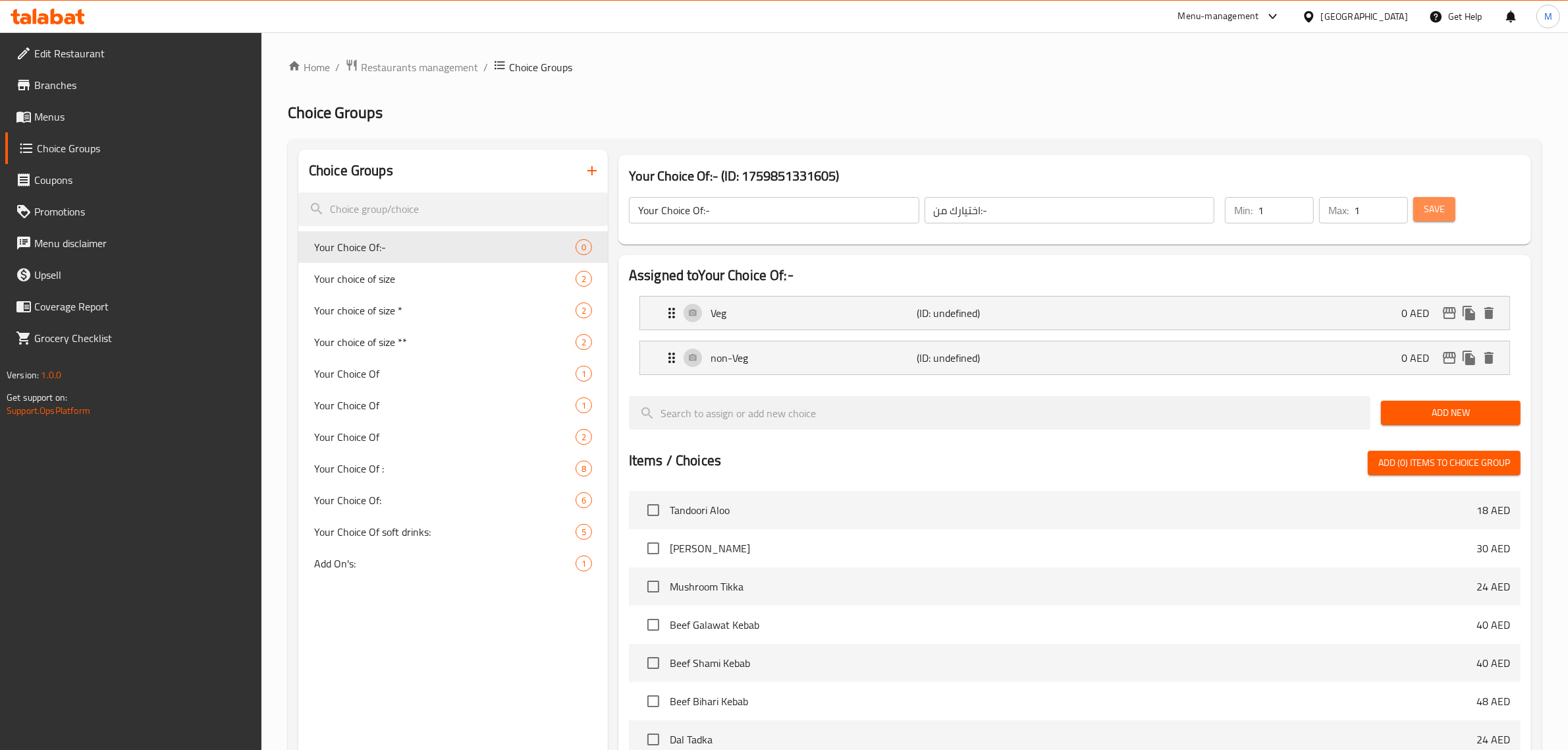
click at [1437, 201] on span "Save" at bounding box center [1434, 209] width 21 height 17
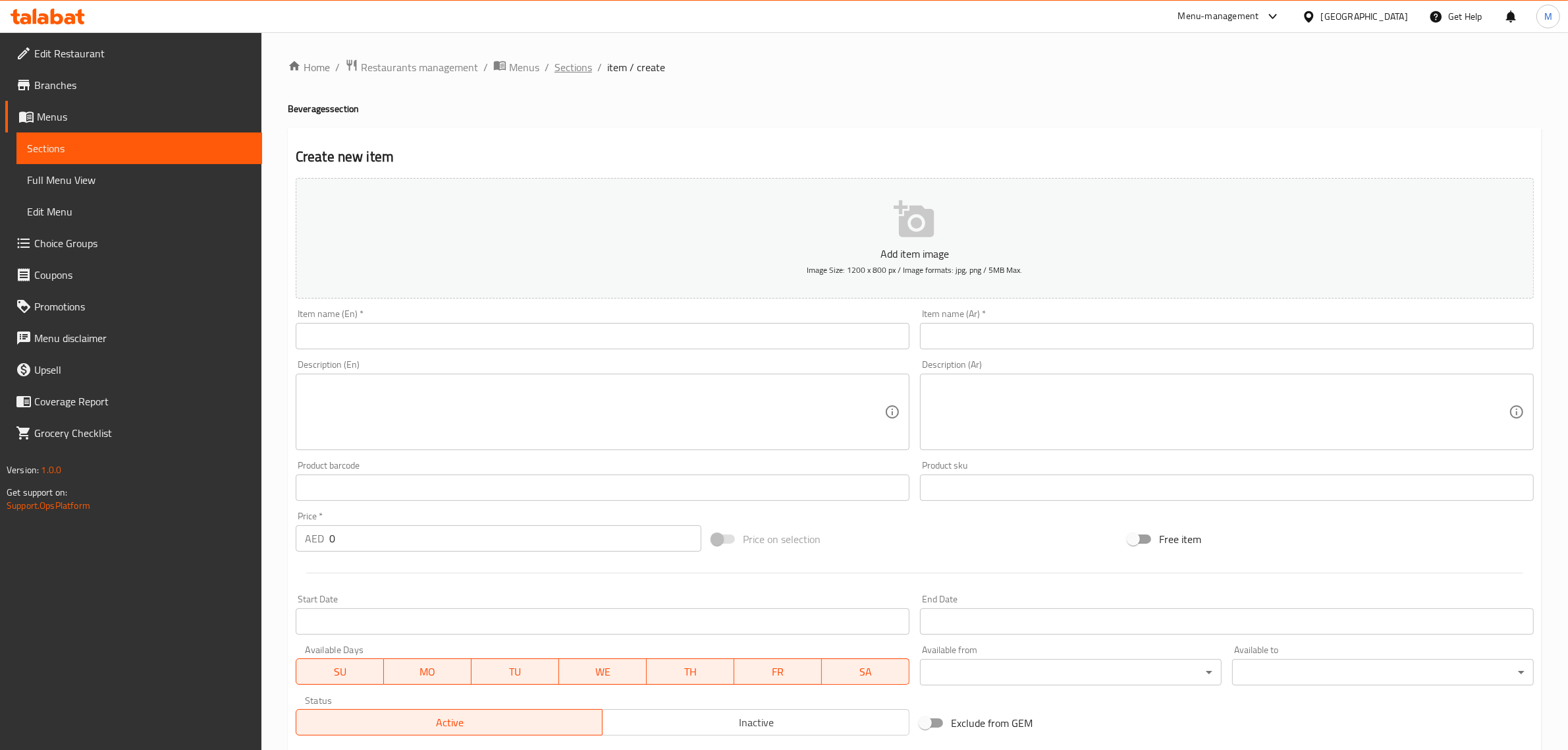
click at [570, 67] on span "Sections" at bounding box center [573, 67] width 37 height 16
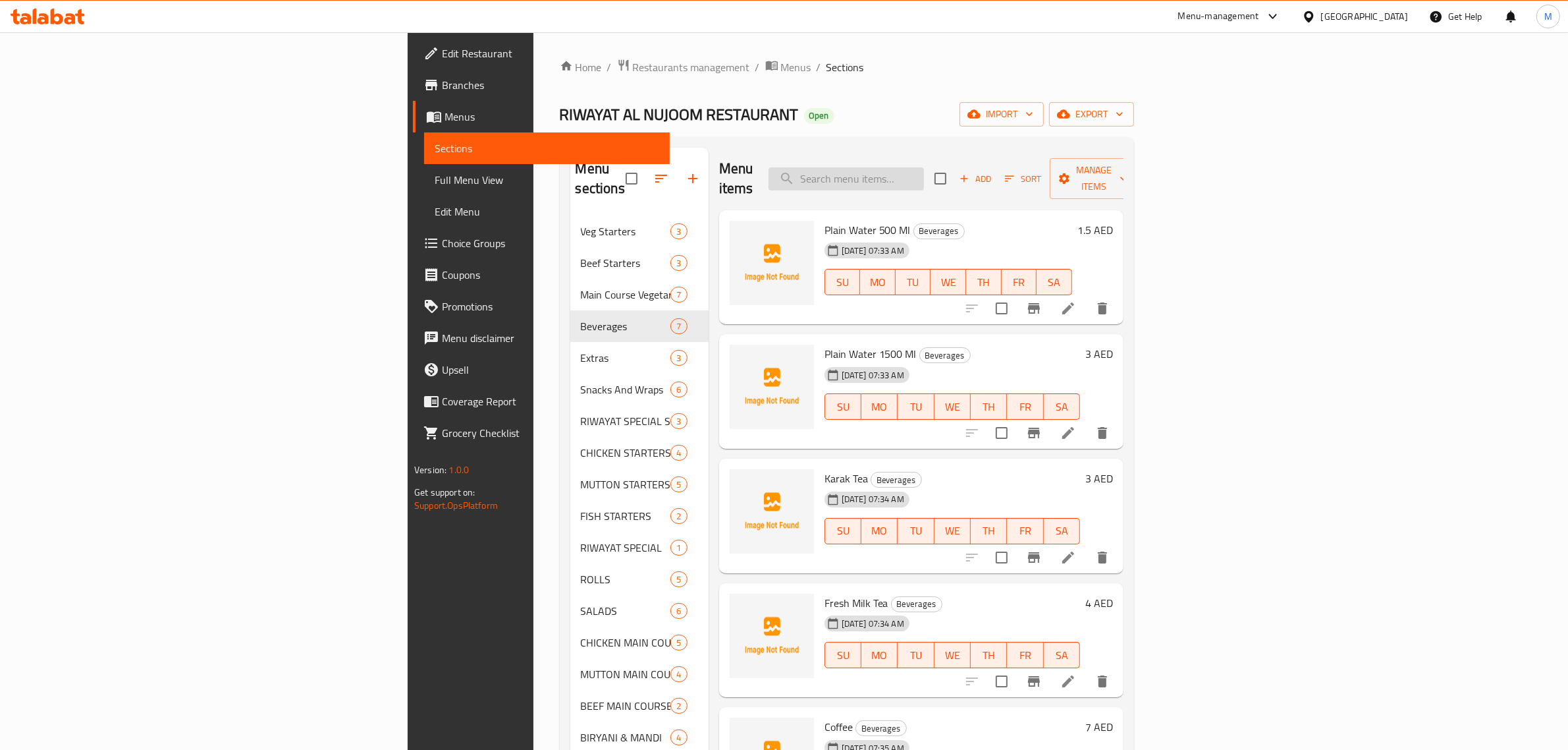
click at [924, 175] on input "search" at bounding box center [846, 179] width 155 height 23
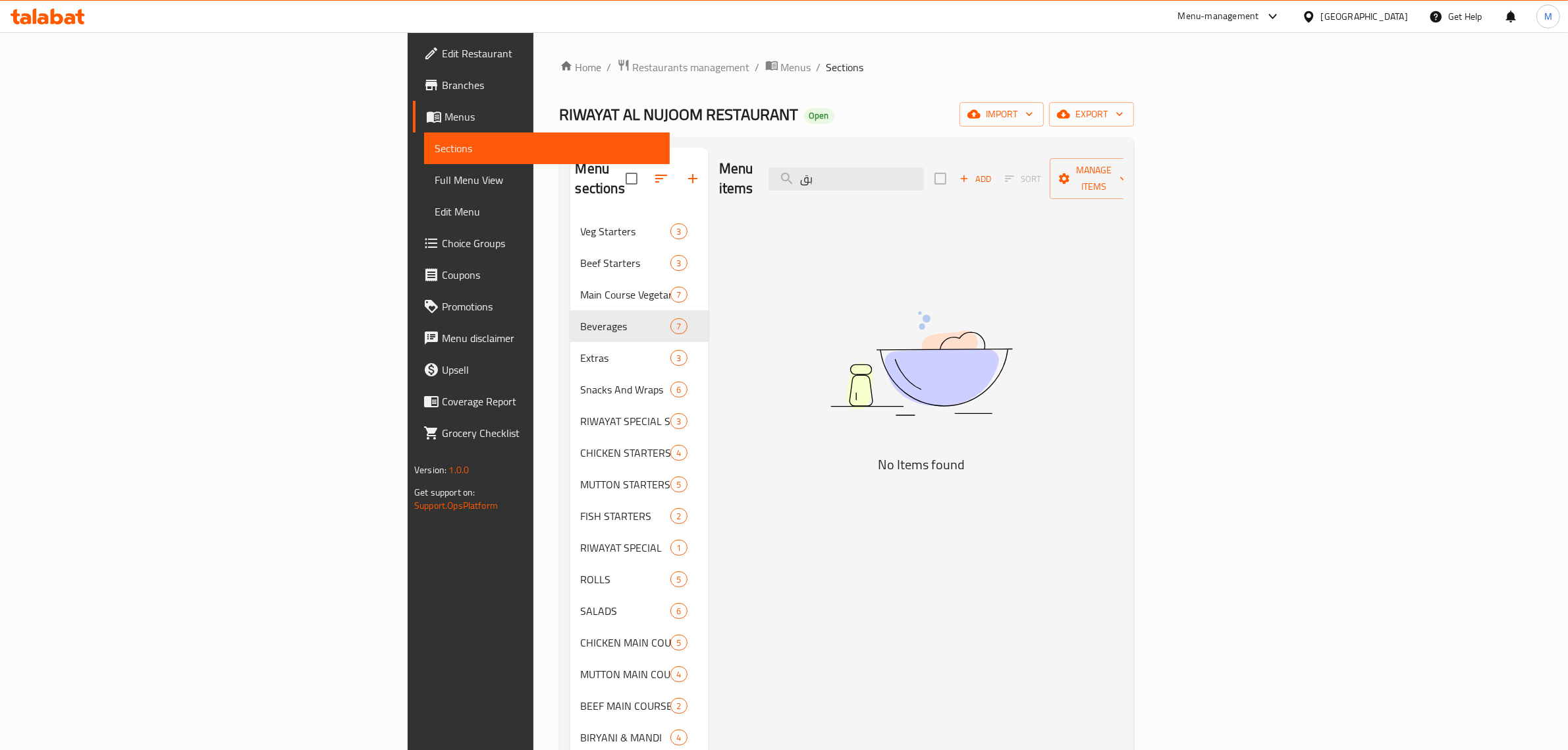
type input "ب"
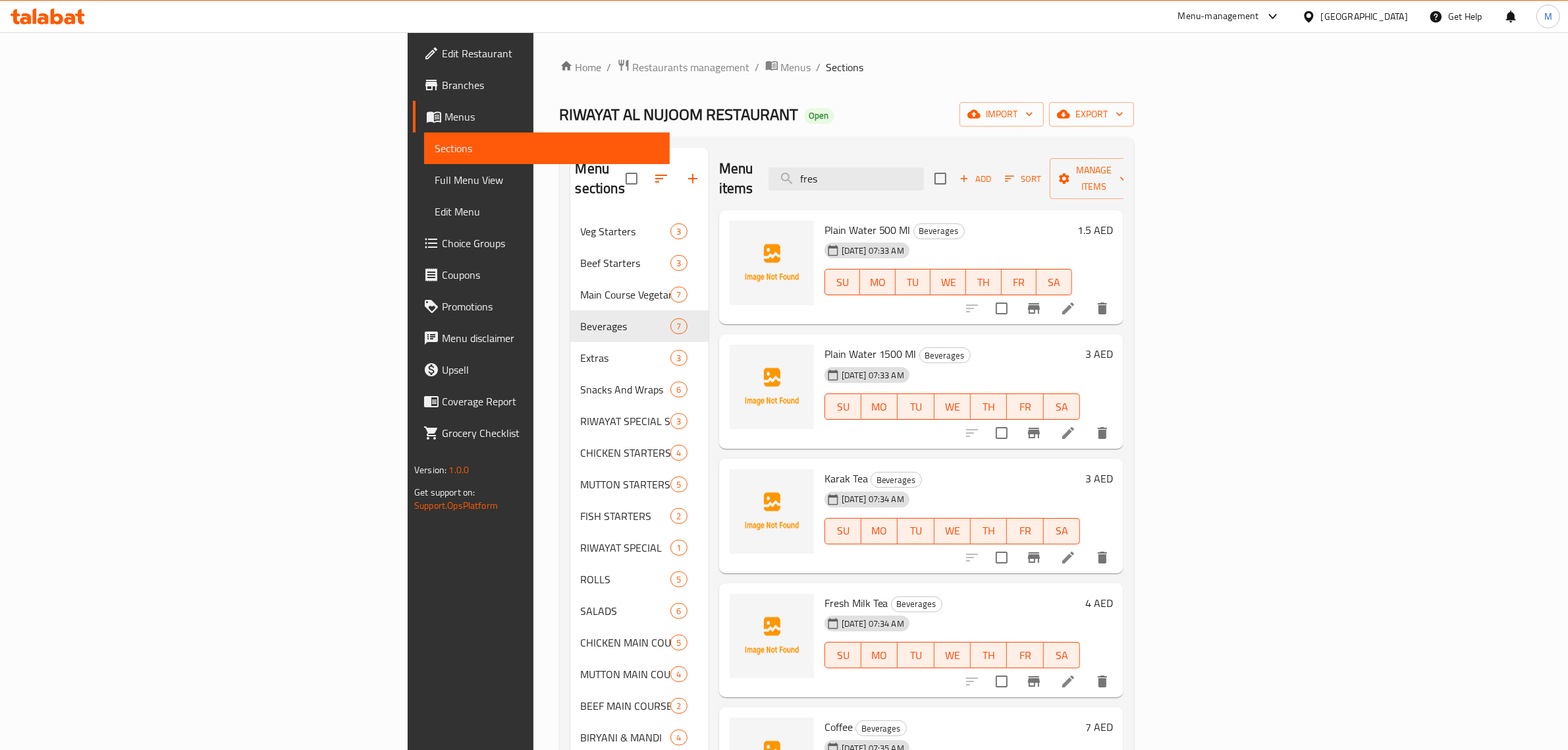
type input "fresh"
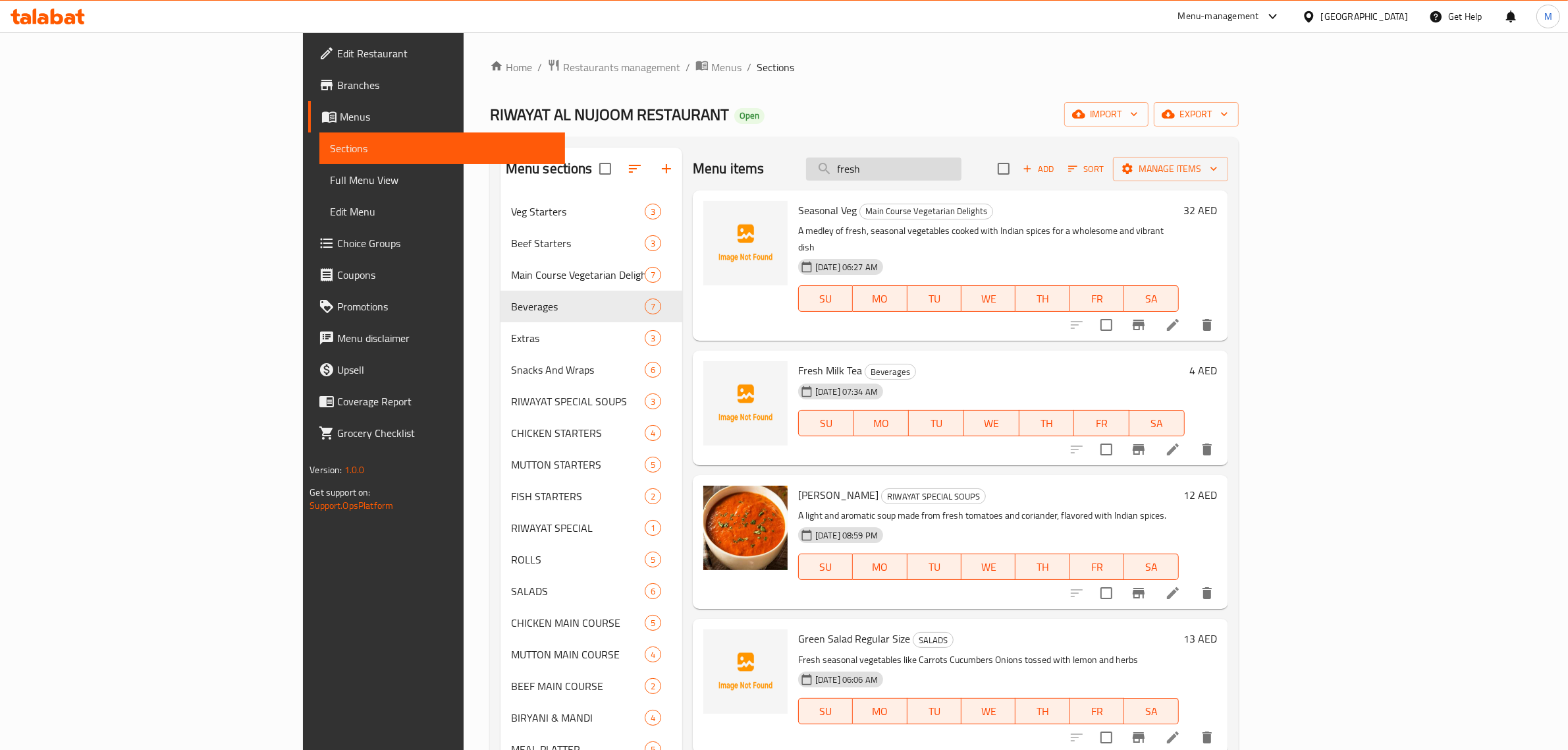
click at [962, 170] on input "fresh" at bounding box center [884, 169] width 155 height 23
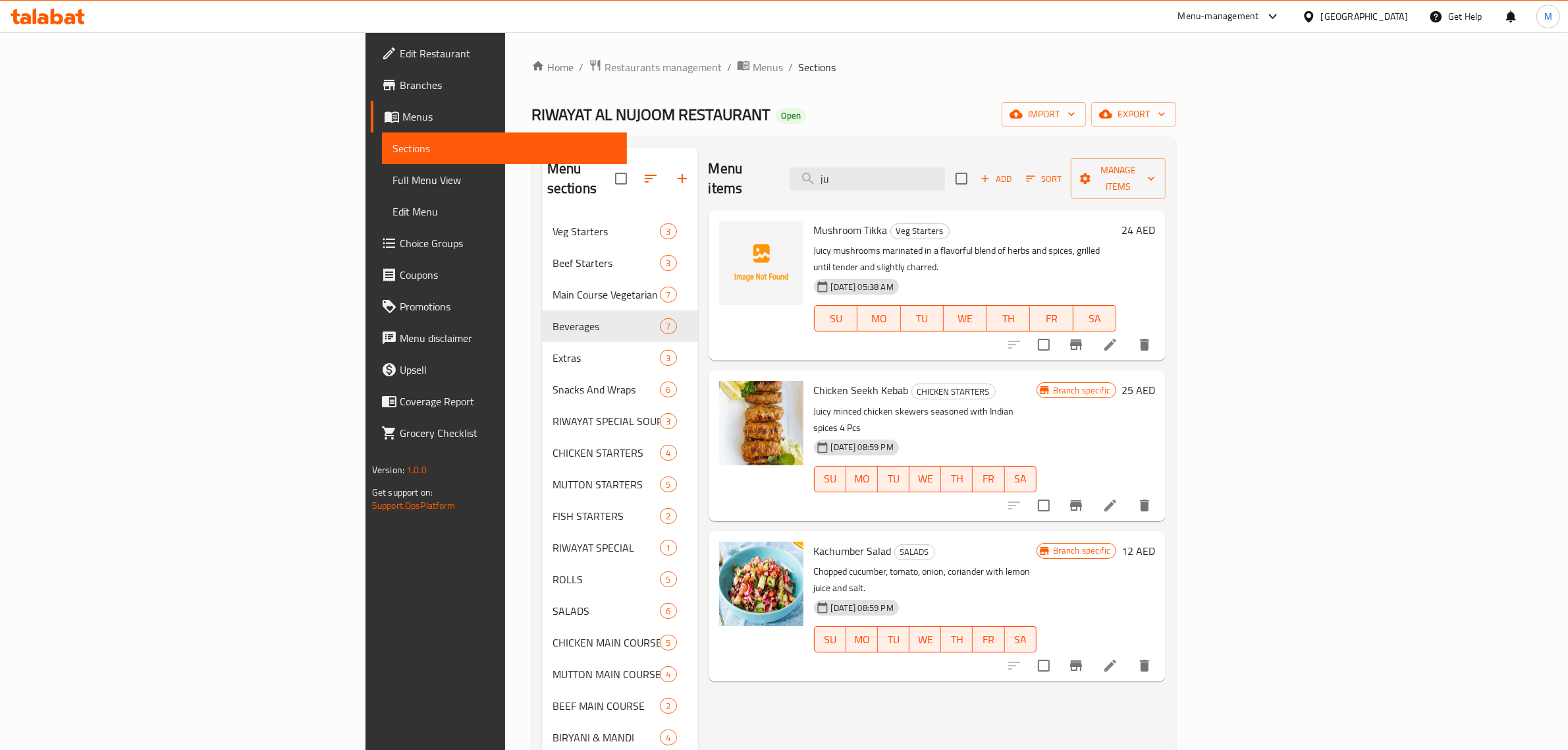
type input "j"
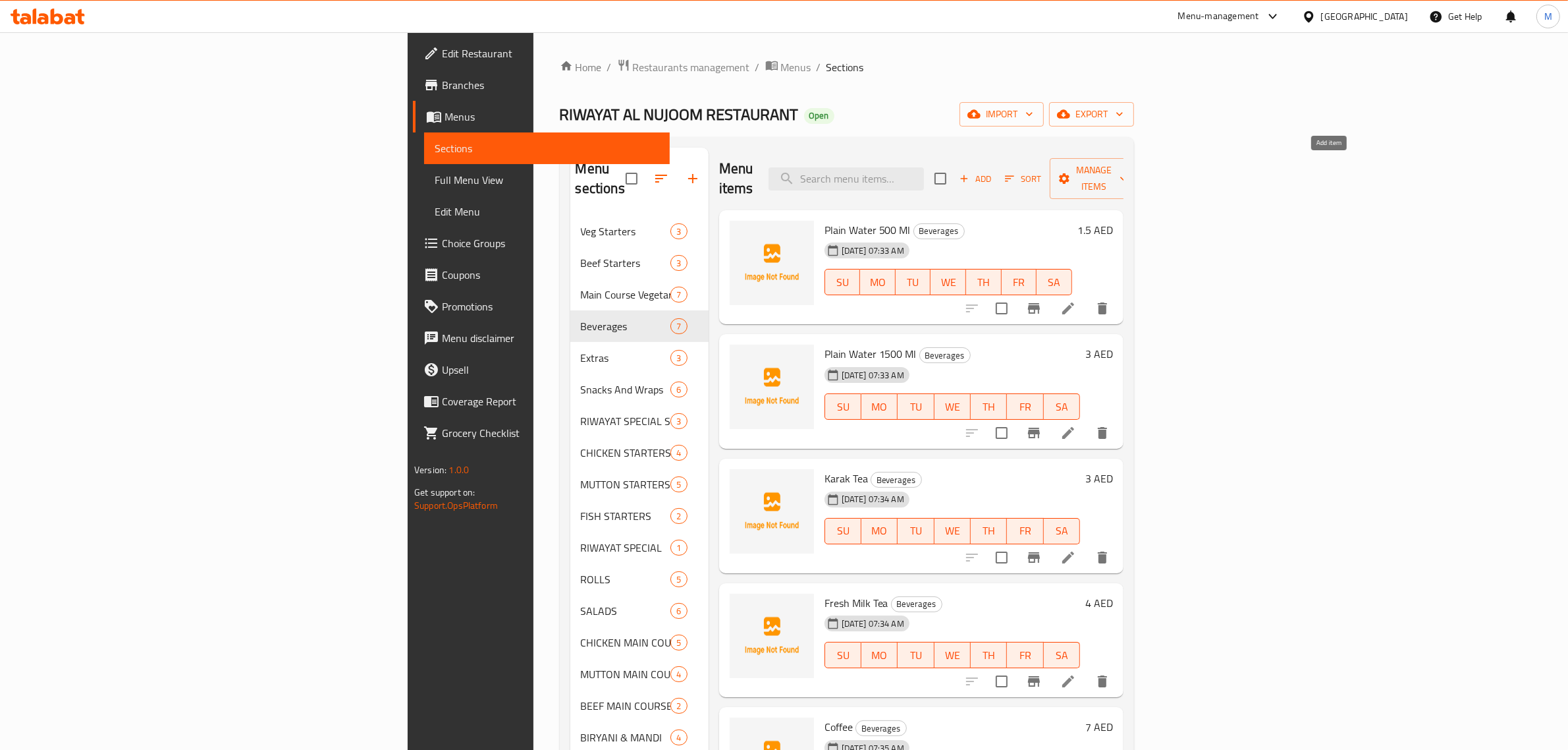
click at [993, 171] on span "Add" at bounding box center [975, 179] width 35 height 15
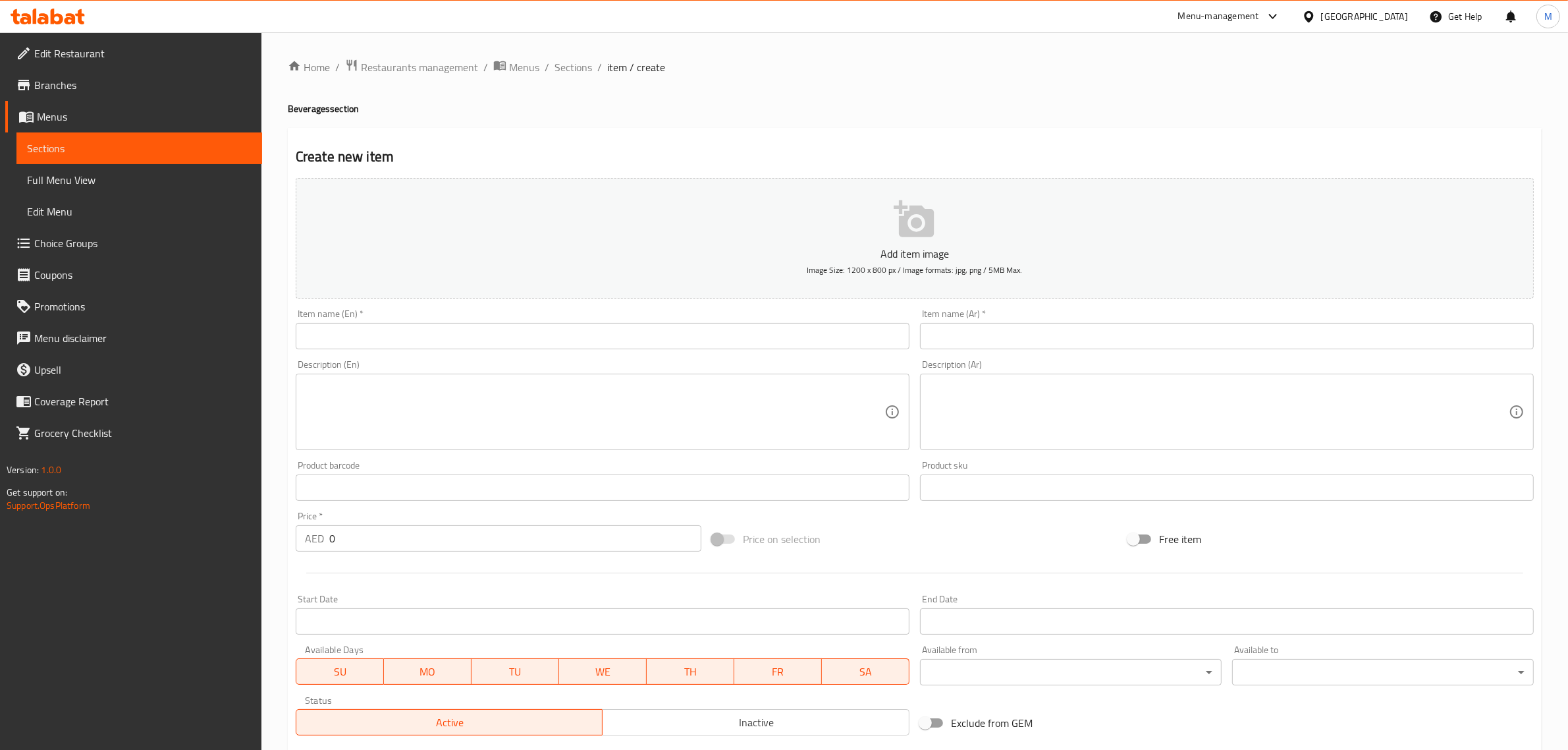
drag, startPoint x: 622, startPoint y: 325, endPoint x: 620, endPoint y: 331, distance: 6.3
click at [622, 325] on input "text" at bounding box center [602, 336] width 614 height 27
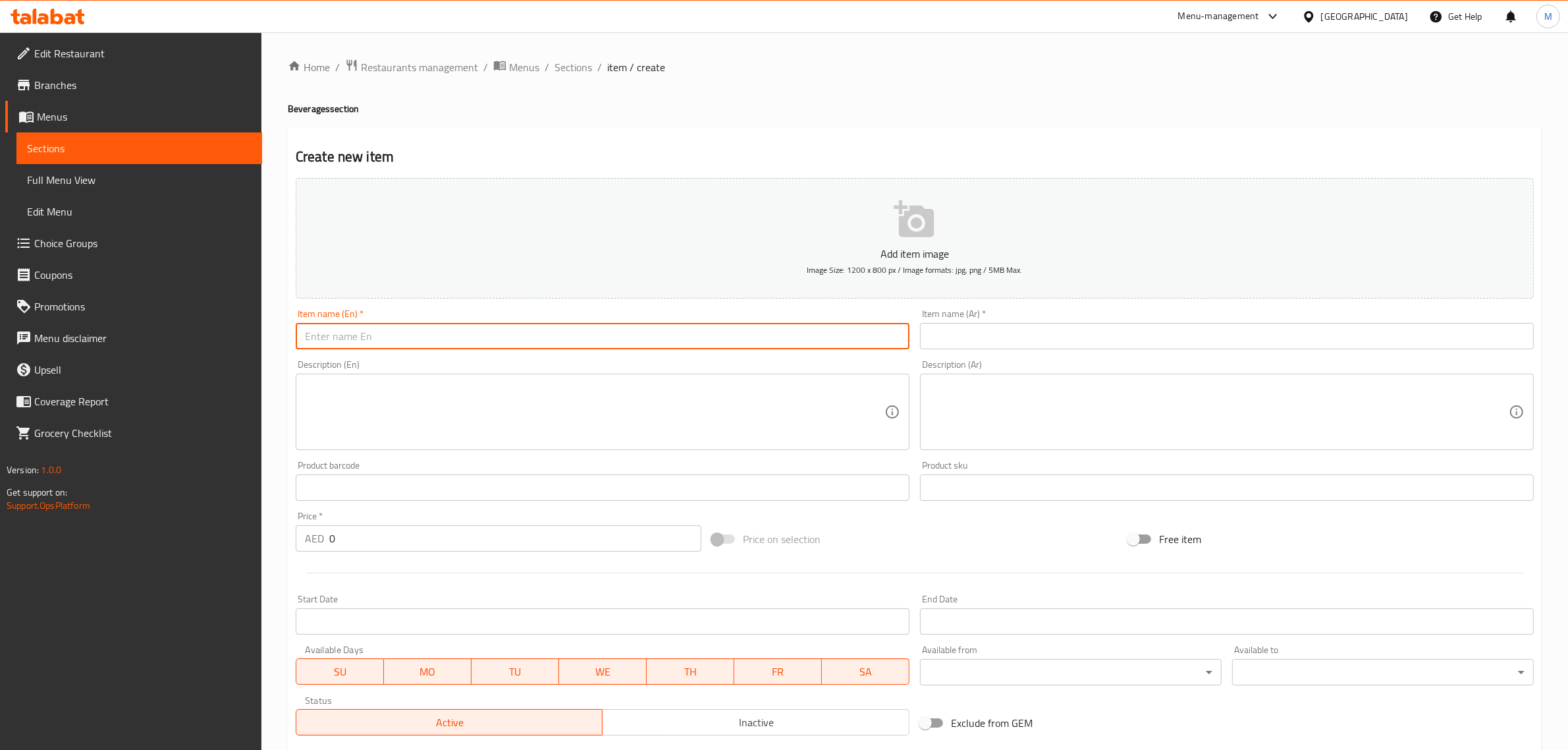
paste input "Fresh Juices"
type input "Fresh Juices"
click at [989, 318] on div "Item name (Ar)   * Item name (Ar) *" at bounding box center [1226, 329] width 614 height 40
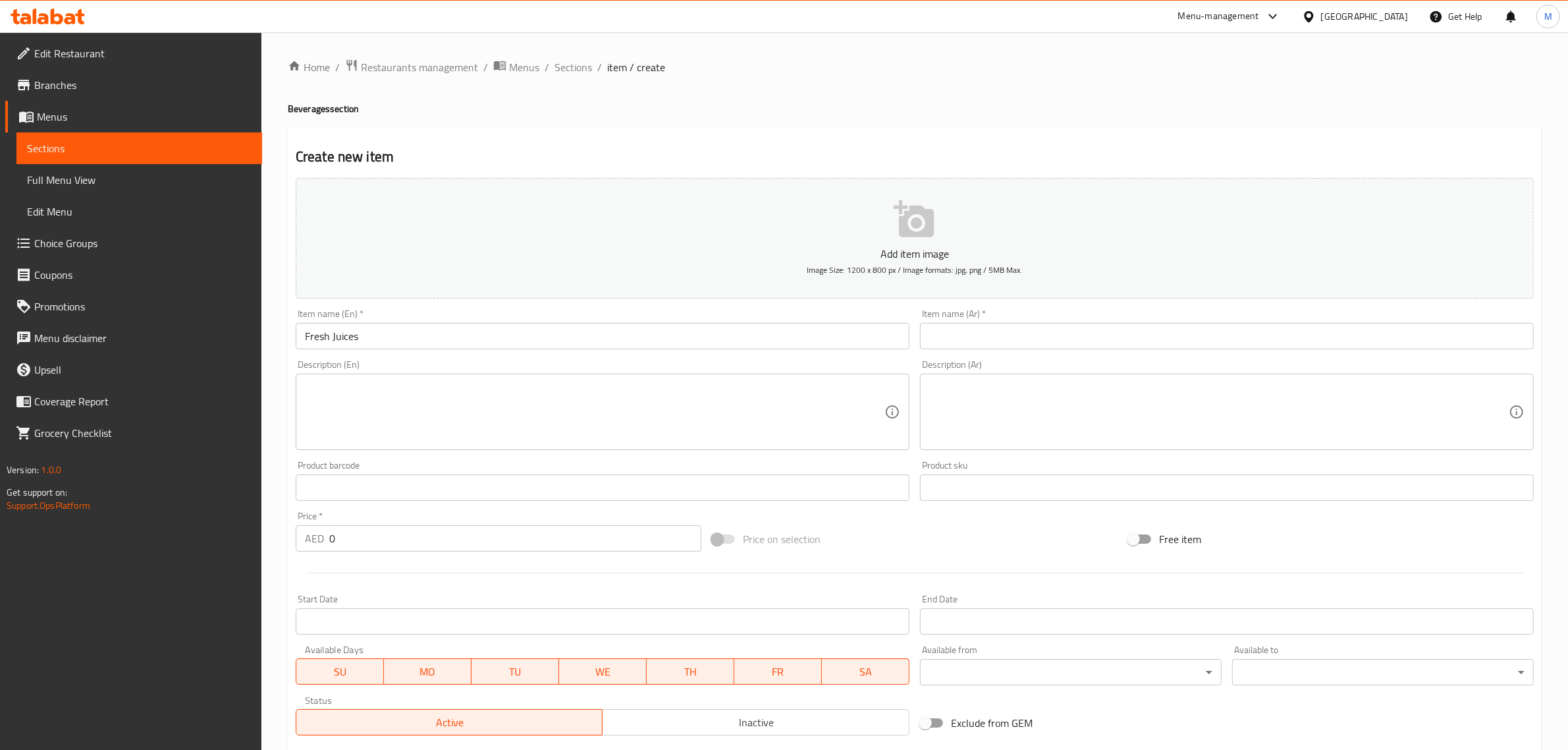
click at [991, 327] on input "text" at bounding box center [1226, 336] width 614 height 27
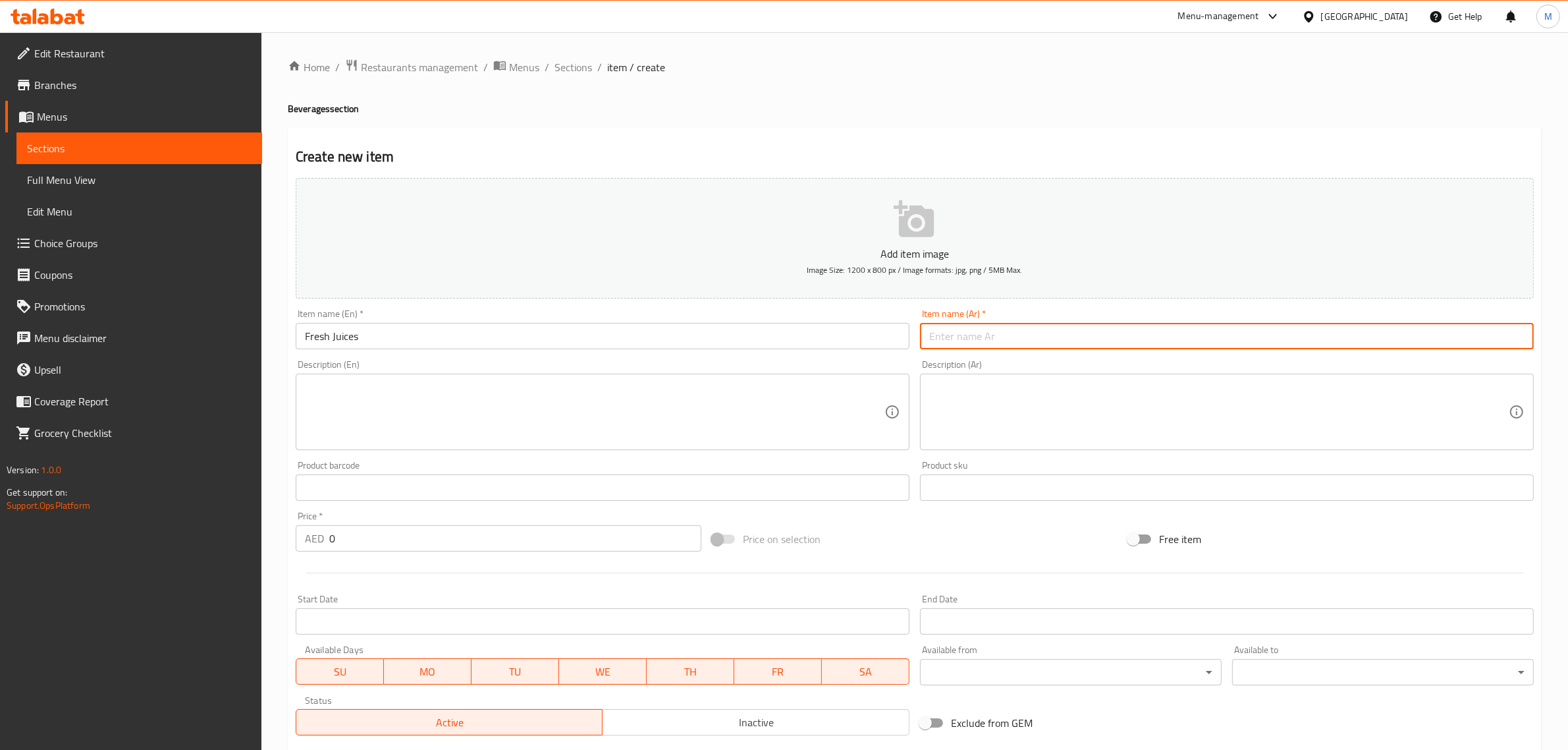
type input "u"
type input "عصائر طازجة"
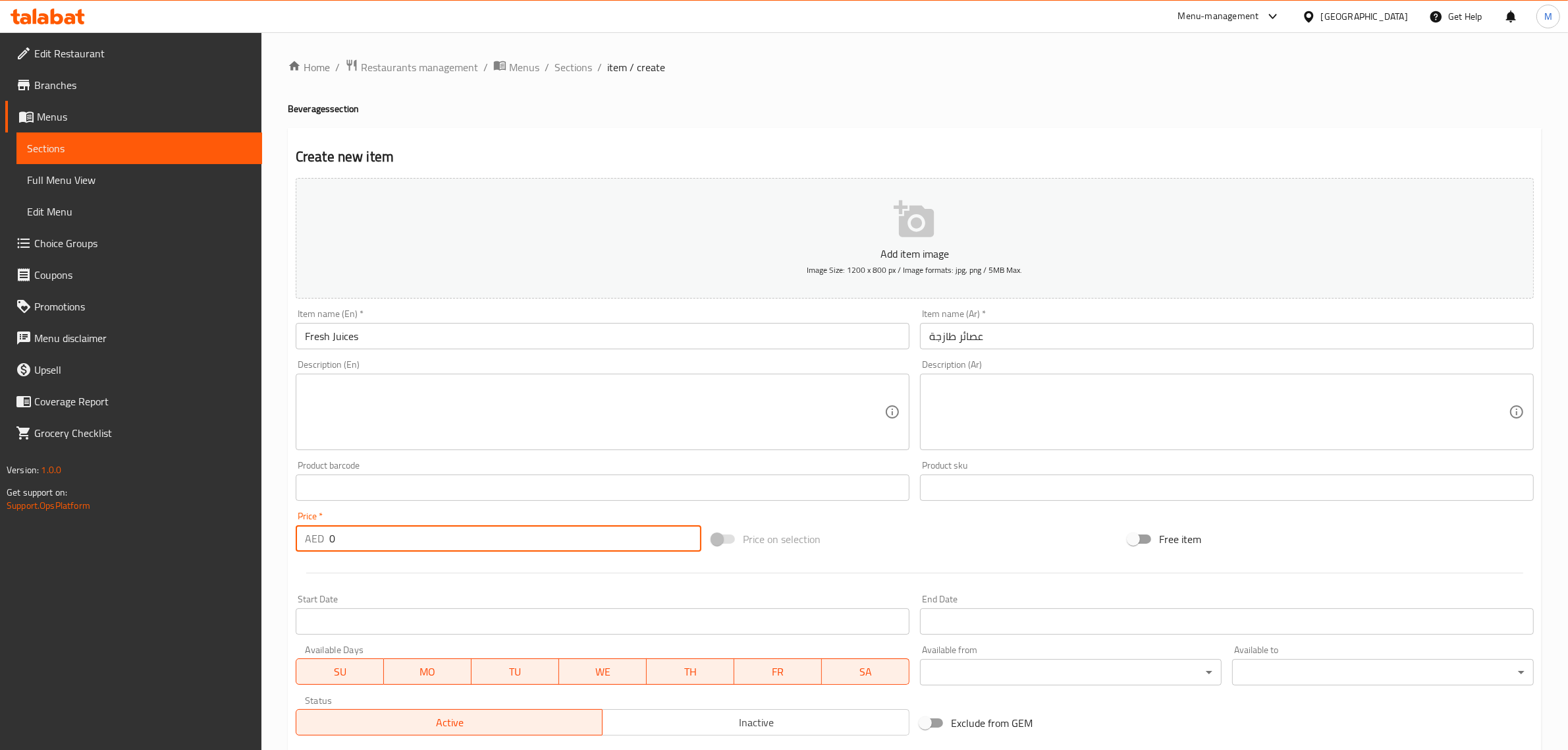
drag, startPoint x: 348, startPoint y: 534, endPoint x: 301, endPoint y: 540, distance: 47.4
click at [301, 540] on div "AED 0 Price *" at bounding box center [498, 539] width 406 height 27
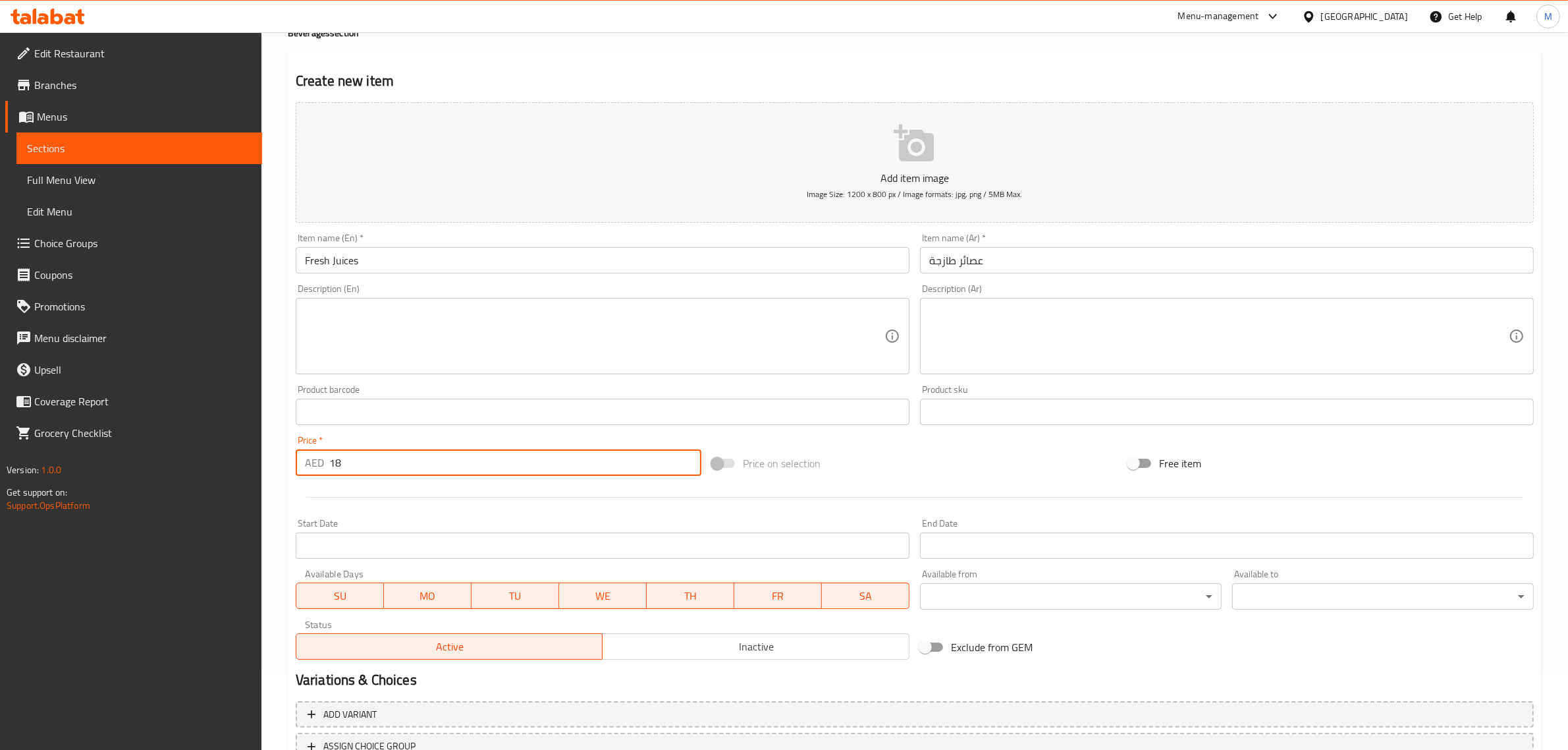
scroll to position [179, 0]
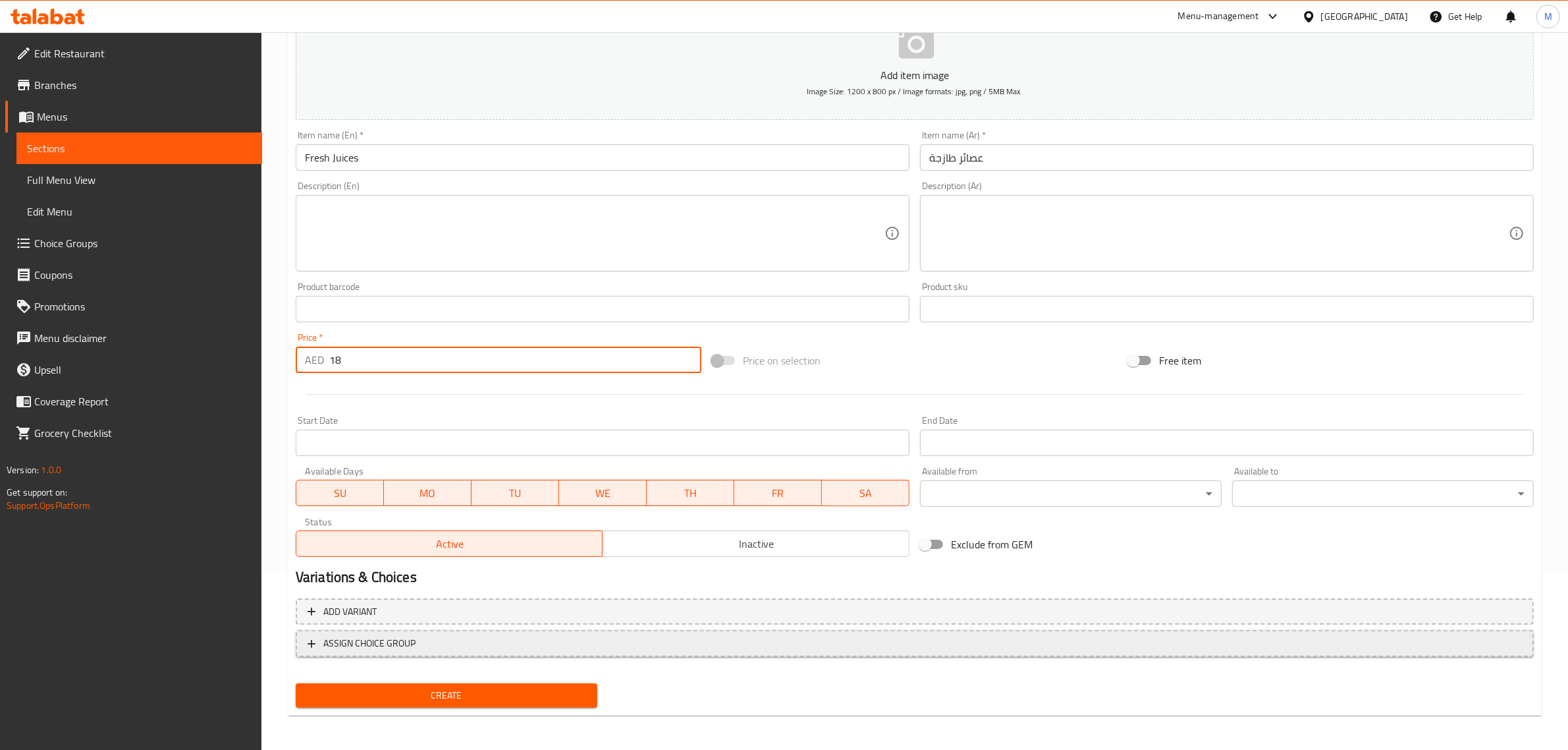
type input "18"
click at [466, 640] on span "ASSIGN CHOICE GROUP" at bounding box center [914, 643] width 1214 height 17
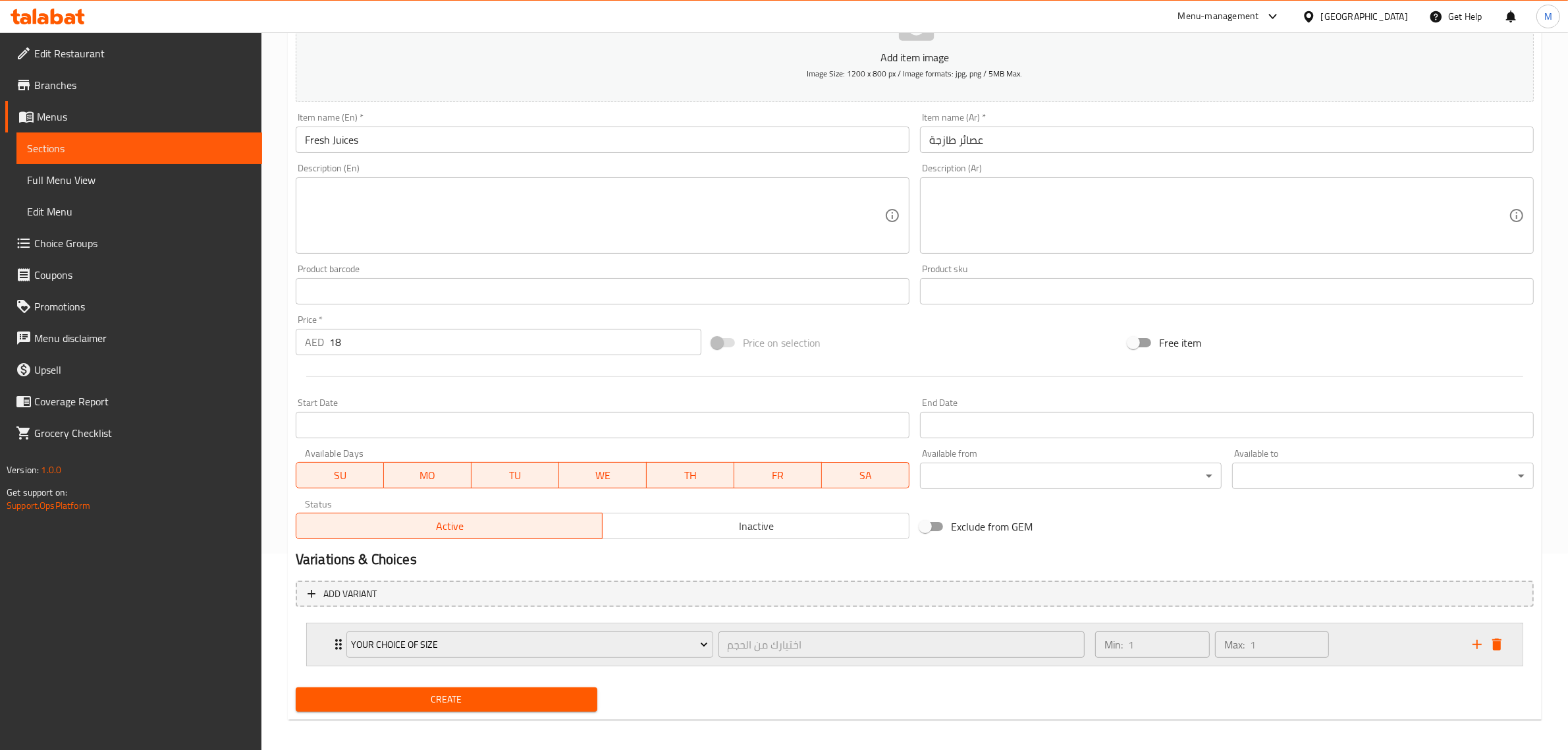
scroll to position [201, 0]
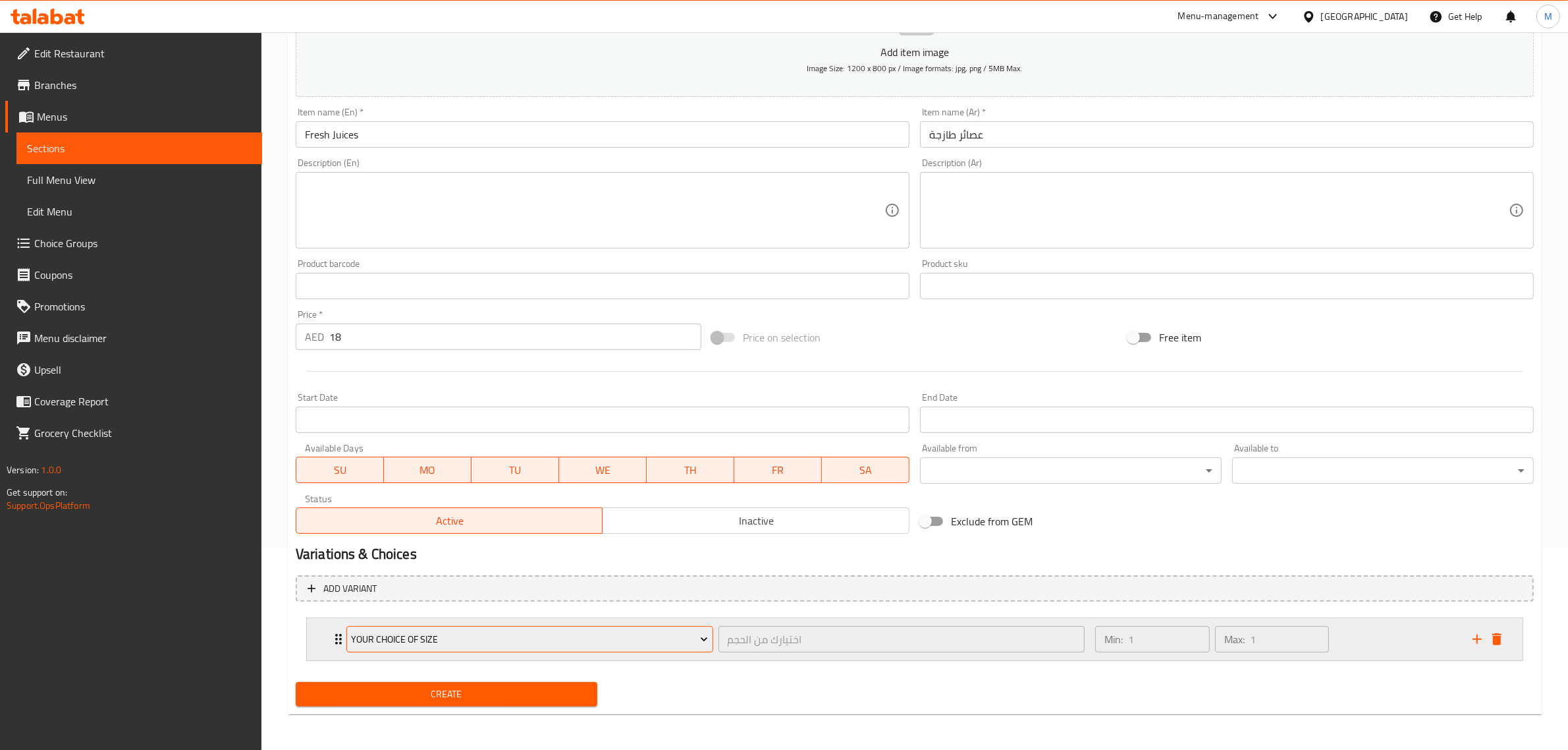
click at [702, 637] on icon "Expand" at bounding box center [704, 639] width 13 height 13
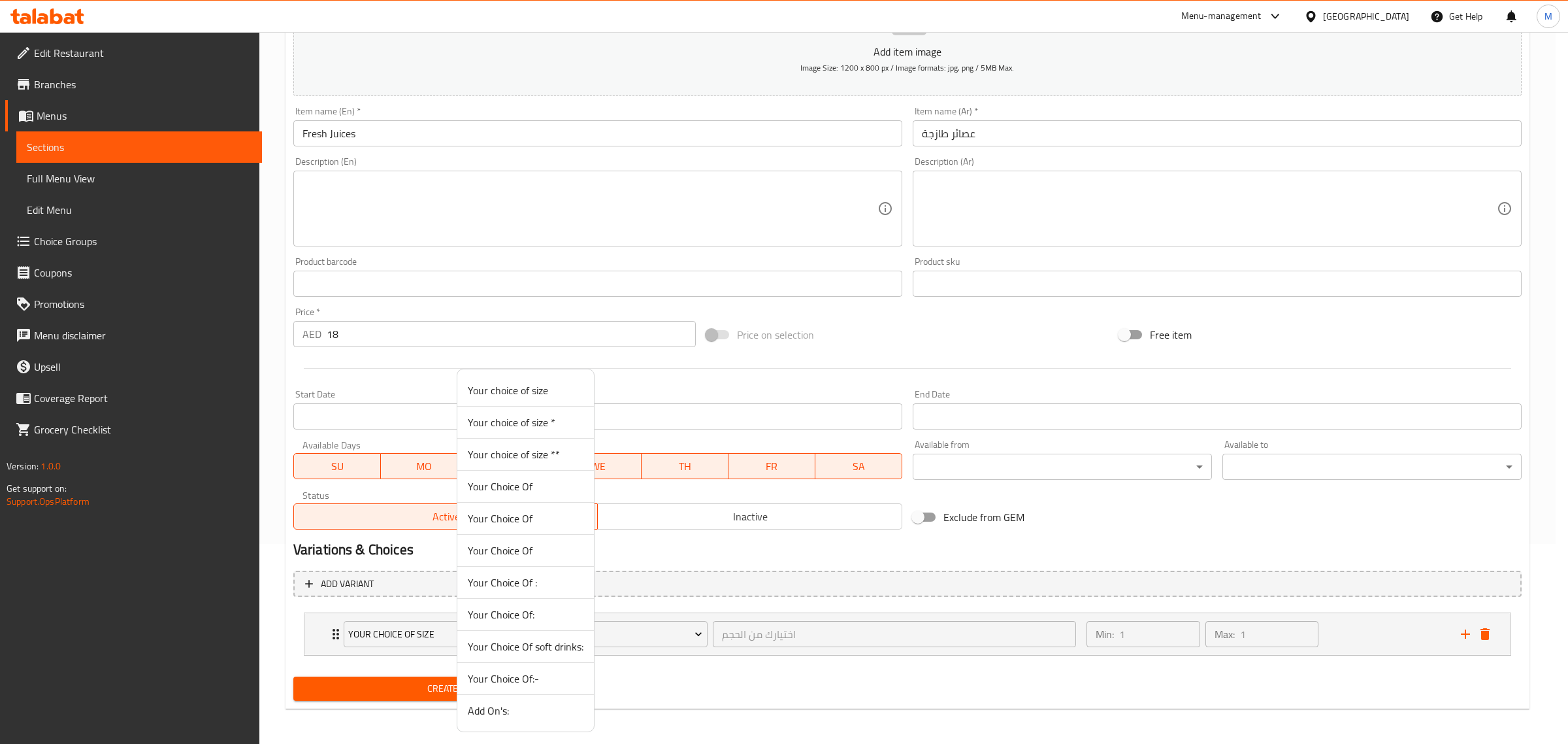
click at [534, 579] on span "Your Choice Of :" at bounding box center [526, 583] width 116 height 16
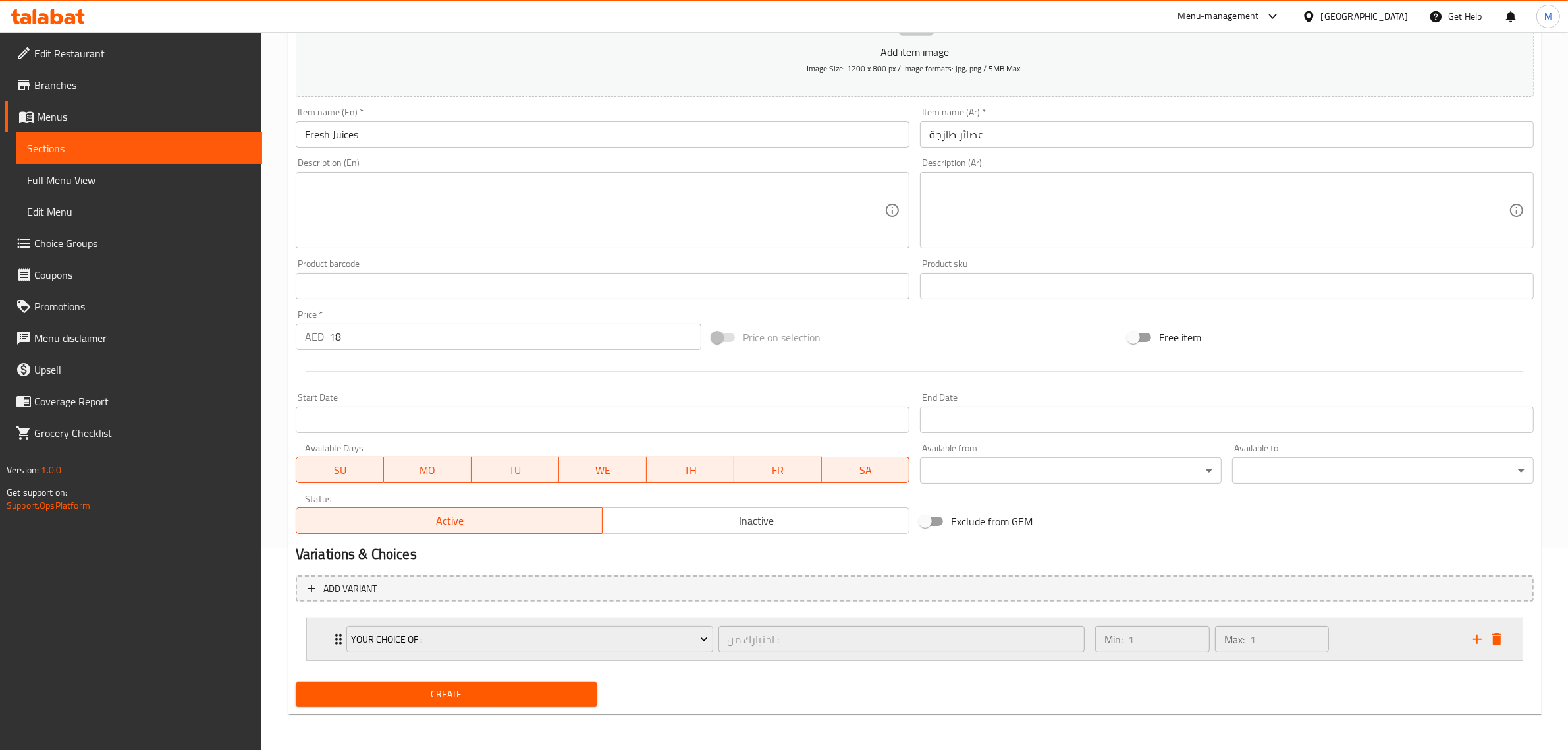
click at [317, 631] on div "Your Choice Of : اختيارك من : ​ Min: 1 ​ Max: 1 ​" at bounding box center [914, 639] width 1215 height 42
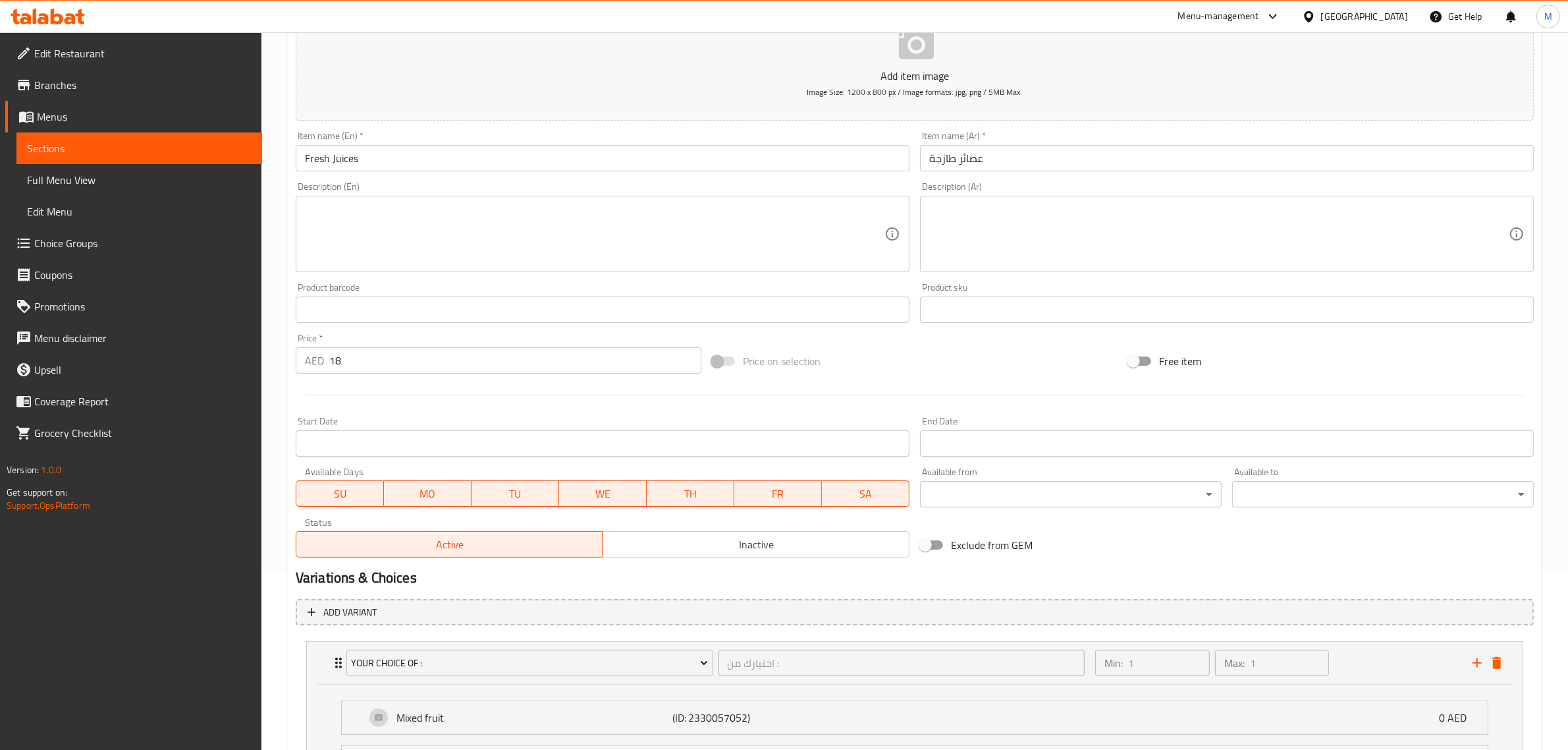
scroll to position [589, 0]
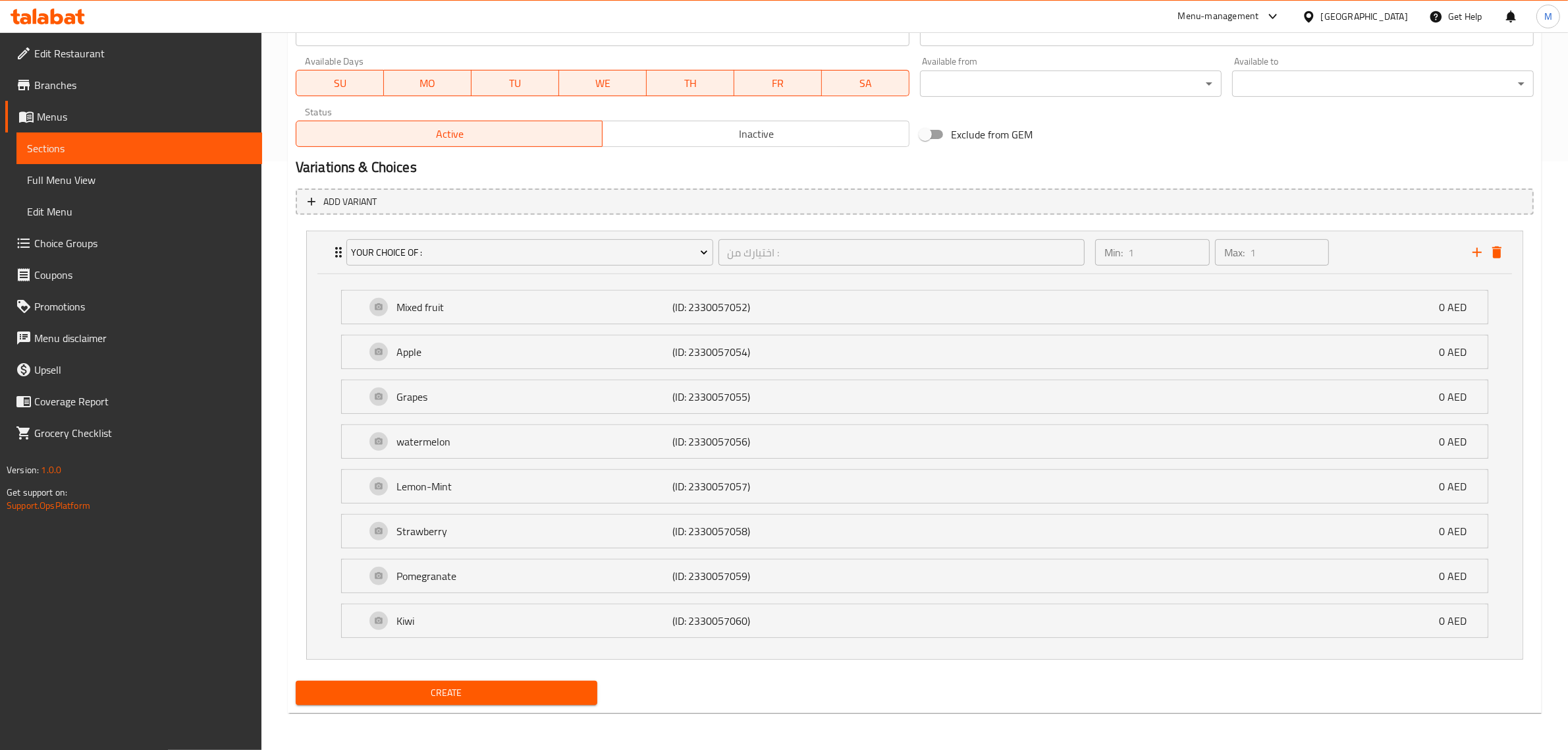
click at [488, 689] on span "Create" at bounding box center [446, 693] width 281 height 17
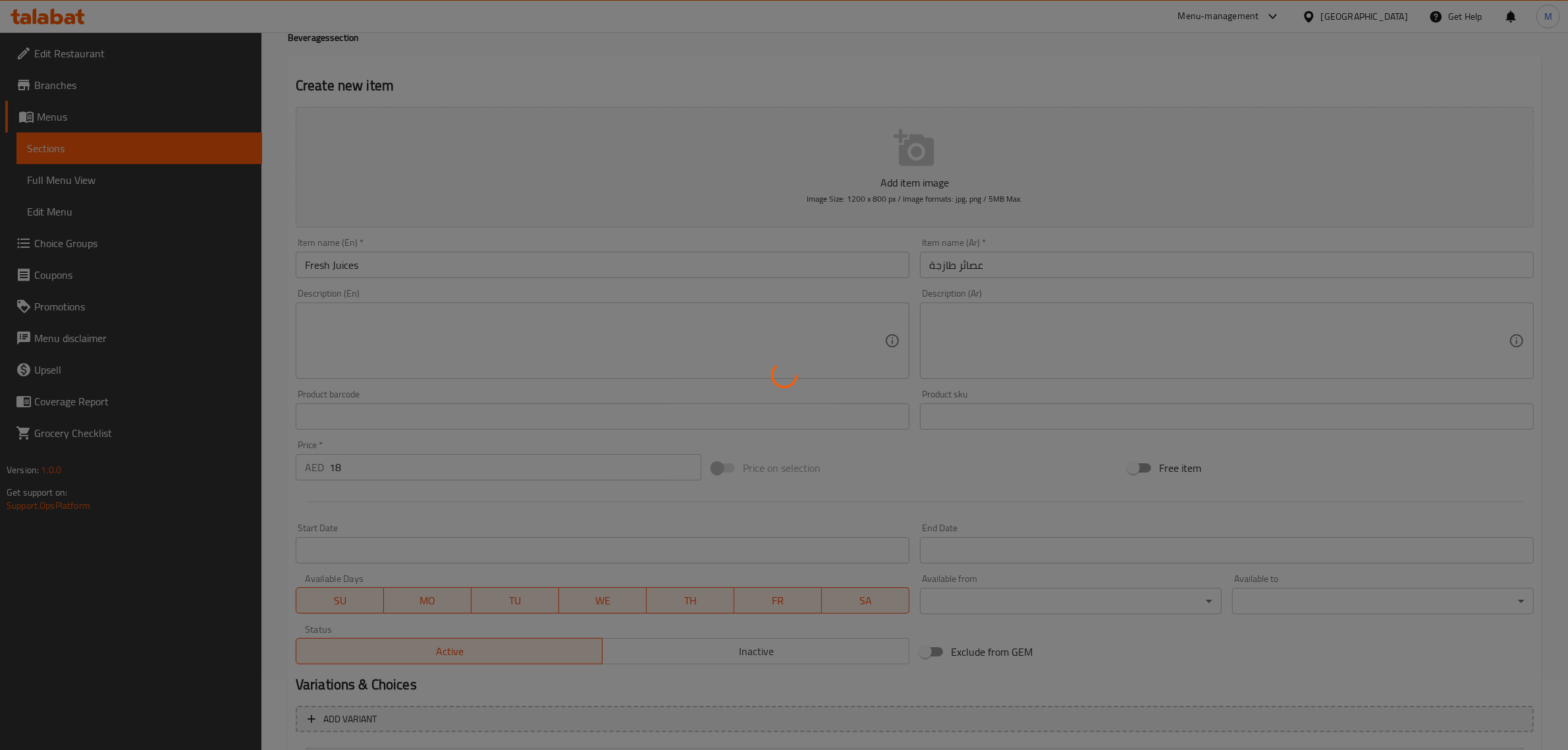
scroll to position [0, 0]
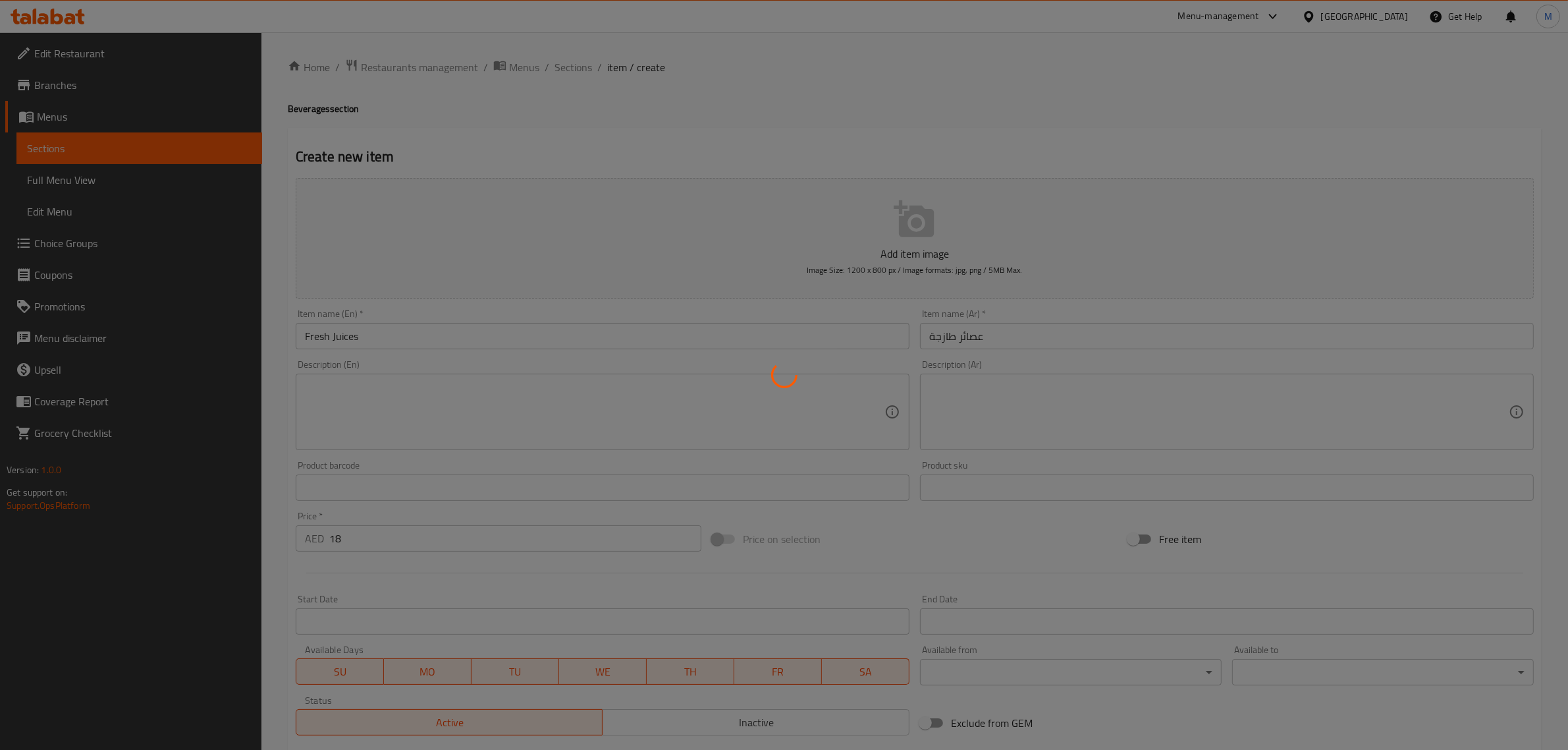
type input "0"
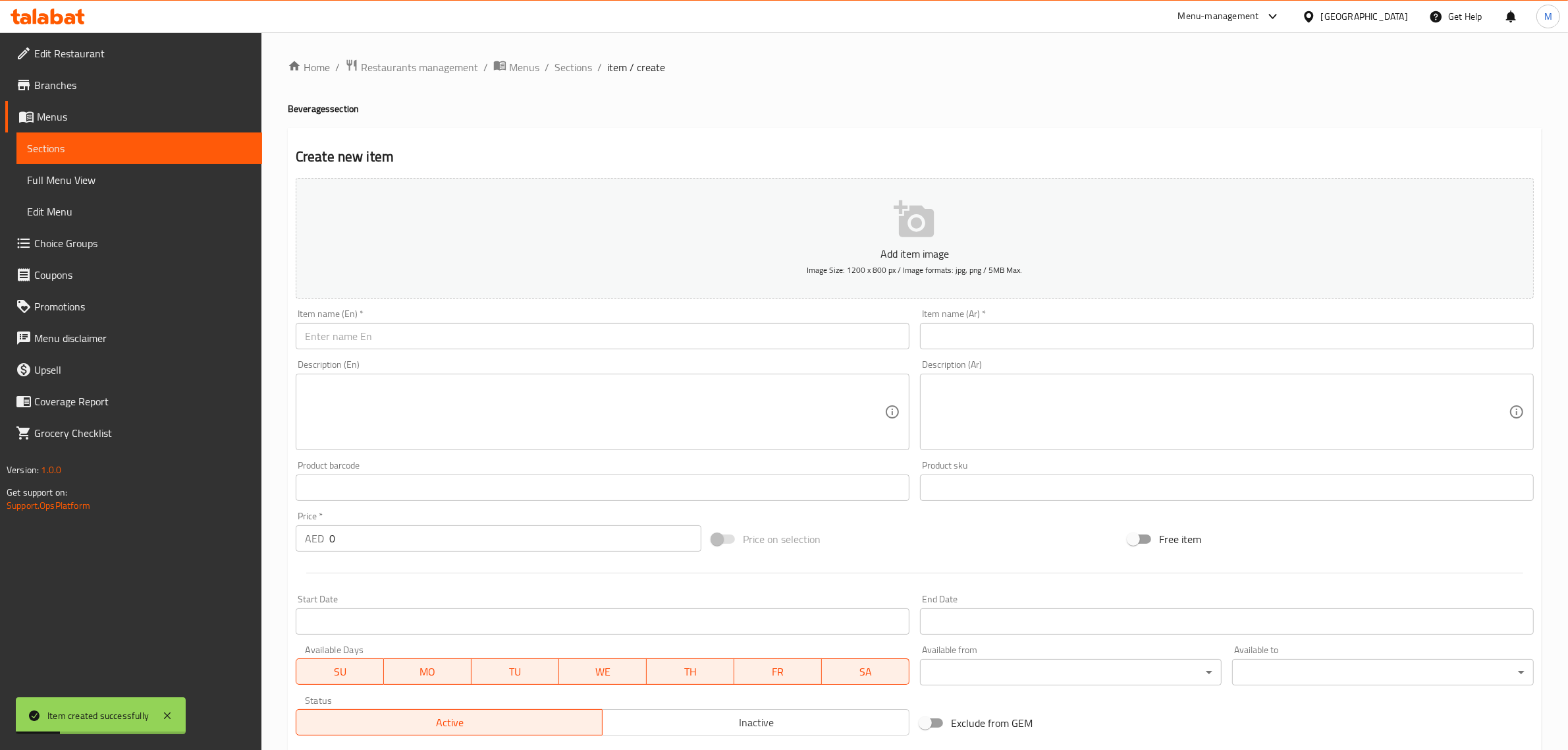
click at [582, 330] on input "text" at bounding box center [602, 336] width 614 height 27
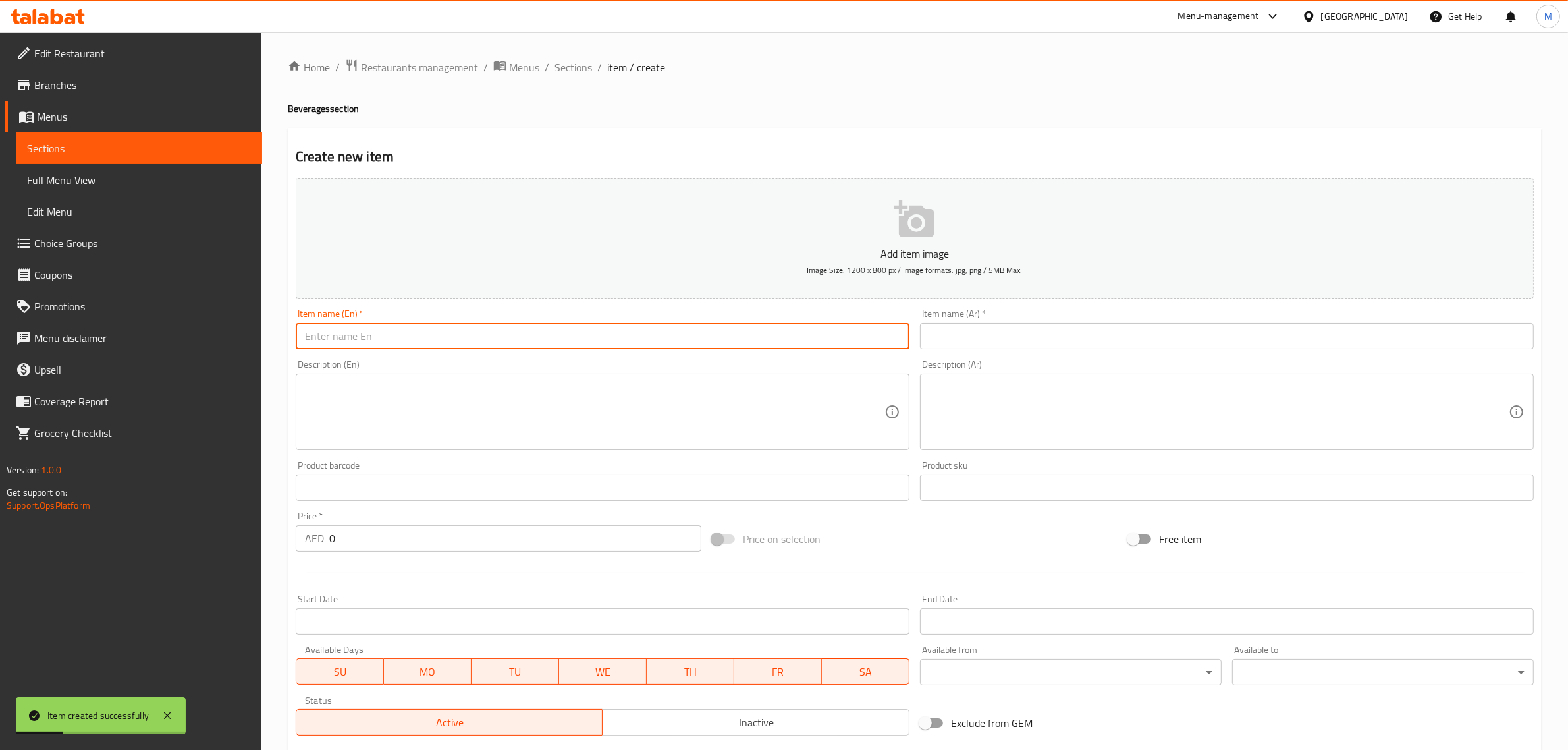
paste input "Shakes"
type input "Shakes"
click at [1077, 347] on input "text" at bounding box center [1226, 336] width 614 height 27
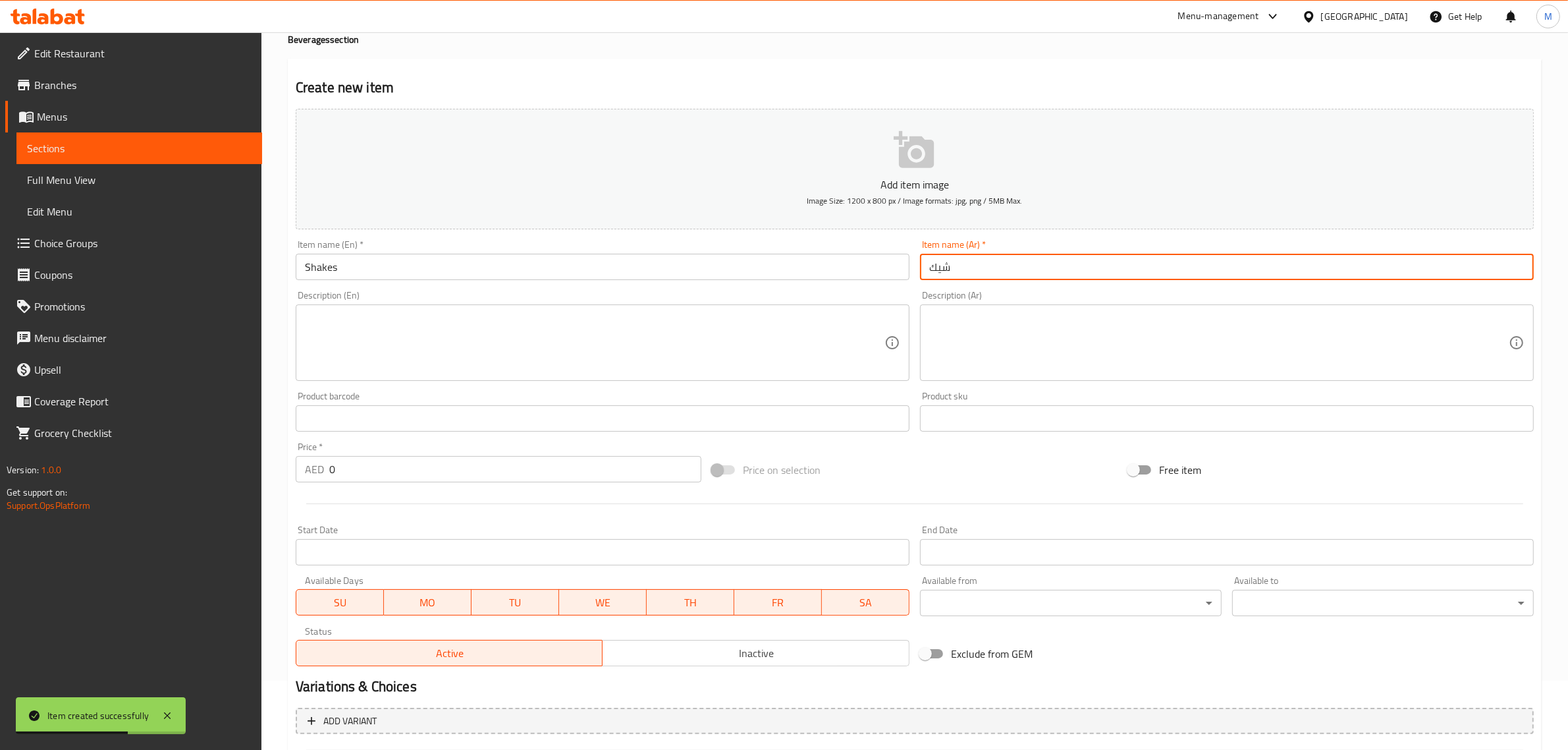
scroll to position [165, 0]
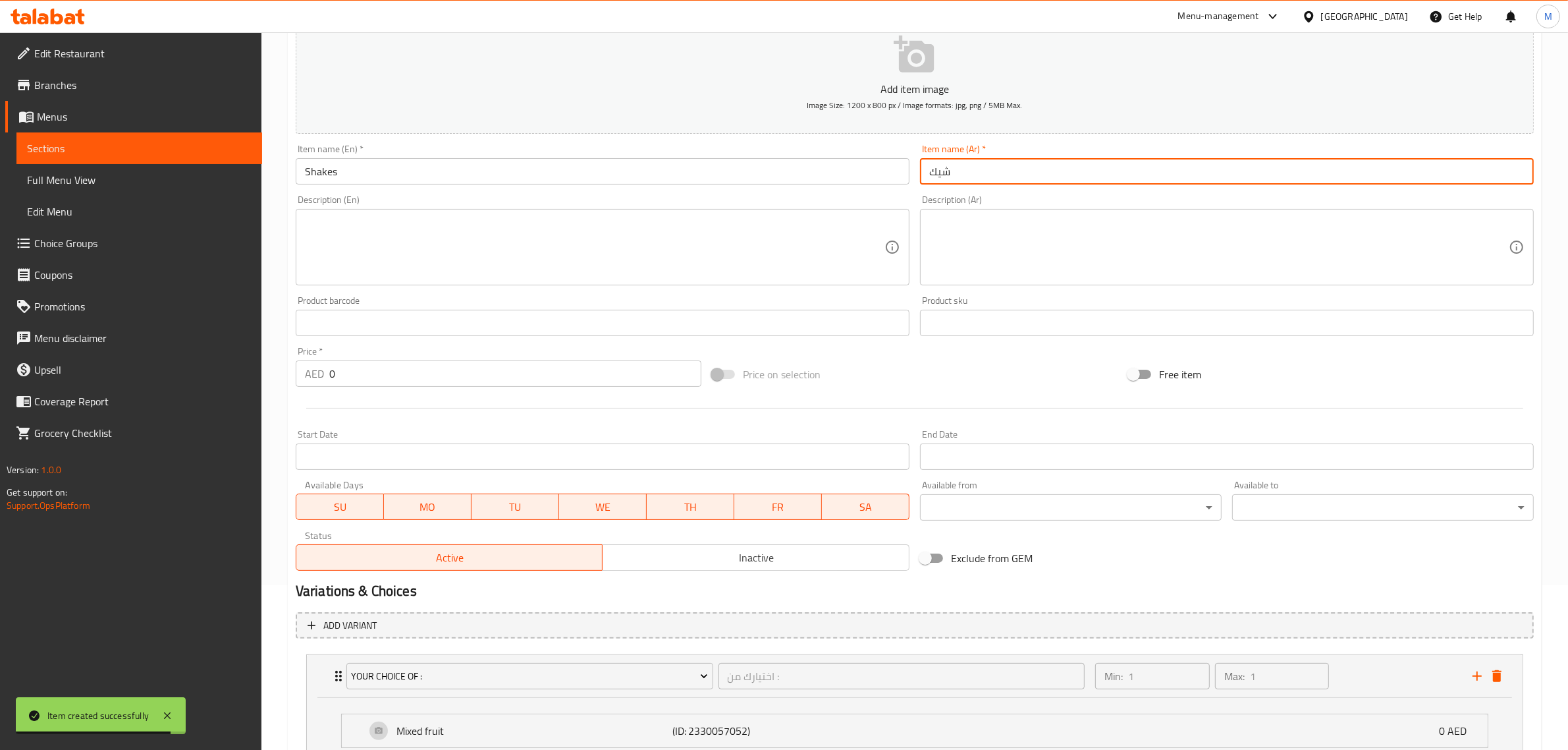
type input "شيك"
drag, startPoint x: 305, startPoint y: 382, endPoint x: 241, endPoint y: 373, distance: 64.6
click at [244, 373] on div "Edit Restaurant Branches Menus Sections Full Menu View Edit Menu Choice Groups …" at bounding box center [784, 520] width 1568 height 1306
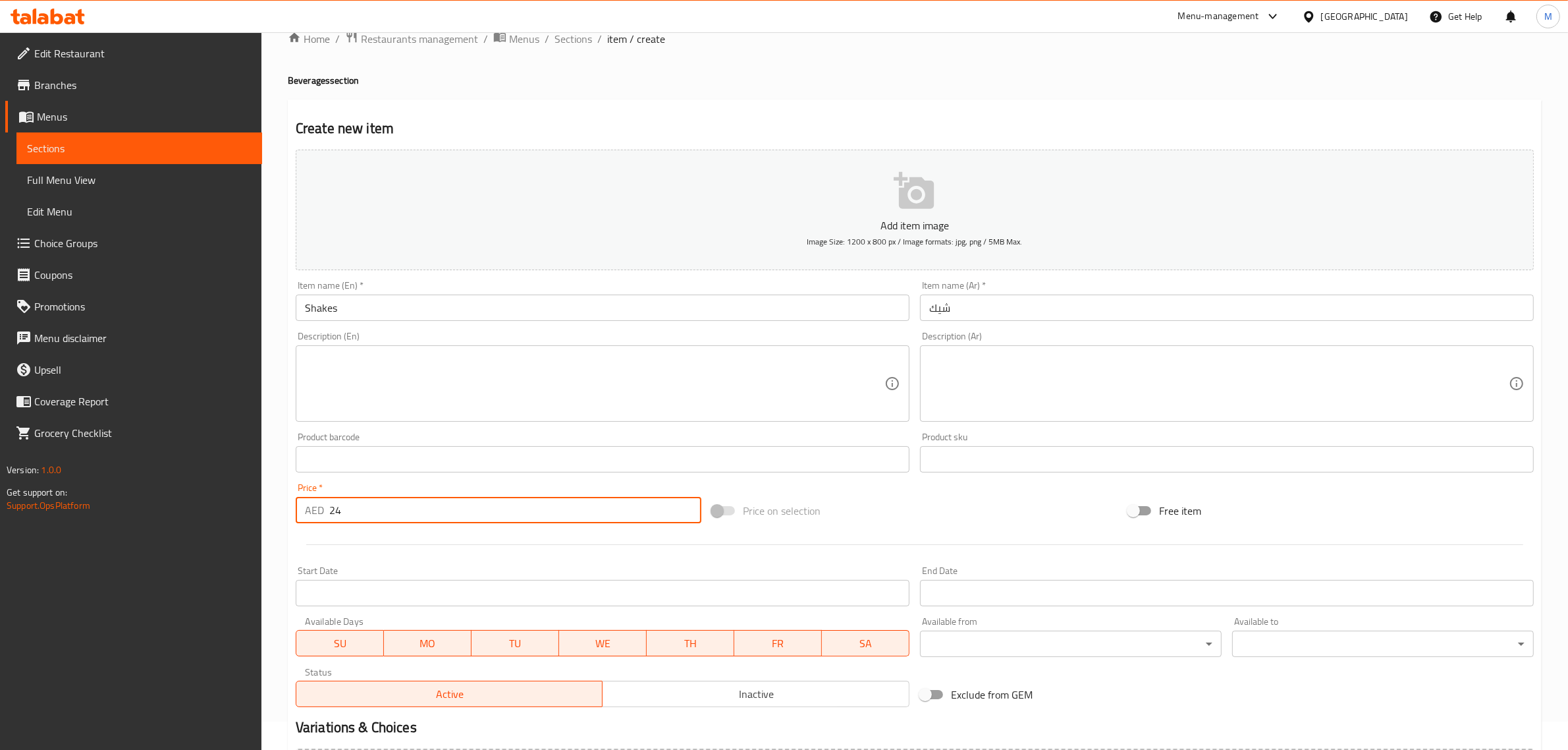
scroll to position [0, 0]
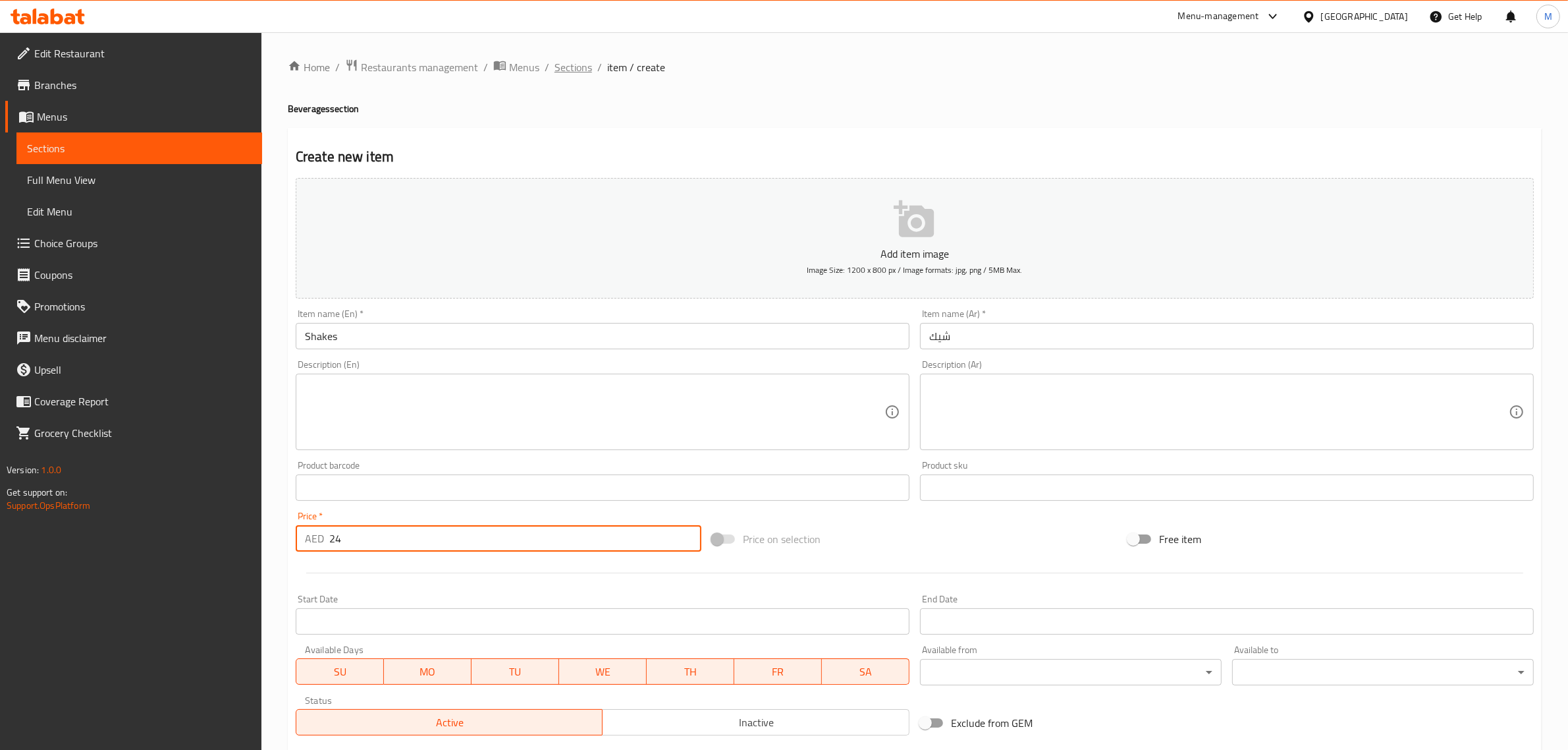
type input "24"
click at [566, 71] on span "Sections" at bounding box center [573, 67] width 37 height 16
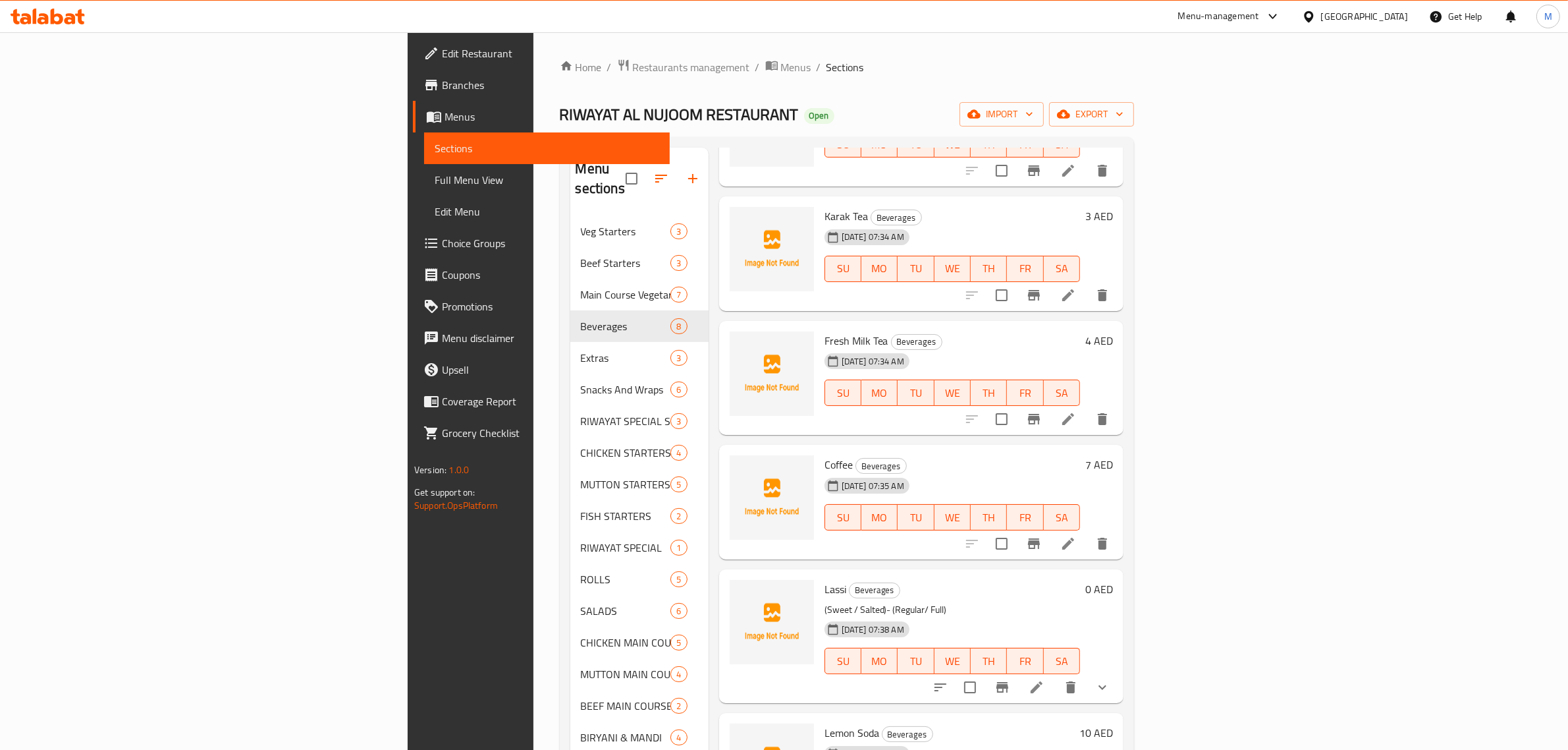
scroll to position [265, 0]
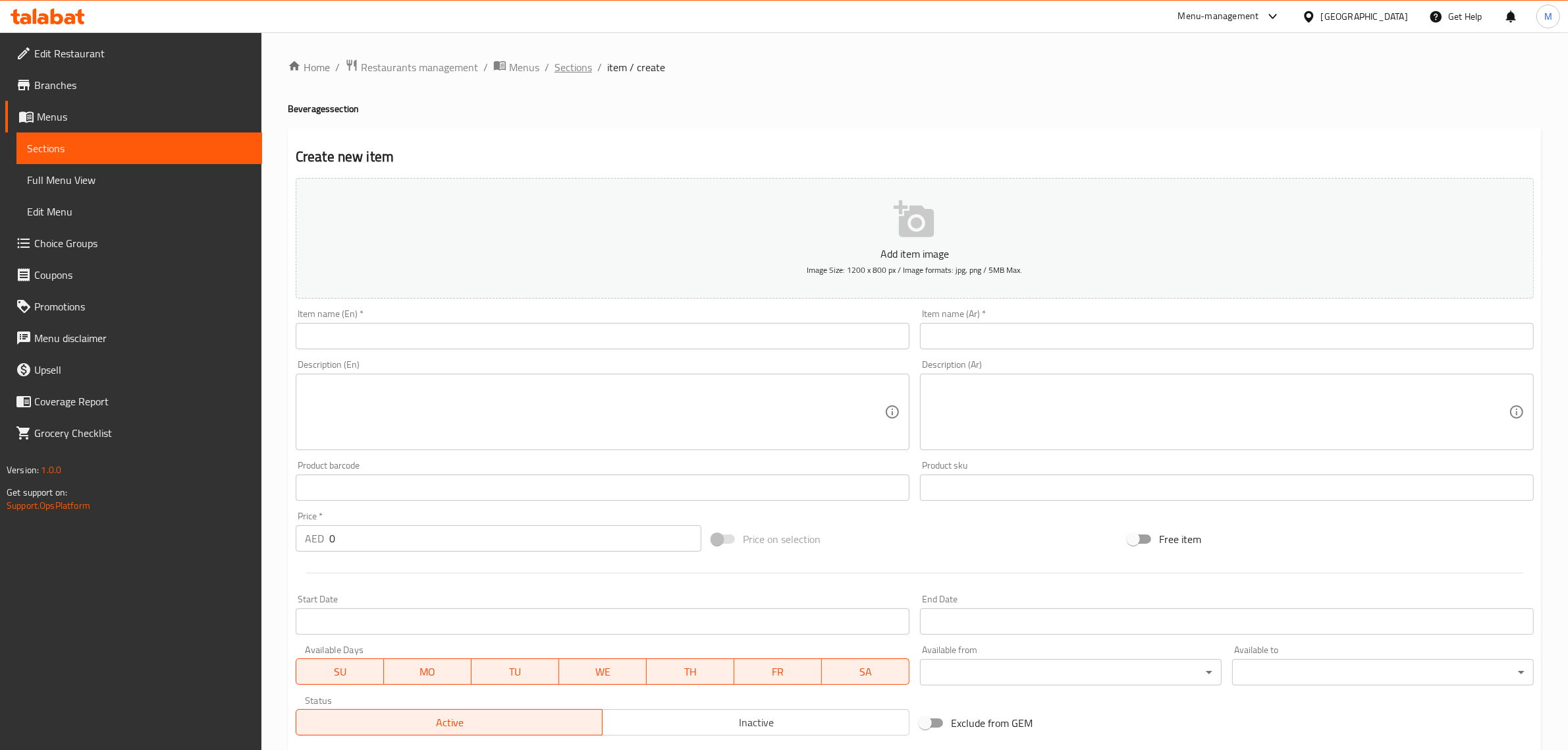
click at [570, 73] on span "Sections" at bounding box center [573, 67] width 37 height 16
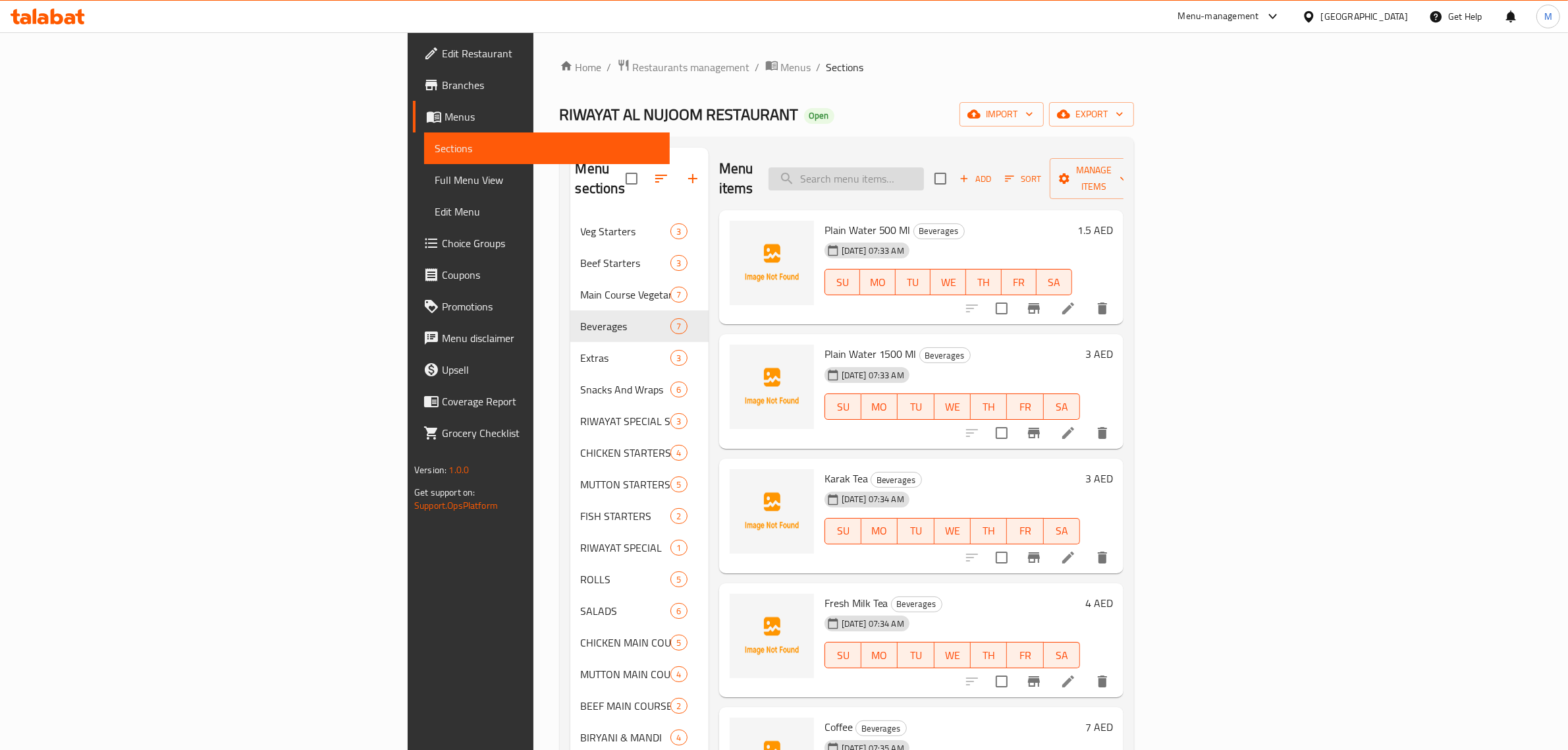
click at [924, 172] on input "search" at bounding box center [846, 179] width 155 height 23
paste input "Sweet Corn Soup (Veg/ Non-Veg)"
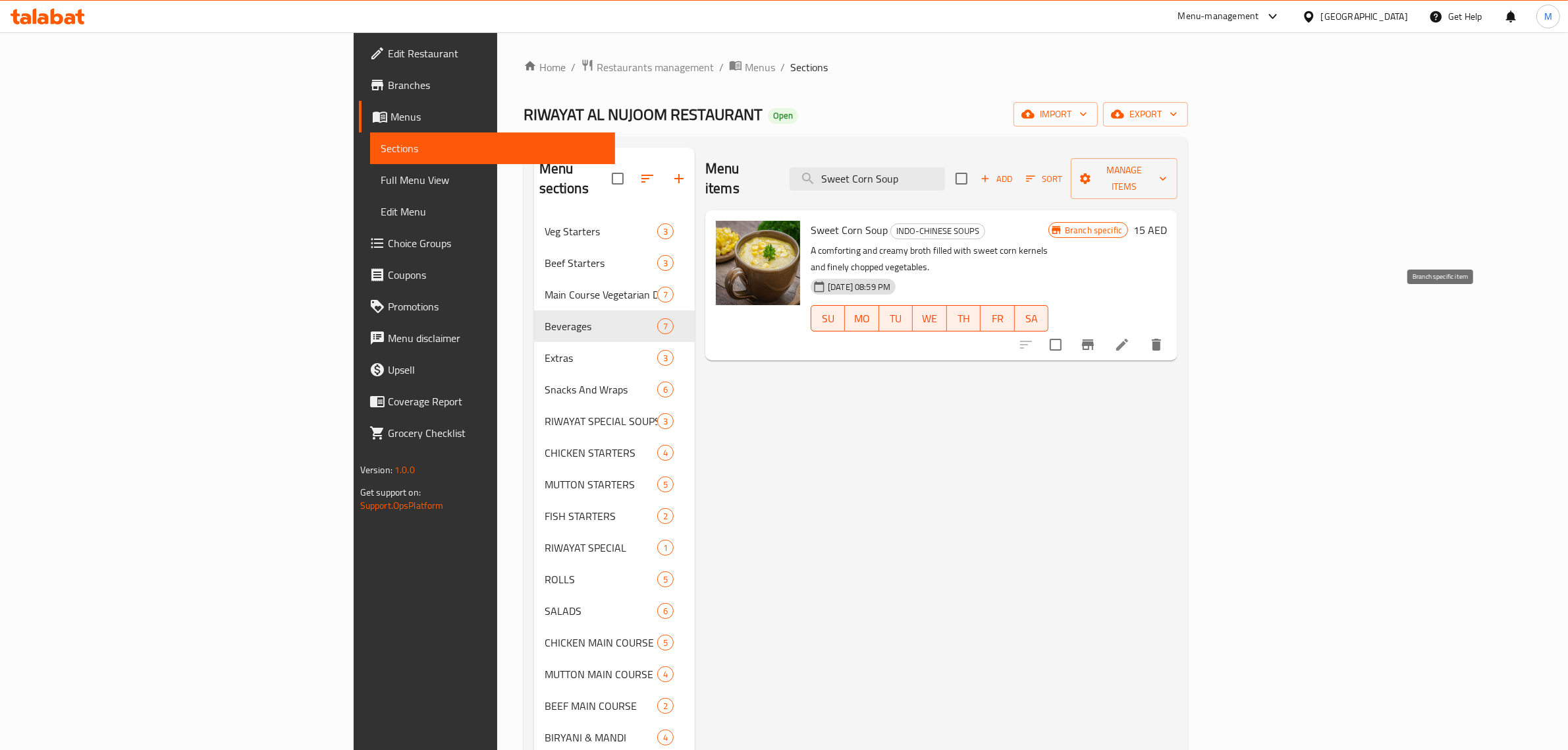
type input "Sweet Corn Soup"
click at [1104, 329] on button "Branch-specific-item" at bounding box center [1088, 344] width 31 height 31
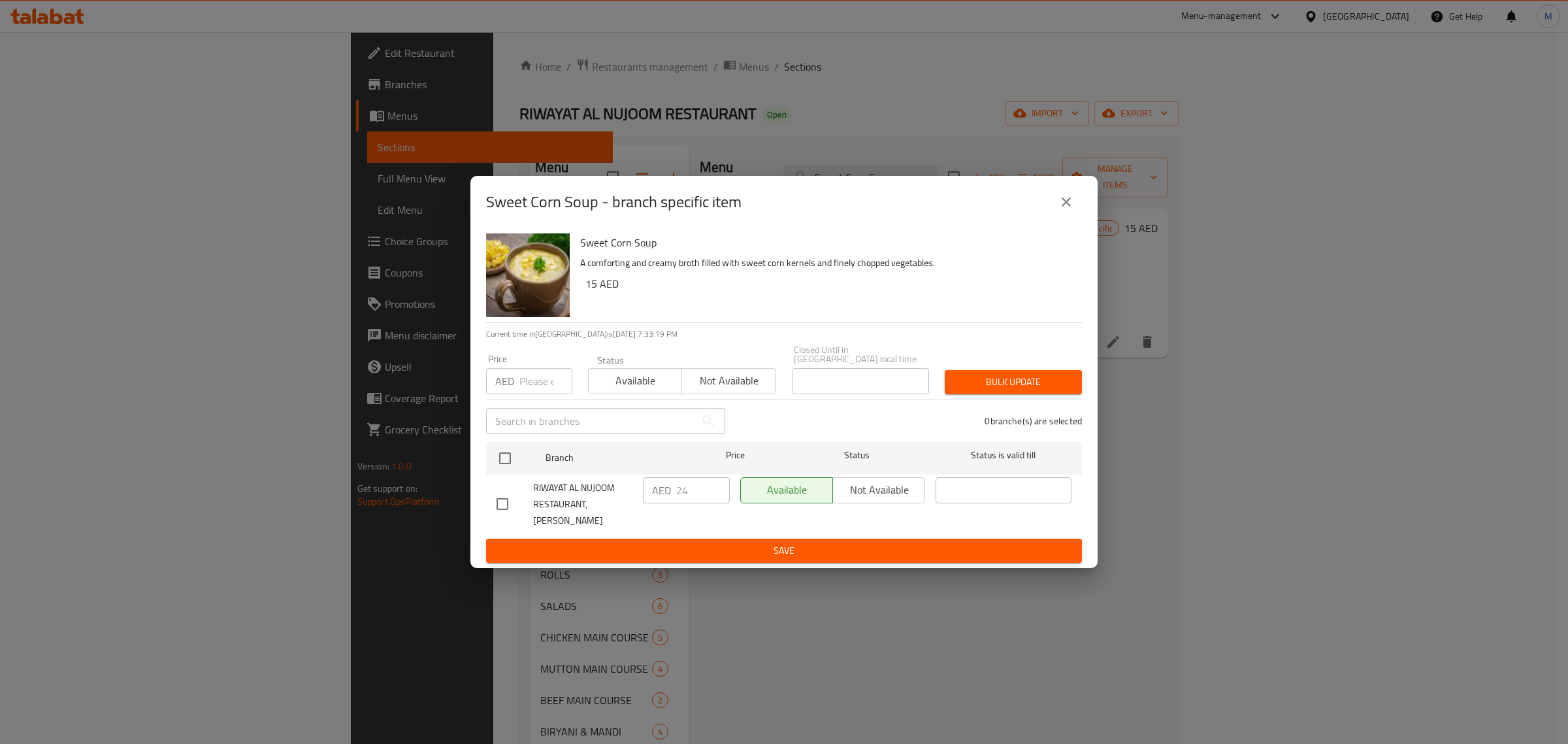
click at [533, 390] on input "number" at bounding box center [546, 381] width 53 height 26
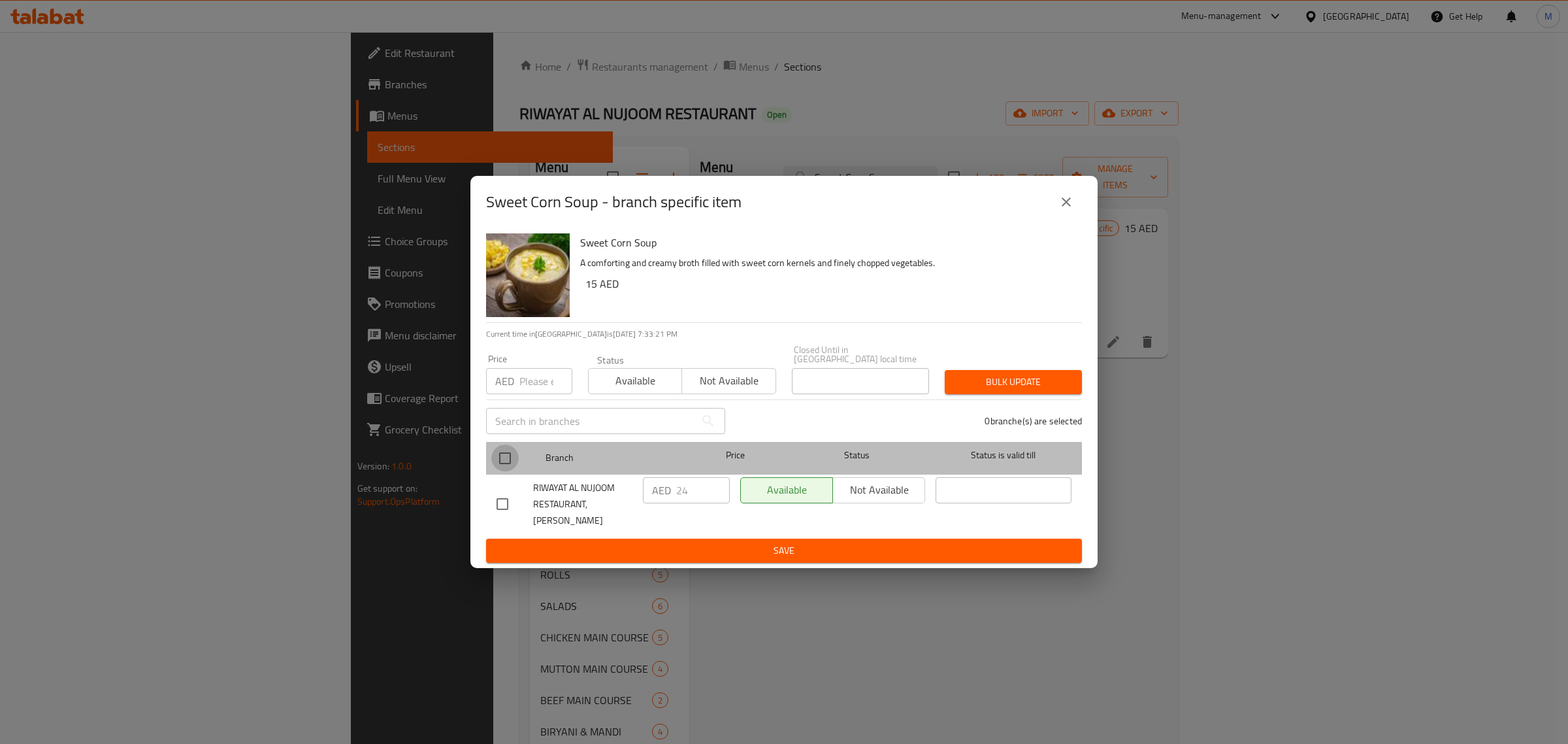
click at [505, 463] on input "checkbox" at bounding box center [505, 458] width 28 height 28
checkbox input "true"
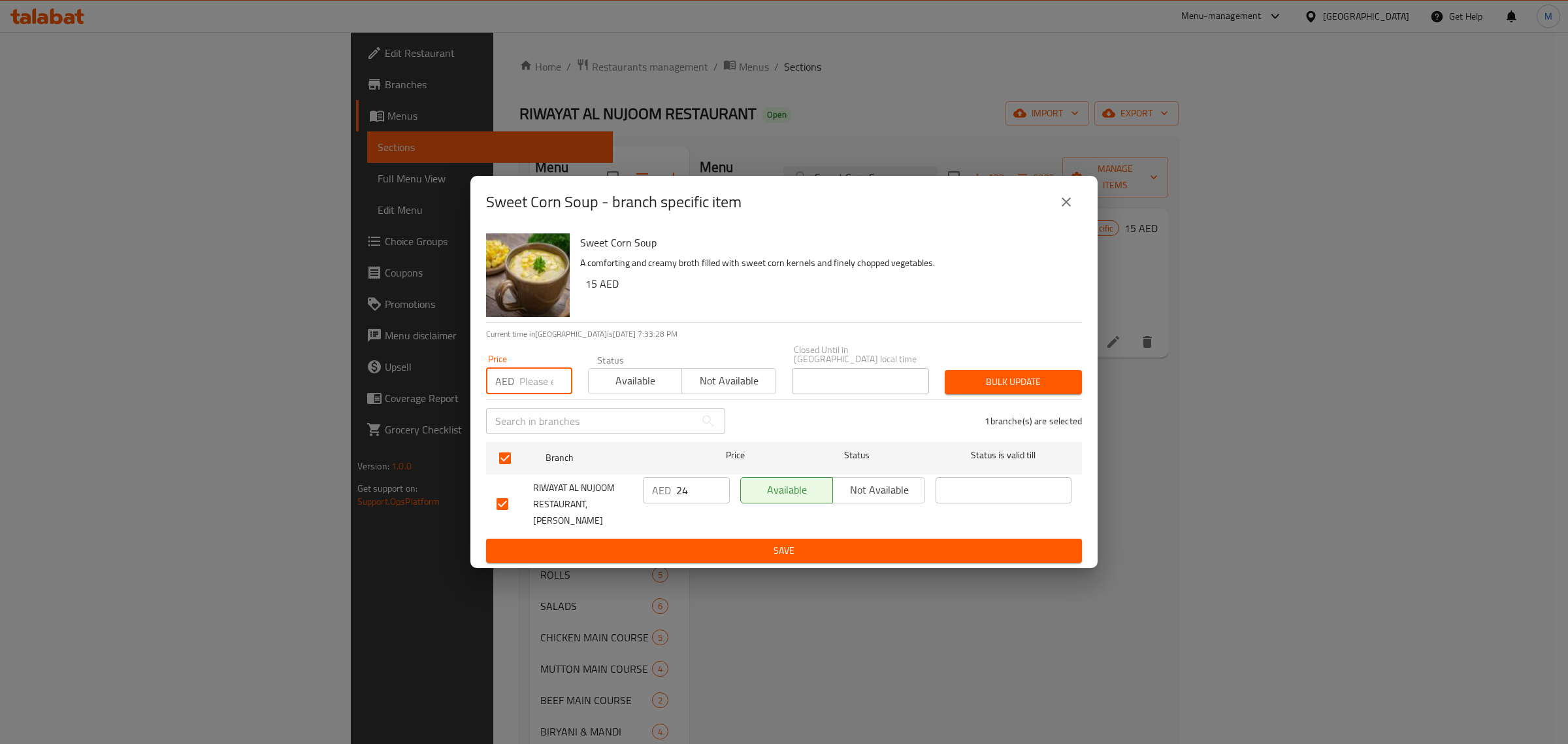
click at [520, 389] on input "number" at bounding box center [546, 381] width 53 height 26
type input "18"
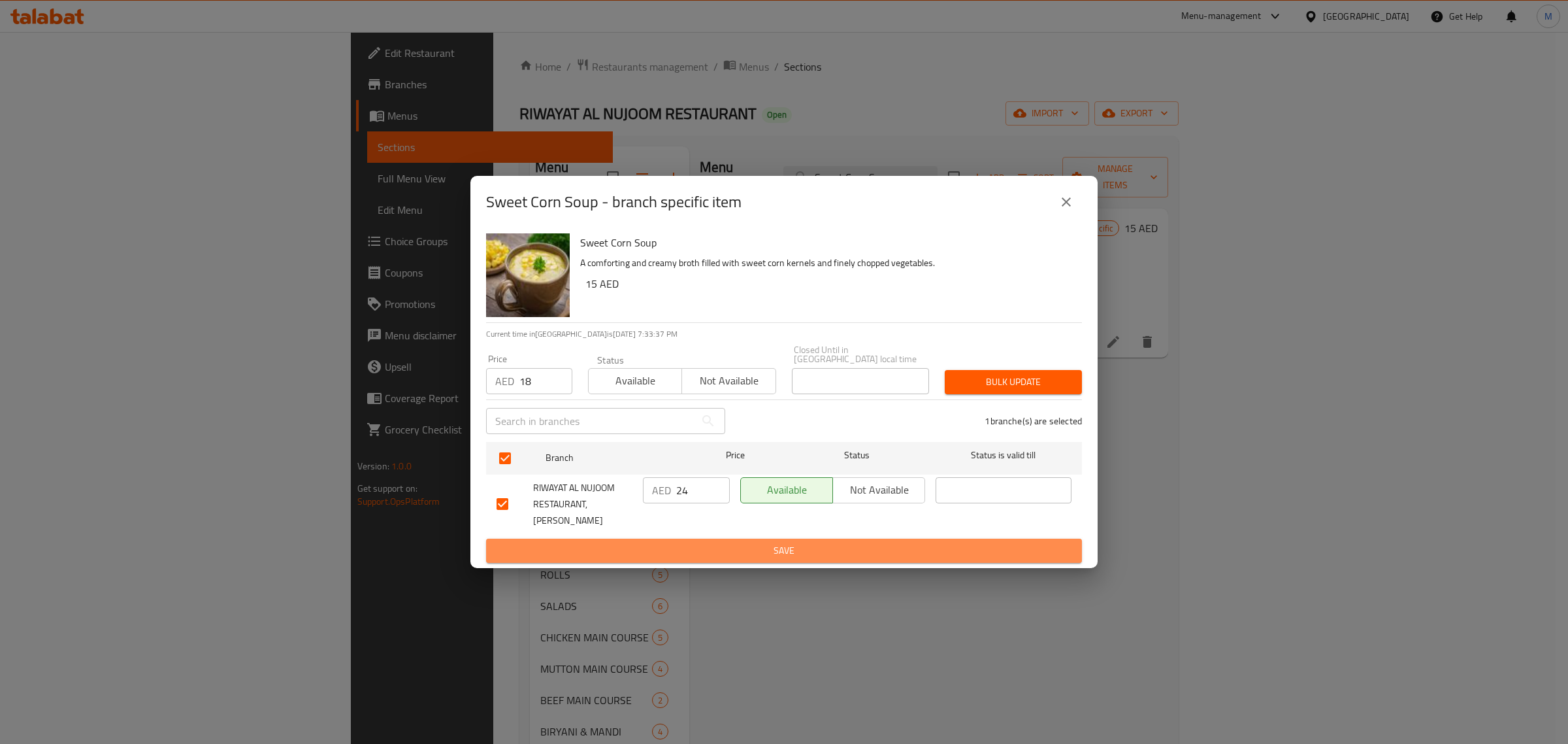
click at [779, 544] on span "Save" at bounding box center [784, 550] width 575 height 17
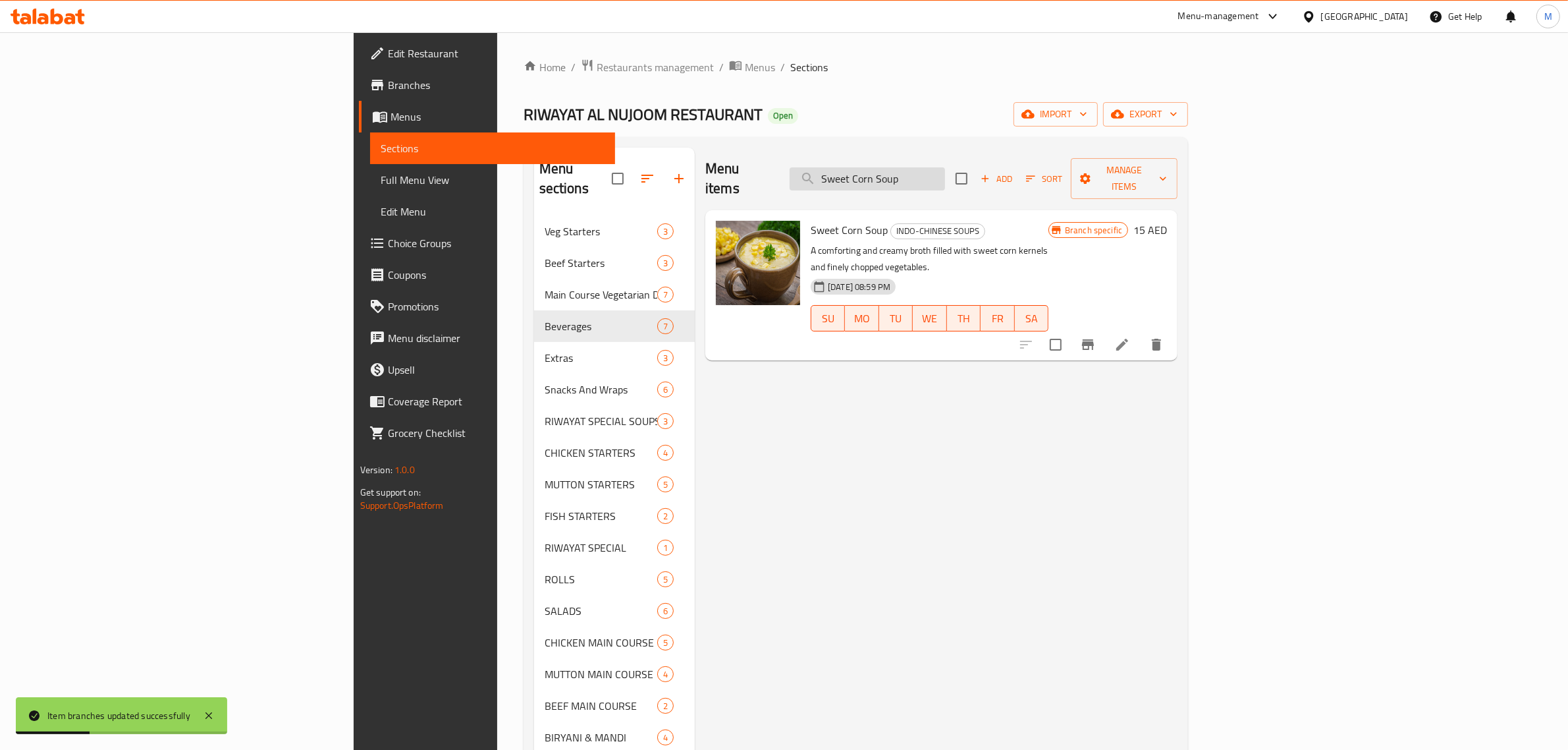
click at [945, 179] on input "Sweet Corn Soup" at bounding box center [867, 179] width 155 height 23
paste input "Hot N' Sour"
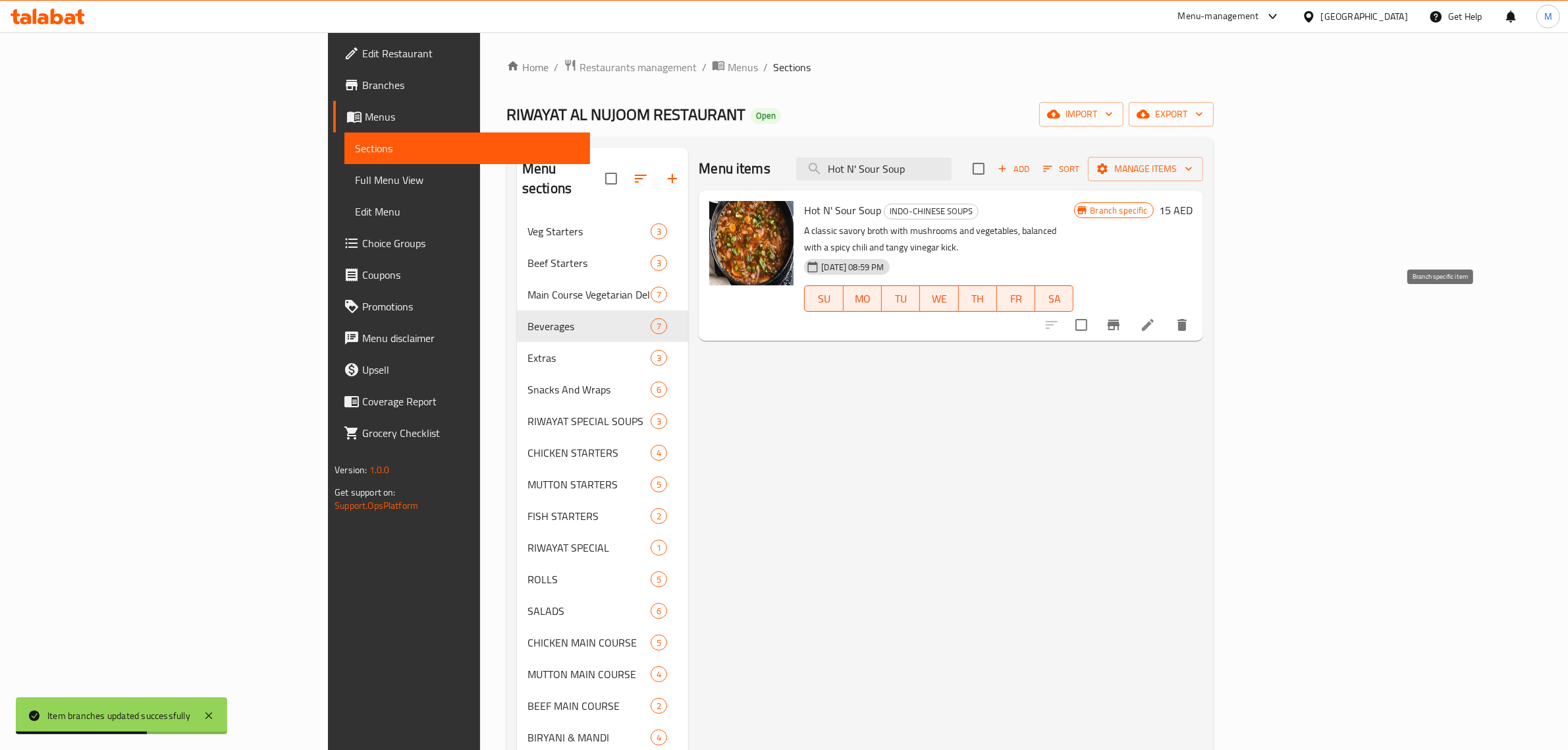
type input "Hot N' Sour Soup"
click at [1122, 317] on icon "Branch-specific-item" at bounding box center [1114, 325] width 16 height 16
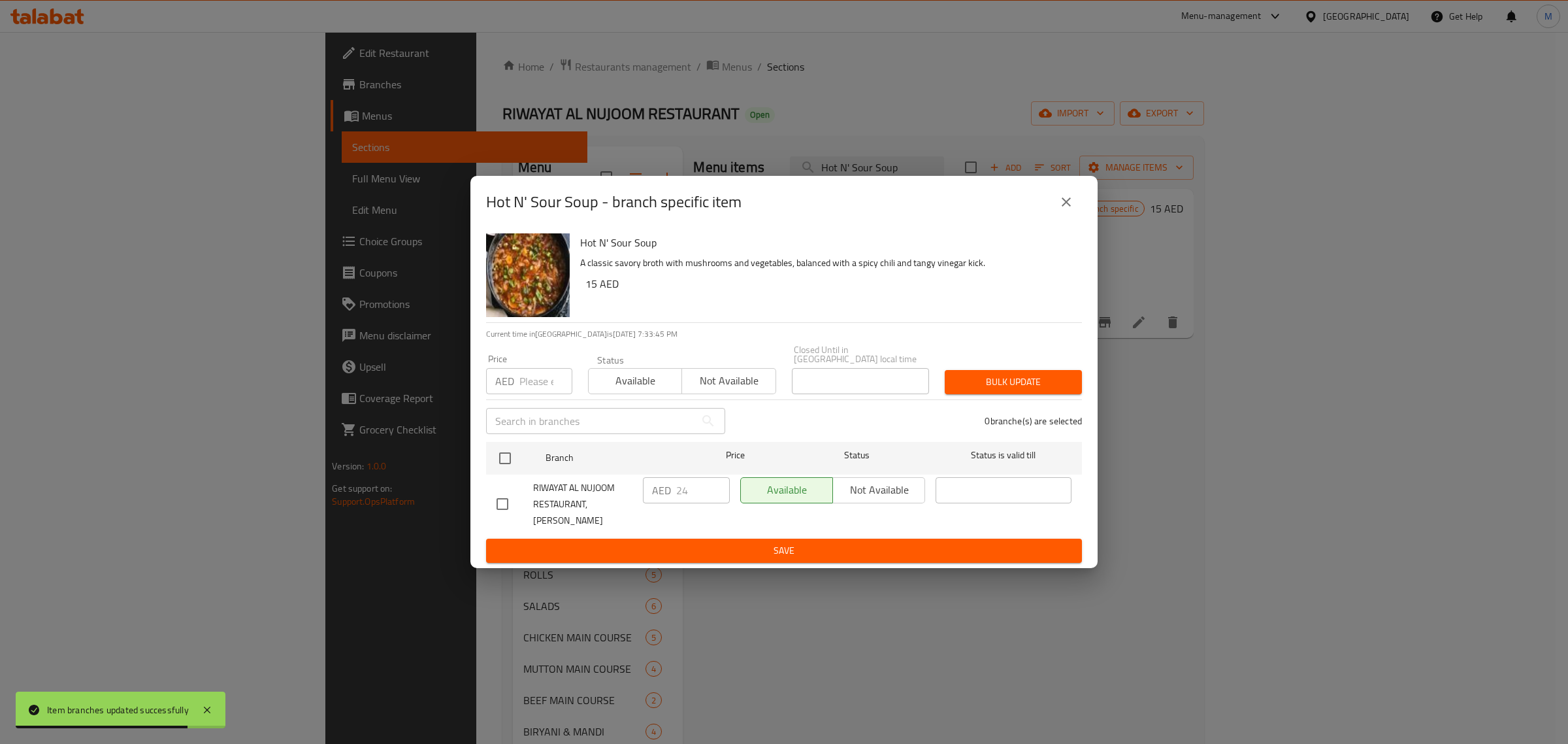
click at [524, 393] on input "number" at bounding box center [546, 381] width 53 height 26
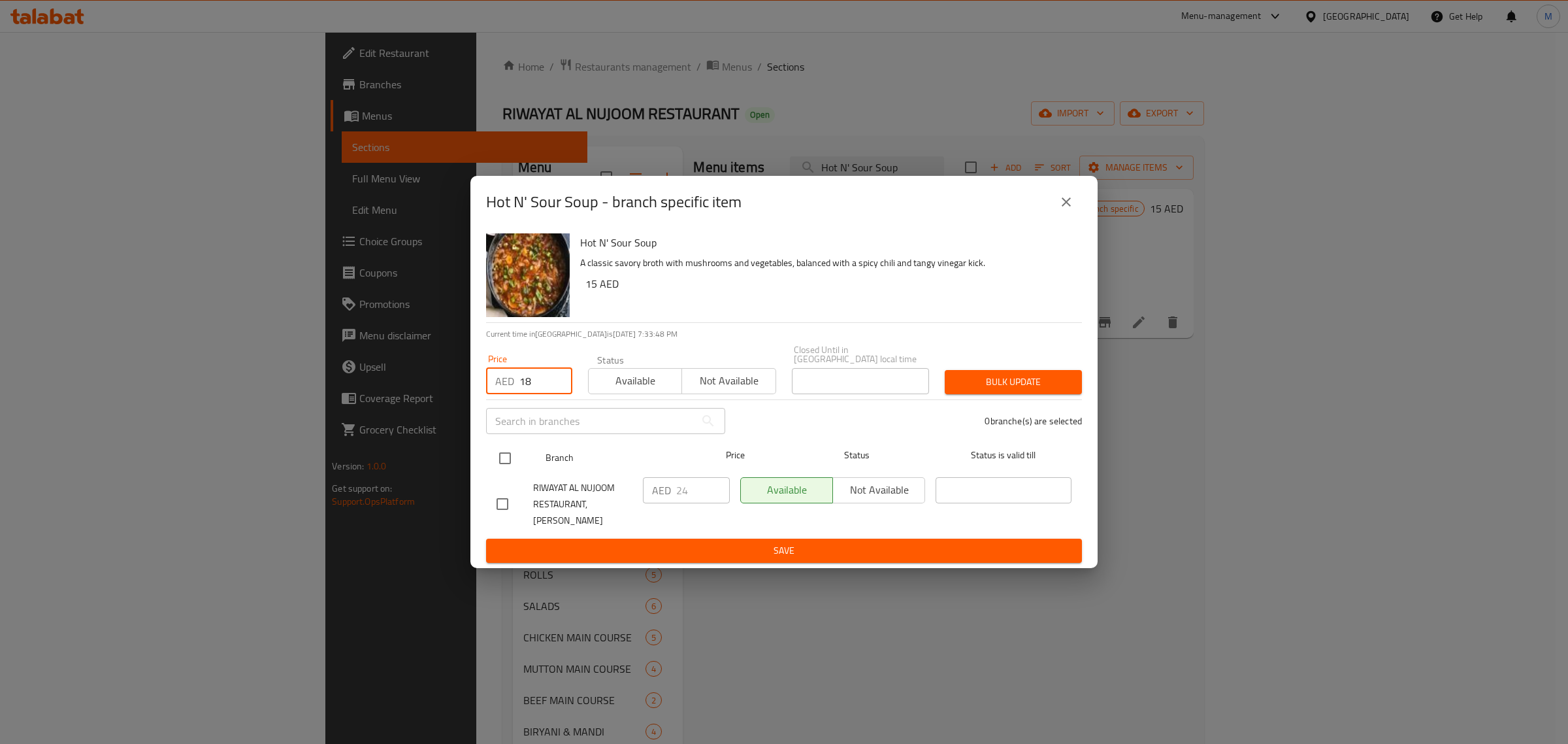
type input "18"
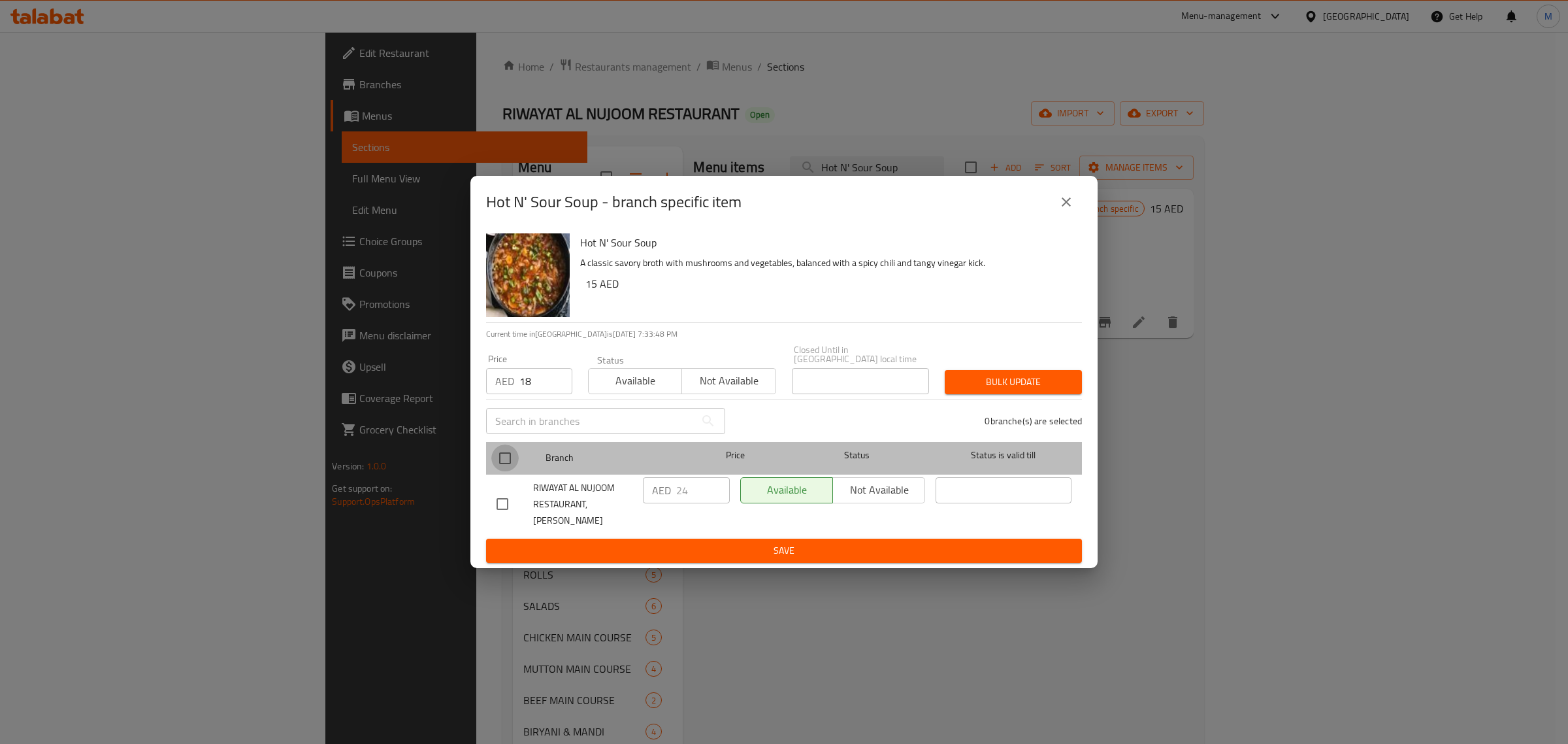
click at [508, 468] on input "checkbox" at bounding box center [505, 458] width 28 height 28
checkbox input "true"
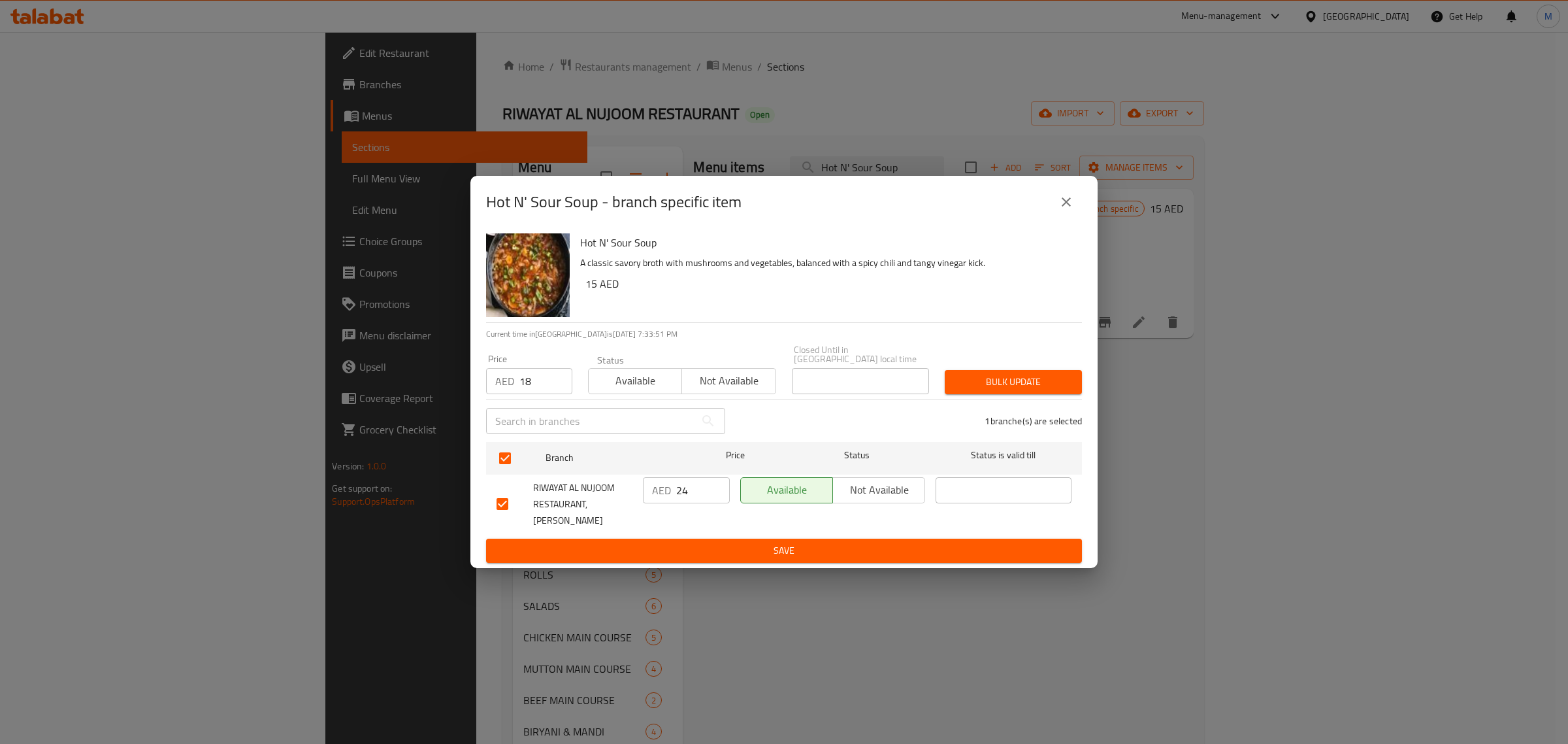
click at [980, 386] on span "Bulk update" at bounding box center [1013, 382] width 116 height 17
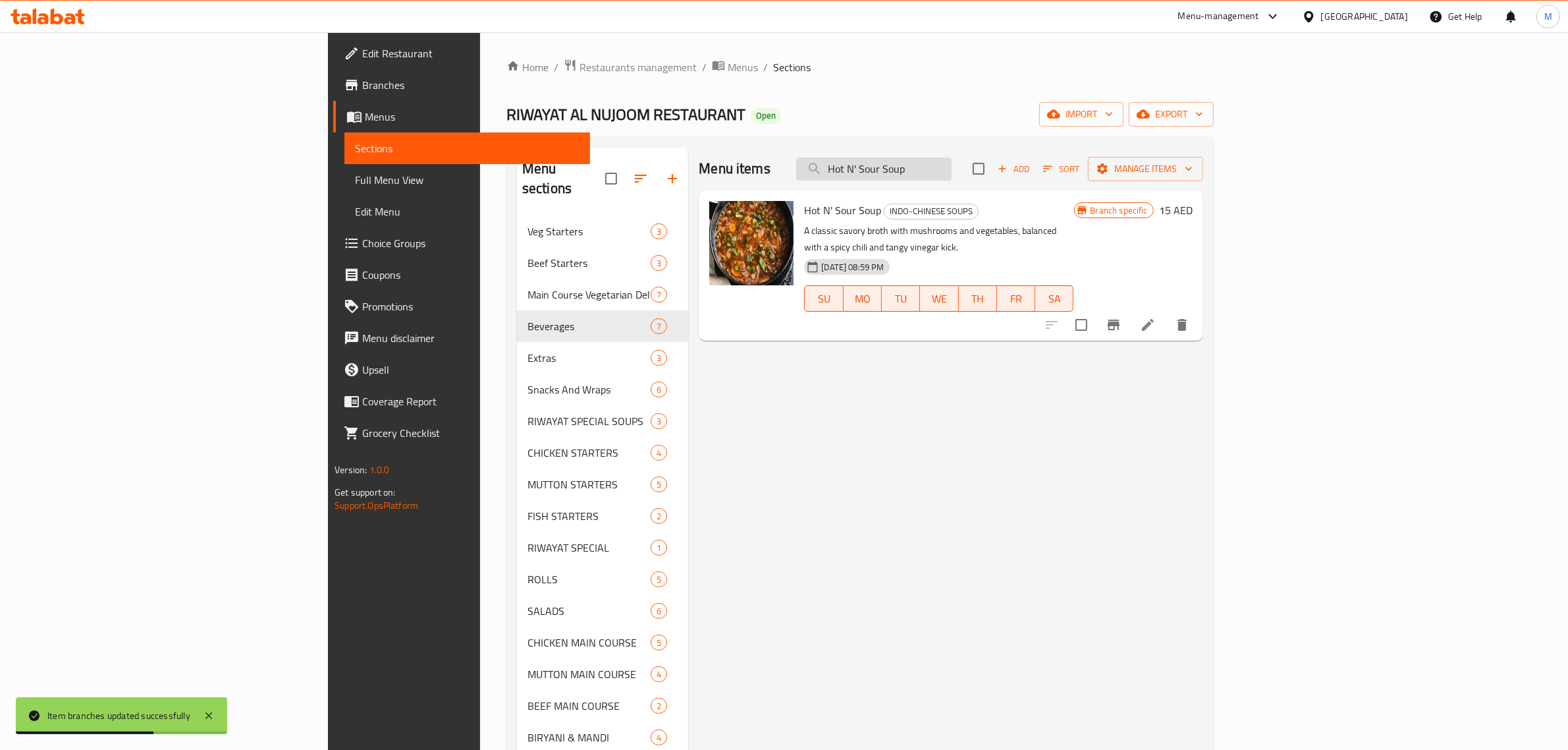
click at [952, 175] on input "Hot N' Sour Soup" at bounding box center [874, 169] width 155 height 23
paste input "Tangy Tomato s"
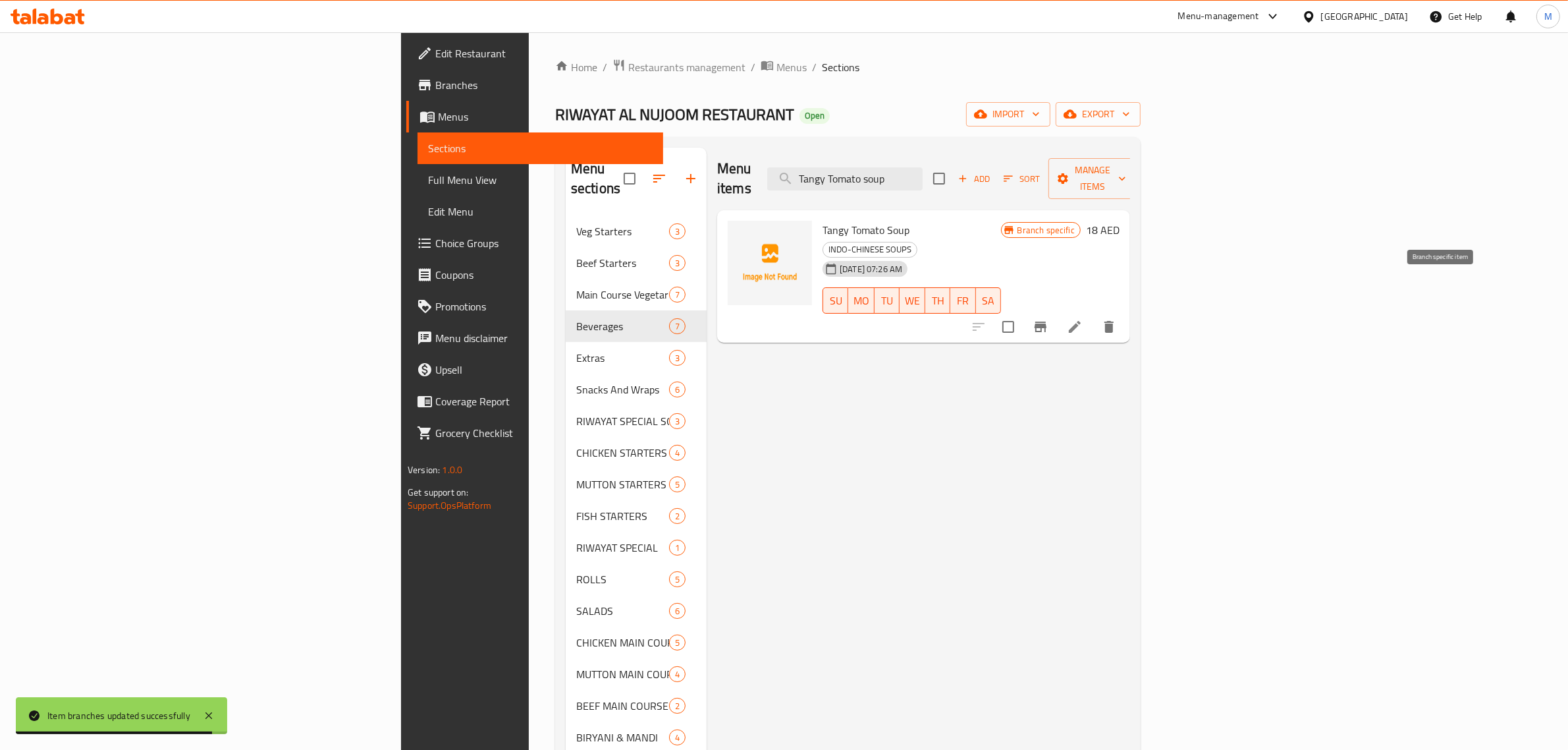
type input "Tangy Tomato soup"
click at [1046, 321] on icon "Branch-specific-item" at bounding box center [1040, 327] width 12 height 11
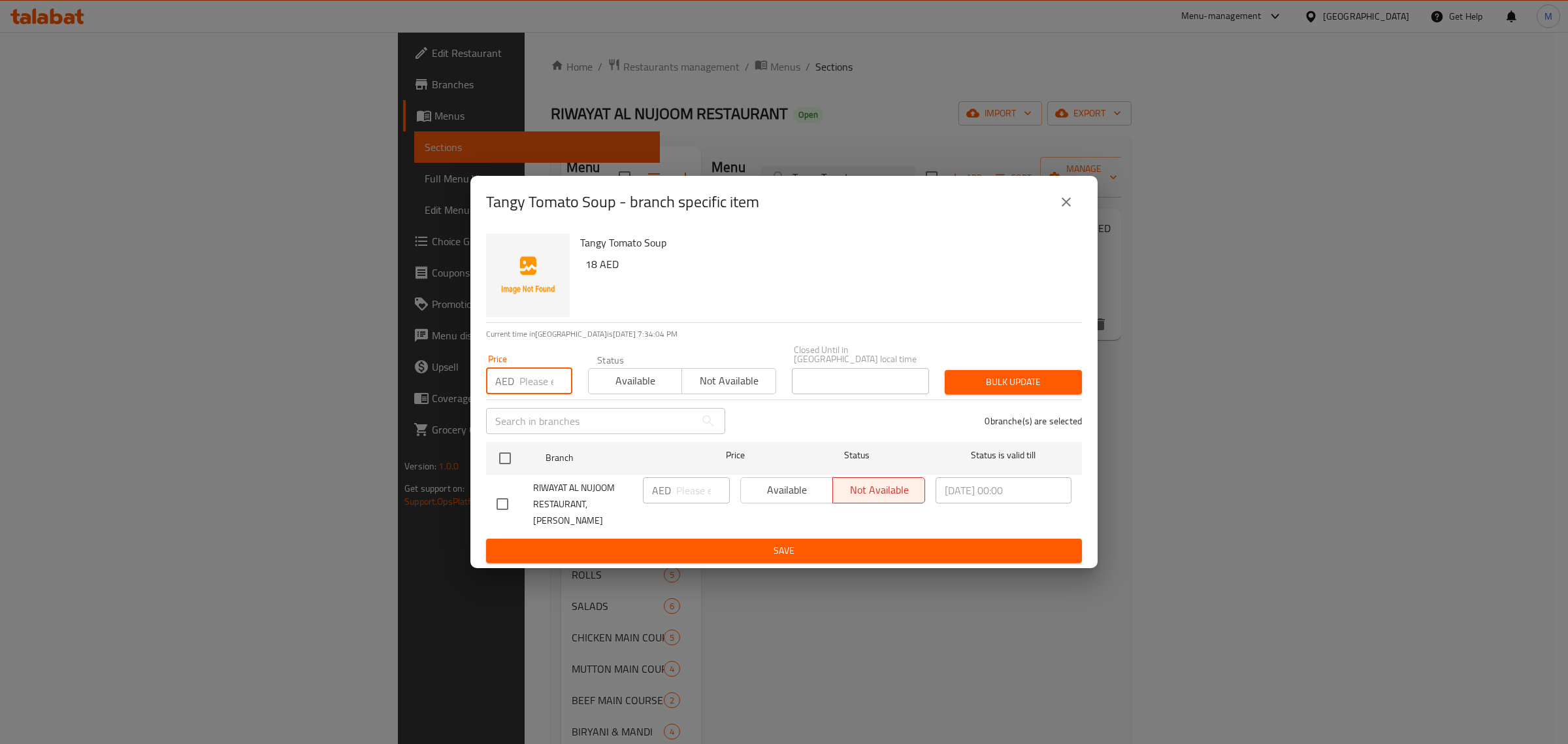
click at [532, 387] on input "number" at bounding box center [546, 381] width 53 height 26
type input "15"
click at [501, 459] on input "checkbox" at bounding box center [505, 458] width 28 height 28
checkbox input "true"
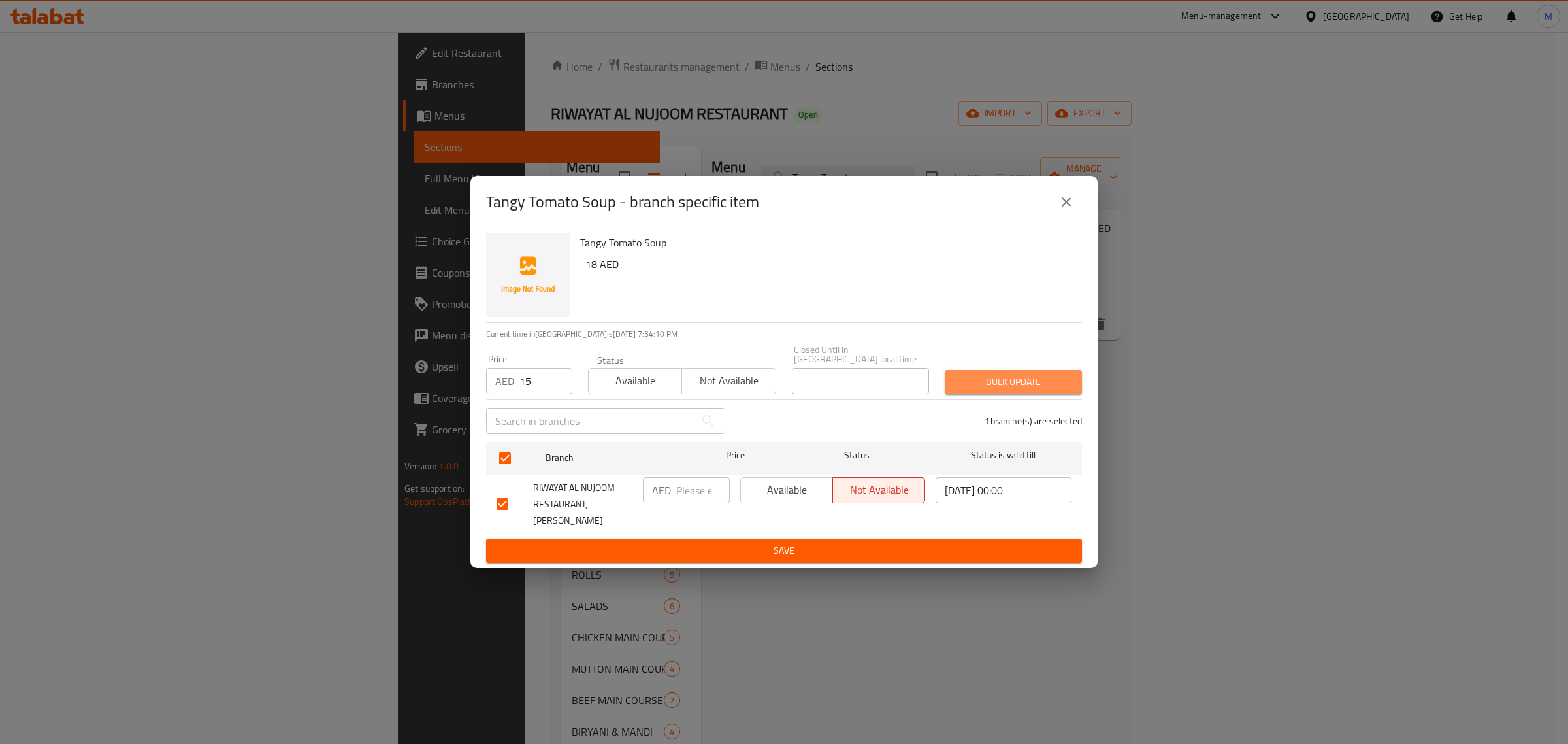
click at [1000, 388] on span "Bulk update" at bounding box center [1013, 382] width 116 height 17
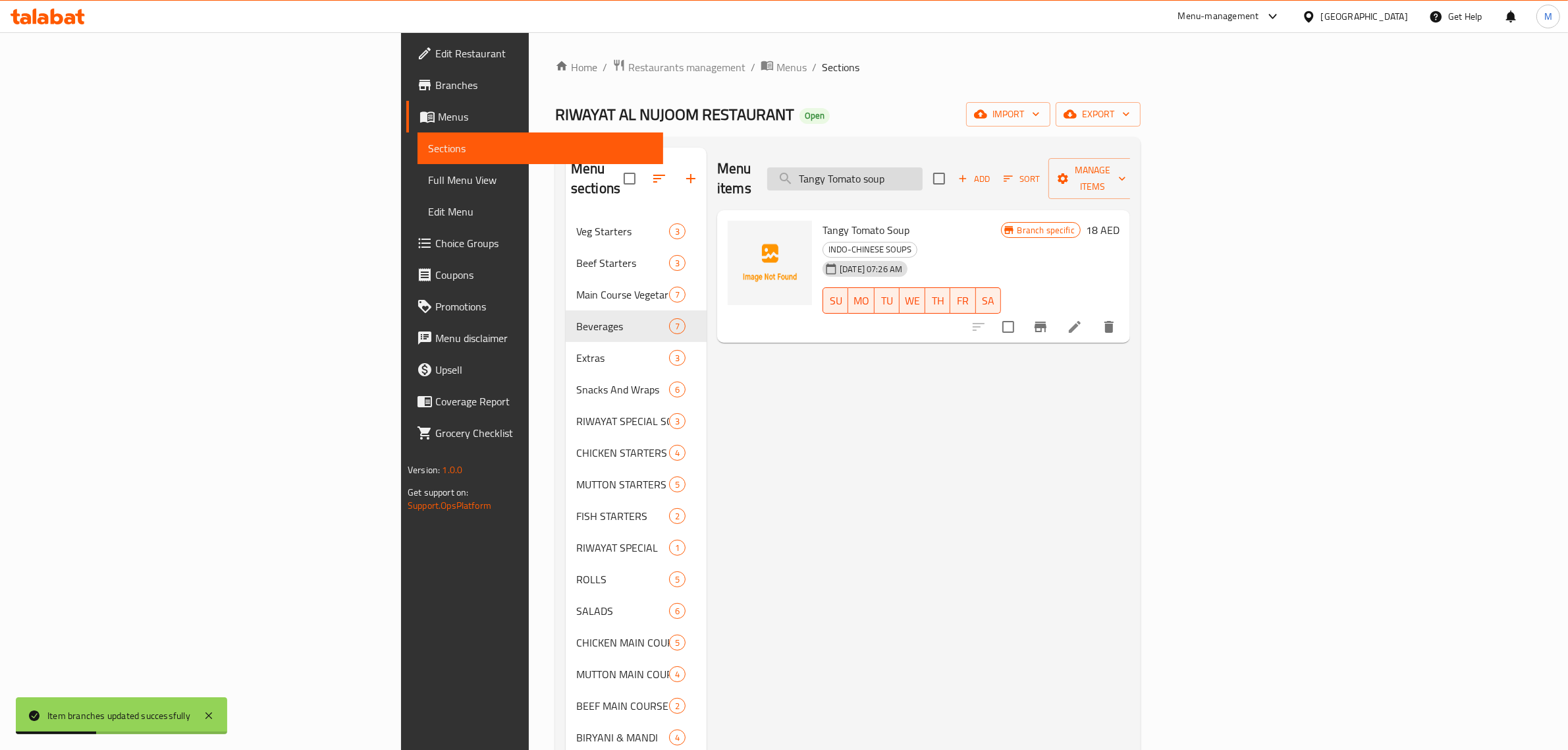
click at [922, 177] on input "Tangy Tomato soup" at bounding box center [844, 179] width 155 height 23
paste input "Sweet Corn S"
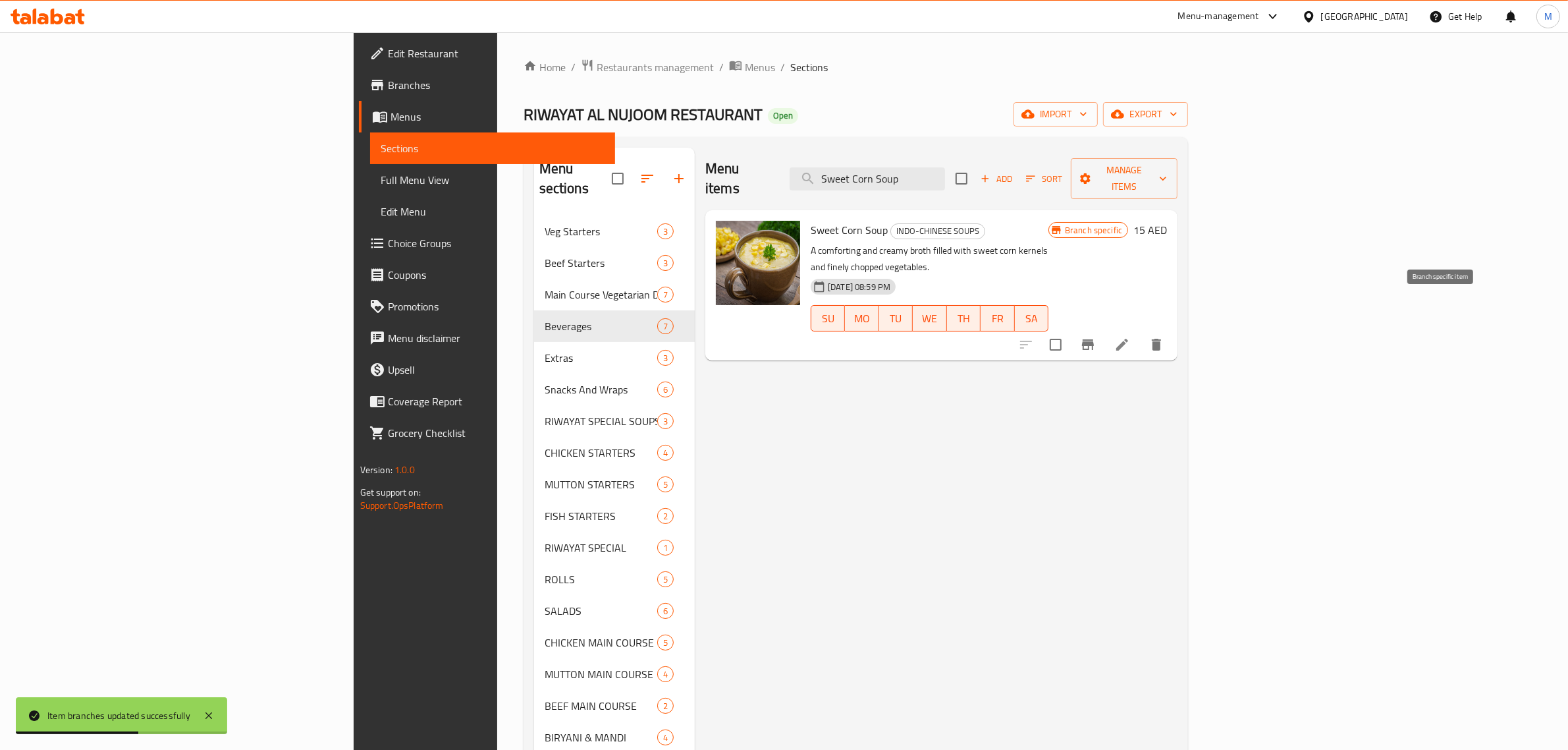
type input "Sweet Corn Soup"
click at [1094, 339] on icon "Branch-specific-item" at bounding box center [1088, 345] width 12 height 11
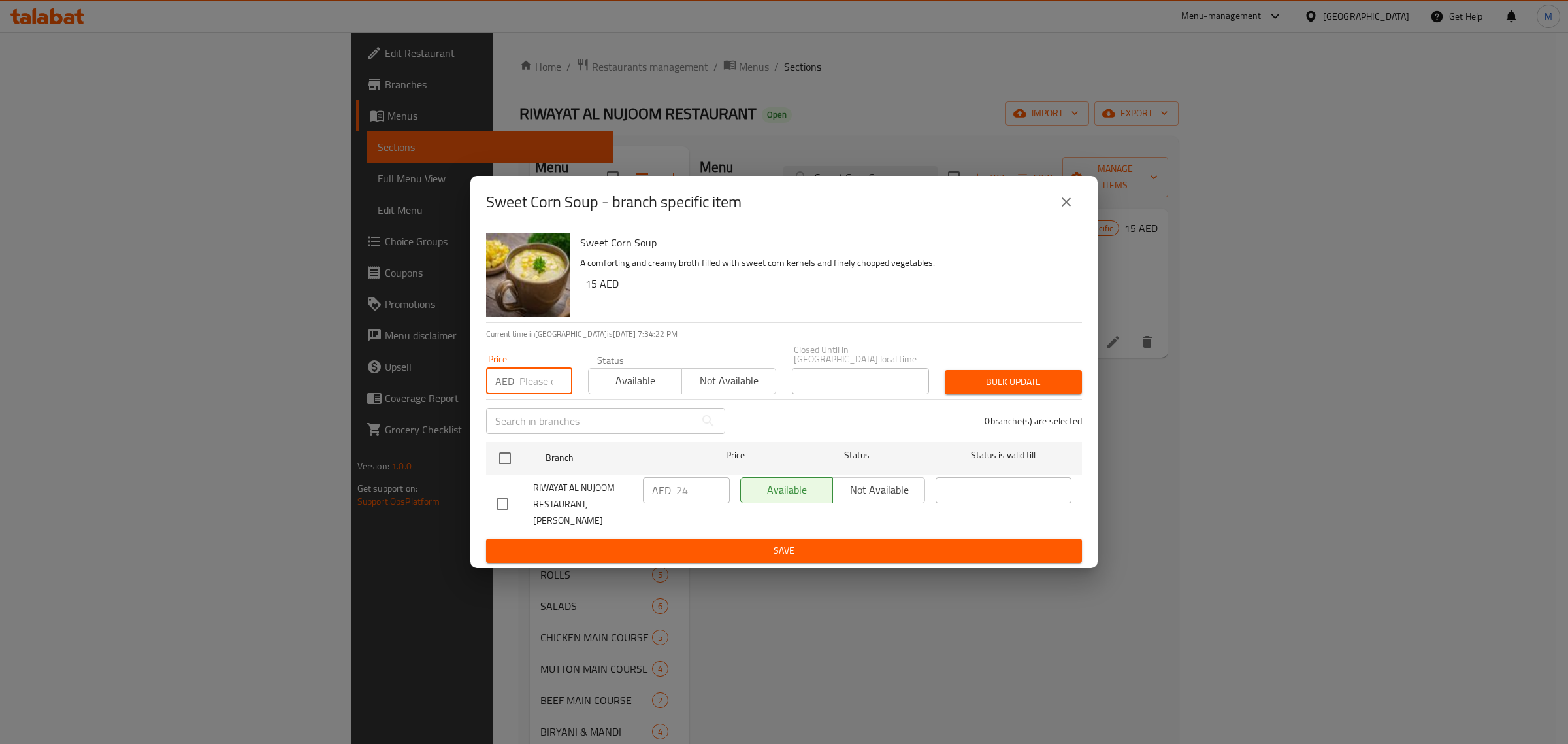
click at [524, 382] on input "number" at bounding box center [546, 381] width 53 height 26
type input "18"
click at [508, 461] on input "checkbox" at bounding box center [505, 458] width 28 height 28
checkbox input "true"
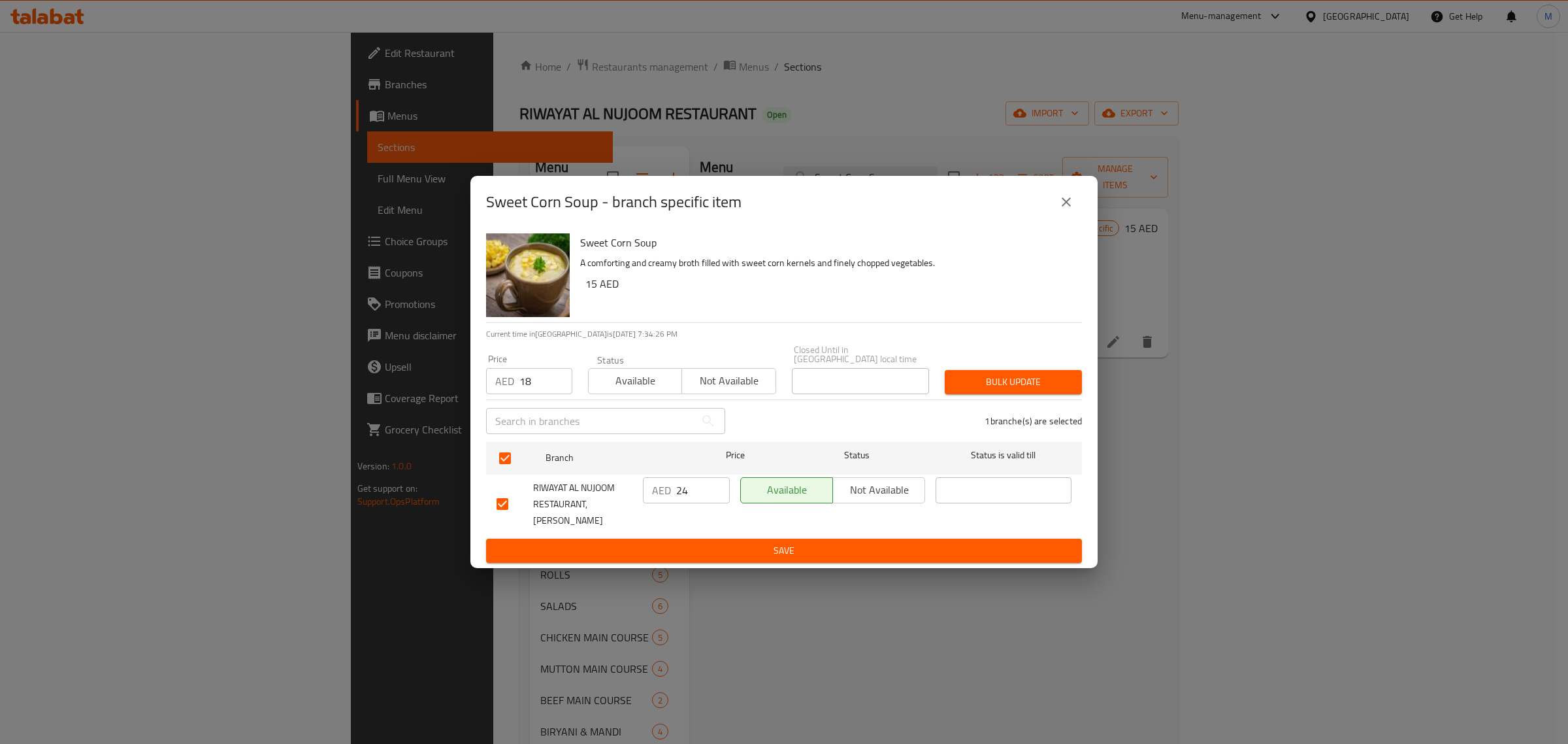
click at [980, 389] on span "Bulk update" at bounding box center [1013, 382] width 116 height 17
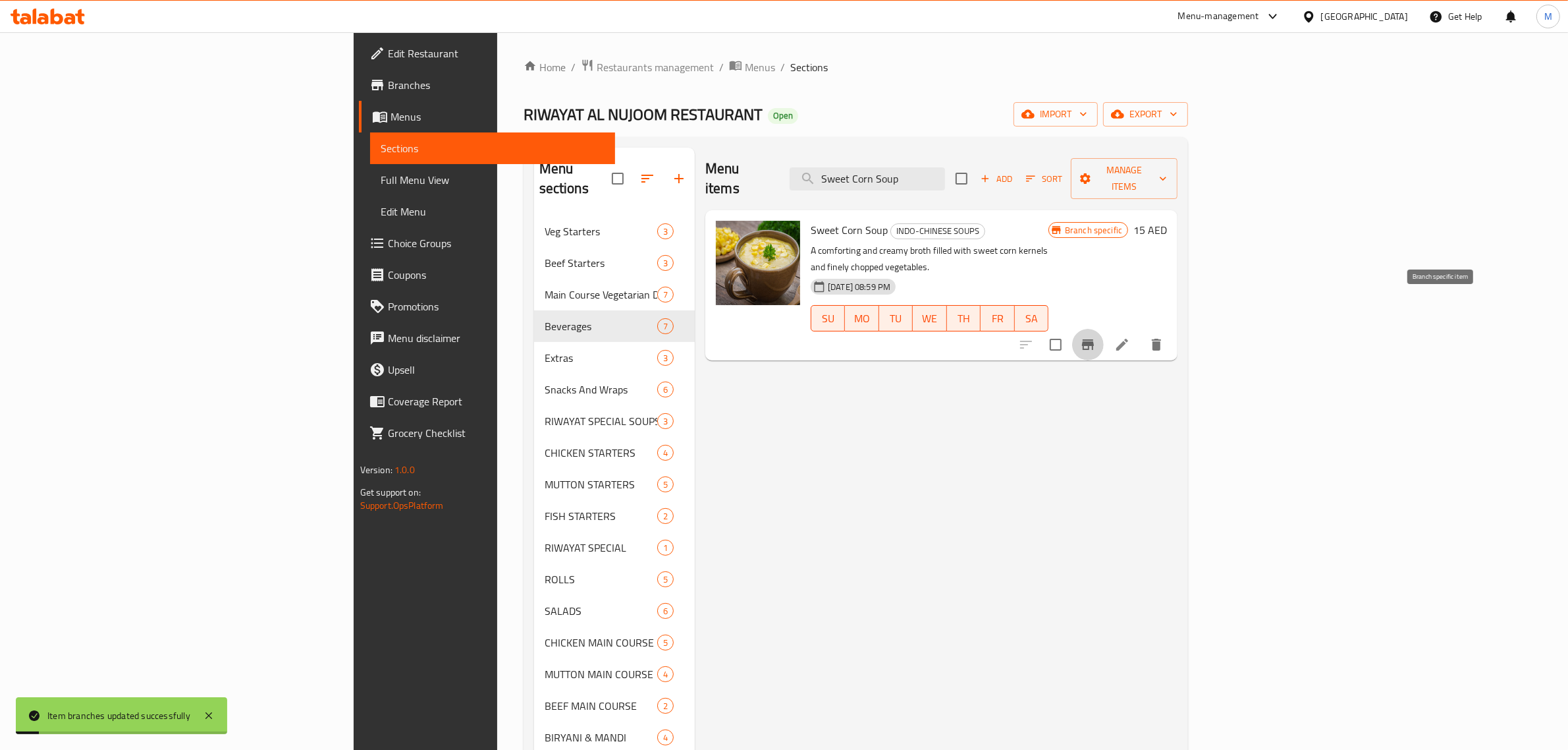
click at [1096, 337] on icon "Branch-specific-item" at bounding box center [1088, 345] width 16 height 16
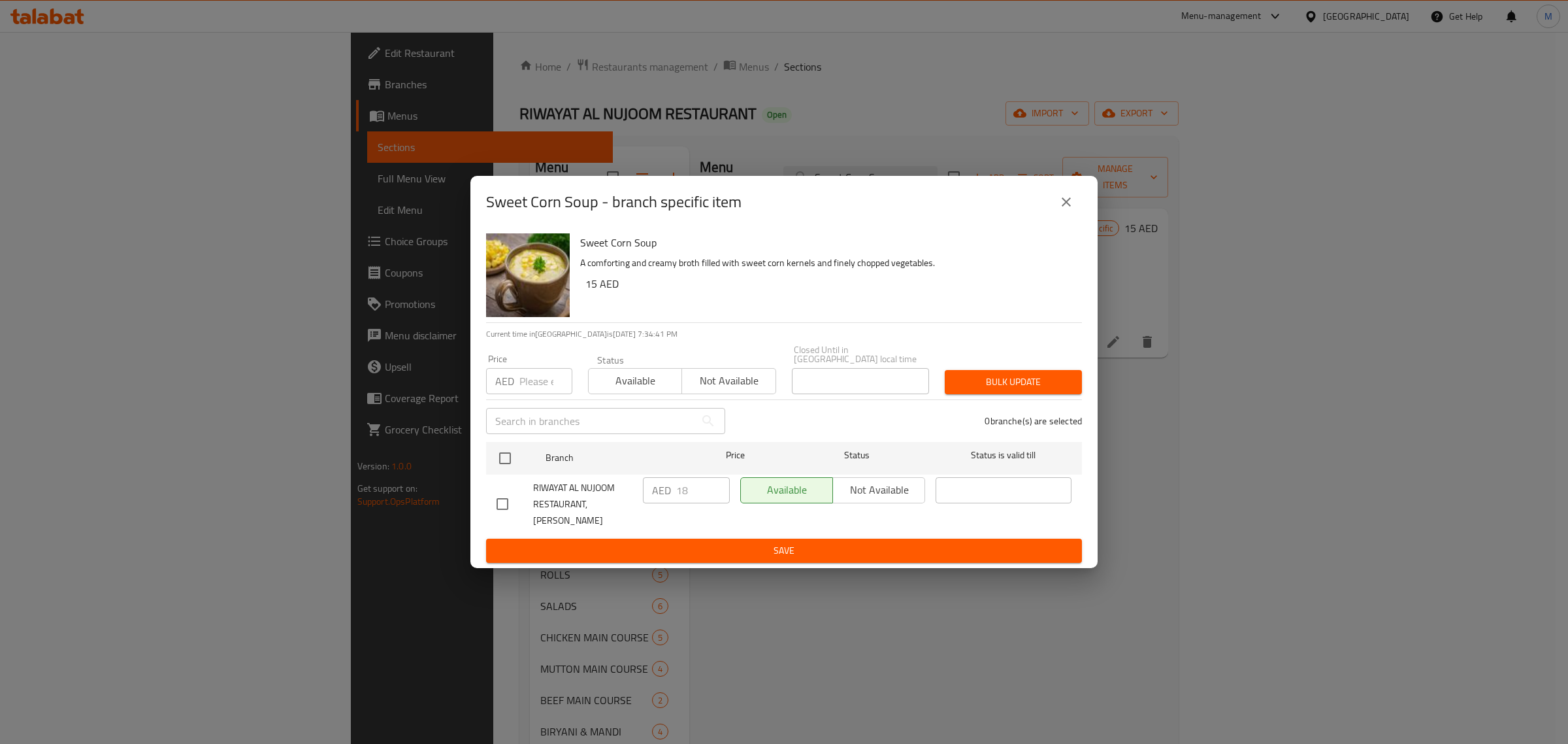
click at [1076, 213] on button "close" at bounding box center [1066, 202] width 31 height 31
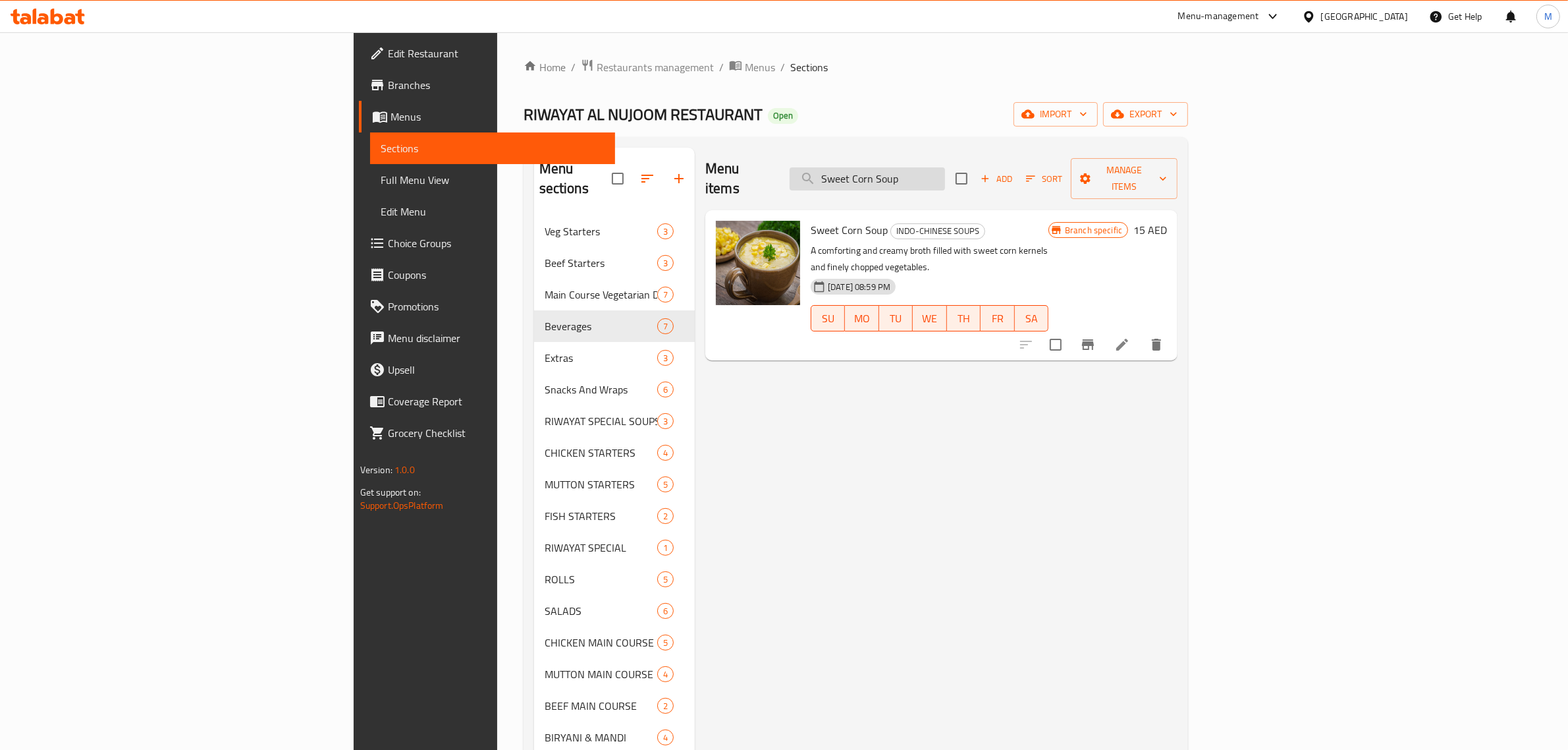
click at [945, 167] on input "Sweet Corn Soup" at bounding box center [867, 179] width 155 height 23
paste input "Hot N' Sour"
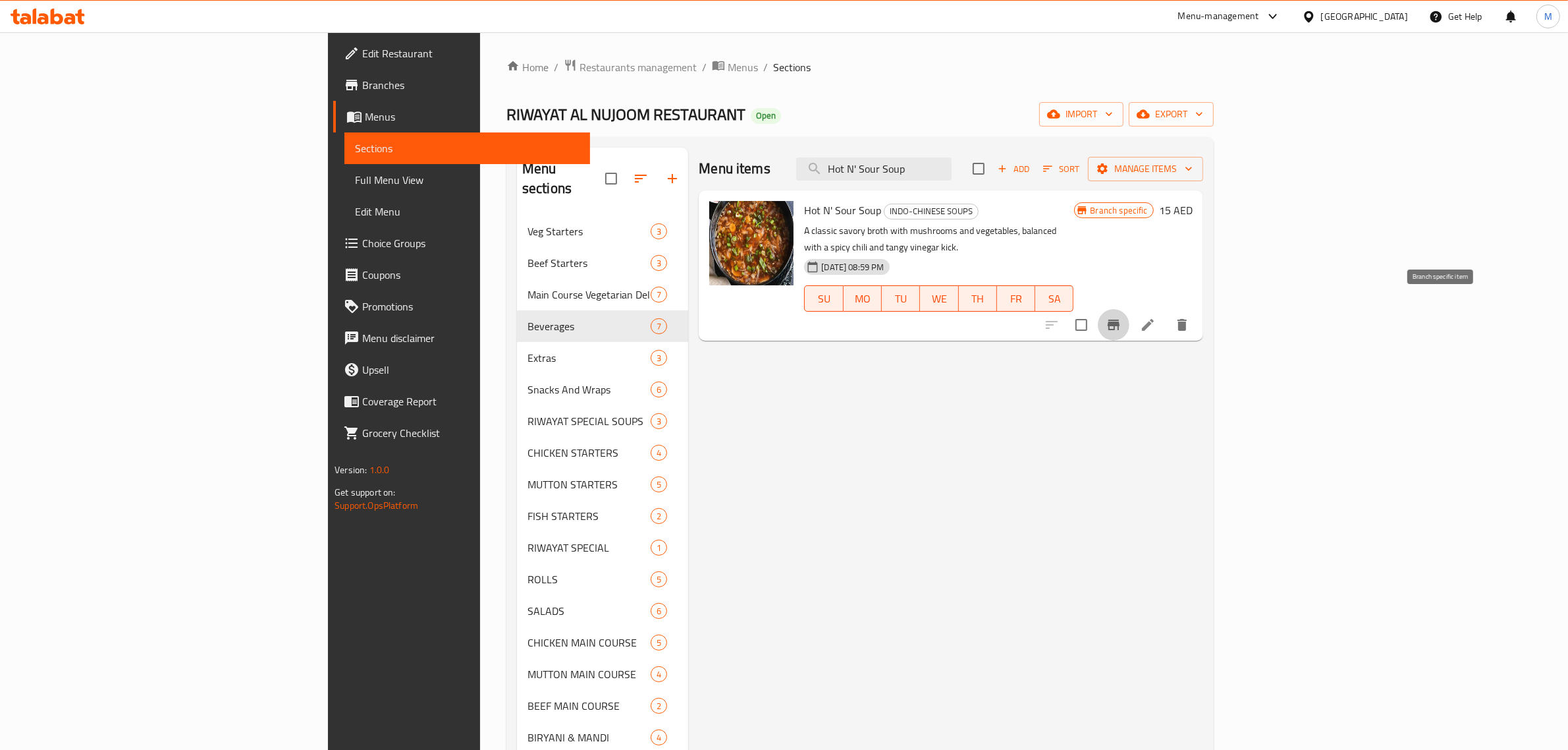
click at [1122, 317] on icon "Branch-specific-item" at bounding box center [1114, 325] width 16 height 16
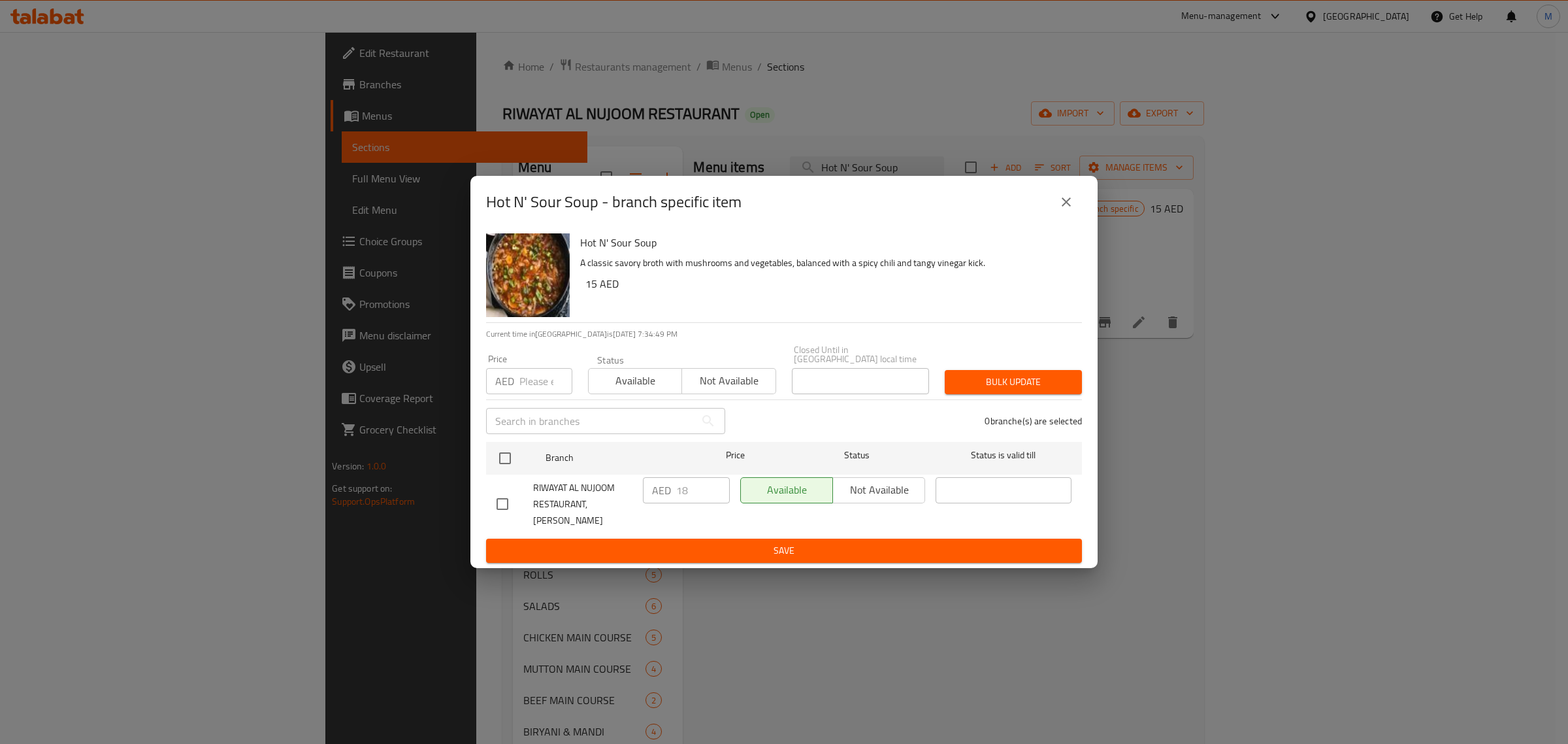
click at [1060, 210] on icon "close" at bounding box center [1066, 202] width 16 height 16
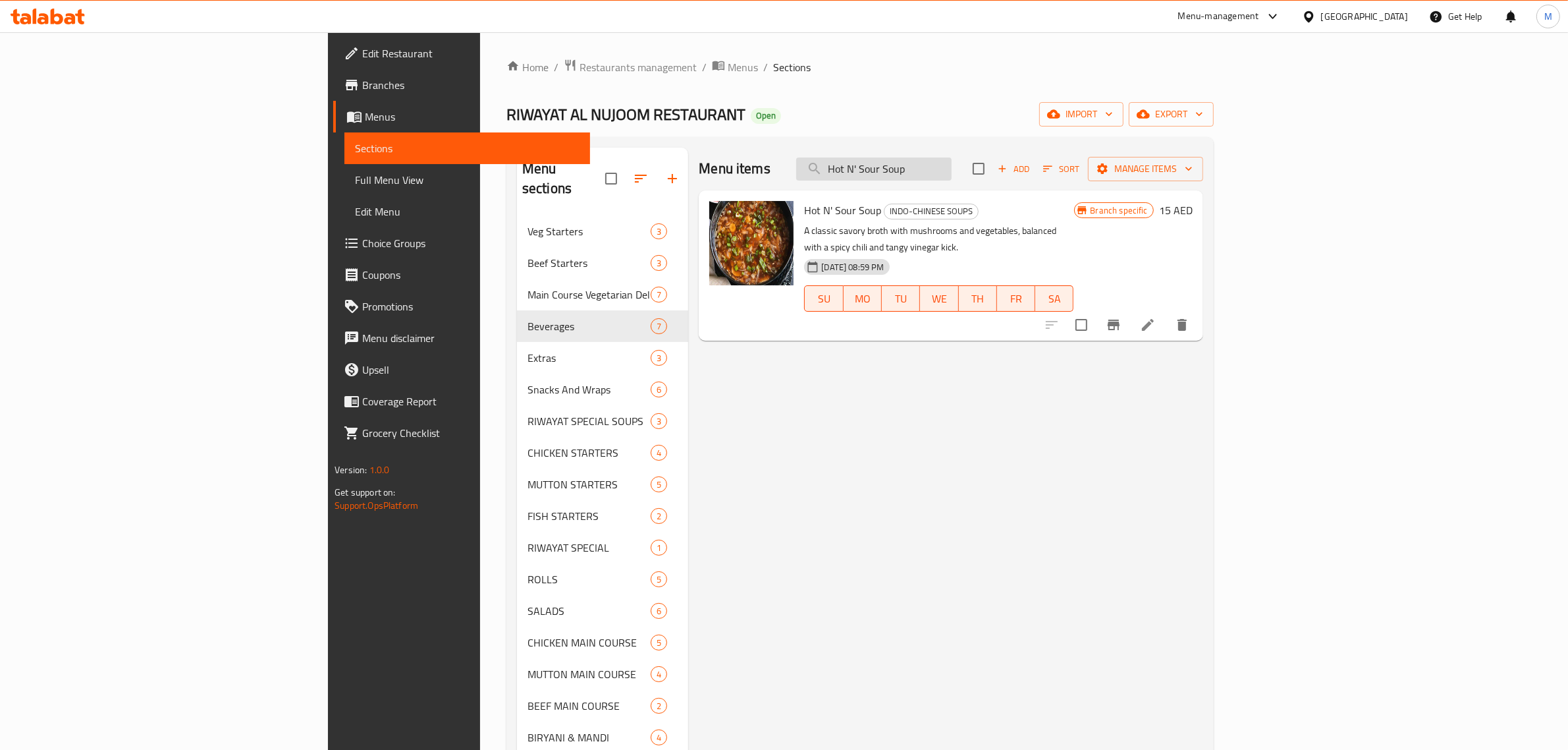
click at [952, 176] on input "Hot N' Sour Soup" at bounding box center [874, 169] width 155 height 23
paste input "Tangy Tomato s"
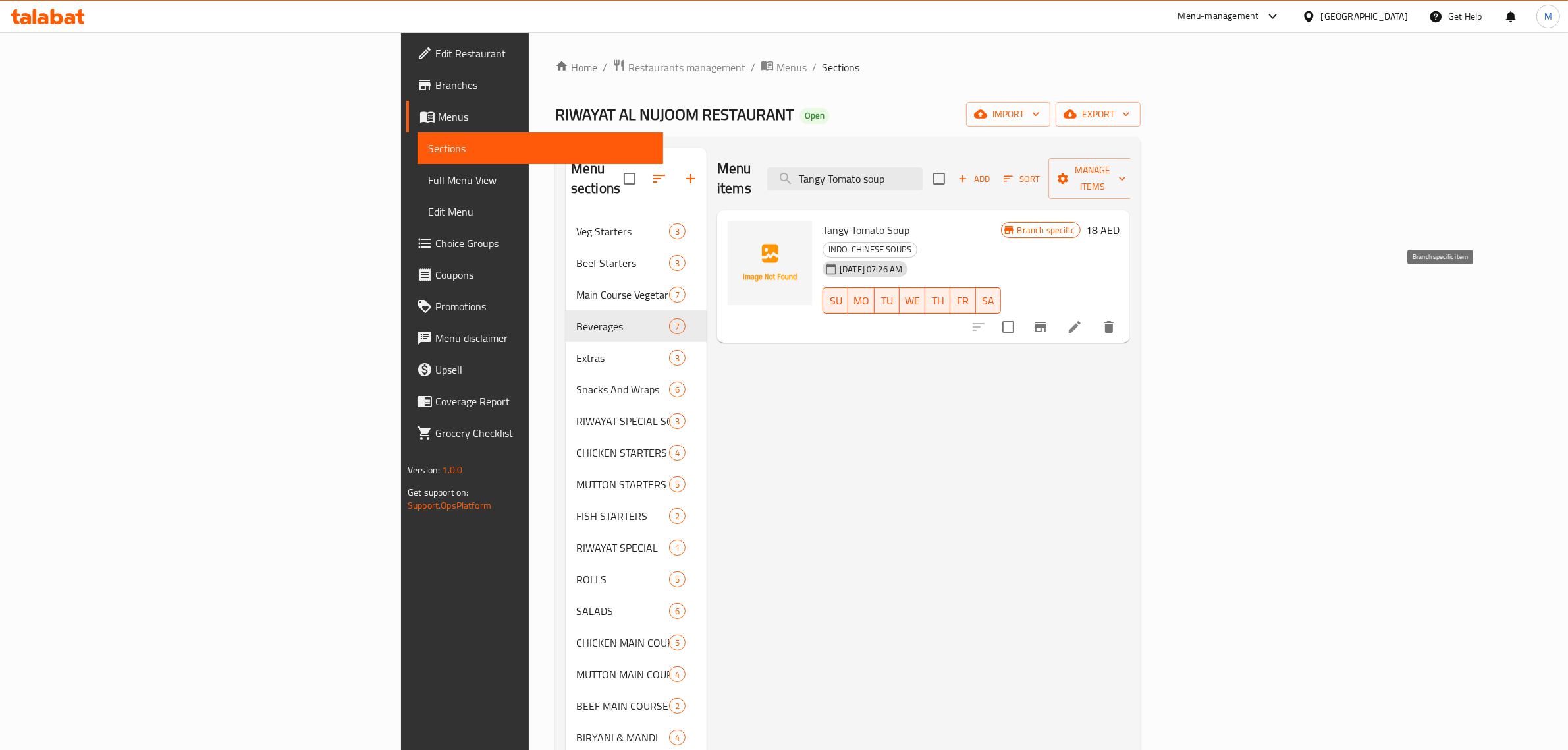
click at [1046, 321] on icon "Branch-specific-item" at bounding box center [1040, 327] width 12 height 11
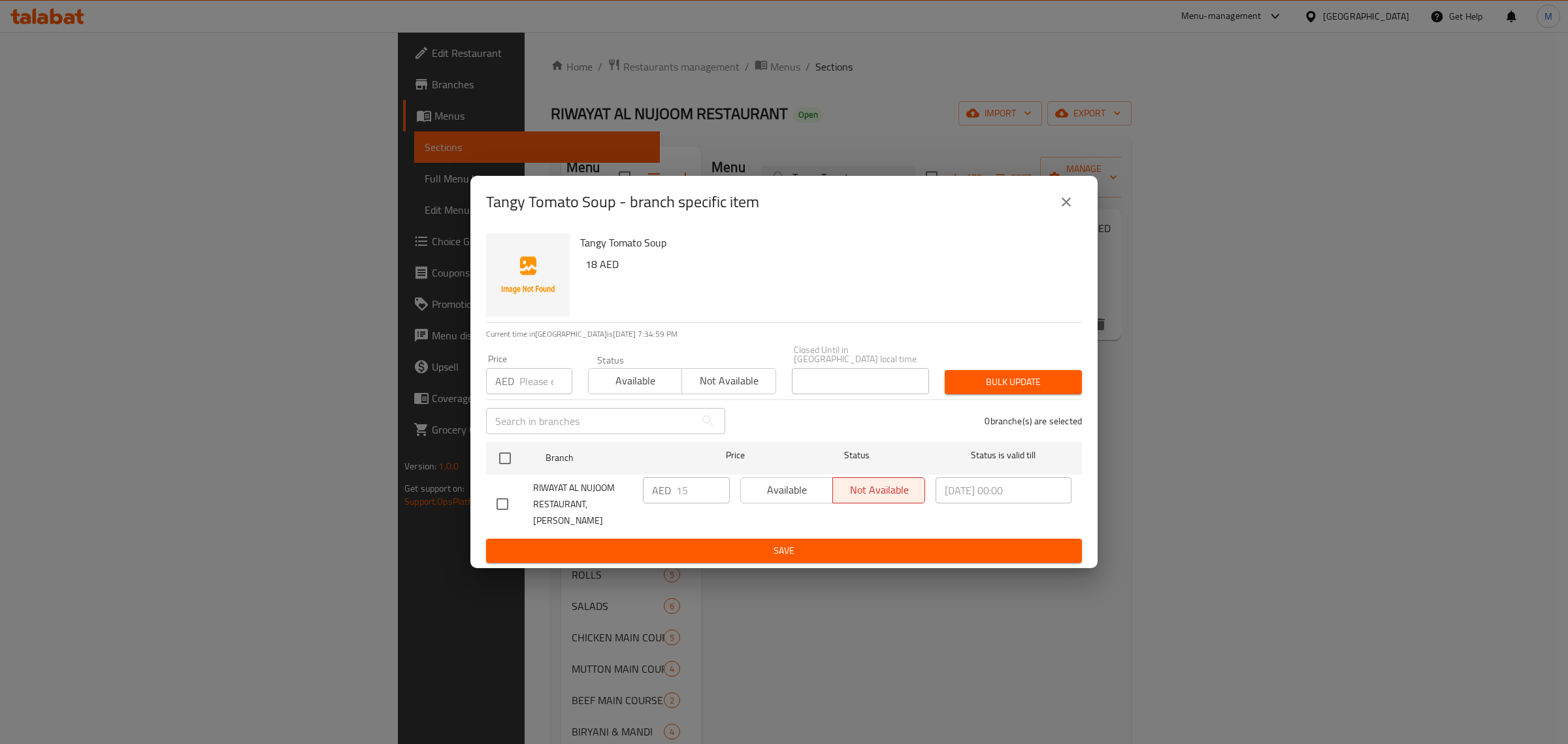
click at [1072, 209] on icon "close" at bounding box center [1066, 202] width 16 height 16
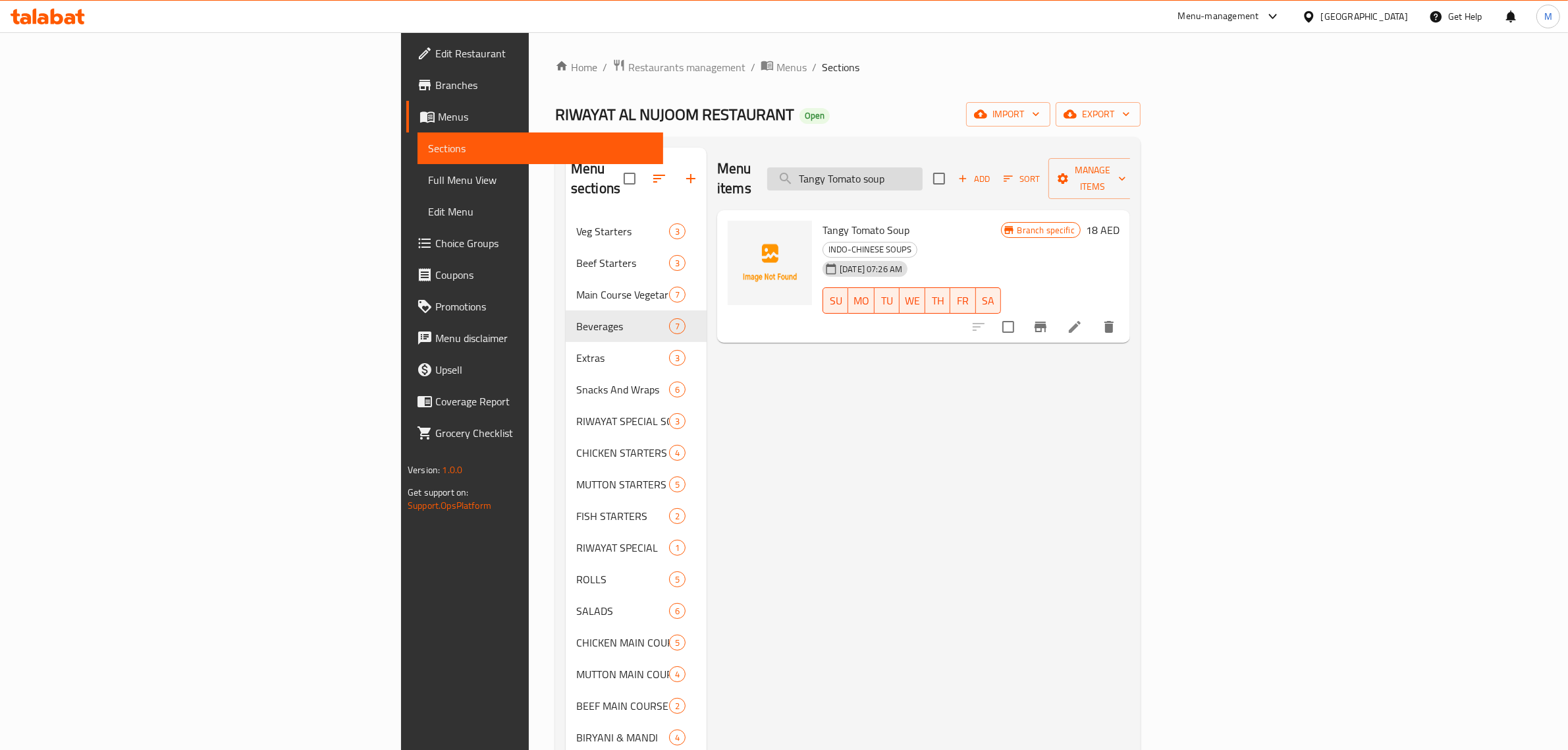
click at [922, 169] on input "Tangy Tomato soup" at bounding box center [844, 179] width 155 height 23
paste input "Sweet Corn S"
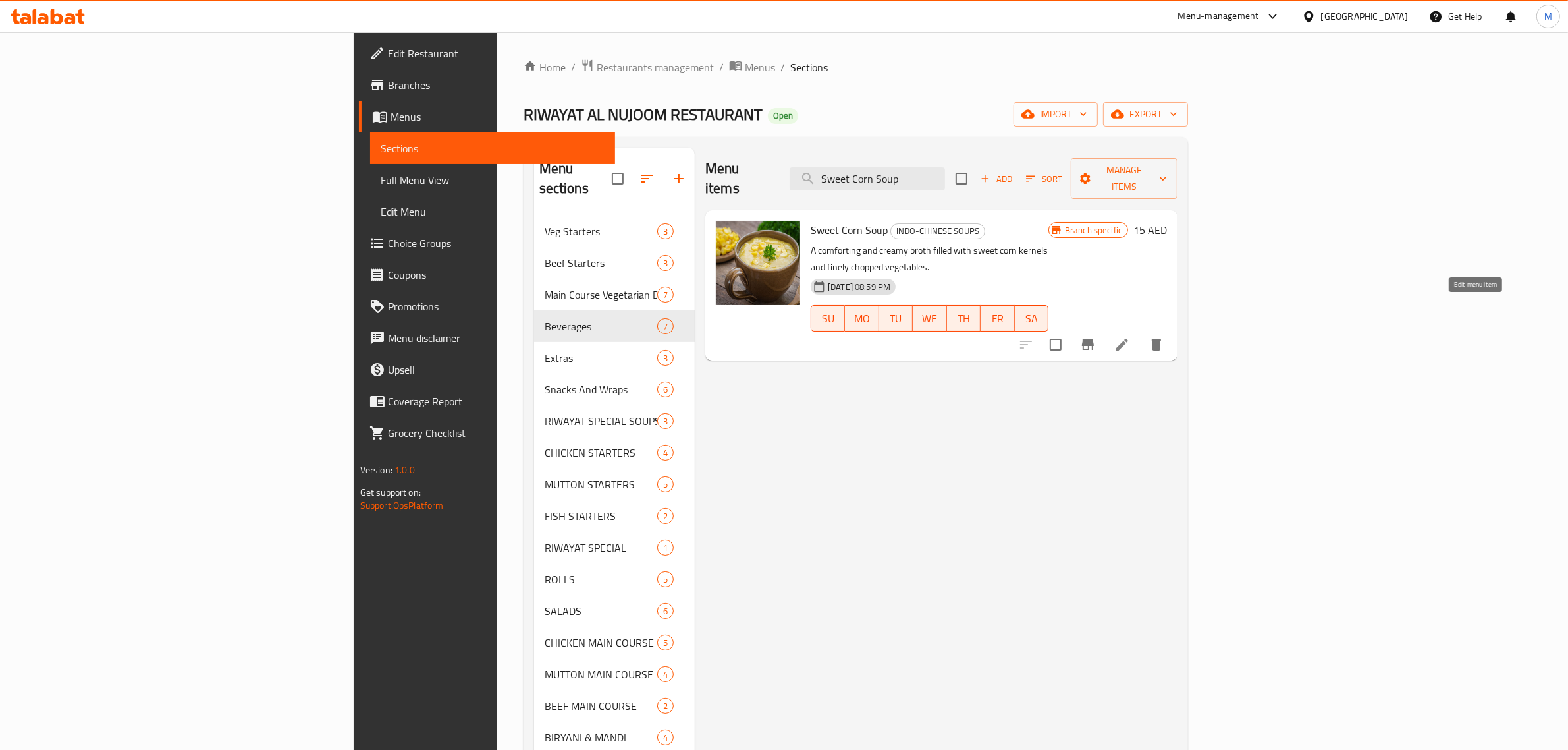
type input "Sweet Corn Soup"
click at [1128, 339] on icon at bounding box center [1122, 345] width 12 height 12
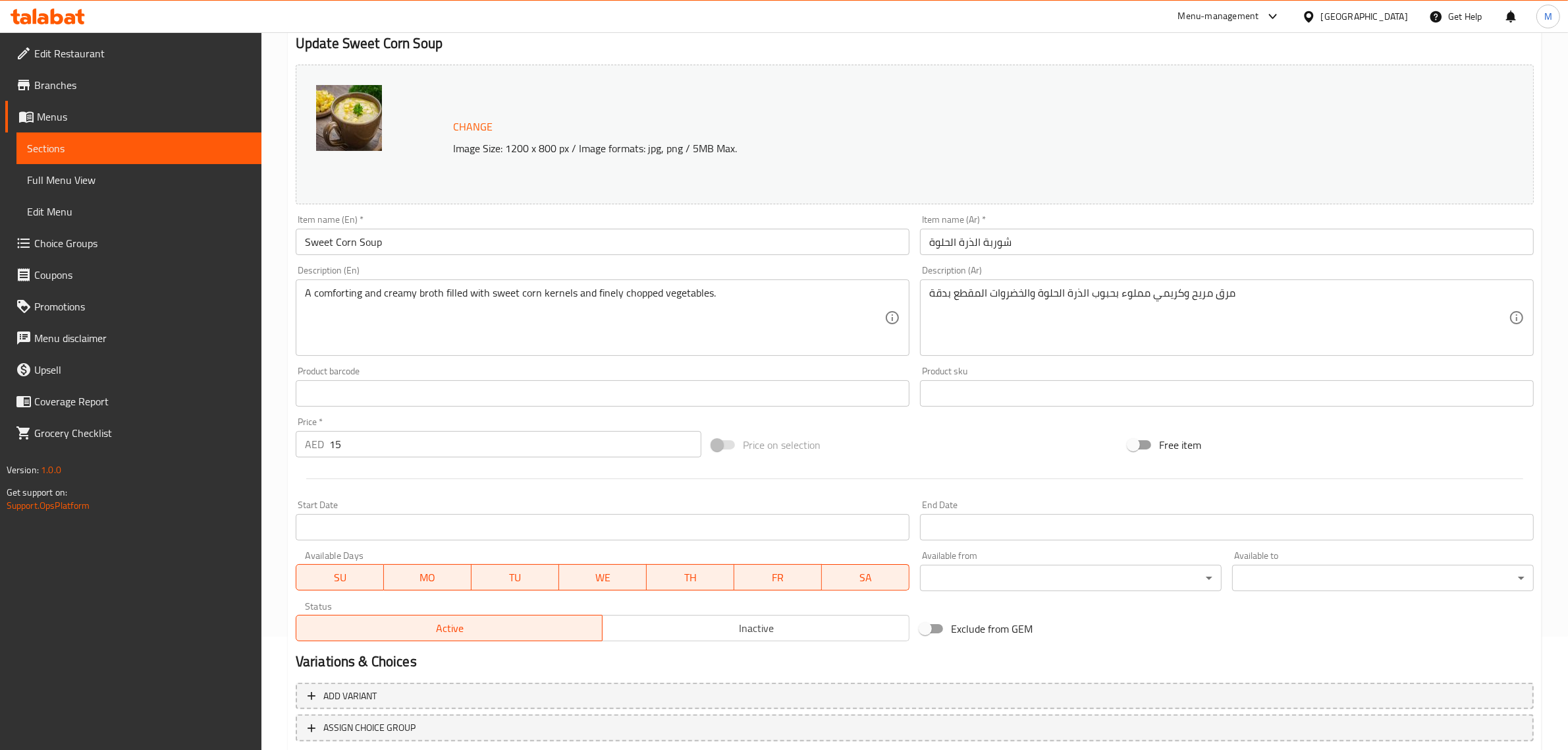
scroll to position [198, 0]
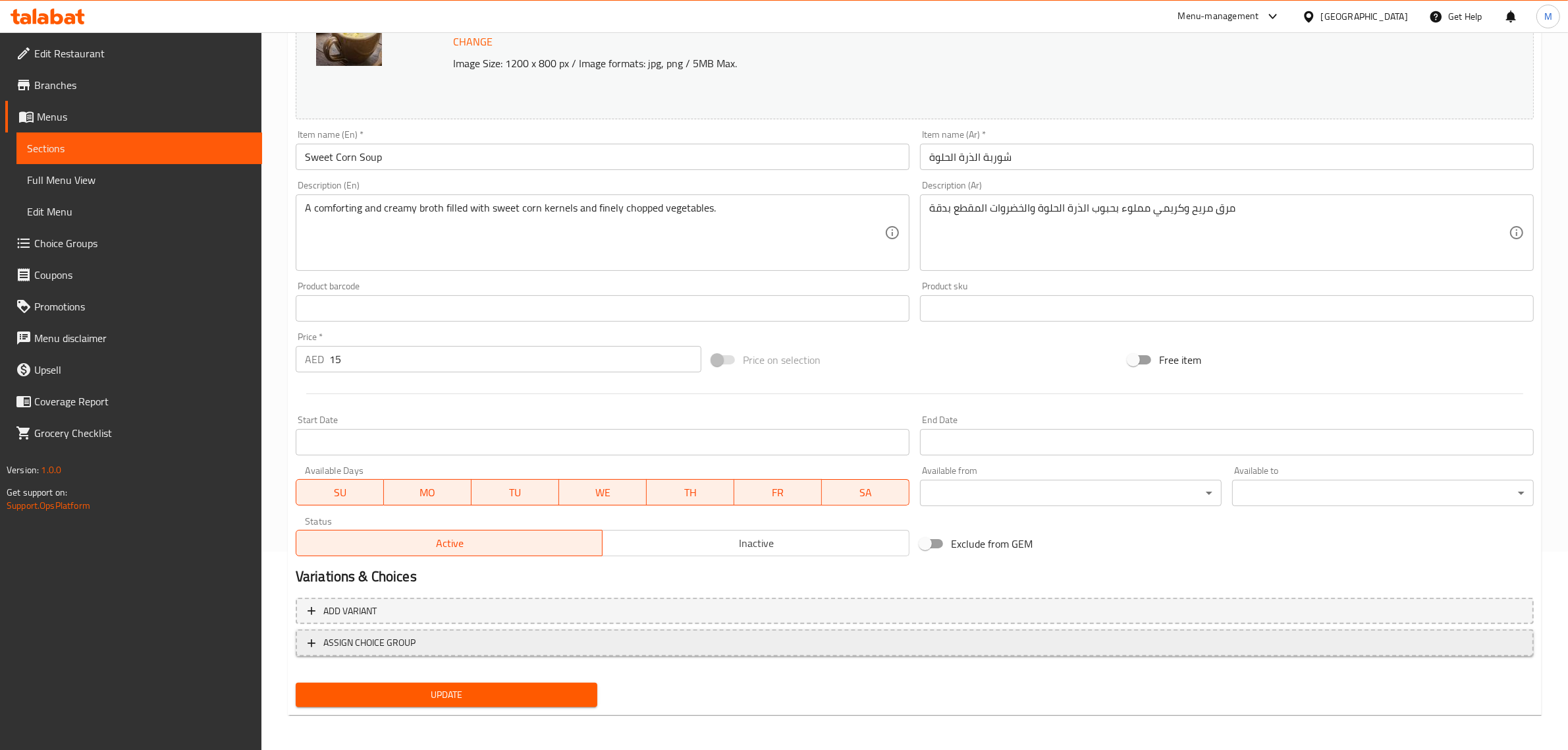
click at [472, 637] on span "ASSIGN CHOICE GROUP" at bounding box center [914, 643] width 1214 height 17
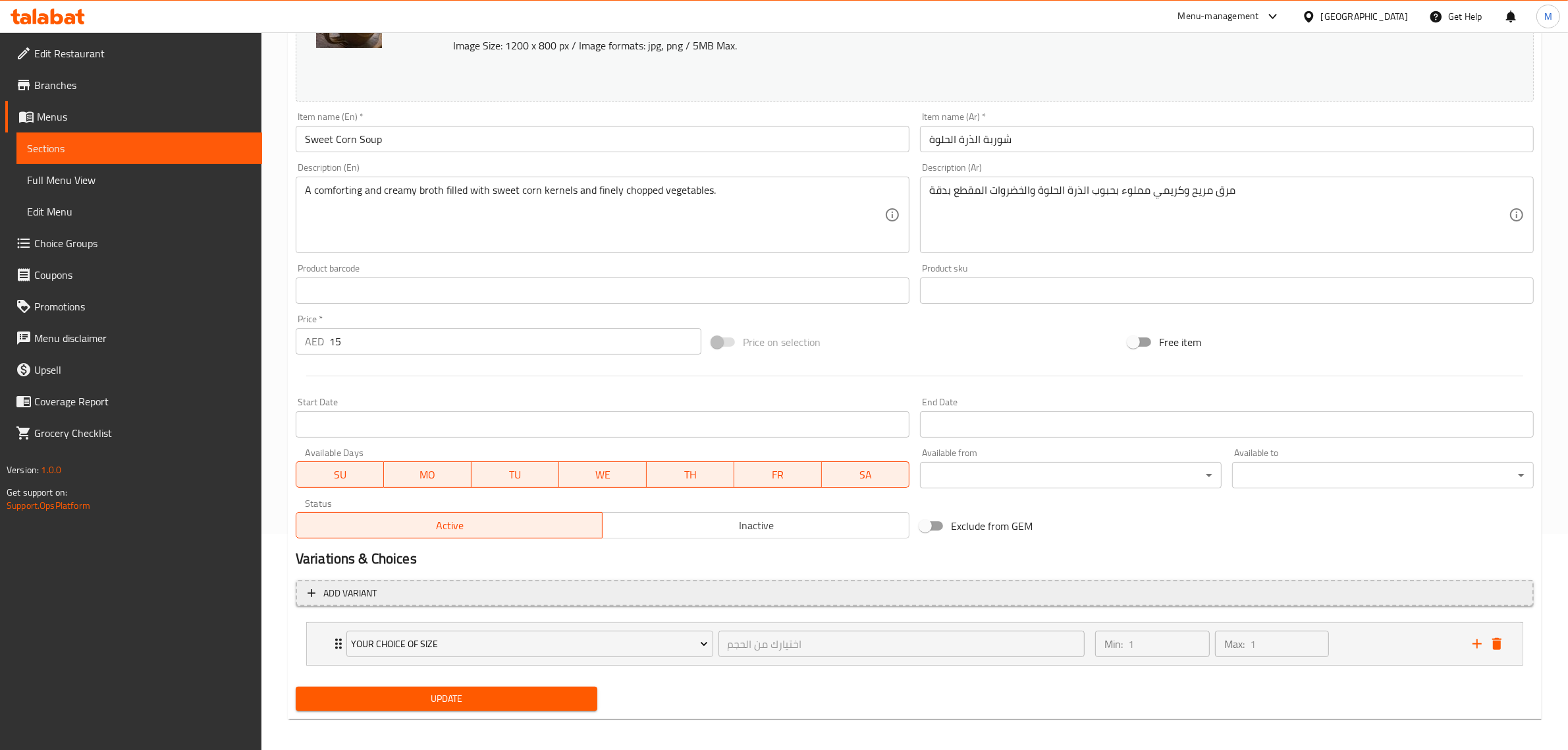
scroll to position [221, 0]
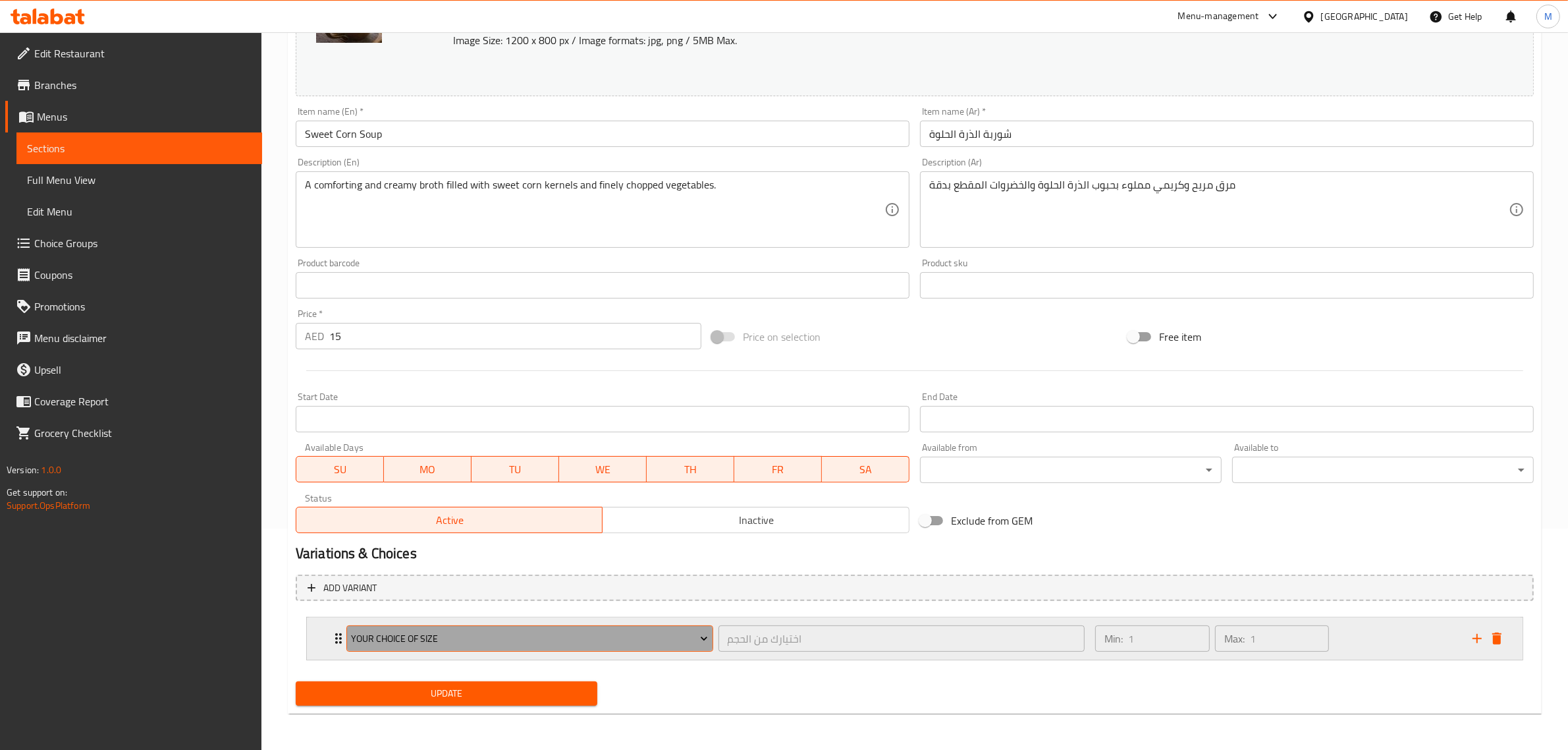
click at [597, 639] on span "Your choice of size" at bounding box center [530, 639] width 357 height 17
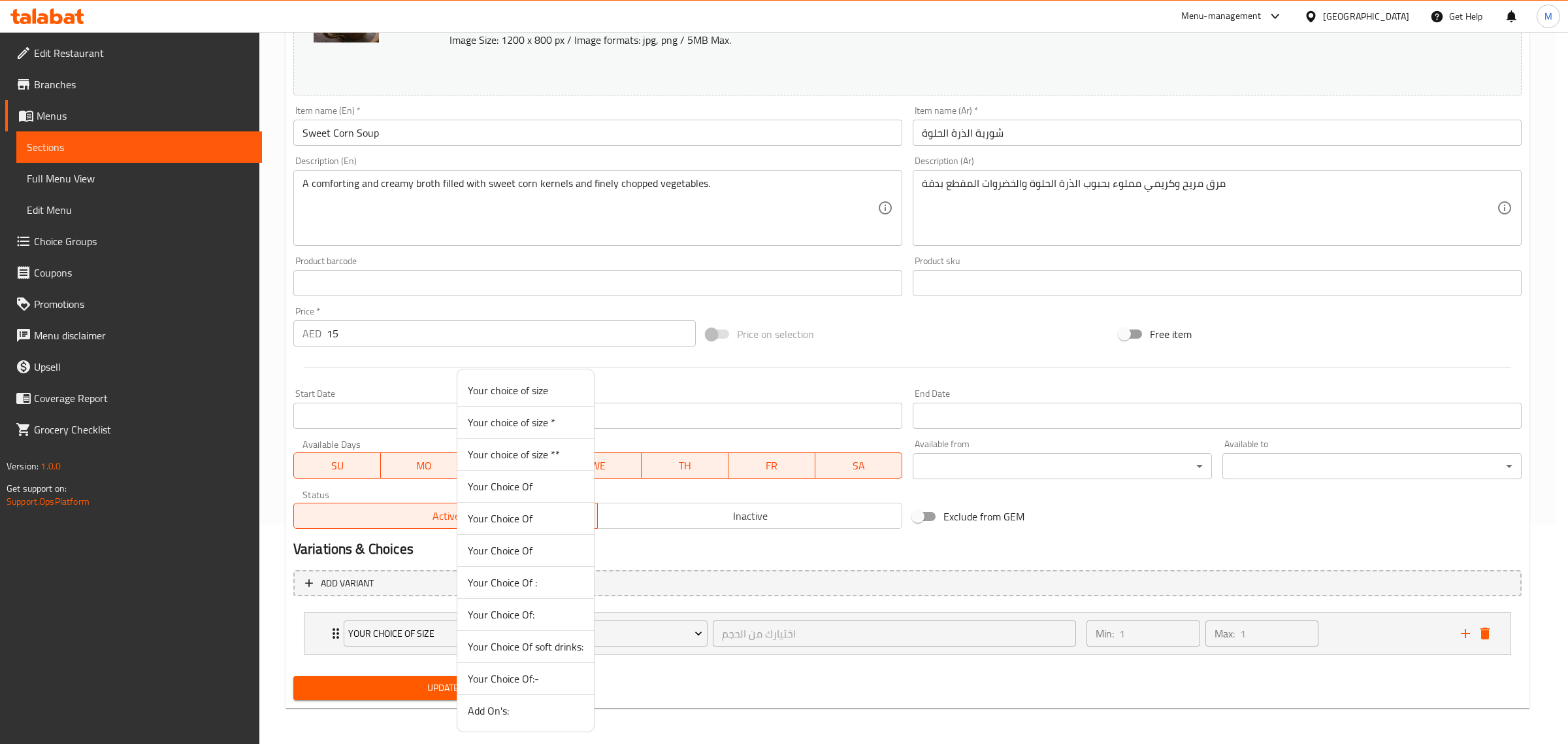
click at [536, 681] on span "Your Choice Of:-" at bounding box center [526, 679] width 116 height 16
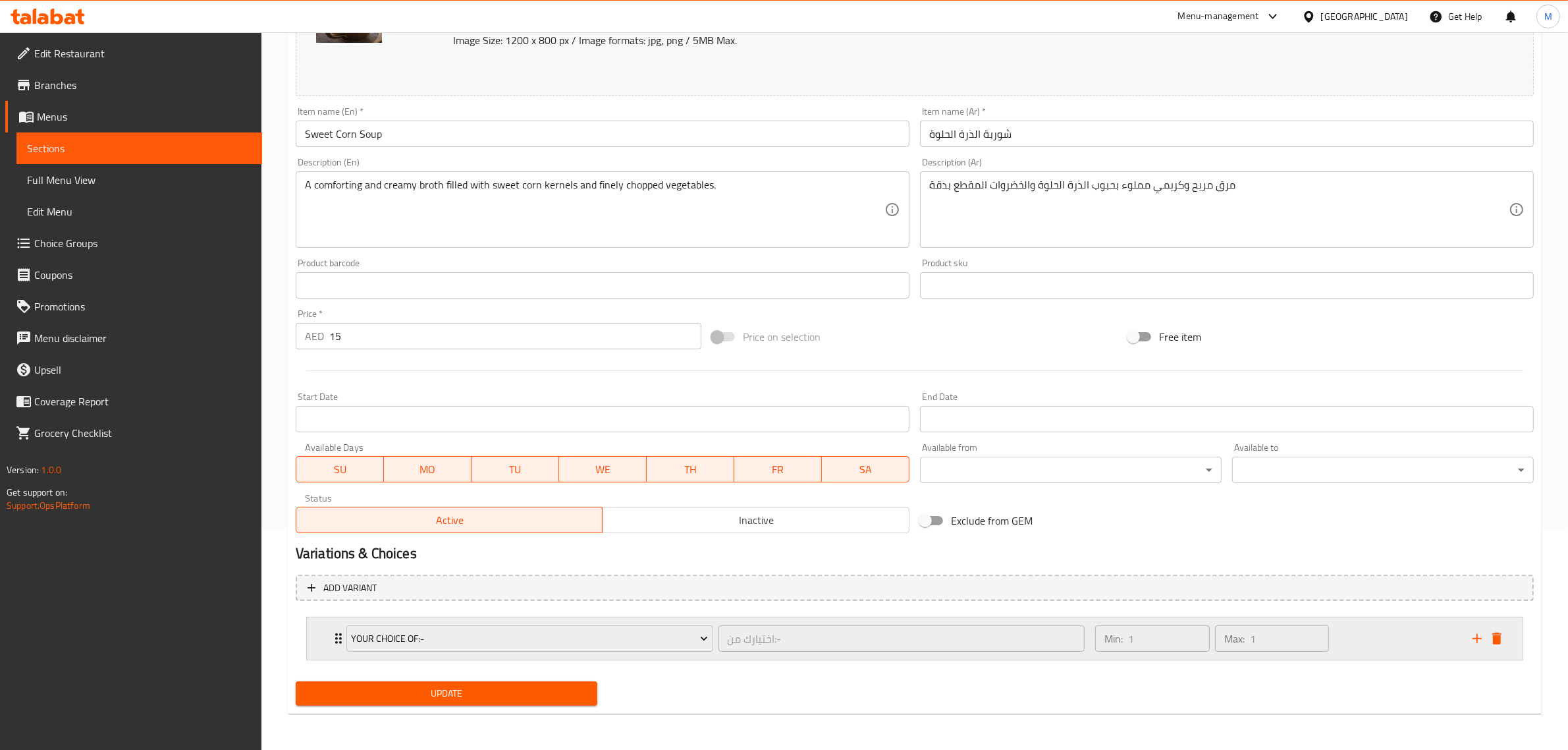
click at [336, 656] on div "Your Choice Of:- اختيارك من:- ​ Min: 1 ​ Max: 1 ​" at bounding box center [918, 638] width 1176 height 42
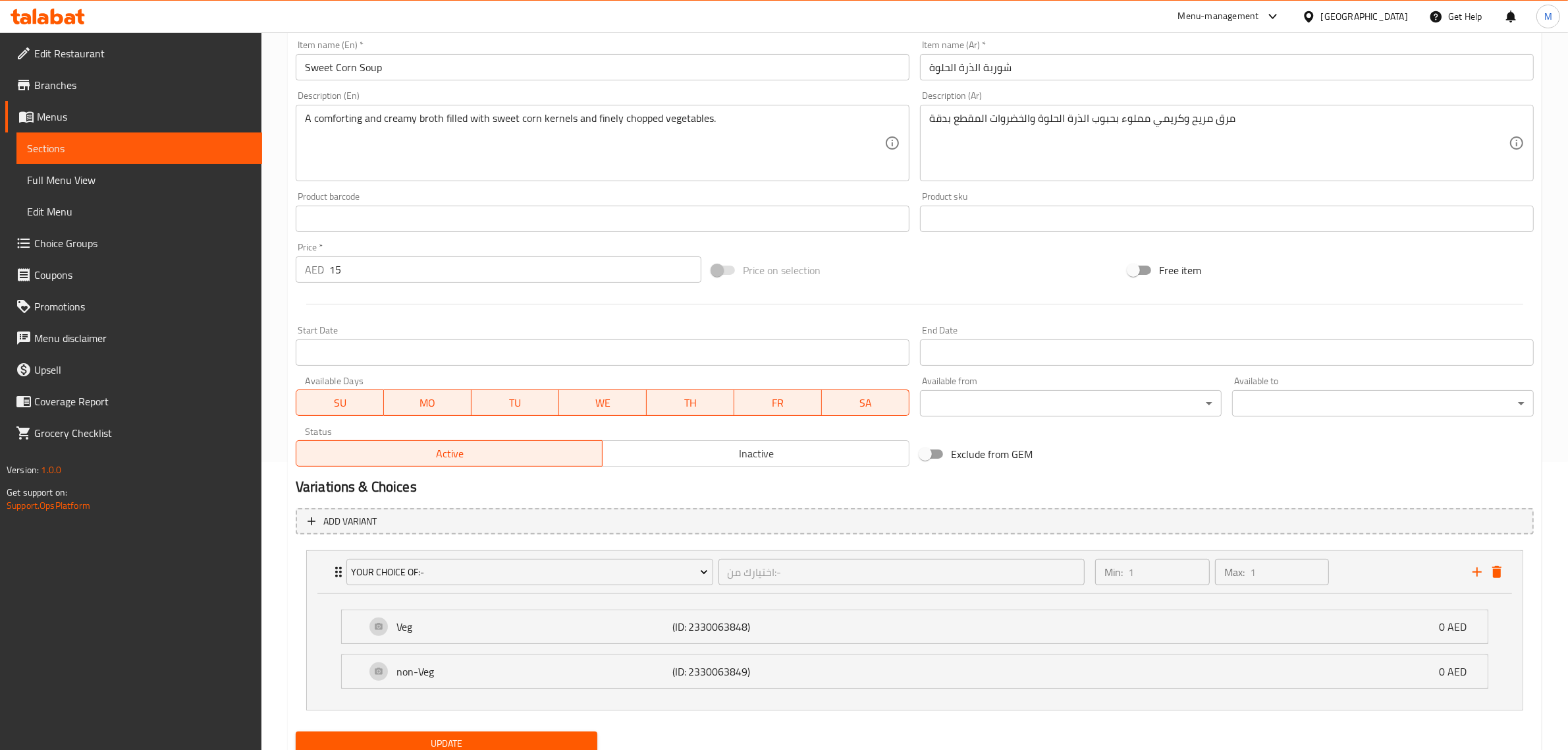
scroll to position [338, 0]
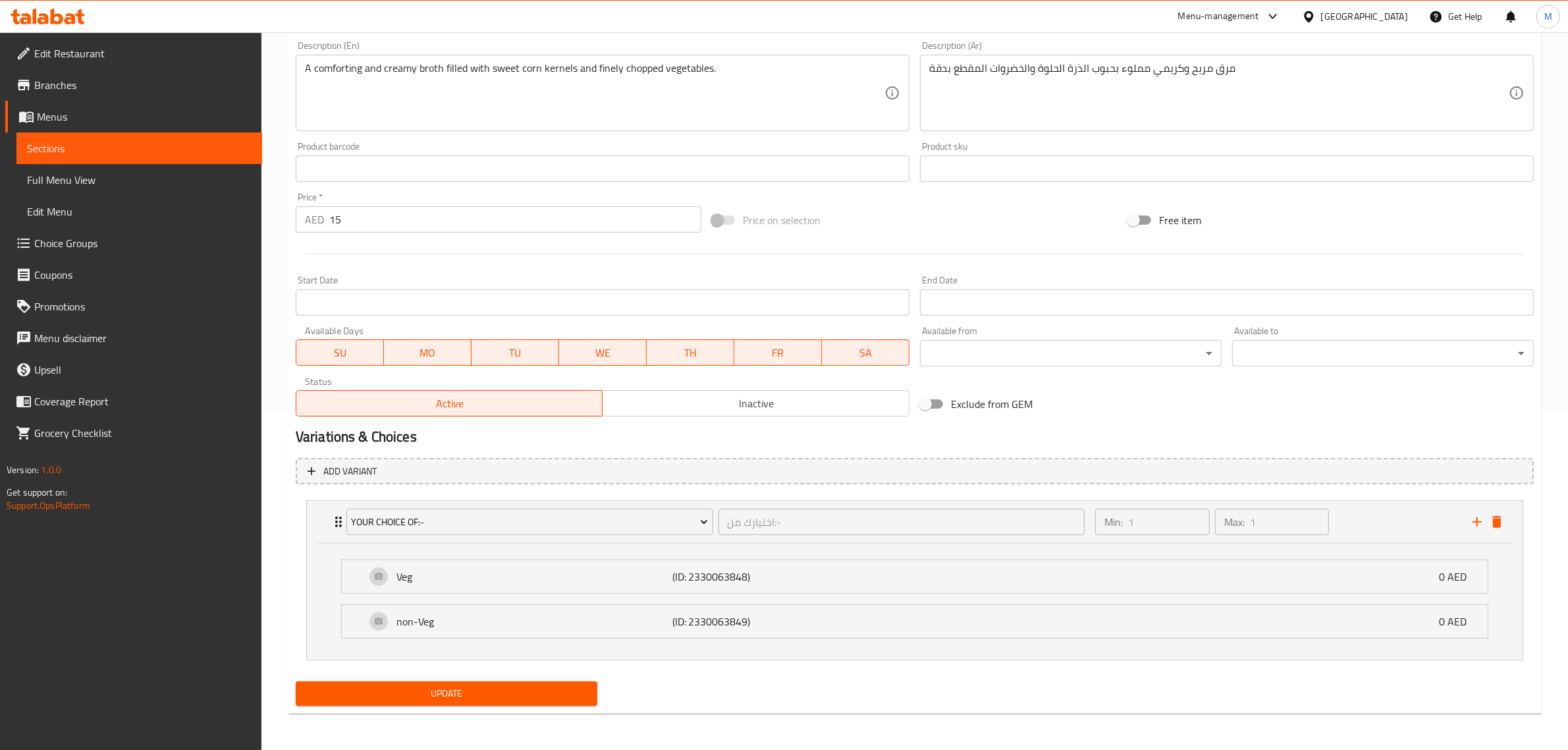
click at [458, 699] on span "Update" at bounding box center [446, 693] width 281 height 17
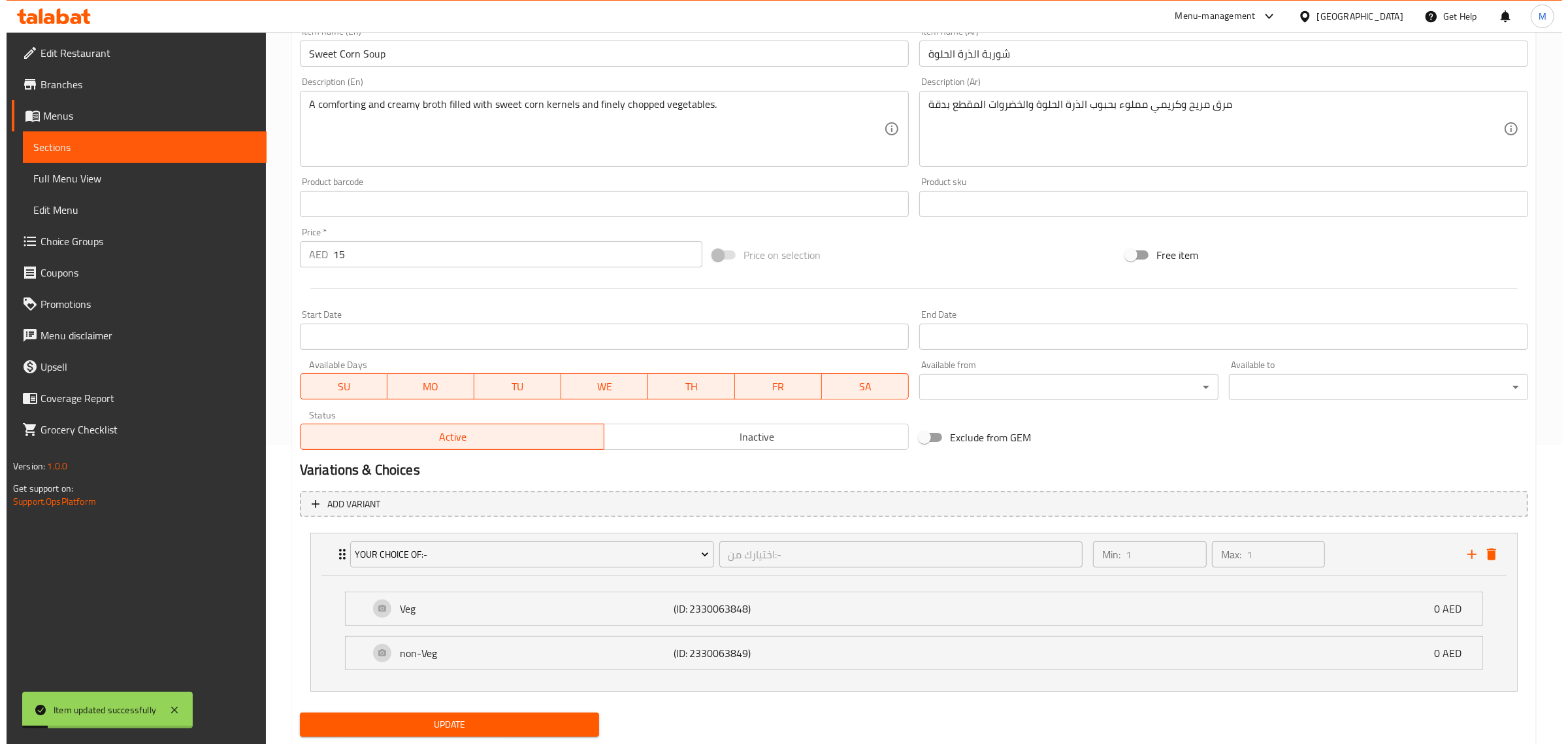
scroll to position [0, 0]
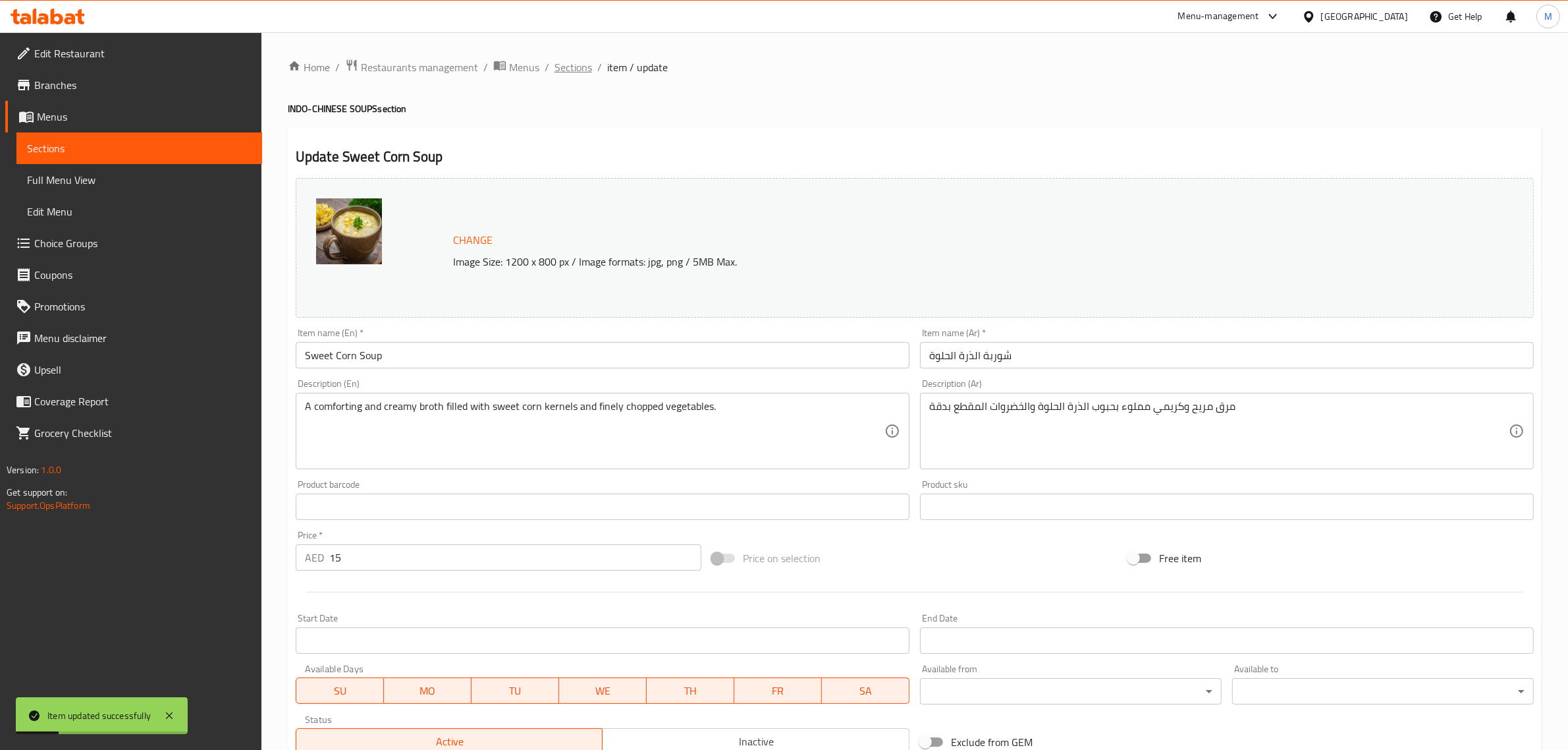
click at [588, 70] on span "Sections" at bounding box center [573, 67] width 37 height 16
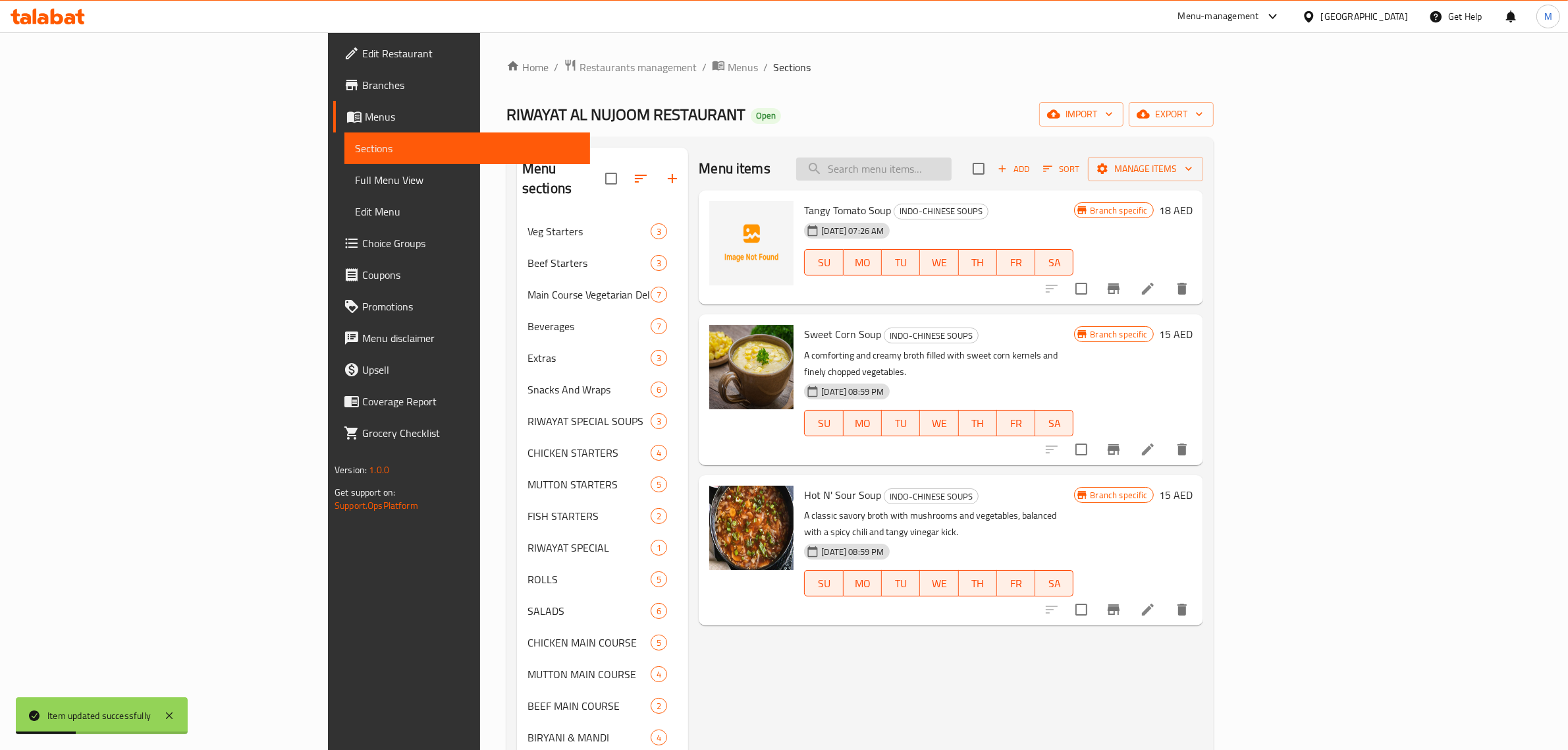
click at [952, 169] on input "search" at bounding box center [874, 169] width 155 height 23
paste input "Hot N' Sour Soup"
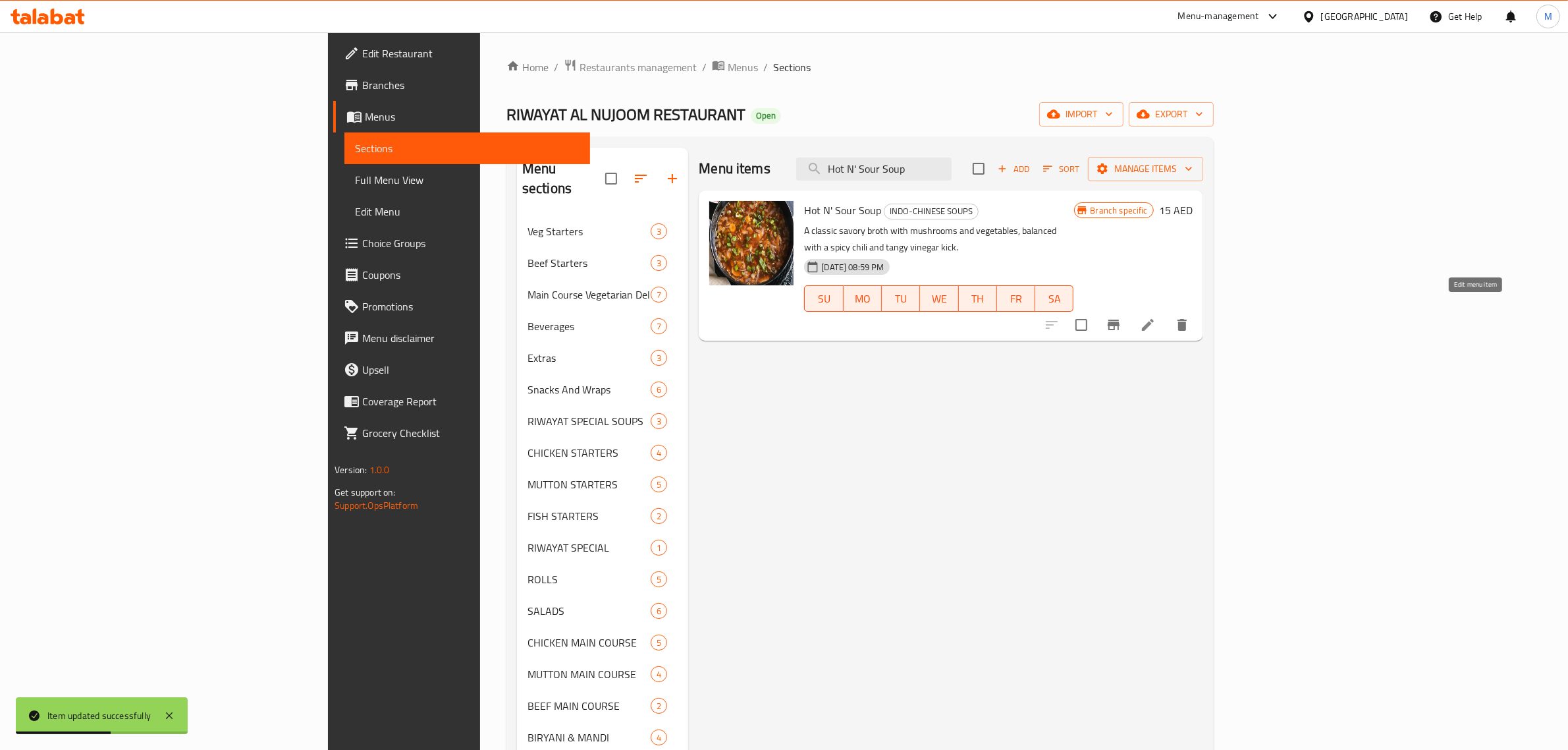
type input "Hot N' Sour Soup"
click at [1156, 317] on icon at bounding box center [1148, 325] width 16 height 16
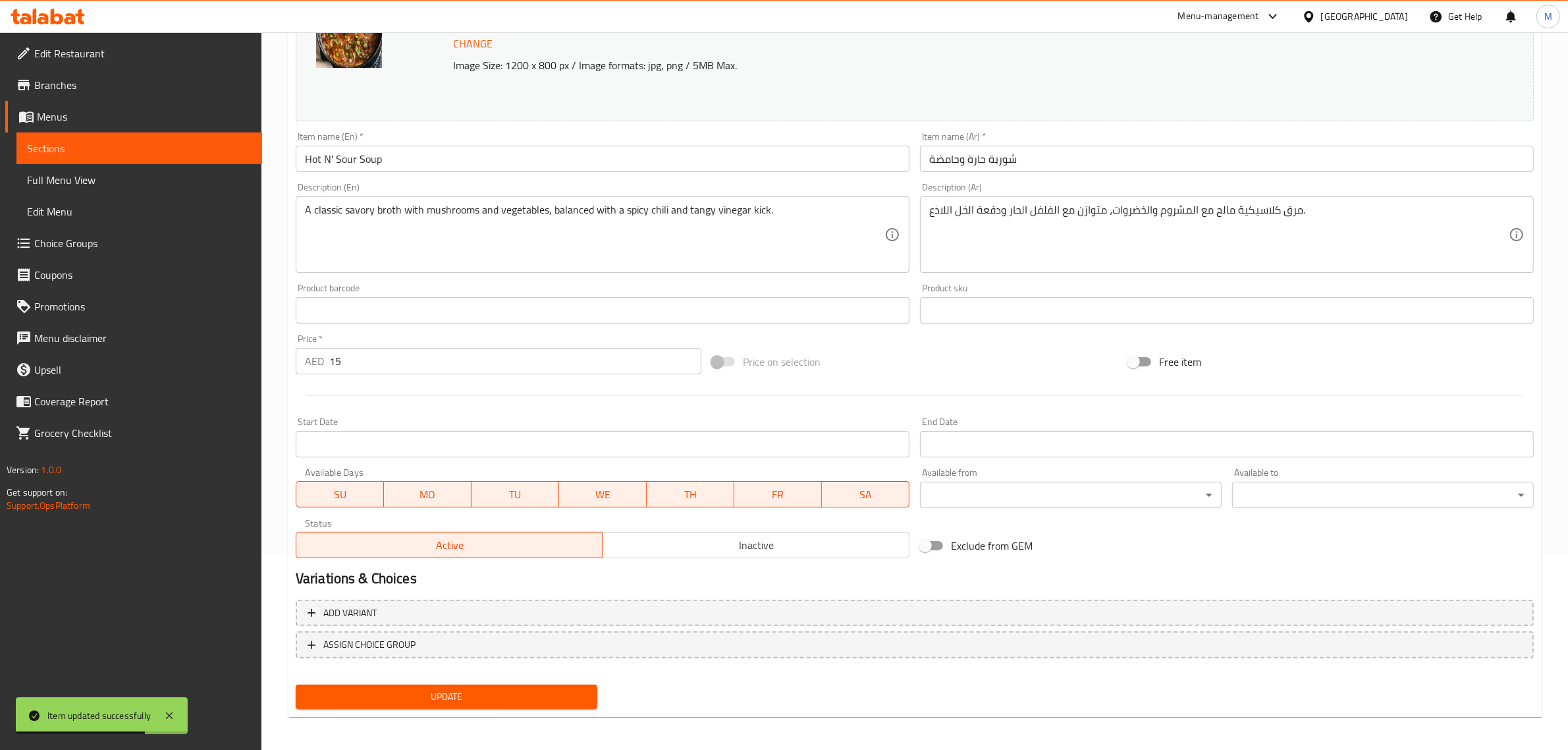
scroll to position [198, 0]
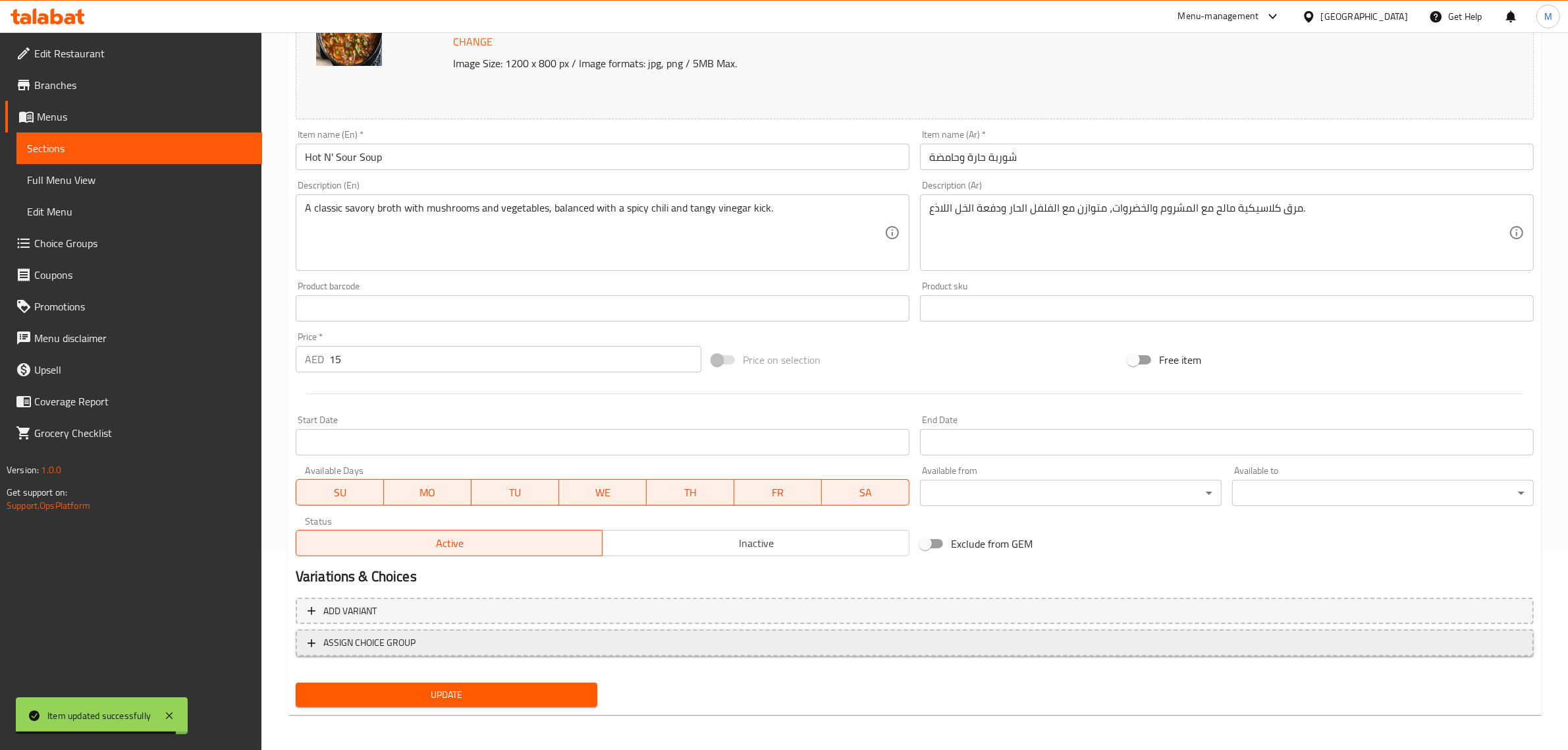
click at [456, 642] on span "ASSIGN CHOICE GROUP" at bounding box center [914, 643] width 1214 height 17
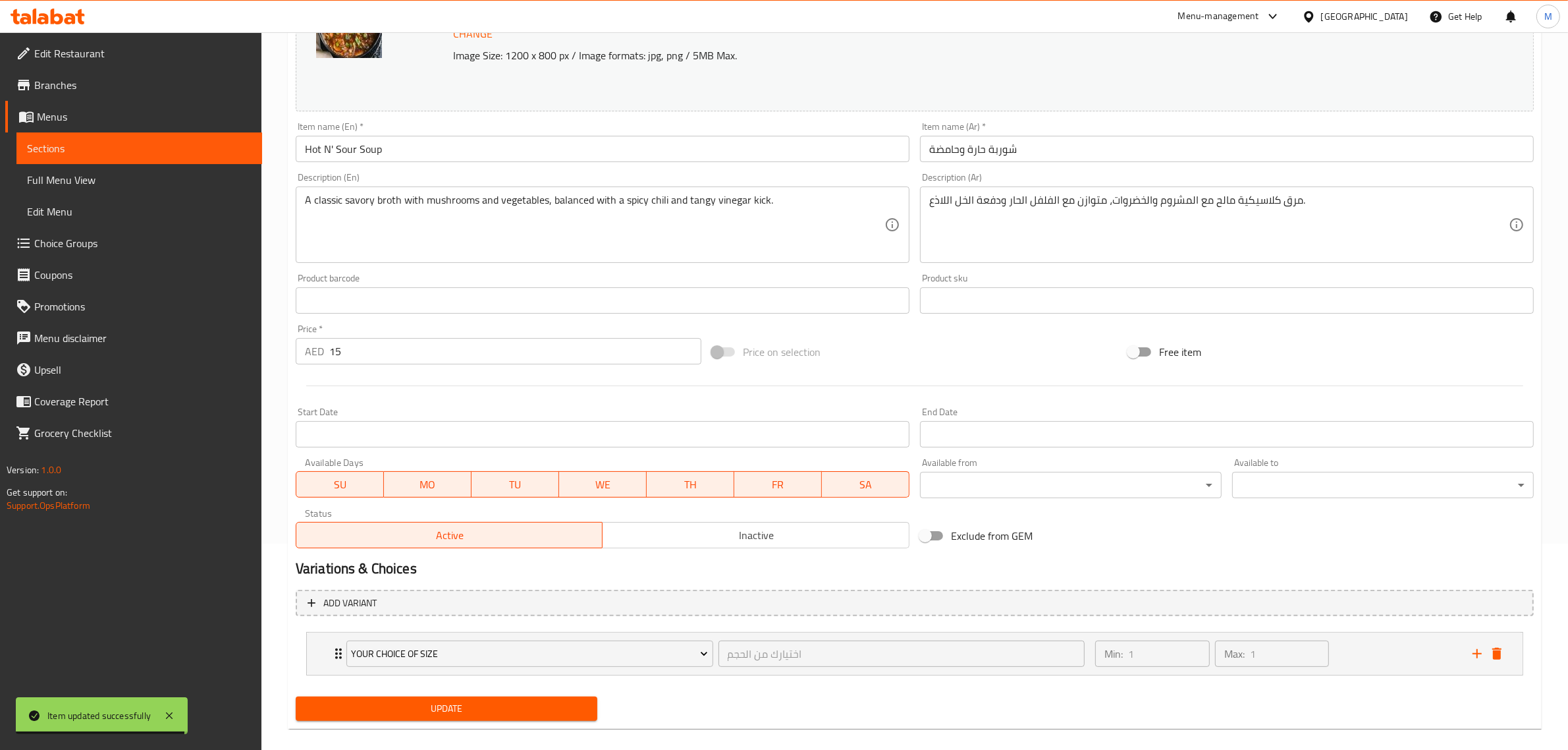
scroll to position [221, 0]
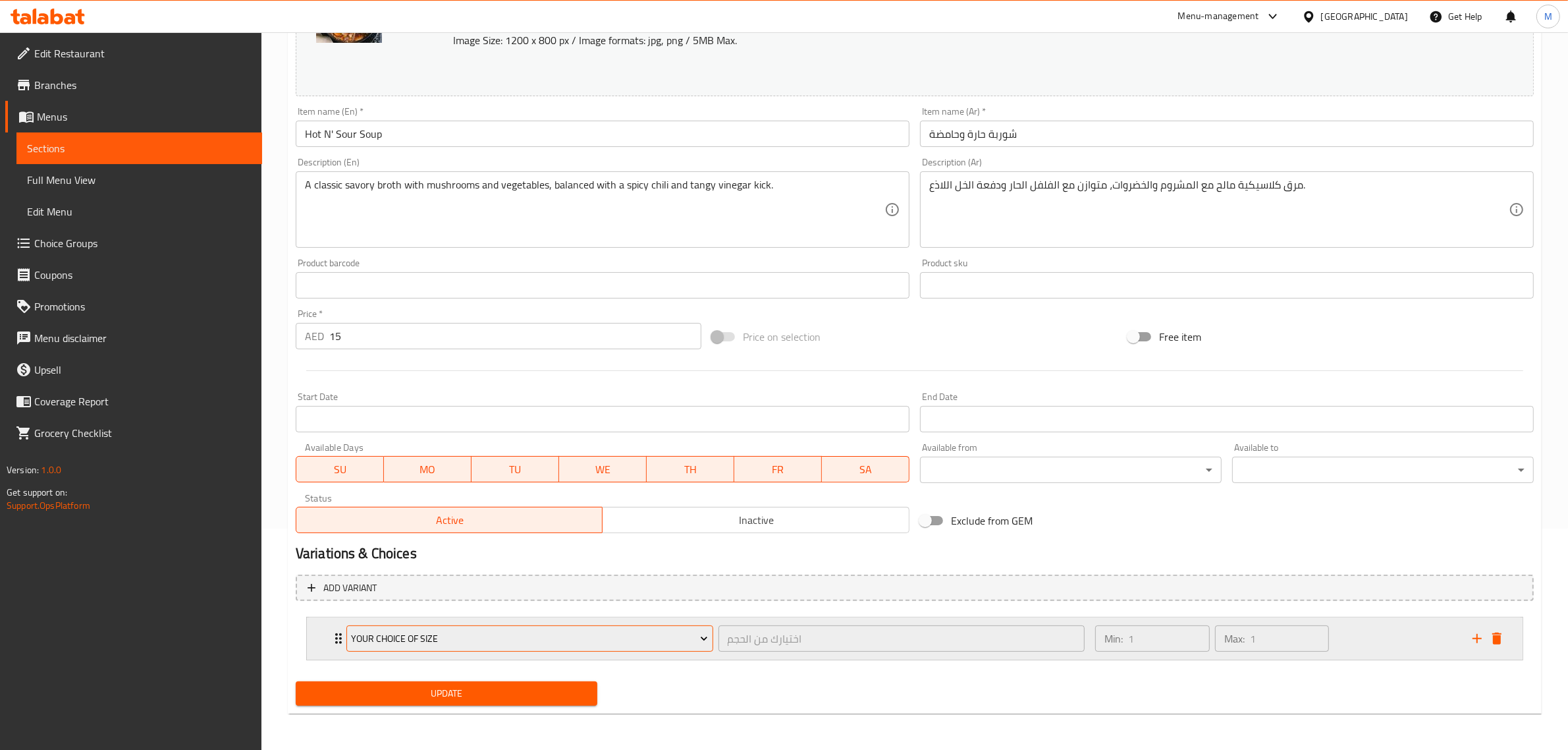
click at [522, 647] on button "Your choice of size" at bounding box center [530, 639] width 367 height 27
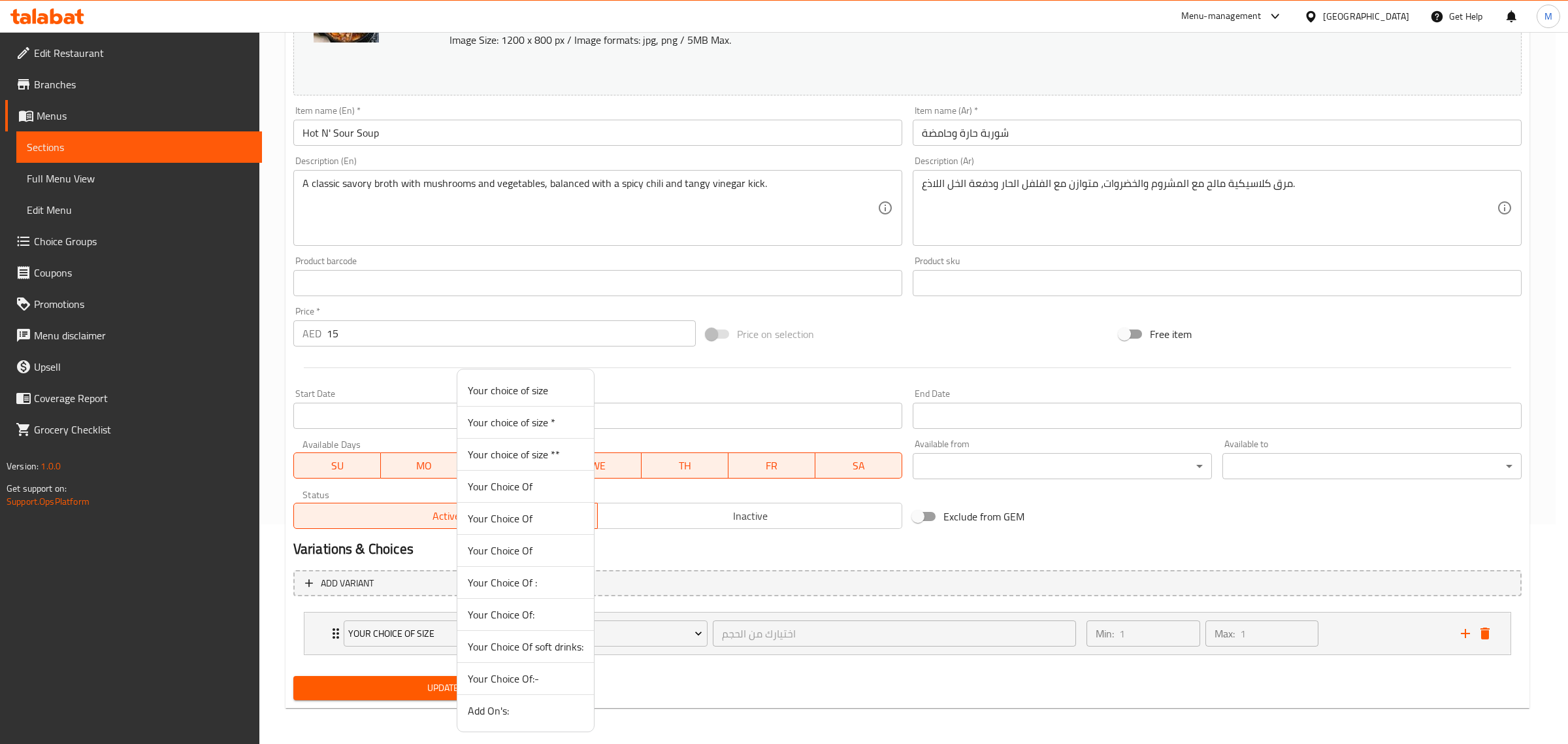
click at [541, 679] on span "Your Choice Of:-" at bounding box center [526, 679] width 116 height 16
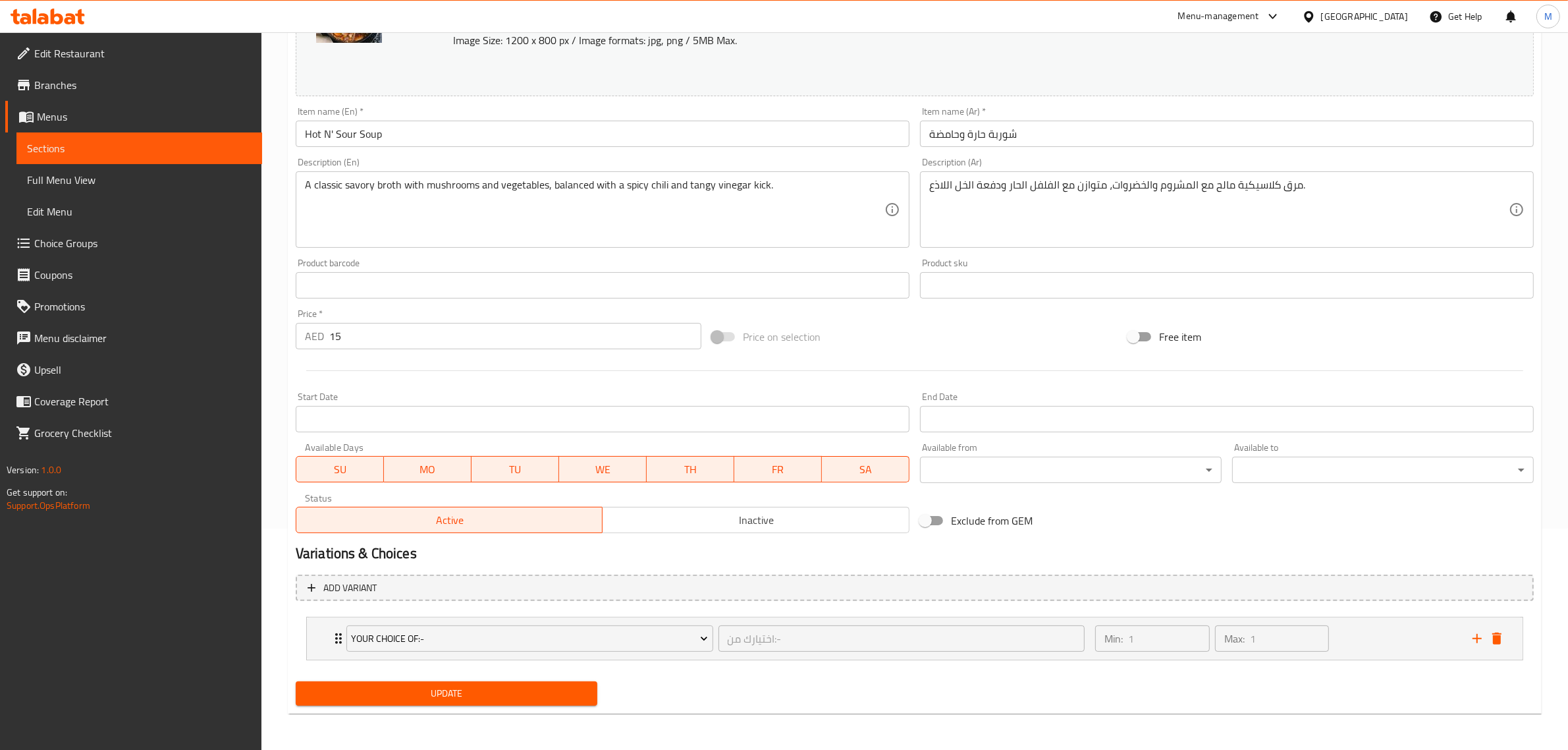
click at [465, 693] on span "Update" at bounding box center [446, 693] width 281 height 17
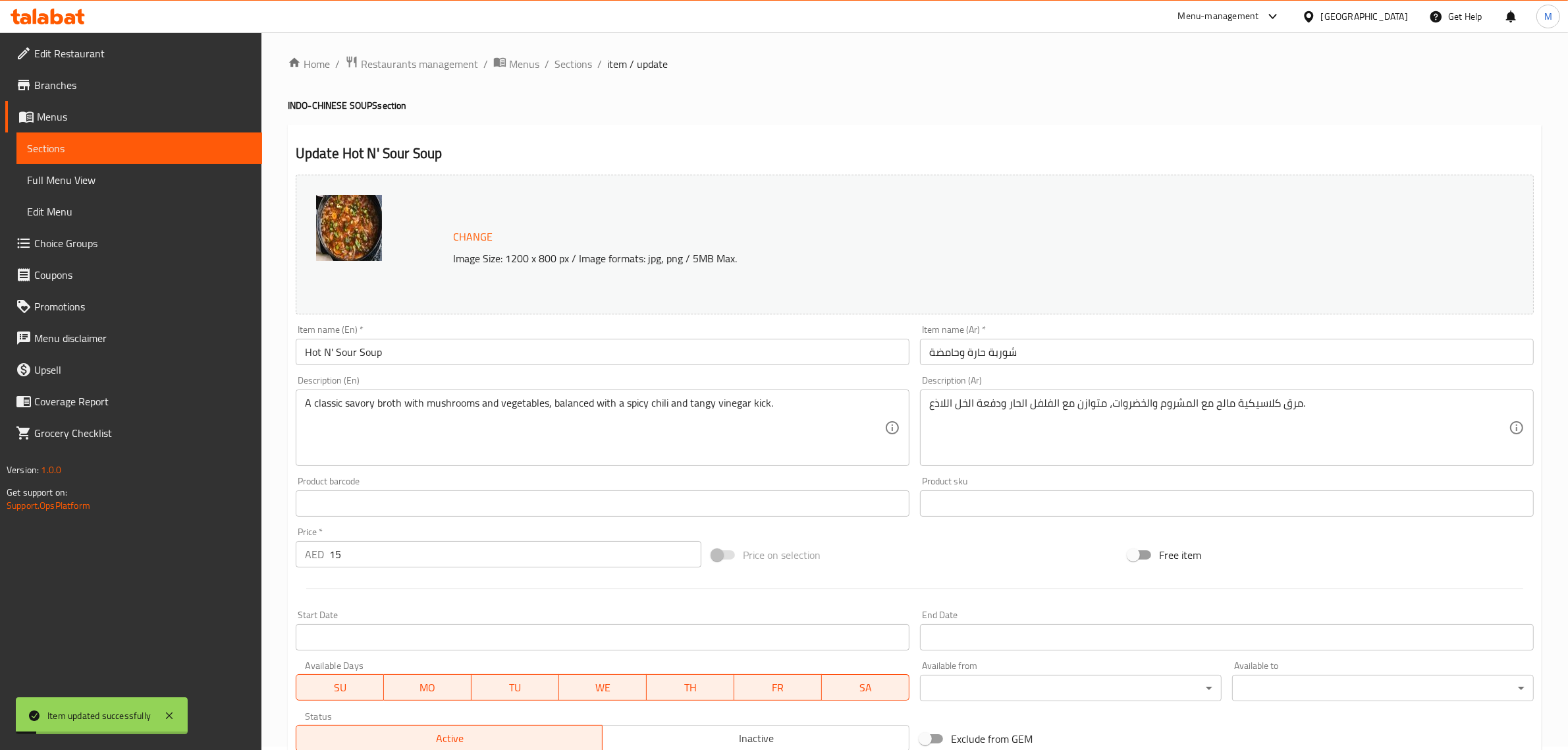
scroll to position [0, 0]
click at [584, 65] on span "Sections" at bounding box center [573, 67] width 37 height 16
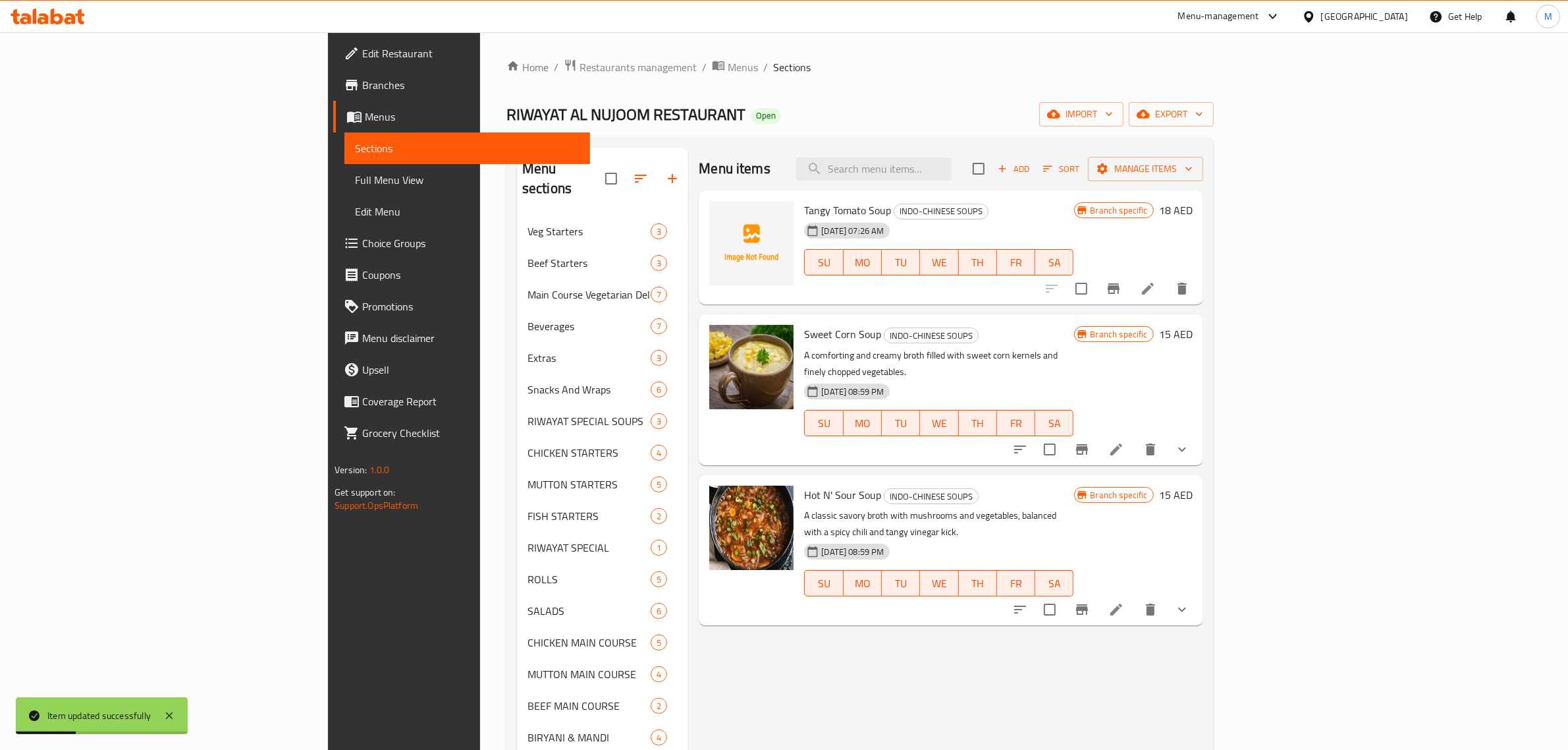
click at [718, 305] on div "Tangy Tomato Soup INDO-CHINESE SOUPS 06-10-2025 07:26 AM SU MO TU WE TH FR SA B…" at bounding box center [950, 248] width 504 height 115
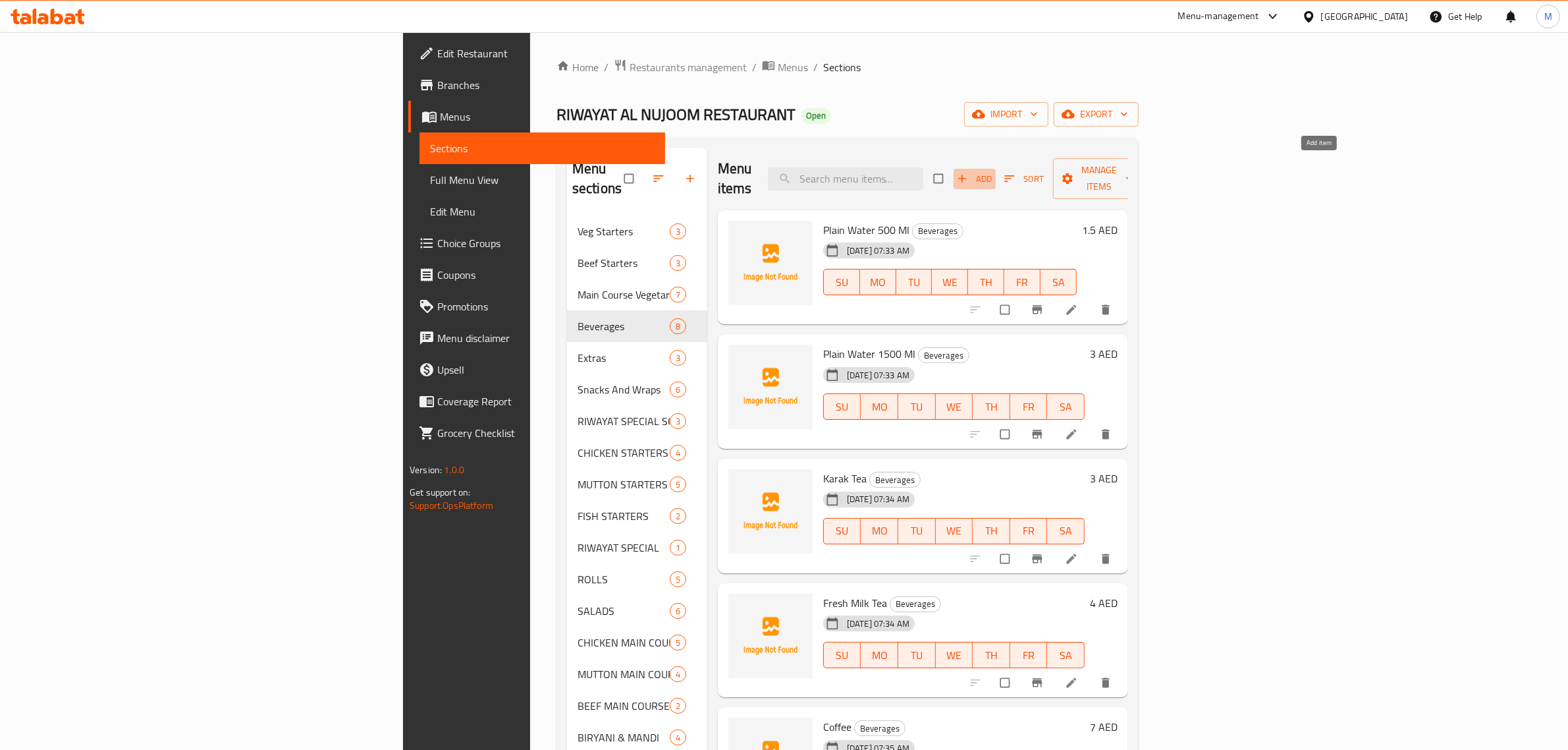
click at [992, 173] on span "Add" at bounding box center [974, 179] width 35 height 15
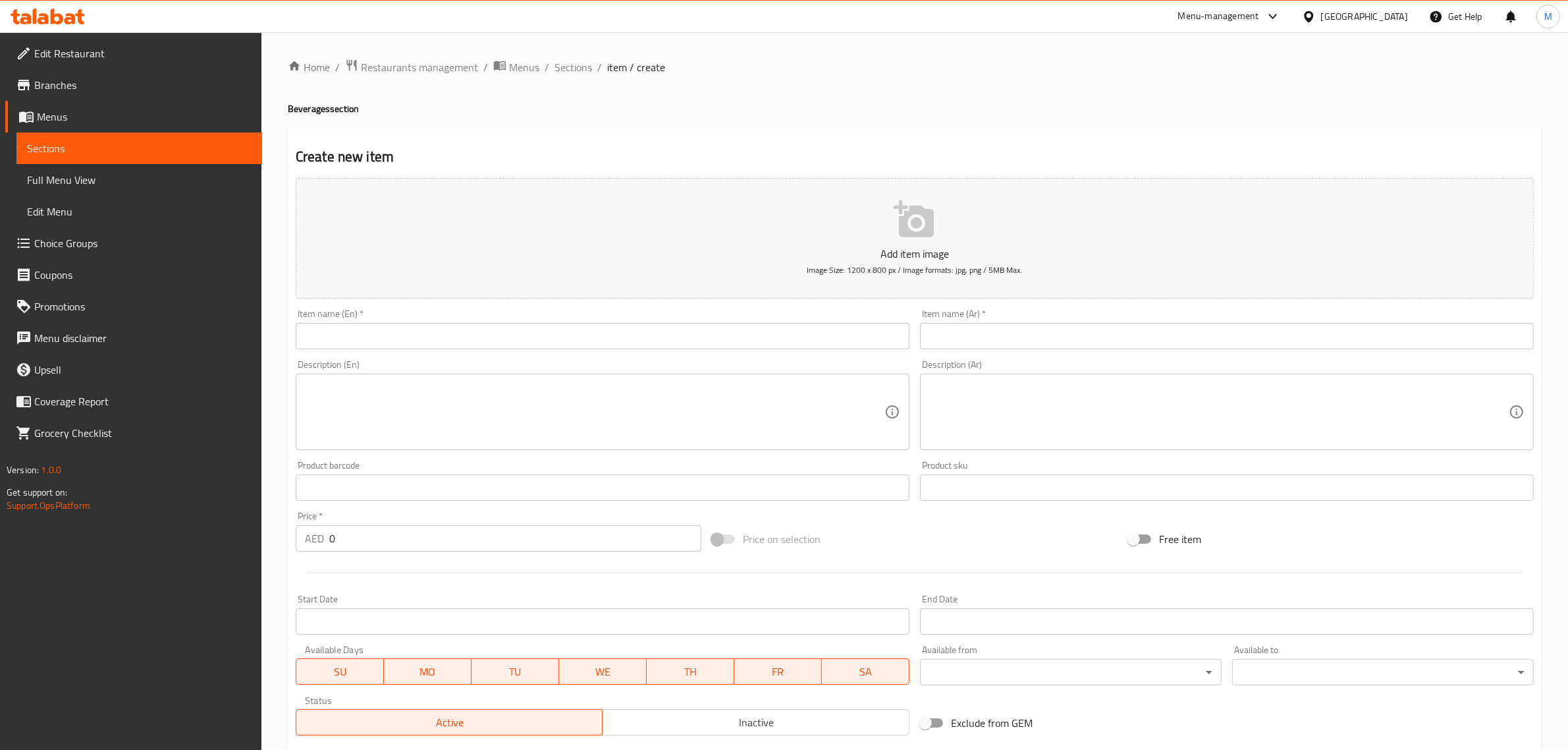
click at [522, 344] on input "text" at bounding box center [602, 336] width 614 height 27
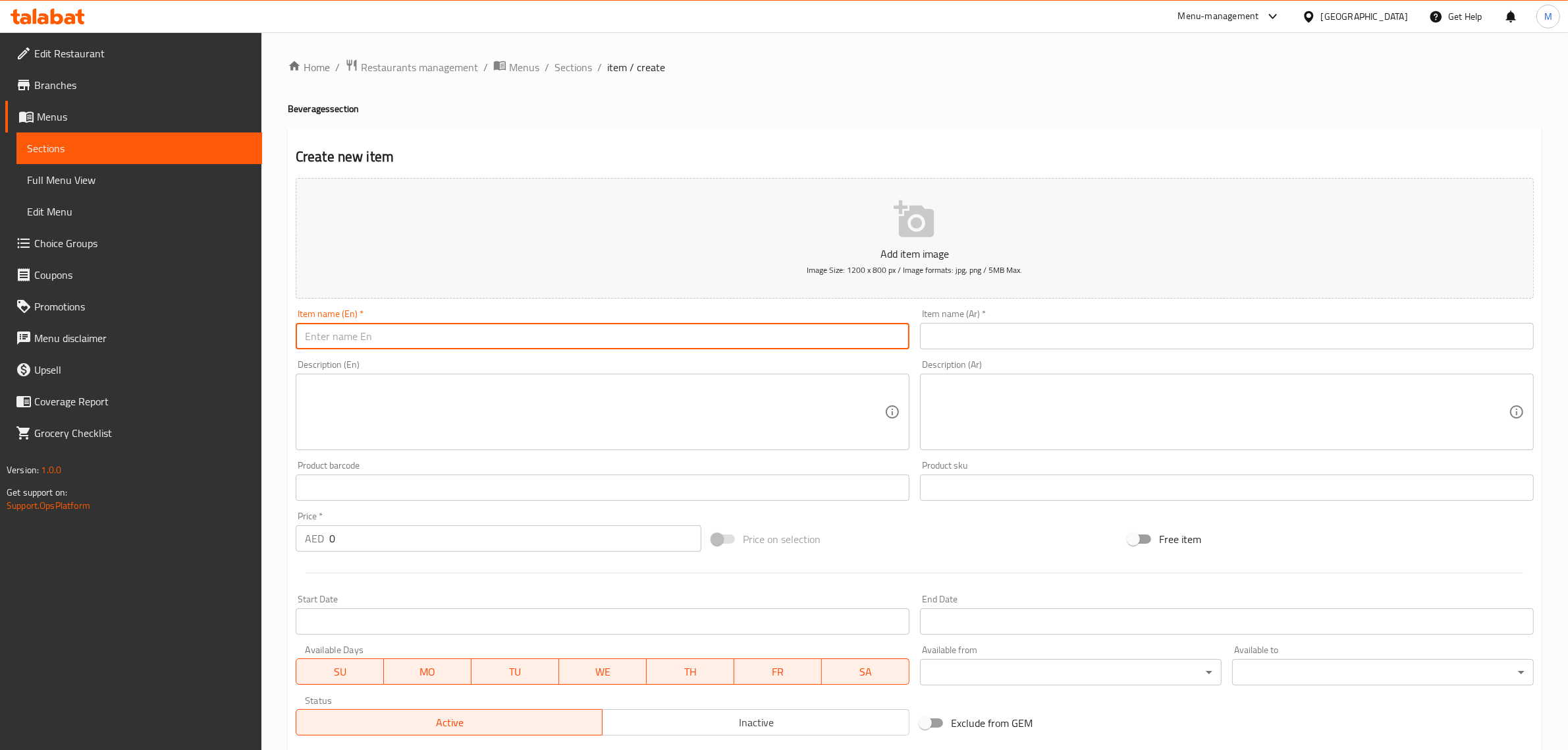
paste input "Shakes"
type input "Shakes"
click at [1013, 355] on div "Description (Ar) Description (Ar)" at bounding box center [1227, 405] width 624 height 101
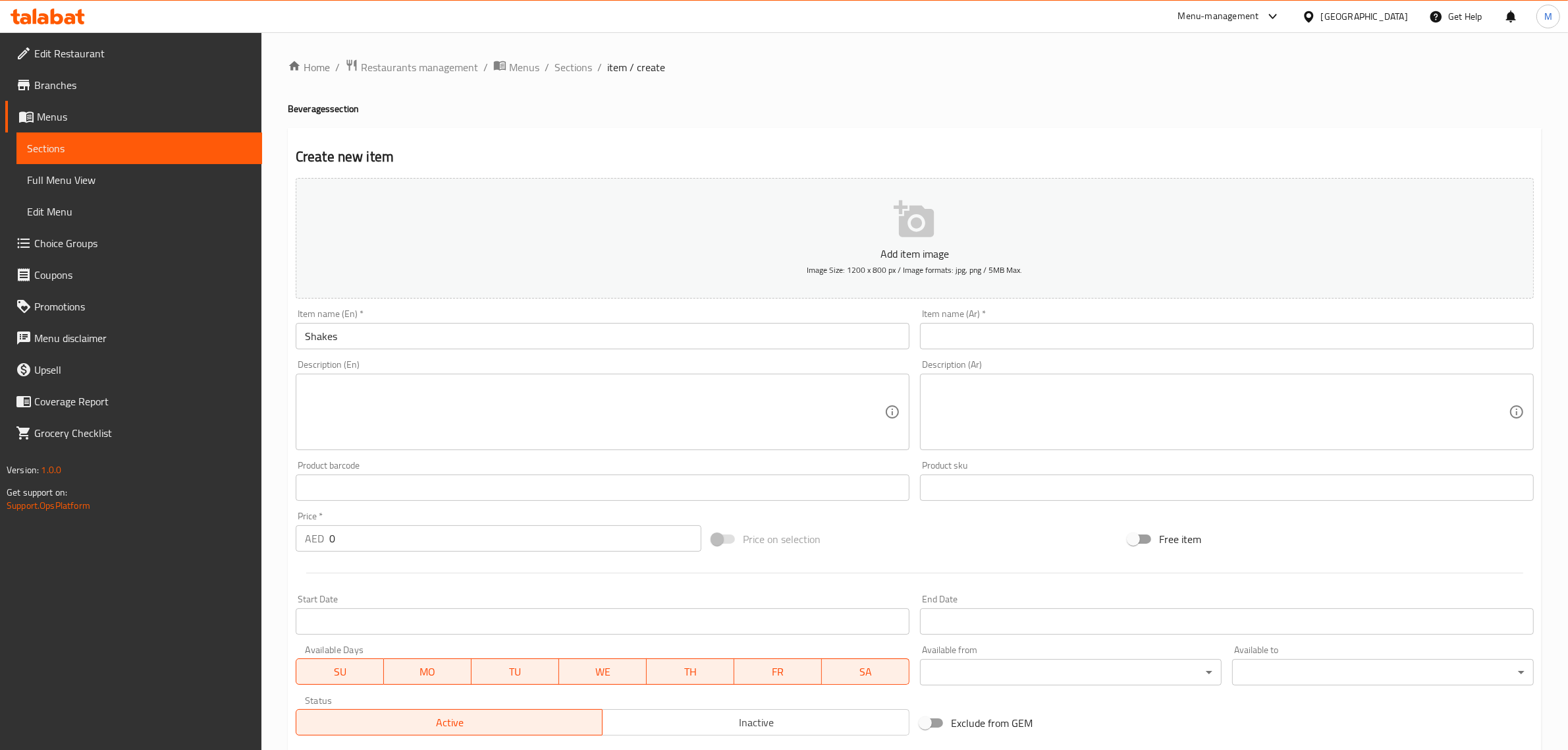
click at [1021, 337] on input "text" at bounding box center [1226, 336] width 614 height 27
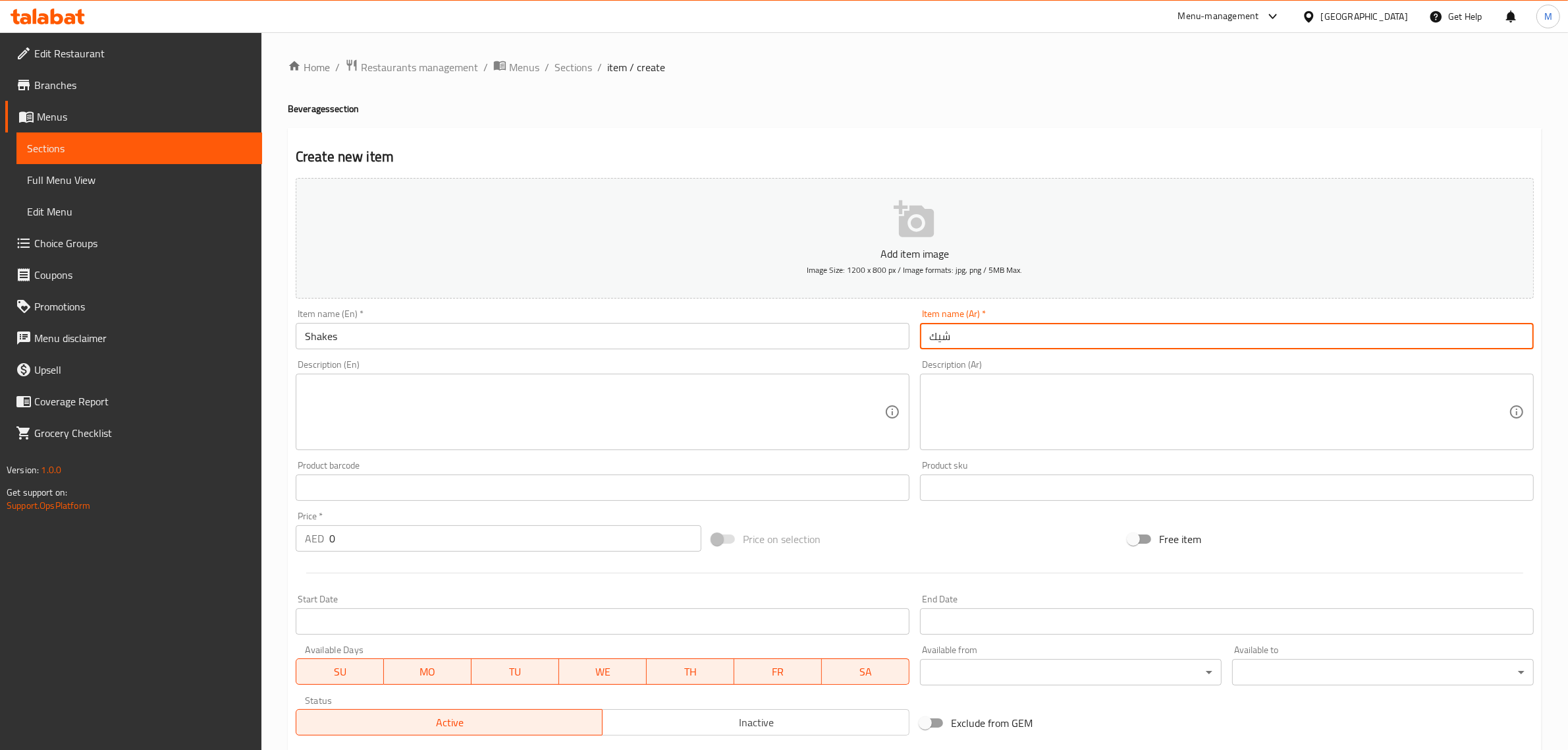
type input "شيك"
click at [580, 423] on textarea at bounding box center [595, 412] width 580 height 63
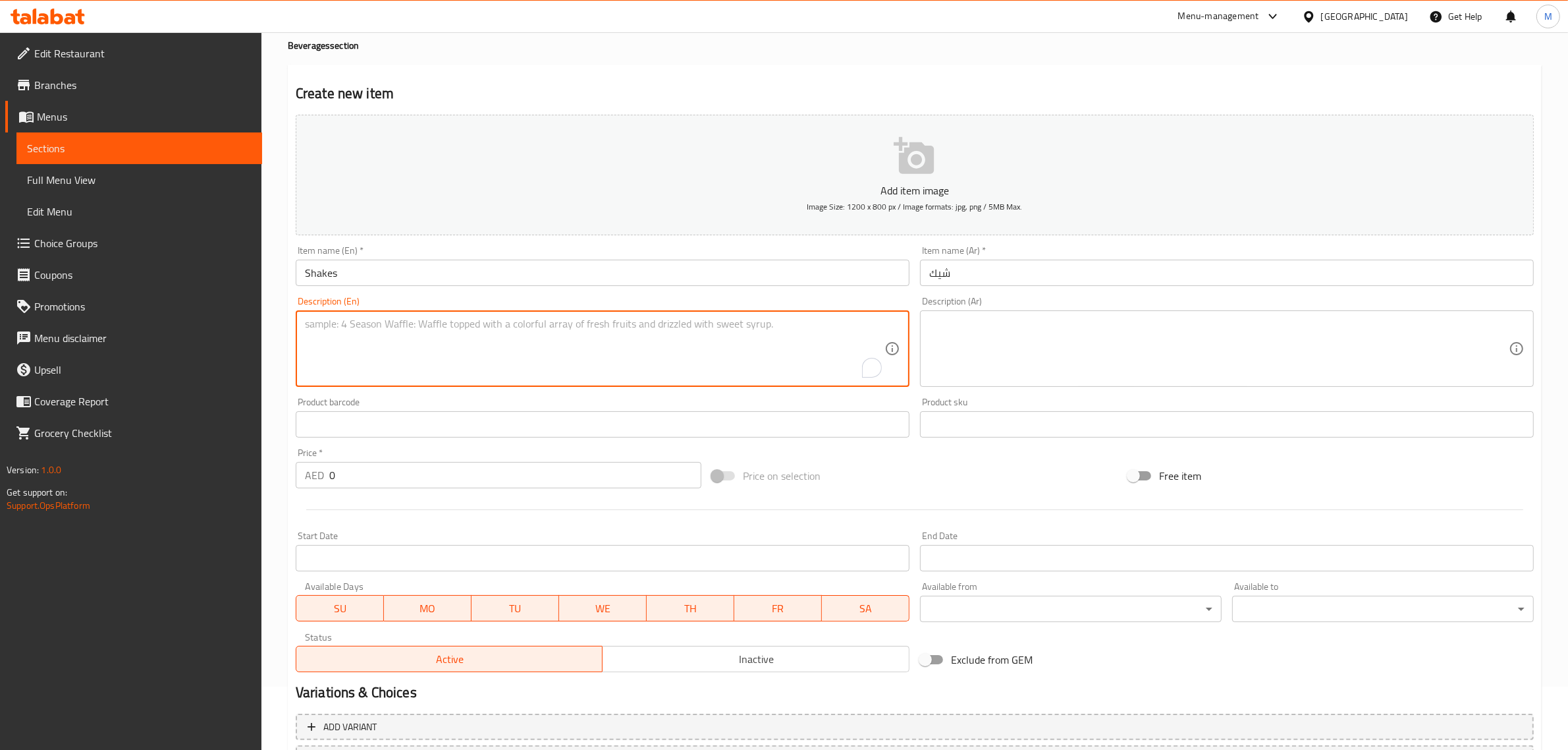
scroll to position [83, 0]
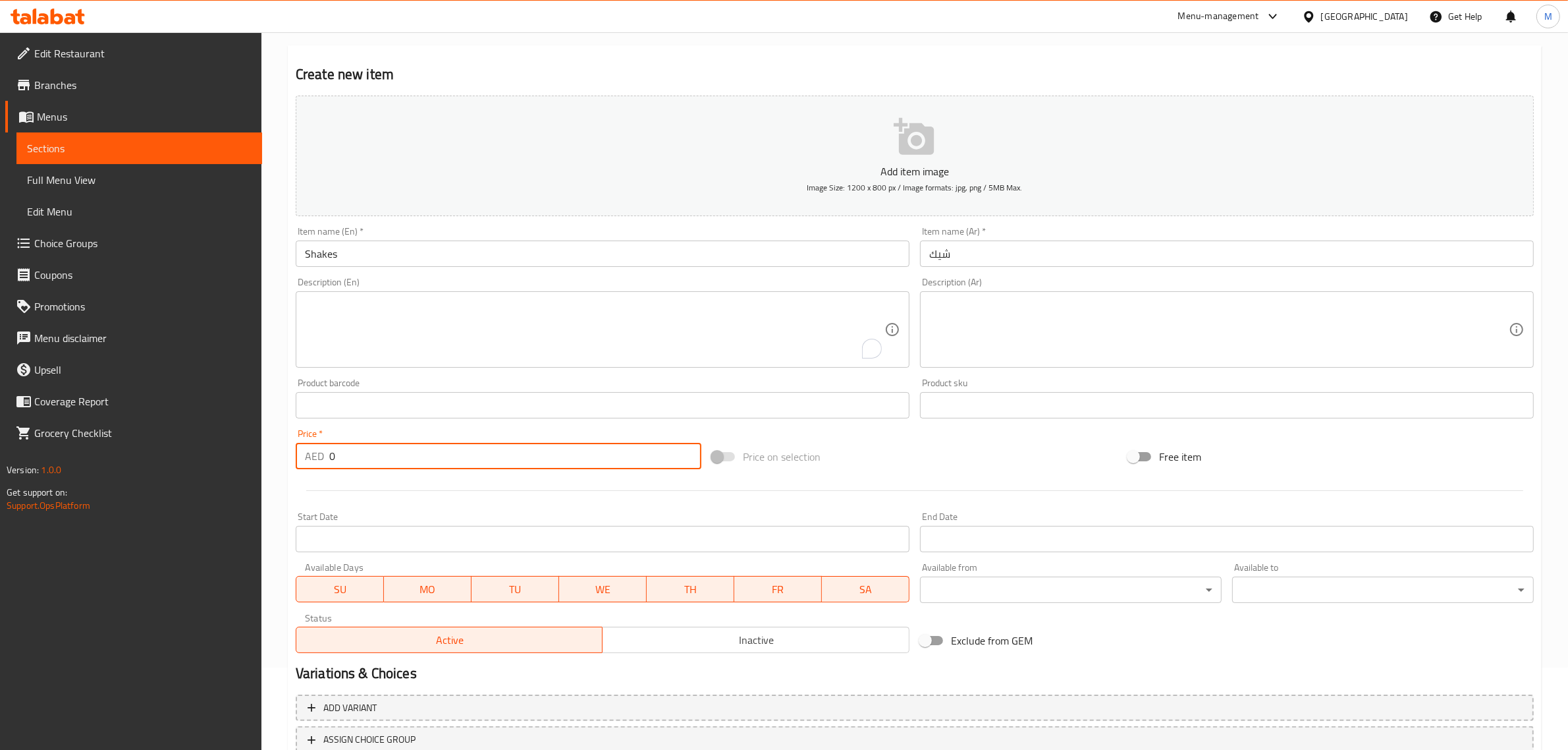
drag, startPoint x: 367, startPoint y: 463, endPoint x: 285, endPoint y: 452, distance: 82.7
click at [292, 455] on div "Price   * AED 0 Price *" at bounding box center [498, 449] width 416 height 51
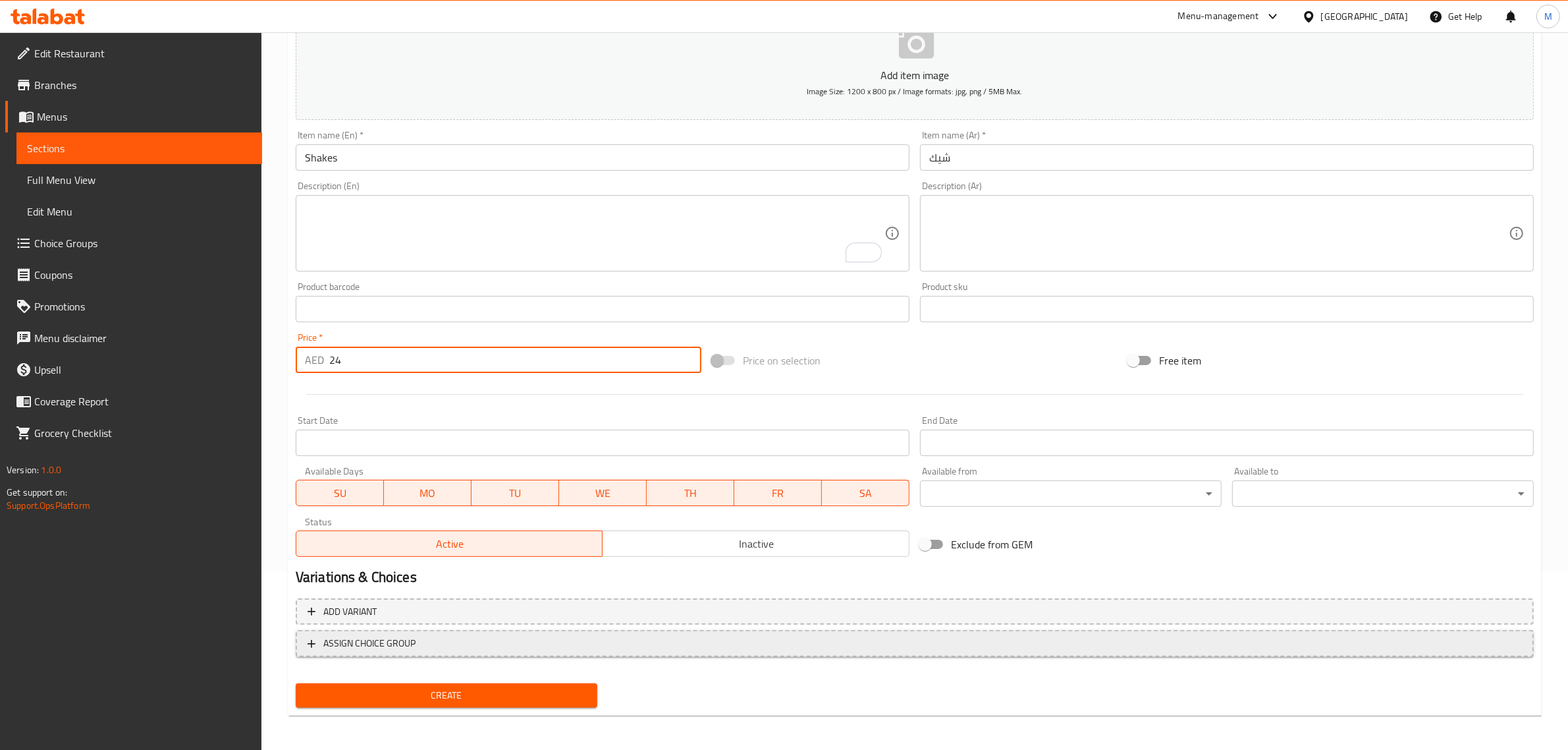
type input "24"
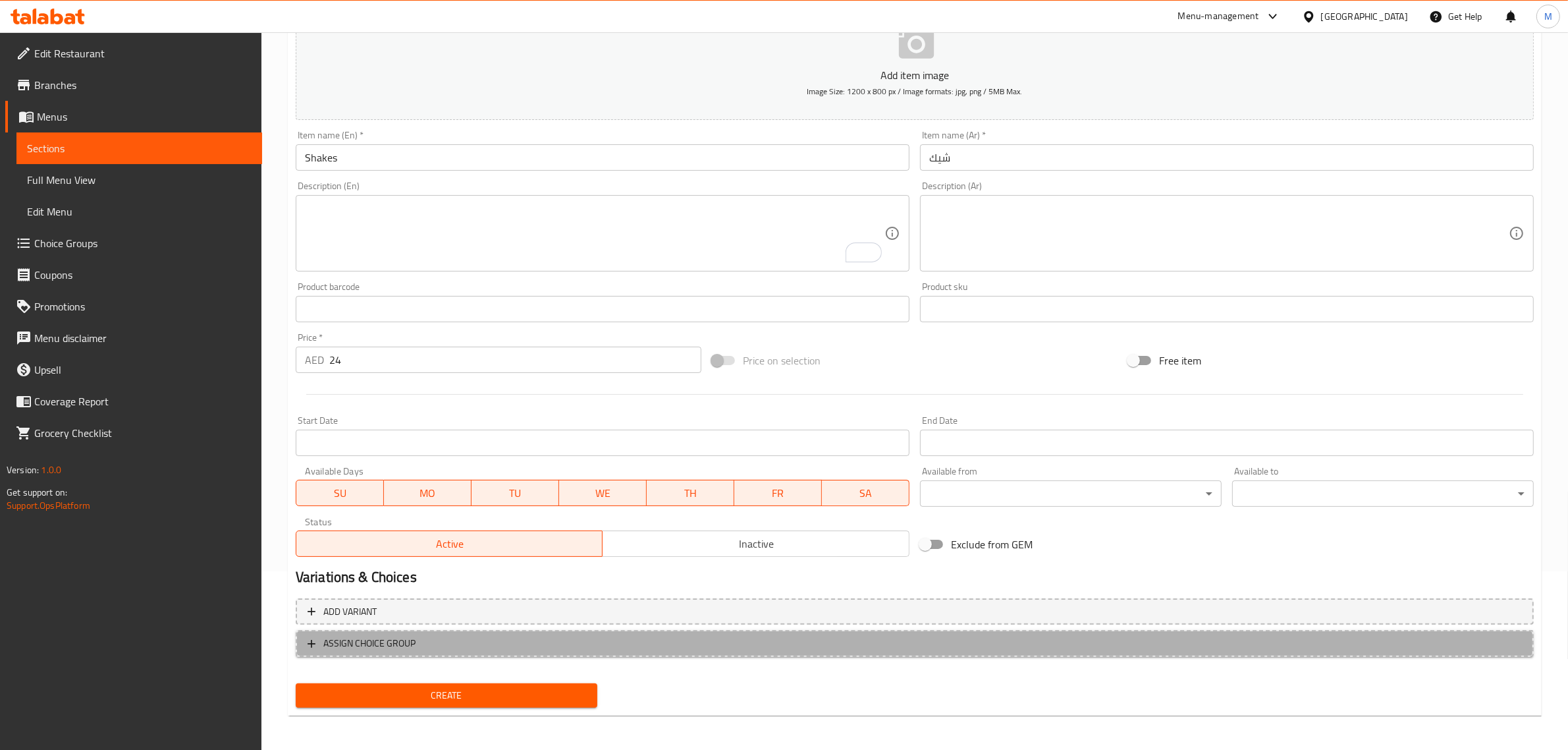
click at [413, 643] on span "ASSIGN CHOICE GROUP" at bounding box center [369, 643] width 92 height 17
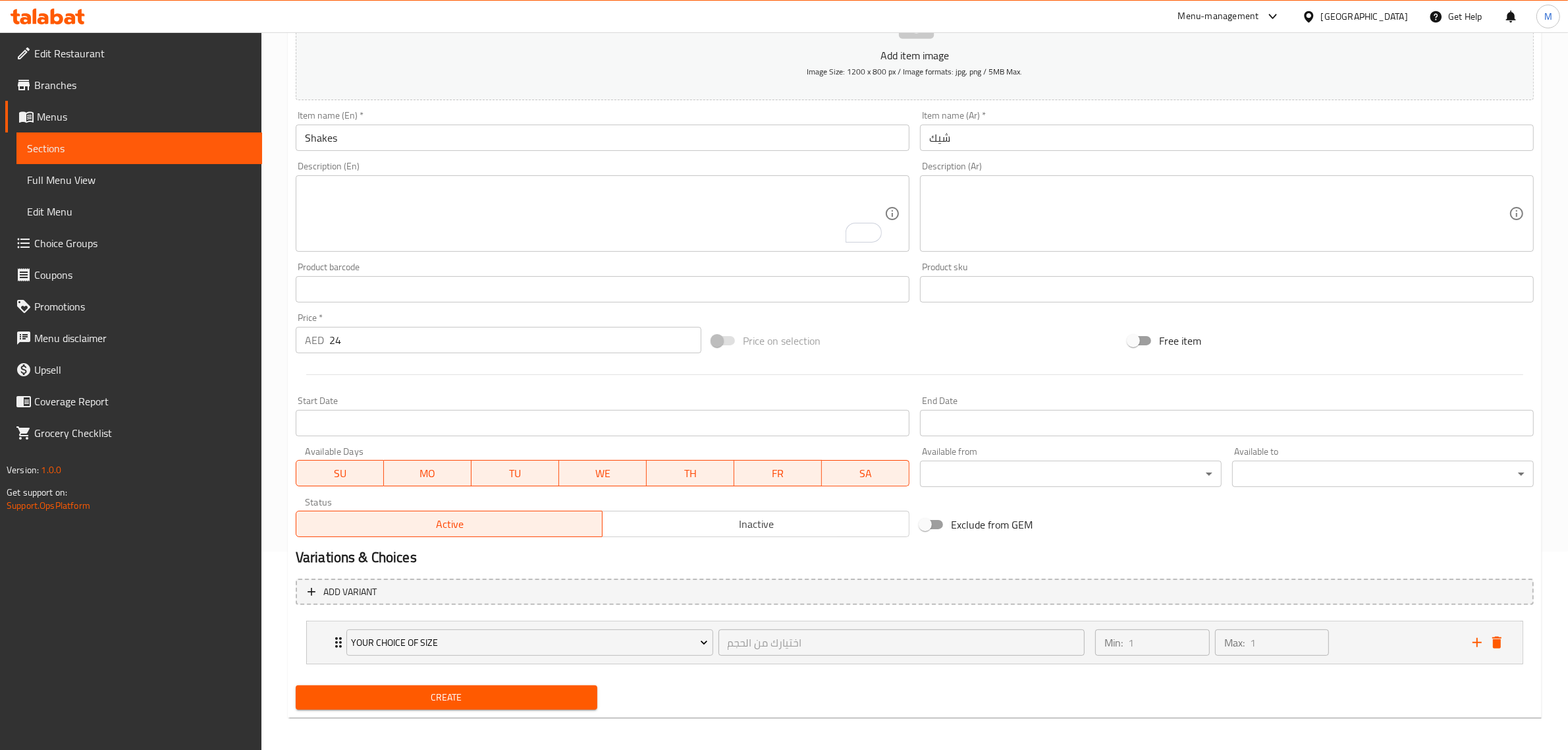
scroll to position [201, 0]
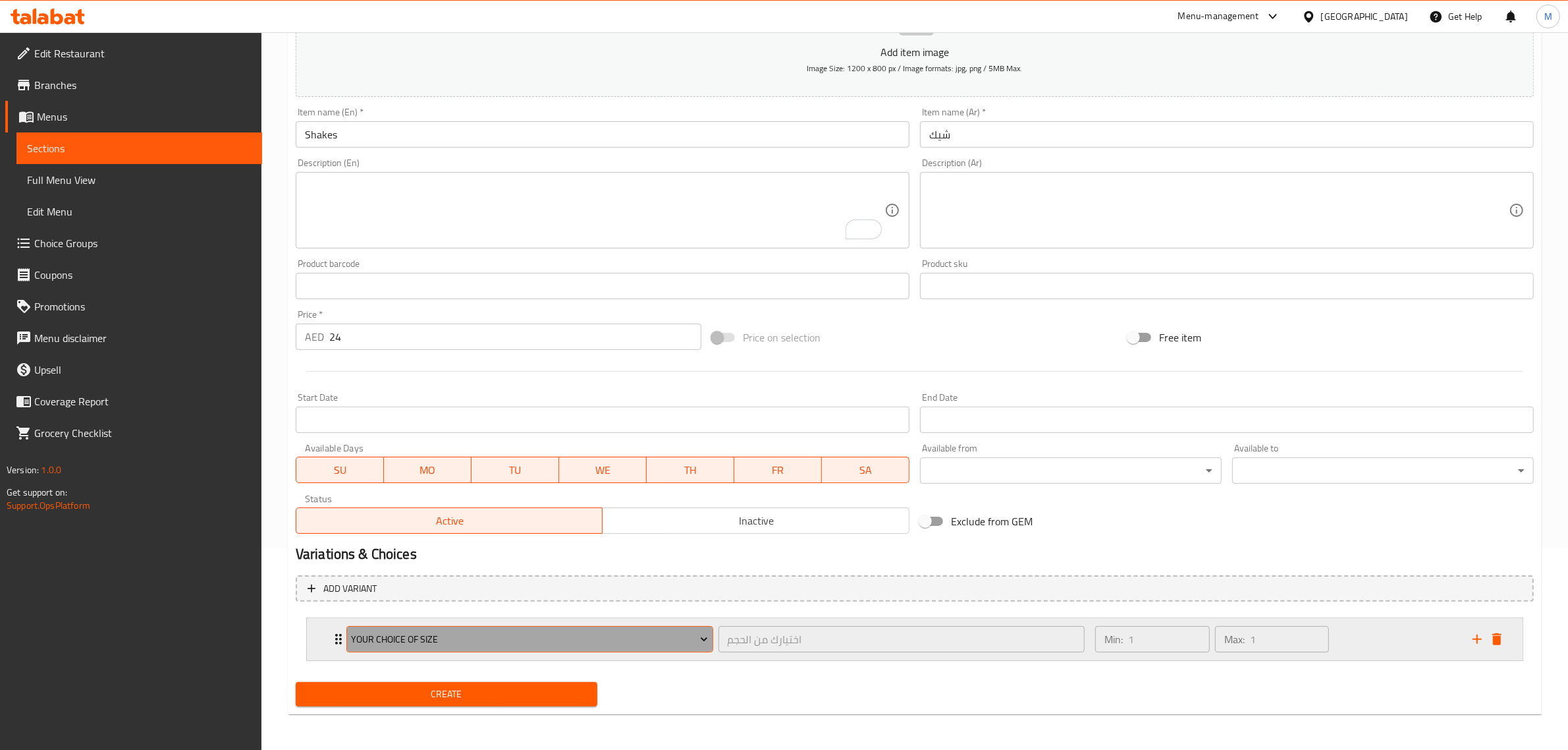
click at [689, 633] on span "Your choice of size" at bounding box center [530, 639] width 357 height 17
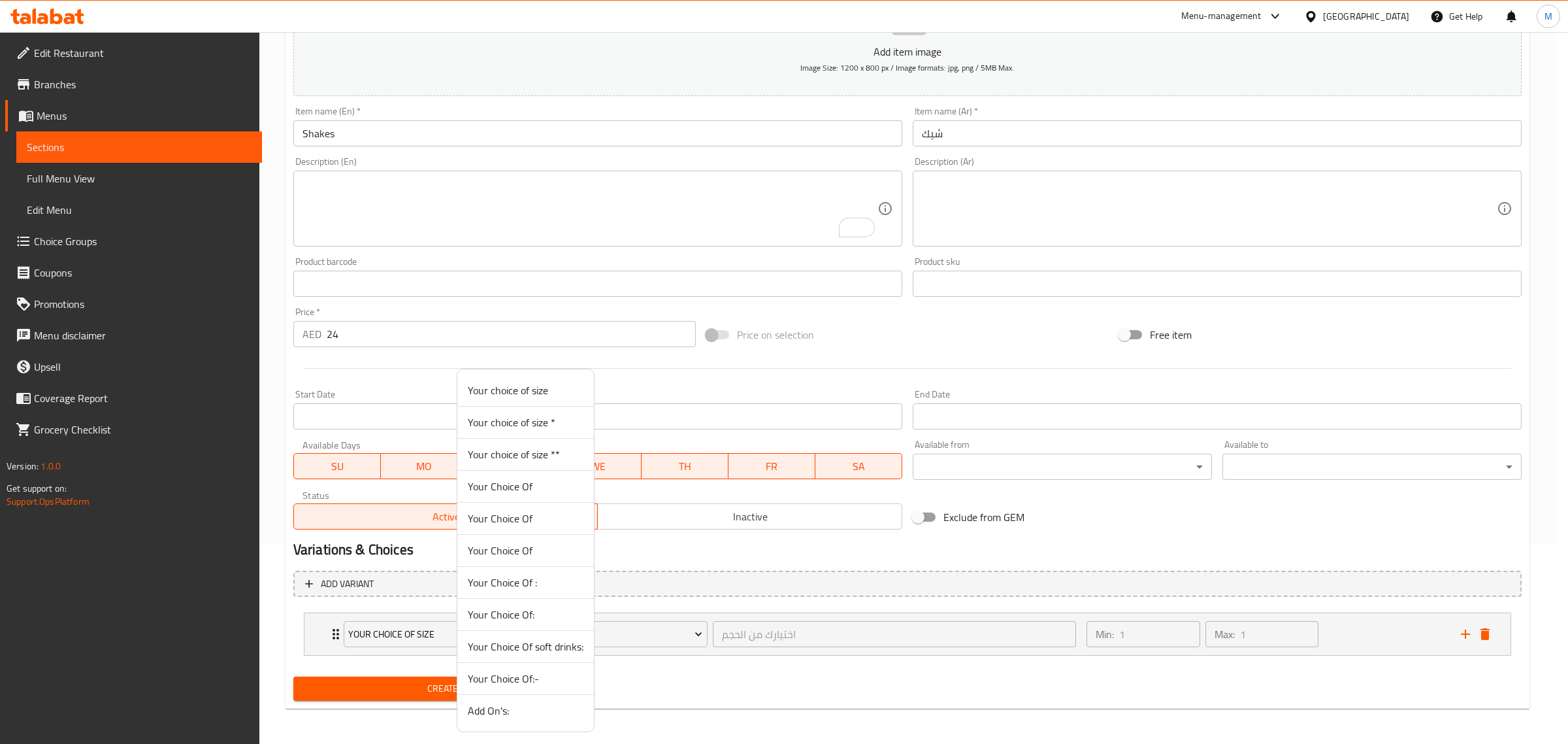
click at [536, 615] on span "Your Choice Of:" at bounding box center [526, 614] width 116 height 16
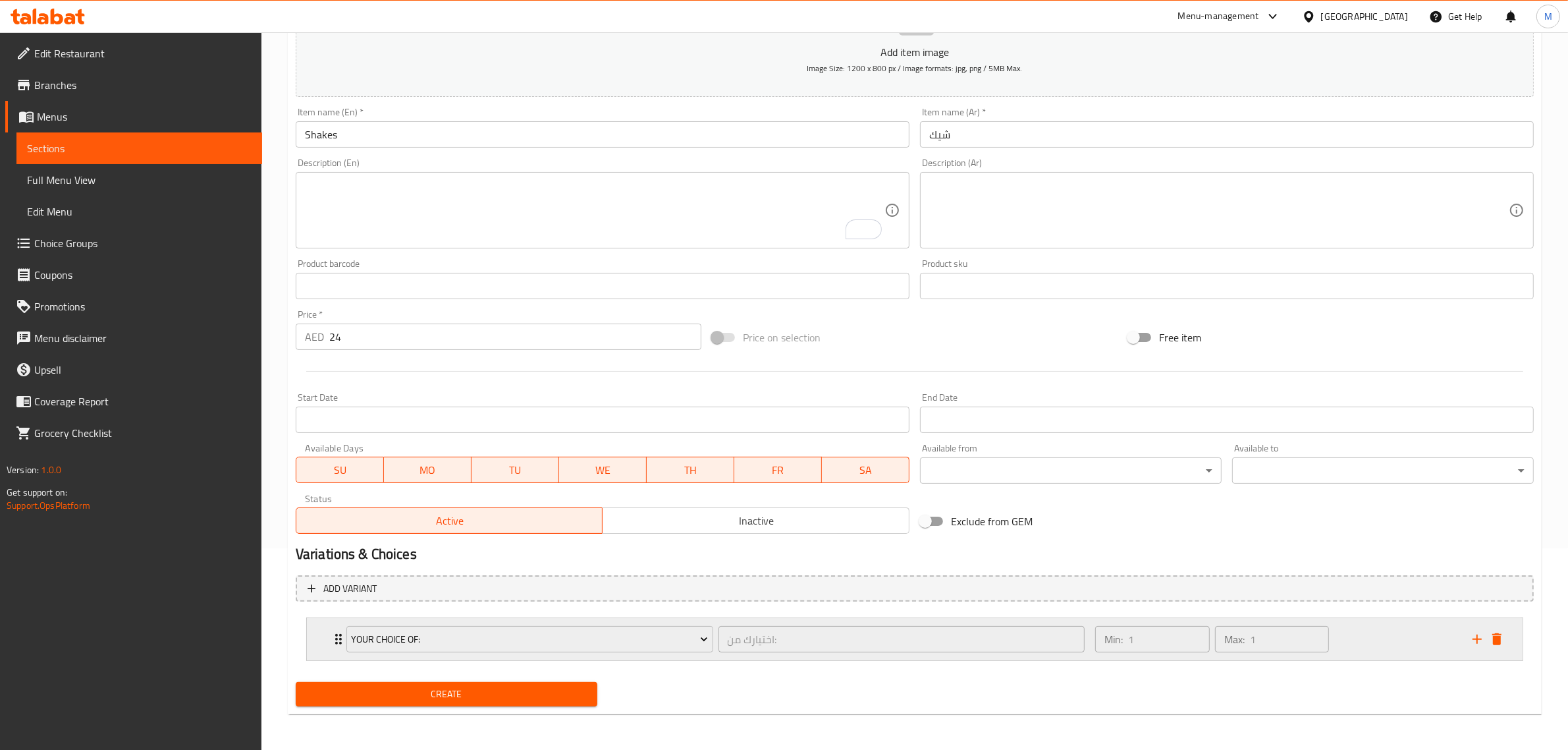
click at [313, 637] on div "Your Choice Of: اختيارك من: ​ Min: 1 ​ Max: 1 ​" at bounding box center [914, 639] width 1215 height 42
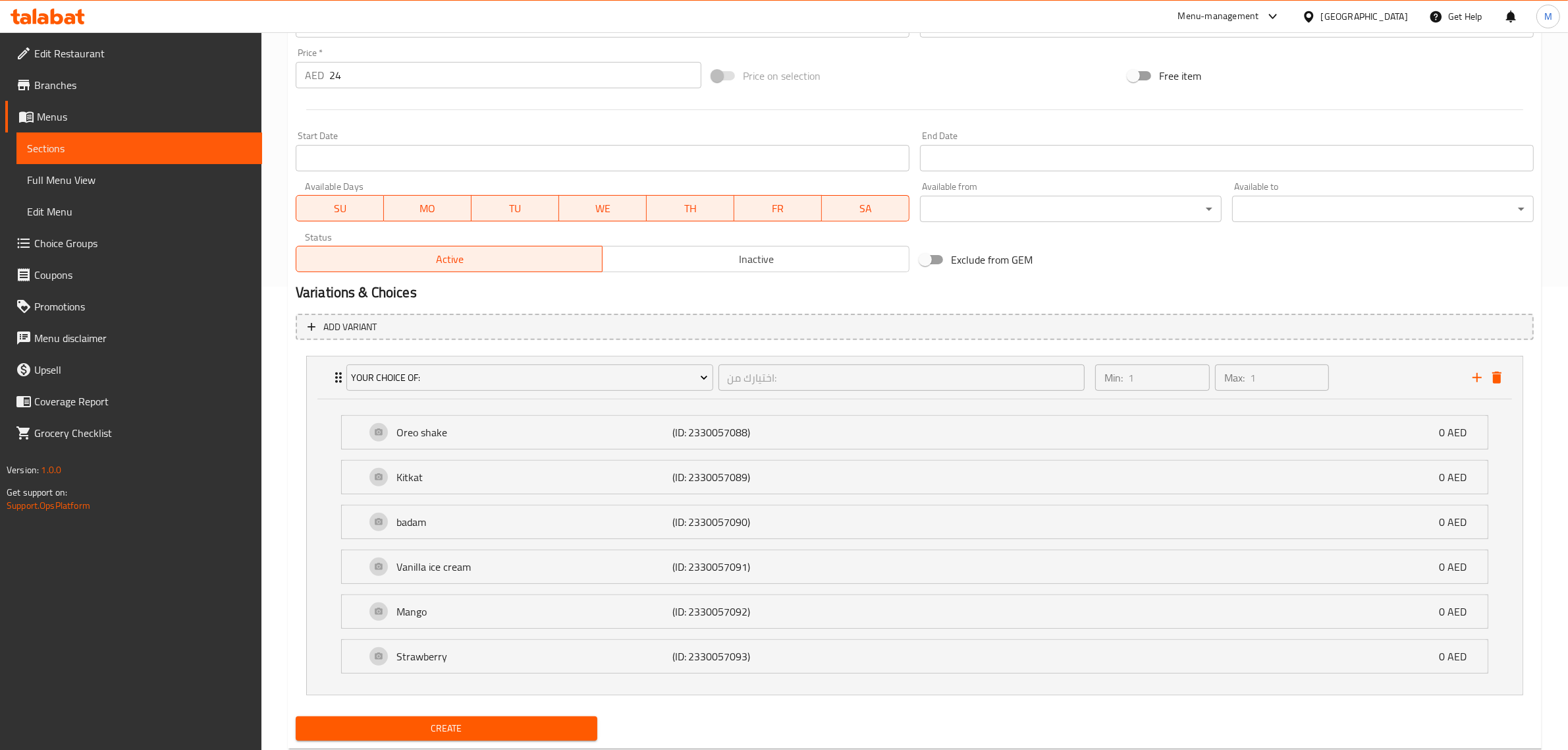
scroll to position [499, 0]
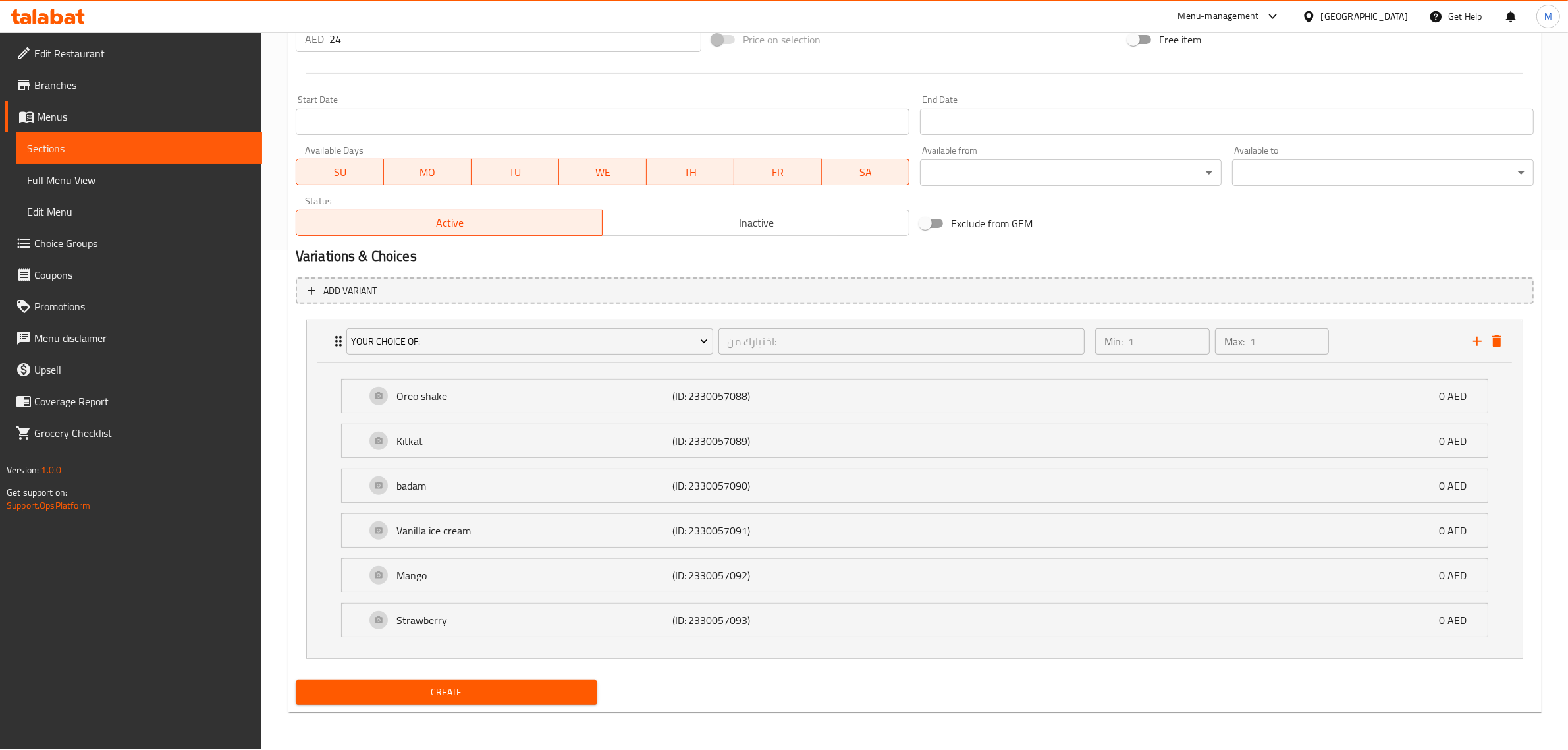
click at [444, 696] on span "Create" at bounding box center [446, 692] width 281 height 17
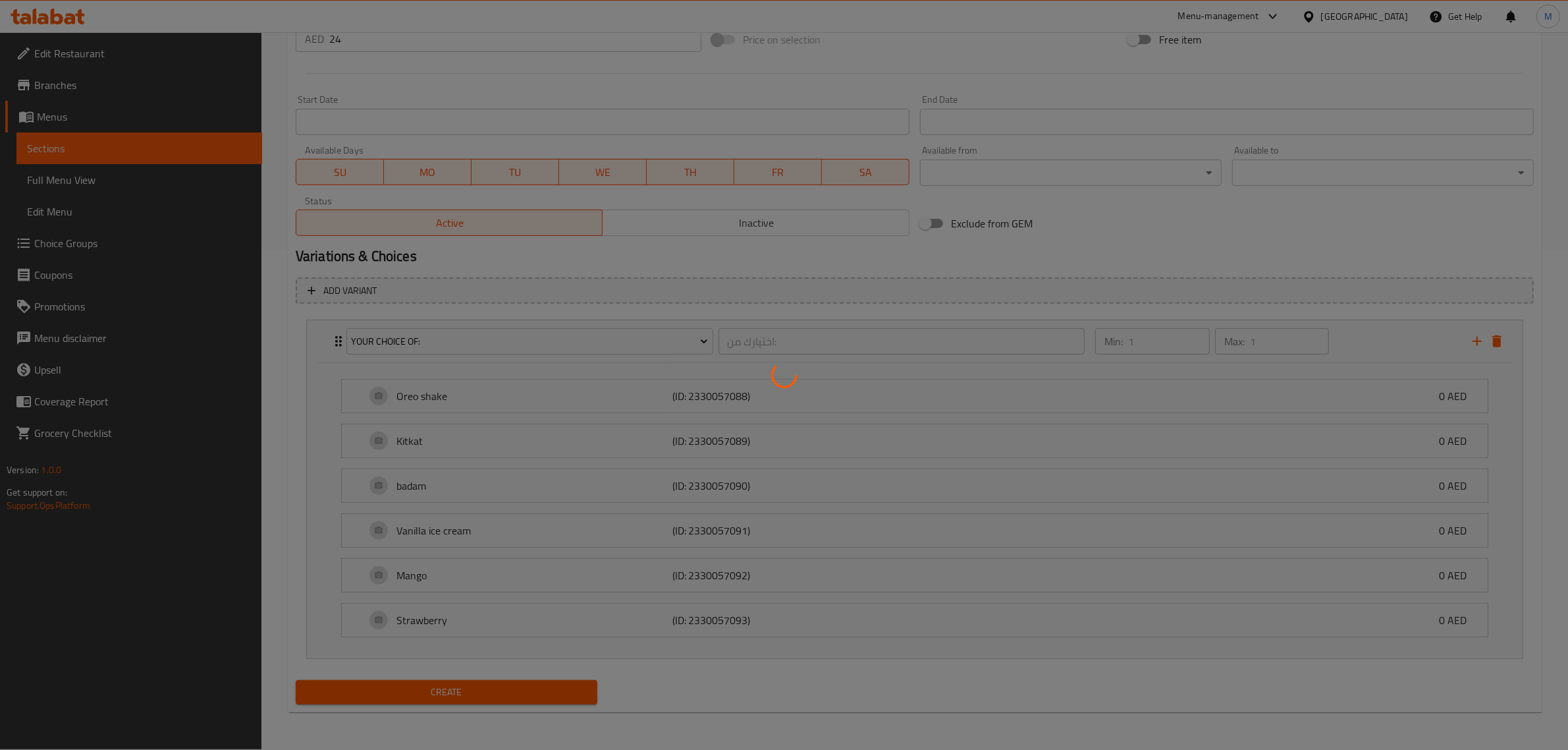
type input "0"
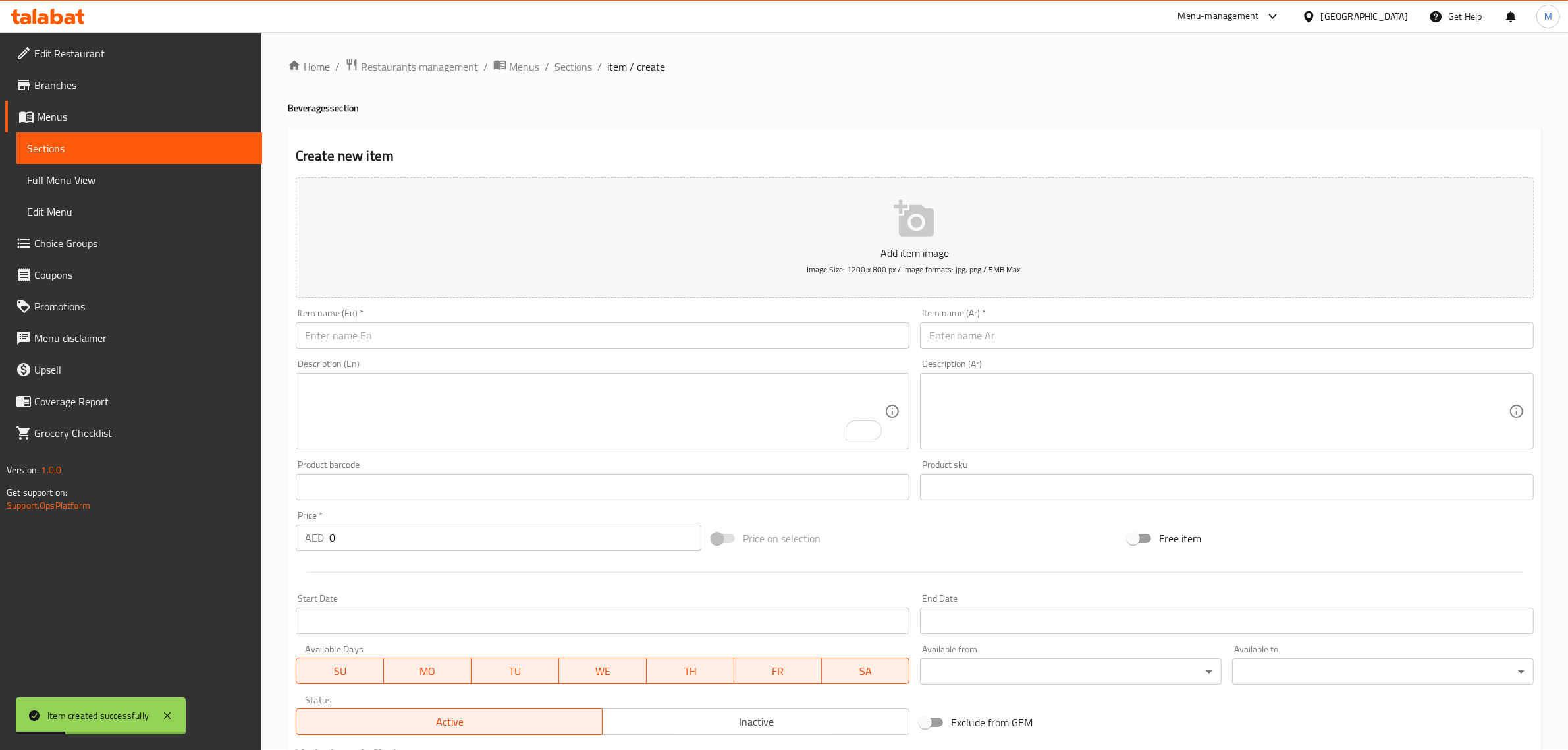
scroll to position [0, 0]
click at [492, 331] on input "text" at bounding box center [602, 336] width 614 height 27
paste input "Soft Drink"
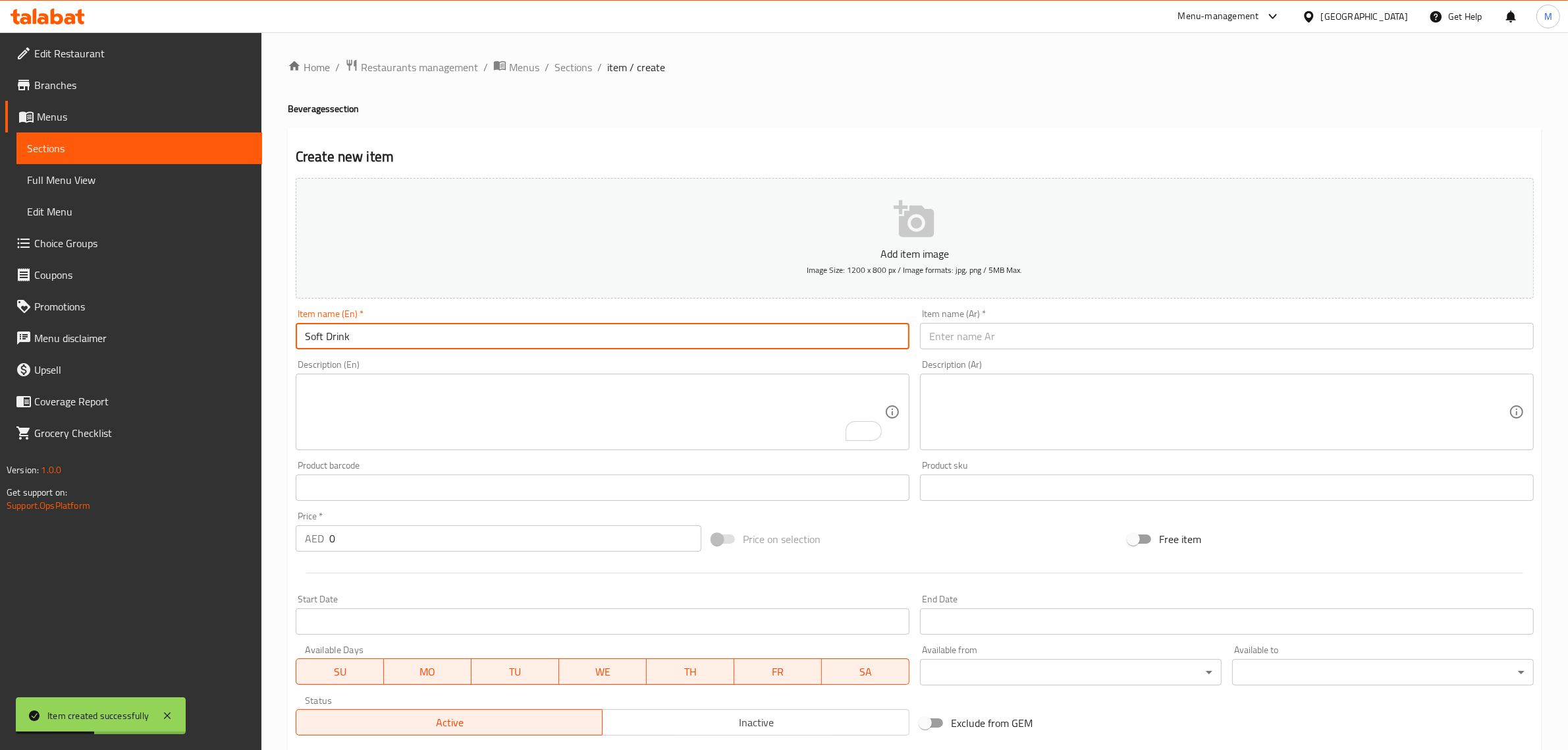
type input "Soft Drink"
drag, startPoint x: 1051, startPoint y: 338, endPoint x: 1036, endPoint y: 326, distance: 19.2
click at [1051, 338] on input "text" at bounding box center [1226, 336] width 614 height 27
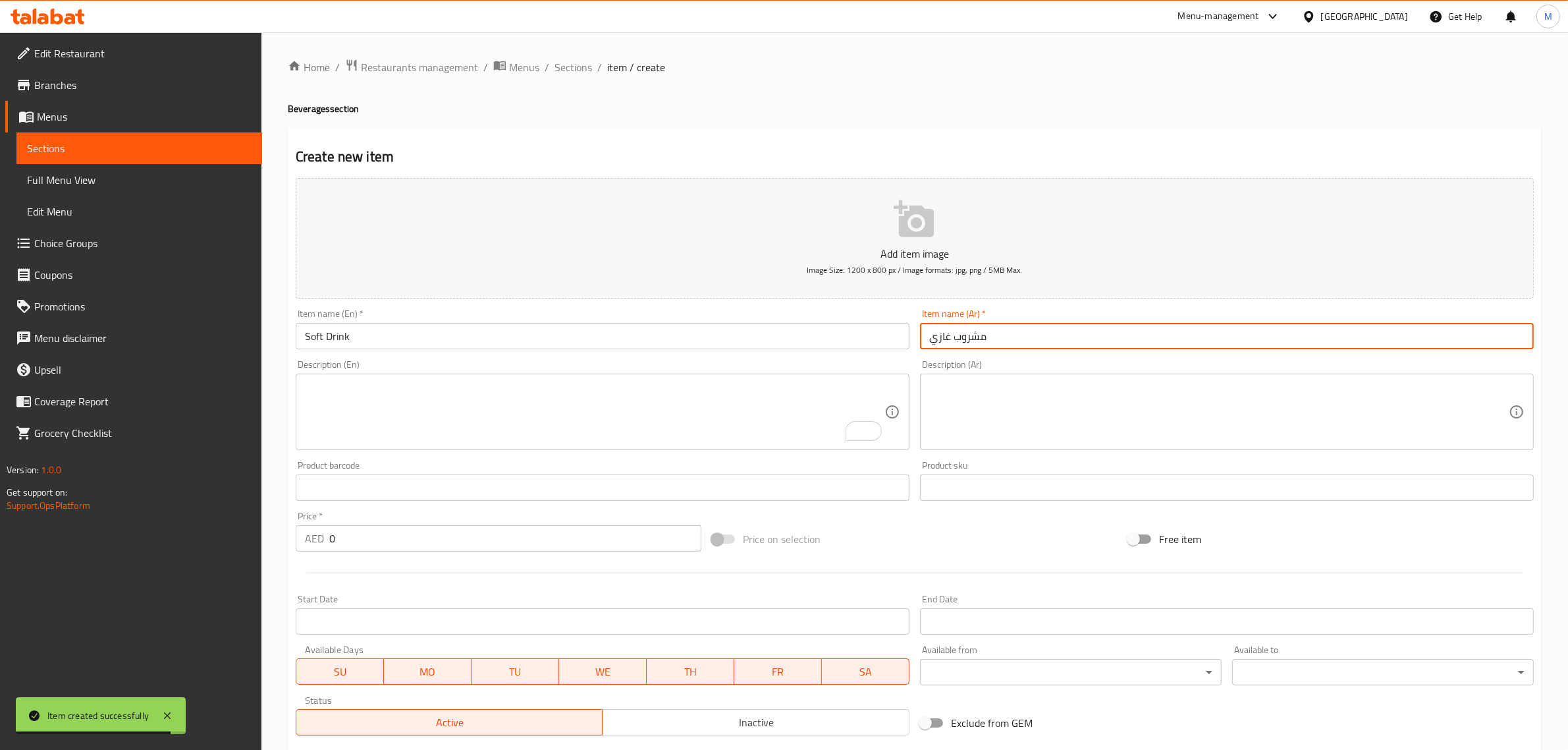
type input "مشروب غازي"
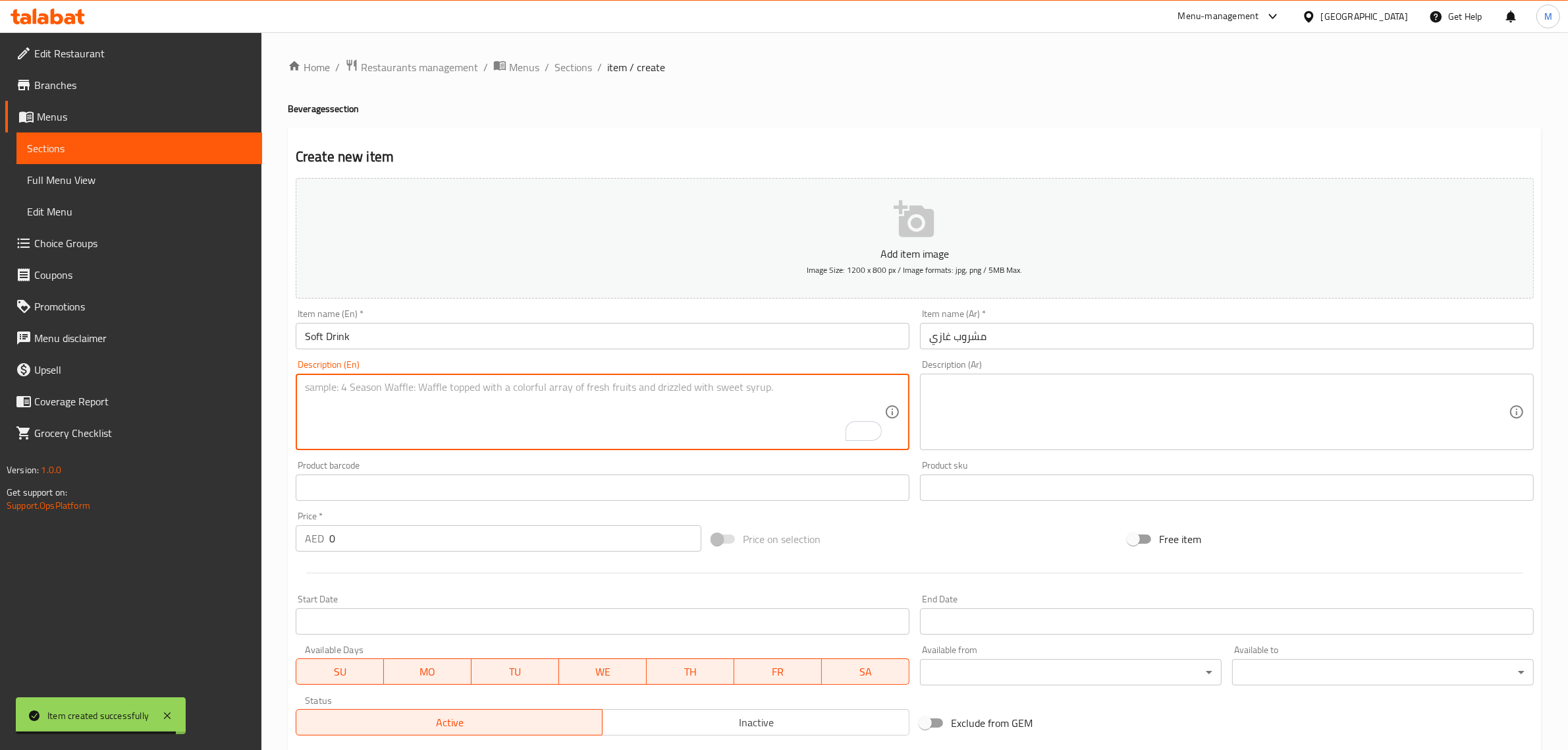
click at [542, 419] on textarea "To enrich screen reader interactions, please activate Accessibility in Grammarl…" at bounding box center [595, 412] width 580 height 63
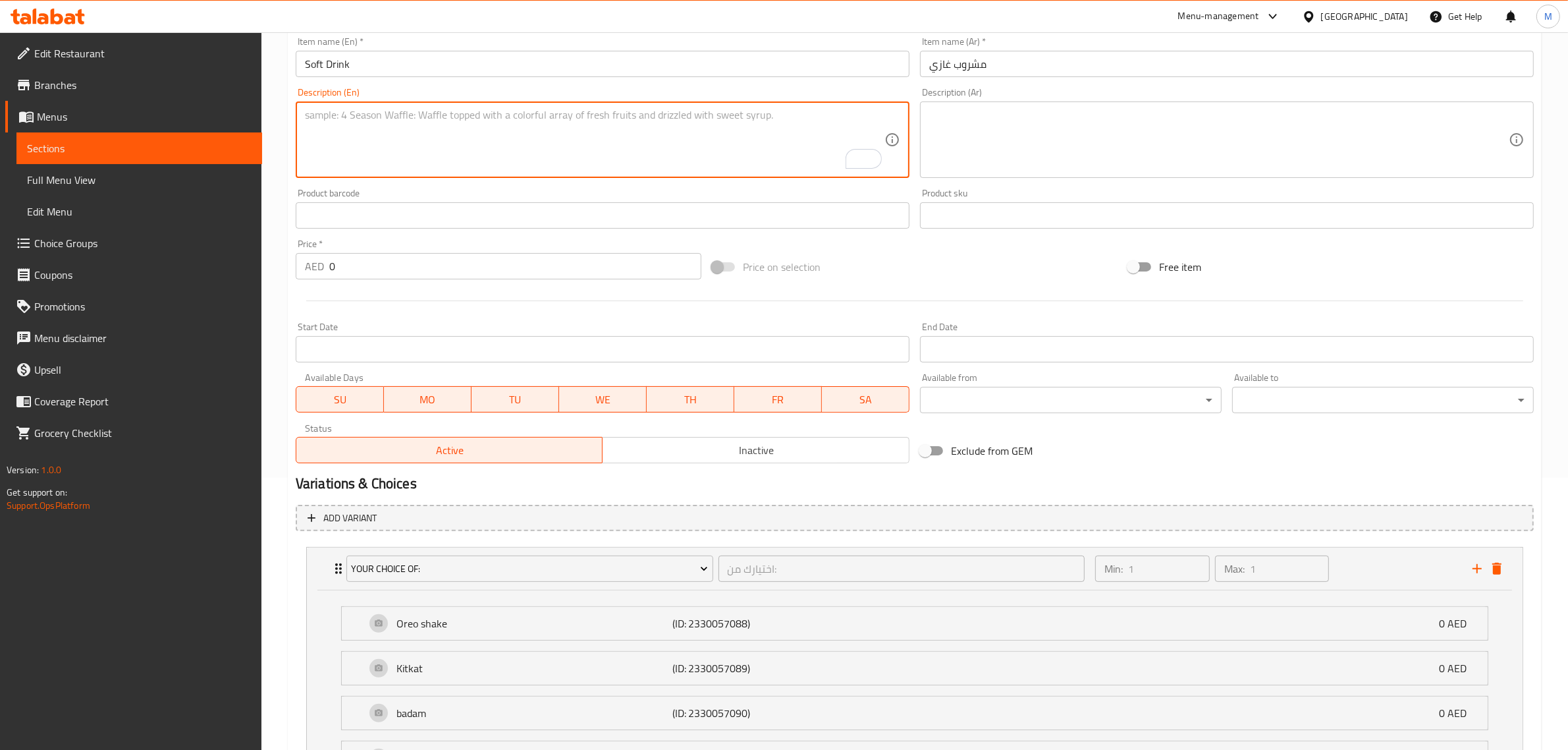
scroll to position [247, 0]
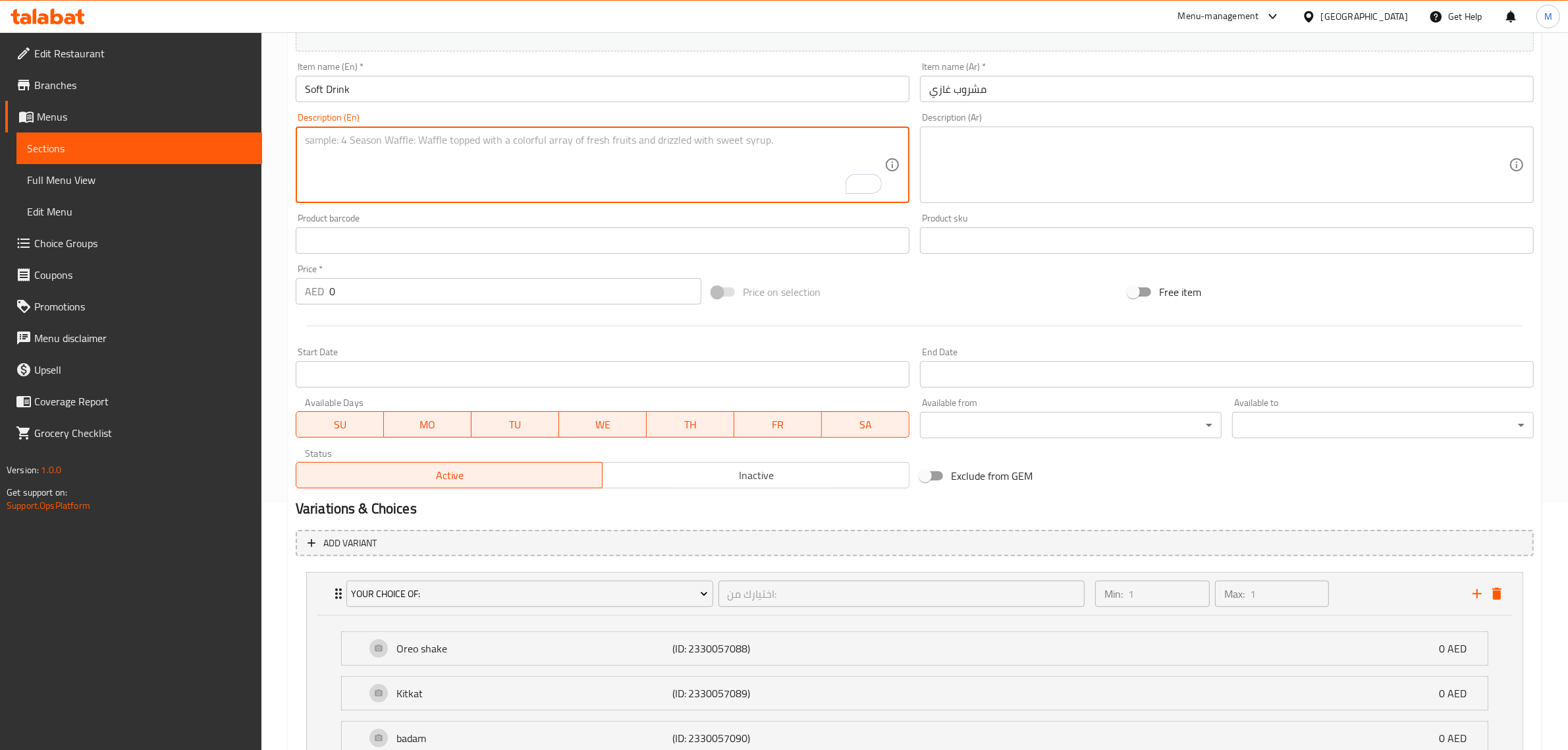
click at [301, 301] on div "AED 0 Price *" at bounding box center [498, 291] width 406 height 27
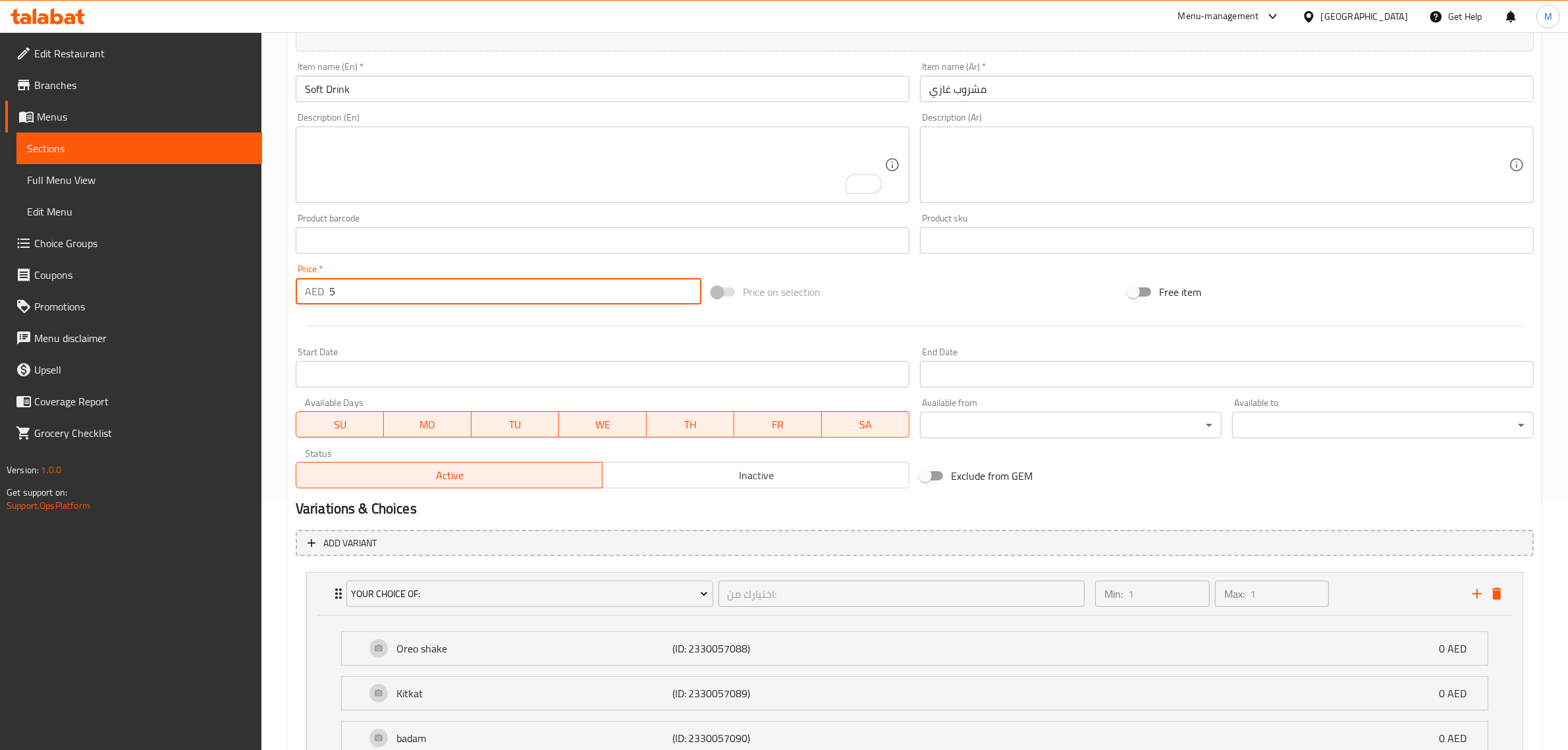
type input "5"
click at [288, 323] on div "Create new item Add item image Image Size: 1200 x 800 px / Image formats: jpg, …" at bounding box center [914, 423] width 1253 height 1085
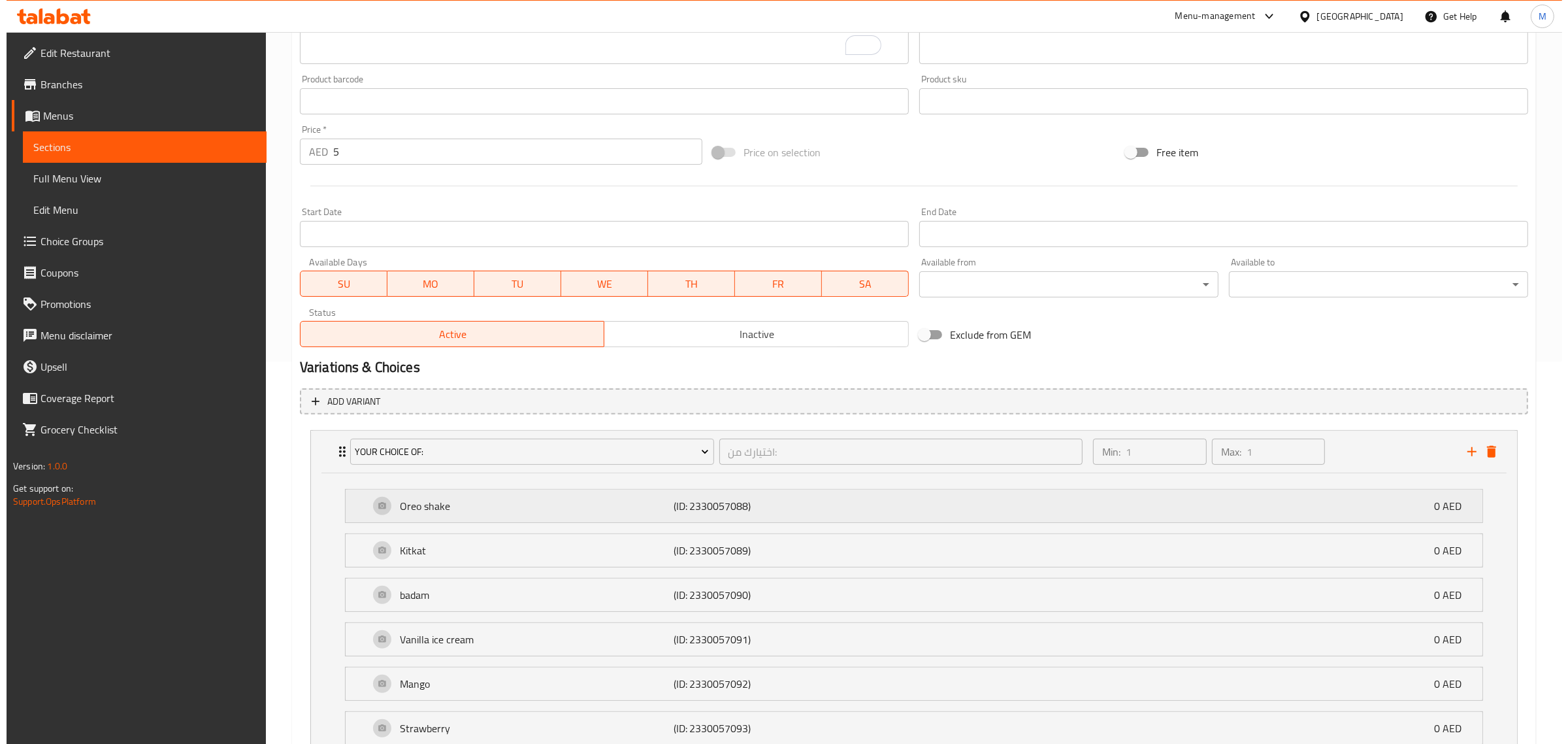
scroll to position [495, 0]
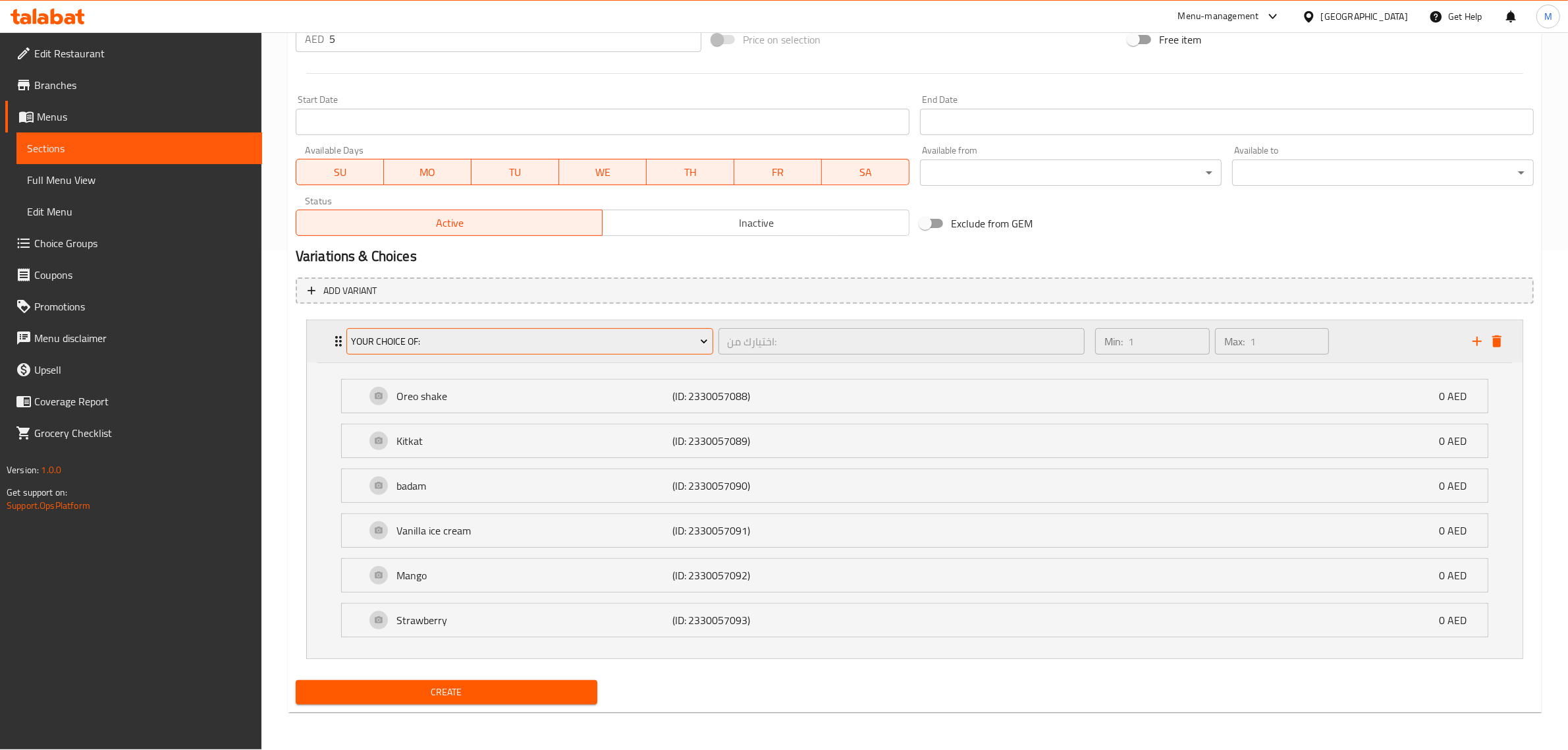
click at [694, 334] on span "Your Choice Of:" at bounding box center [530, 341] width 357 height 17
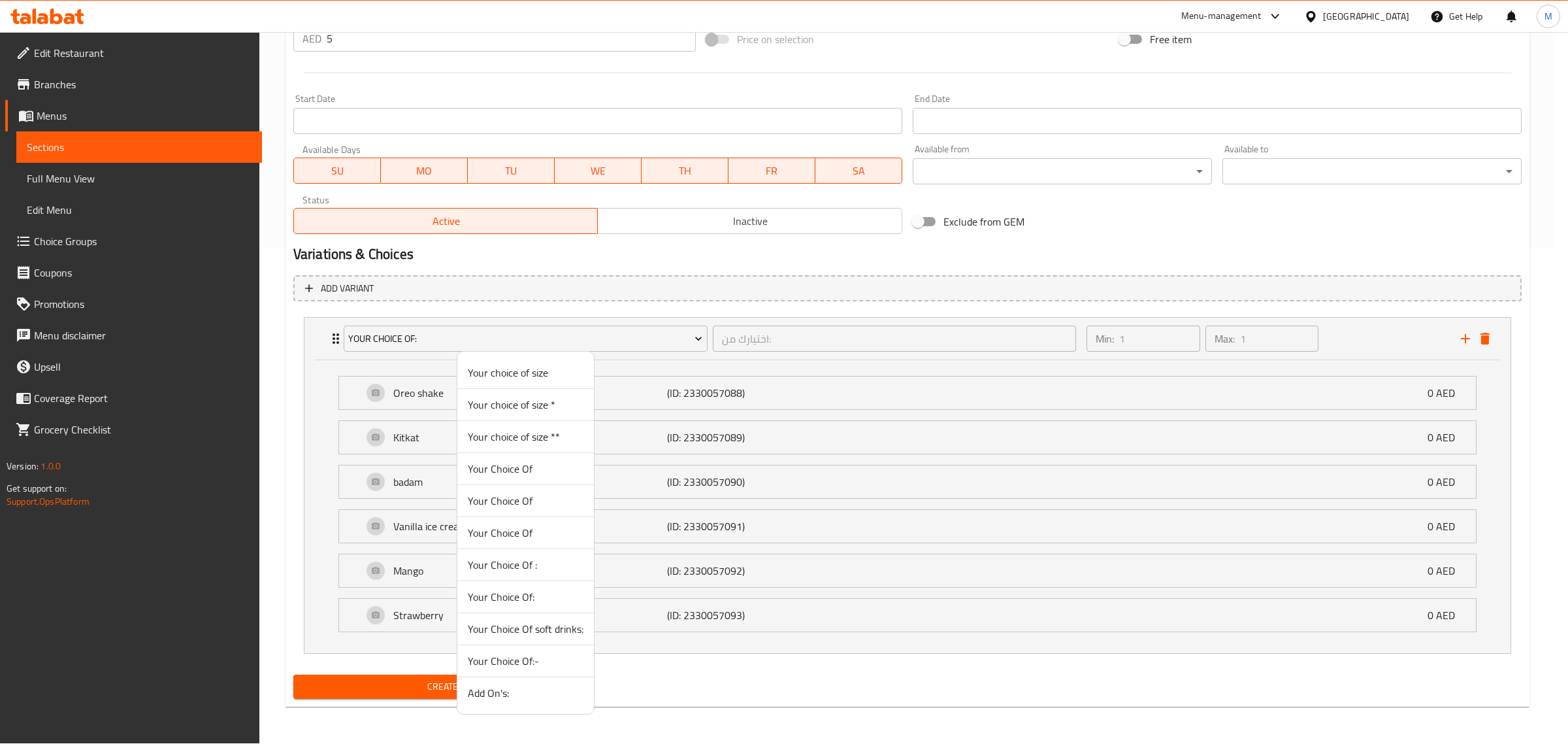
click at [543, 625] on span "Your Choice Of soft drinks:" at bounding box center [526, 629] width 116 height 16
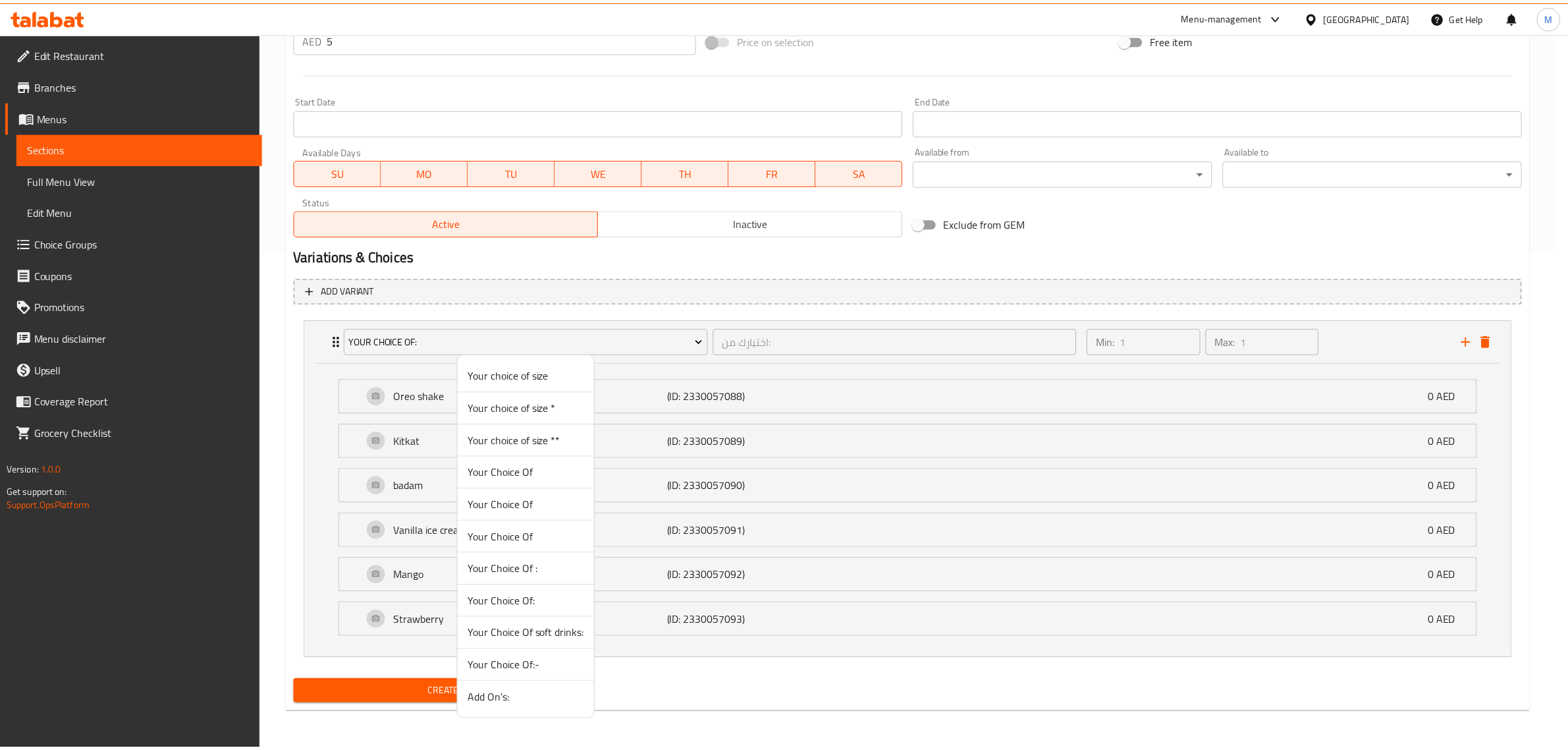
scroll to position [201, 0]
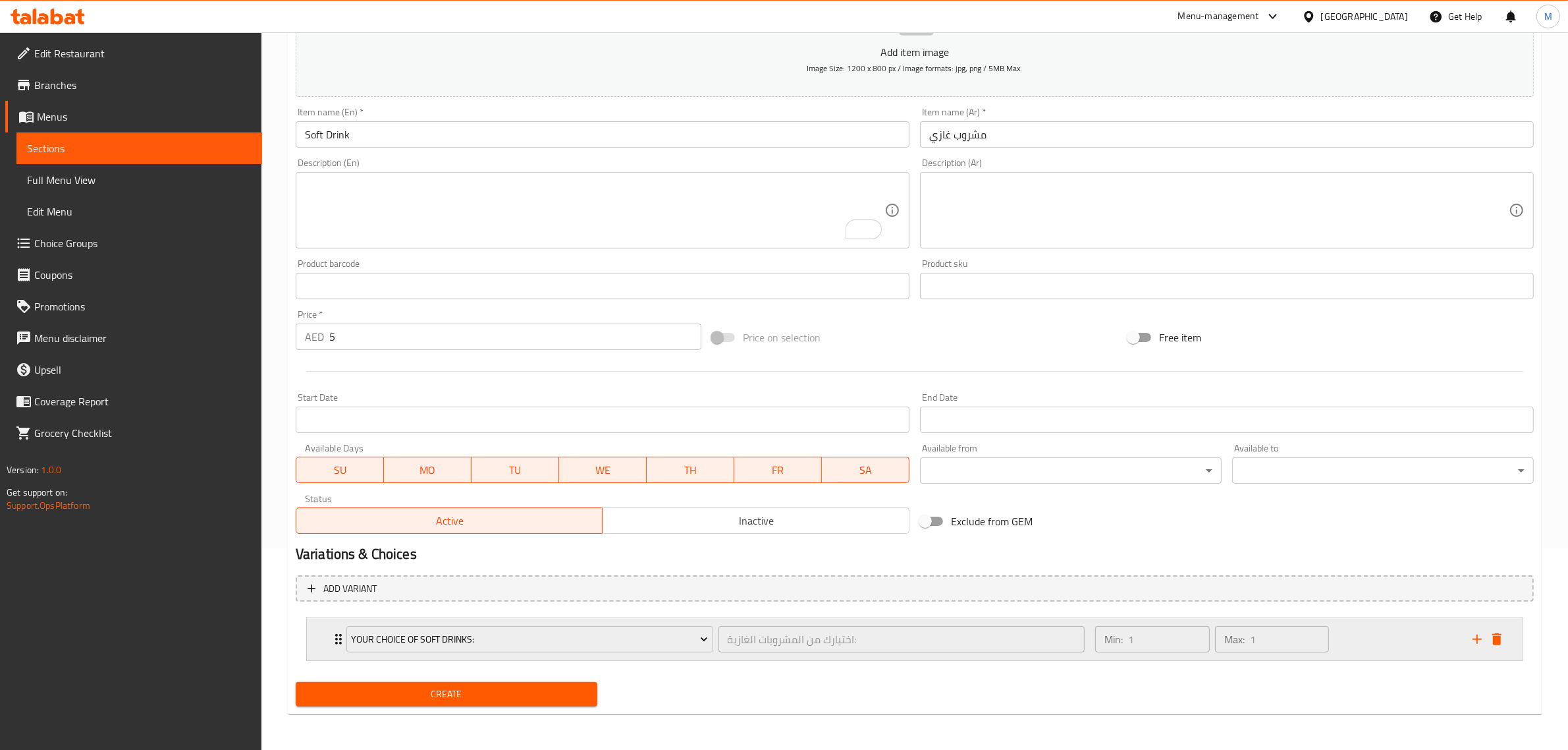
click at [321, 637] on div "Your Choice Of soft drinks: اختيارك من المشروبات الغازية: ​ Min: 1 ​ Max: 1 ​" at bounding box center [914, 639] width 1215 height 42
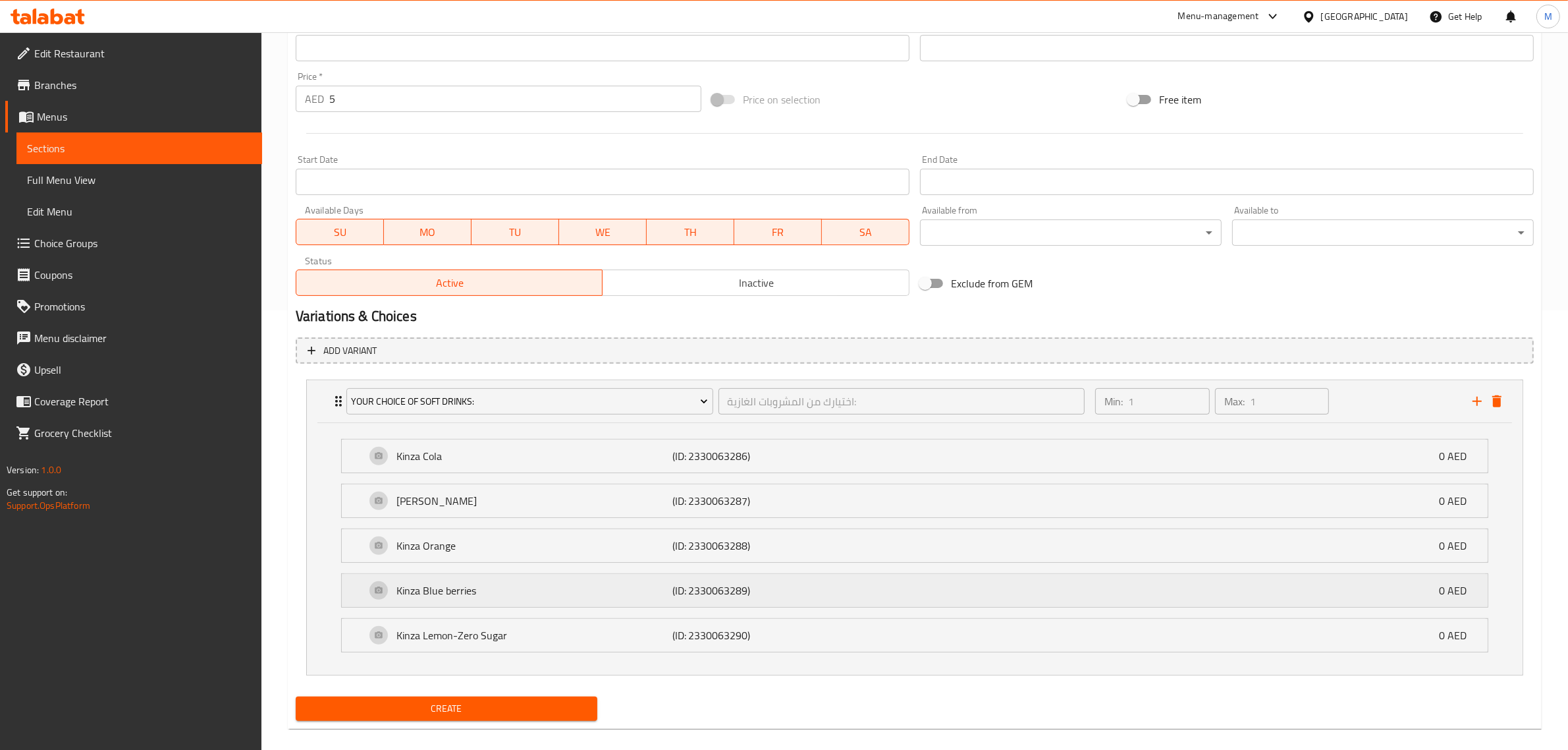
scroll to position [455, 0]
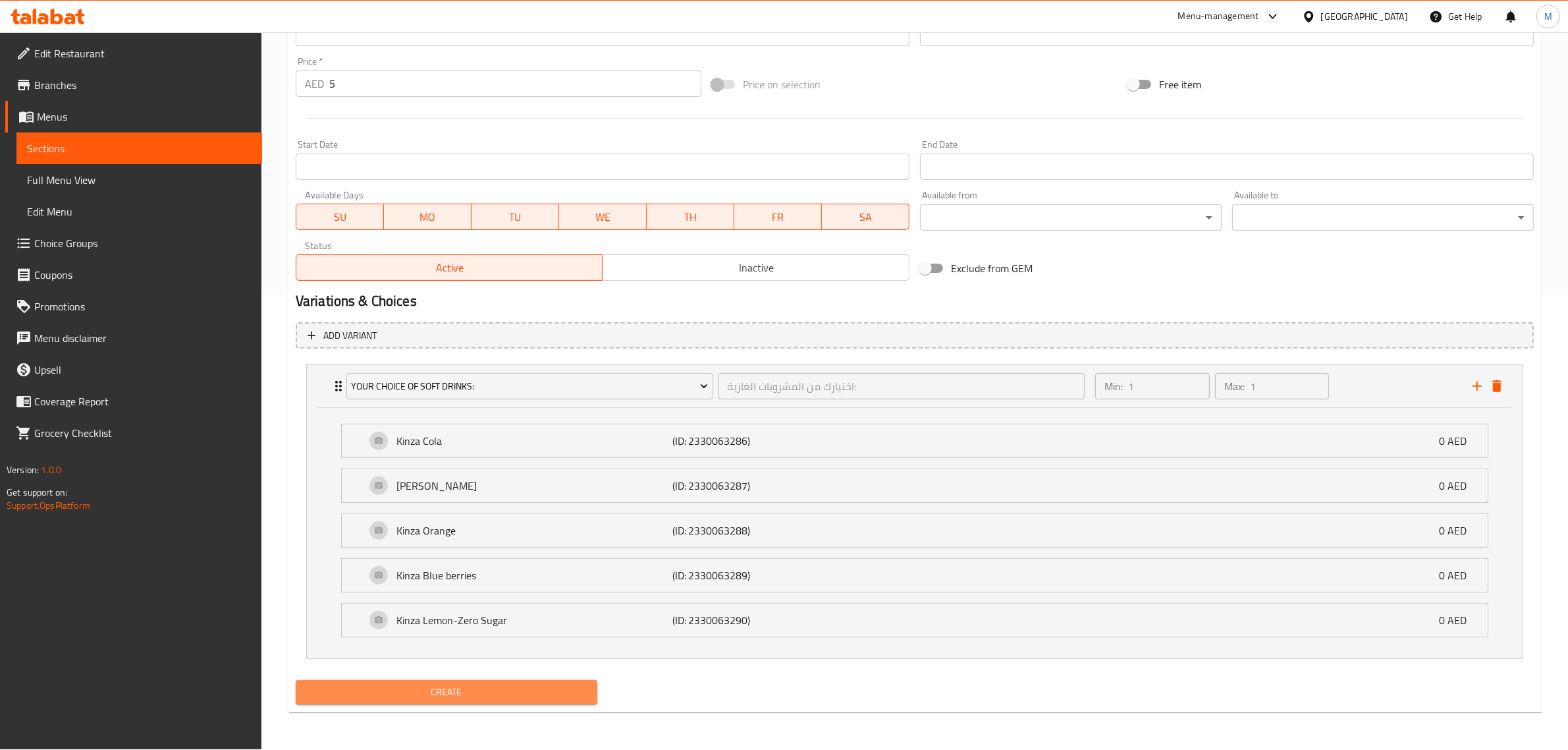
click at [472, 695] on span "Create" at bounding box center [446, 692] width 281 height 17
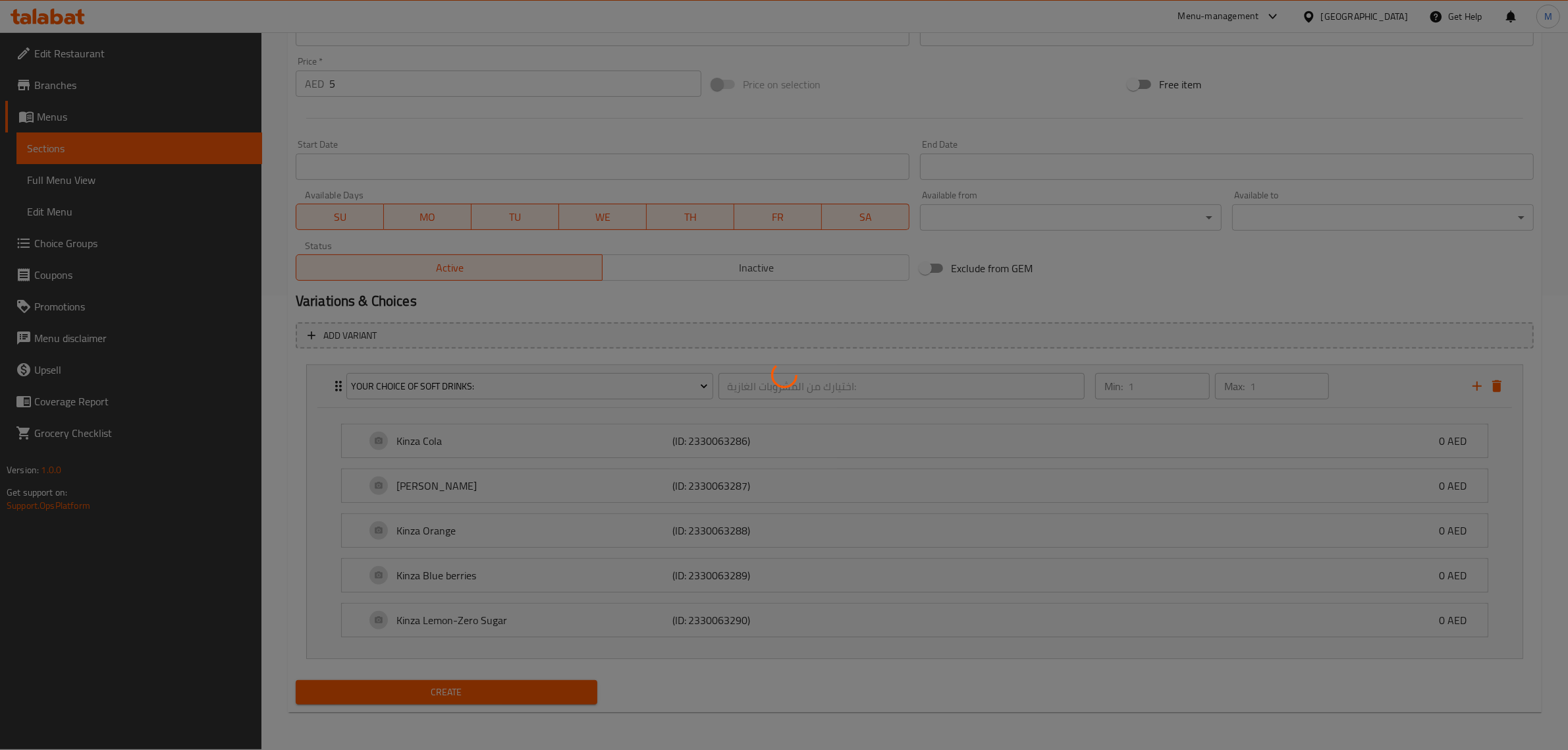
type input "0"
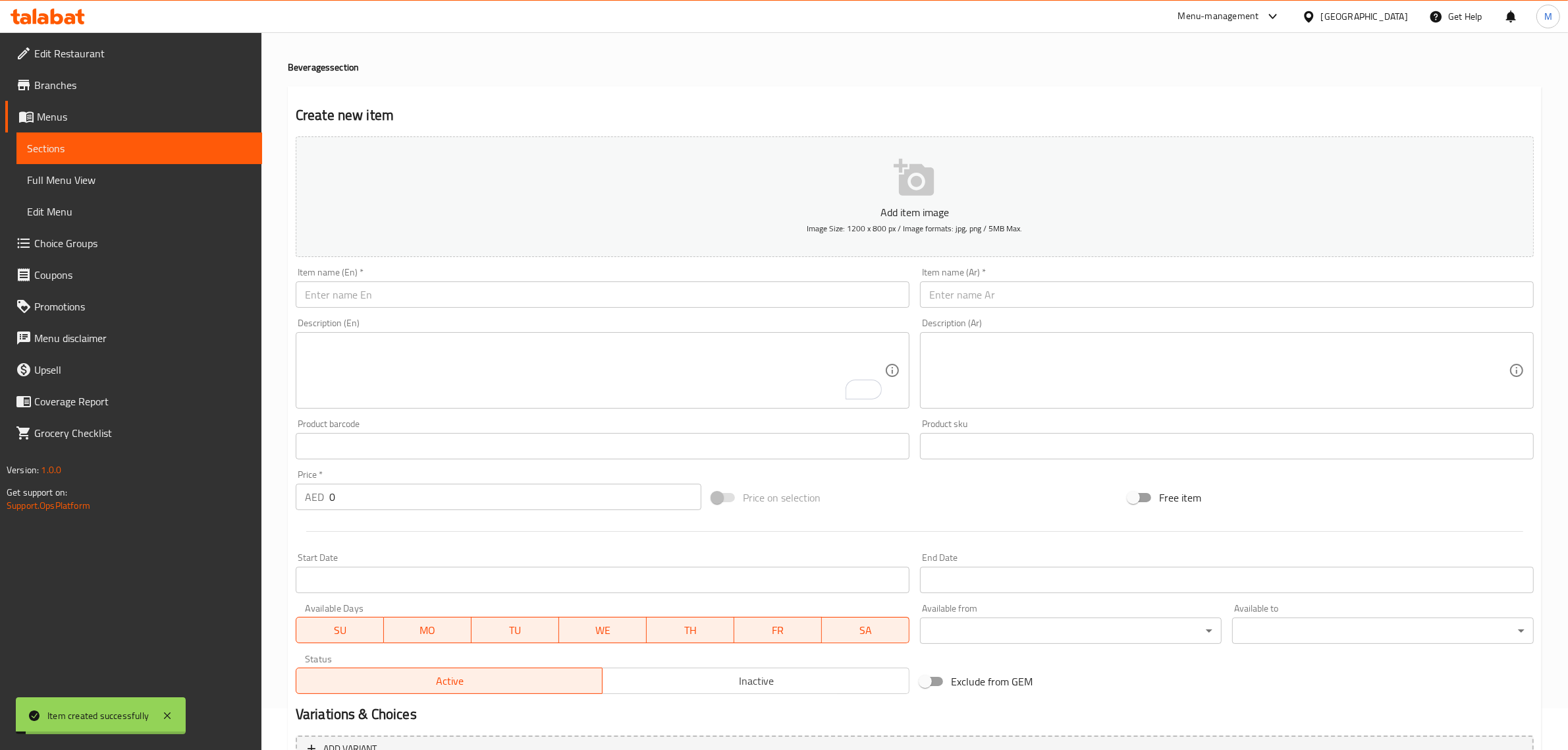
scroll to position [0, 0]
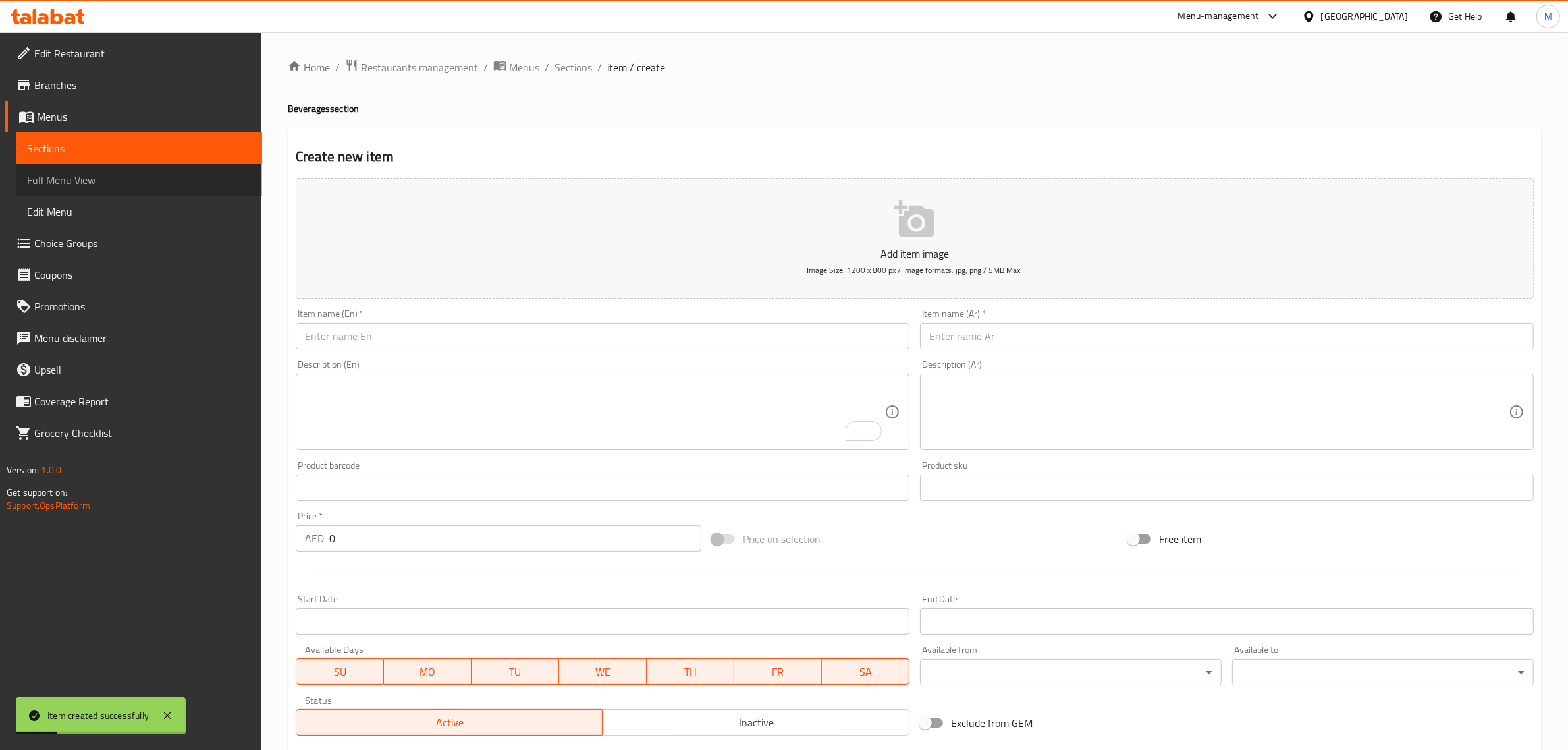
click at [175, 173] on span "Full Menu View" at bounding box center [139, 180] width 225 height 16
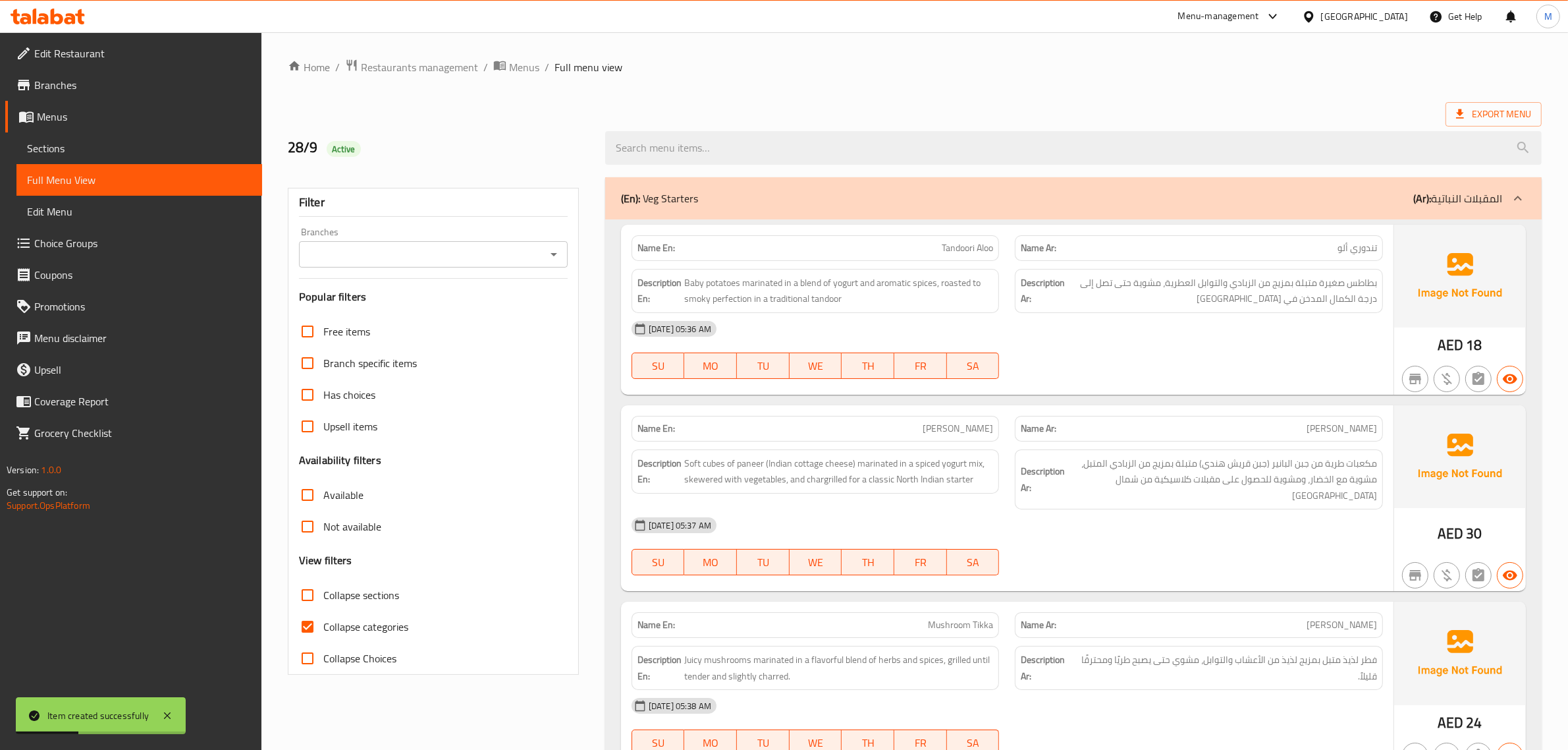
click at [310, 627] on input "Collapse categories" at bounding box center [307, 626] width 31 height 31
checkbox input "false"
click at [351, 597] on span "Collapse sections" at bounding box center [361, 595] width 76 height 16
click at [323, 597] on input "Collapse sections" at bounding box center [307, 595] width 31 height 31
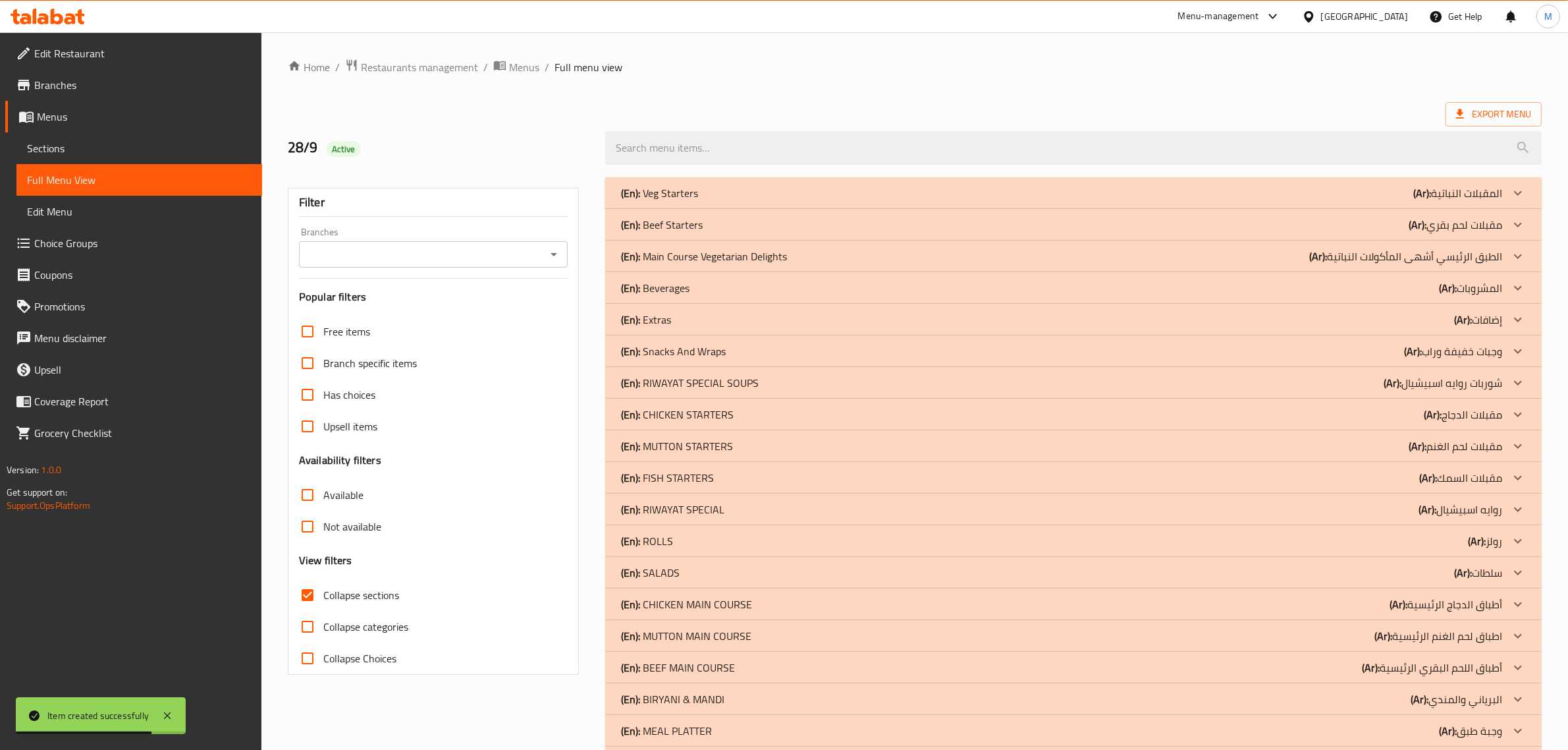
click at [685, 285] on p "(En): Beverages" at bounding box center [655, 288] width 69 height 16
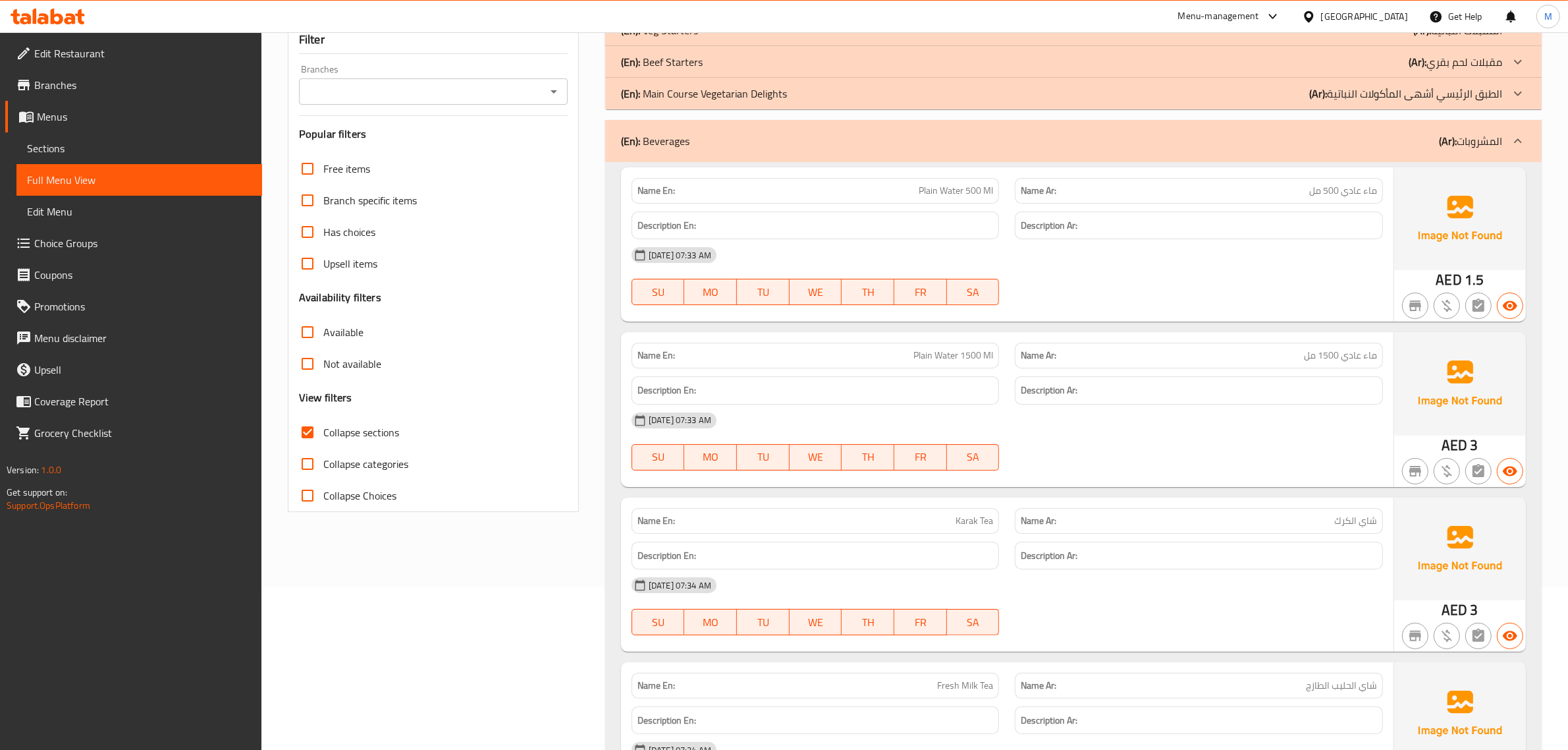
scroll to position [165, 0]
drag, startPoint x: 305, startPoint y: 433, endPoint x: 451, endPoint y: 300, distance: 197.5
click at [305, 433] on input "Collapse sections" at bounding box center [307, 430] width 31 height 31
checkbox input "false"
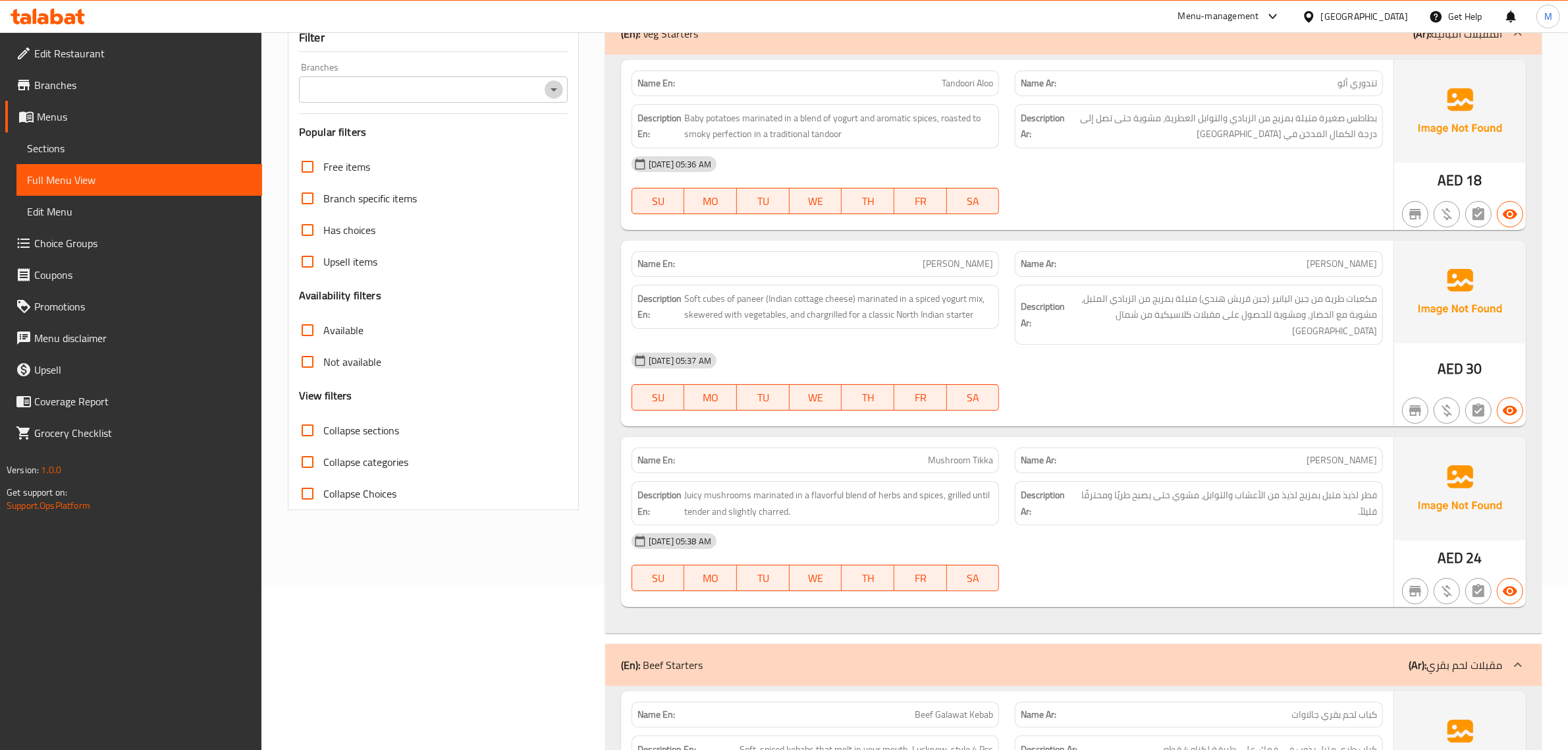
click at [548, 91] on icon "Open" at bounding box center [554, 90] width 16 height 16
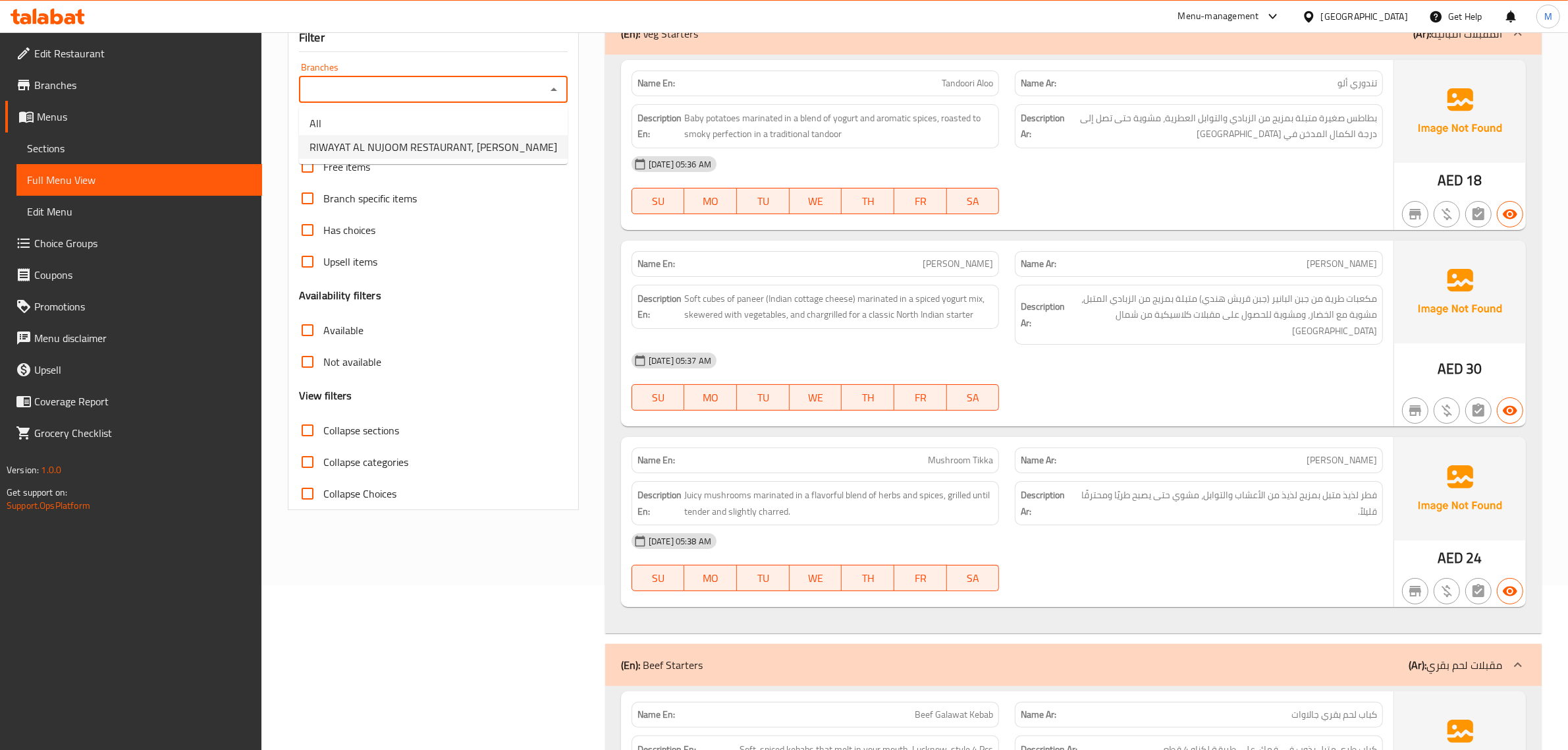
click at [499, 145] on span "RIWAYAT AL NUJOOM RESTAURANT, [PERSON_NAME]" at bounding box center [433, 147] width 248 height 16
type input "RIWAYAT AL NUJOOM RESTAURANT, [PERSON_NAME]"
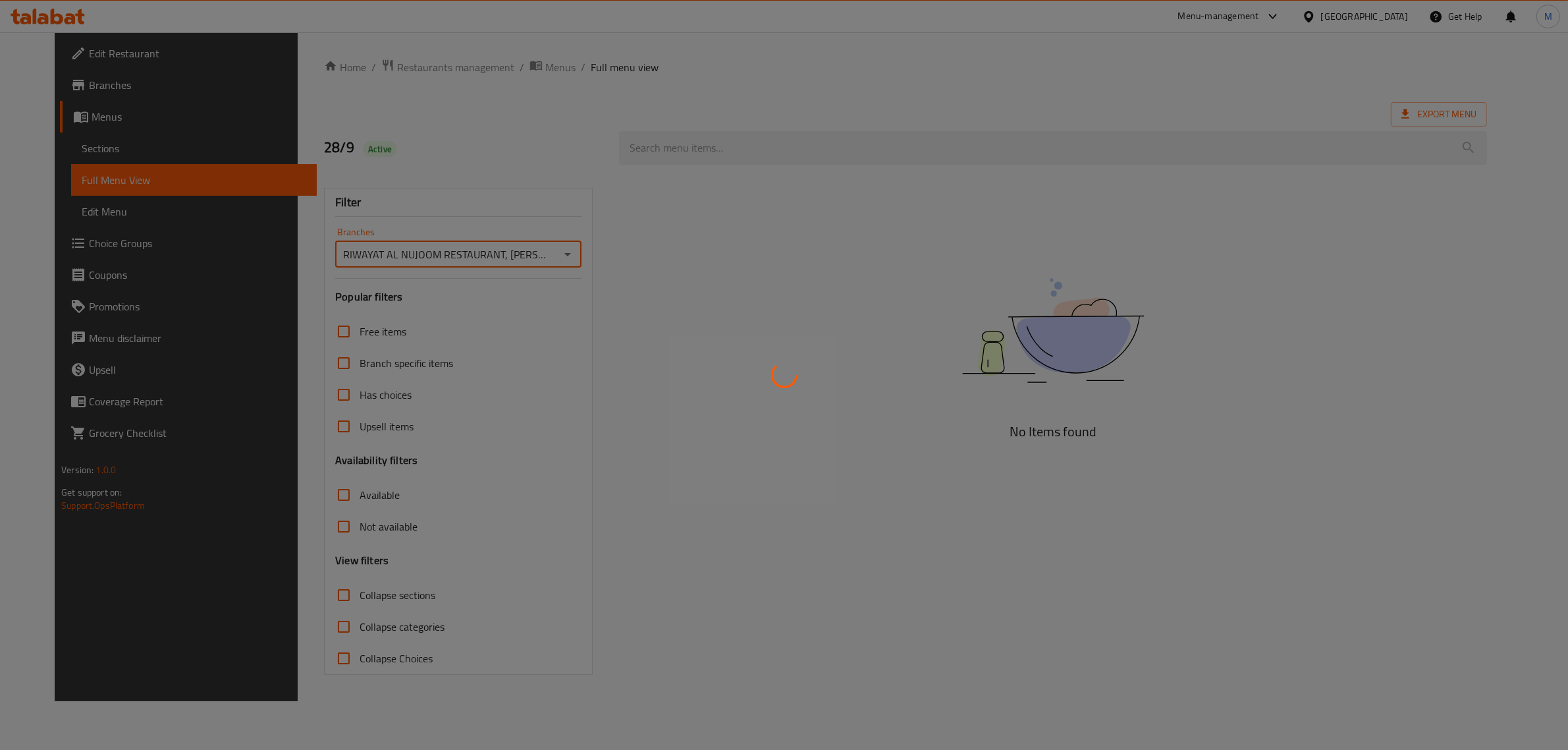
scroll to position [0, 0]
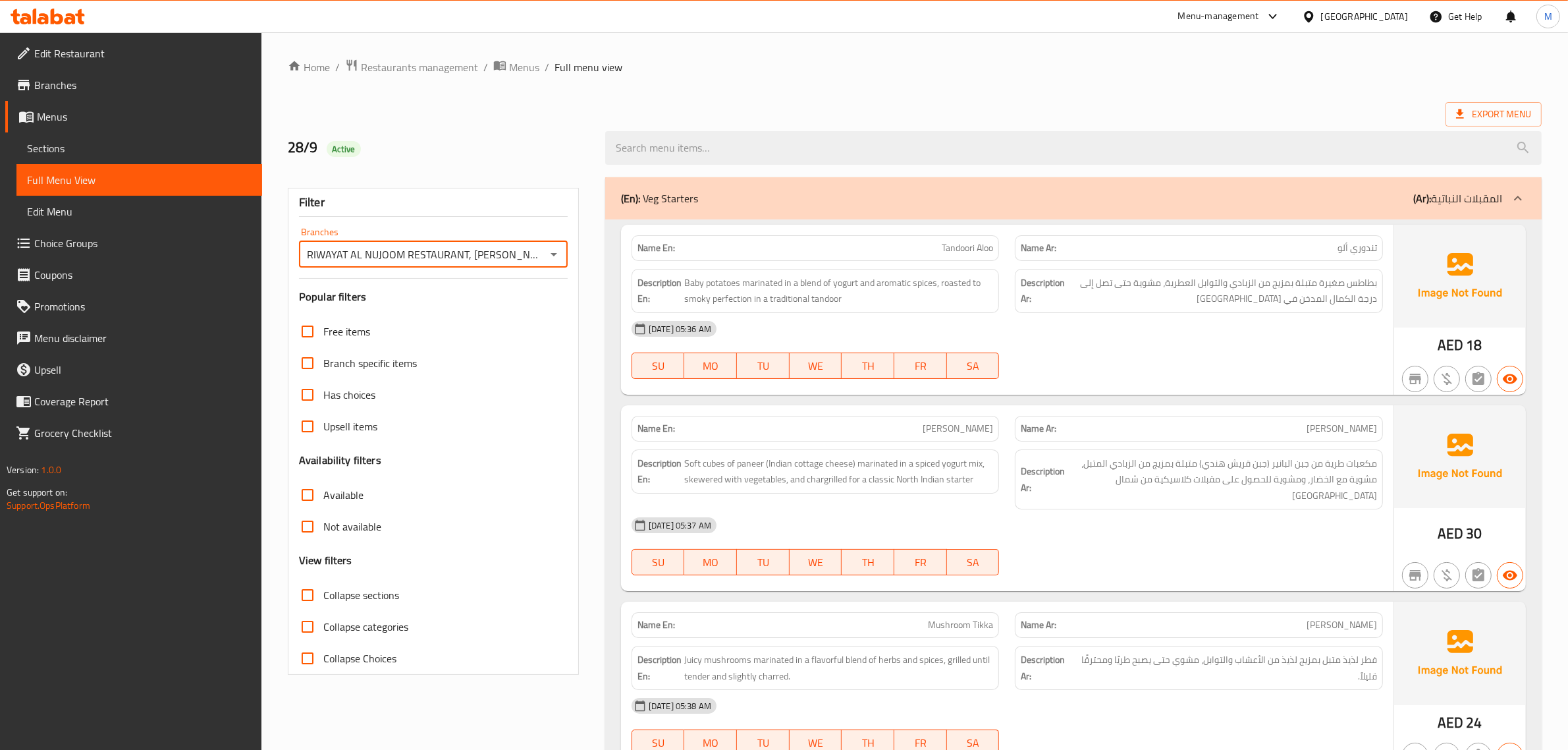
click at [303, 598] on input "Collapse sections" at bounding box center [307, 595] width 31 height 31
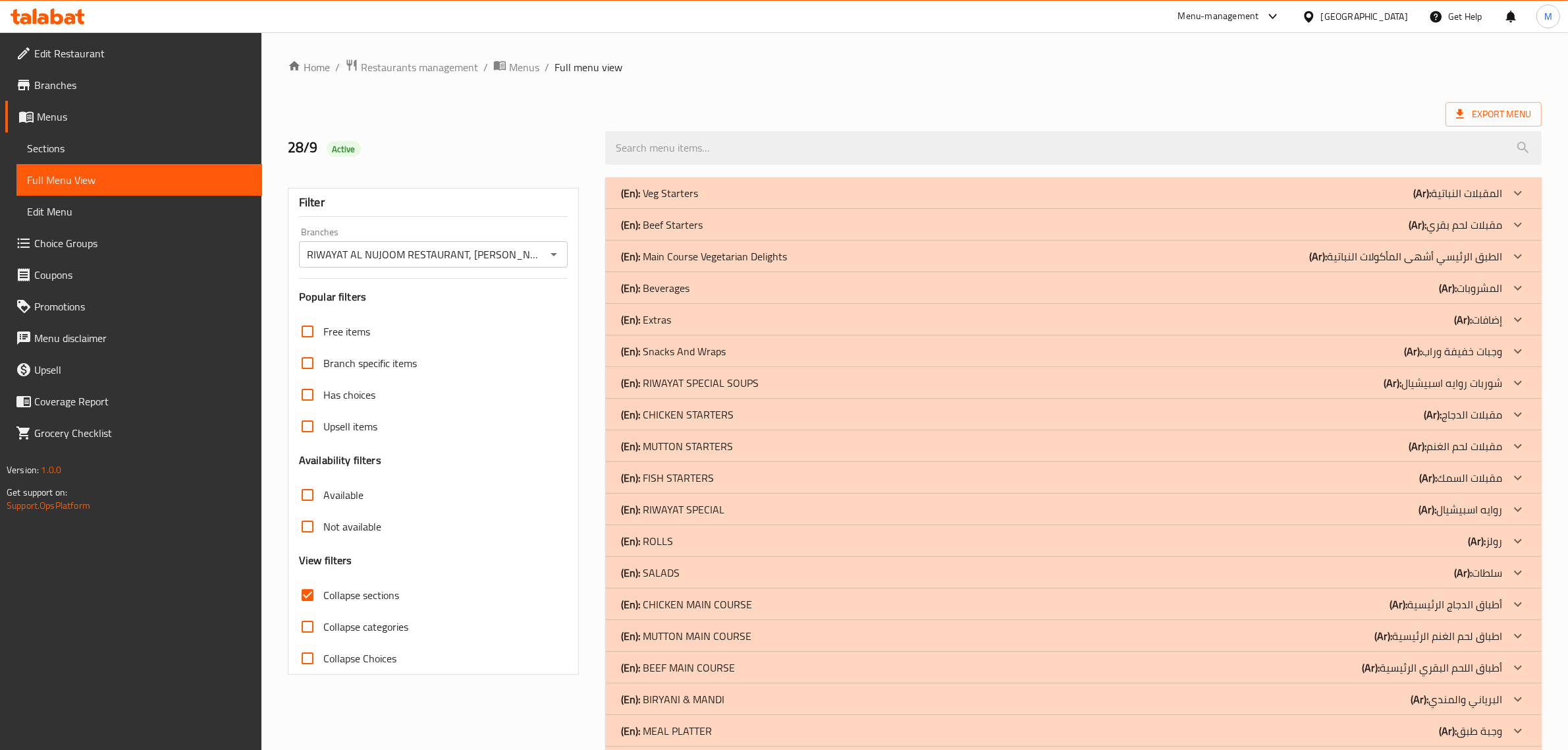
click at [307, 593] on input "Collapse sections" at bounding box center [307, 595] width 31 height 31
checkbox input "false"
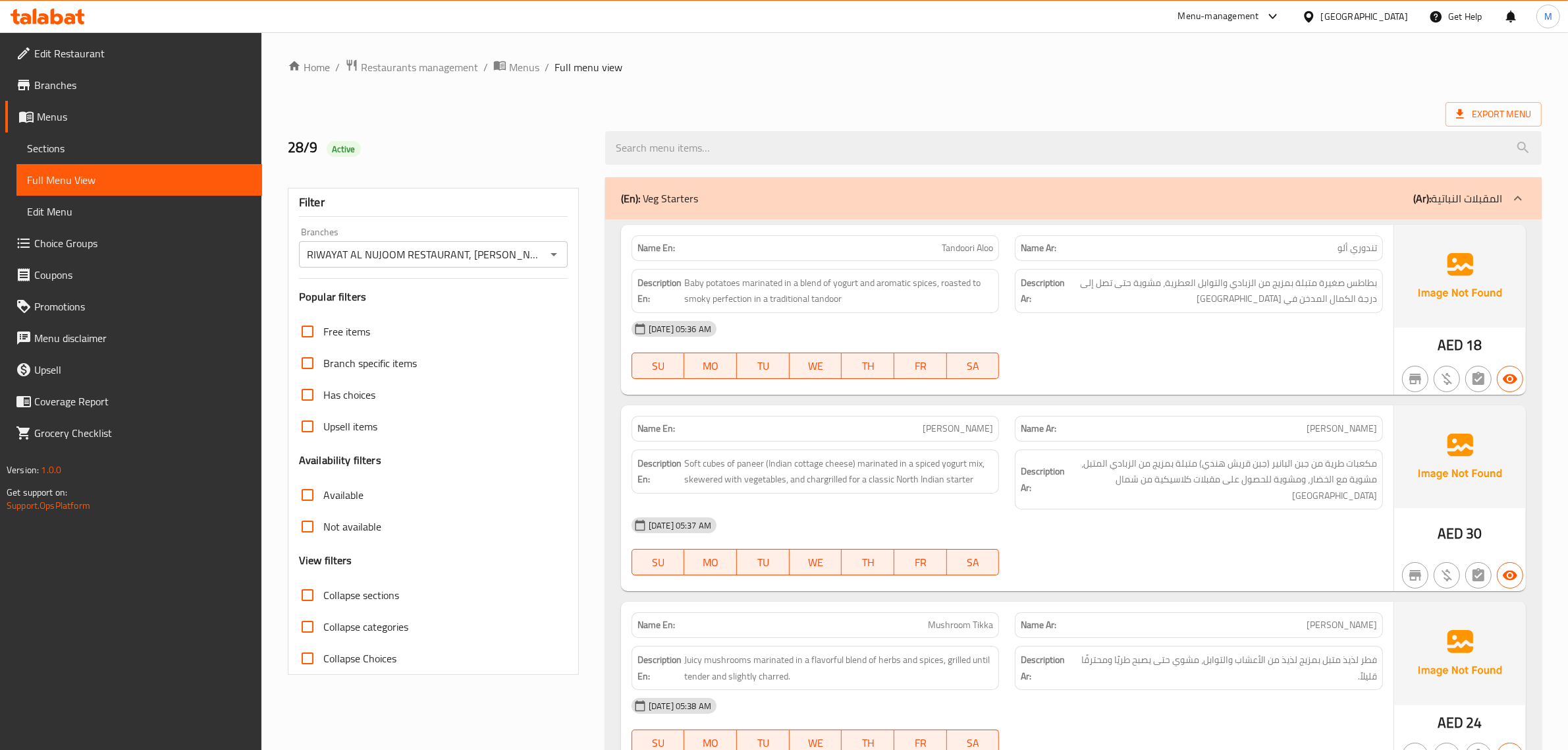
click at [578, 129] on div "28/9 Active" at bounding box center [438, 148] width 317 height 59
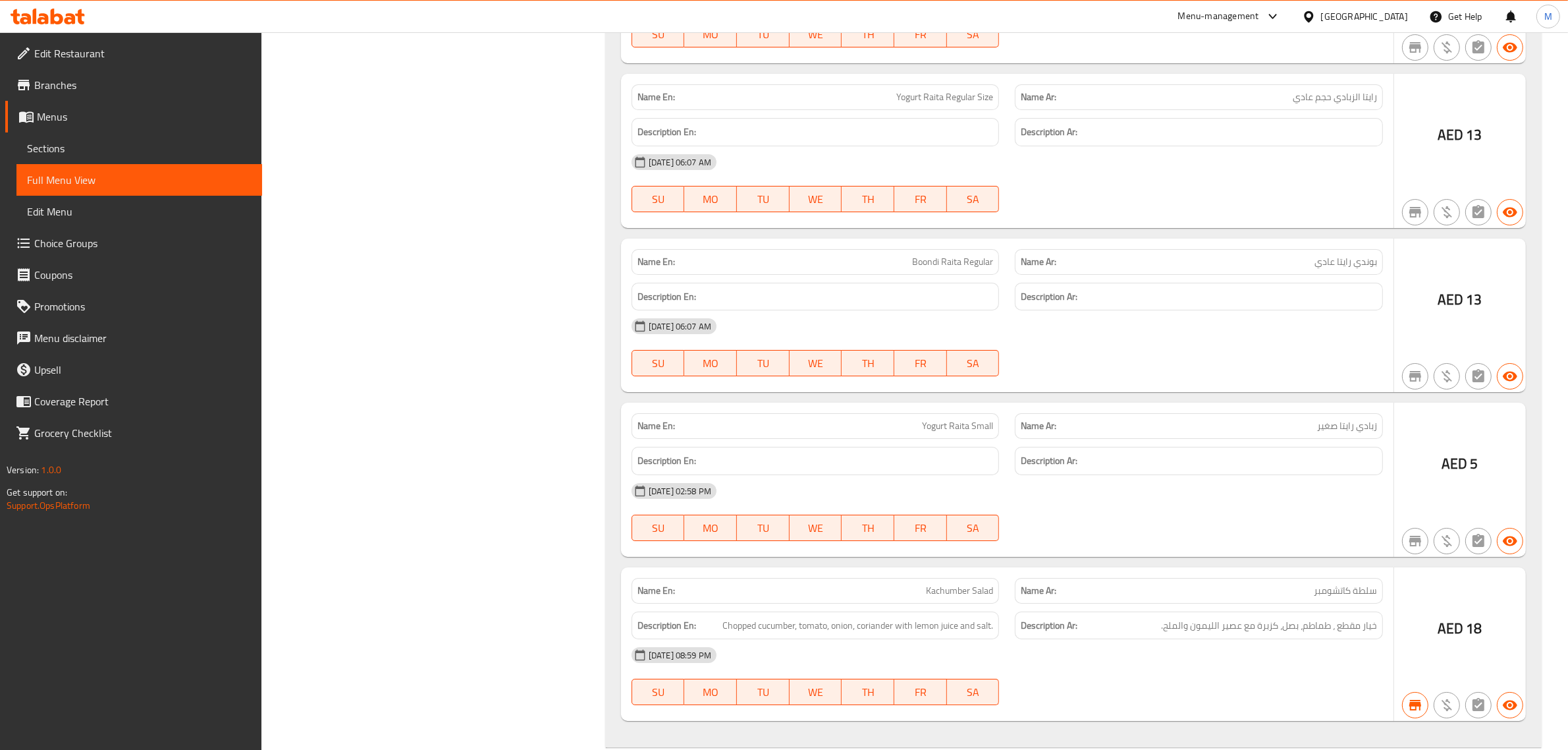
scroll to position [22250, 0]
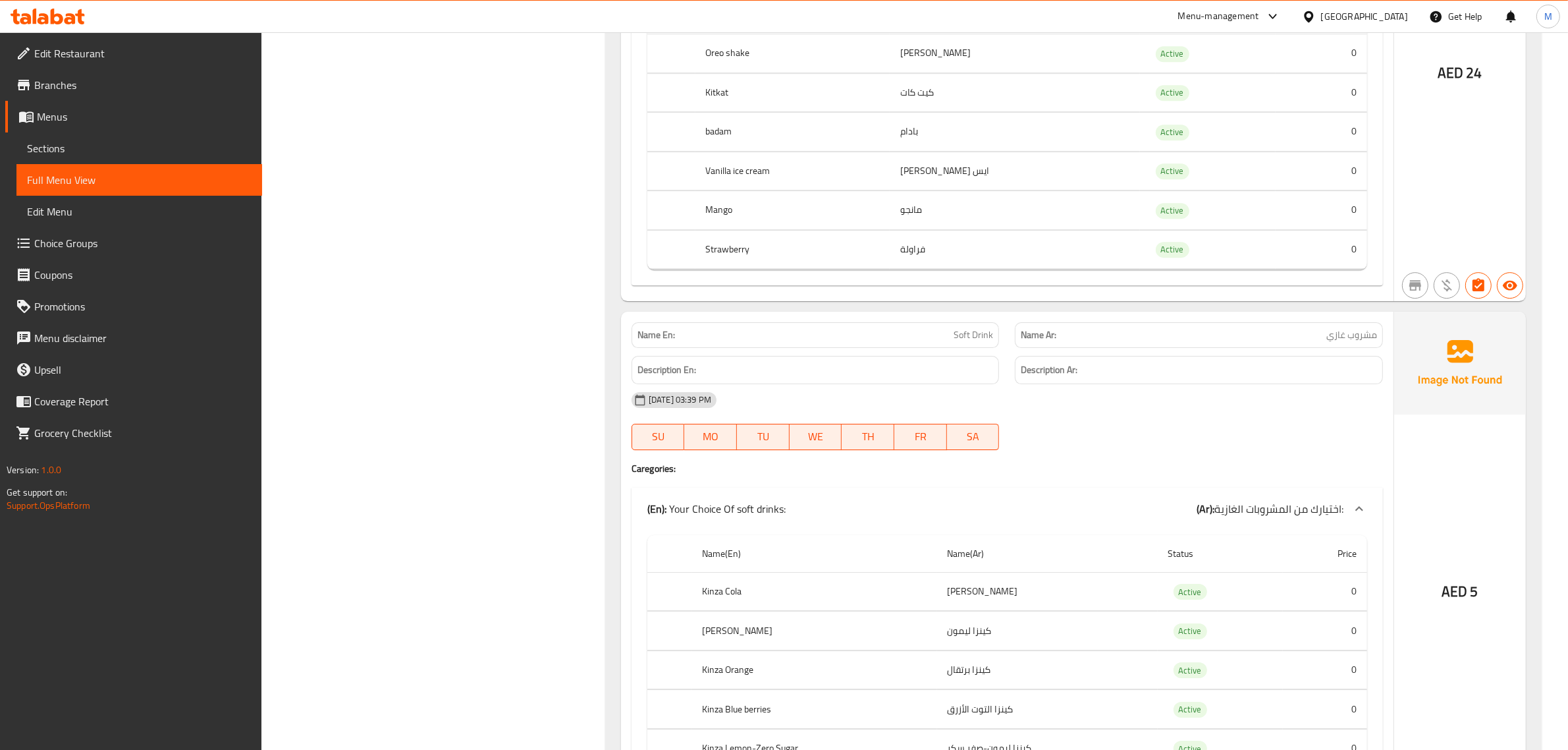
scroll to position [5451, 0]
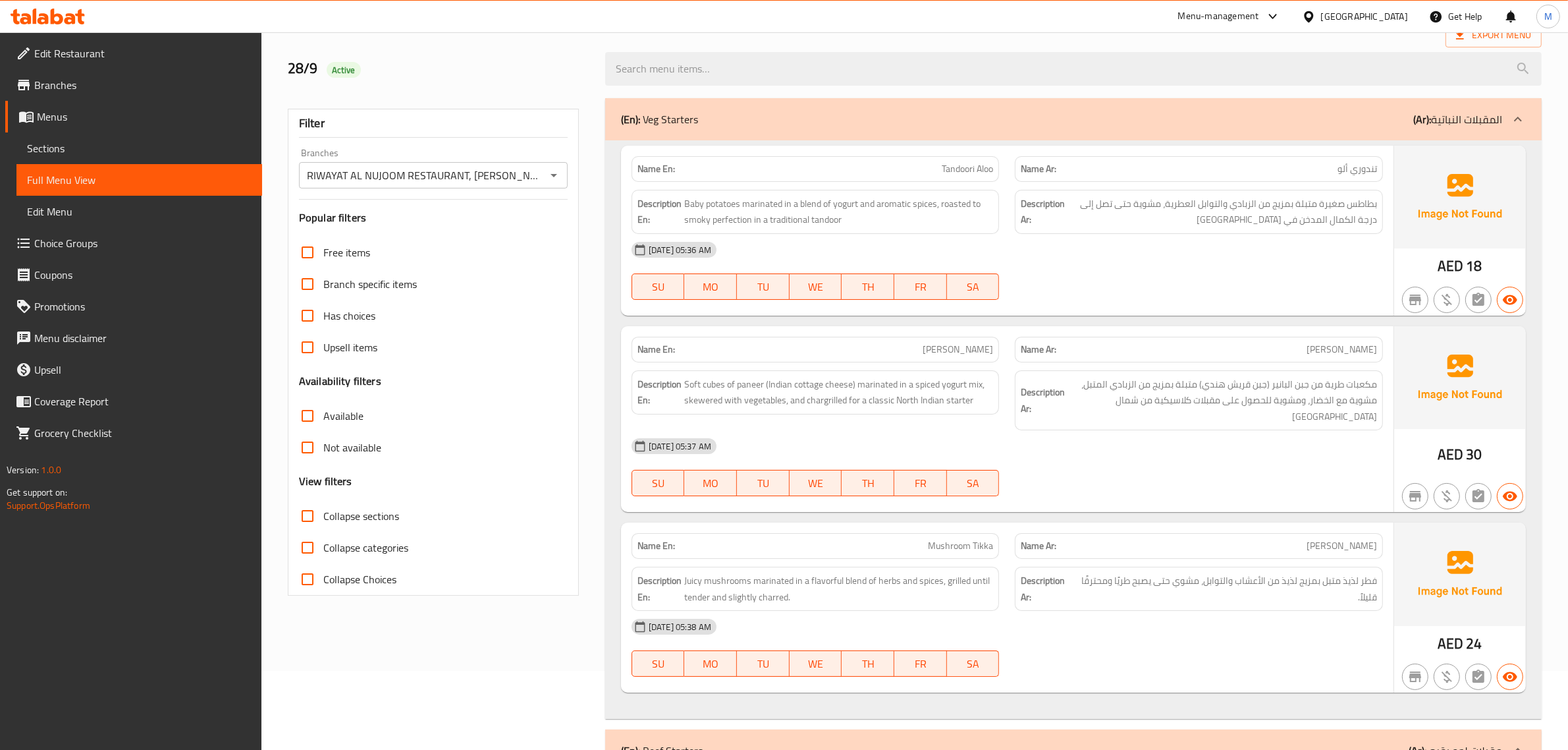
scroll to position [0, 0]
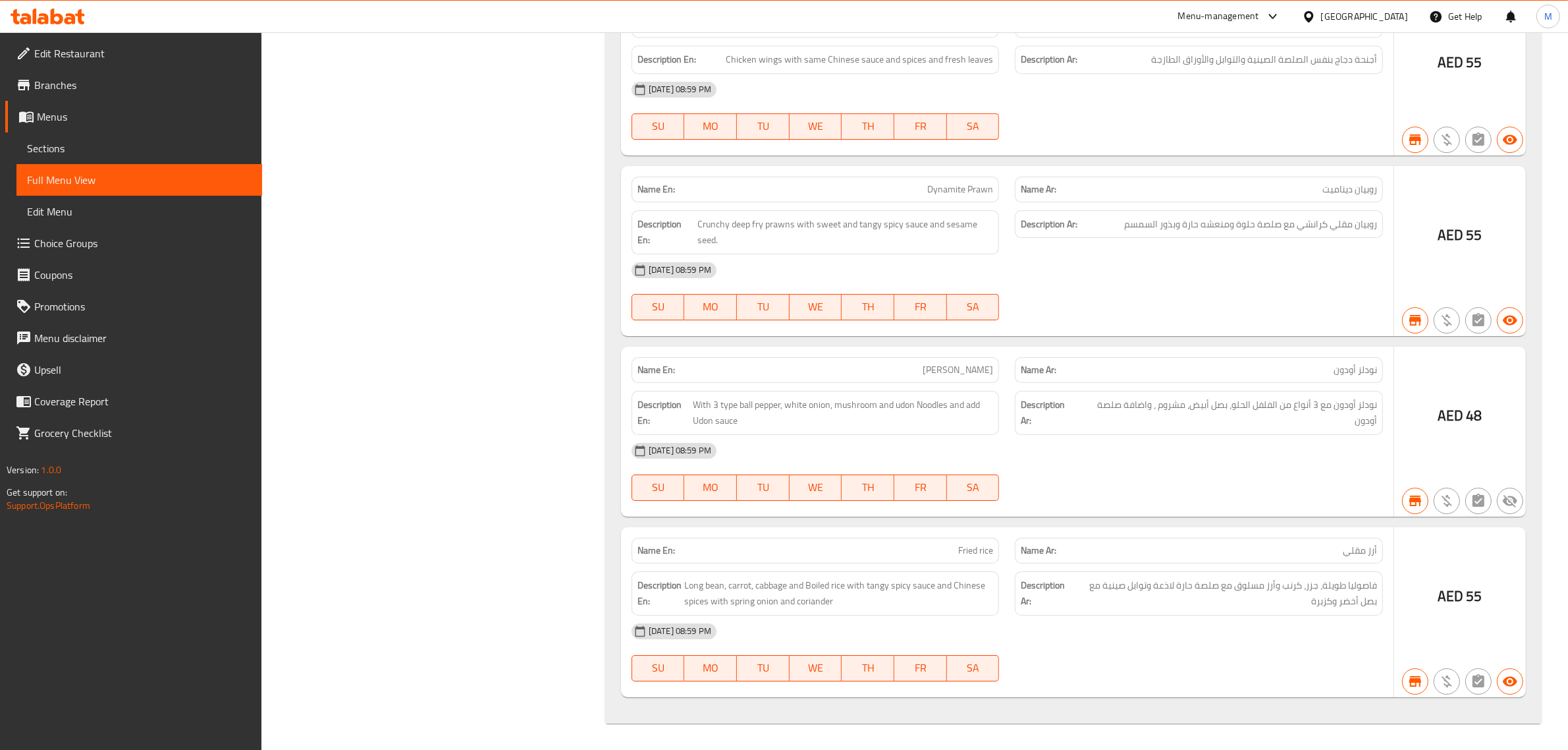
drag, startPoint x: 528, startPoint y: 530, endPoint x: 530, endPoint y: 429, distance: 101.0
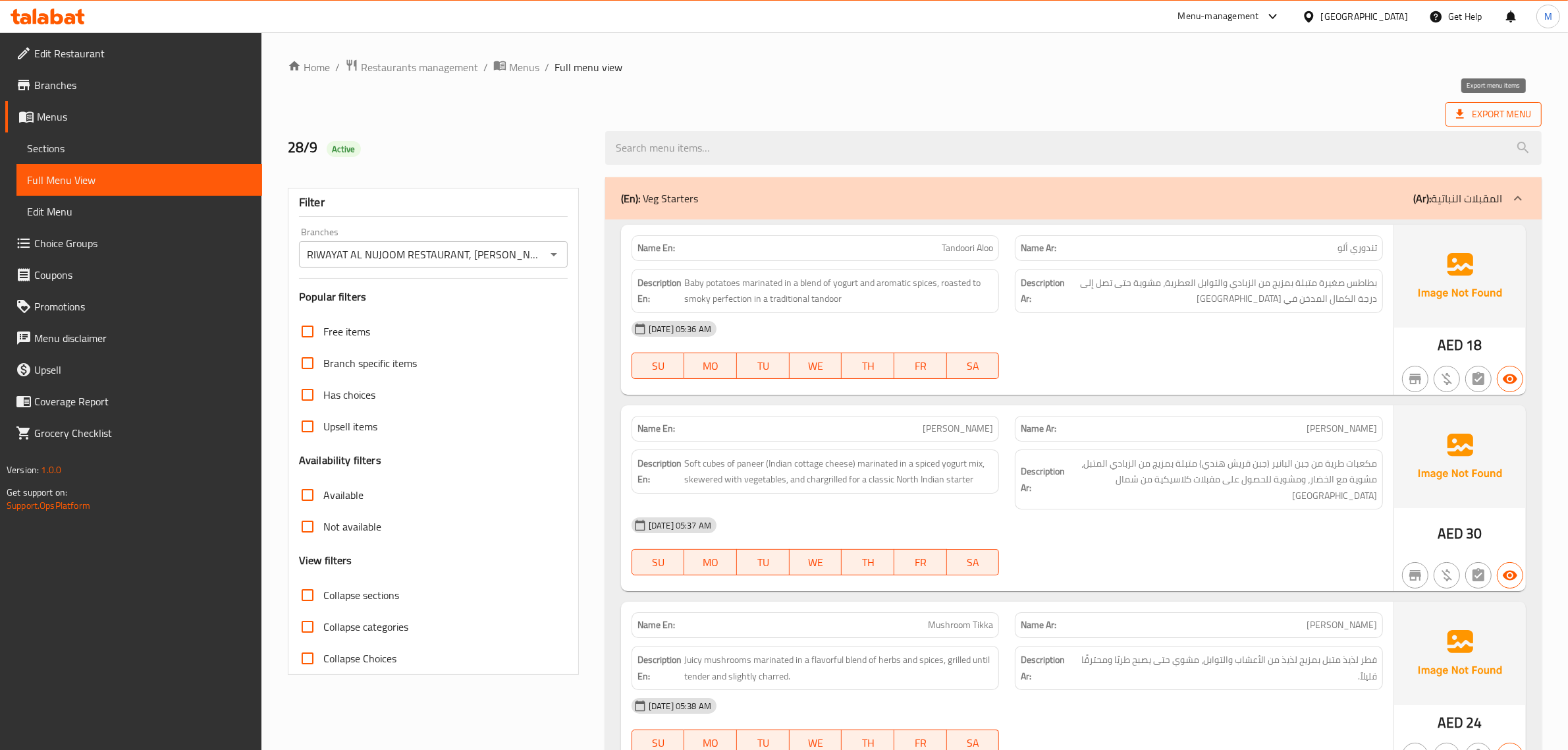
click at [1519, 116] on span "Export Menu" at bounding box center [1493, 114] width 75 height 17
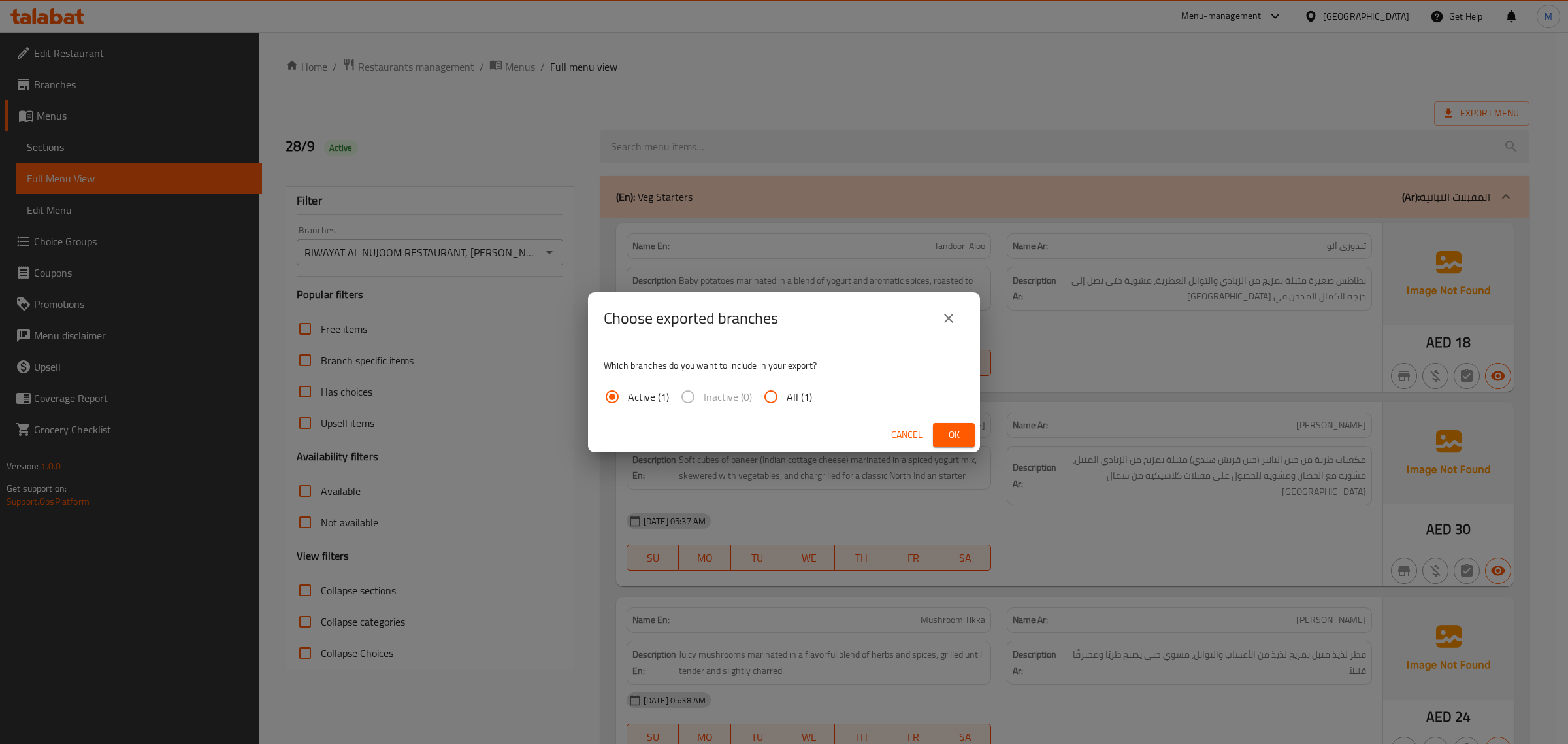
click at [795, 396] on span "All (1)" at bounding box center [799, 397] width 26 height 16
click at [787, 396] on input "All (1)" at bounding box center [770, 396] width 31 height 31
radio input "true"
click at [933, 442] on button "Ok" at bounding box center [953, 434] width 42 height 24
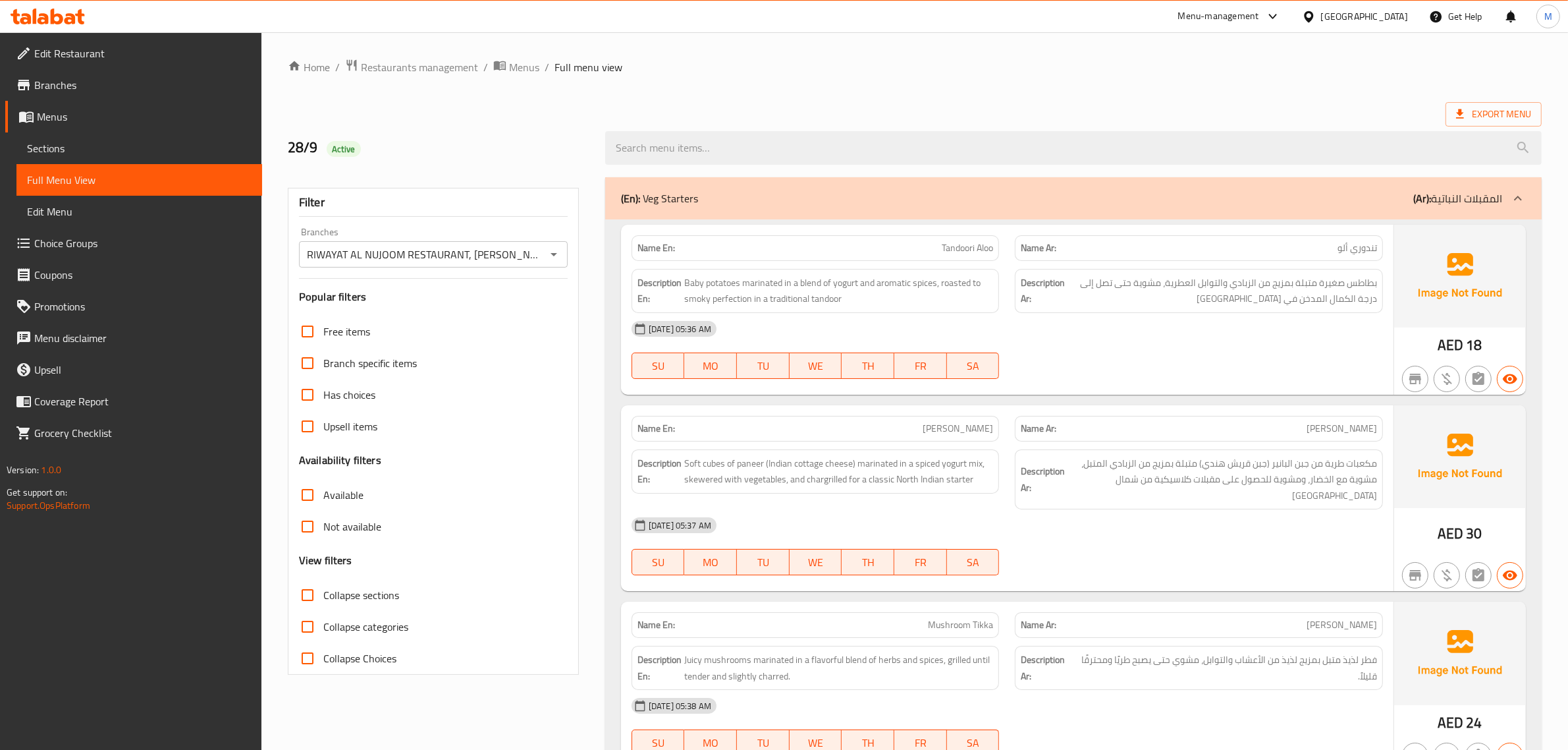
click at [957, 59] on ol "Home / Restaurants management / Menus / Full menu view" at bounding box center [914, 67] width 1253 height 17
